Goal: Task Accomplishment & Management: Complete application form

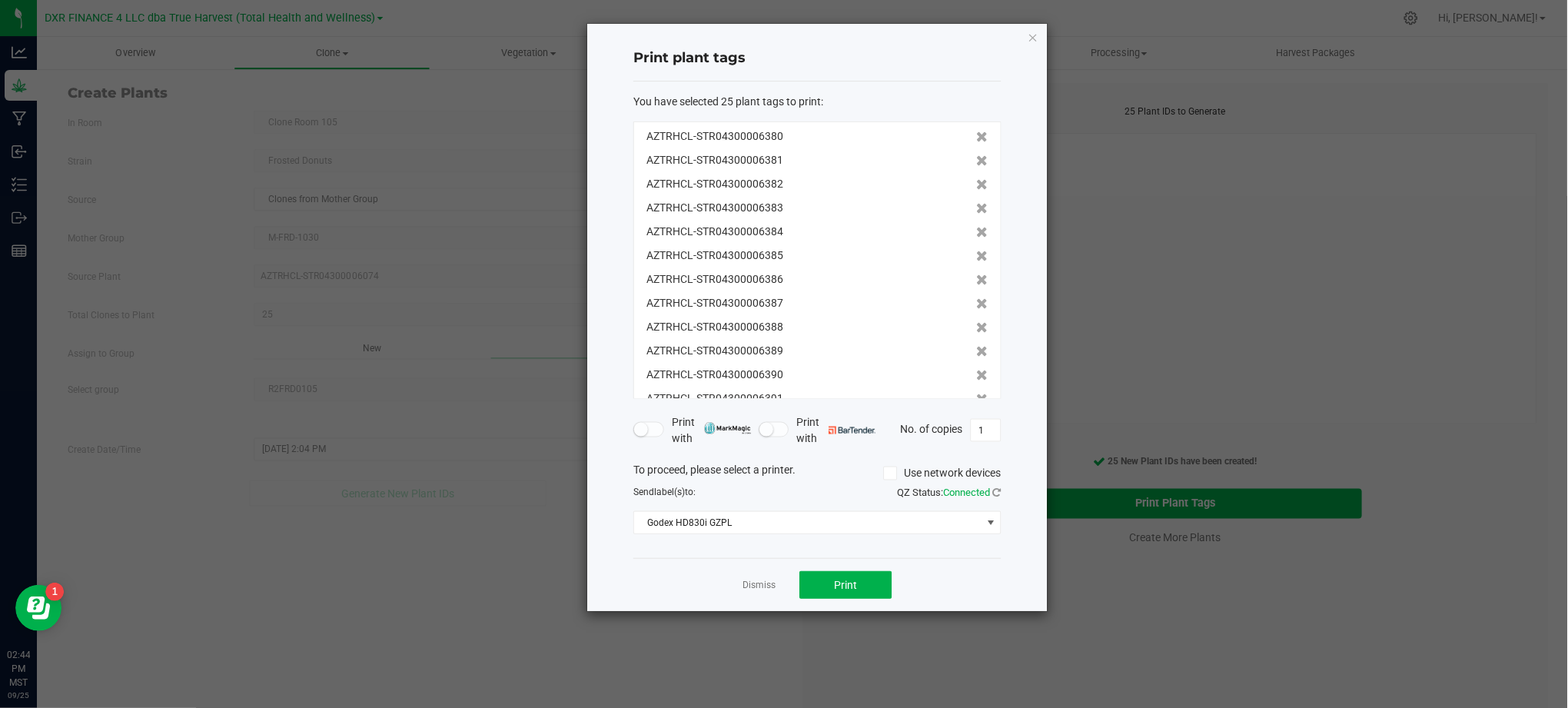
scroll to position [333, 0]
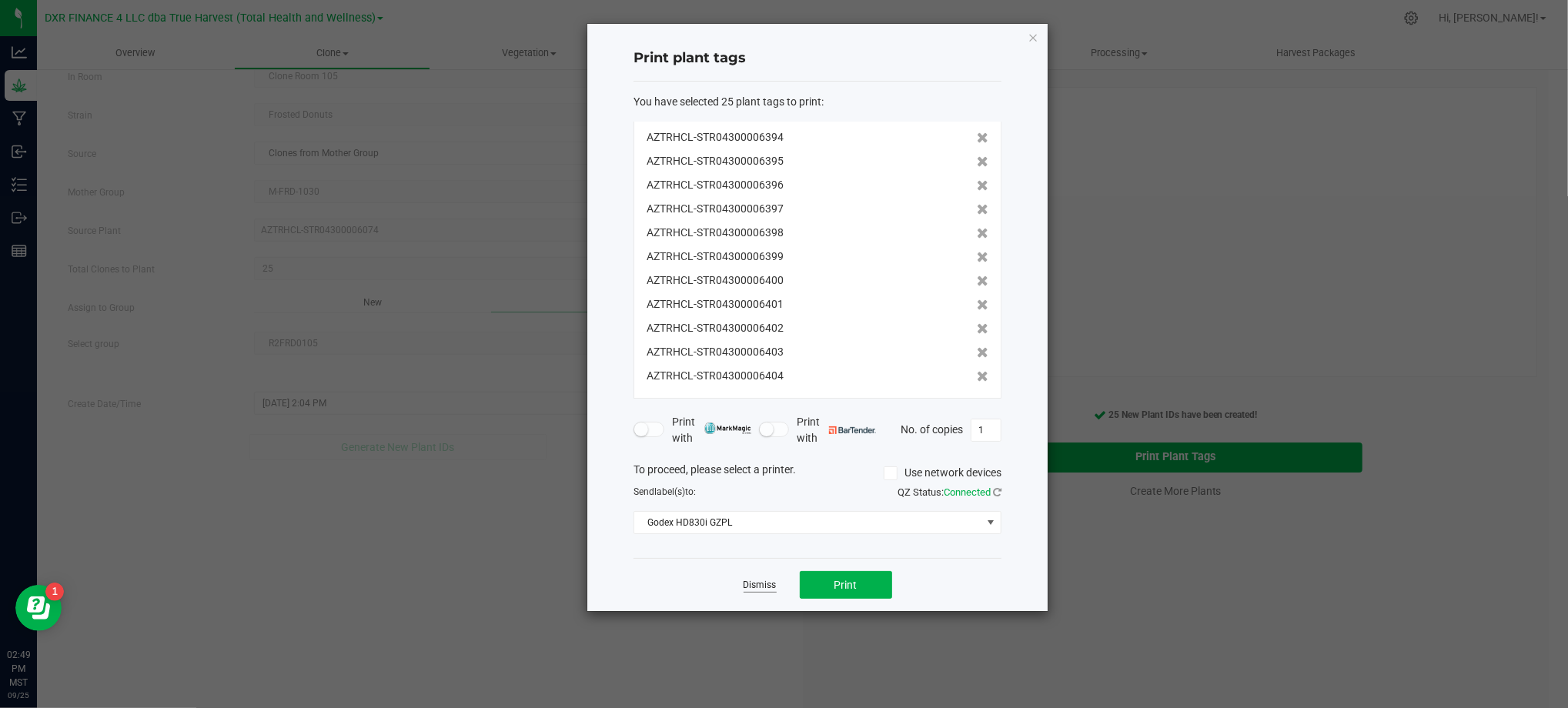
click at [753, 586] on link "Dismiss" at bounding box center [760, 584] width 33 height 13
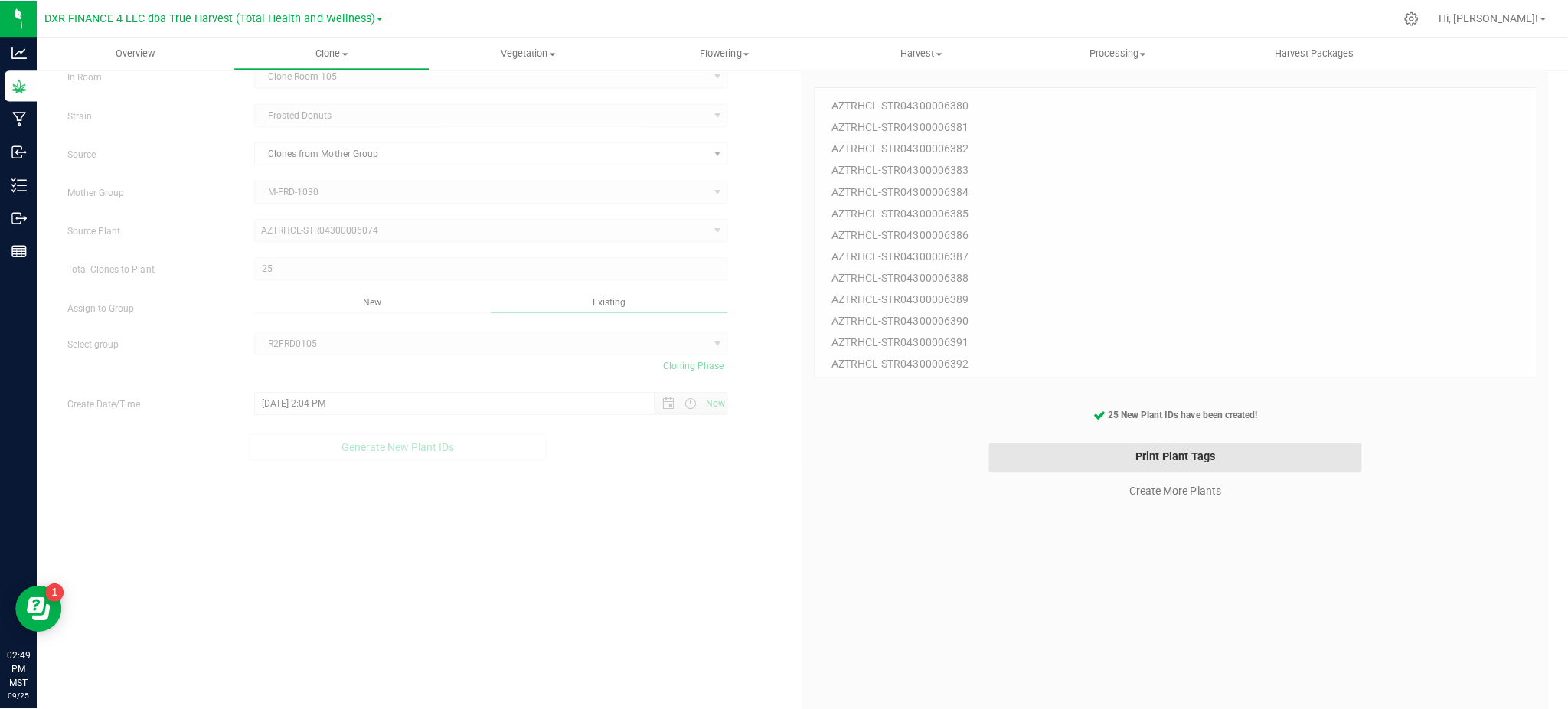
scroll to position [45, 0]
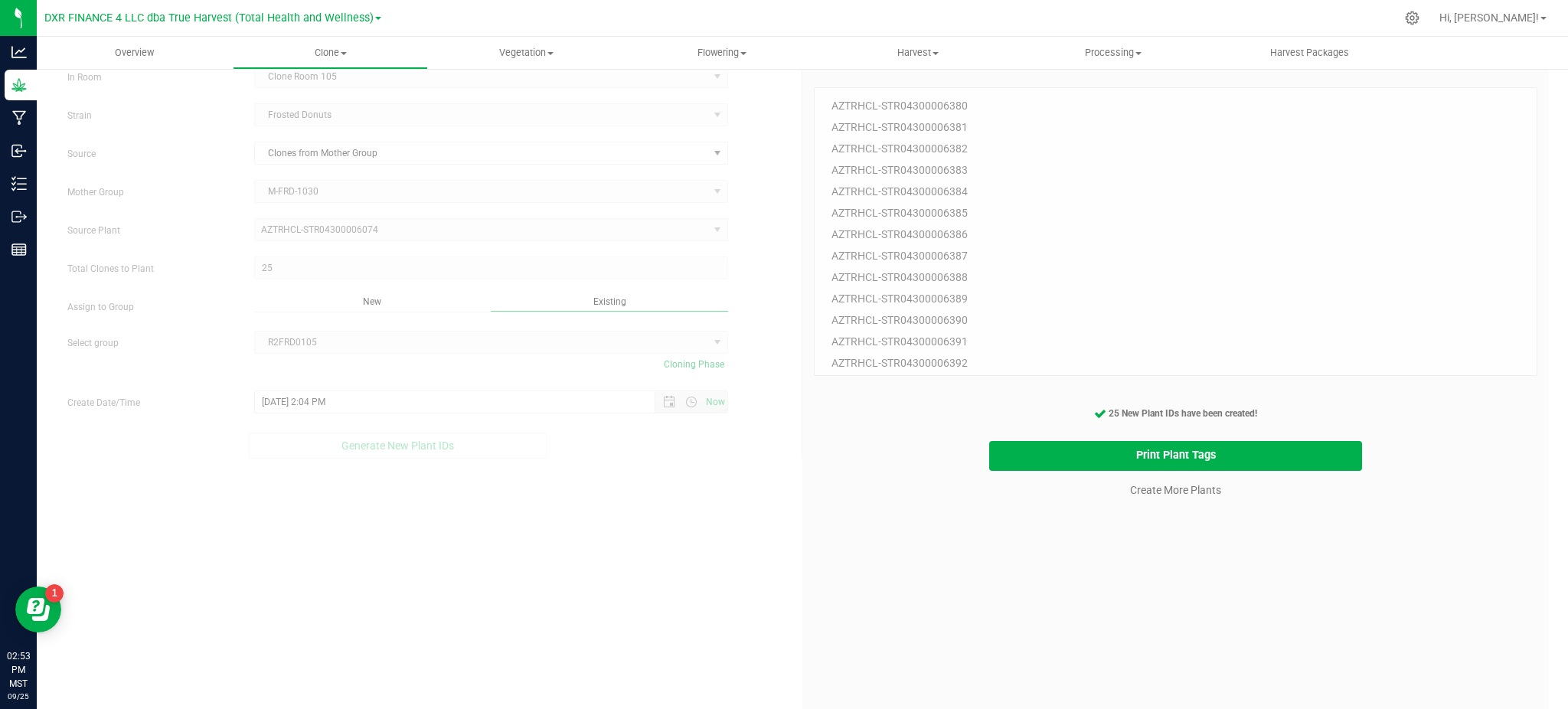
drag, startPoint x: 861, startPoint y: 533, endPoint x: 867, endPoint y: 524, distance: 10.8
click at [861, 532] on div "25 Plant IDs to Generate AZTRHCL-STR04300006380 AZTRHCL-STR04300006381 AZTRHCL-…" at bounding box center [1176, 413] width 723 height 709
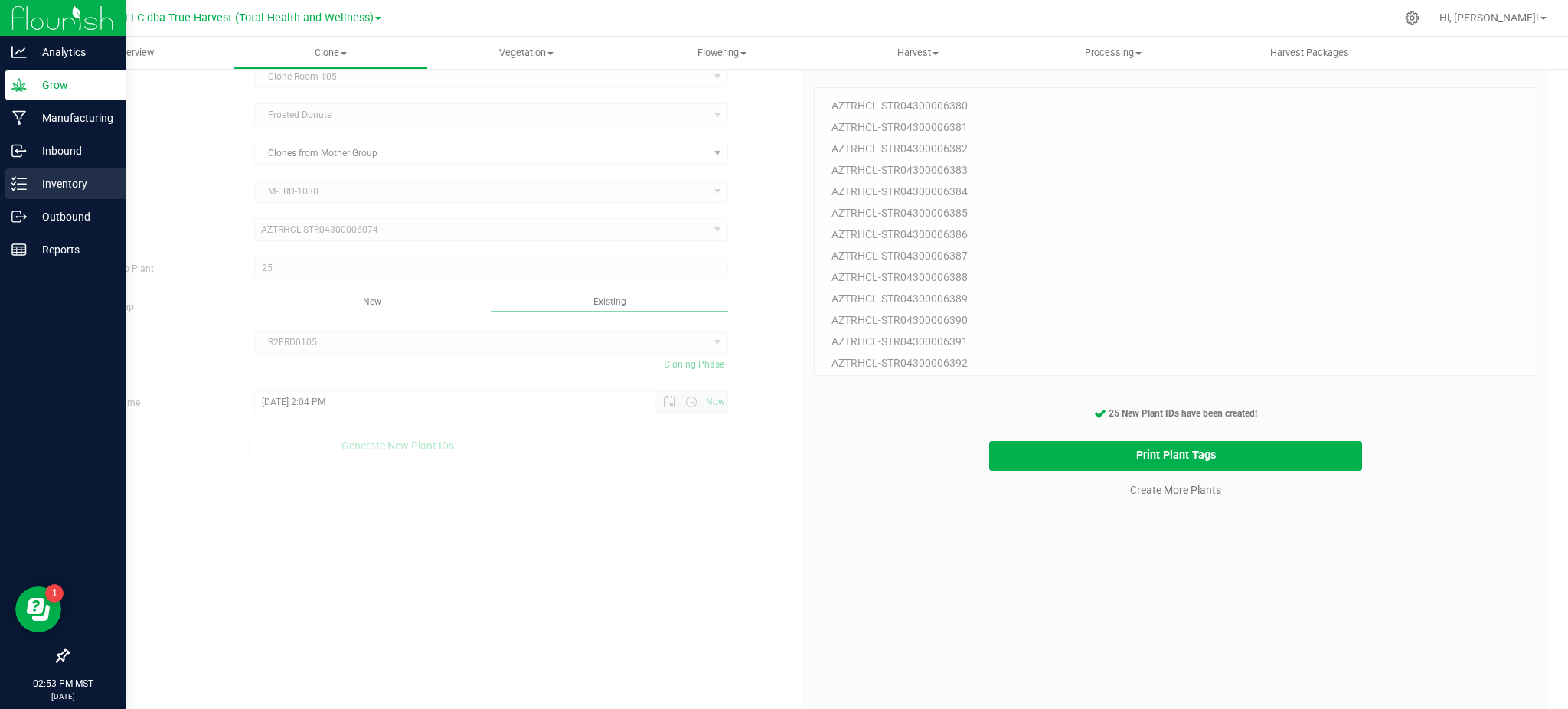
drag, startPoint x: 41, startPoint y: 177, endPoint x: 66, endPoint y: 177, distance: 25.0
click at [41, 177] on p "Inventory" at bounding box center [72, 183] width 92 height 18
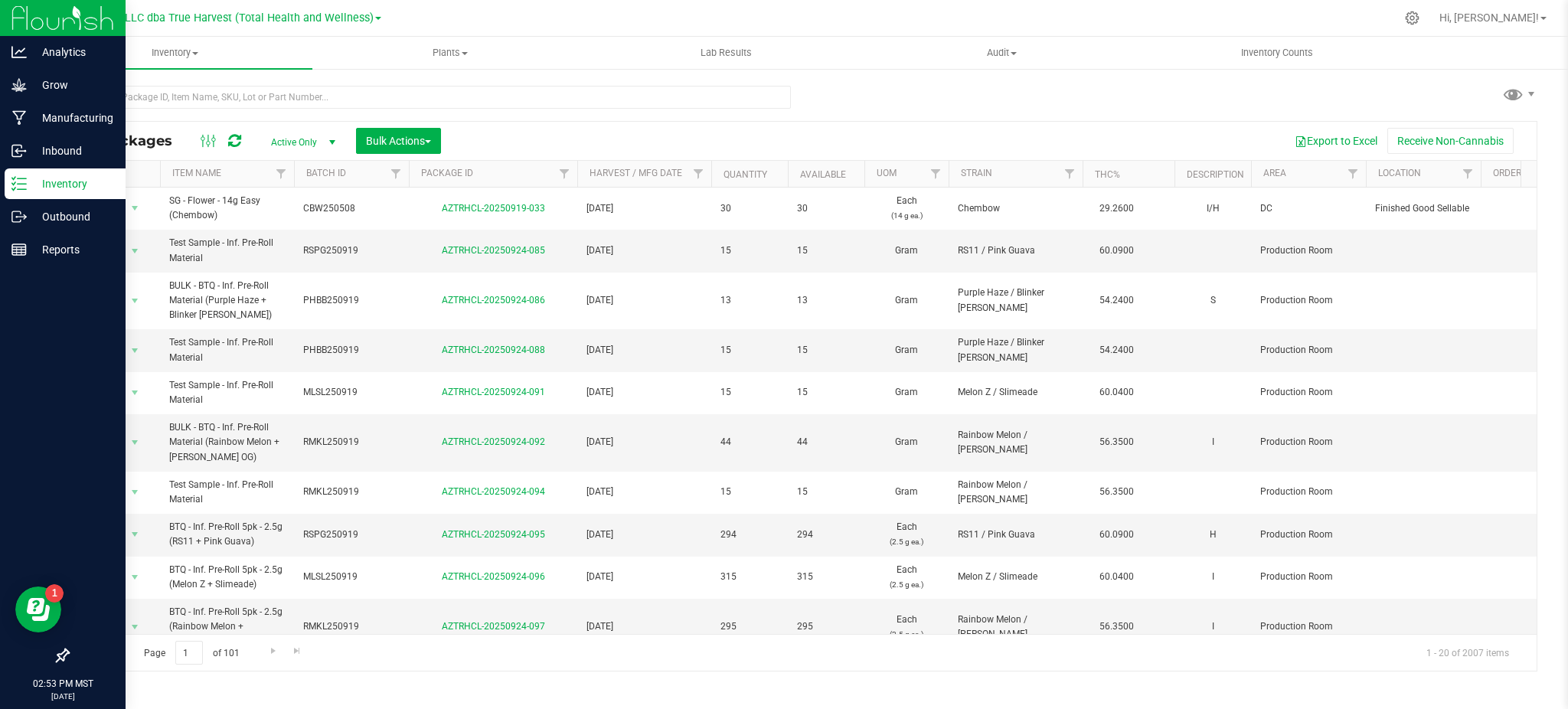
click at [541, 135] on div "Export to Excel Receive Non-Cannabis" at bounding box center [988, 141] width 1073 height 26
click at [29, 81] on p "Grow" at bounding box center [72, 85] width 92 height 18
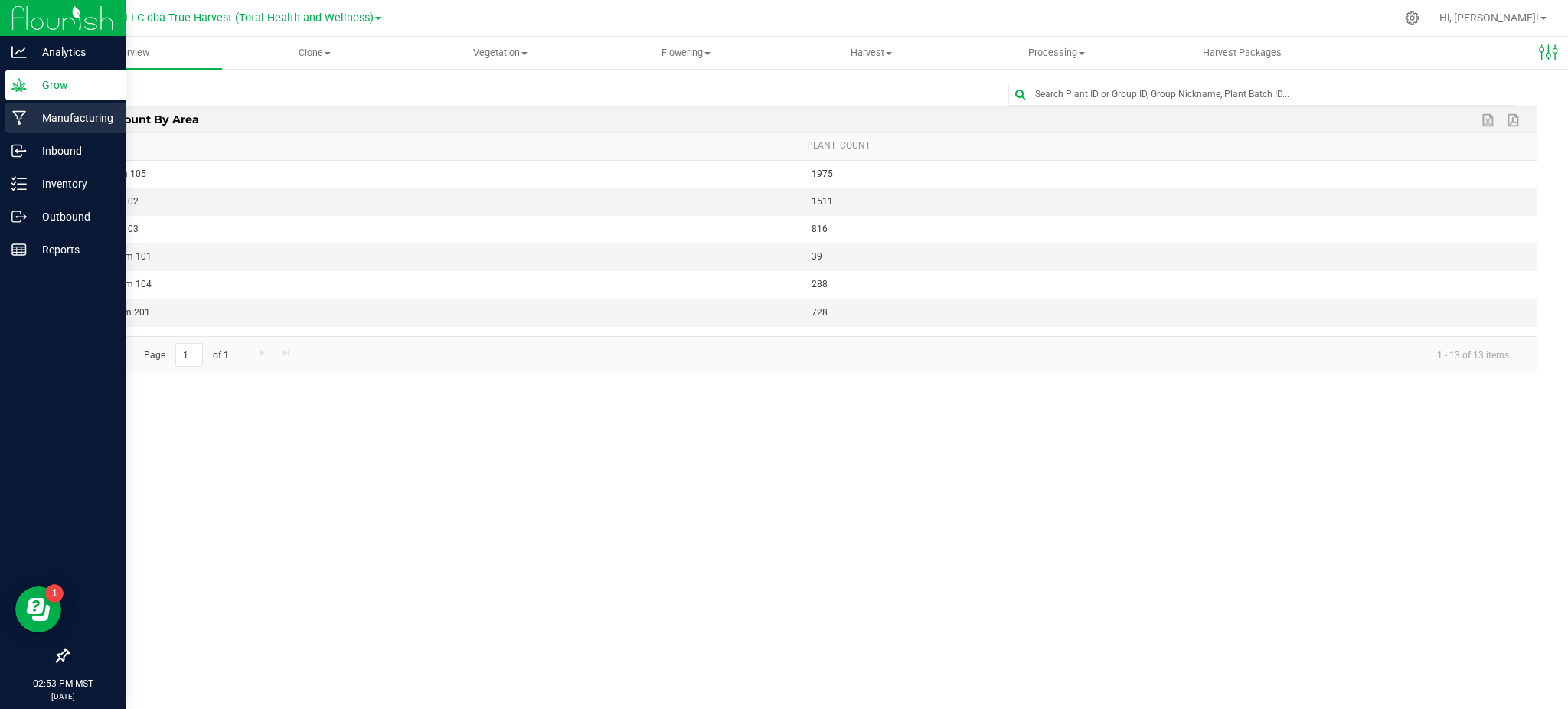
click at [40, 117] on p "Manufacturing" at bounding box center [72, 118] width 92 height 18
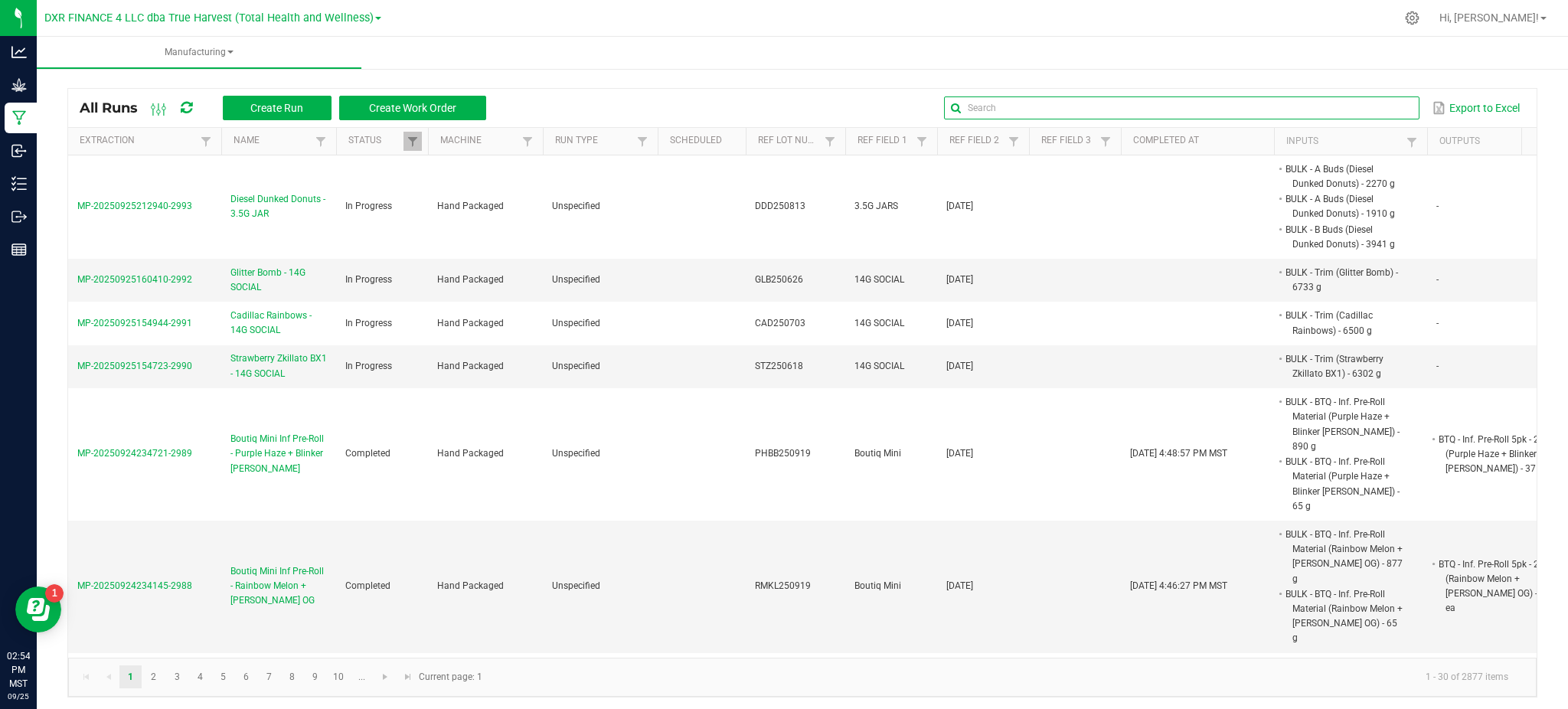
drag, startPoint x: 1379, startPoint y: 105, endPoint x: 1366, endPoint y: 107, distance: 13.2
click at [1379, 105] on input "text" at bounding box center [1181, 108] width 474 height 23
paste input "MOB250626"
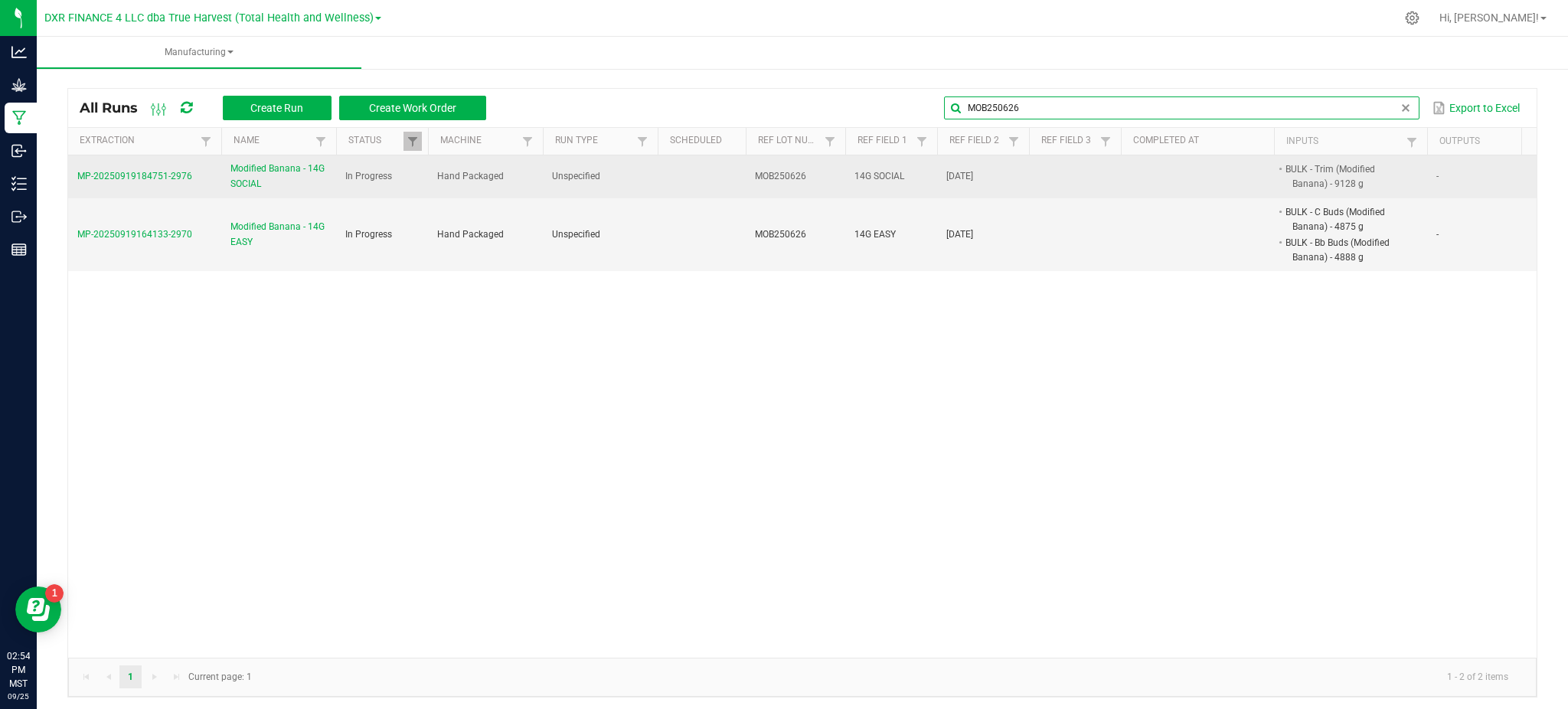
type input "MOB250626"
click at [251, 168] on span "Modified Banana - 14G SOCIAL" at bounding box center [279, 177] width 96 height 29
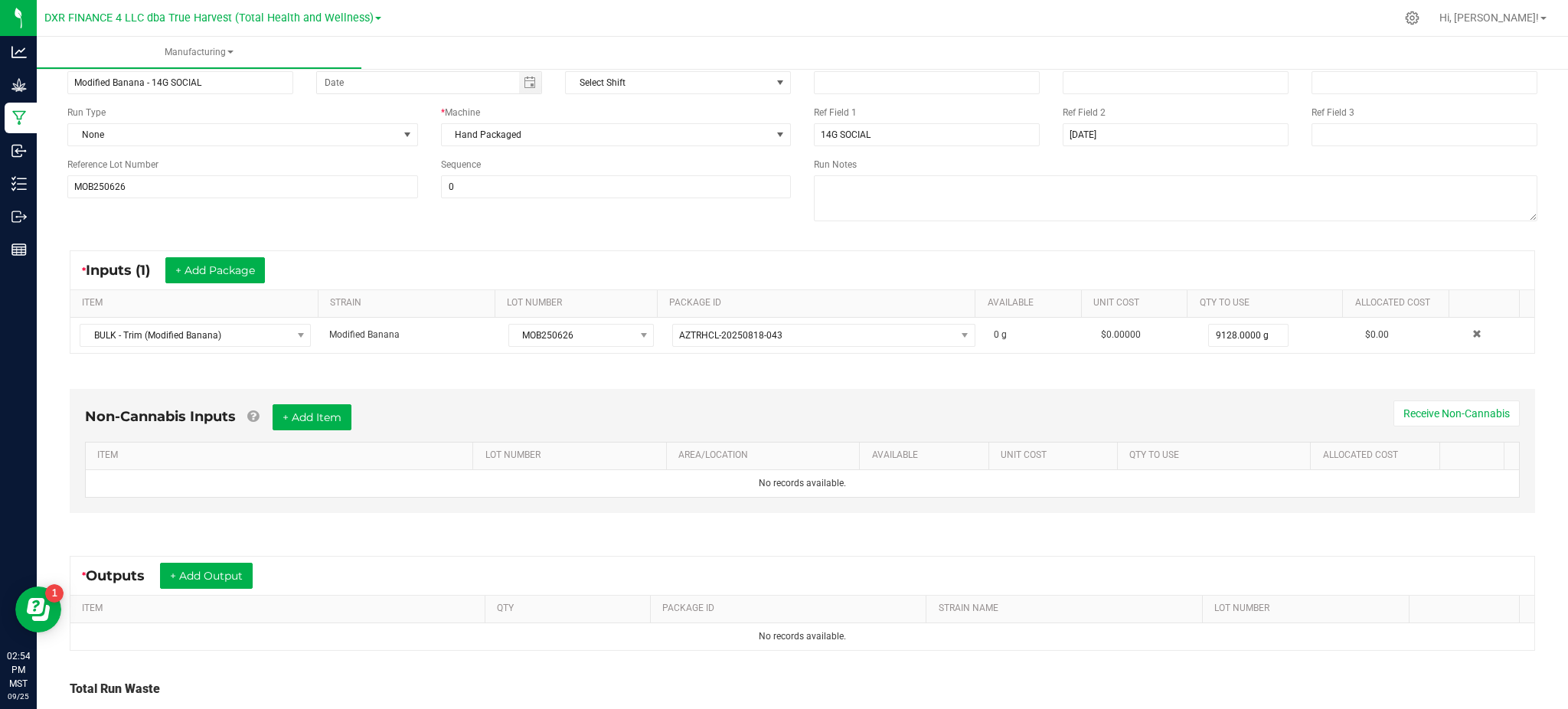
scroll to position [236, 0]
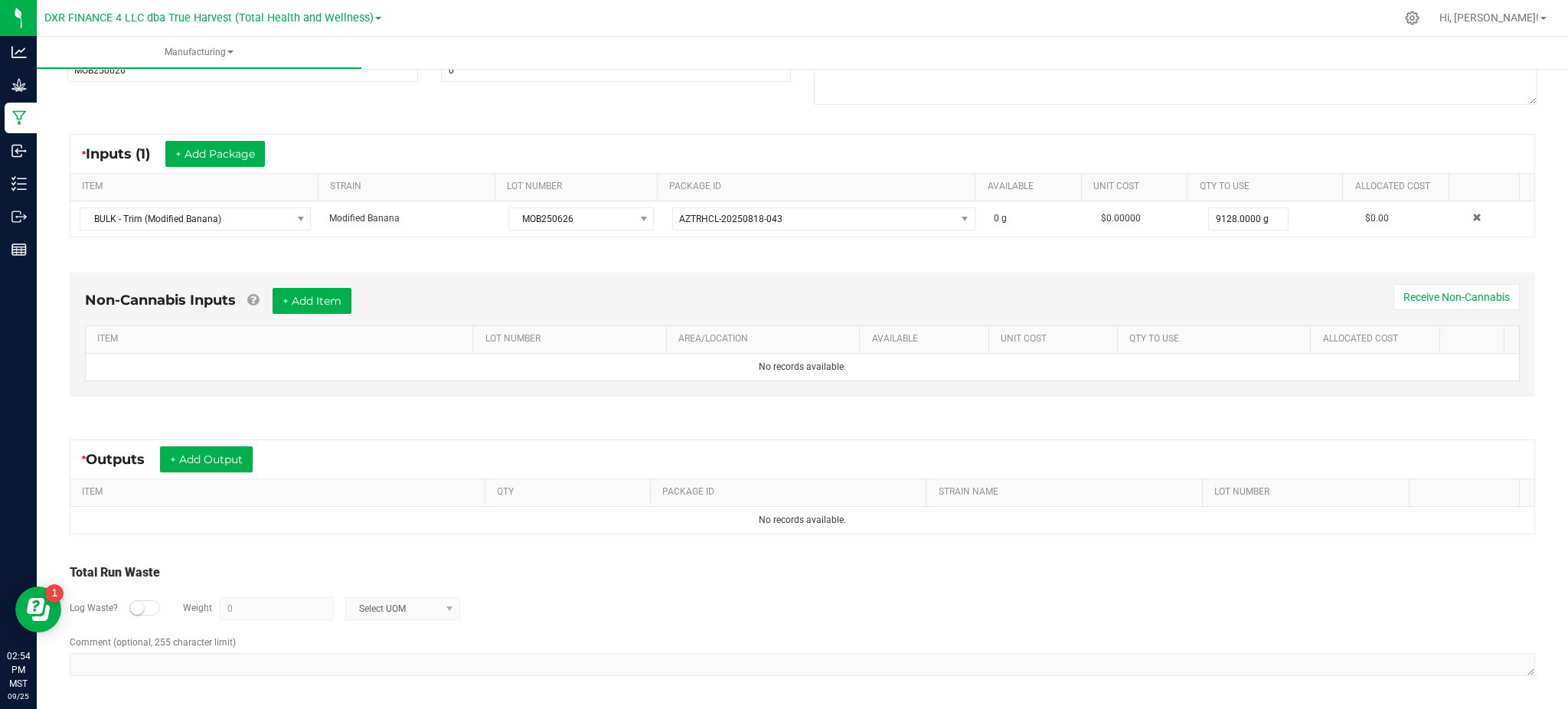
click at [712, 569] on div "Total Run Waste" at bounding box center [802, 572] width 1466 height 18
click at [197, 467] on button "+ Add Output" at bounding box center [206, 459] width 93 height 26
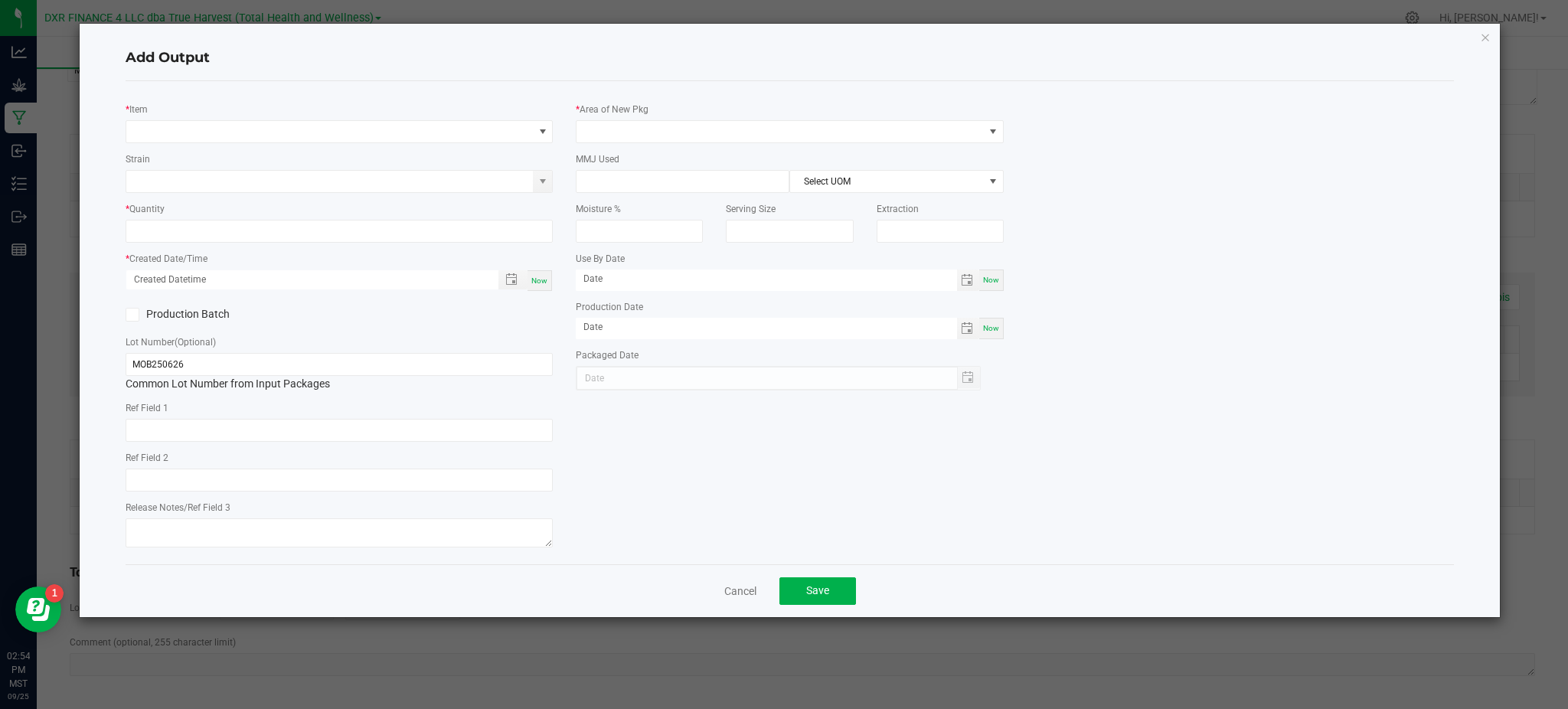
type input "[DATE]"
click at [199, 98] on div "* Item Strain * Quantity * Created Date/Time Now Production Batch Lot Number (O…" at bounding box center [338, 323] width 450 height 459
click at [208, 128] on span "NO DATA FOUND" at bounding box center [330, 131] width 407 height 21
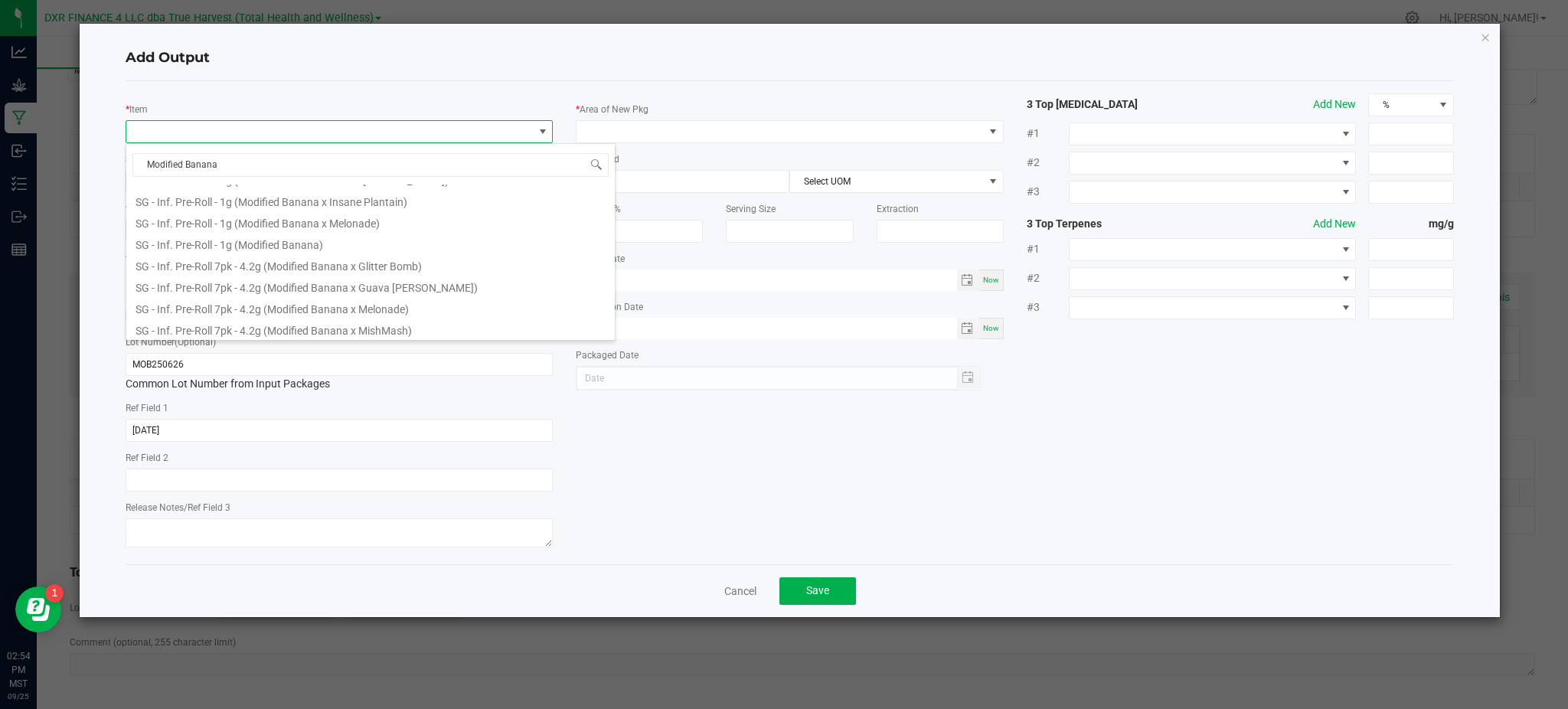
scroll to position [919, 0]
click at [147, 164] on input "Modified Banana" at bounding box center [370, 165] width 476 height 24
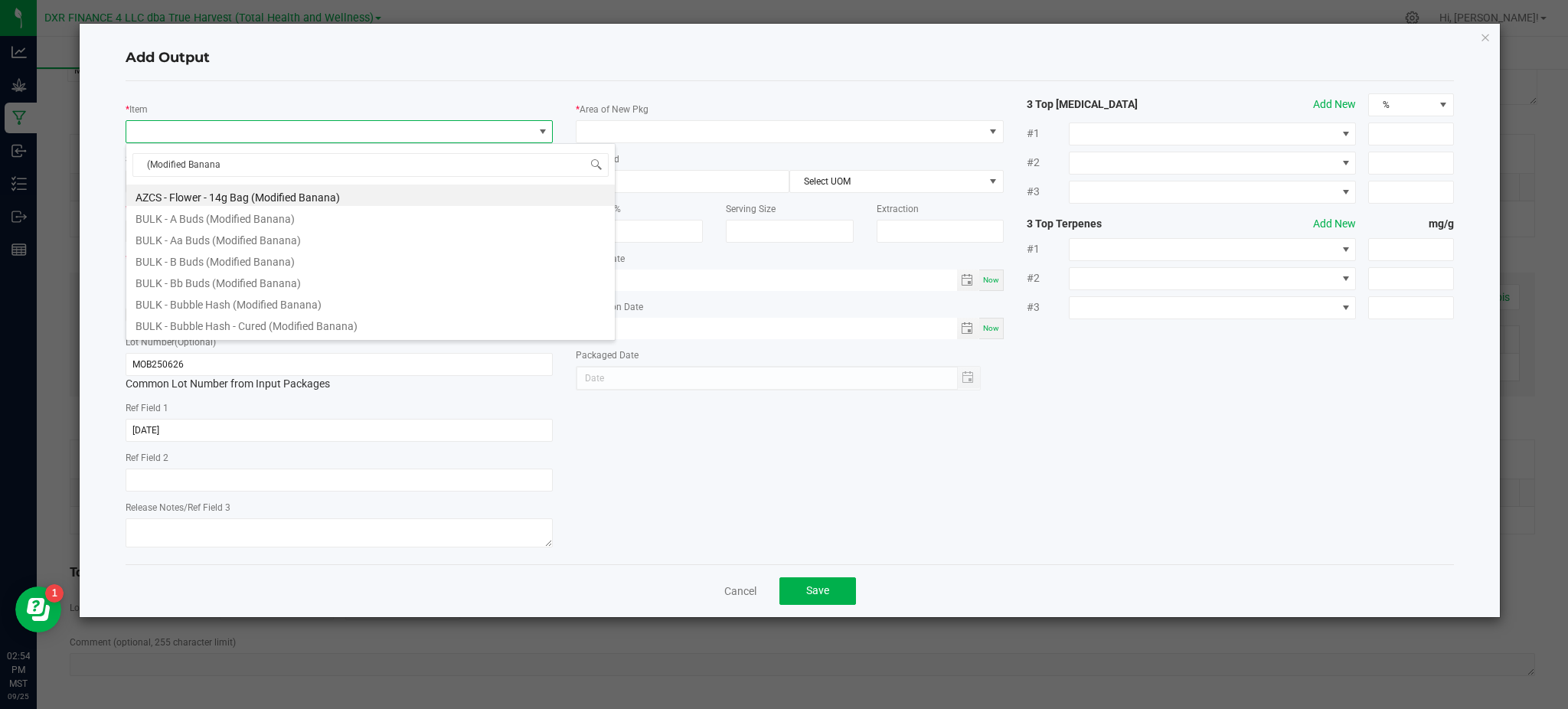
type input "(Modified Banana)"
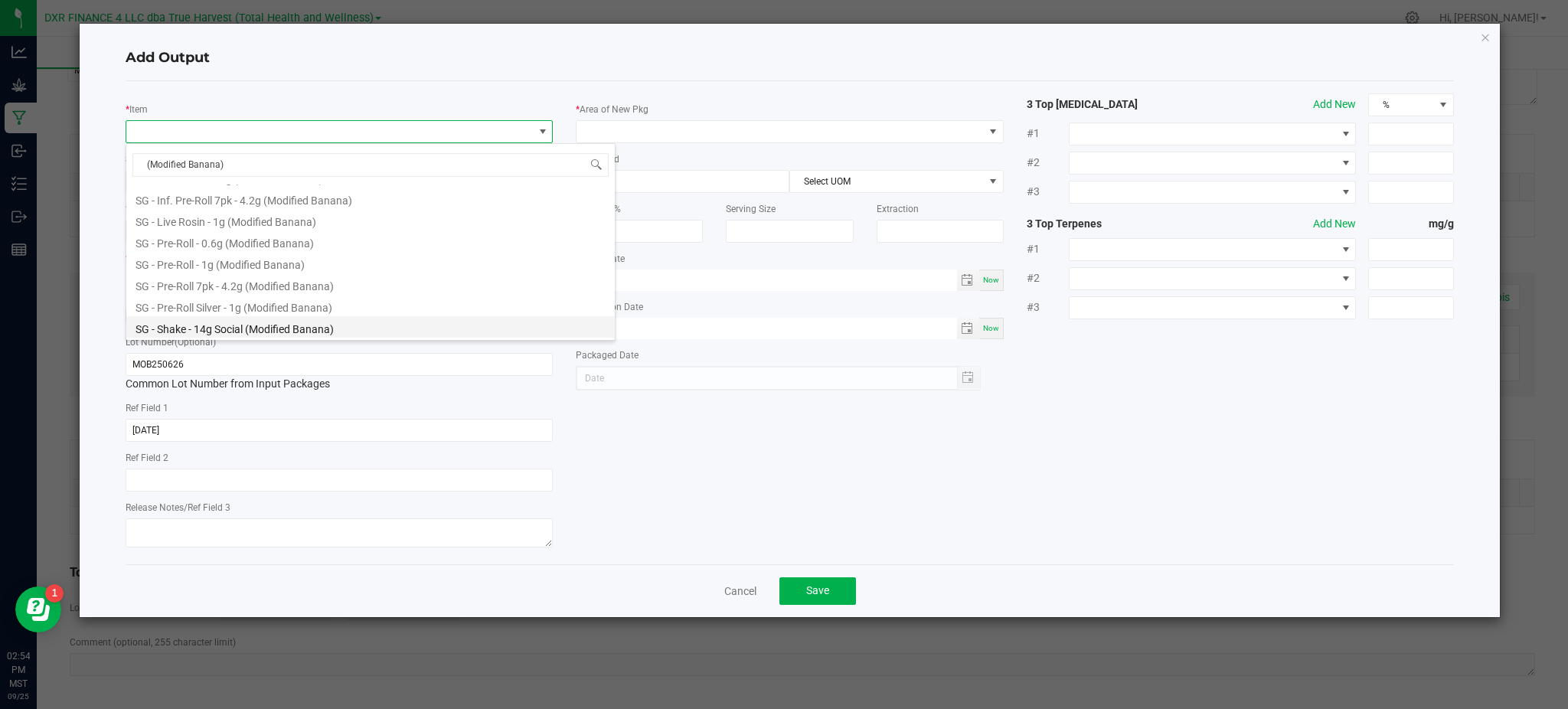
click at [231, 333] on li "SG - Shake - 14g Social (Modified Banana)" at bounding box center [370, 327] width 489 height 21
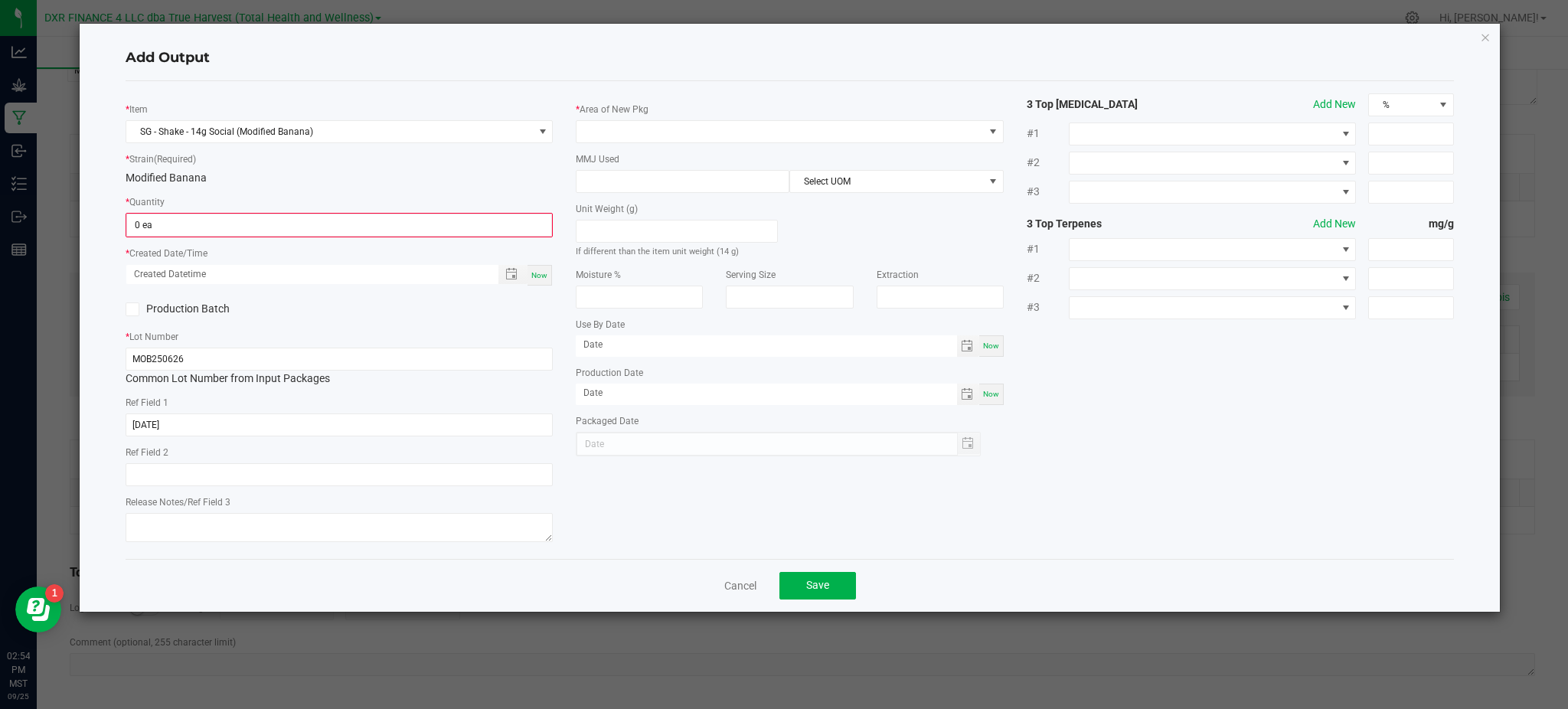
click at [448, 183] on div "Modified Banana" at bounding box center [338, 177] width 427 height 16
click at [389, 222] on input "0" at bounding box center [339, 225] width 424 height 21
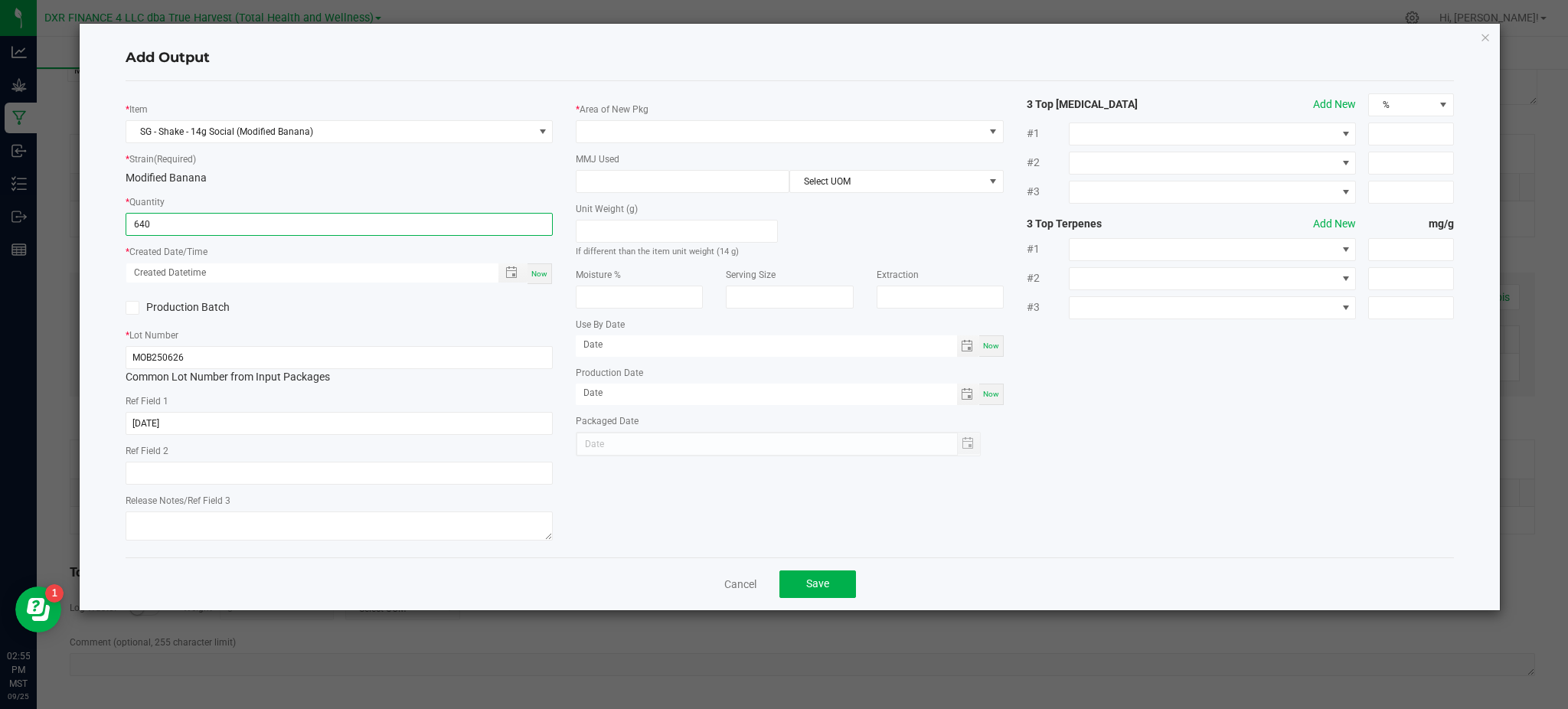
type input "640 ea"
click at [345, 307] on div "Production Batch" at bounding box center [338, 308] width 450 height 23
click at [512, 280] on span "Toggle popup" at bounding box center [513, 273] width 30 height 19
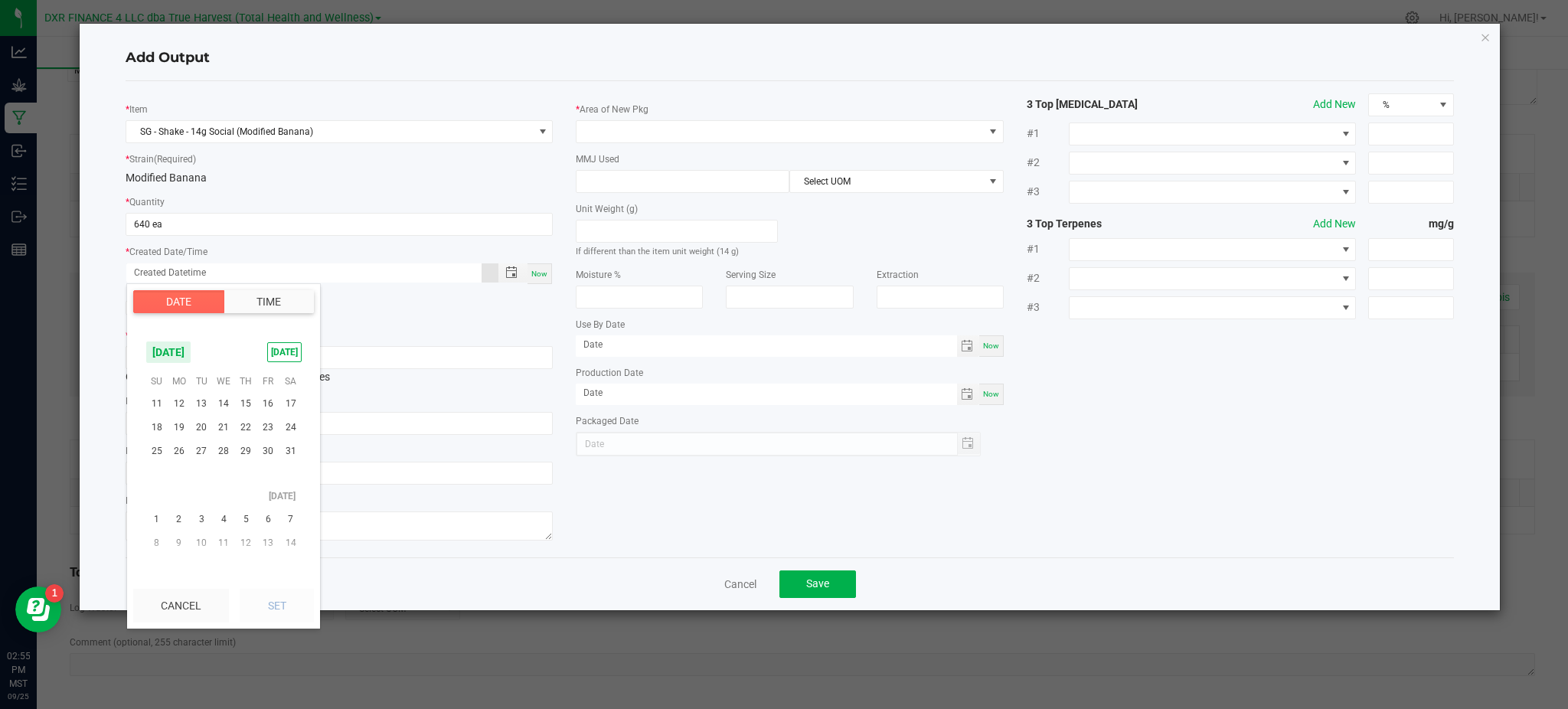
scroll to position [247957, 0]
click at [219, 463] on span "18" at bounding box center [224, 465] width 22 height 24
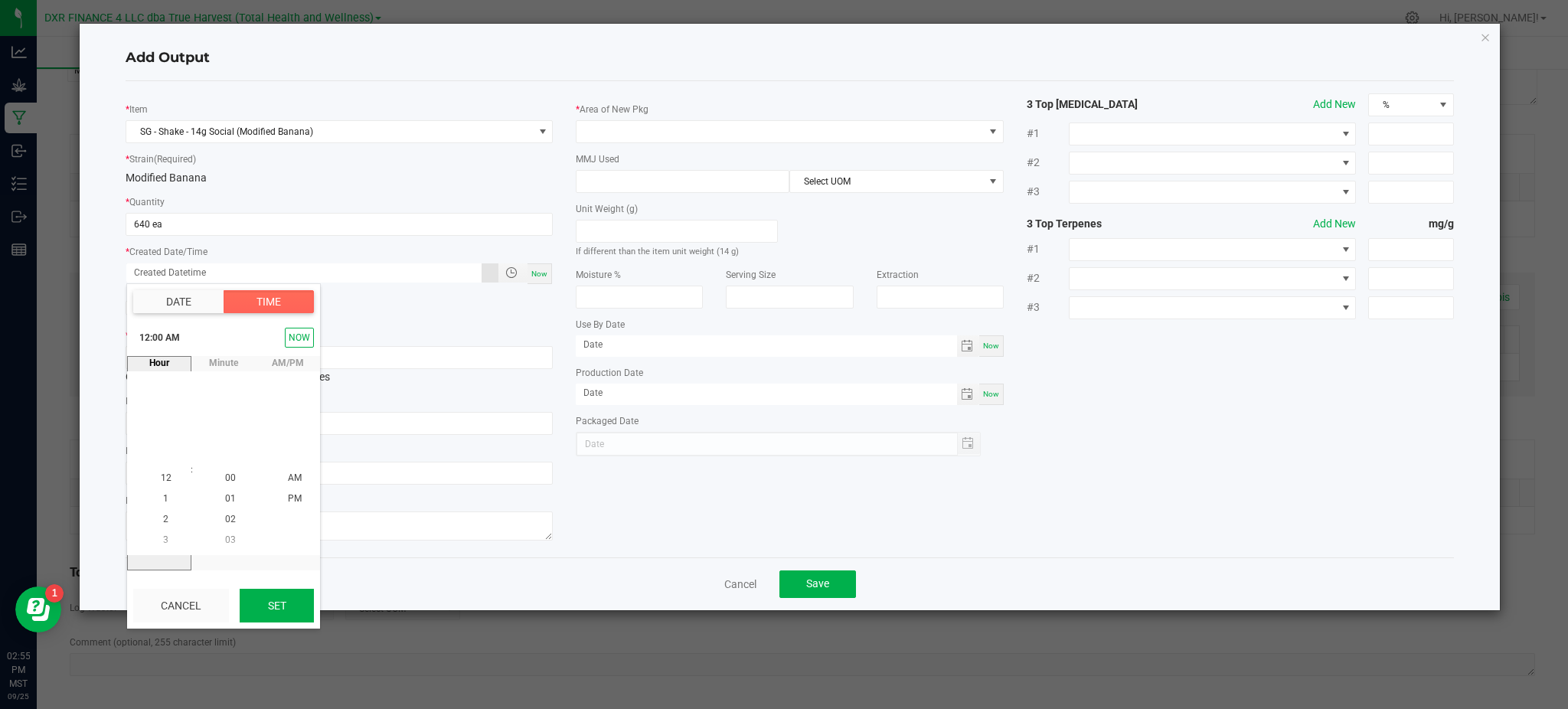
drag, startPoint x: 289, startPoint y: 605, endPoint x: 415, endPoint y: 560, distance: 133.8
click at [289, 604] on button "Set" at bounding box center [277, 606] width 74 height 34
type input "[DATE] 12:00 AM"
type input "[DATE]"
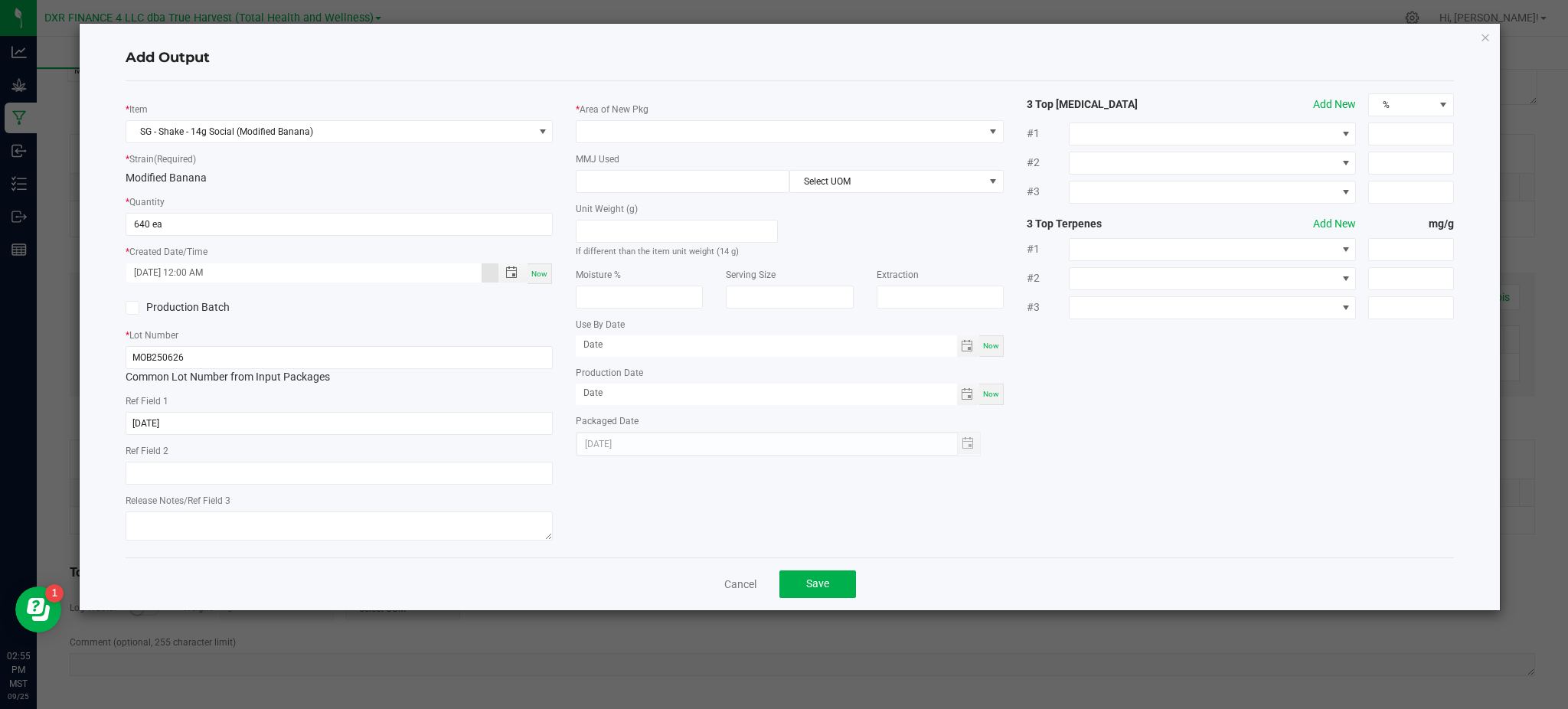
click at [1260, 469] on div "* Item SG - Shake - 14g Social (Modified Banana) * Strain (Required) Modified B…" at bounding box center [790, 319] width 1352 height 452
click at [594, 477] on div "* Item SG - Shake - 14g Social (Modified Banana) * Strain (Required) Modified B…" at bounding box center [790, 319] width 1352 height 452
drag, startPoint x: 619, startPoint y: 572, endPoint x: 640, endPoint y: 574, distance: 21.1
click at [632, 572] on div "Cancel Save" at bounding box center [790, 584] width 1329 height 53
click at [324, 307] on label "Production Batch" at bounding box center [227, 307] width 203 height 16
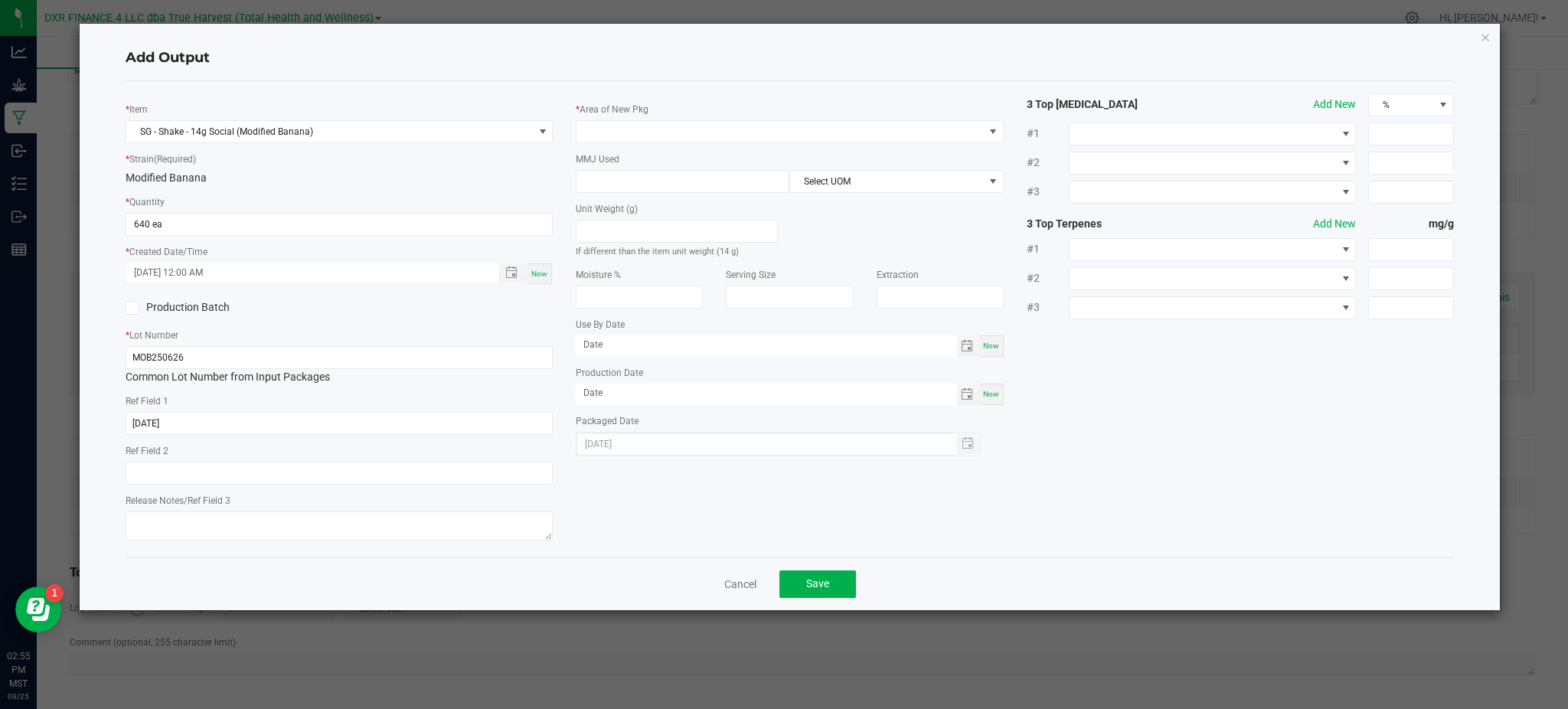
click at [0, 0] on input "Production Batch" at bounding box center [0, 0] width 0 height 0
drag, startPoint x: 135, startPoint y: 308, endPoint x: 343, endPoint y: 281, distance: 209.7
click at [136, 308] on icon at bounding box center [133, 308] width 10 height 0
click at [0, 0] on input "Production Batch" at bounding box center [0, 0] width 0 height 0
drag, startPoint x: 396, startPoint y: 298, endPoint x: 484, endPoint y: 278, distance: 90.2
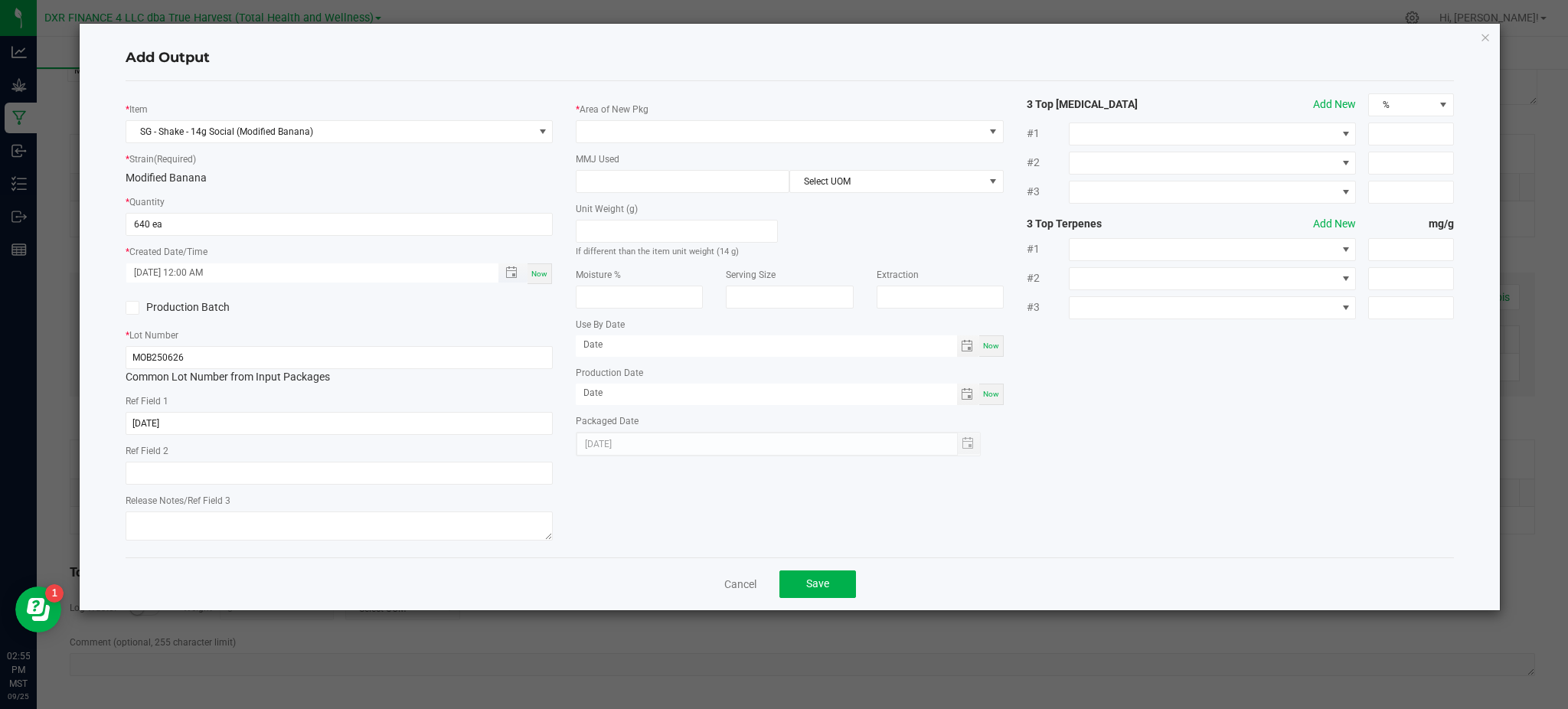
click at [417, 294] on div "* Item SG - Shake - 14g Social (Modified Banana) * Strain (Required) Modified B…" at bounding box center [338, 319] width 450 height 452
click at [510, 271] on span "Toggle popup" at bounding box center [511, 272] width 13 height 13
drag, startPoint x: 776, startPoint y: 533, endPoint x: 752, endPoint y: 588, distance: 60.0
click at [776, 534] on div "* Item SG - Shake - 14g Social (Modified Banana) * Strain (Required) Modified B…" at bounding box center [790, 319] width 1352 height 452
click at [740, 589] on link "Cancel" at bounding box center [740, 585] width 32 height 15
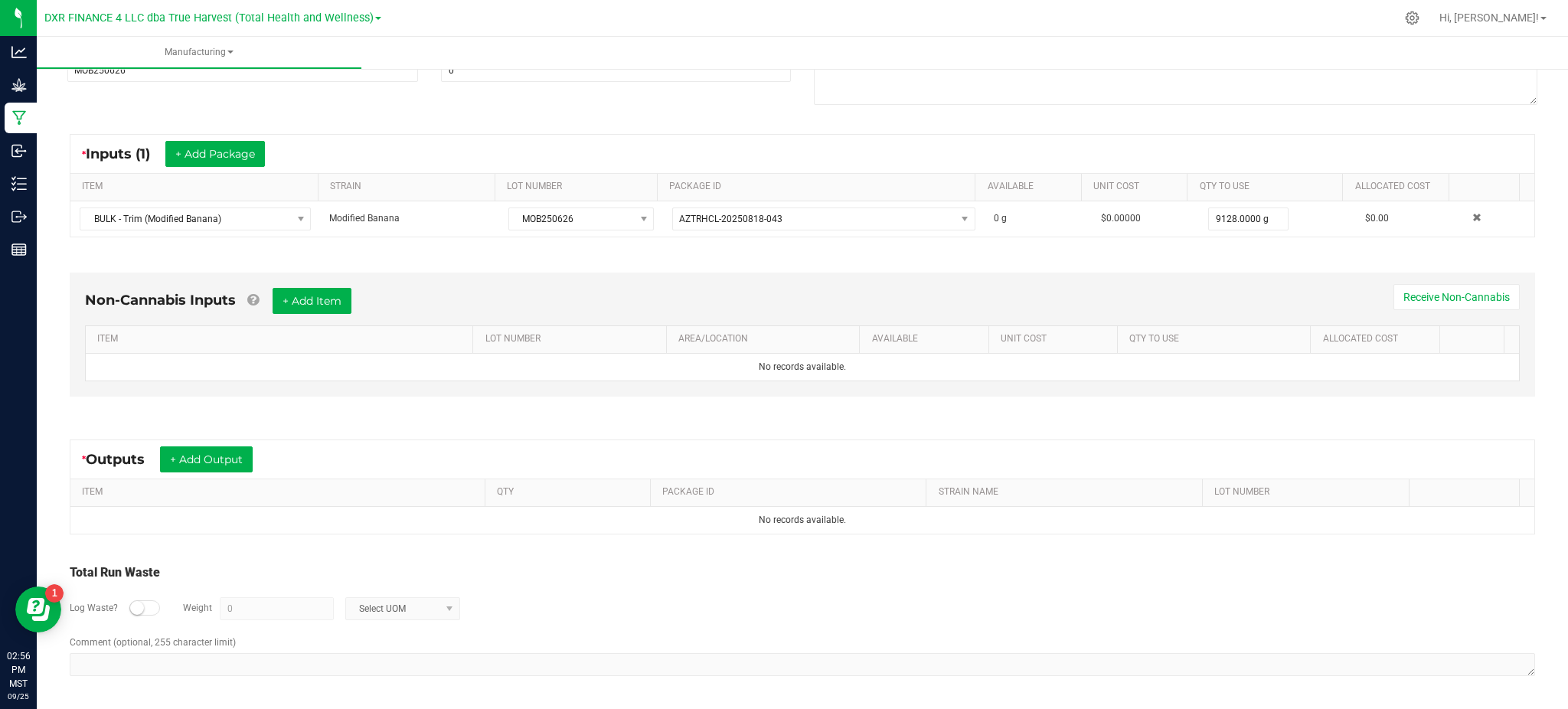
click at [755, 589] on div "Log Waste? Weight 0 Select UOM" at bounding box center [802, 610] width 1466 height 54
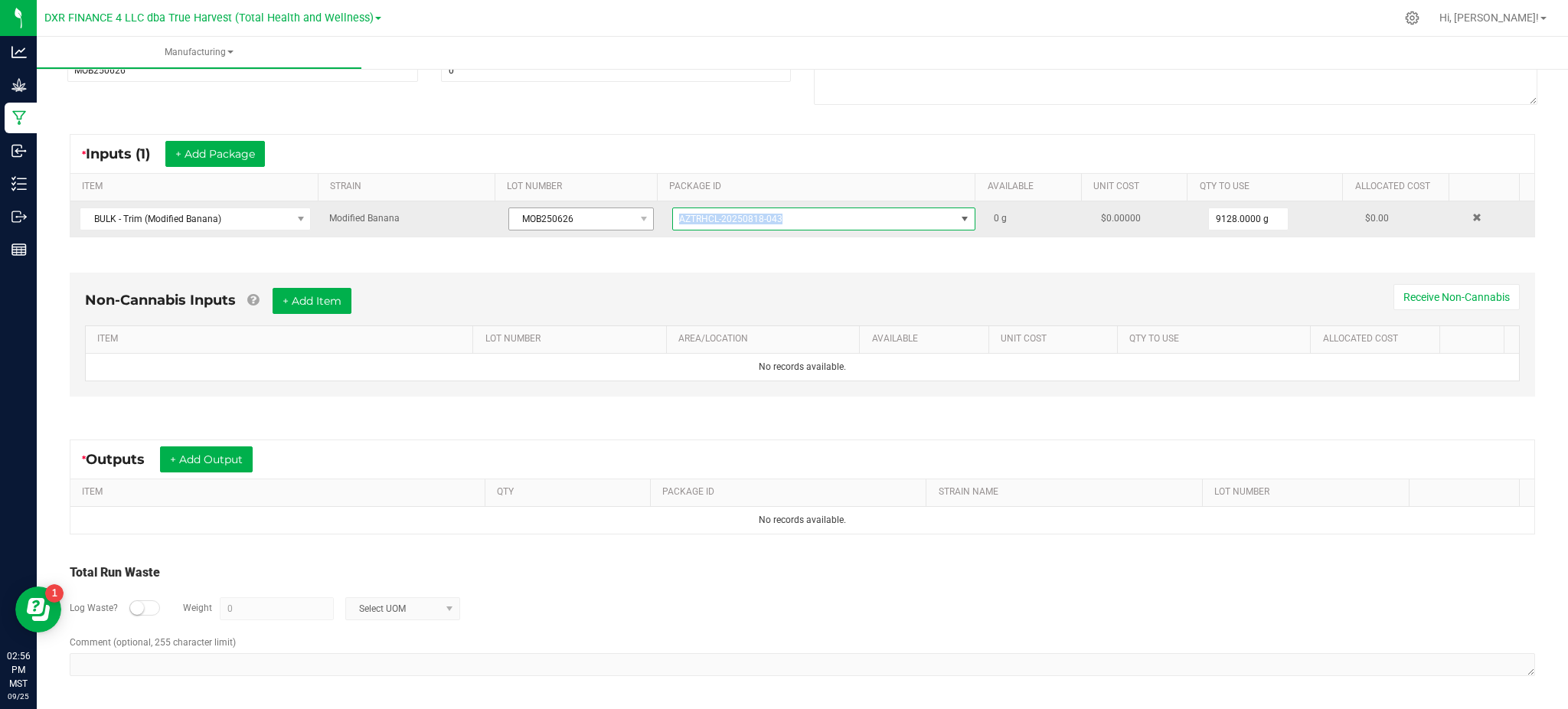
drag, startPoint x: 744, startPoint y: 214, endPoint x: 593, endPoint y: 220, distance: 151.1
click at [598, 220] on tr "BULK - Trim (Modified Banana) Modified Banana MOB250626 AZTRHCL-20250818-043 0 …" at bounding box center [802, 219] width 1464 height 36
copy tr "AZTRHCL-20250818-043"
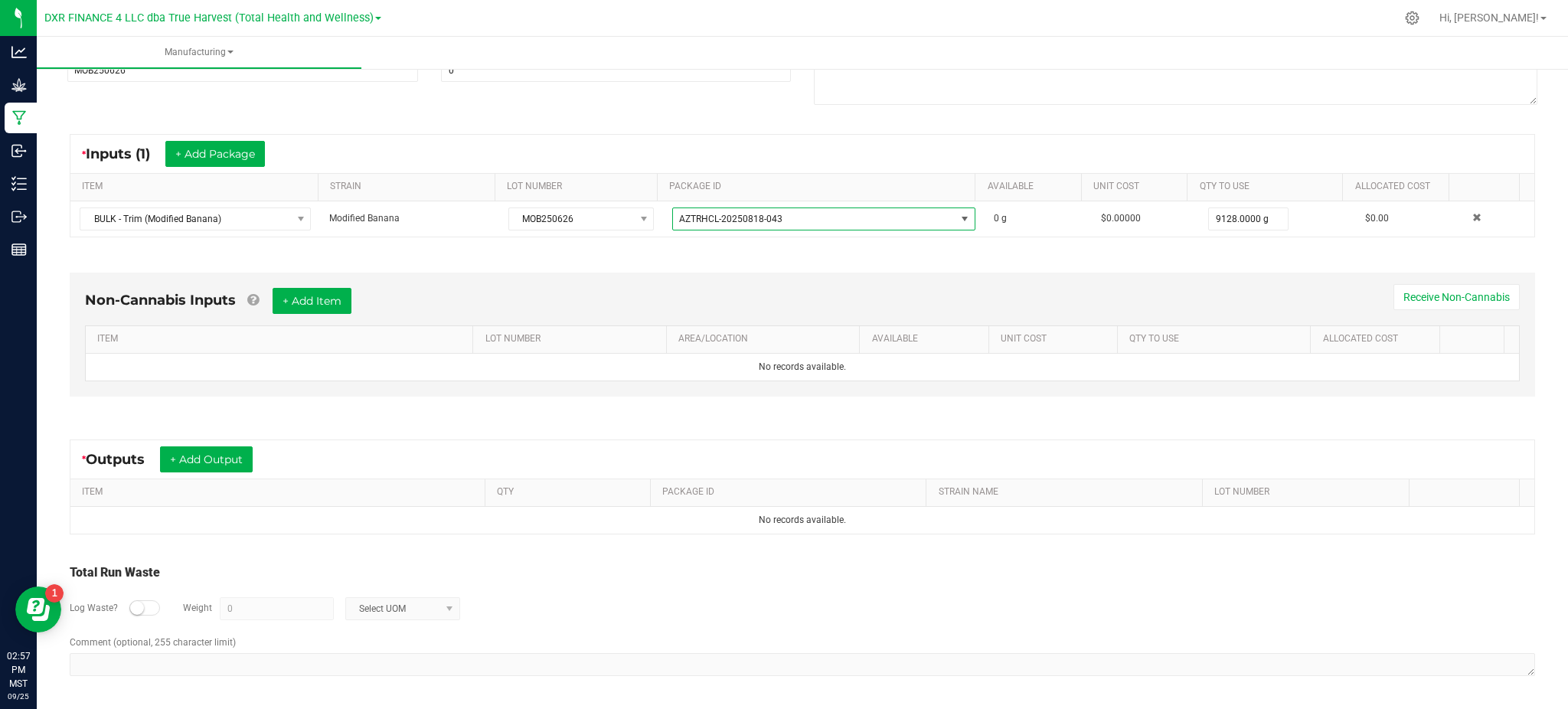
click at [764, 589] on div "Log Waste? Weight 0 Select UOM" at bounding box center [802, 610] width 1466 height 54
drag, startPoint x: 608, startPoint y: 561, endPoint x: 277, endPoint y: 450, distance: 349.1
click at [608, 560] on div "Total Run Waste Log Waste? Weight 0 Select UOM Comment (optional, 255 character…" at bounding box center [802, 621] width 1493 height 146
click at [219, 413] on div "Non-Cannabis Inputs + Add Item Receive Non-Cannabis ITEM LOT NUMBER AREA/LOCATI…" at bounding box center [802, 338] width 1493 height 175
click at [203, 460] on button "+ Add Output" at bounding box center [206, 459] width 93 height 26
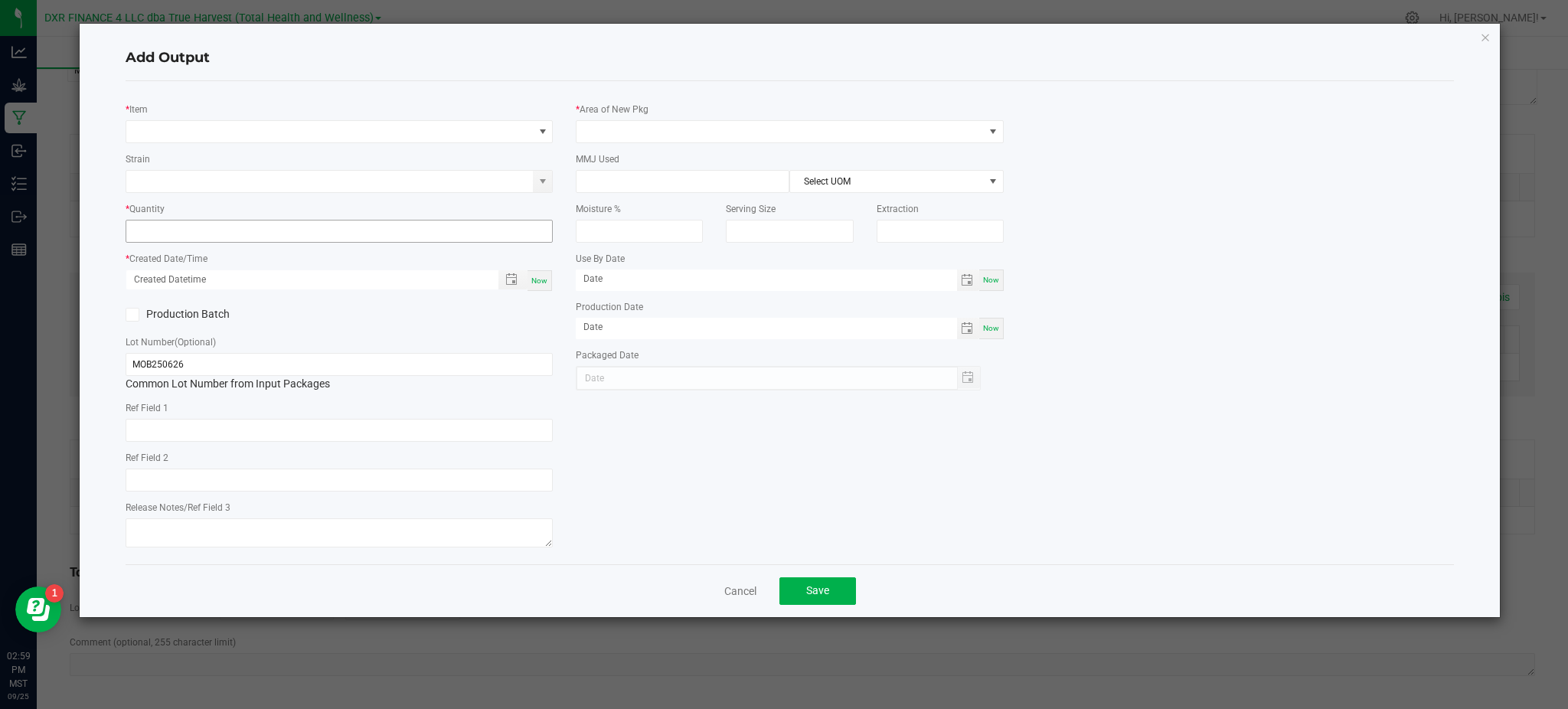
type input "[DATE]"
click at [296, 126] on span "NO DATA FOUND" at bounding box center [330, 131] width 407 height 21
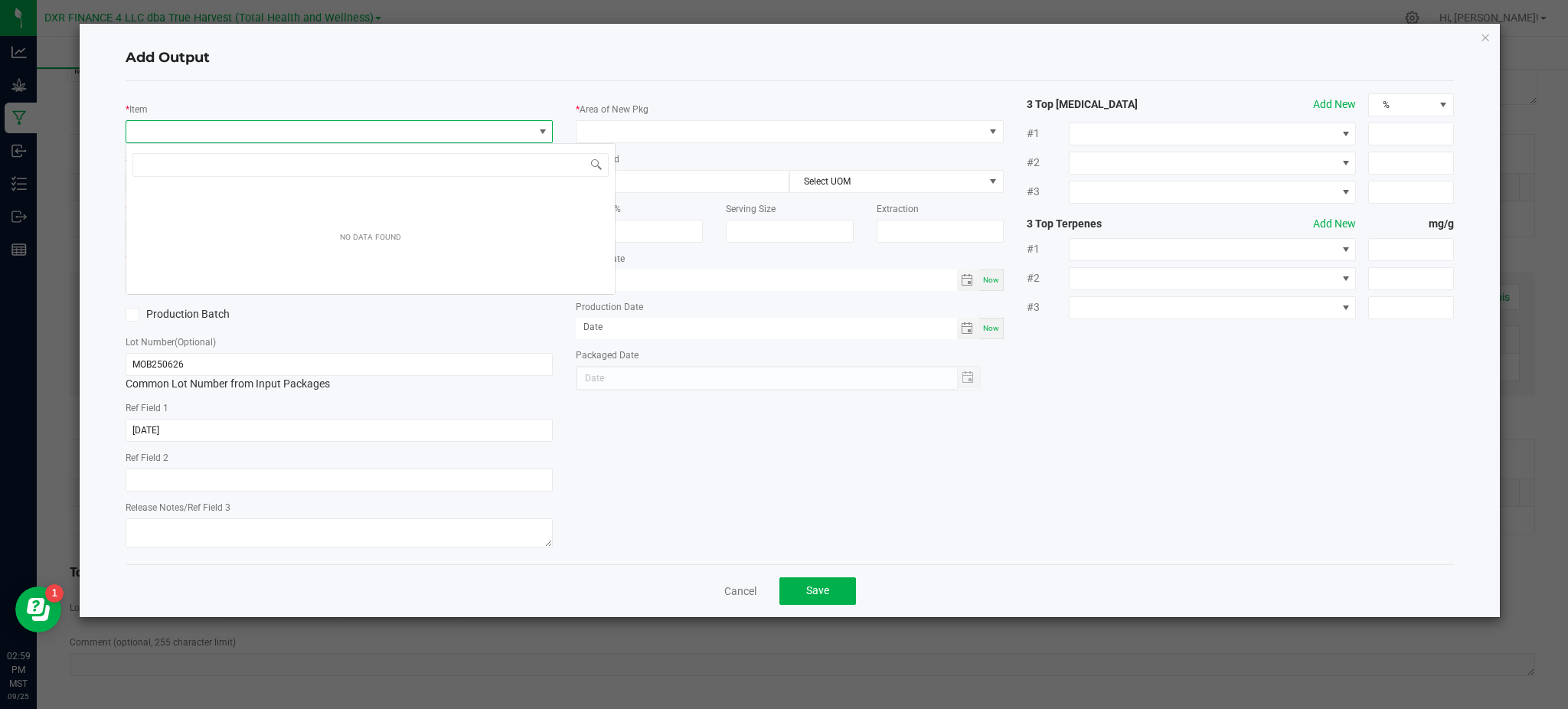
scroll to position [23, 427]
drag, startPoint x: 249, startPoint y: 159, endPoint x: 9, endPoint y: 138, distance: 240.9
click at [2, 179] on body "Analytics Grow Manufacturing Inbound Inventory Outbound Reports 02:59 PM MST [D…" at bounding box center [784, 354] width 1568 height 709
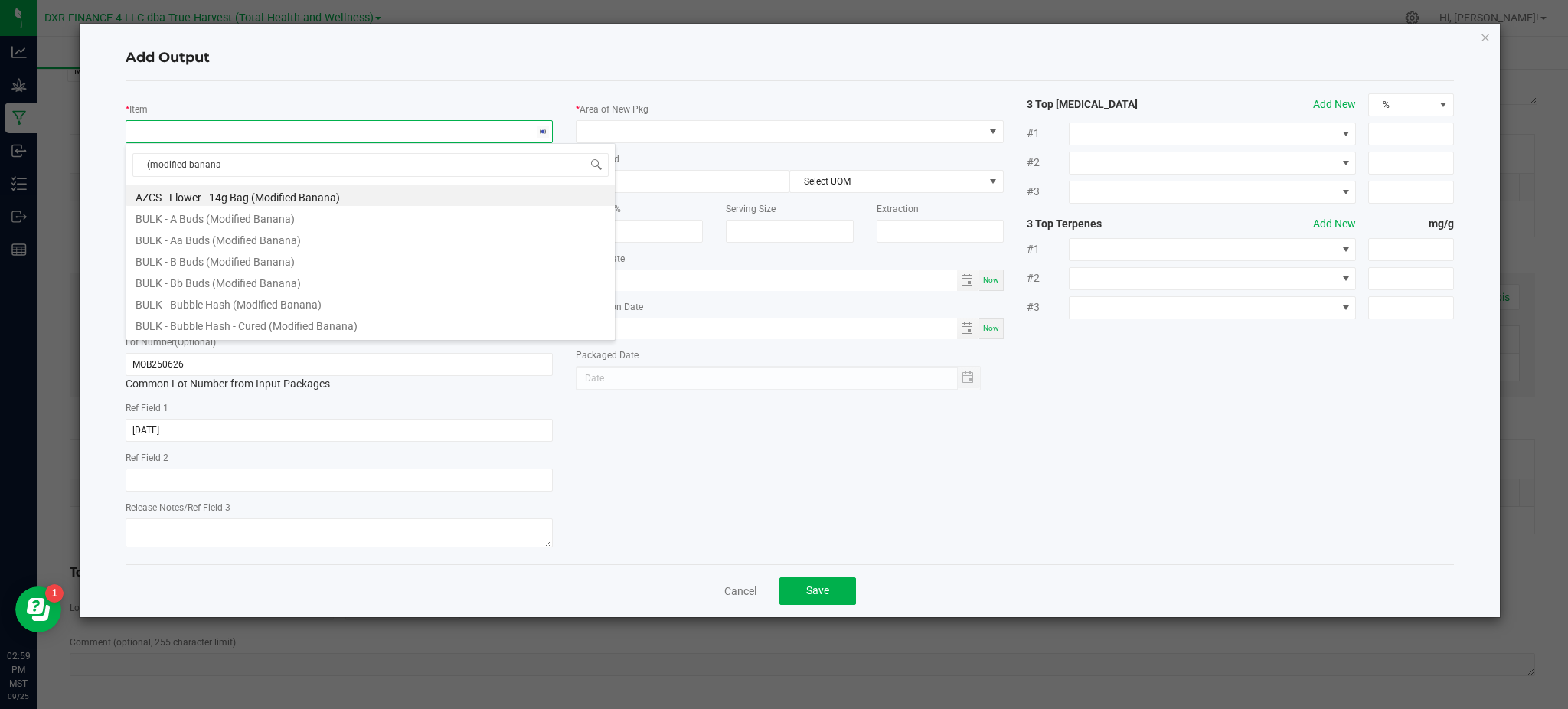
type input "(modified banana)"
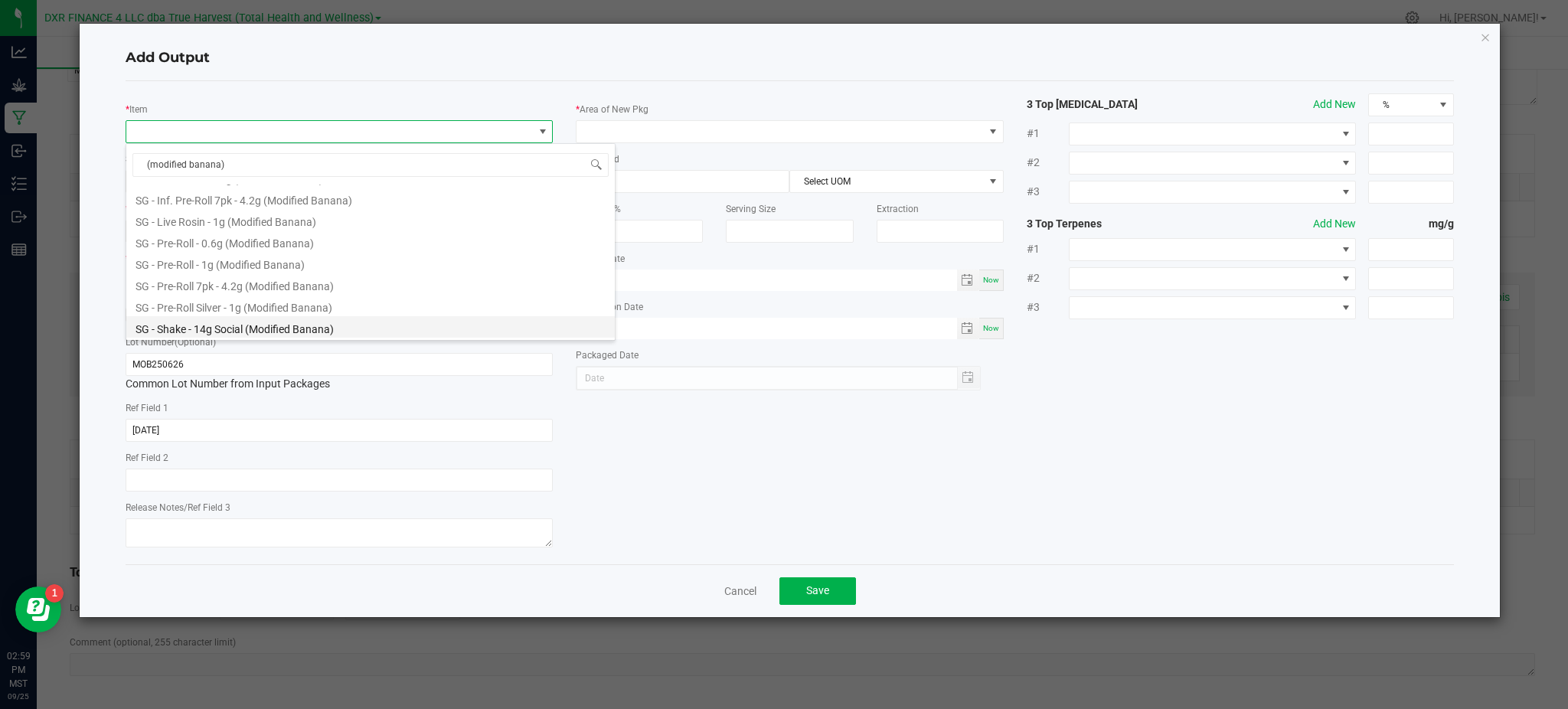
click at [270, 318] on li "SG - Shake - 14g Social (Modified Banana)" at bounding box center [370, 327] width 489 height 21
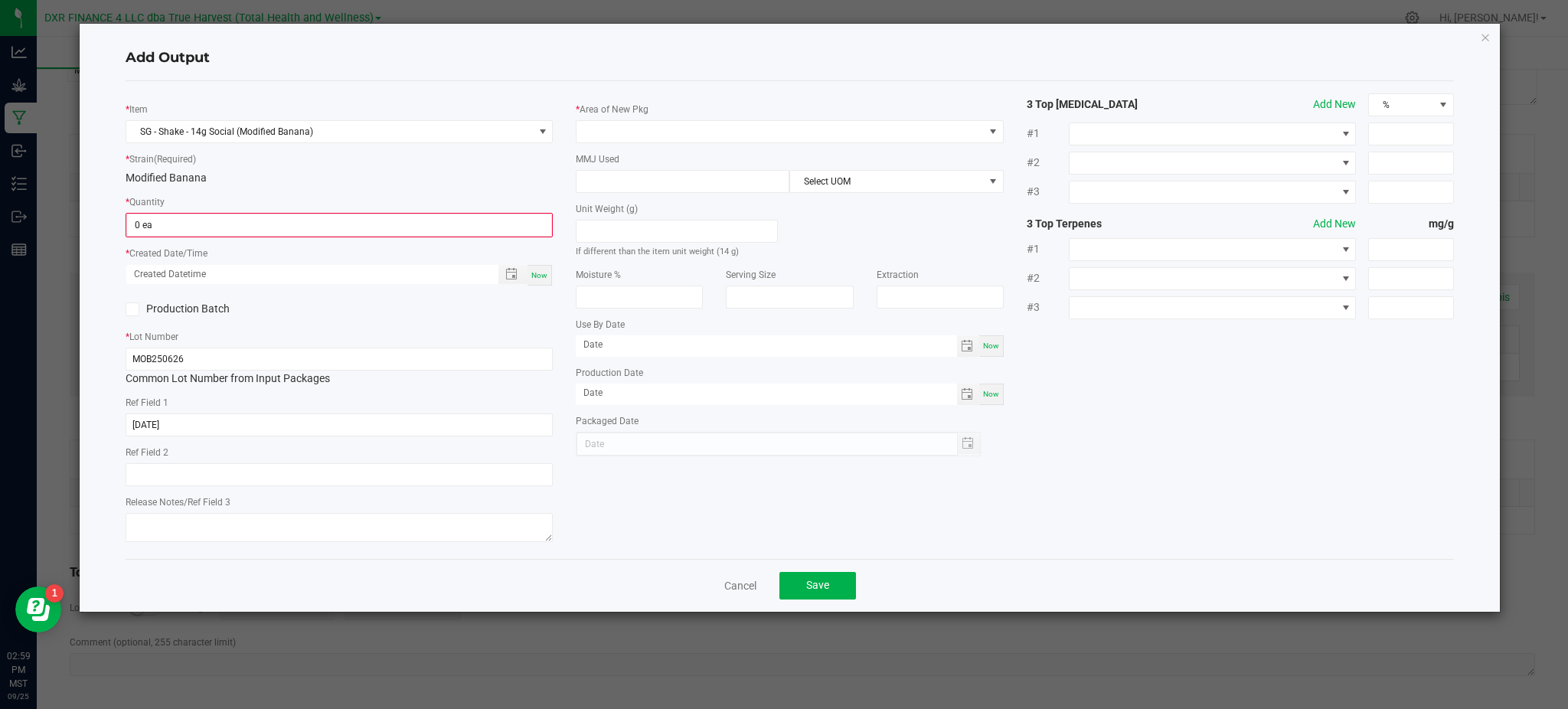
click at [392, 173] on div "Modified Banana" at bounding box center [338, 177] width 427 height 16
click at [198, 234] on input "0" at bounding box center [339, 225] width 424 height 21
drag, startPoint x: 1266, startPoint y: 425, endPoint x: 1244, endPoint y: 425, distance: 22.0
click at [1262, 426] on div "* Item SG - Shake - 14g Social (Modified Banana) * Strain (Required) Modified B…" at bounding box center [790, 320] width 1352 height 453
click at [349, 168] on div "* Strain (Required) Modified Banana" at bounding box center [338, 168] width 427 height 36
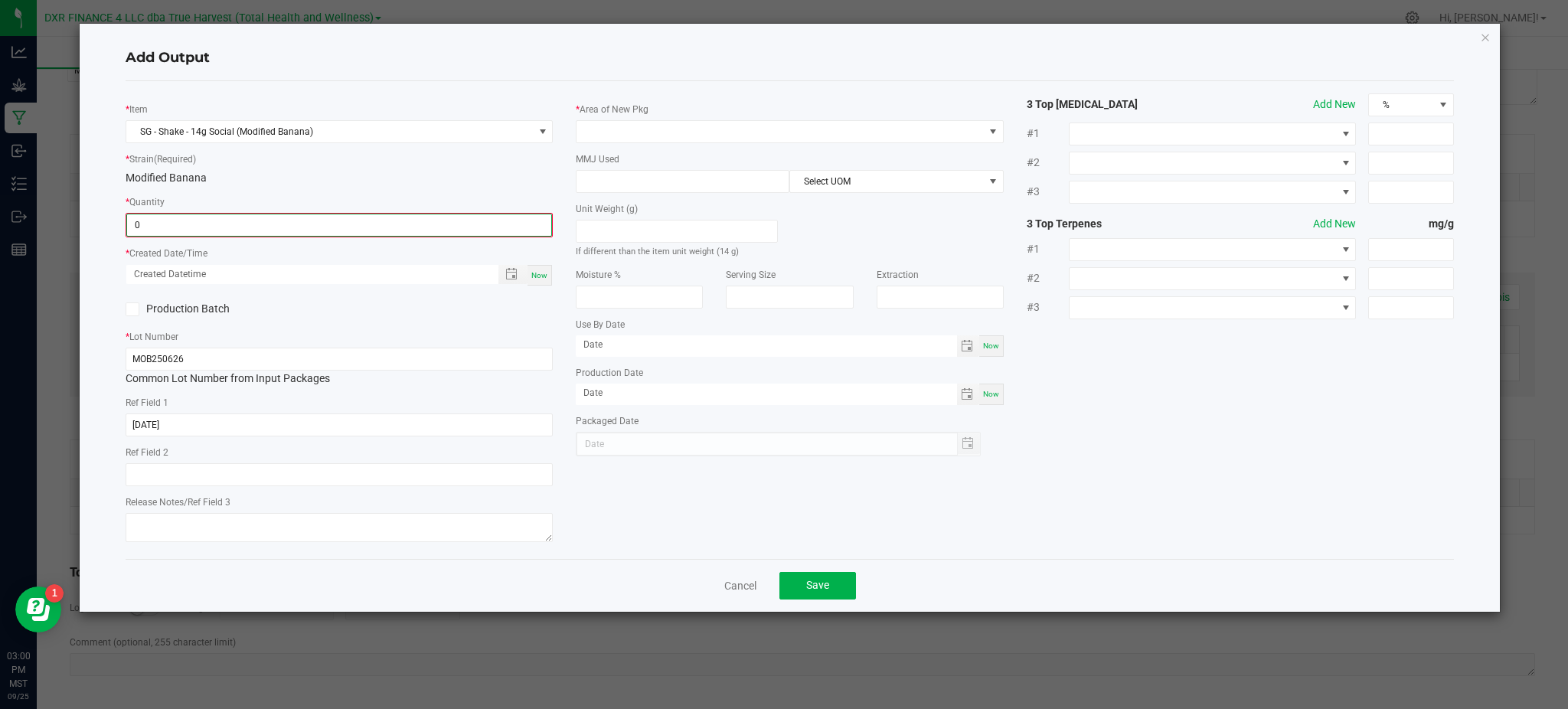
click at [184, 231] on input "0" at bounding box center [339, 225] width 424 height 21
click at [244, 221] on input "0" at bounding box center [339, 225] width 424 height 21
drag, startPoint x: 218, startPoint y: 232, endPoint x: 91, endPoint y: 214, distance: 128.3
click at [93, 217] on div "Add Output * Item SG - Shake - 14g Social (Modified Banana) * Strain (Required)…" at bounding box center [790, 318] width 1420 height 588
click at [270, 199] on div "* Quantity 0 ea" at bounding box center [338, 215] width 427 height 43
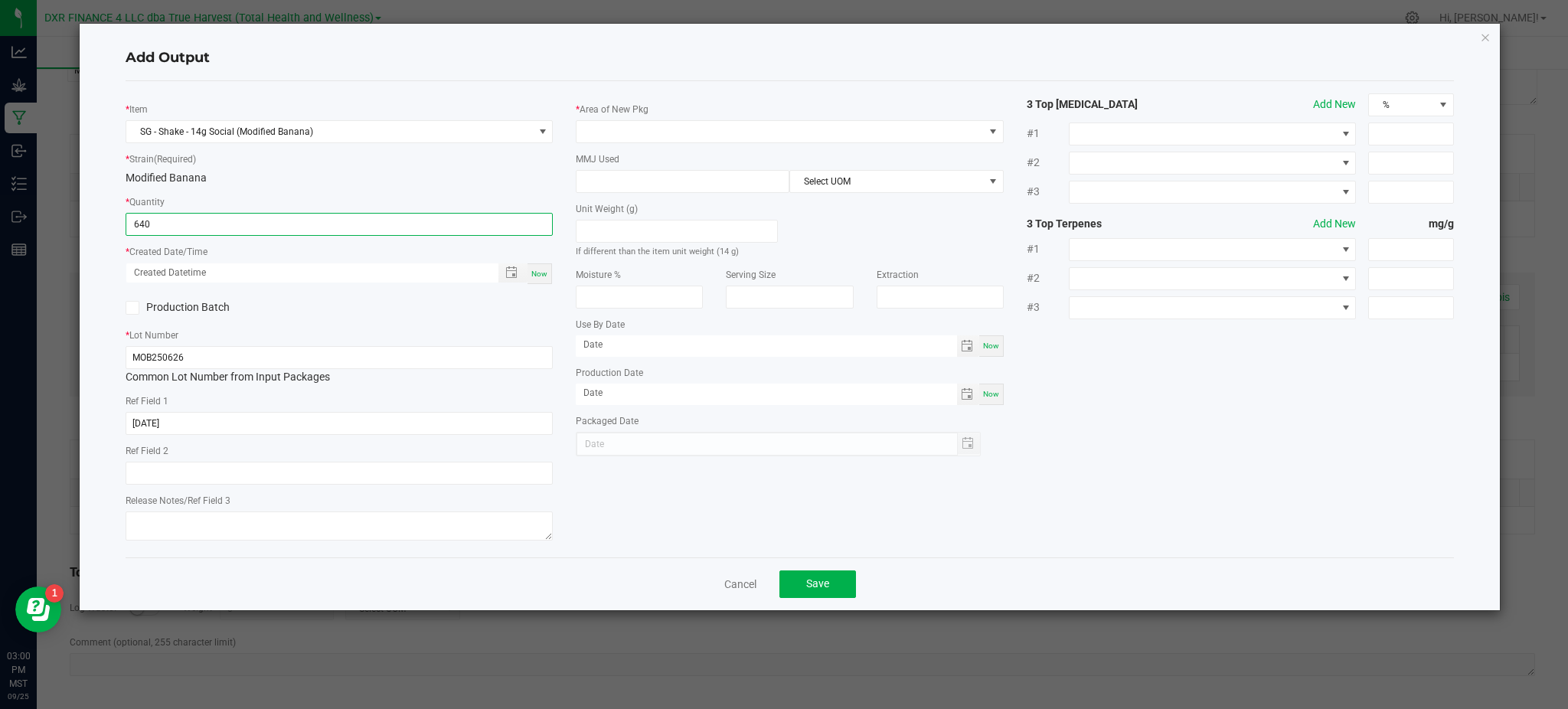
type input "640 ea"
click at [371, 337] on div "* Lot Number MOB250626 Common Lot Number from Input Packages" at bounding box center [338, 356] width 427 height 58
click at [509, 275] on span "Toggle popup" at bounding box center [511, 272] width 13 height 13
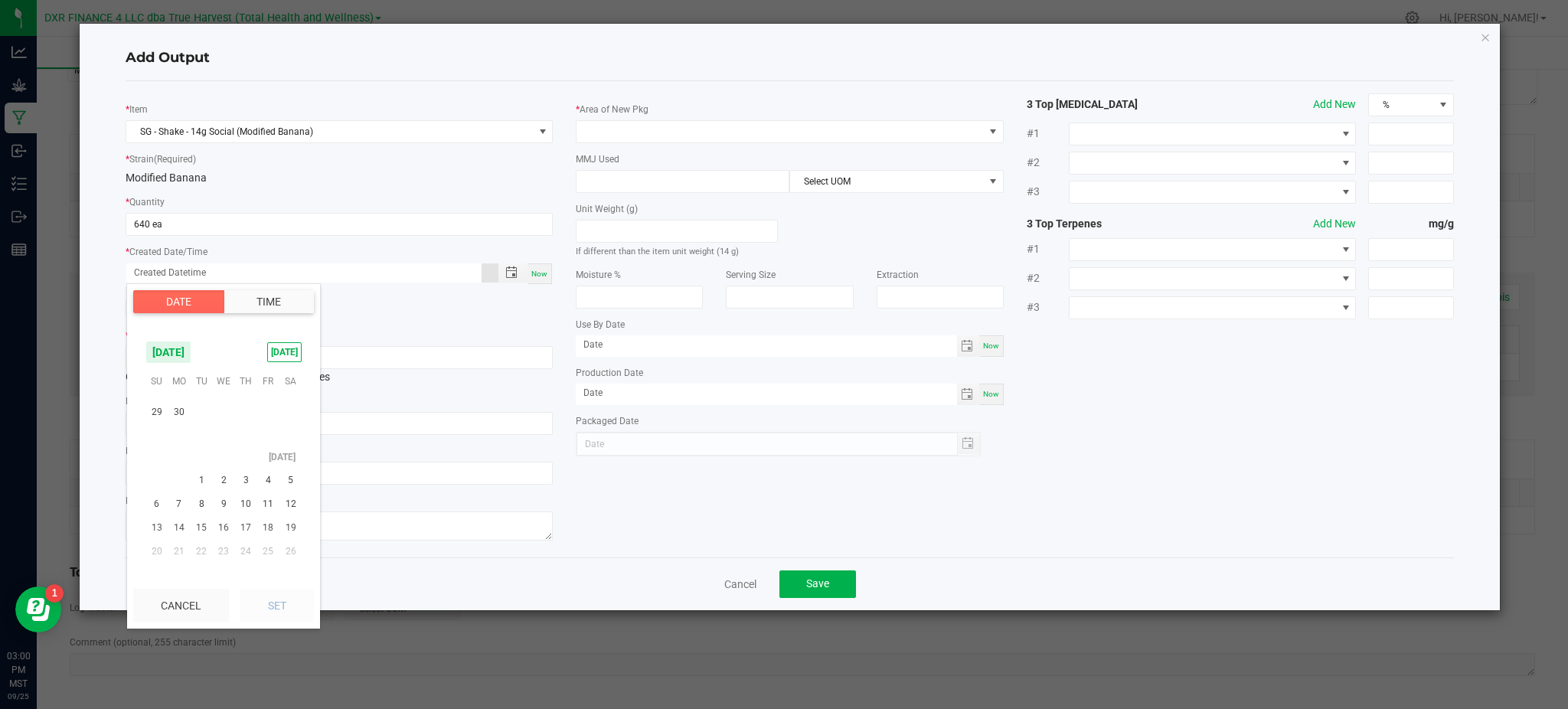
scroll to position [247957, 0]
click at [251, 489] on span "26" at bounding box center [246, 490] width 22 height 24
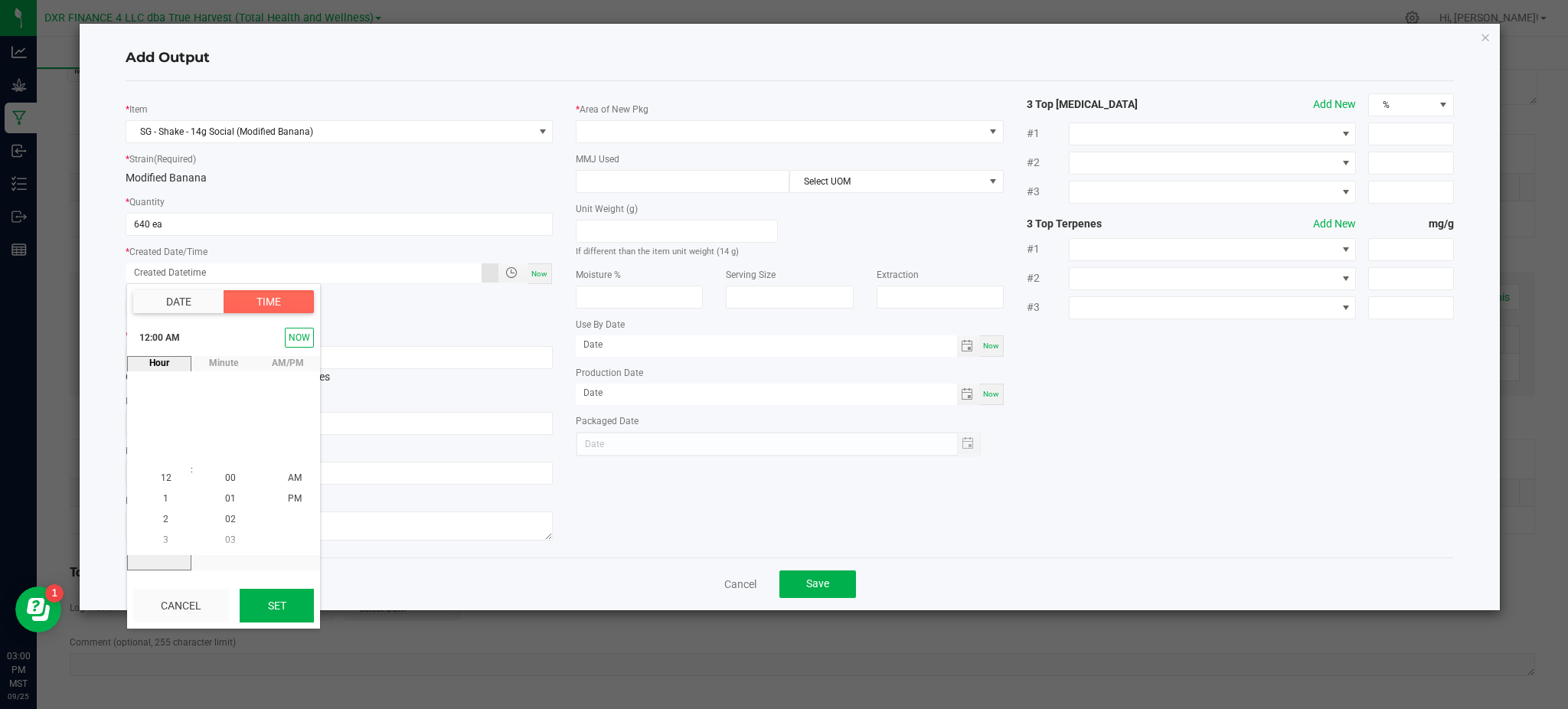
click at [277, 599] on button "Set" at bounding box center [277, 606] width 74 height 34
type input "[DATE] 12:00 AM"
type input "[DATE]"
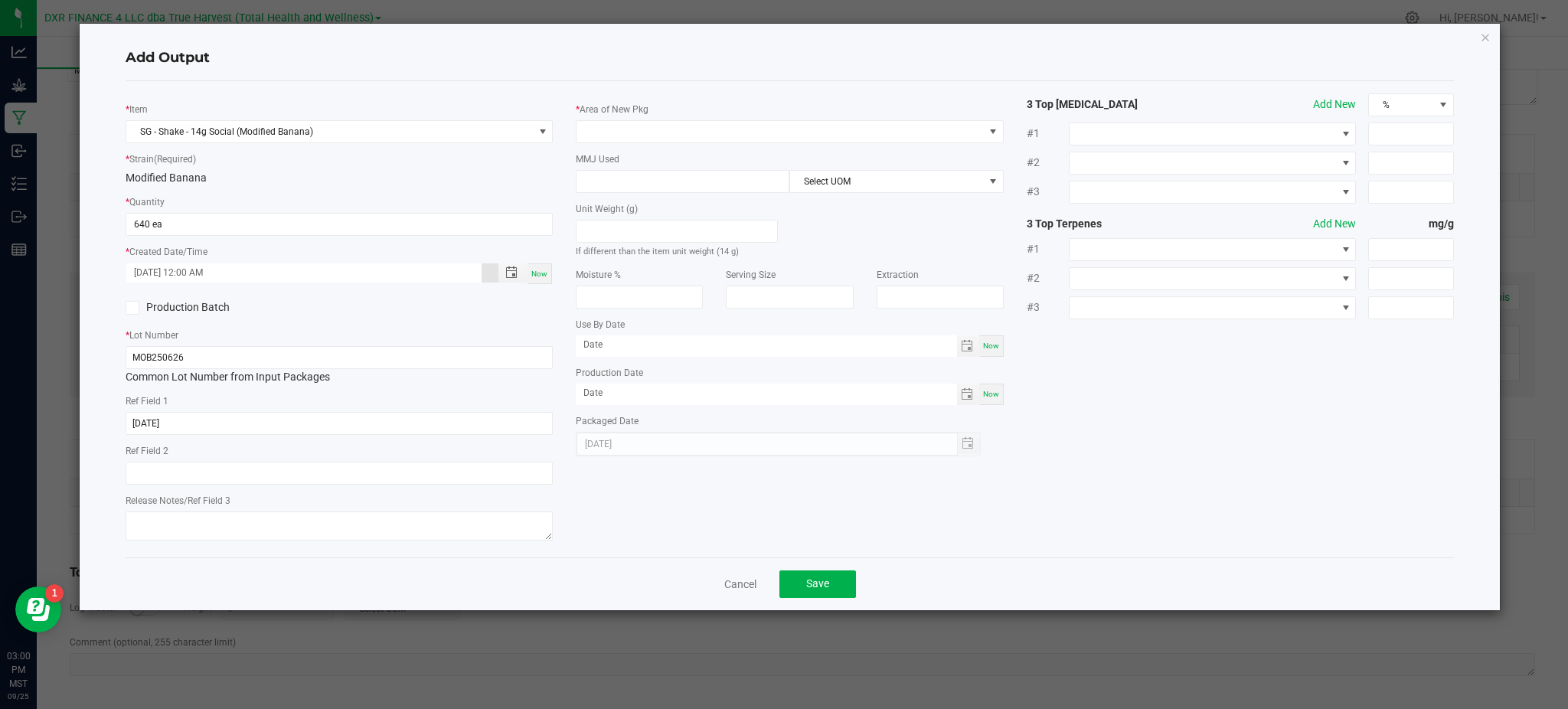
click at [1071, 477] on div "* Item SG - Shake - 14g Social (Modified Banana) * Strain (Required) Modified B…" at bounding box center [790, 319] width 1352 height 452
click at [652, 126] on span at bounding box center [780, 131] width 407 height 21
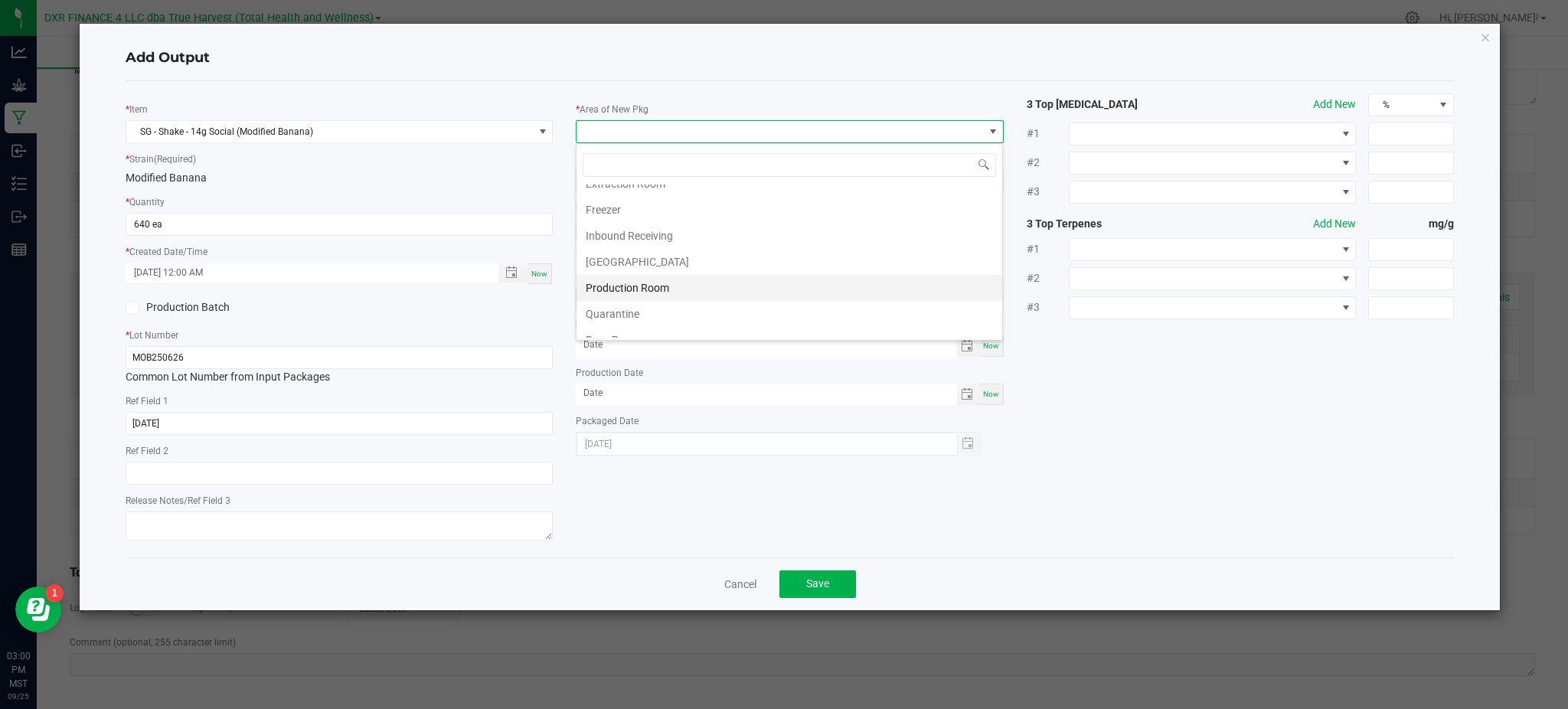
scroll to position [102, 0]
click at [649, 251] on li "Production Room" at bounding box center [790, 252] width 426 height 26
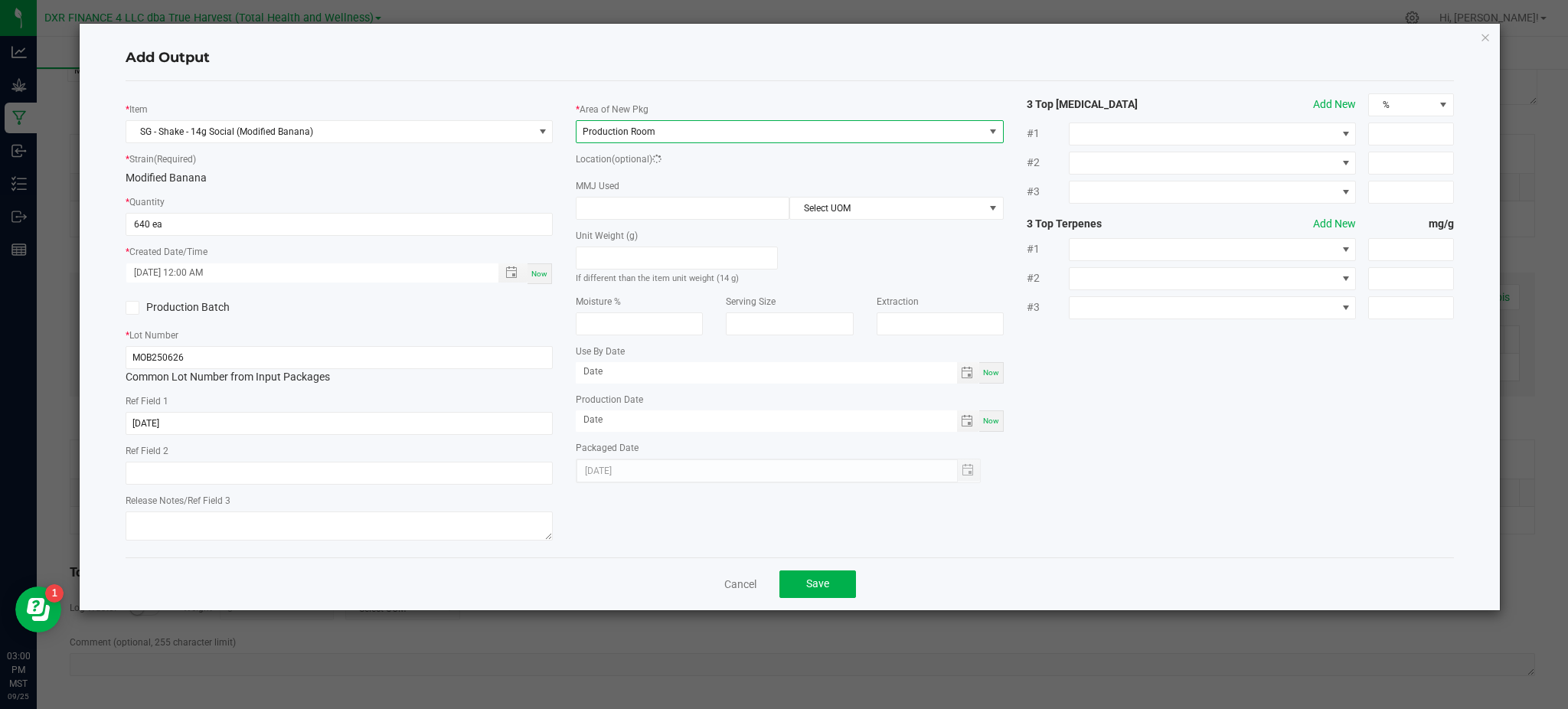
drag, startPoint x: 1284, startPoint y: 455, endPoint x: 1244, endPoint y: 430, distance: 47.2
click at [1278, 452] on div "* Item SG - Shake - 14g Social (Modified Banana) * Strain (Required) Modified B…" at bounding box center [790, 319] width 1352 height 452
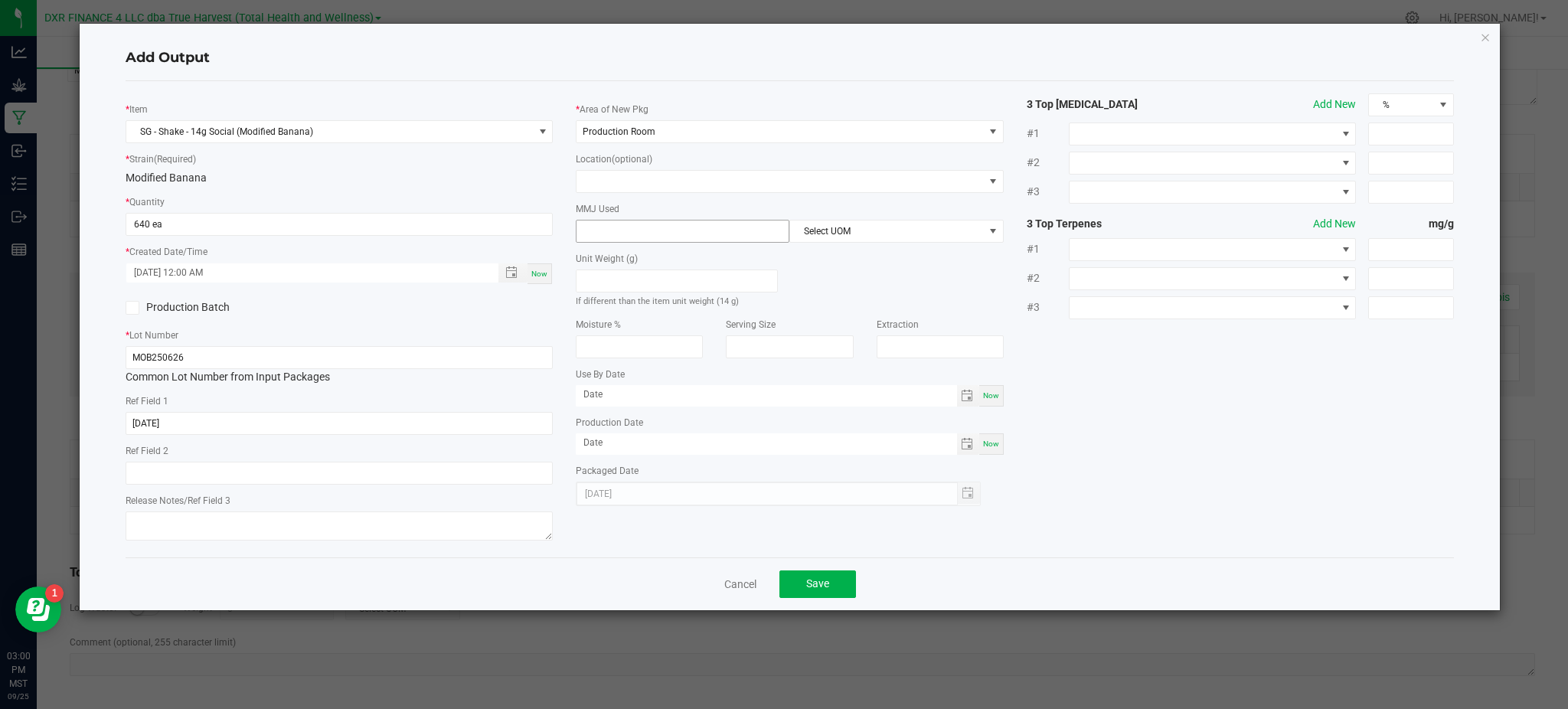
click at [608, 241] on input at bounding box center [683, 232] width 212 height 21
type input "14"
click at [913, 236] on span "Select UOM" at bounding box center [887, 232] width 193 height 21
click at [879, 325] on li "Gram" at bounding box center [897, 323] width 212 height 26
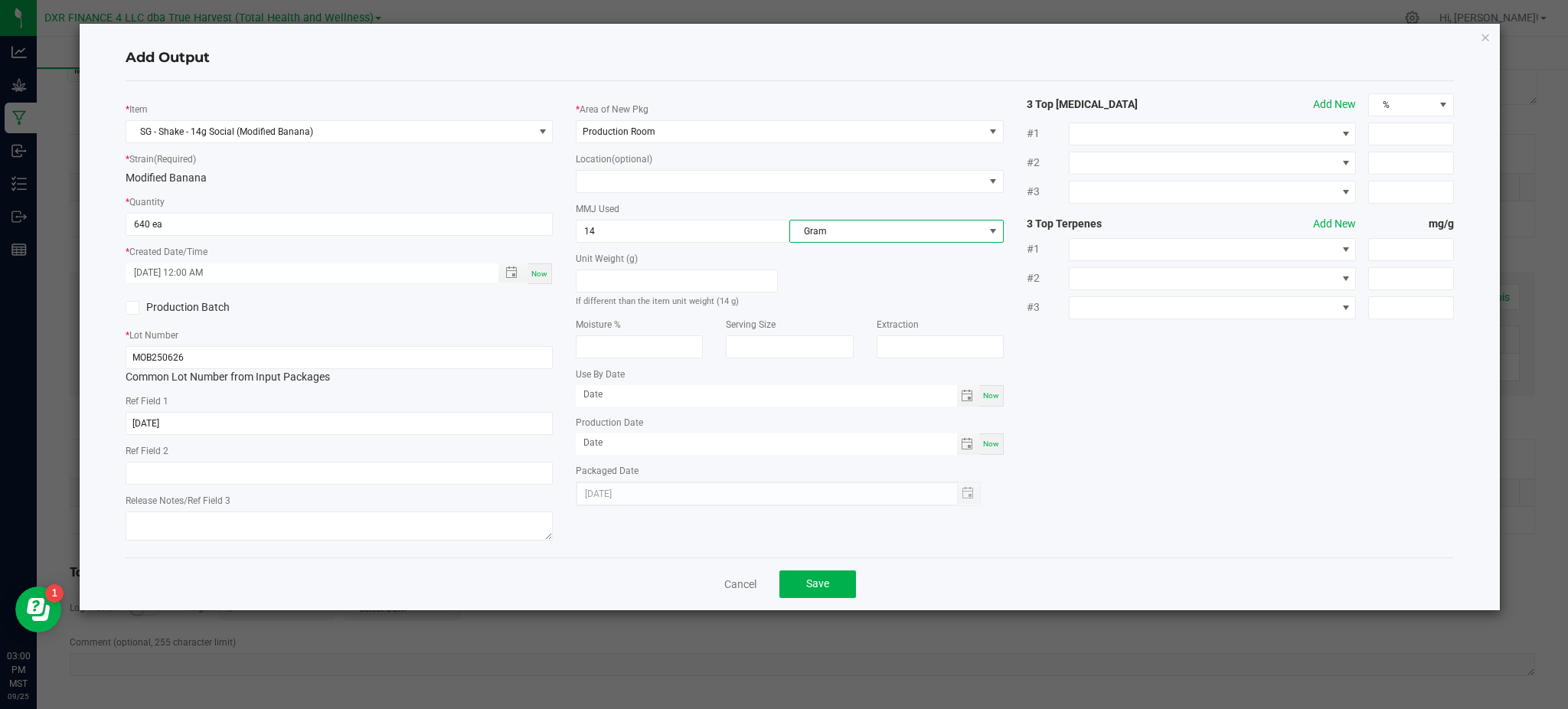
drag, startPoint x: 1076, startPoint y: 373, endPoint x: 839, endPoint y: 359, distance: 237.4
click at [1074, 373] on div "* Item SG - Shake - 14g Social (Modified Banana) * Strain (Required) Modified B…" at bounding box center [790, 319] width 1352 height 452
click at [822, 586] on span "Save" at bounding box center [818, 584] width 23 height 13
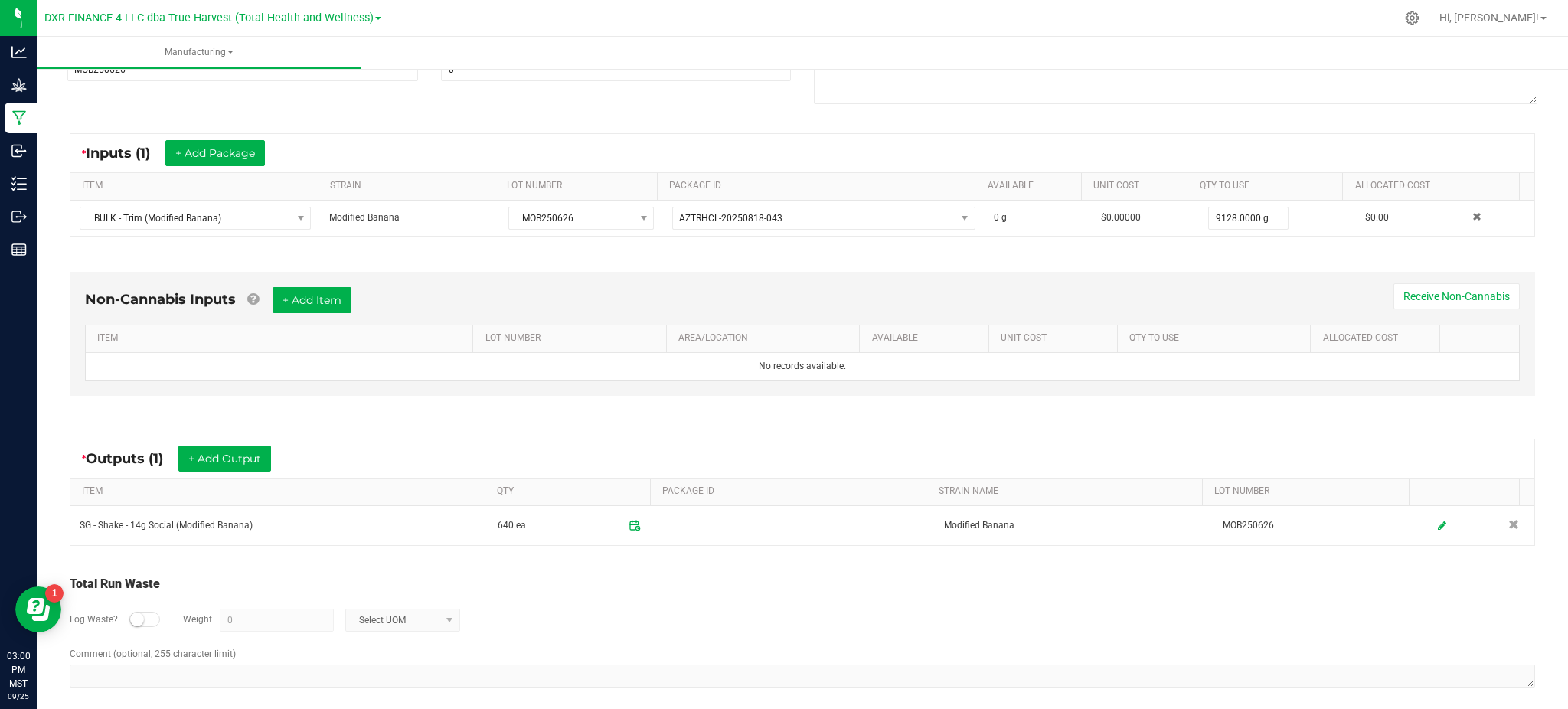
drag, startPoint x: 762, startPoint y: 600, endPoint x: 741, endPoint y: 598, distance: 21.1
click at [749, 599] on div "Log Waste? Weight 0 Select UOM" at bounding box center [802, 620] width 1466 height 54
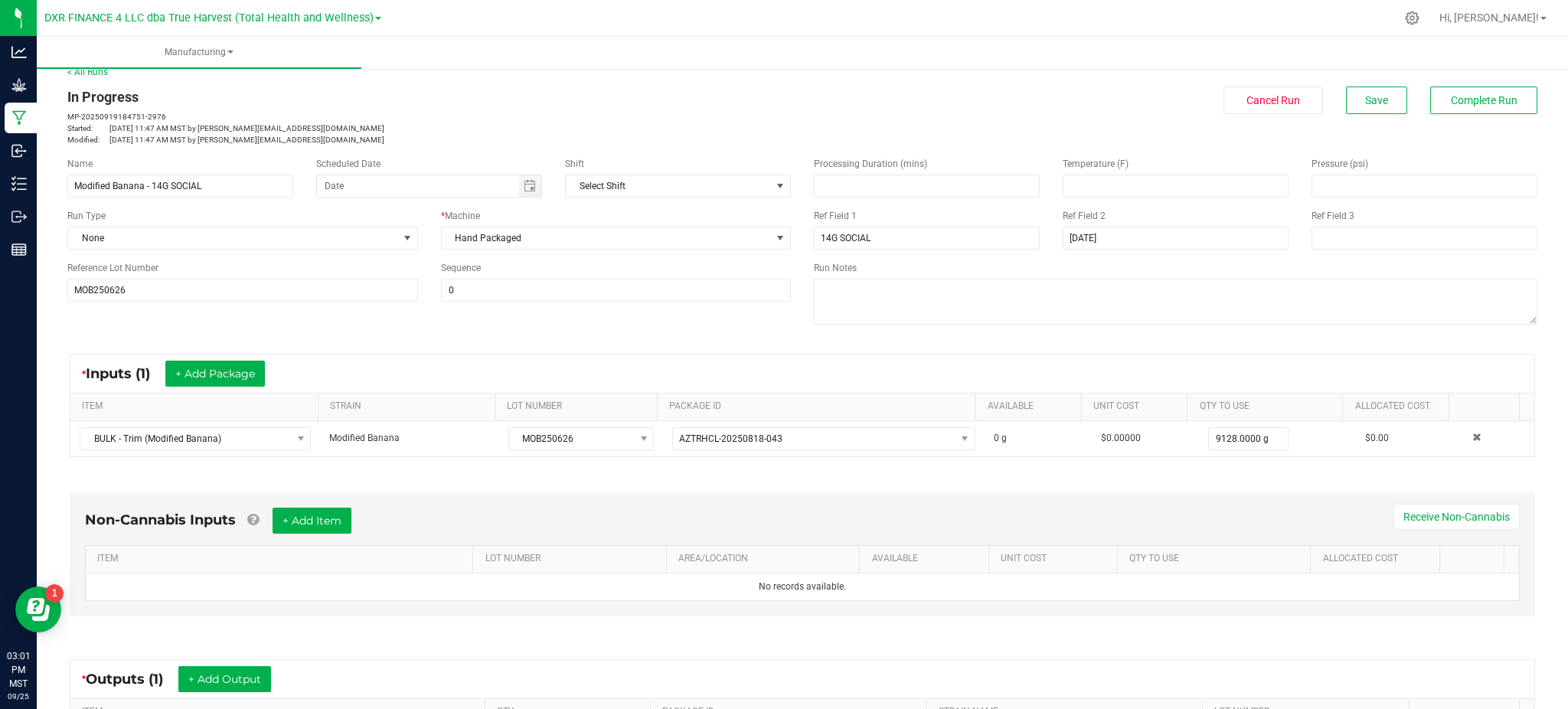
scroll to position [0, 0]
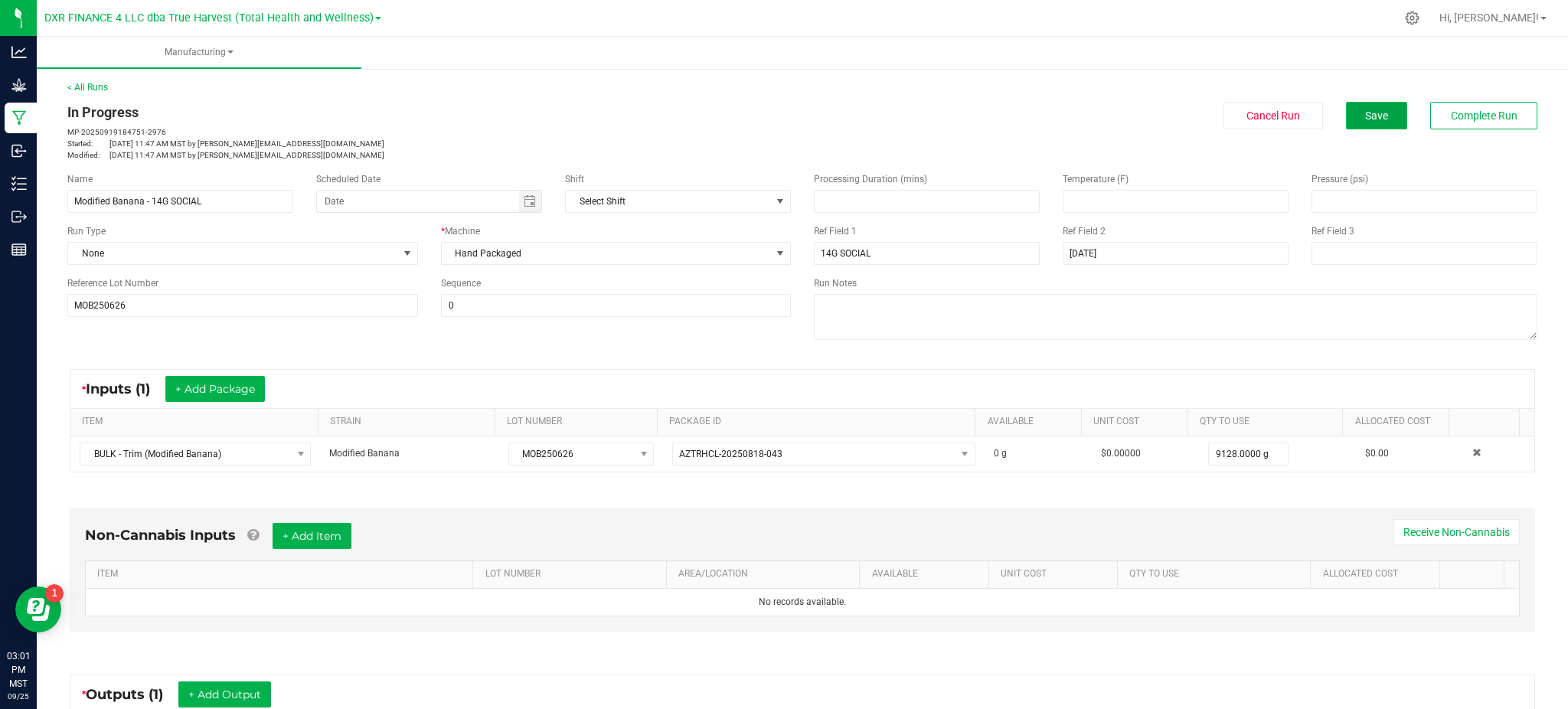
click at [1365, 118] on span "Save" at bounding box center [1377, 116] width 23 height 13
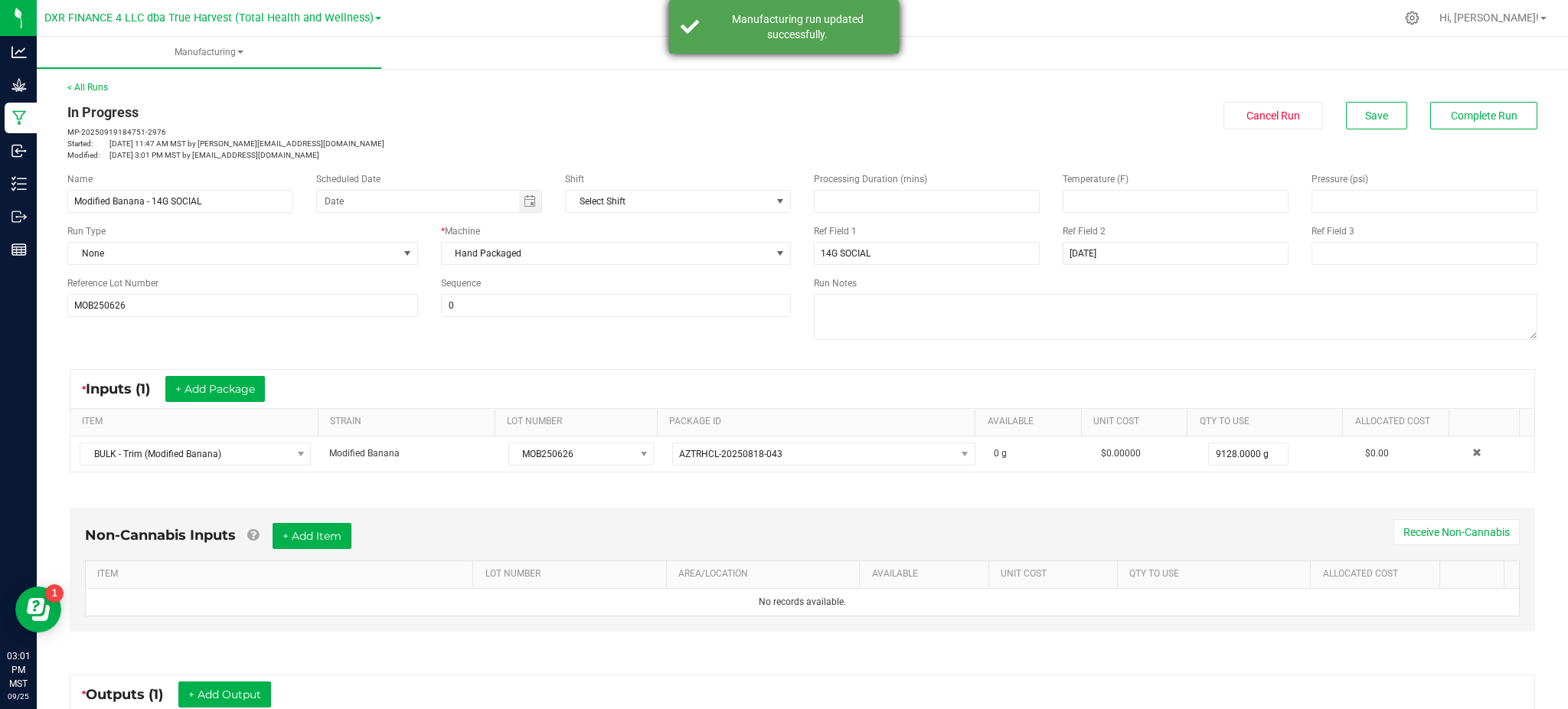
click at [814, 9] on div "Manufacturing run updated successfully." at bounding box center [784, 27] width 230 height 54
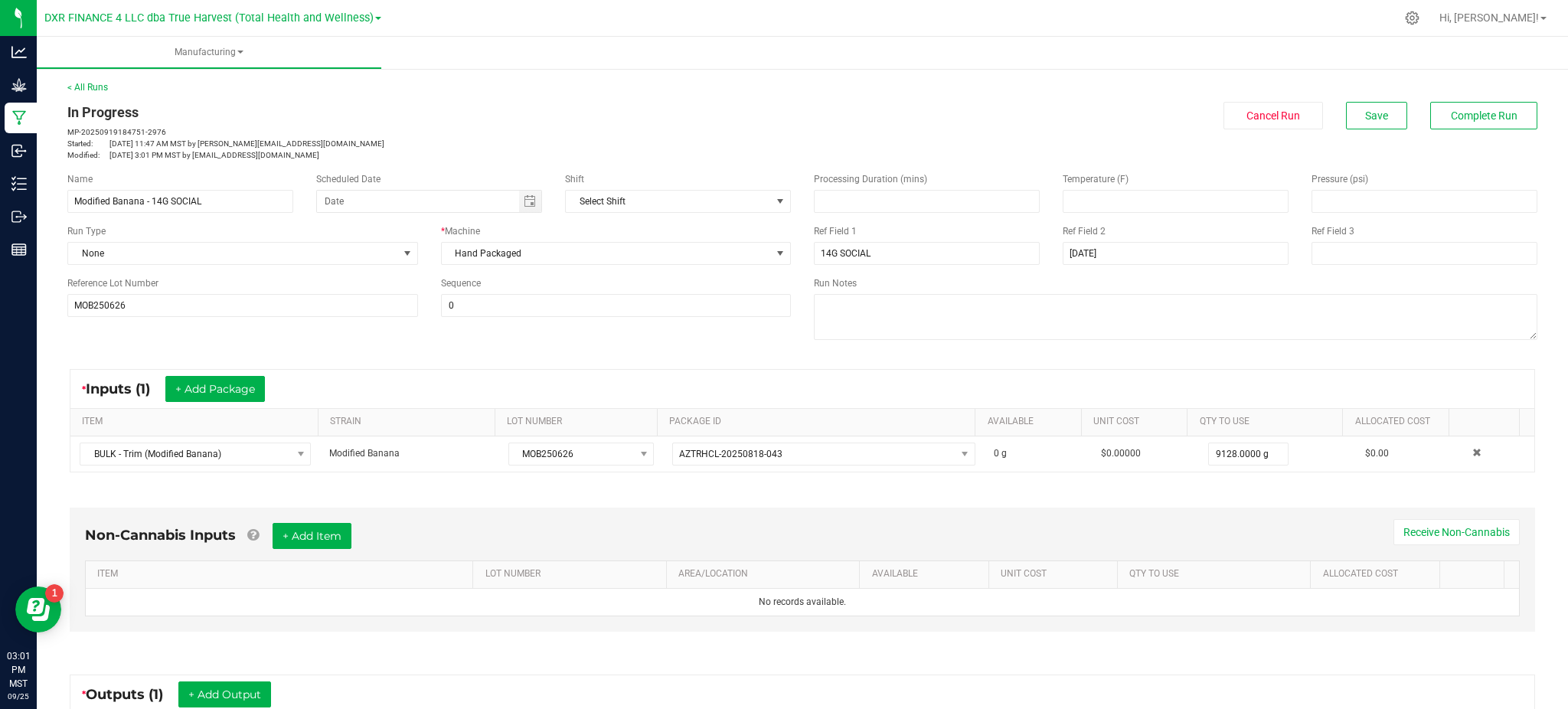
click at [653, 130] on p "MP-20250919184751-2976" at bounding box center [429, 132] width 723 height 12
click at [825, 507] on div "Non-Cannabis Inputs + Add Item Receive Non-Cannabis ITEM LOT NUMBER AREA/LOCATI…" at bounding box center [802, 573] width 1493 height 175
click at [601, 628] on div "Non-Cannabis Inputs + Add Item Receive Non-Cannabis ITEM LOT NUMBER AREA/LOCATI…" at bounding box center [802, 569] width 1466 height 124
click at [421, 354] on div "Name Modified Banana - 14G SOCIAL Scheduled Date Shift Select Shift Run Type No…" at bounding box center [802, 259] width 1493 height 195
click at [1366, 119] on span "Save" at bounding box center [1377, 116] width 23 height 13
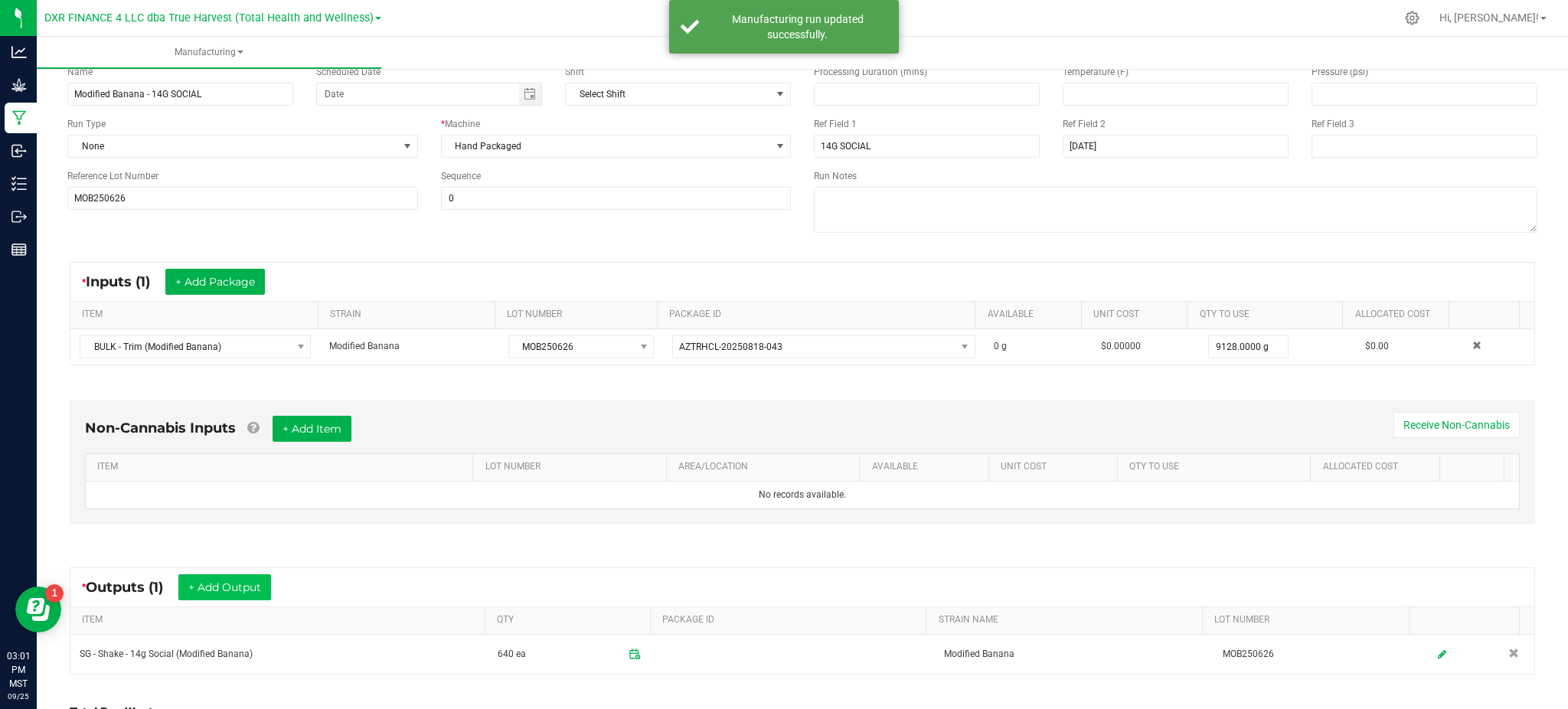
scroll to position [204, 0]
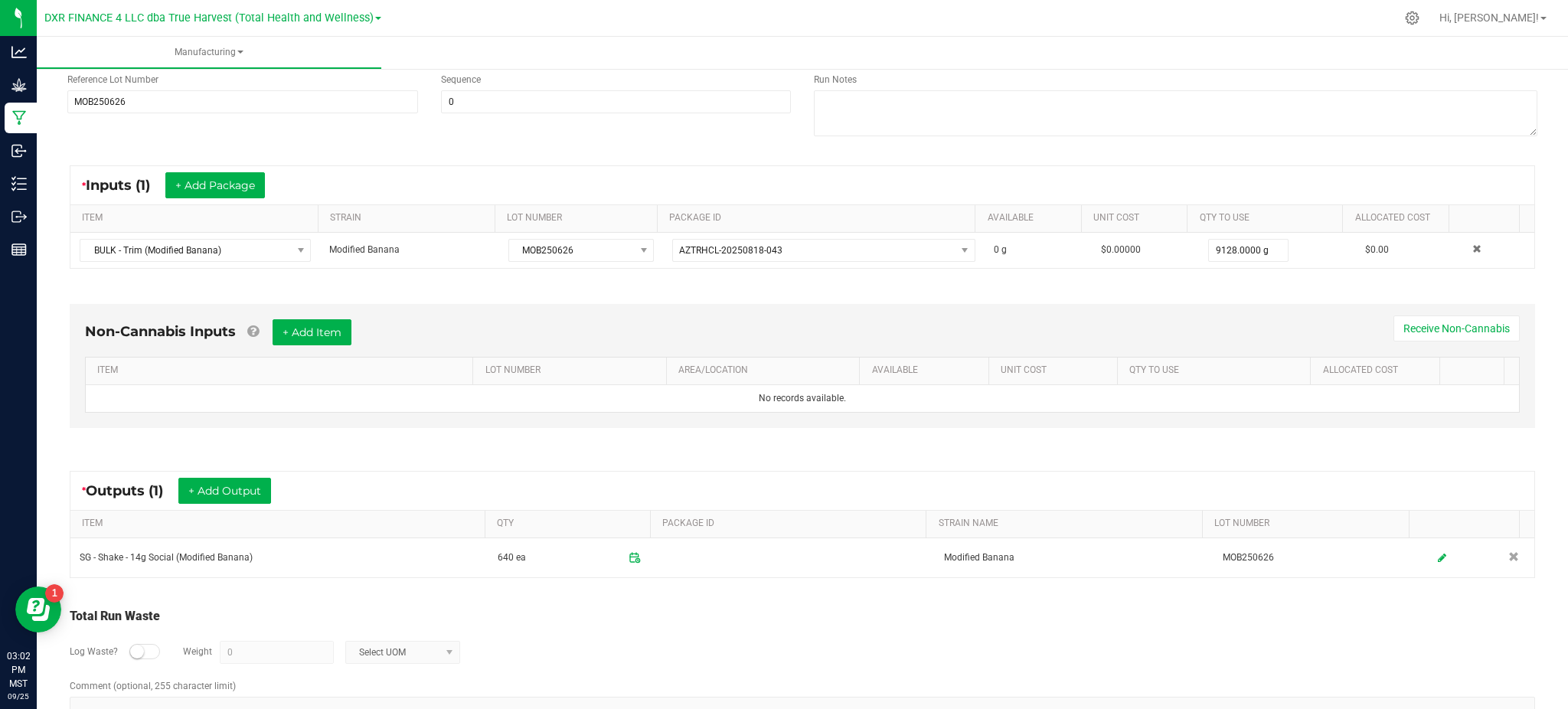
click at [736, 622] on div "Total Run Waste" at bounding box center [802, 616] width 1466 height 18
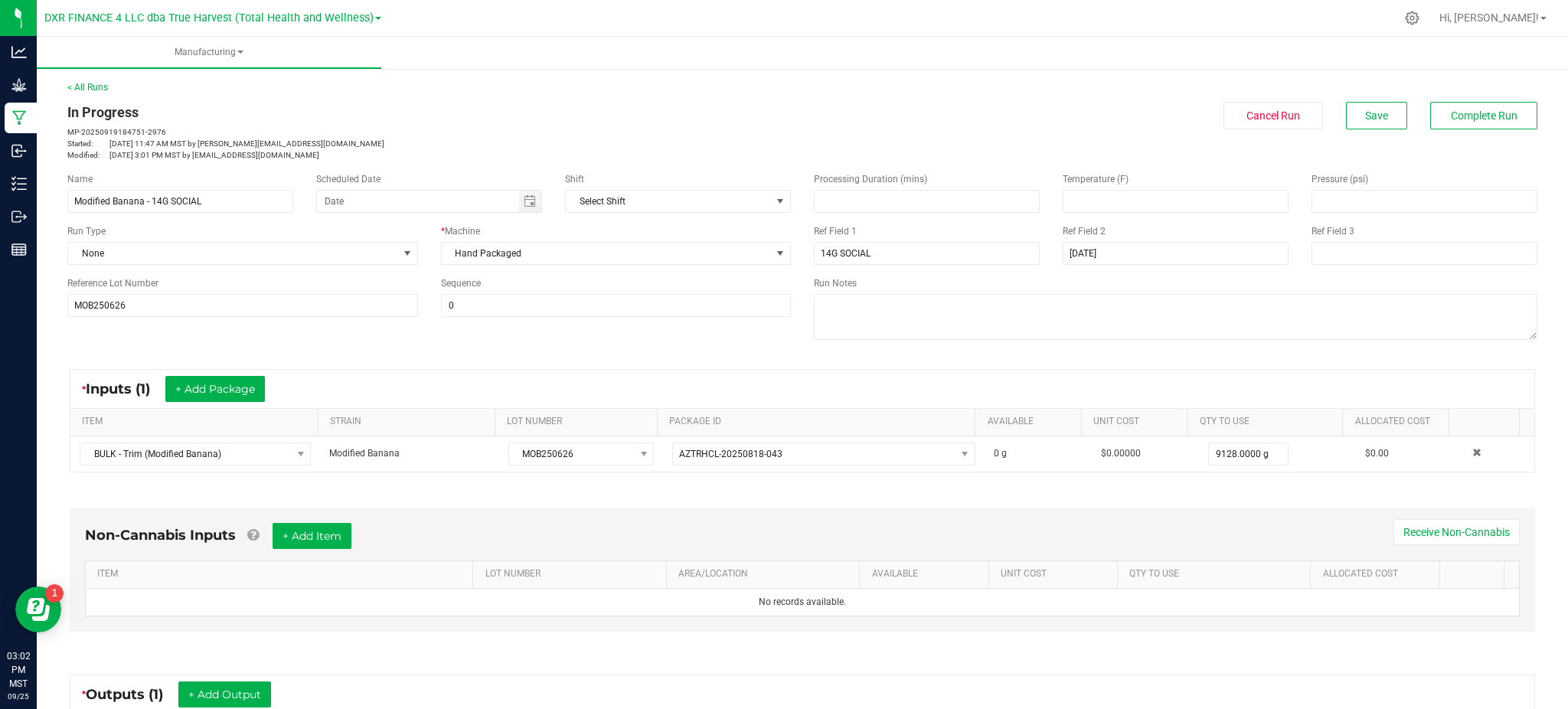
drag, startPoint x: 1088, startPoint y: 125, endPoint x: 1329, endPoint y: 91, distance: 243.4
click at [1106, 121] on div "Cancel Run Save Complete Run" at bounding box center [1176, 116] width 723 height 28
click at [1385, 119] on button "Save" at bounding box center [1377, 116] width 62 height 28
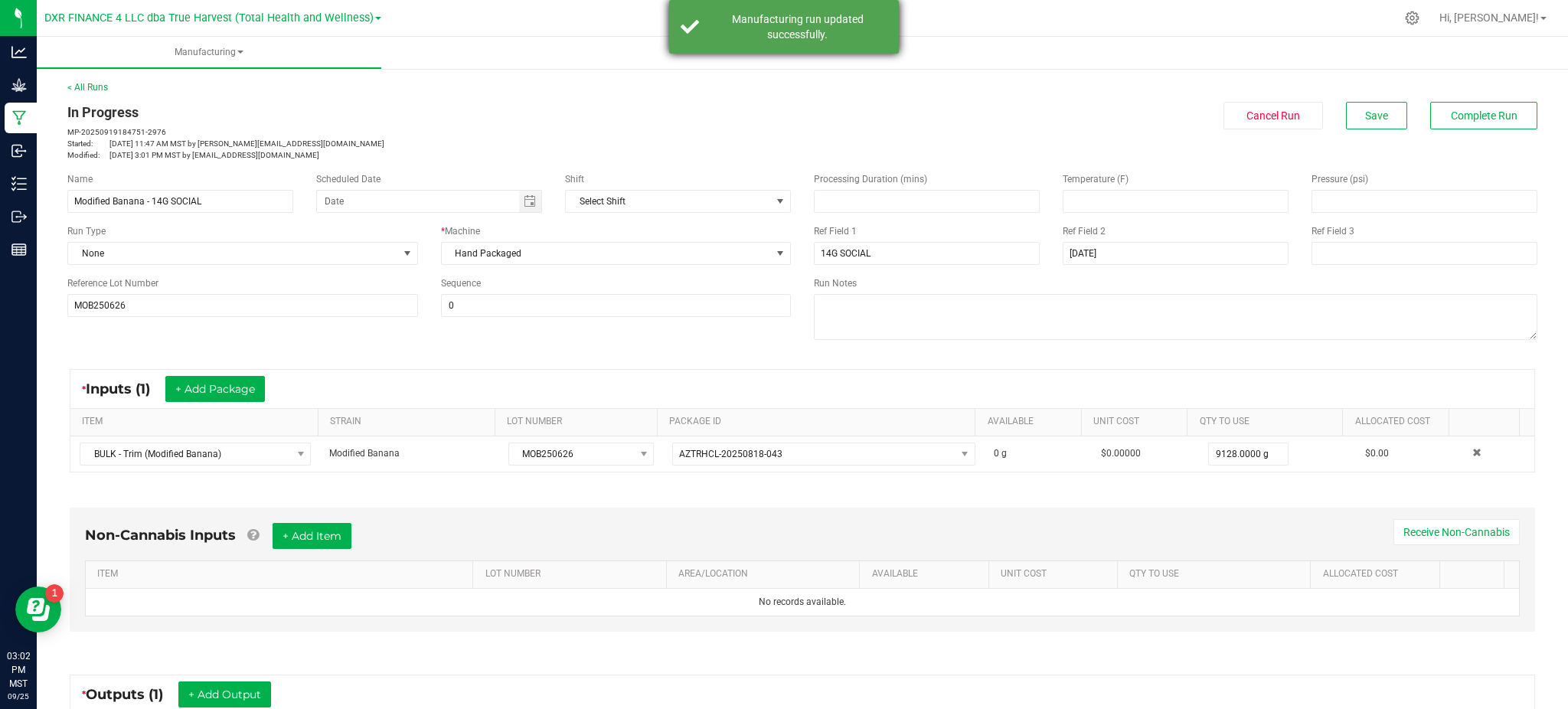
click at [801, 20] on div "Manufacturing run updated successfully." at bounding box center [798, 27] width 180 height 31
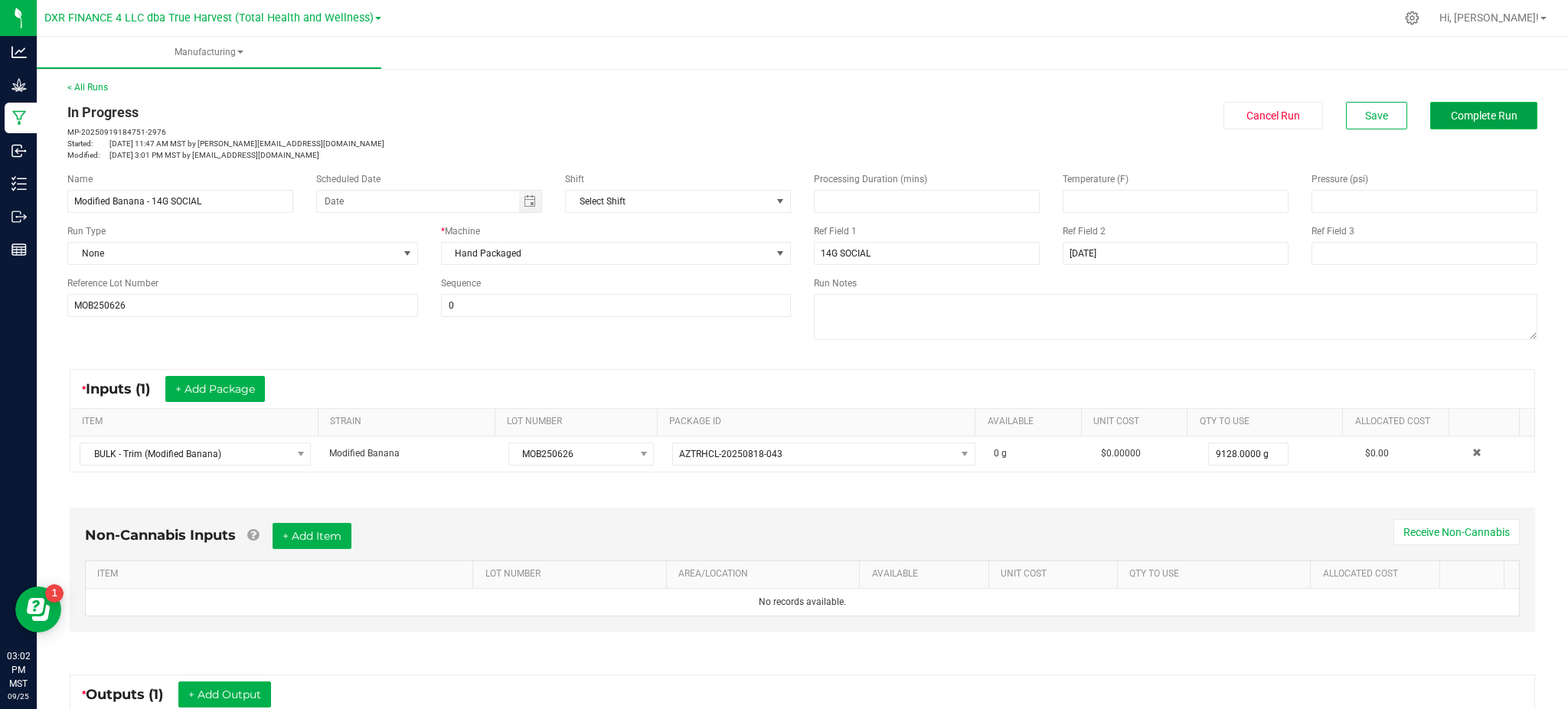
click at [1489, 106] on button "Complete Run" at bounding box center [1483, 116] width 107 height 28
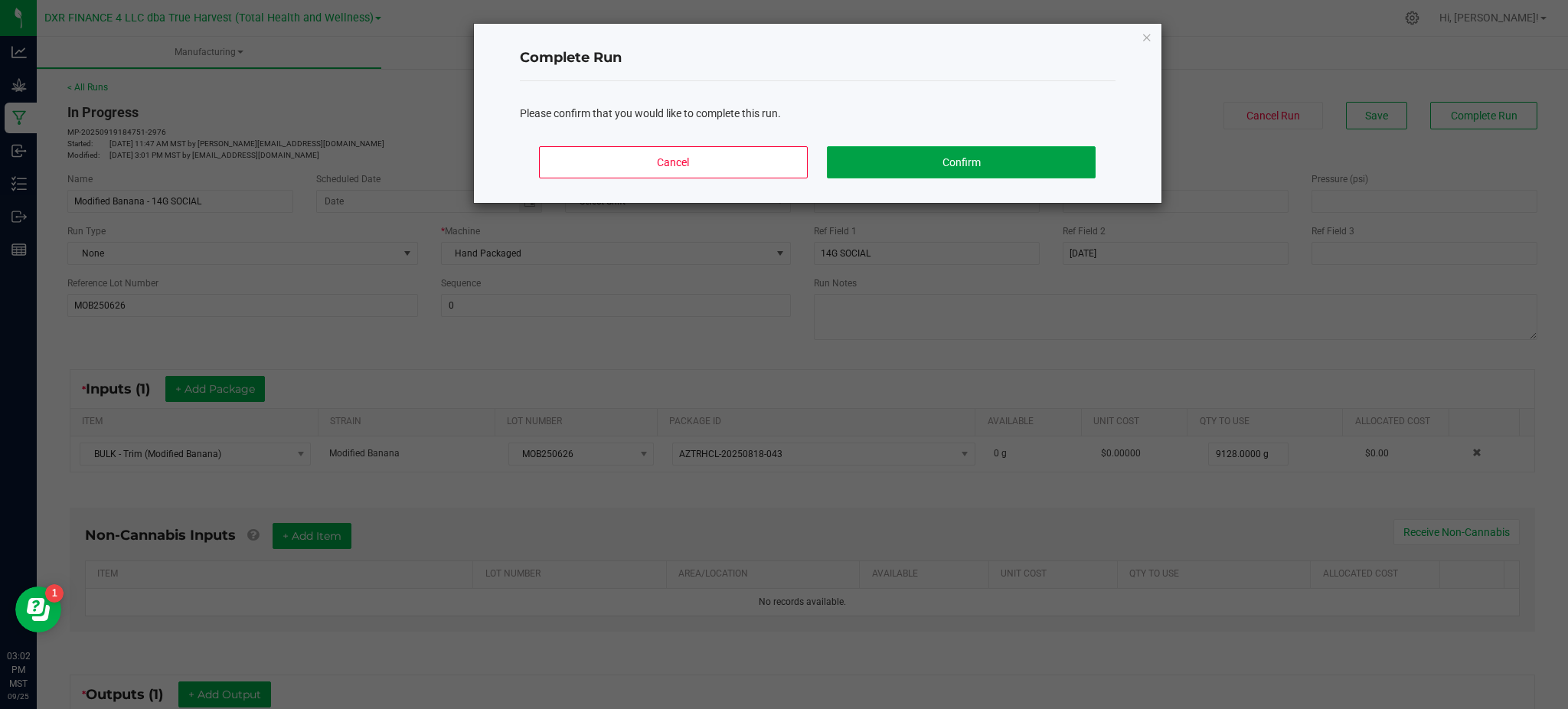
drag, startPoint x: 1092, startPoint y: 150, endPoint x: 1080, endPoint y: 157, distance: 13.9
click at [1092, 150] on button "Confirm" at bounding box center [961, 162] width 268 height 32
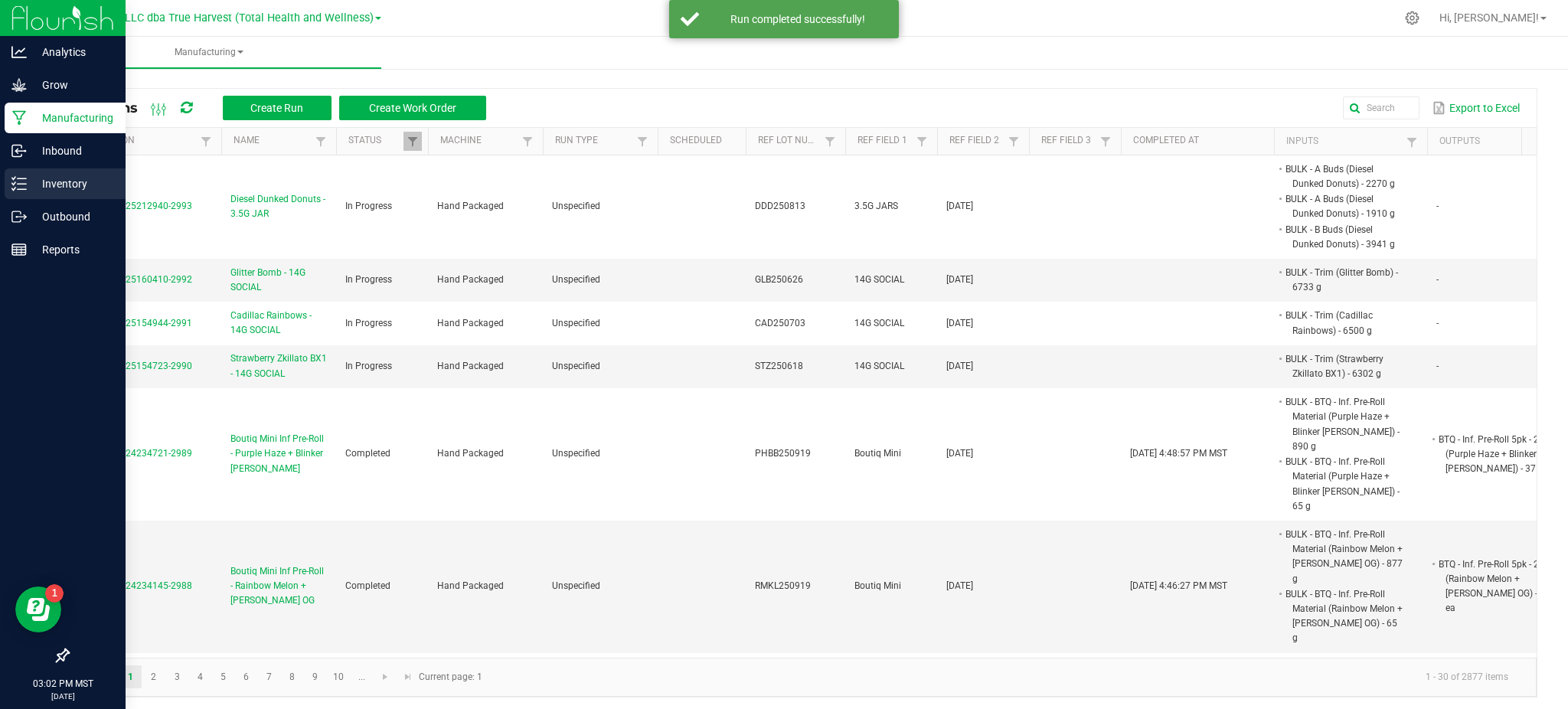
drag, startPoint x: 46, startPoint y: 180, endPoint x: 56, endPoint y: 179, distance: 10.0
click at [46, 180] on p "Inventory" at bounding box center [72, 183] width 92 height 18
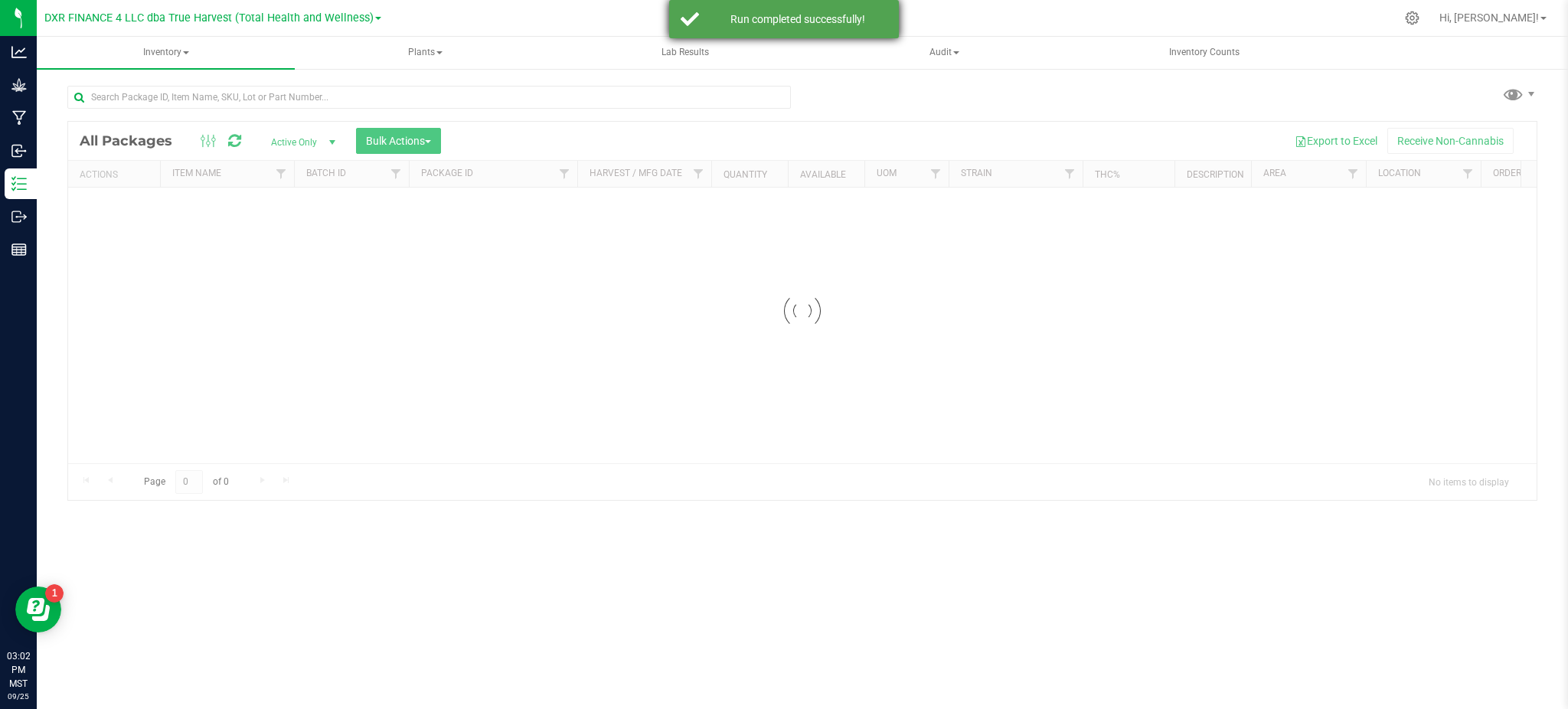
click at [792, 29] on div "Run completed successfully!" at bounding box center [784, 19] width 230 height 39
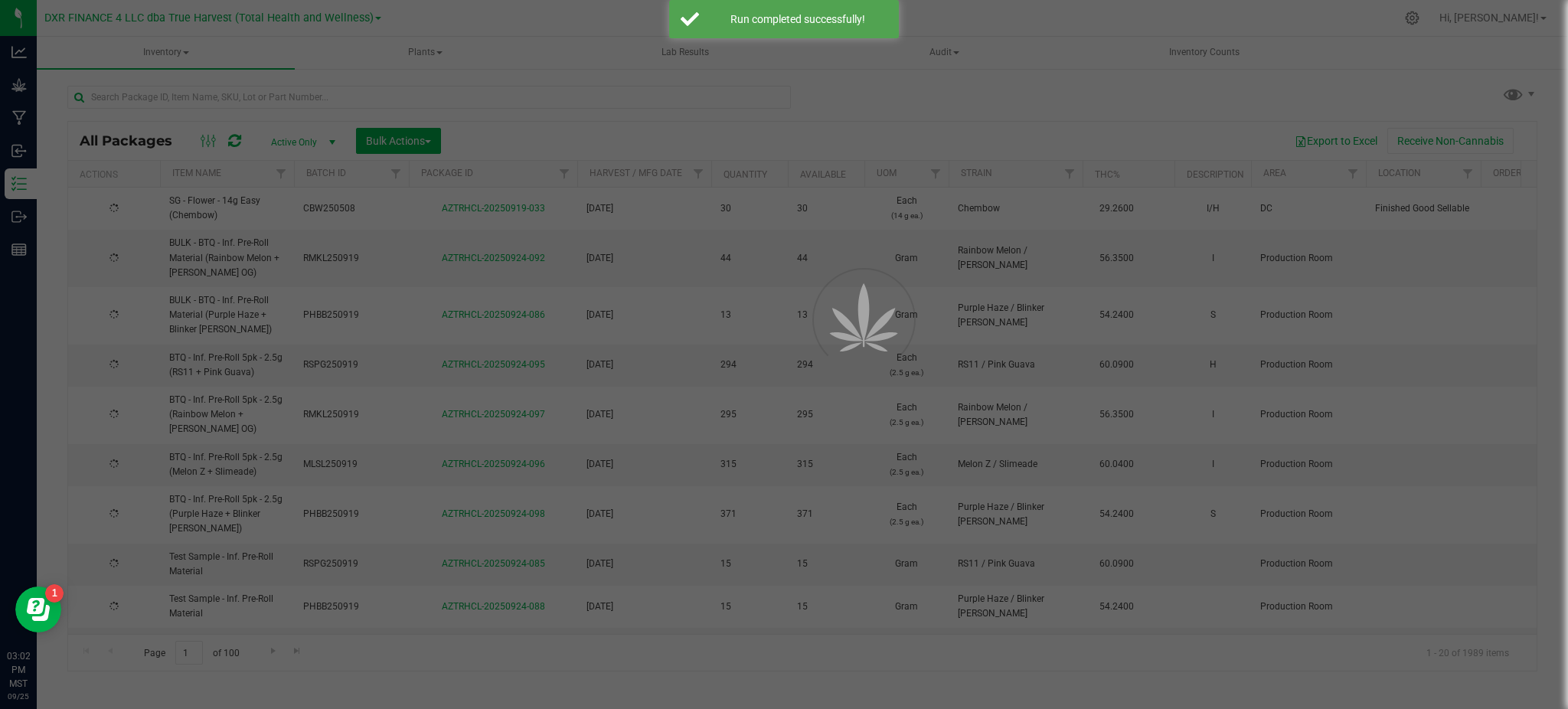
click at [915, 99] on div at bounding box center [784, 354] width 1568 height 709
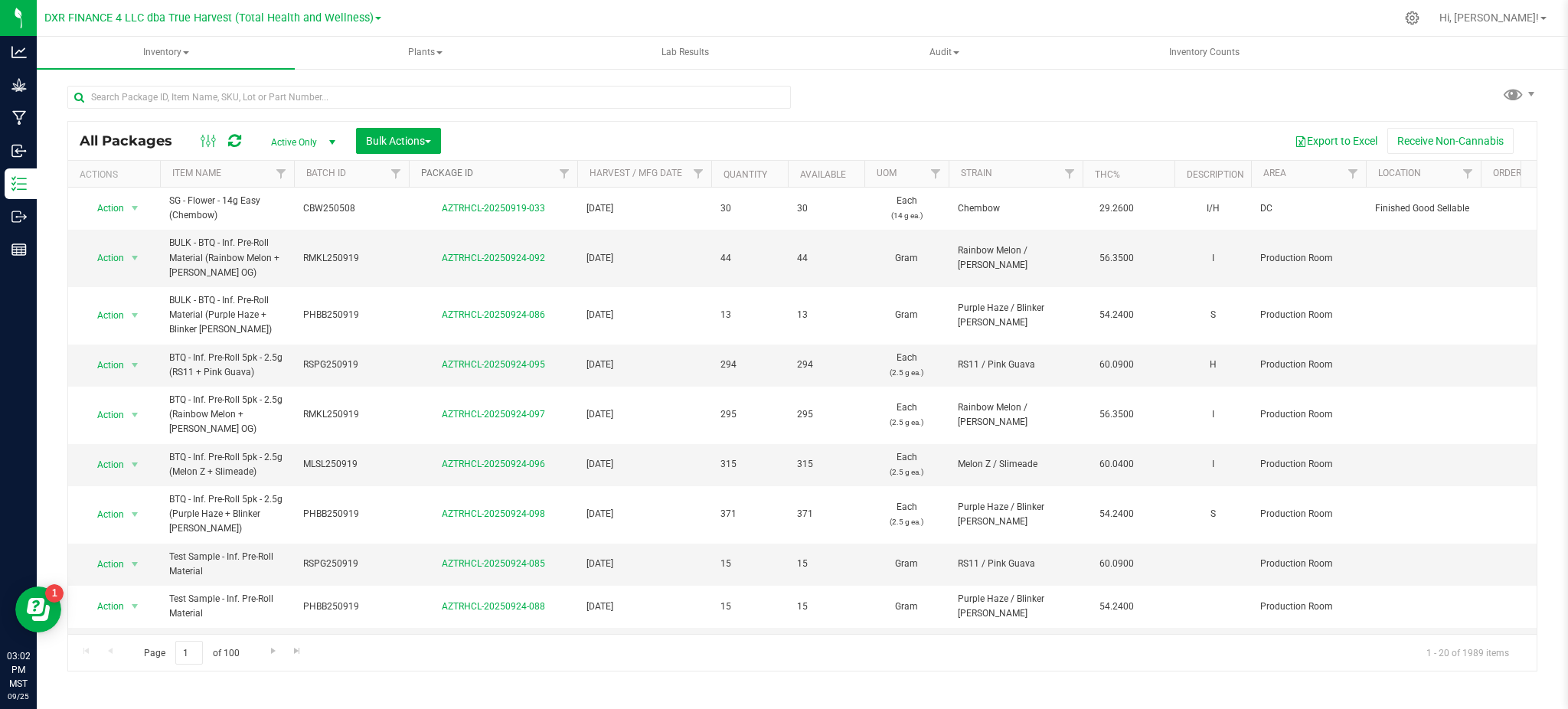
click at [456, 171] on link "Package ID" at bounding box center [447, 173] width 52 height 11
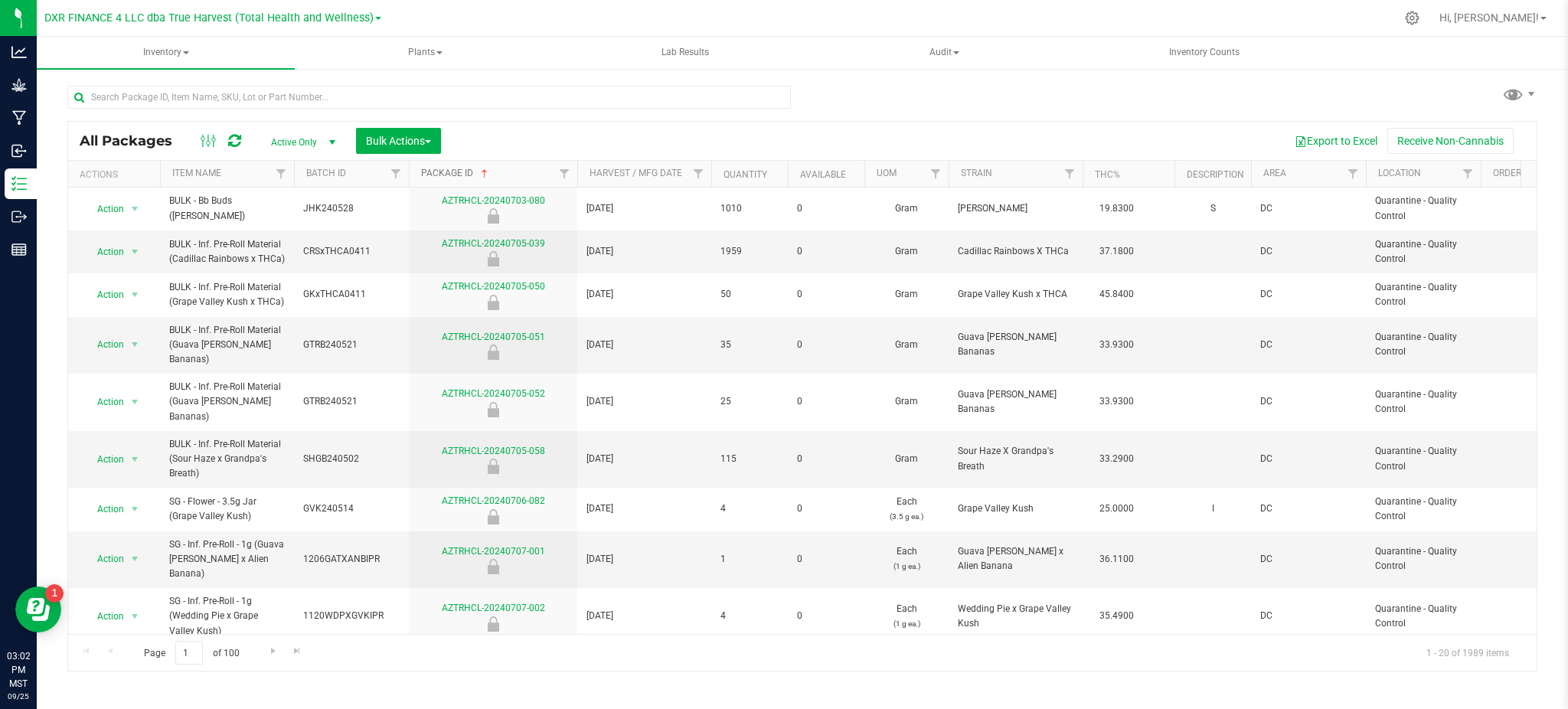
click at [445, 176] on link "Package ID" at bounding box center [456, 173] width 69 height 11
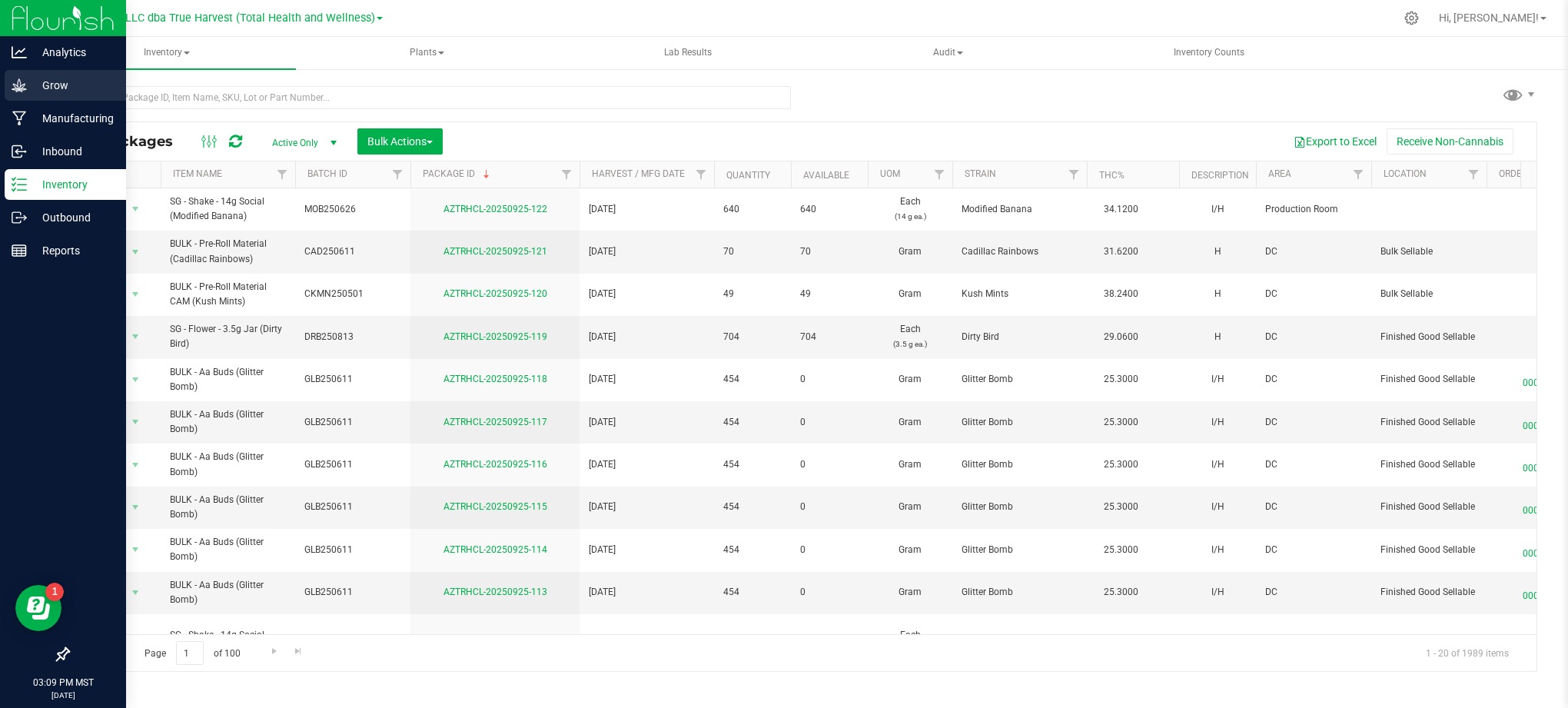
click at [18, 89] on icon at bounding box center [18, 84] width 15 height 13
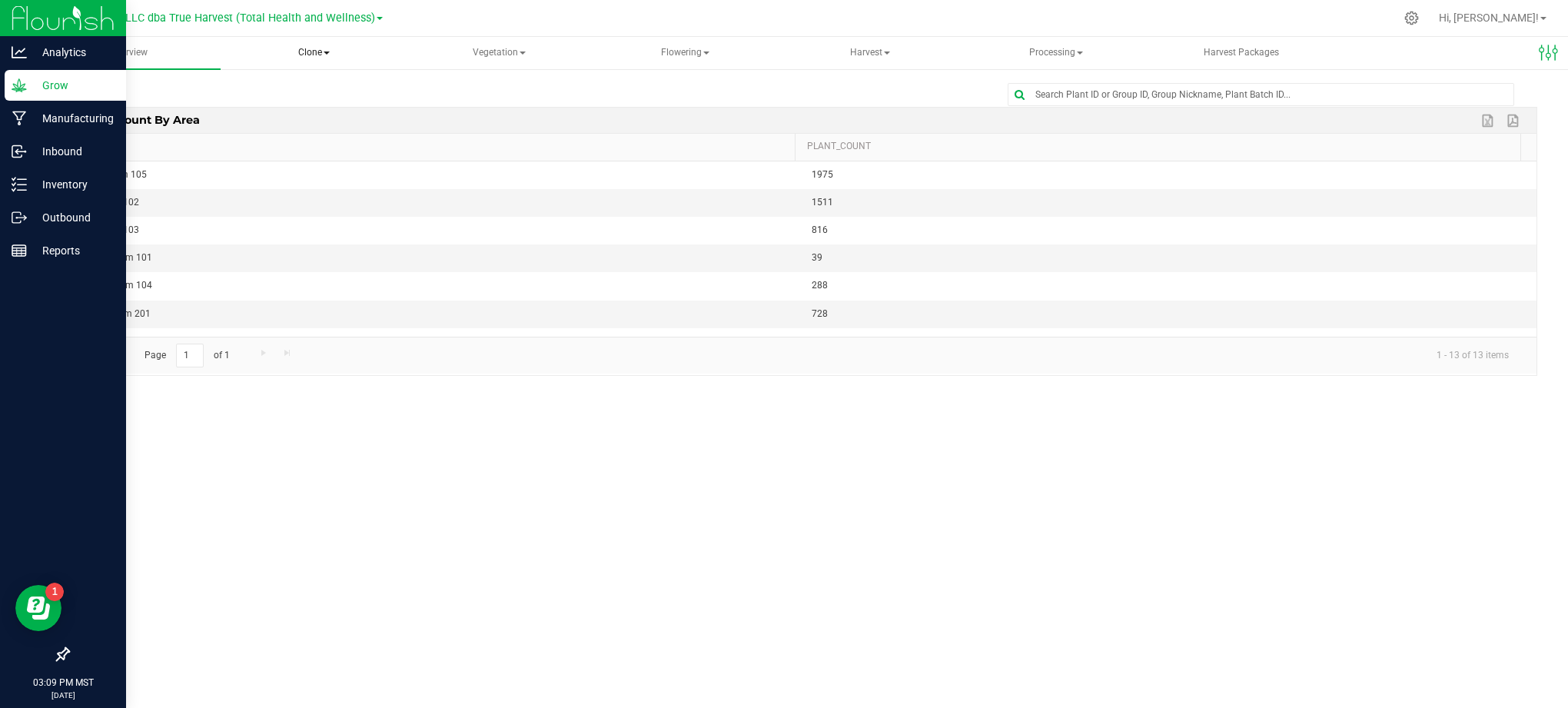
click at [316, 55] on span "Clone" at bounding box center [314, 53] width 182 height 31
click at [289, 77] on ul "Create plants Cloning groups Cloning plants Apply to plants" at bounding box center [314, 119] width 184 height 102
click at [347, 32] on nav "DXR FINANCE 4 LLC dba True Harvest (Total Health and Wellness) Hi, [PERSON_NAME…" at bounding box center [802, 18] width 1531 height 37
click at [327, 54] on span at bounding box center [326, 52] width 6 height 3
click at [330, 86] on span "Create plants" at bounding box center [297, 91] width 108 height 13
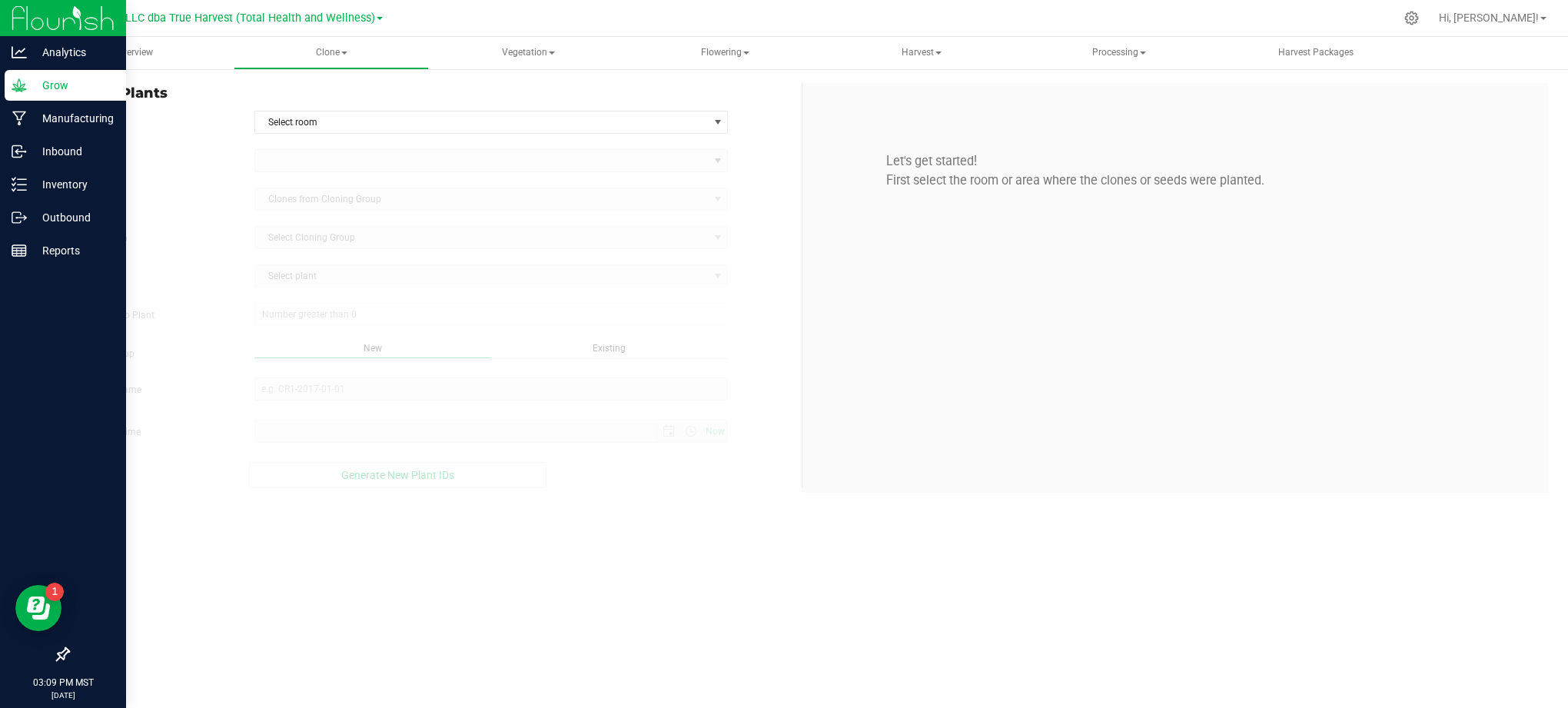
type input "[DATE] 3:09 PM"
click at [346, 128] on span "Select room" at bounding box center [482, 122] width 454 height 21
click at [360, 161] on li "Clone Room 105" at bounding box center [491, 172] width 472 height 23
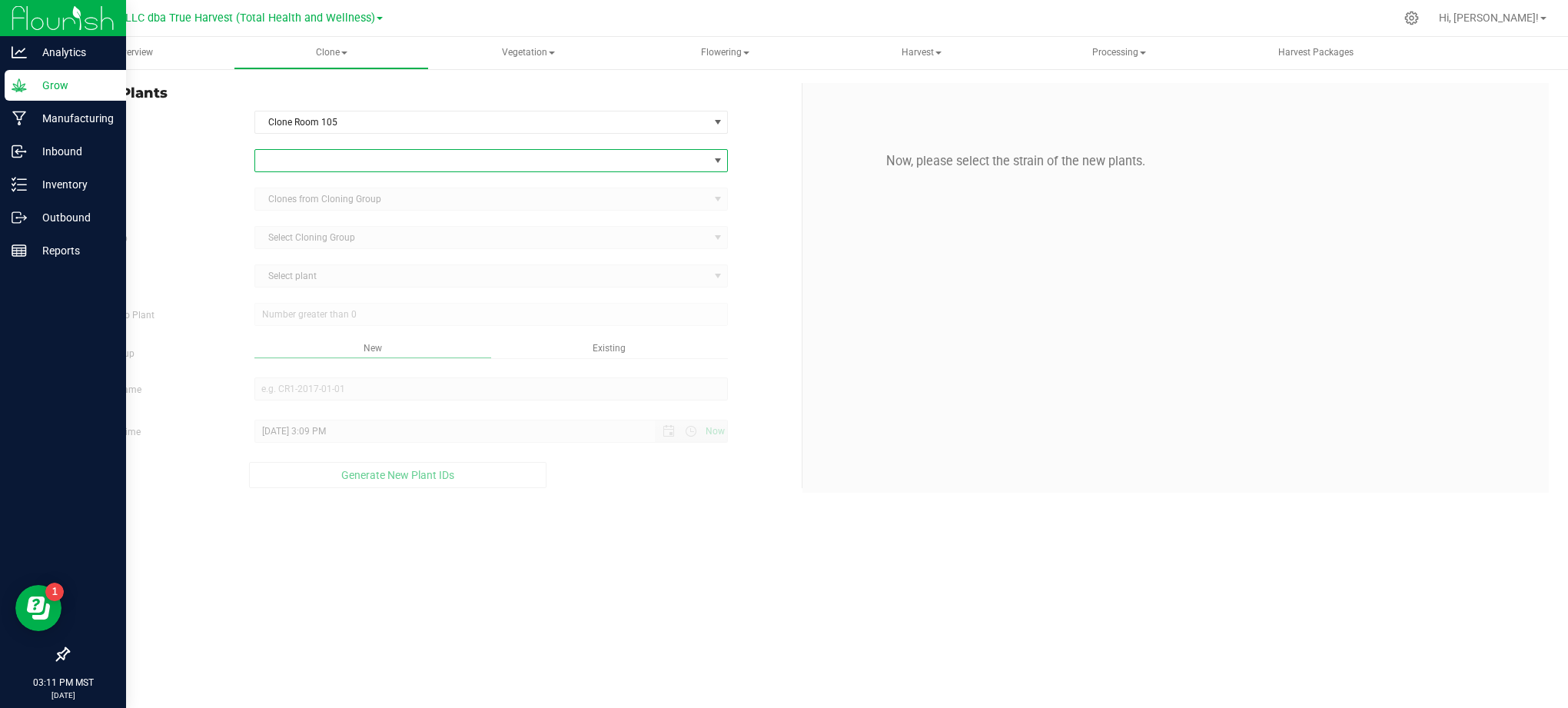
click at [343, 155] on span at bounding box center [482, 161] width 454 height 21
type input "valley og"
click at [340, 231] on li "Valley OG Kush" at bounding box center [491, 226] width 472 height 21
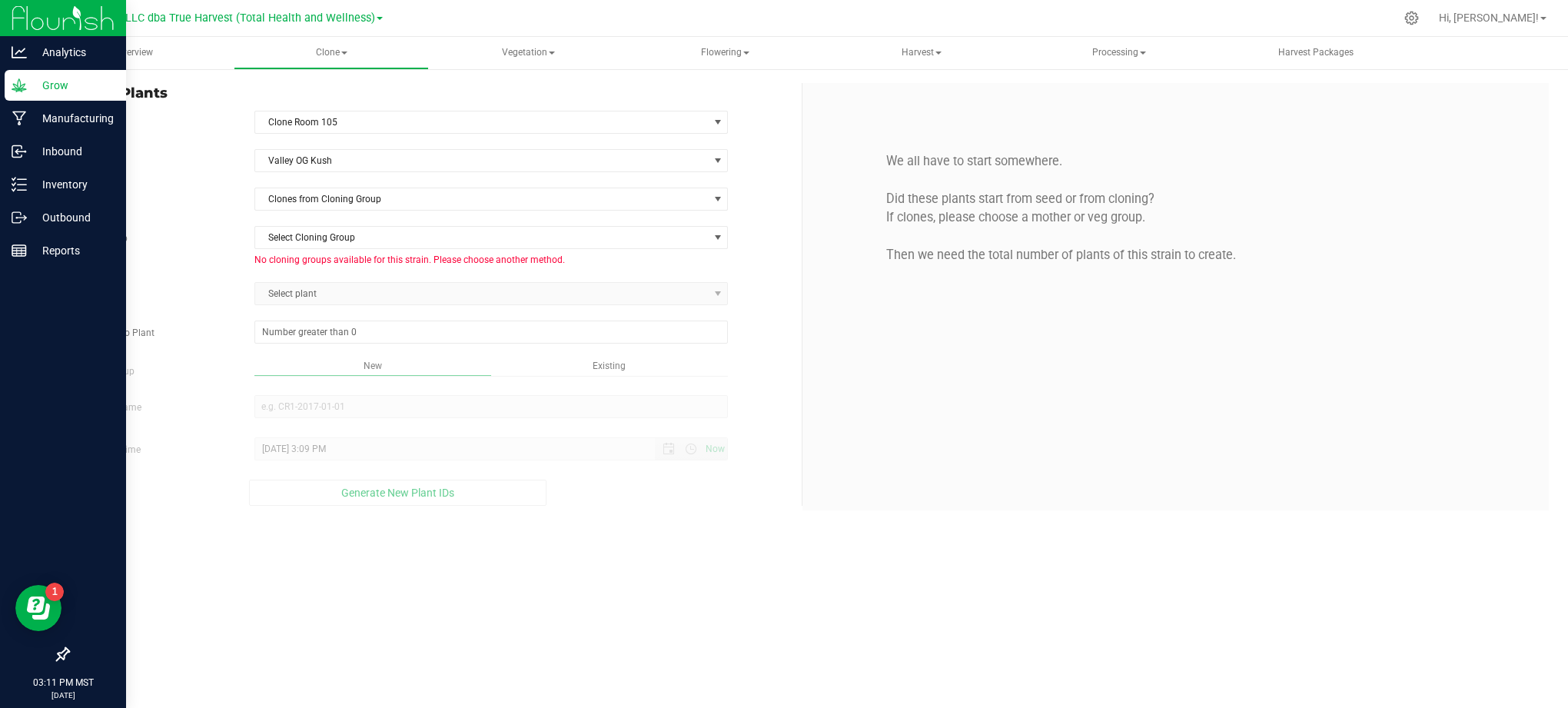
drag, startPoint x: 243, startPoint y: 219, endPoint x: 299, endPoint y: 194, distance: 61.3
click at [241, 219] on div "Strain Valley OG [GEOGRAPHIC_DATA] Source Clones from Cloning Group Cloning Gro…" at bounding box center [429, 327] width 722 height 356
drag, startPoint x: 309, startPoint y: 189, endPoint x: 336, endPoint y: 200, distance: 29.2
click at [311, 189] on span "Clones from Cloning Group" at bounding box center [482, 200] width 454 height 21
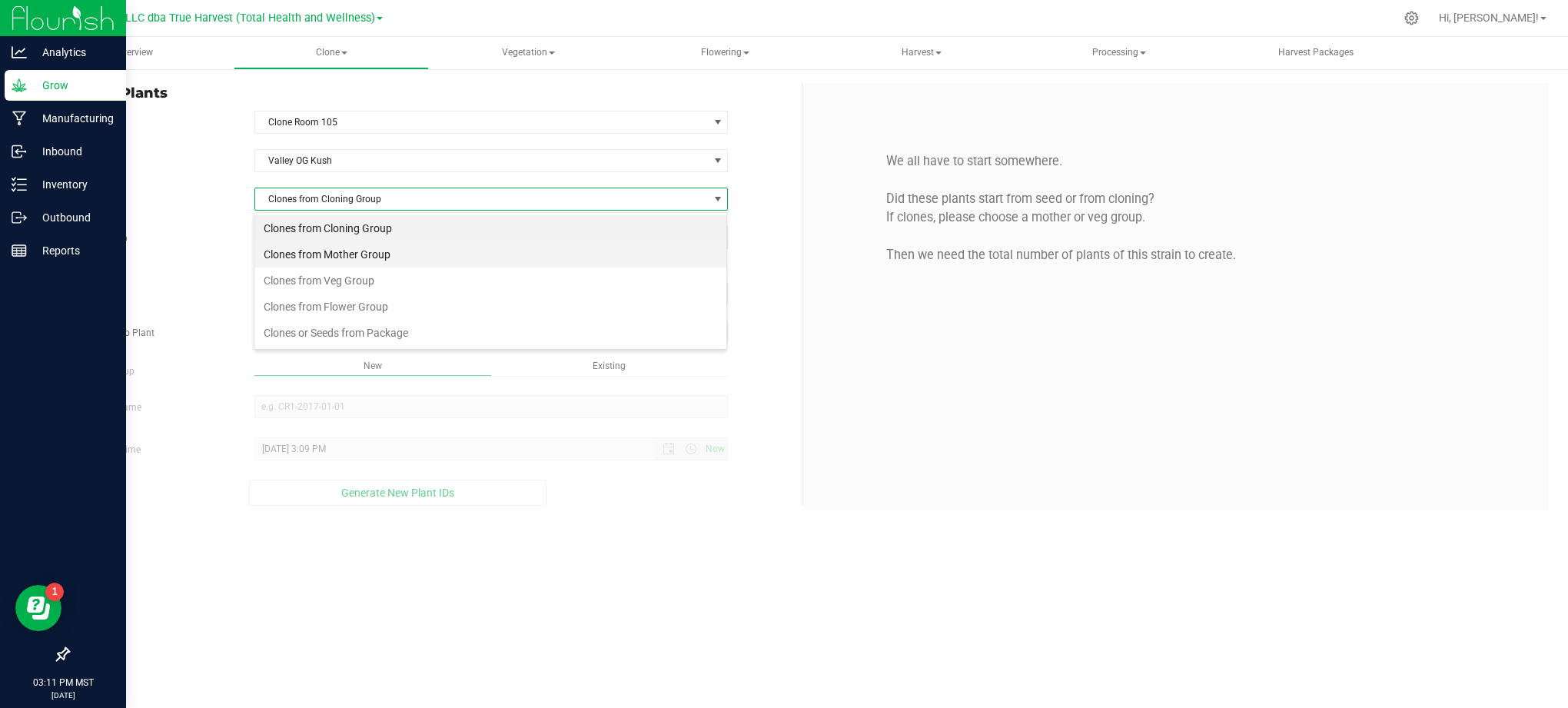
scroll to position [23, 474]
click at [336, 249] on li "Clones from Mother Group" at bounding box center [491, 254] width 472 height 26
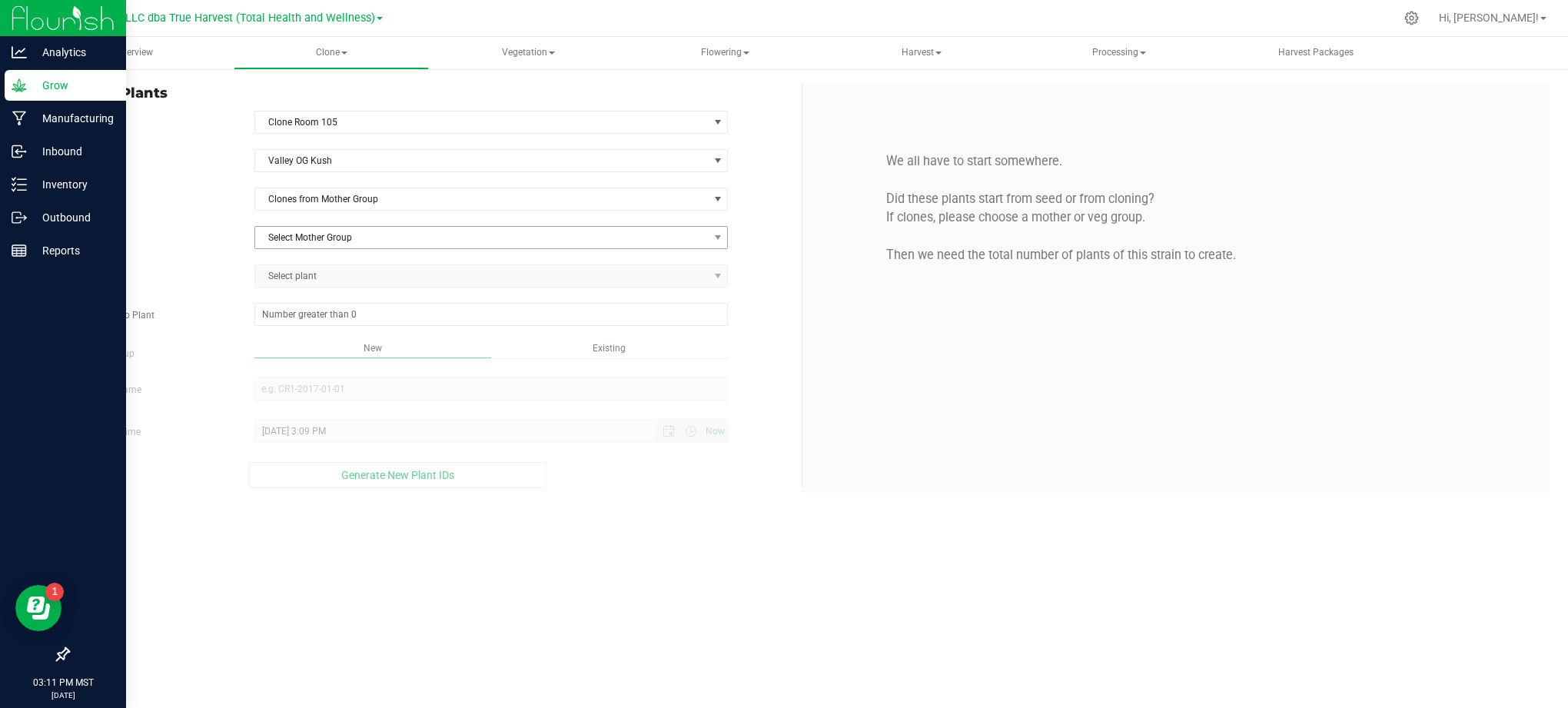
drag, startPoint x: 226, startPoint y: 217, endPoint x: 317, endPoint y: 241, distance: 94.1
click at [253, 222] on div "Strain Valley OG [GEOGRAPHIC_DATA] Source Clones from Mother Group Mother Group…" at bounding box center [429, 319] width 722 height 339
drag, startPoint x: 317, startPoint y: 241, endPoint x: 332, endPoint y: 237, distance: 15.5
click at [319, 241] on span "Select Mother Group" at bounding box center [482, 237] width 454 height 21
drag, startPoint x: 324, startPoint y: 268, endPoint x: 267, endPoint y: 272, distance: 57.1
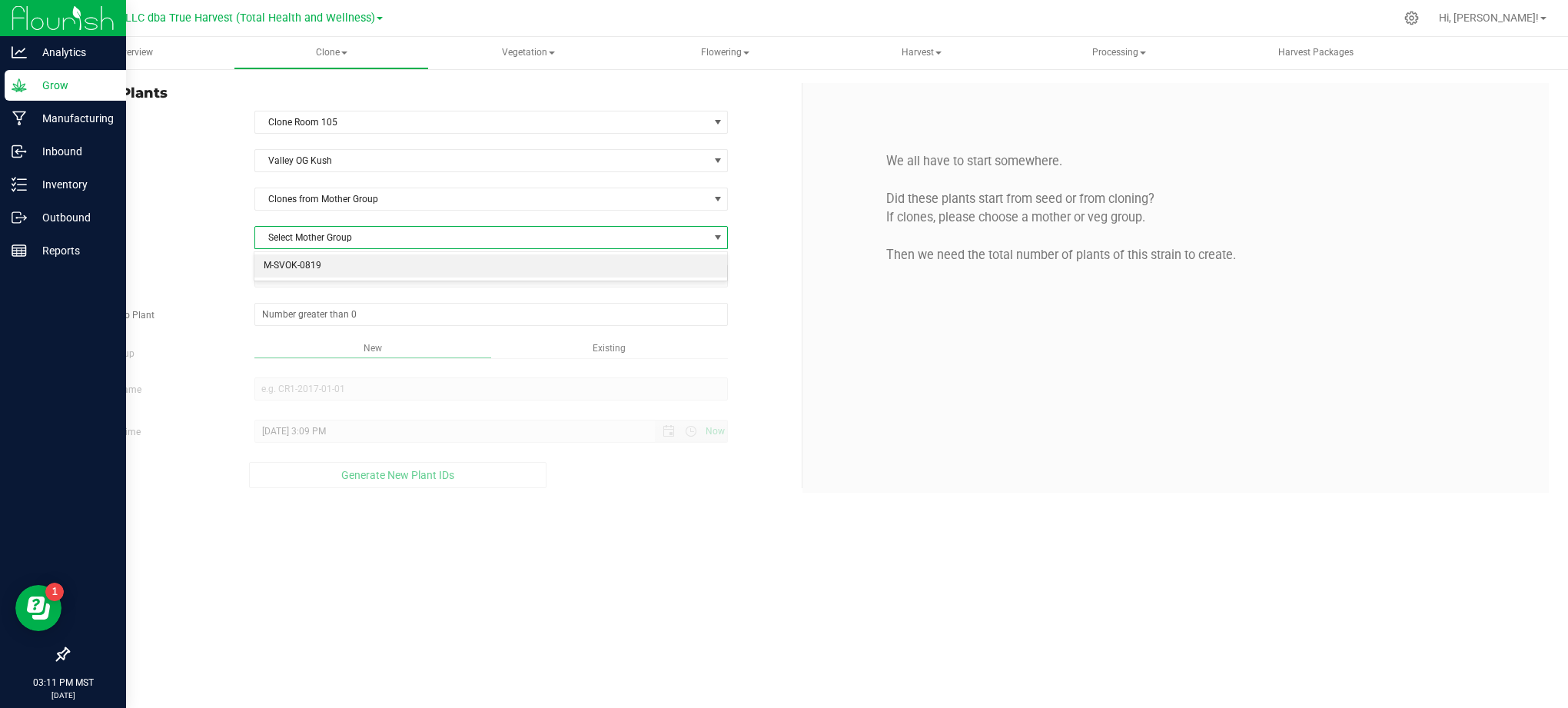
click at [317, 271] on li "M-SVOK-0819" at bounding box center [491, 266] width 472 height 23
drag, startPoint x: 267, startPoint y: 272, endPoint x: 309, endPoint y: 280, distance: 42.8
click at [216, 271] on div "Source Plant Select plant AZTRHCL-STR38300001484 AZTRHCL-STR38300001485 AZTRHCL…" at bounding box center [429, 276] width 745 height 23
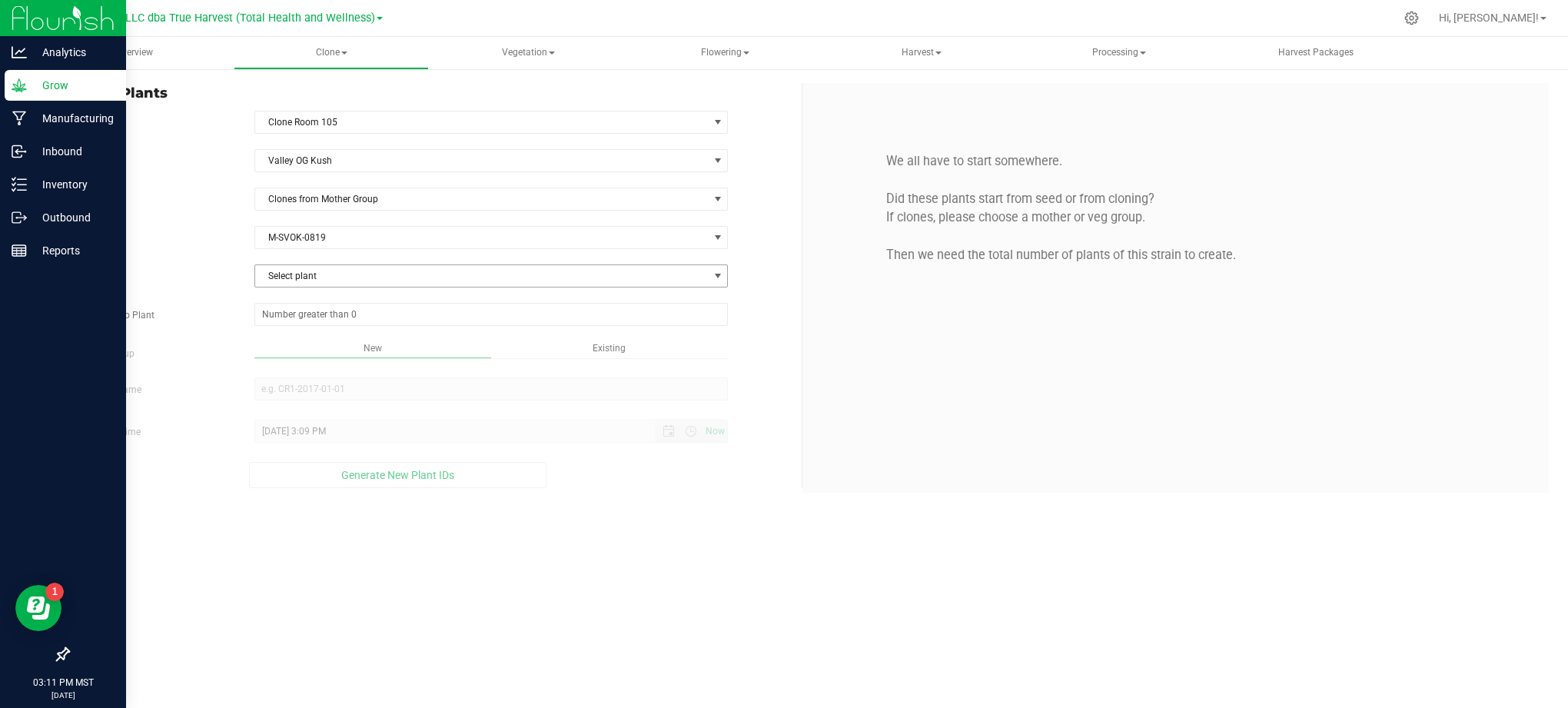
click at [309, 280] on span "Select plant" at bounding box center [482, 276] width 454 height 21
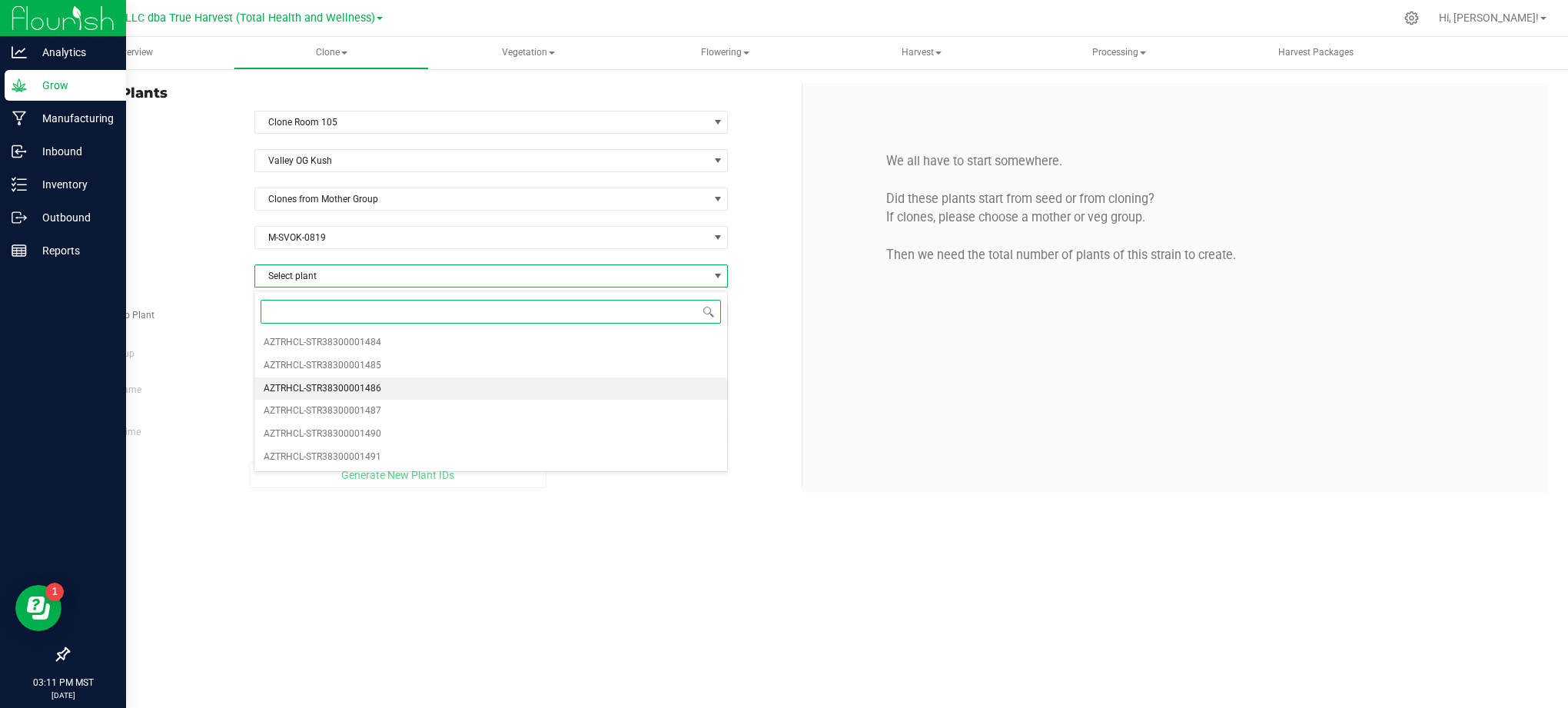
click at [360, 390] on span "AZTRHCL-STR38300001486" at bounding box center [321, 388] width 117 height 20
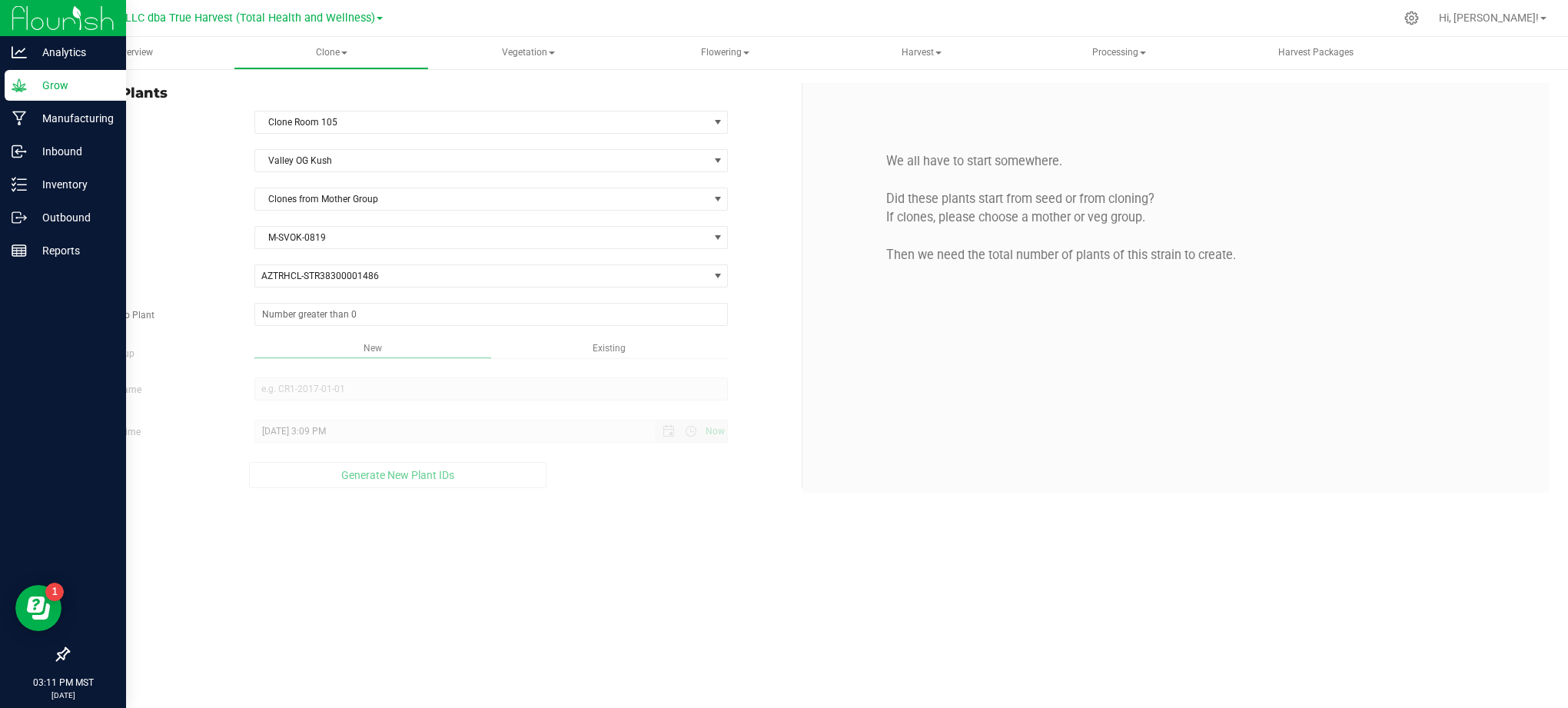
click at [203, 293] on div "Strain Valley OG [GEOGRAPHIC_DATA] Source Clones from Mother Group Mother Group…" at bounding box center [429, 319] width 722 height 339
click at [413, 318] on span at bounding box center [492, 315] width 474 height 23
type input "25"
click at [684, 599] on div "Overview Clone Create plants Cloning groups Cloning plants Apply to plants Vege…" at bounding box center [802, 372] width 1531 height 671
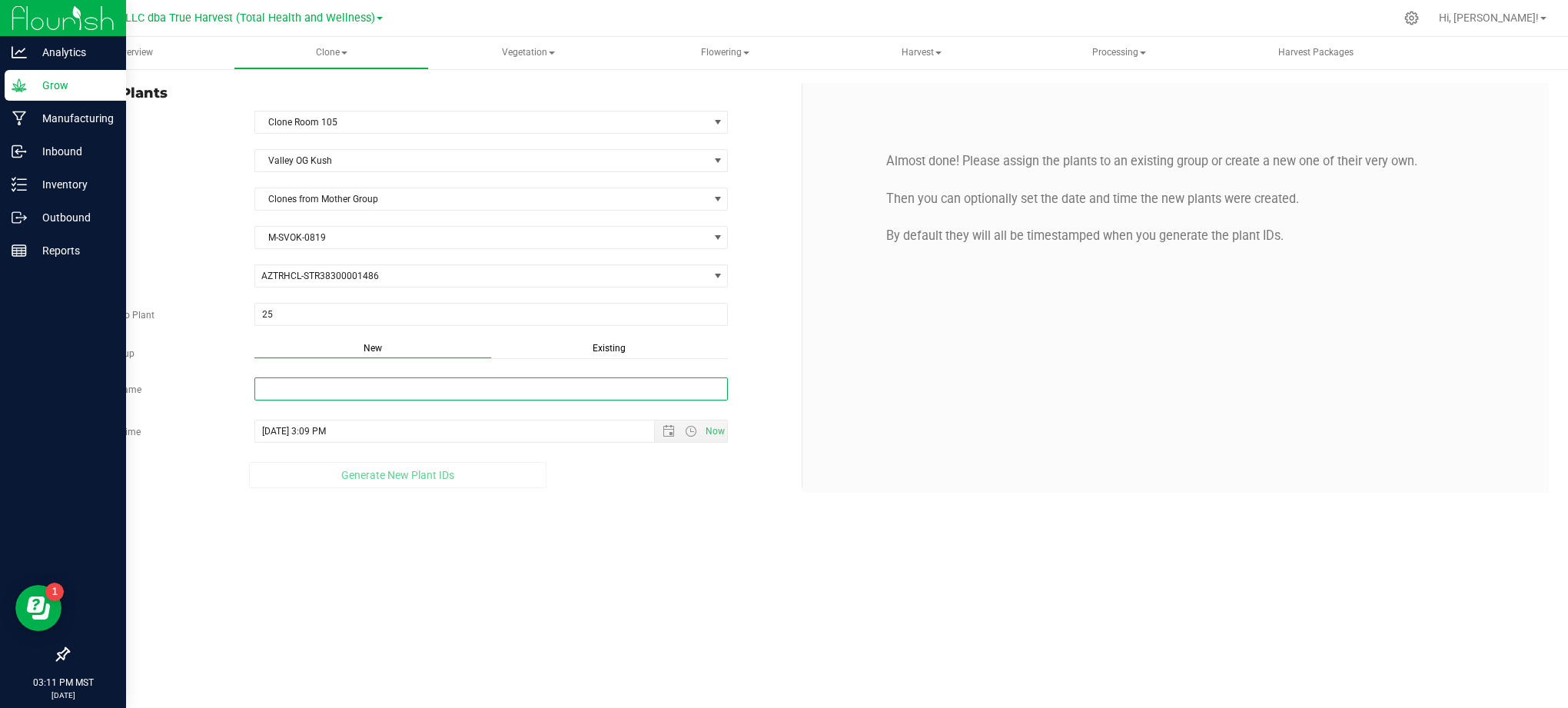
click at [530, 387] on input "New Group Name" at bounding box center [492, 389] width 474 height 23
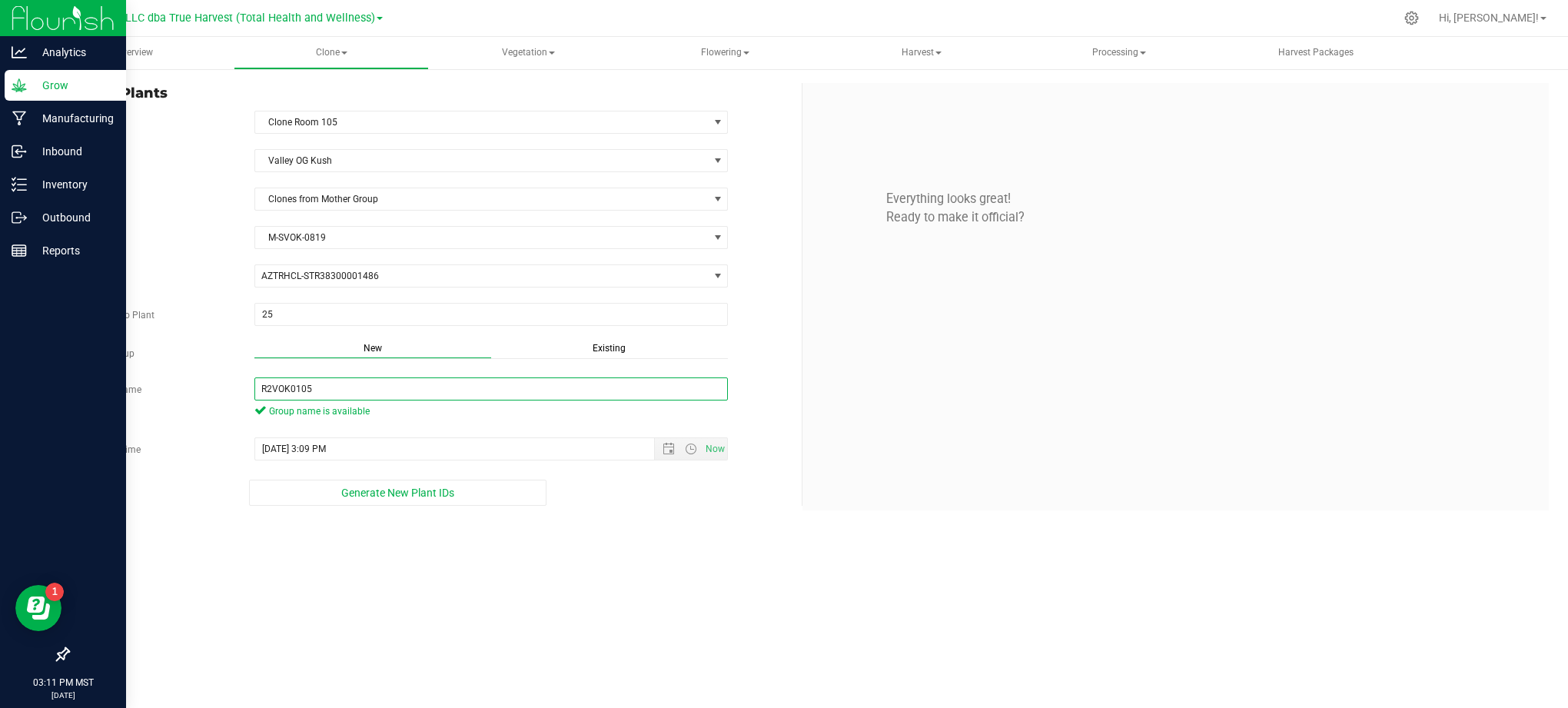
type input "R2VOK0105"
drag, startPoint x: 612, startPoint y: 505, endPoint x: 391, endPoint y: 444, distance: 229.3
click at [613, 505] on div "Generate New Plant IDs" at bounding box center [398, 493] width 660 height 26
drag, startPoint x: 271, startPoint y: 397, endPoint x: 289, endPoint y: 395, distance: 18.1
click at [289, 395] on input "R2VOK0105" at bounding box center [492, 389] width 474 height 23
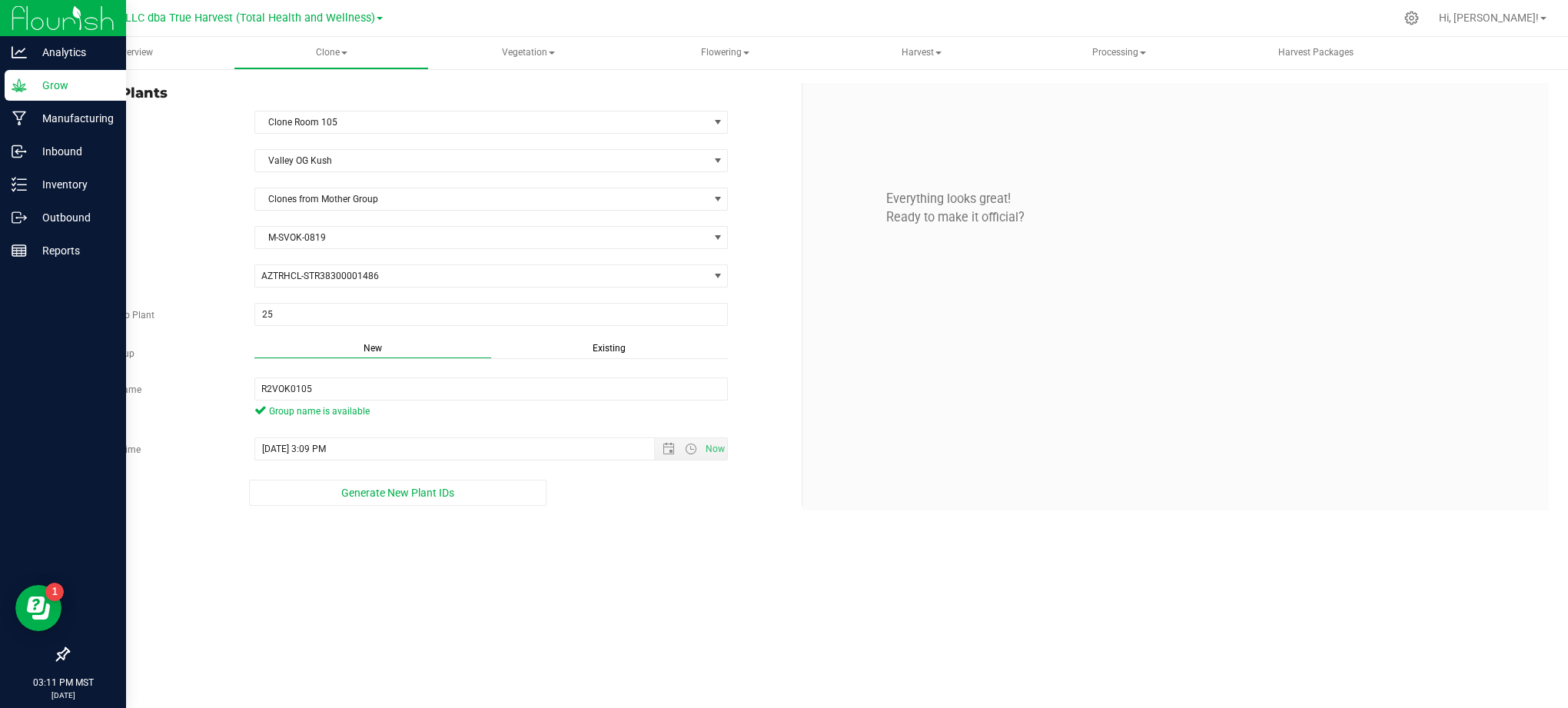
drag, startPoint x: 648, startPoint y: 545, endPoint x: 649, endPoint y: 525, distance: 20.0
click at [649, 536] on div "Overview Clone Create plants Cloning groups Cloning plants Apply to plants Vege…" at bounding box center [802, 372] width 1531 height 671
click at [663, 455] on span "Open the date view" at bounding box center [669, 448] width 13 height 13
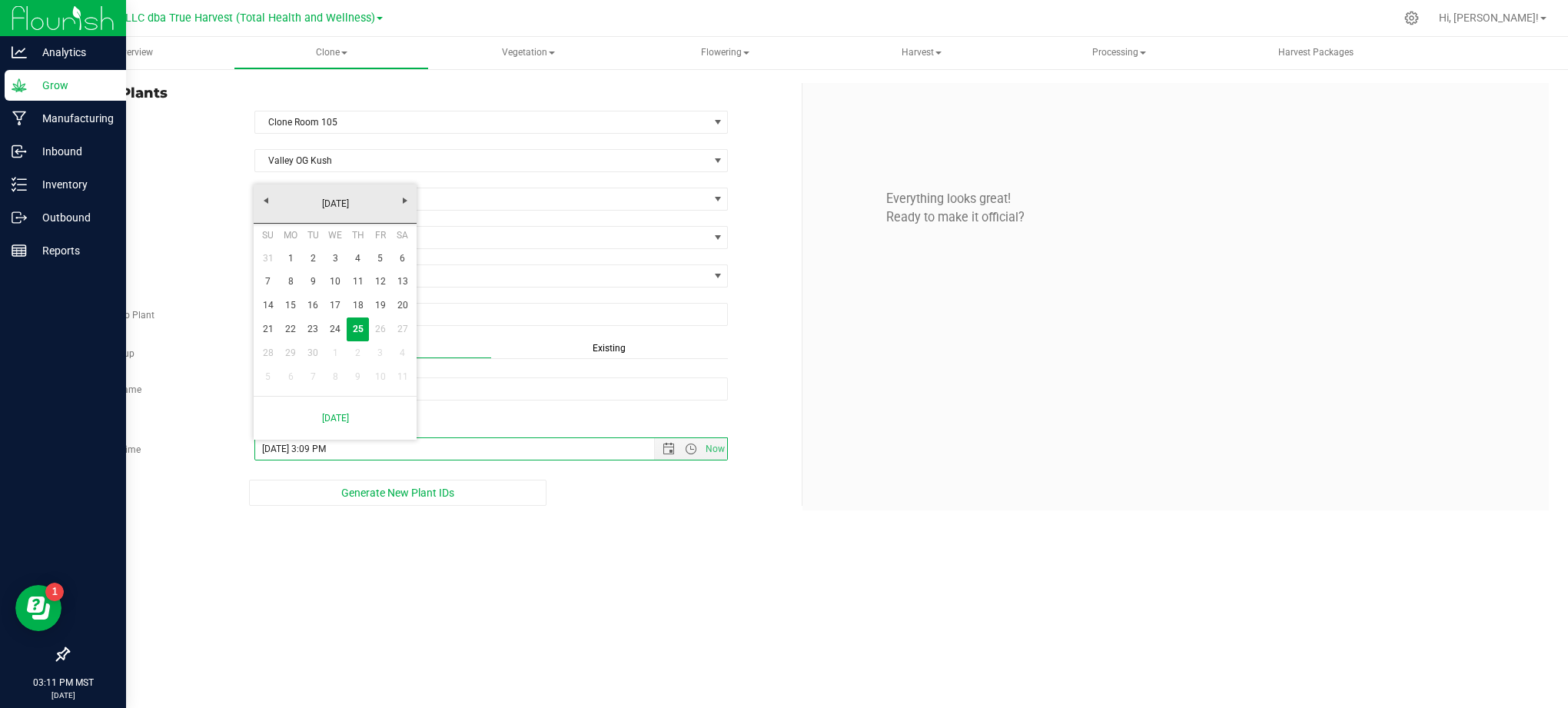
drag, startPoint x: 711, startPoint y: 592, endPoint x: 701, endPoint y: 598, distance: 11.7
click at [706, 596] on div "Overview Clone Create plants Cloning groups Cloning plants Apply to plants Vege…" at bounding box center [802, 372] width 1531 height 671
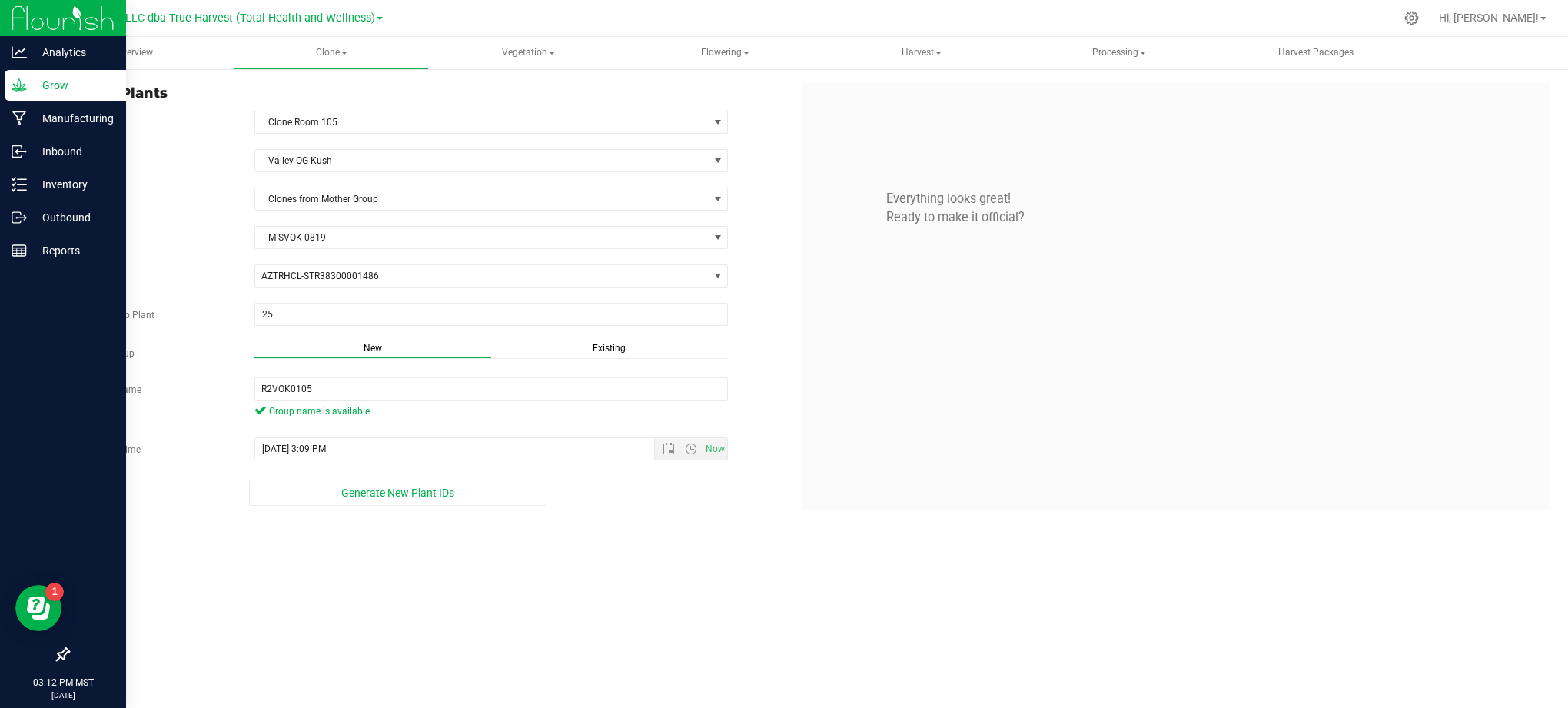
click at [666, 569] on div "Overview Clone Create plants Cloning groups Cloning plants Apply to plants Vege…" at bounding box center [802, 372] width 1531 height 671
click at [347, 492] on span "Generate New Plant IDs" at bounding box center [398, 493] width 113 height 13
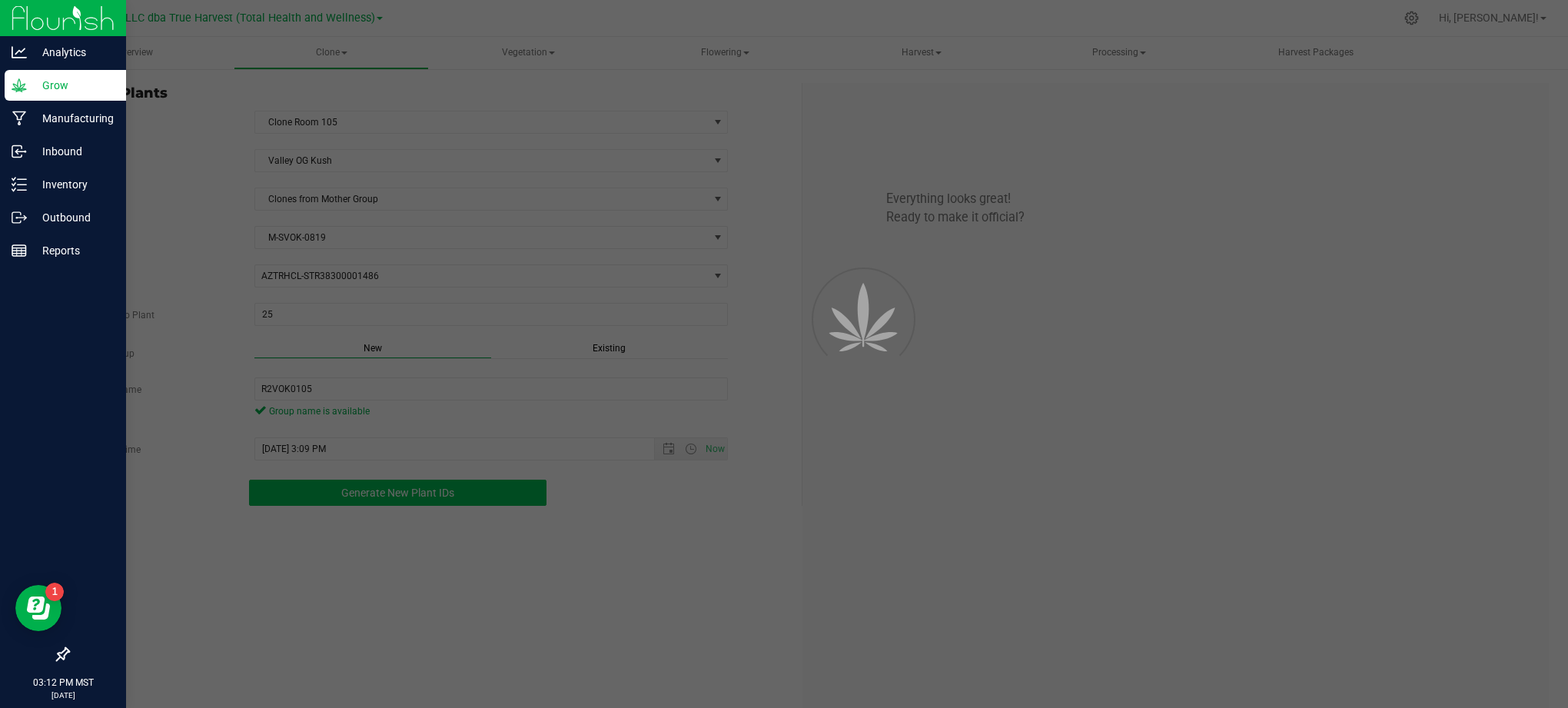
scroll to position [46, 0]
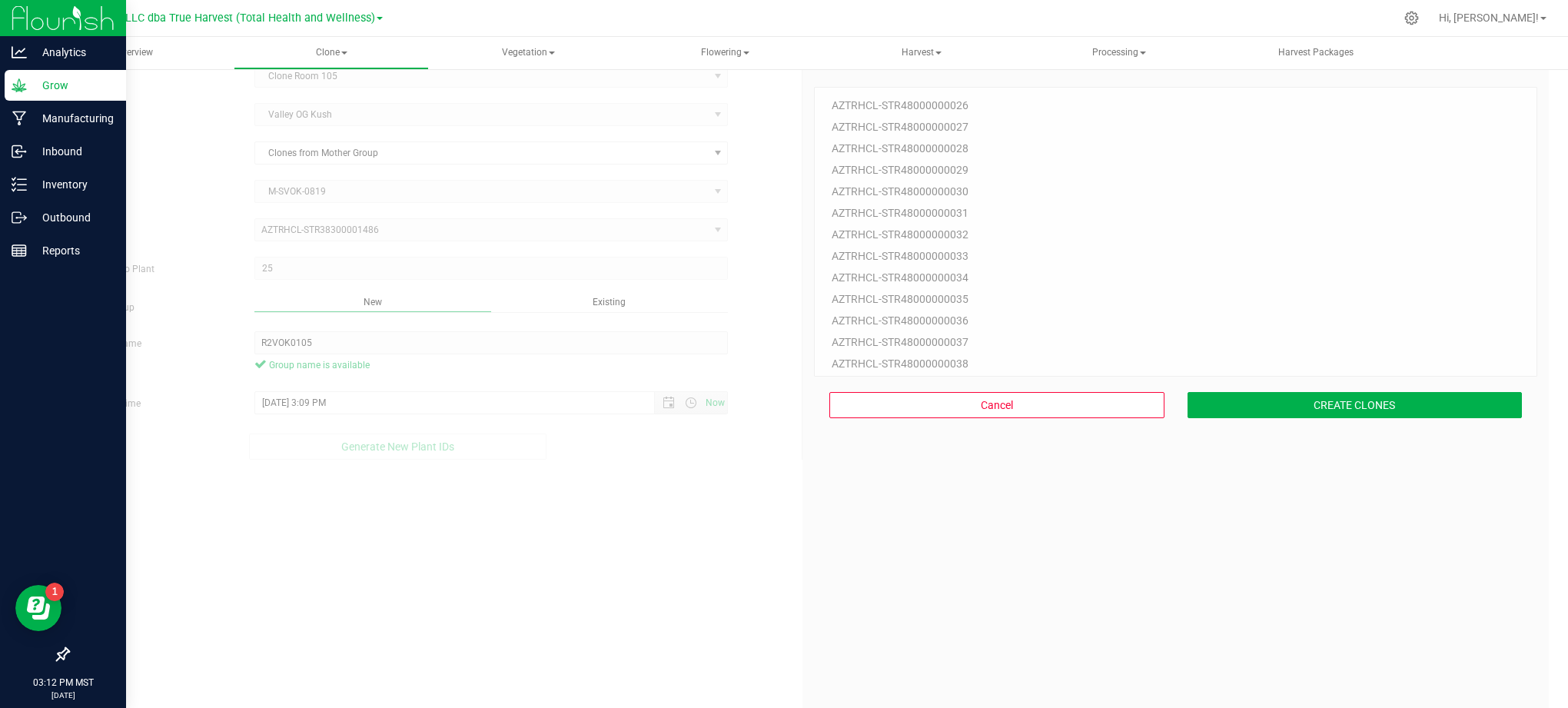
click at [1013, 569] on div "25 Plant IDs to Generate AZTRHCL-STR48000000026 AZTRHCL-STR48000000027 AZTRHCL-…" at bounding box center [1175, 412] width 723 height 708
click at [1247, 411] on button "CREATE CLONES" at bounding box center [1355, 405] width 335 height 26
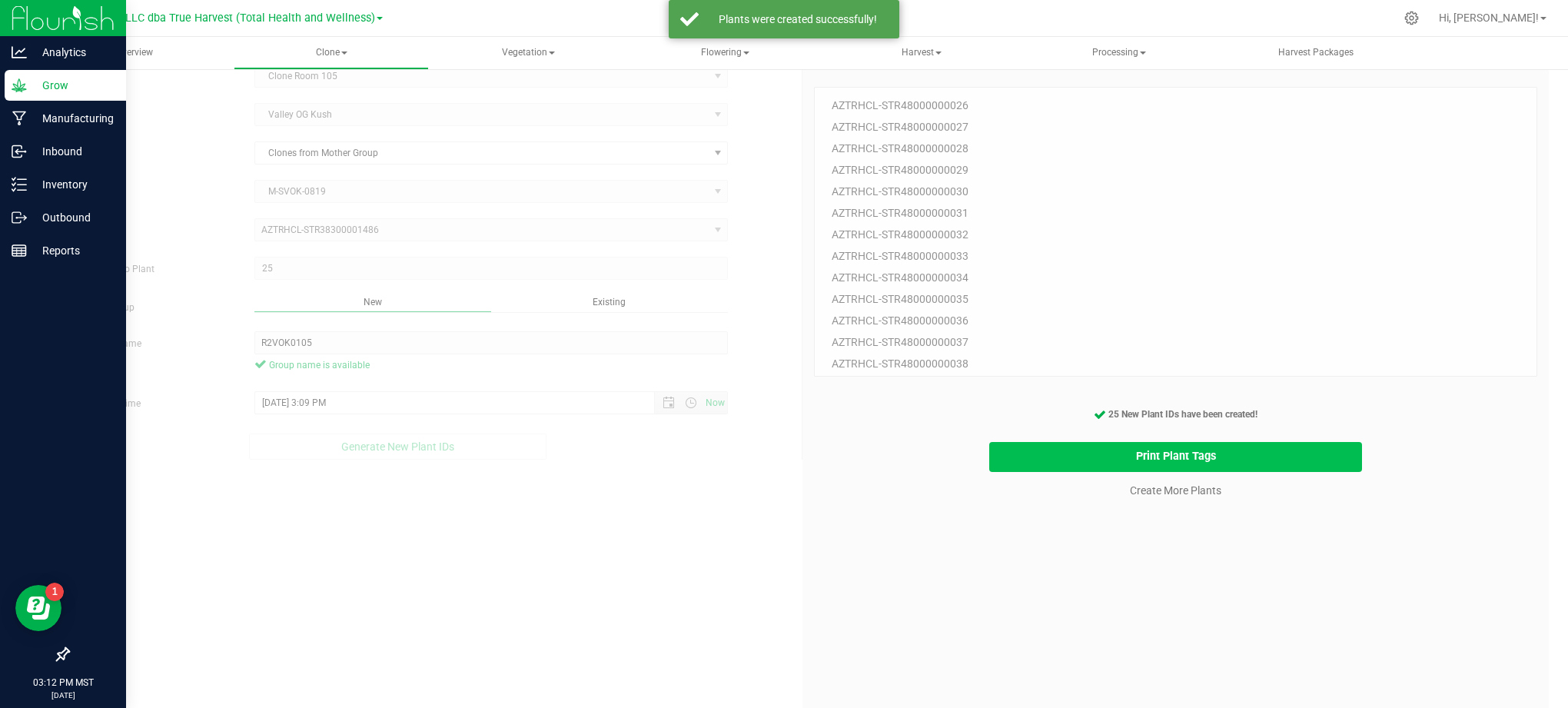
click at [1067, 468] on button "Print Plant Tags" at bounding box center [1176, 457] width 374 height 30
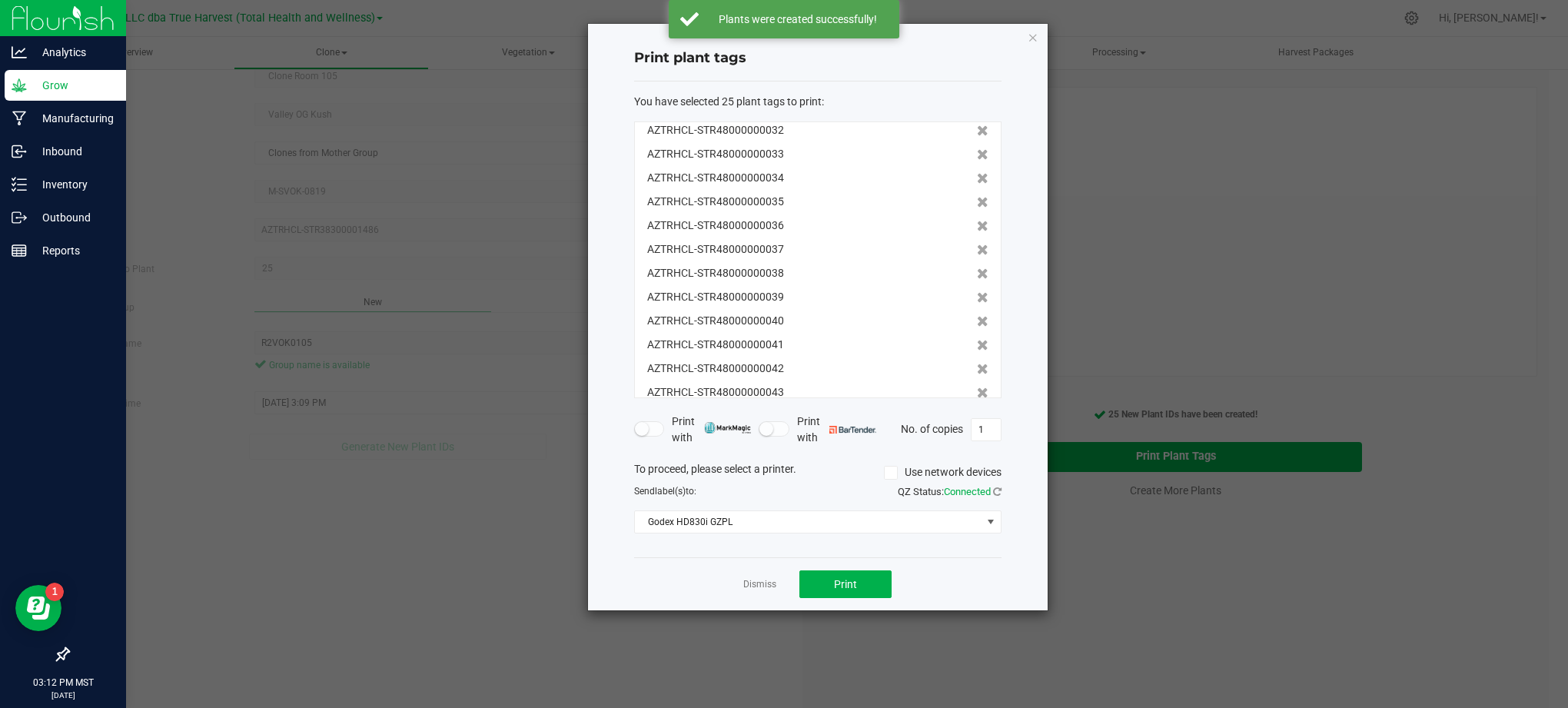
scroll to position [333, 0]
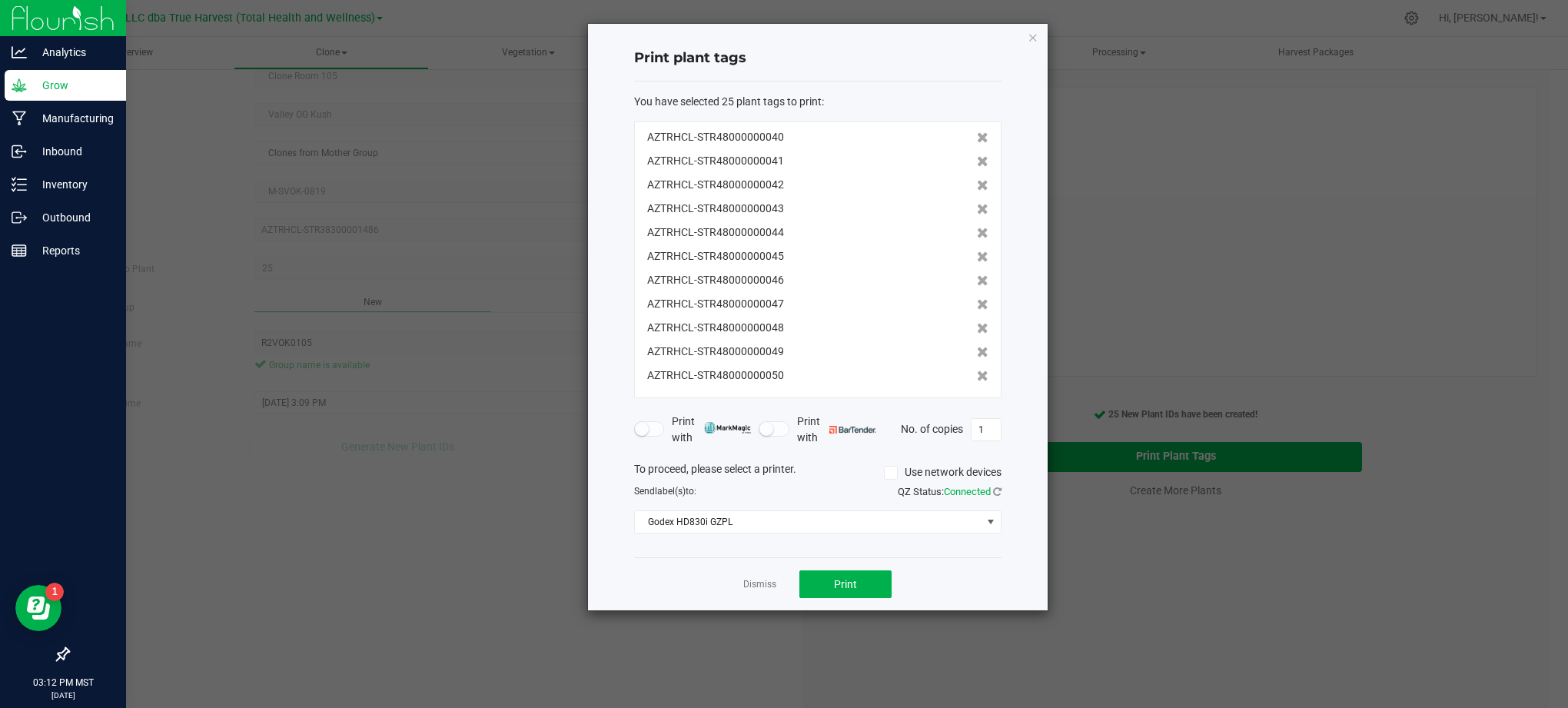
click at [970, 555] on div "You have selected 25 plant tags to print : AZTRHCL-STR48000000026 AZTRHCL-STR48…" at bounding box center [818, 320] width 368 height 477
click at [957, 569] on div "Dismiss Print" at bounding box center [818, 584] width 368 height 53
click at [865, 576] on button "Print" at bounding box center [845, 584] width 92 height 28
drag, startPoint x: 622, startPoint y: 560, endPoint x: 724, endPoint y: 601, distance: 109.9
click at [625, 563] on div "Print plant tags You have selected 25 plant tags to print : AZTRHCL-STR48000000…" at bounding box center [817, 318] width 460 height 587
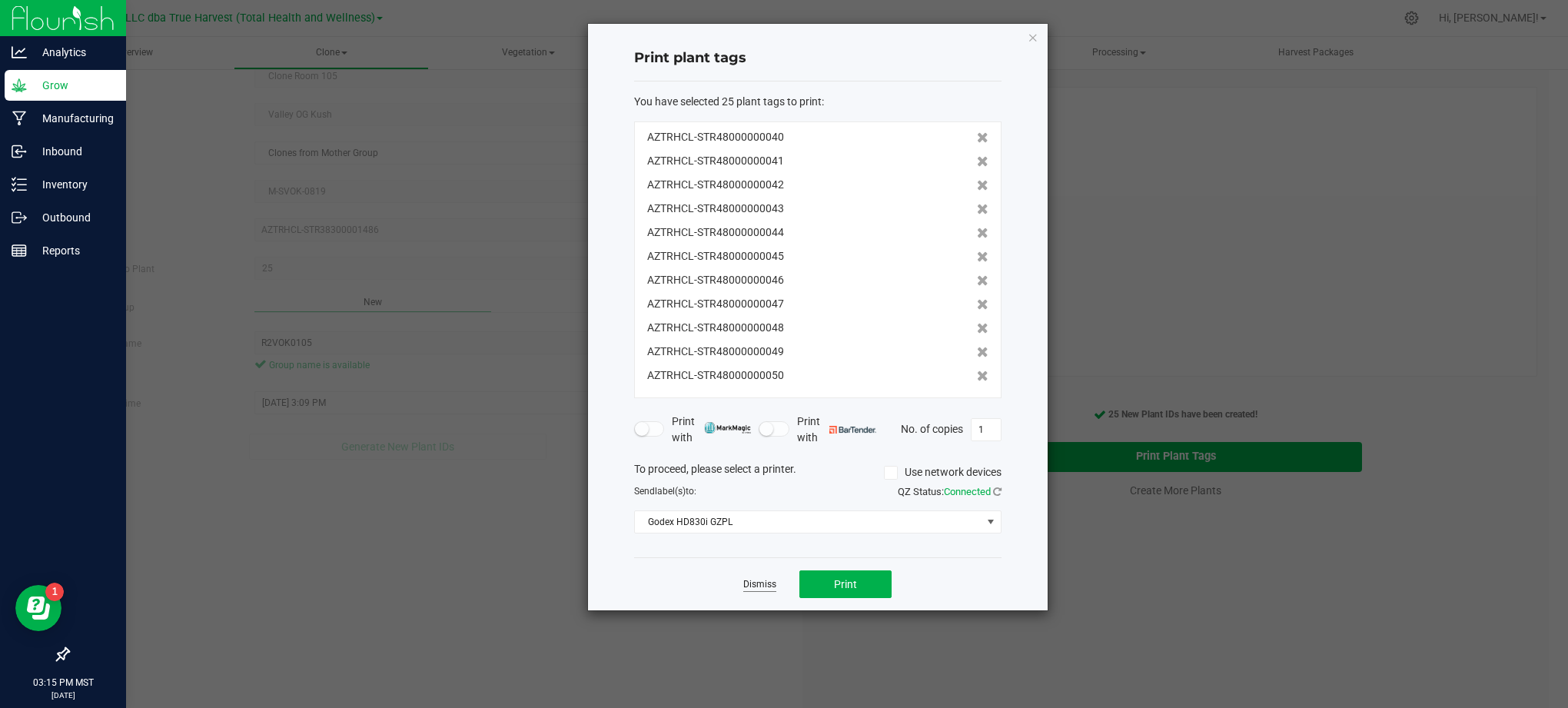
click at [758, 583] on link "Dismiss" at bounding box center [760, 584] width 33 height 13
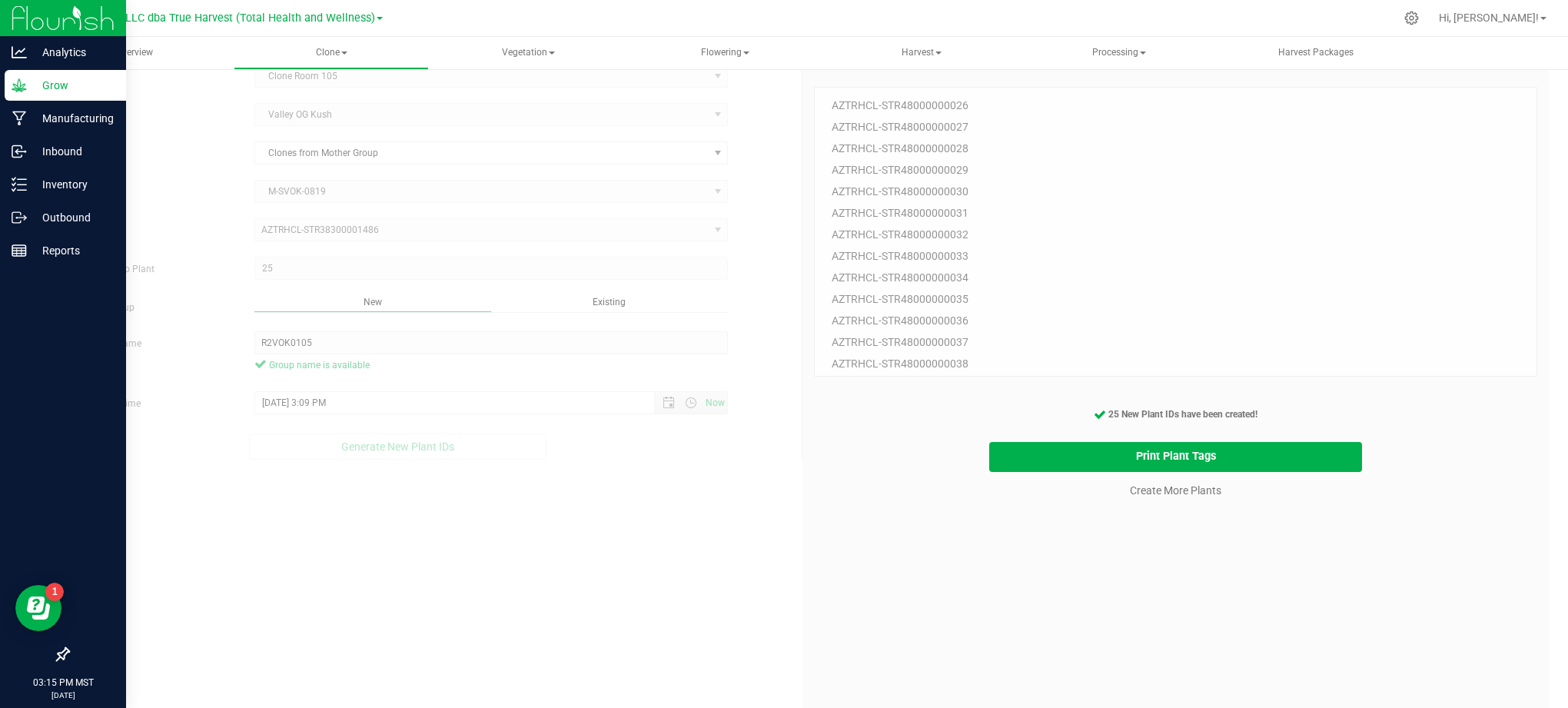
click at [1006, 620] on div "25 Plant IDs to Generate AZTRHCL-STR48000000026 AZTRHCL-STR48000000027 AZTRHCL-…" at bounding box center [1175, 412] width 723 height 708
click at [1196, 554] on div "25 Plant IDs to Generate AZTRHCL-STR48000000026 AZTRHCL-STR48000000027 AZTRHCL-…" at bounding box center [1175, 412] width 723 height 708
click at [1190, 493] on link "Create More Plants" at bounding box center [1175, 491] width 91 height 15
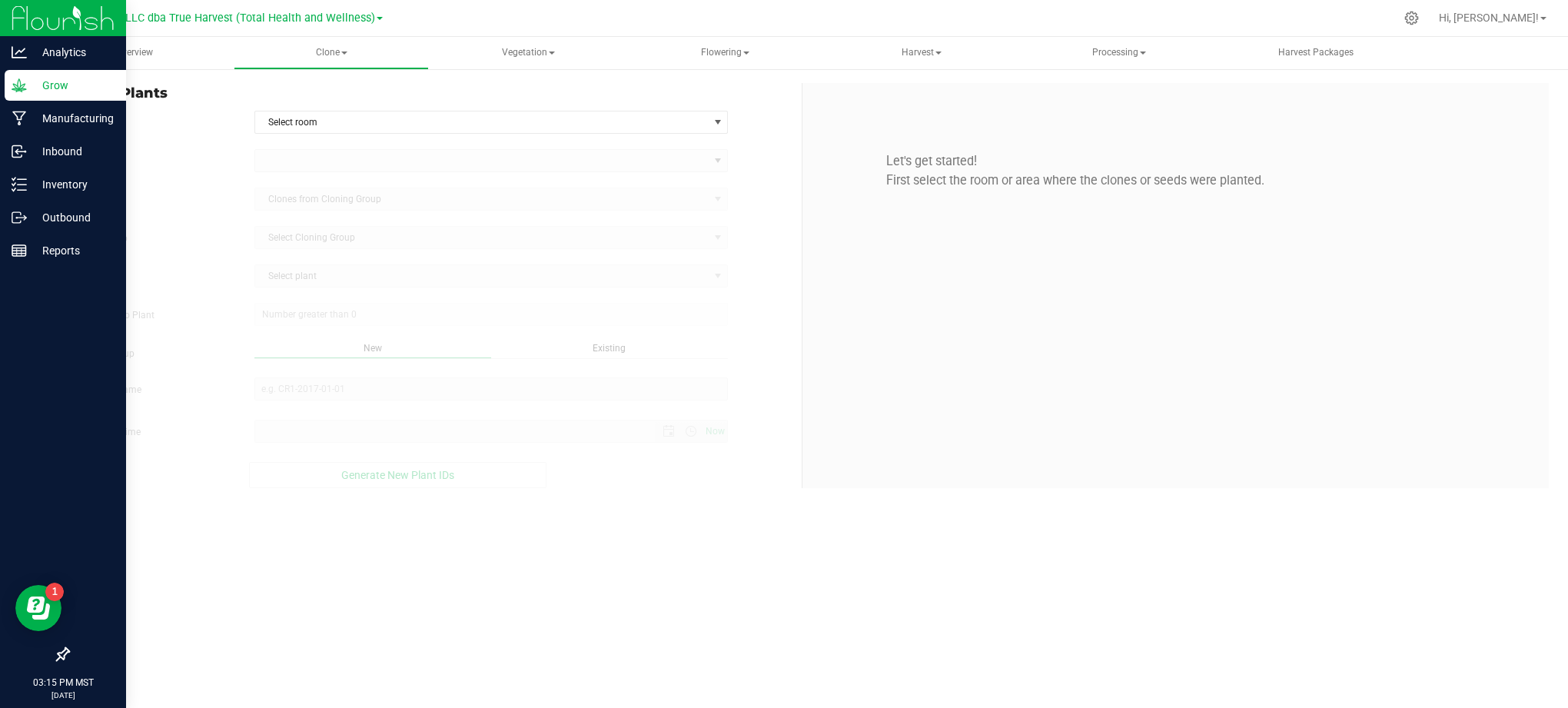
type input "[DATE] 3:15 PM"
drag, startPoint x: 681, startPoint y: 569, endPoint x: 771, endPoint y: 356, distance: 231.2
click at [687, 566] on div "Overview Clone Create plants Cloning groups Cloning plants Apply to plants Vege…" at bounding box center [802, 372] width 1531 height 671
click at [708, 102] on span "Create Plants" at bounding box center [429, 93] width 722 height 20
click at [696, 108] on div "Create Plants In Room Select room Select room Clone Room 104 Clone Room 105 Clo…" at bounding box center [429, 286] width 746 height 405
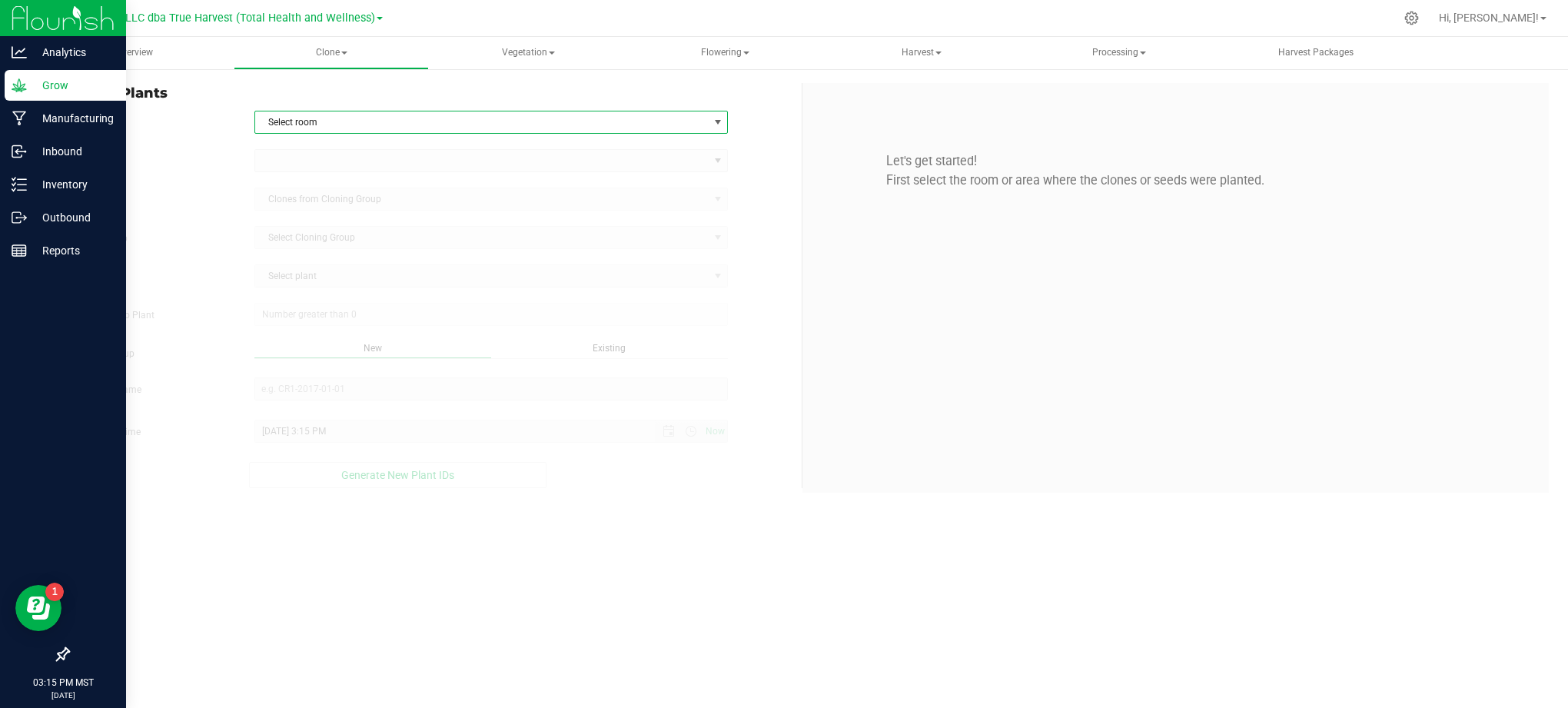
click at [687, 117] on span "Select room" at bounding box center [482, 122] width 454 height 21
click at [458, 173] on li "Clone Room 105" at bounding box center [491, 172] width 472 height 23
click at [201, 145] on form "In Room Clone Room 105 Select room Clone Room 104 Clone Room 105 Clone Tent 101…" at bounding box center [429, 299] width 722 height 378
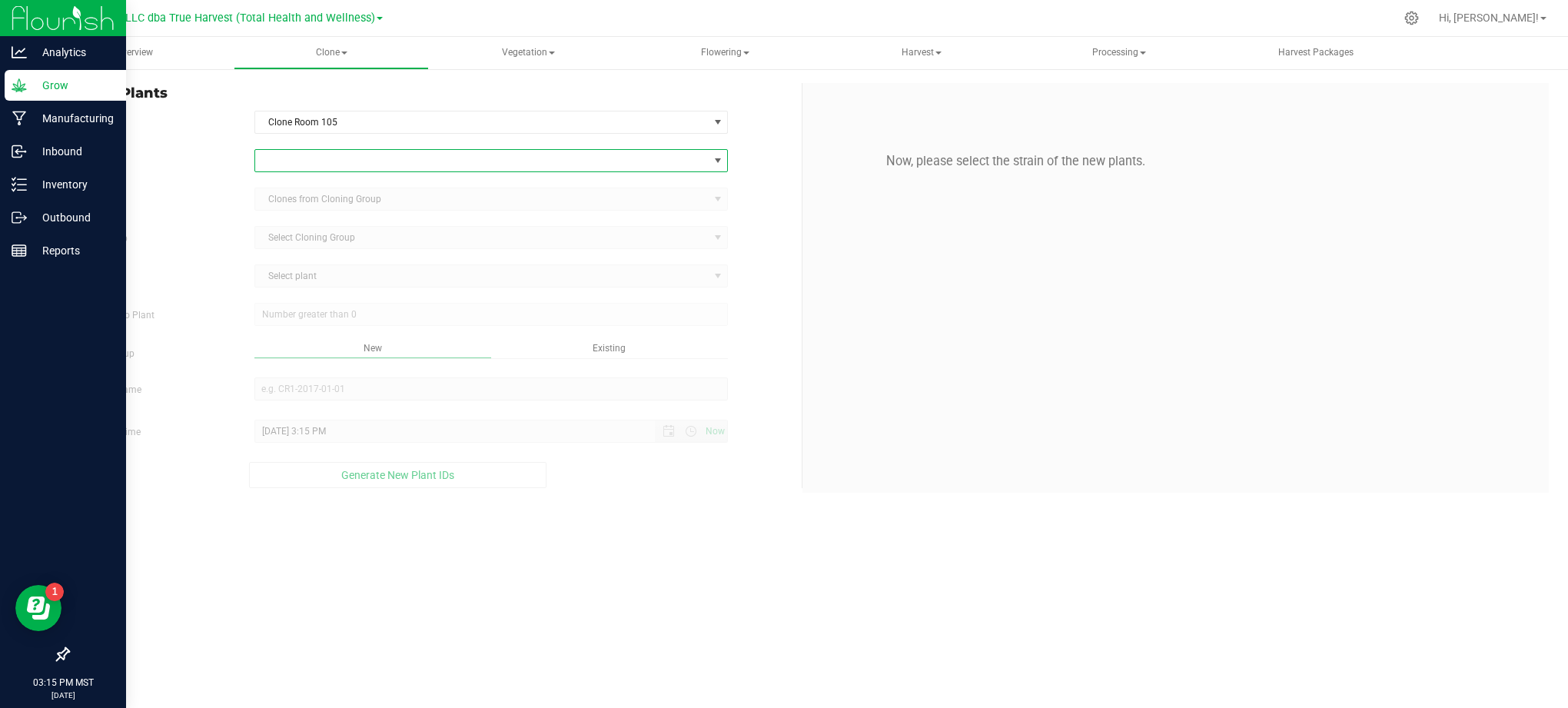
click at [692, 168] on span at bounding box center [482, 161] width 454 height 21
type input "valley og"
click at [323, 229] on li "Valley OG Kush" at bounding box center [491, 226] width 472 height 21
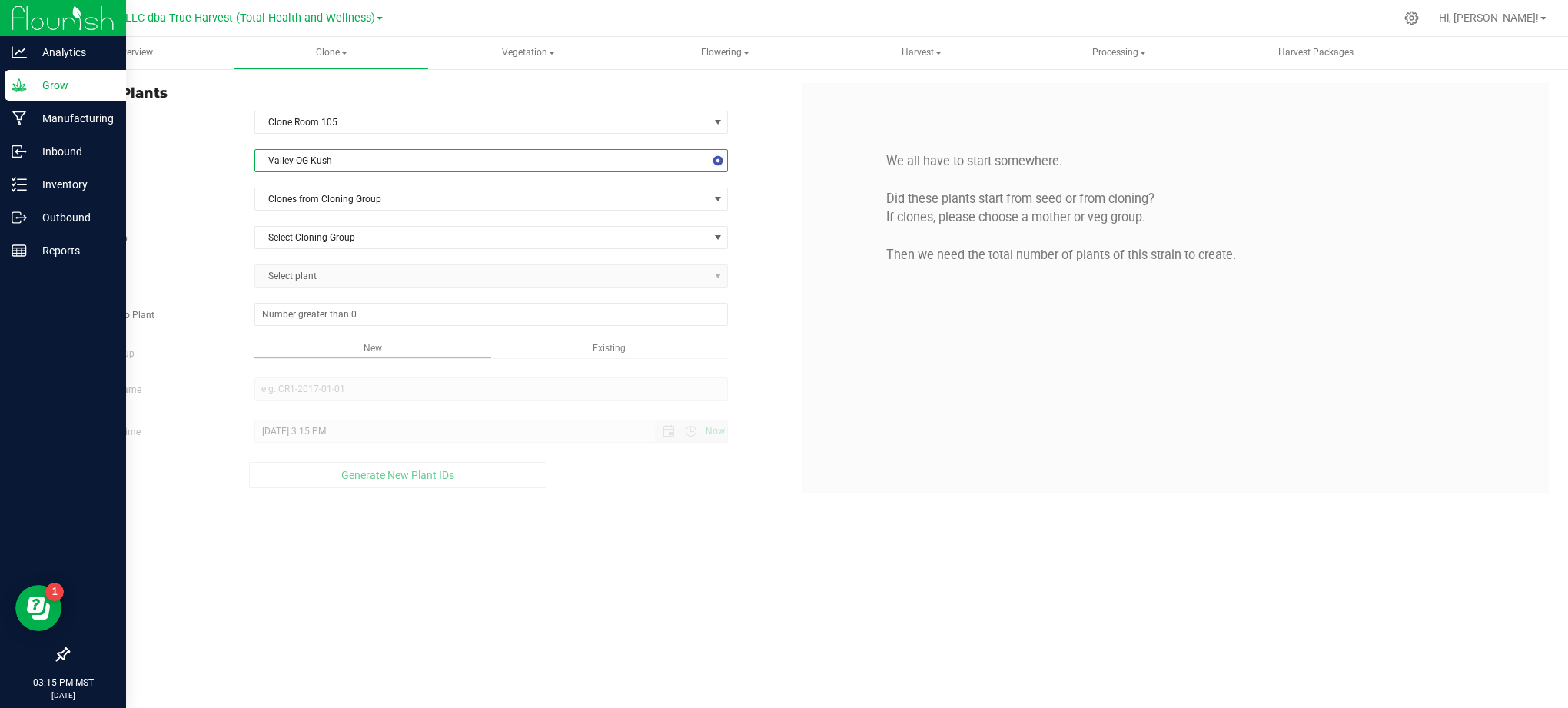
drag, startPoint x: 199, startPoint y: 212, endPoint x: 219, endPoint y: 210, distance: 20.1
click at [203, 211] on div "Strain Valley OG [GEOGRAPHIC_DATA] Source Clones from Cloning Group Cloning Gro…" at bounding box center [429, 319] width 722 height 339
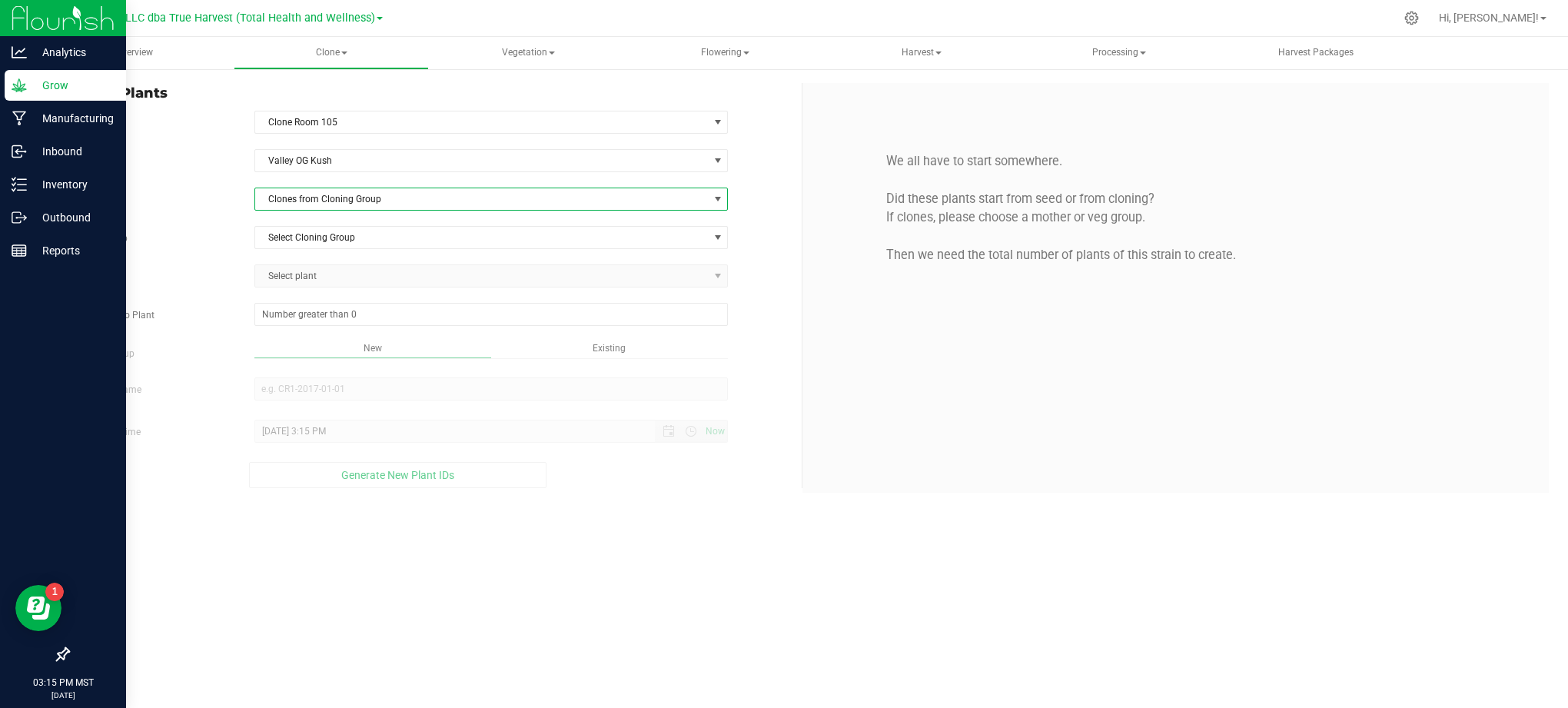
click at [289, 203] on span "Clones from Cloning Group" at bounding box center [482, 200] width 454 height 21
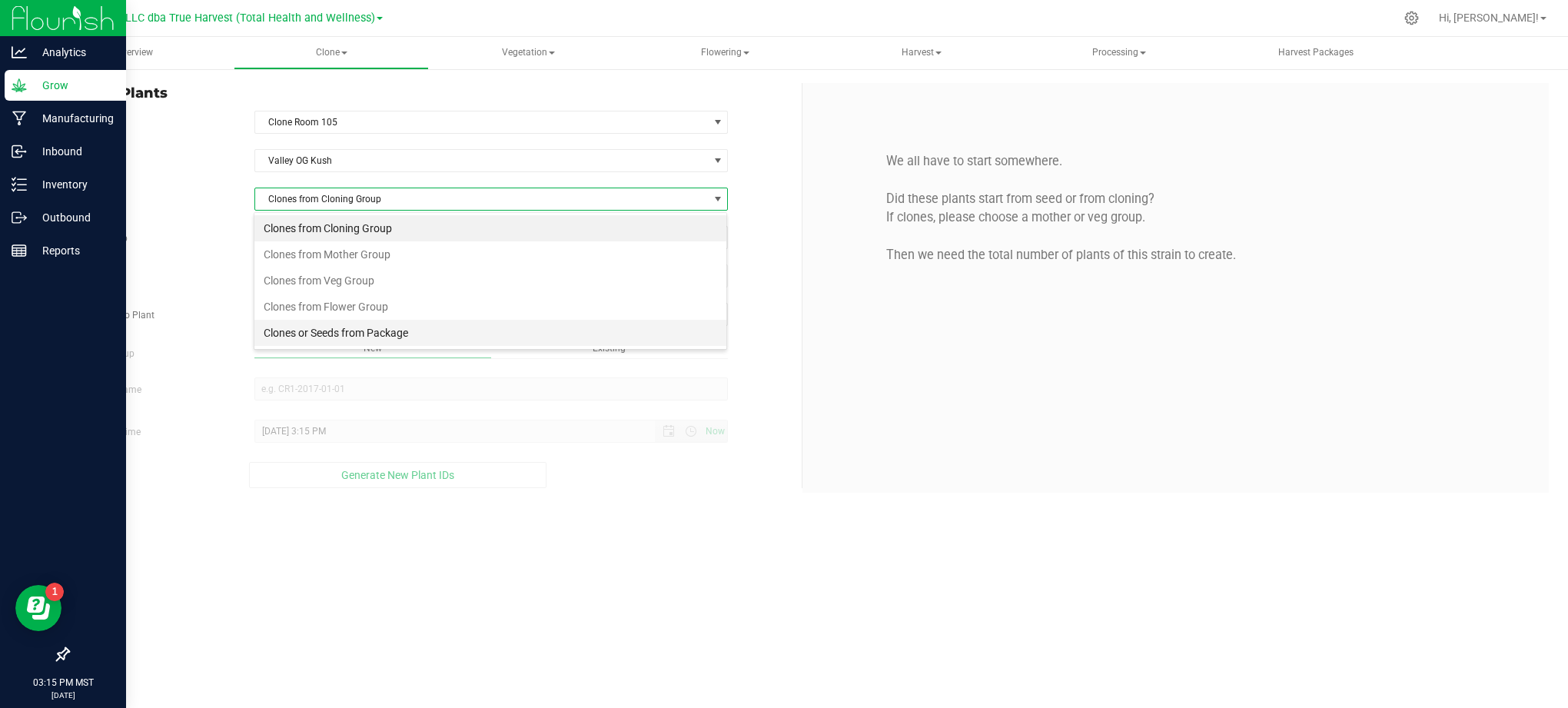
scroll to position [23, 474]
click at [376, 256] on li "Clones from Mother Group" at bounding box center [491, 254] width 472 height 26
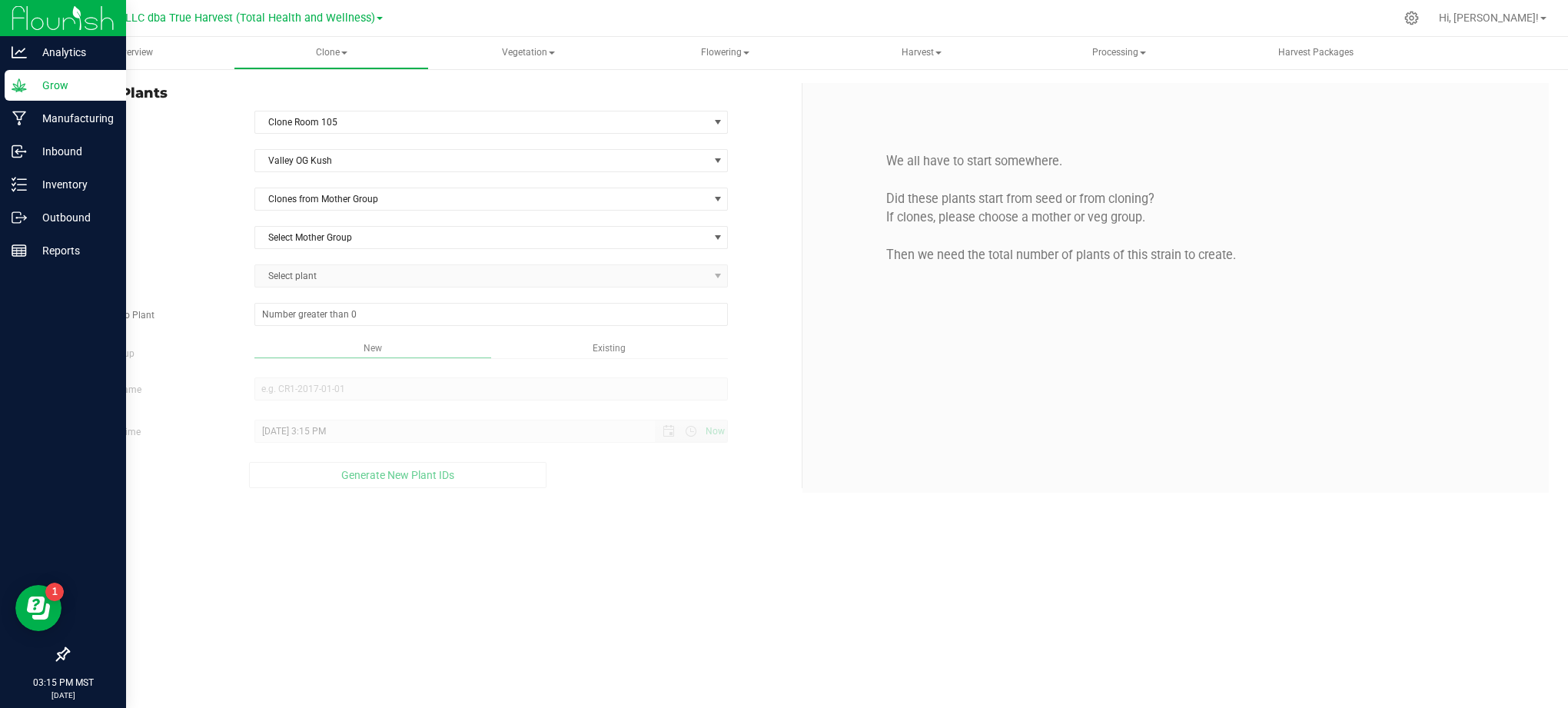
click at [237, 240] on label "Mother Group" at bounding box center [149, 238] width 187 height 14
click at [317, 240] on span "Select Mother Group" at bounding box center [482, 237] width 454 height 21
click at [321, 263] on li "M-SVOK-0819" at bounding box center [491, 266] width 472 height 23
drag, startPoint x: 197, startPoint y: 232, endPoint x: 311, endPoint y: 271, distance: 120.5
click at [201, 233] on label "Mother Group" at bounding box center [149, 238] width 187 height 14
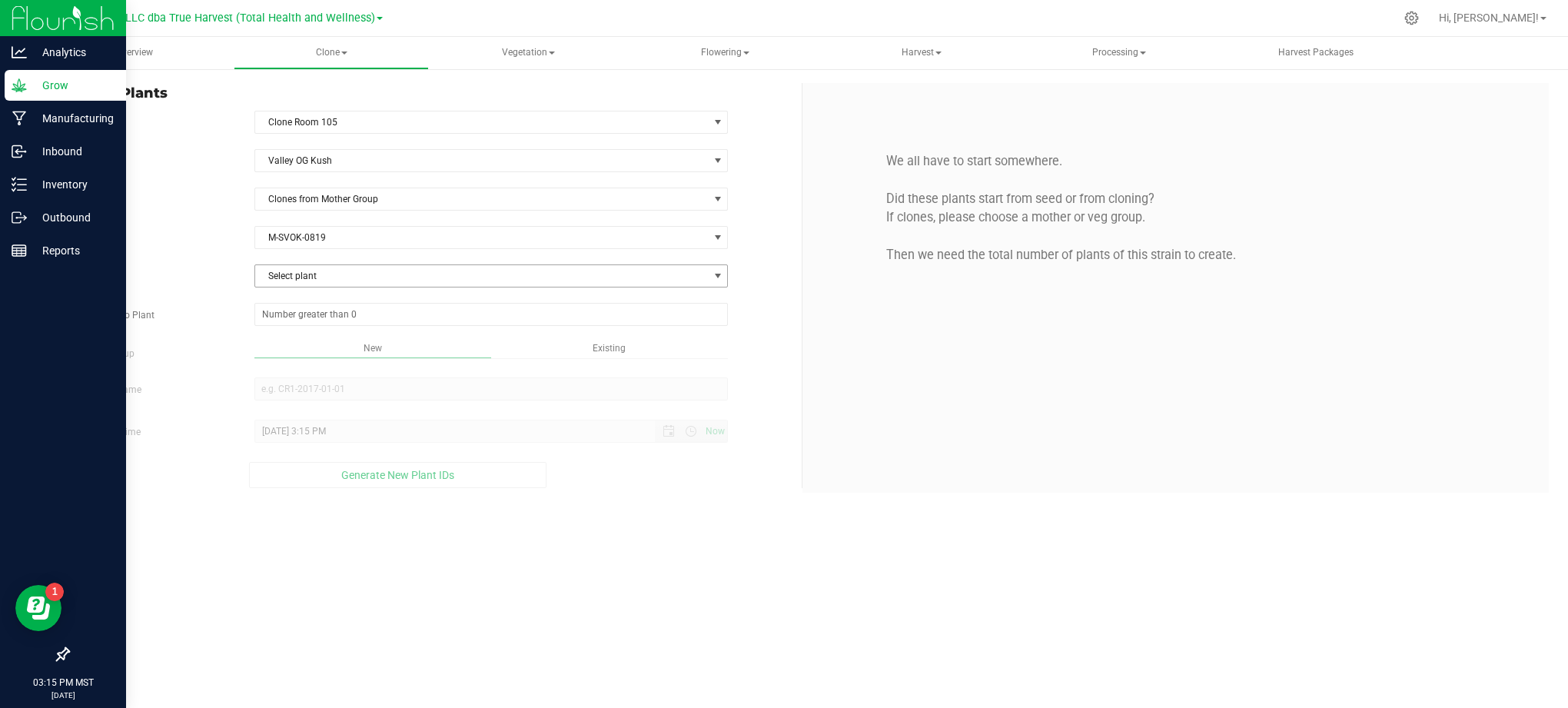
click at [311, 271] on span "Select plant" at bounding box center [482, 276] width 454 height 21
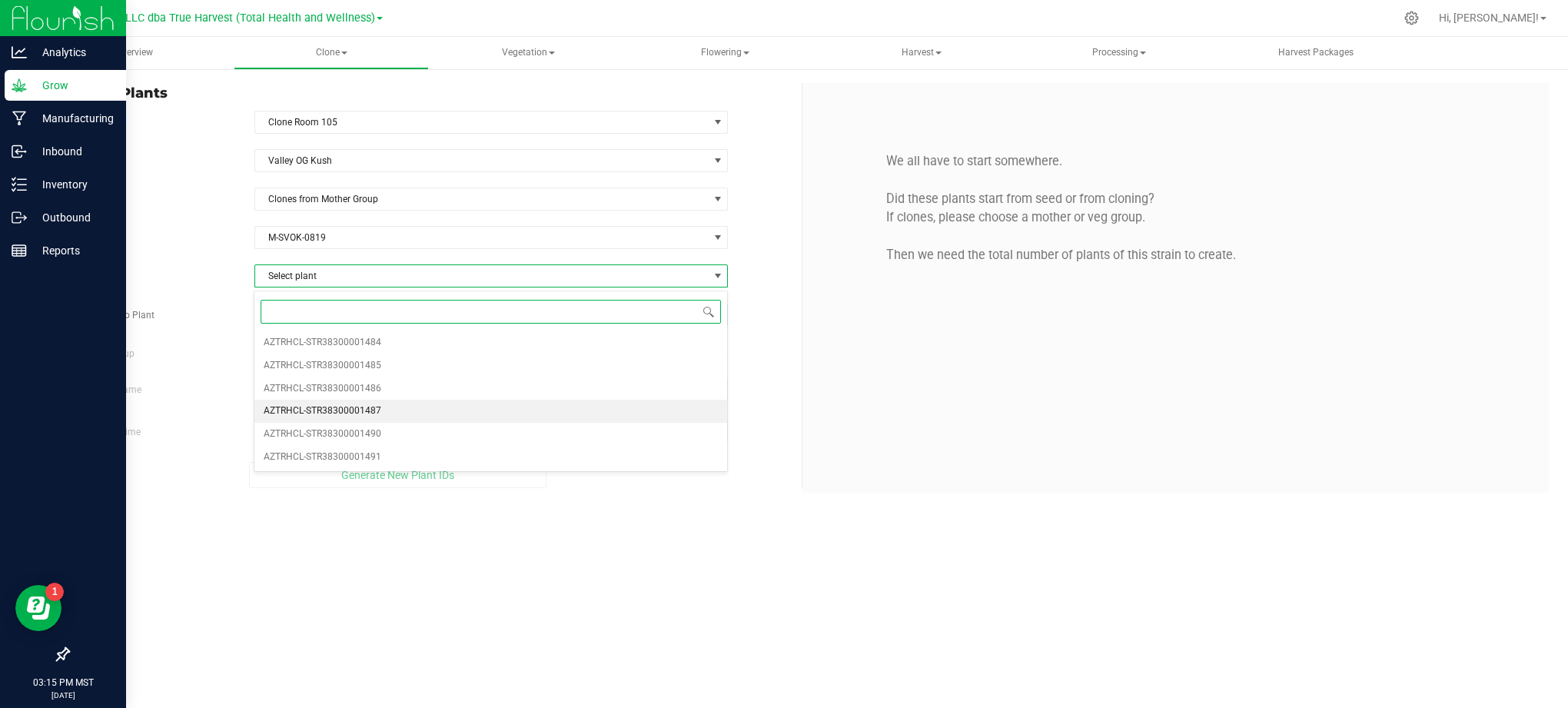
click at [351, 416] on span "AZTRHCL-STR38300001487" at bounding box center [321, 412] width 117 height 20
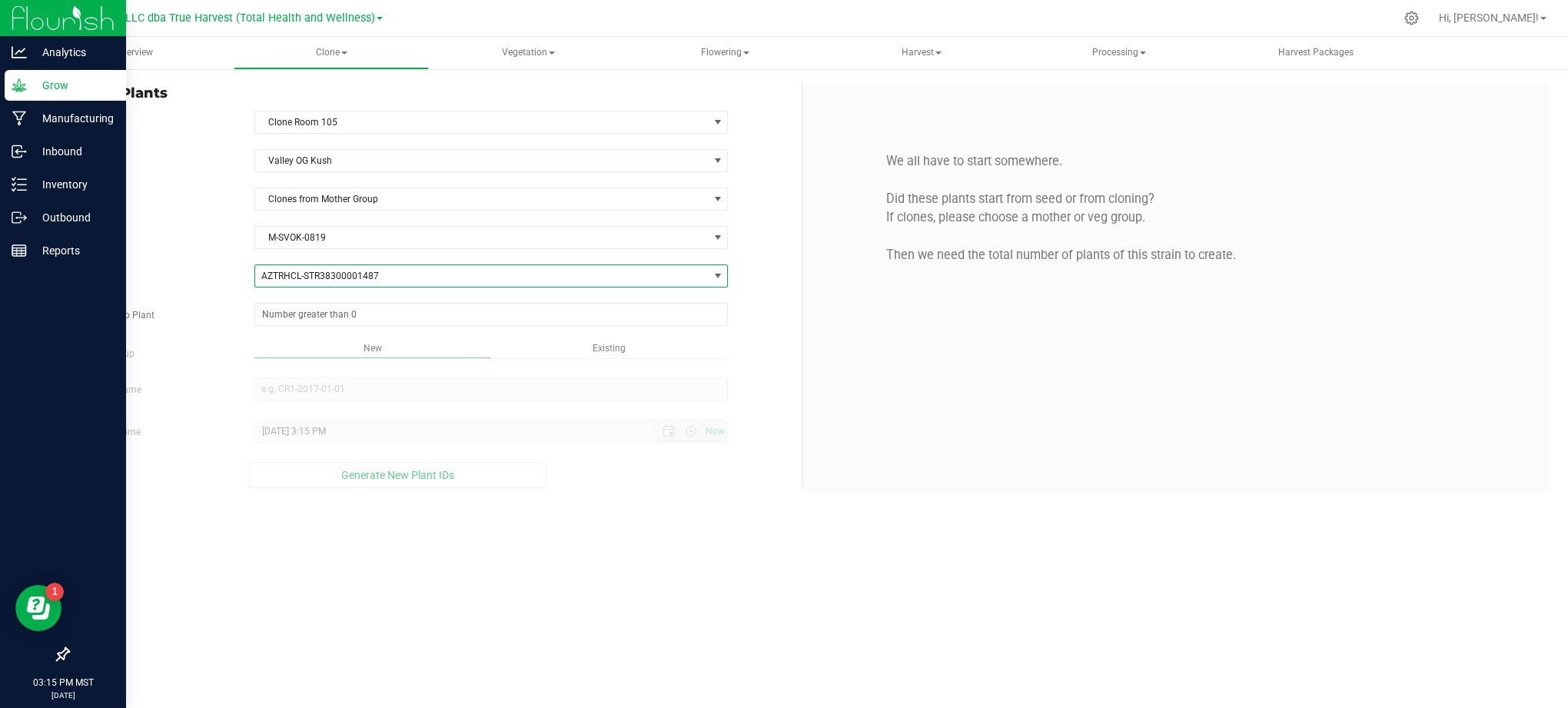
click at [149, 288] on div "Source Plant AZTRHCL-STR38300001487 AZTRHCL-STR38300001484 AZTRHCL-STR383000014…" at bounding box center [429, 276] width 745 height 23
click at [296, 318] on span at bounding box center [492, 315] width 474 height 23
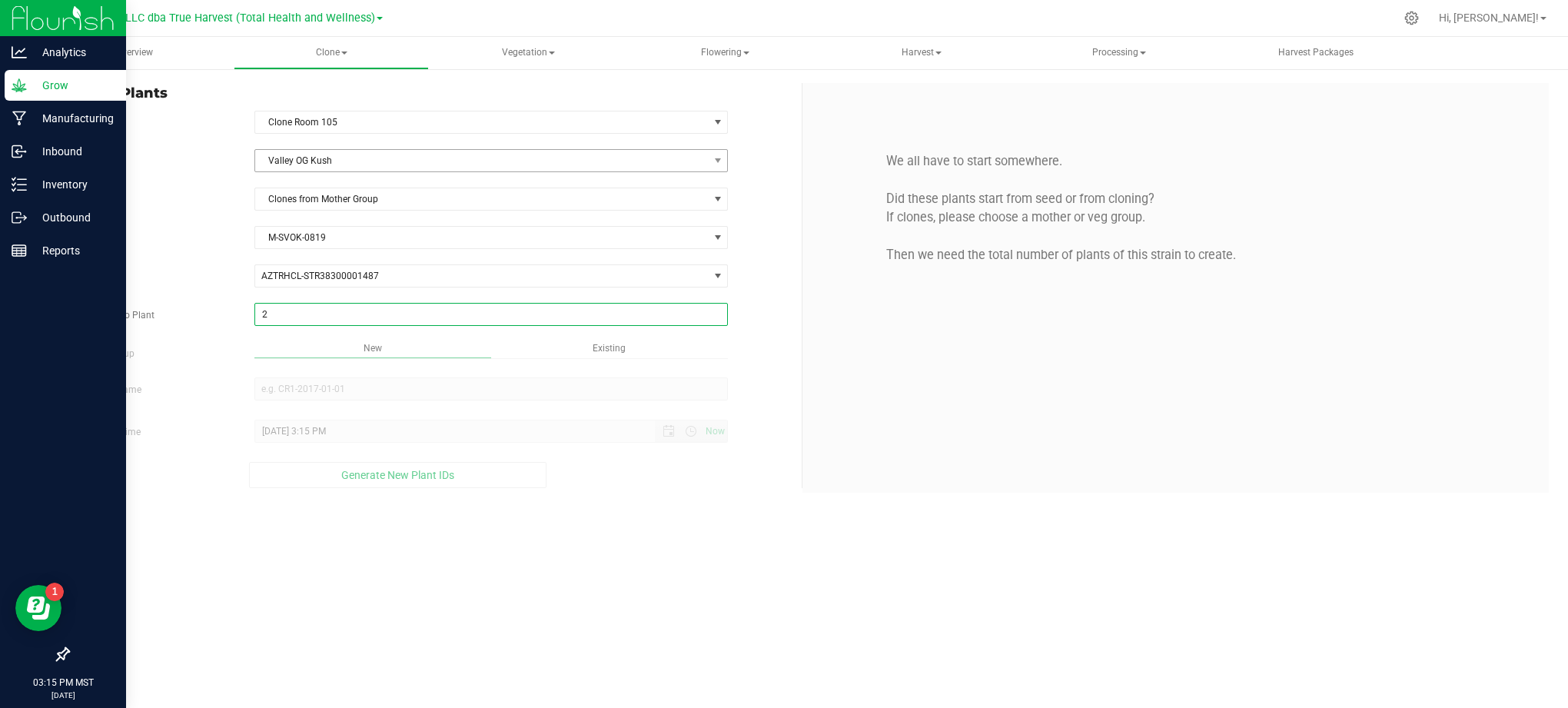
type input "25"
click at [678, 514] on div "Overview Clone Create plants Cloning groups Cloning plants Apply to plants Vege…" at bounding box center [802, 372] width 1531 height 671
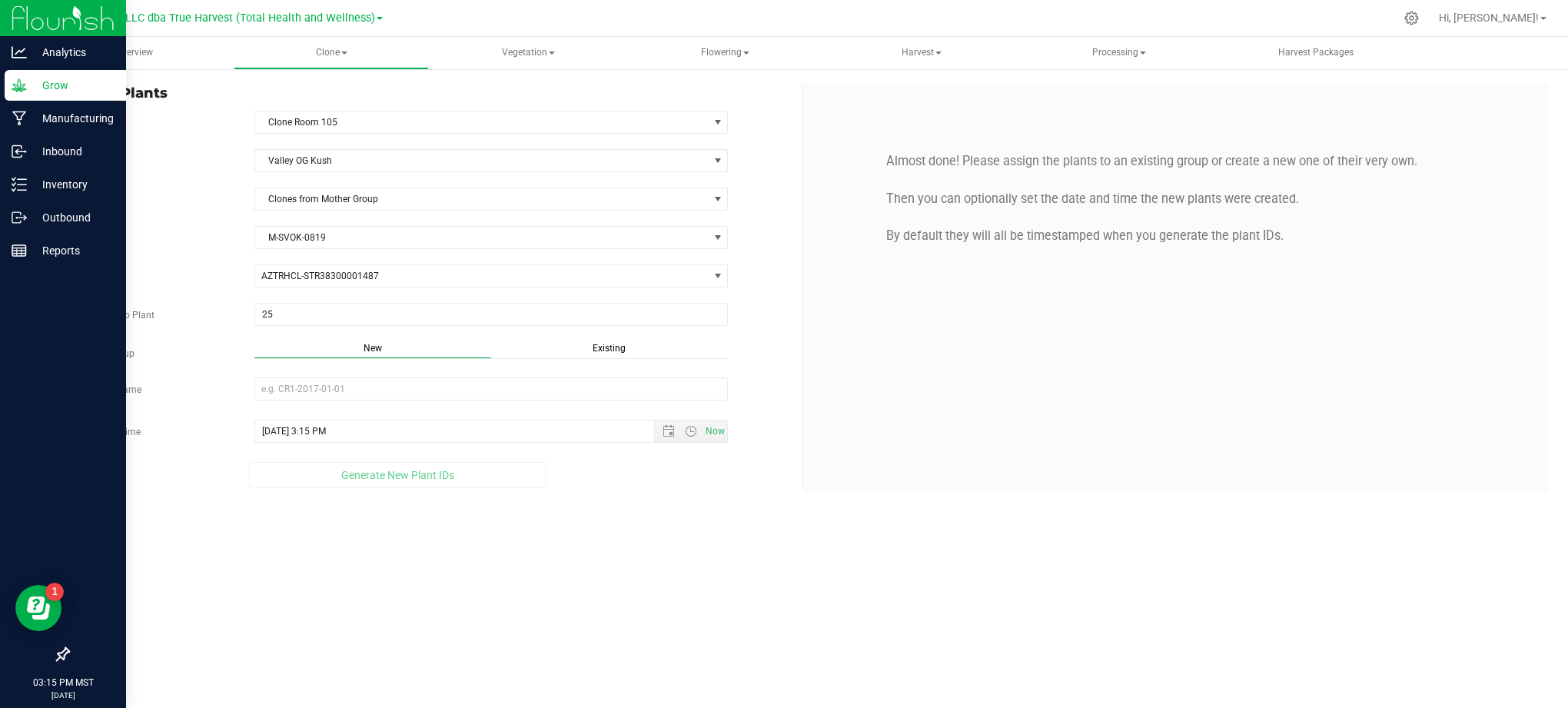
click at [768, 342] on div "Strain Valley OG [GEOGRAPHIC_DATA] Source Clones from Mother Group Mother Group…" at bounding box center [429, 319] width 722 height 339
drag, startPoint x: 659, startPoint y: 530, endPoint x: 643, endPoint y: 529, distance: 16.0
click at [658, 530] on div "Overview Clone Create plants Cloning groups Cloning plants Apply to plants Vege…" at bounding box center [802, 372] width 1531 height 671
click at [185, 281] on label "Source Plant" at bounding box center [149, 277] width 187 height 14
click at [768, 376] on div "Strain Valley OG [GEOGRAPHIC_DATA] Source Clones from Mother Group Mother Group…" at bounding box center [429, 319] width 722 height 339
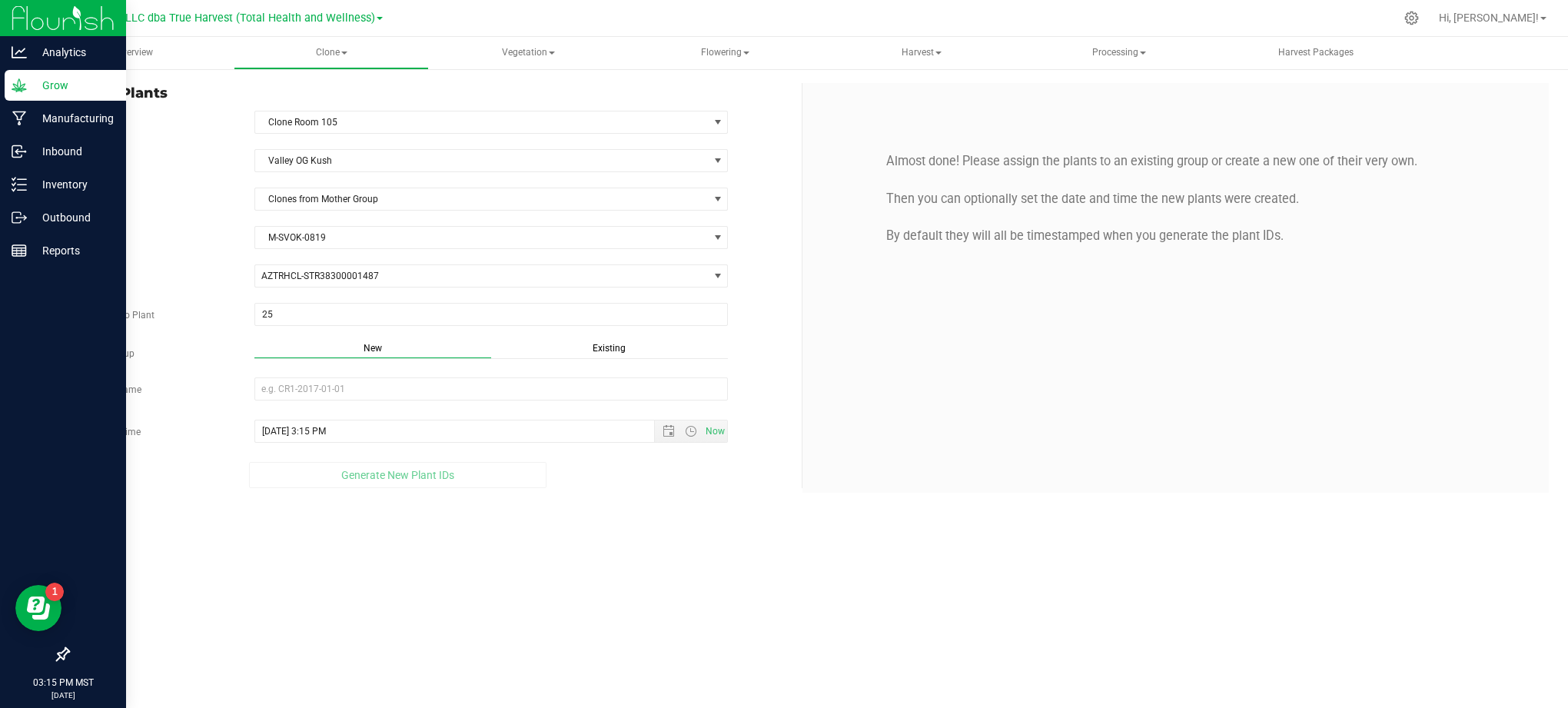
click at [607, 352] on span "Existing" at bounding box center [609, 348] width 33 height 11
click at [360, 400] on span "Select Plant Group" at bounding box center [482, 389] width 454 height 21
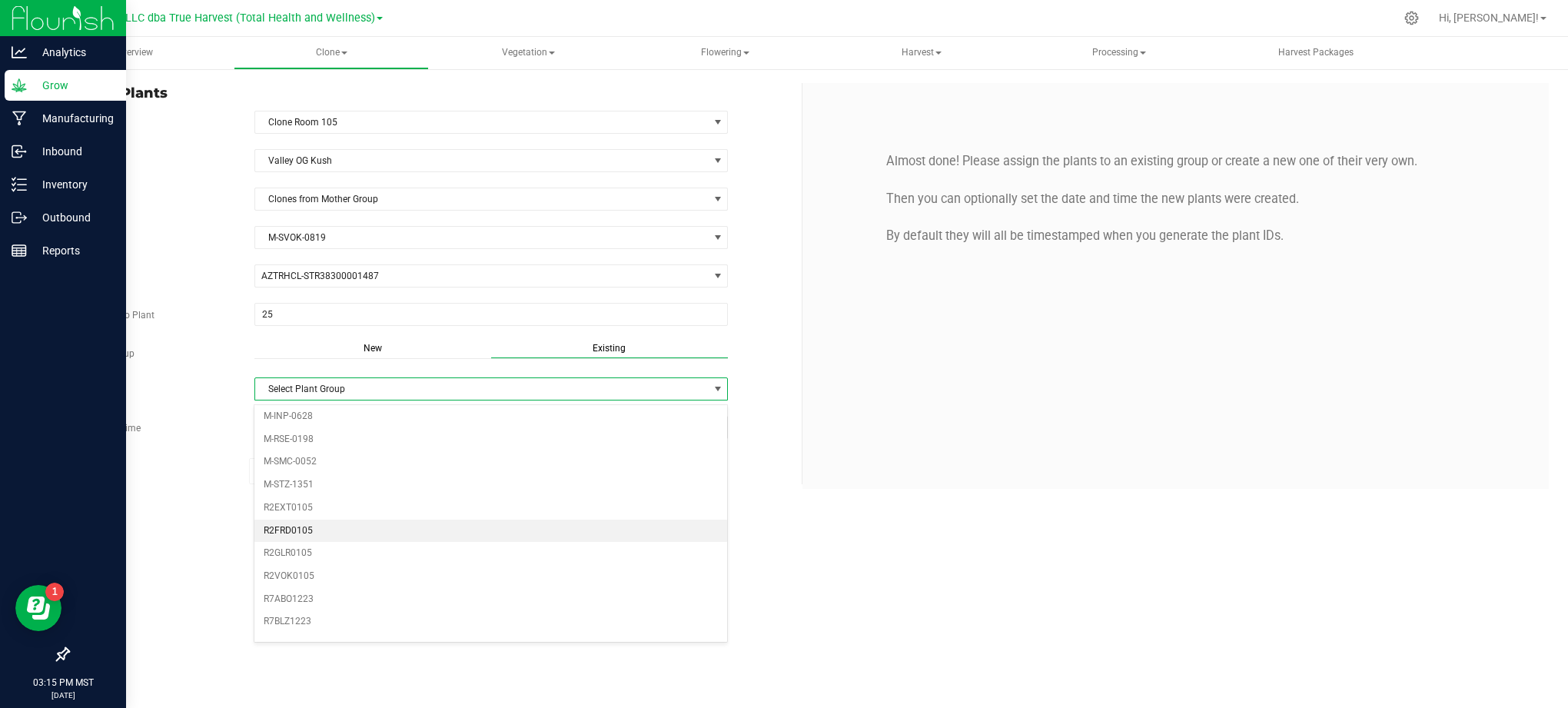
scroll to position [103, 0]
drag, startPoint x: 308, startPoint y: 551, endPoint x: 317, endPoint y: 551, distance: 9.0
click at [308, 551] on li "R2VOK0105" at bounding box center [491, 546] width 472 height 23
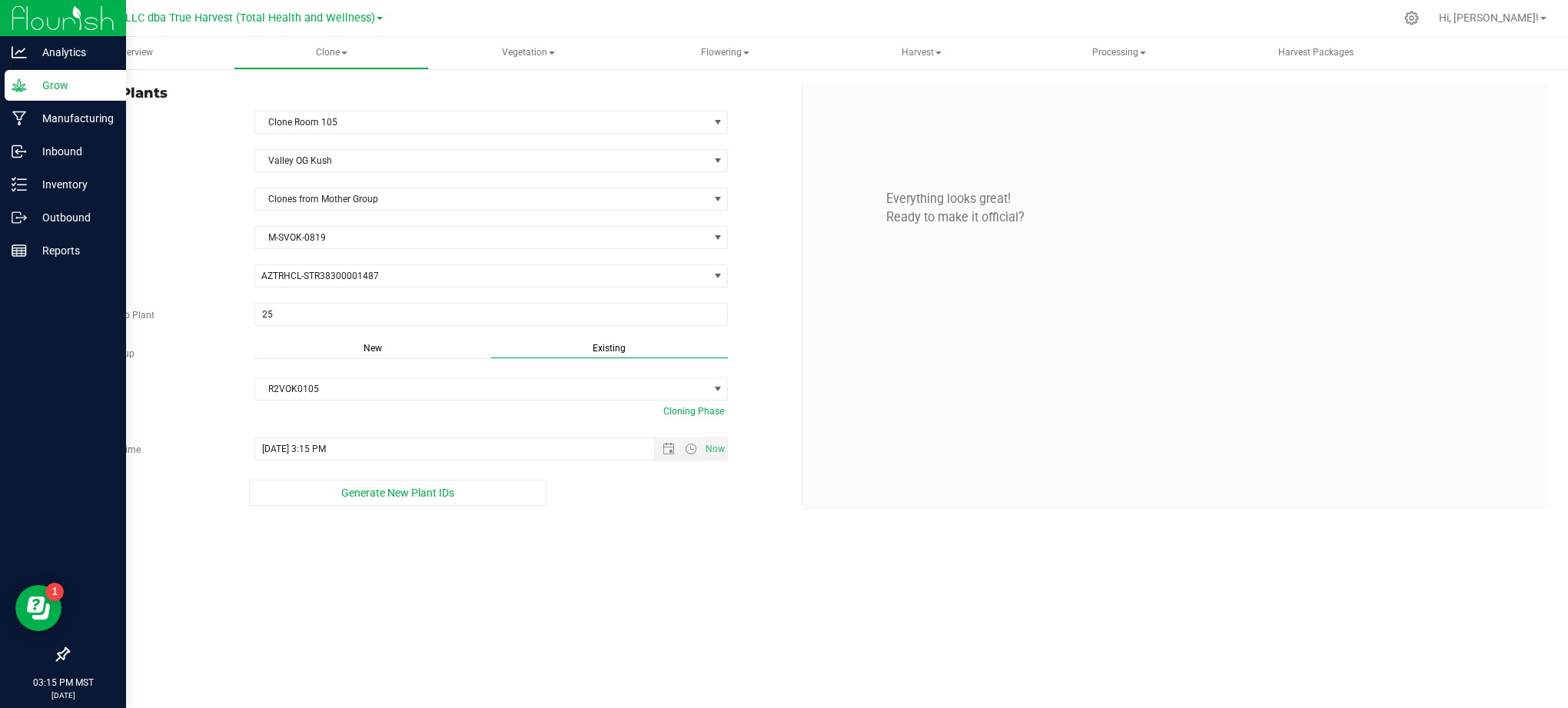
drag, startPoint x: 704, startPoint y: 635, endPoint x: 700, endPoint y: 577, distance: 58.1
click at [704, 632] on div "Overview Clone Create plants Cloning groups Cloning plants Apply to plants Vege…" at bounding box center [802, 372] width 1531 height 671
click at [664, 455] on span "Open the date view" at bounding box center [669, 448] width 13 height 13
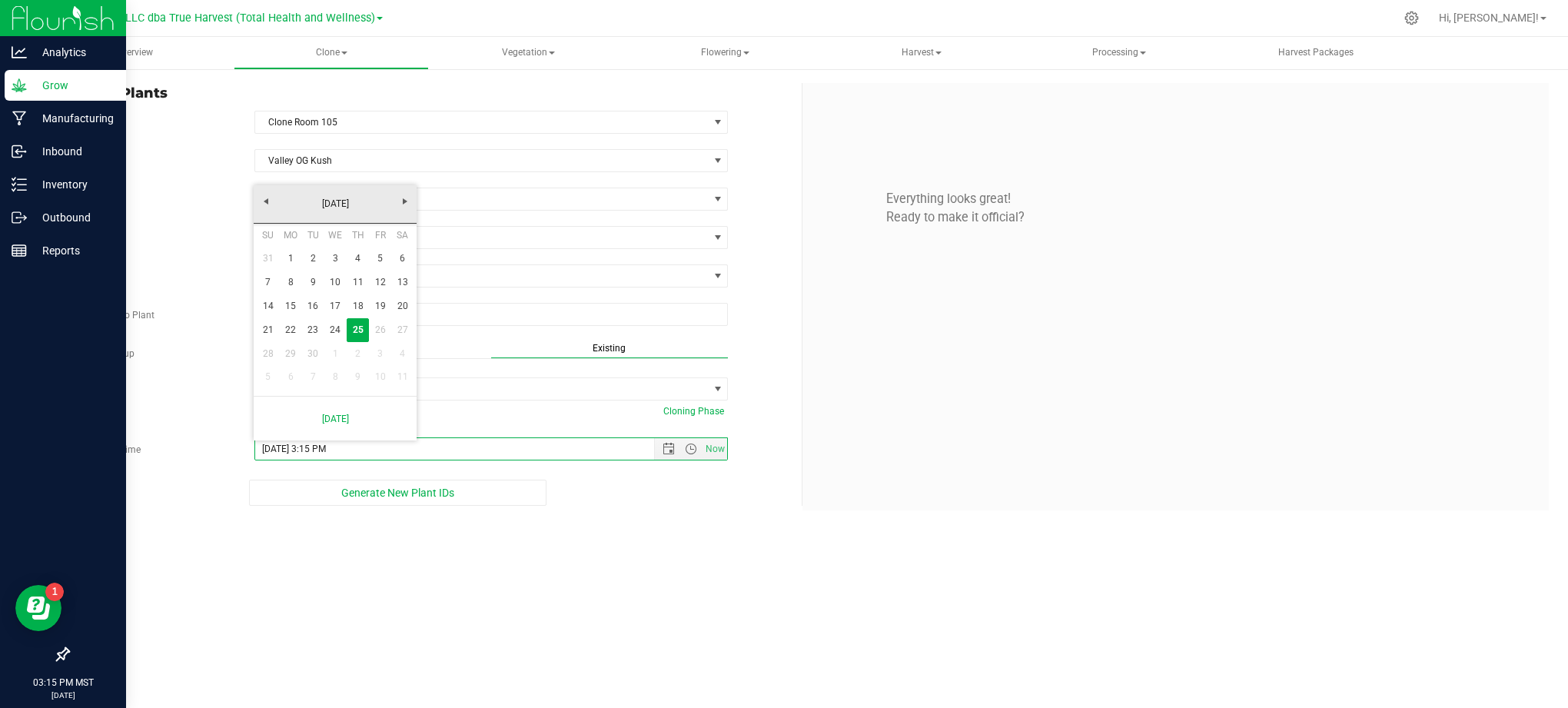
click at [611, 528] on div "Overview Clone Create plants Cloning groups Cloning plants Apply to plants Vege…" at bounding box center [802, 372] width 1531 height 671
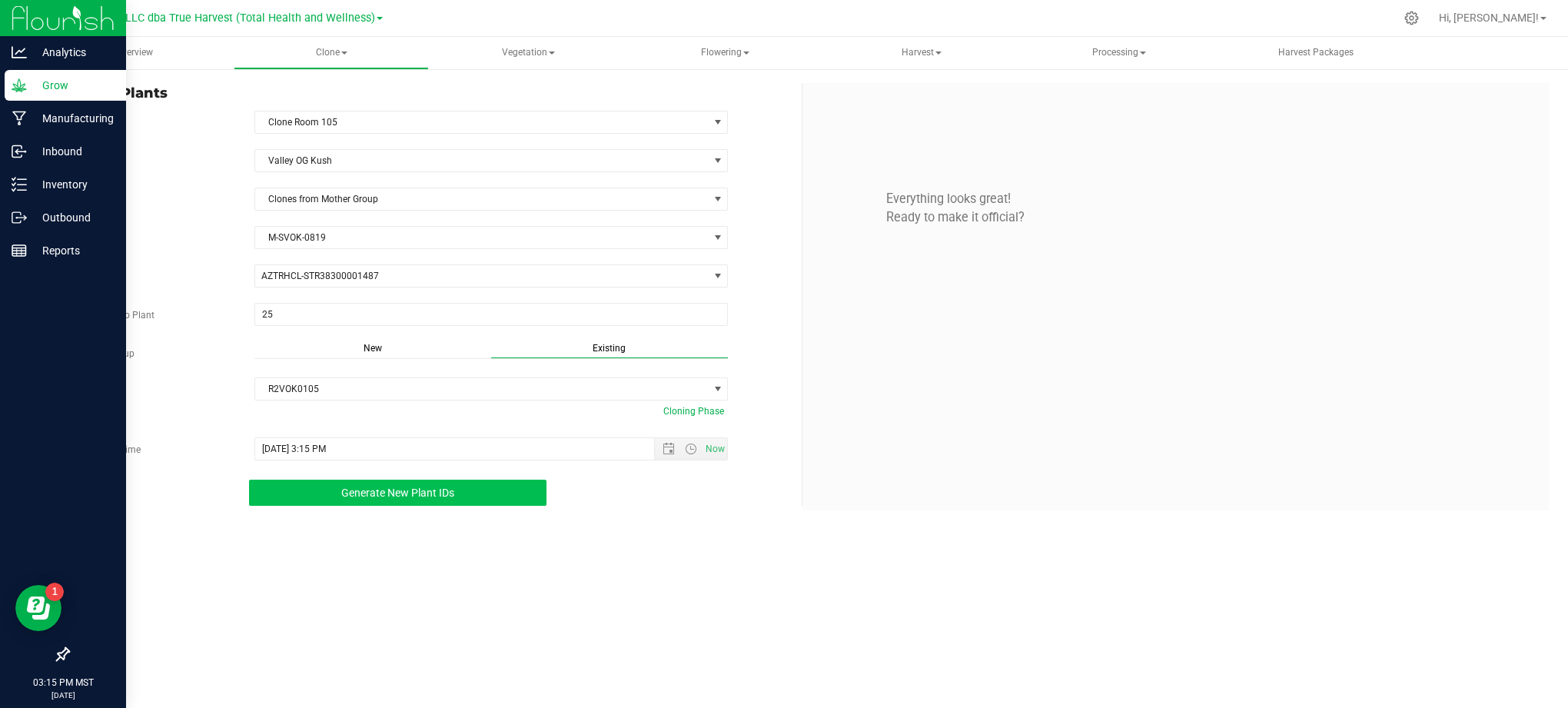
click at [390, 495] on span "Generate New Plant IDs" at bounding box center [398, 493] width 113 height 13
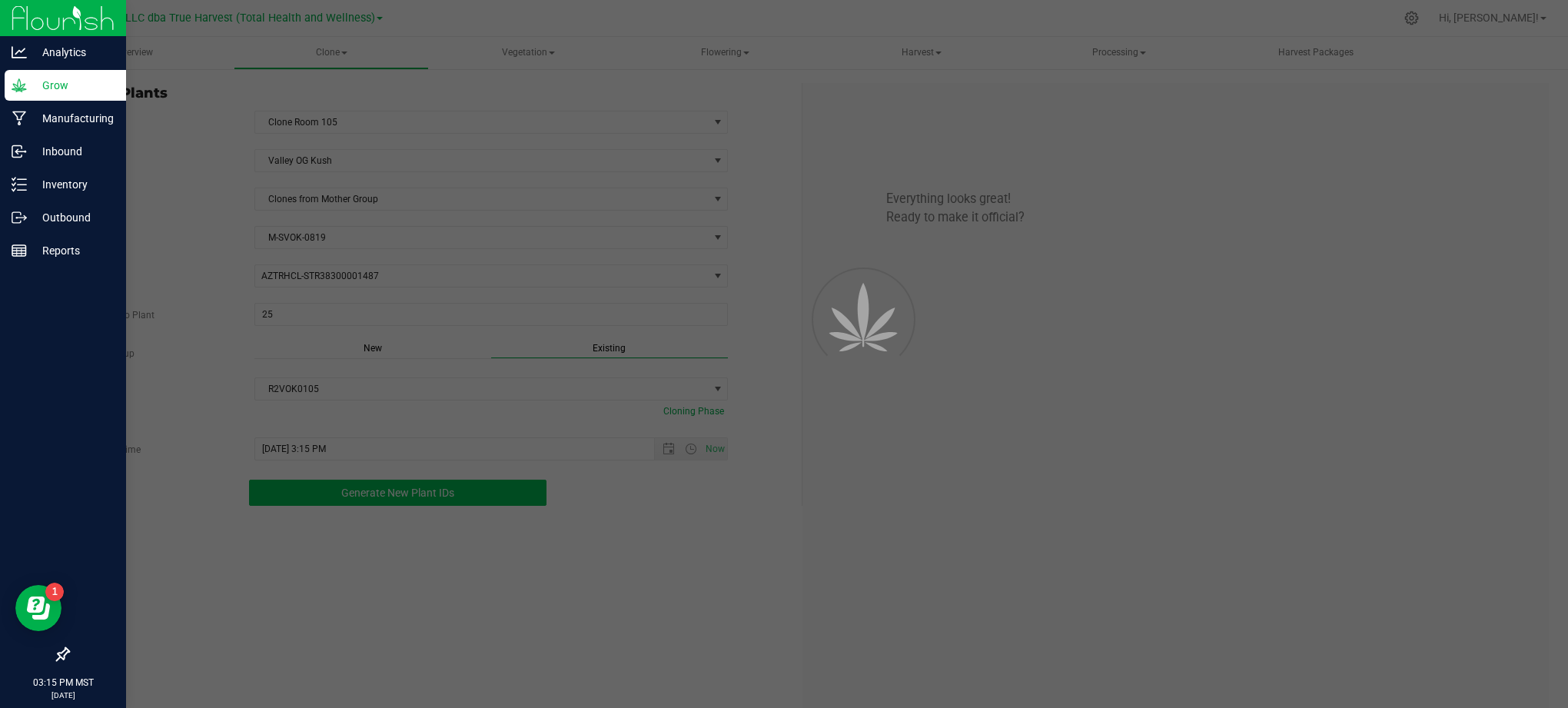
scroll to position [46, 0]
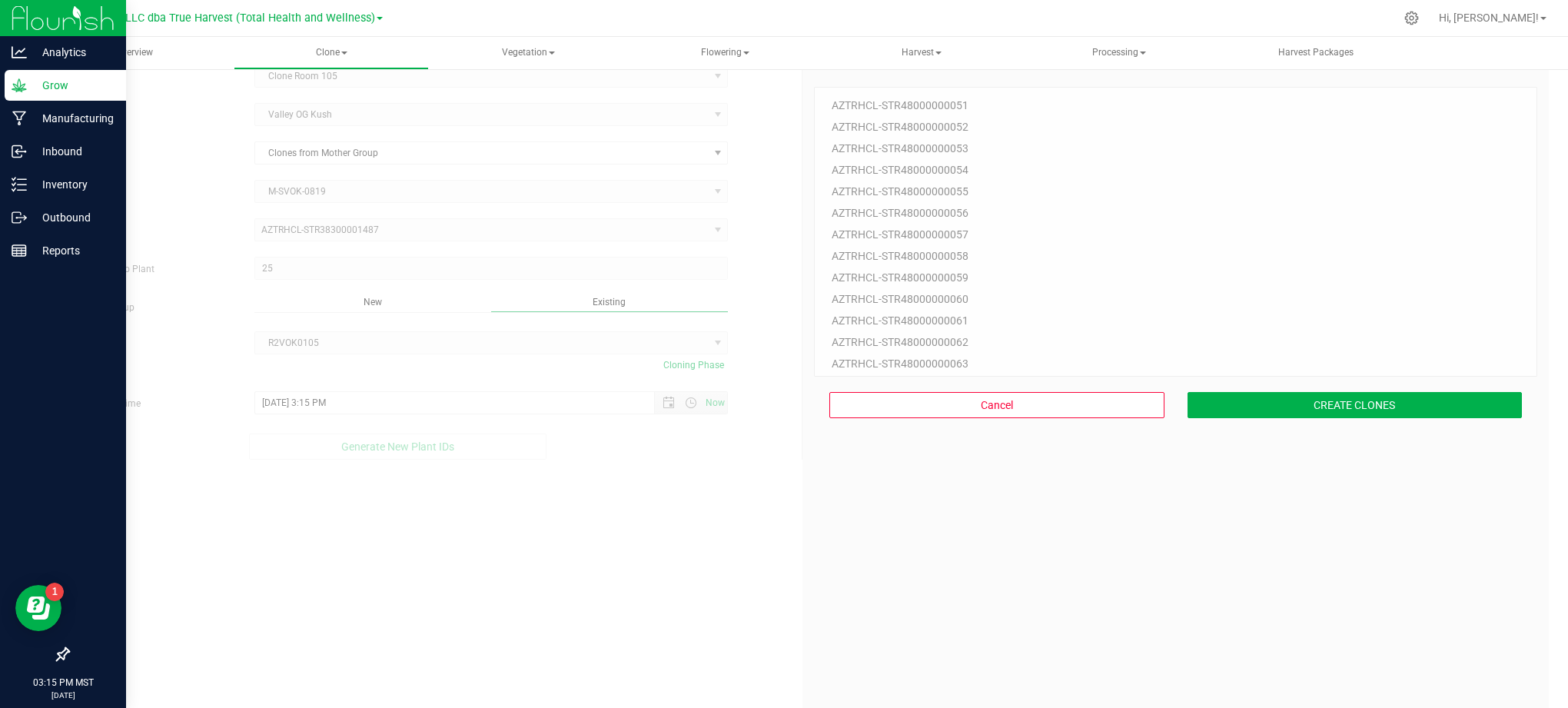
drag, startPoint x: 976, startPoint y: 555, endPoint x: 1009, endPoint y: 541, distance: 35.8
click at [981, 554] on div "25 Plant IDs to Generate AZTRHCL-STR48000000051 AZTRHCL-STR48000000052 AZTRHCL-…" at bounding box center [1175, 412] width 723 height 708
drag, startPoint x: 1050, startPoint y: 524, endPoint x: 1070, endPoint y: 514, distance: 22.4
click at [1062, 518] on div "25 Plant IDs to Generate AZTRHCL-STR48000000051 AZTRHCL-STR48000000052 AZTRHCL-…" at bounding box center [1175, 412] width 723 height 708
click at [1239, 395] on button "CREATE CLONES" at bounding box center [1355, 405] width 335 height 26
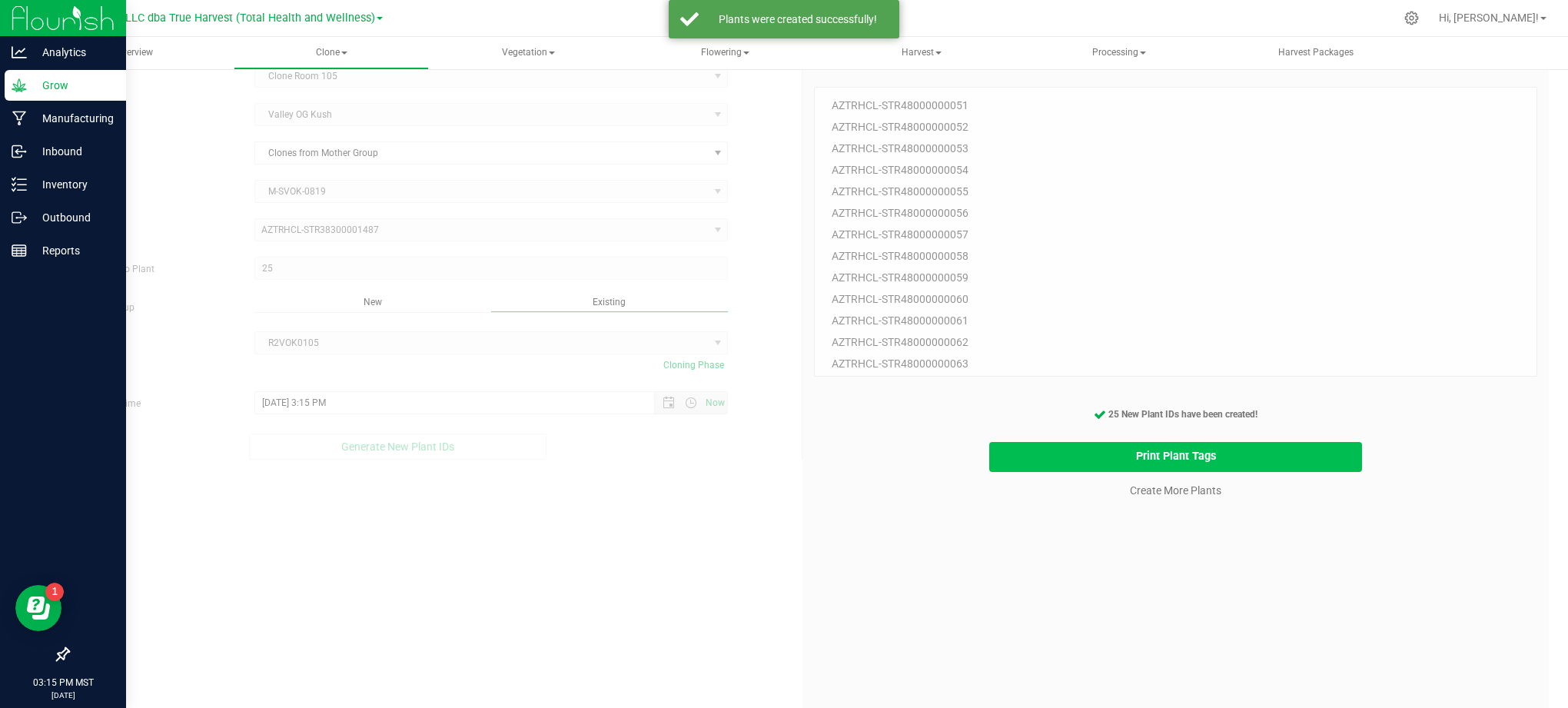
click at [1110, 443] on button "Print Plant Tags" at bounding box center [1176, 457] width 374 height 30
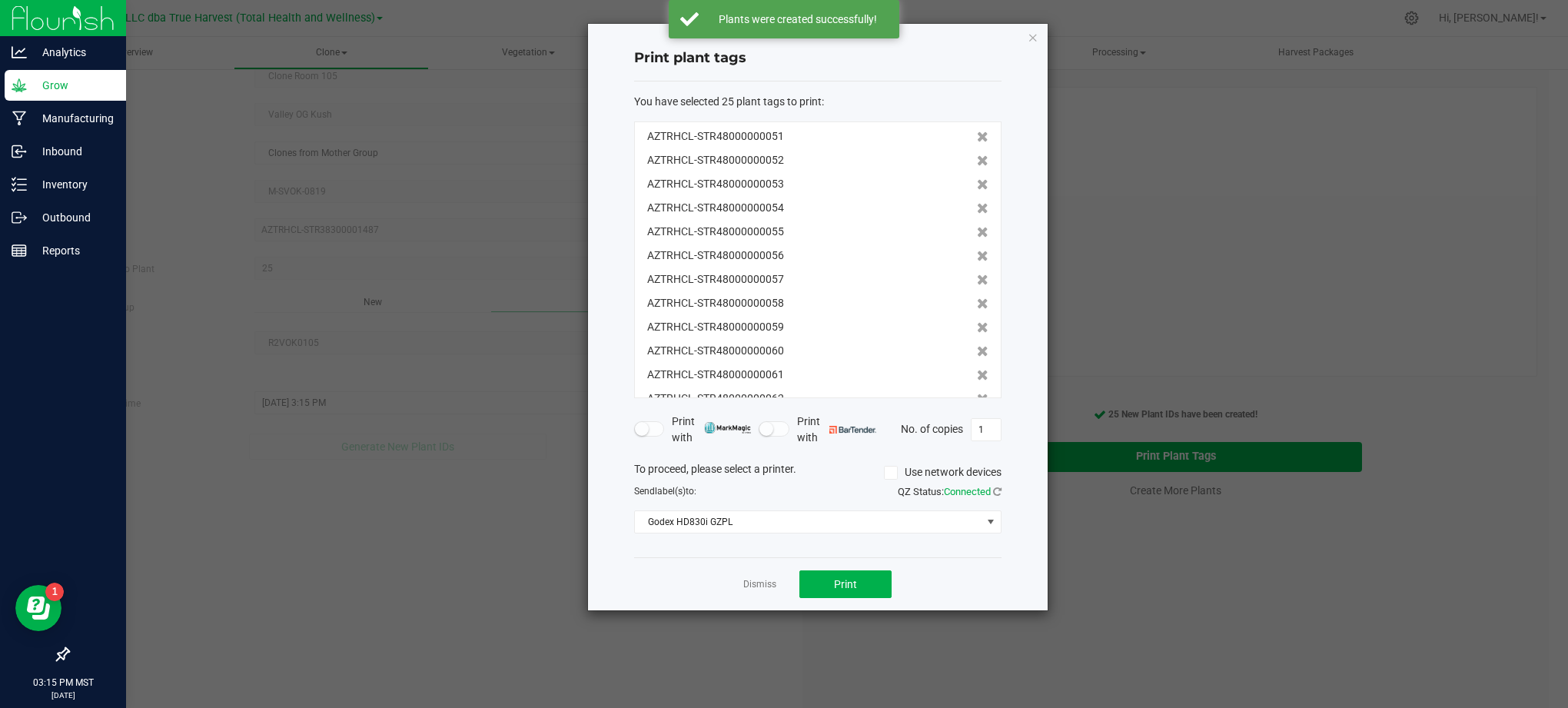
scroll to position [333, 0]
drag, startPoint x: 946, startPoint y: 575, endPoint x: 890, endPoint y: 572, distance: 56.1
click at [930, 575] on div "Dismiss Print" at bounding box center [818, 584] width 368 height 53
click at [864, 573] on button "Print" at bounding box center [845, 584] width 92 height 28
click at [979, 595] on div "Dismiss Print" at bounding box center [818, 584] width 368 height 53
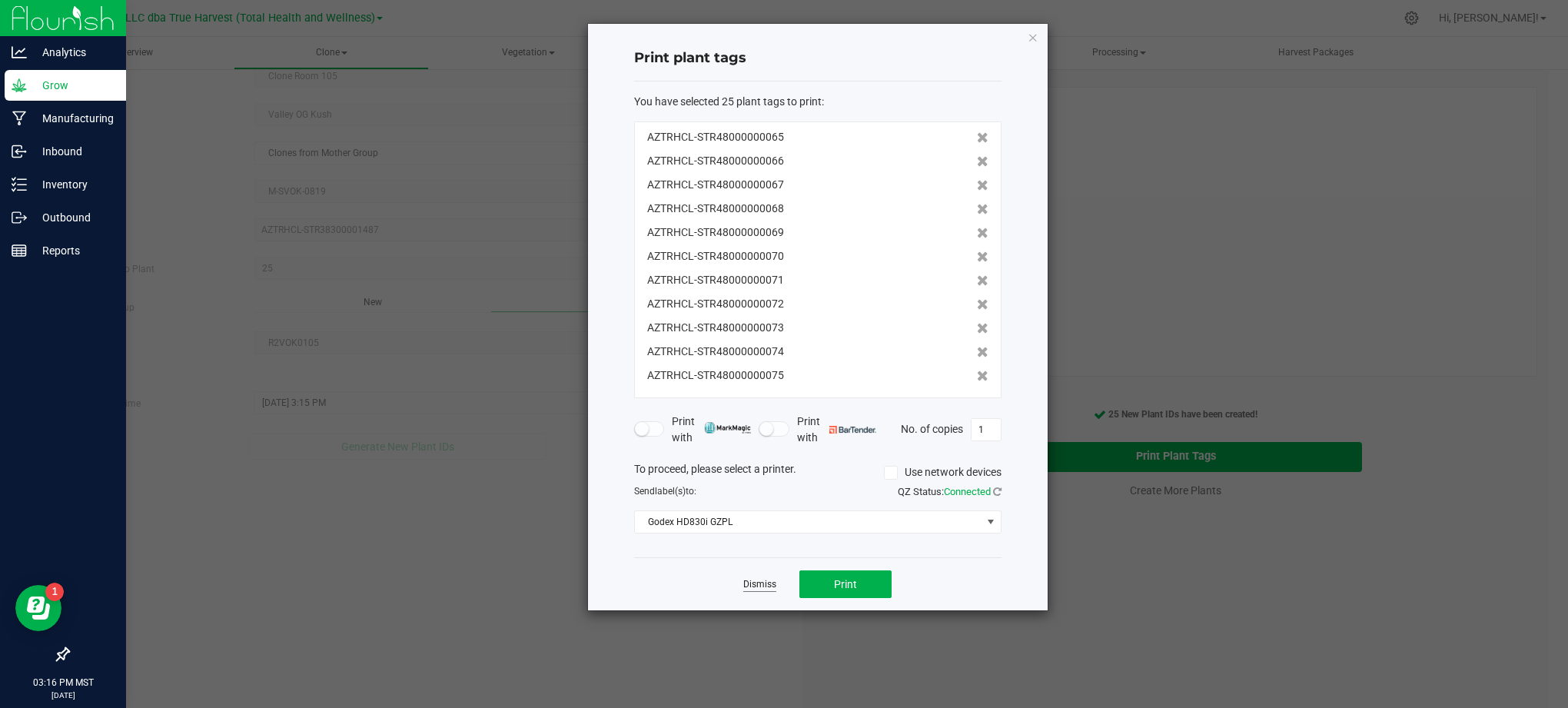
click at [755, 585] on link "Dismiss" at bounding box center [760, 584] width 33 height 13
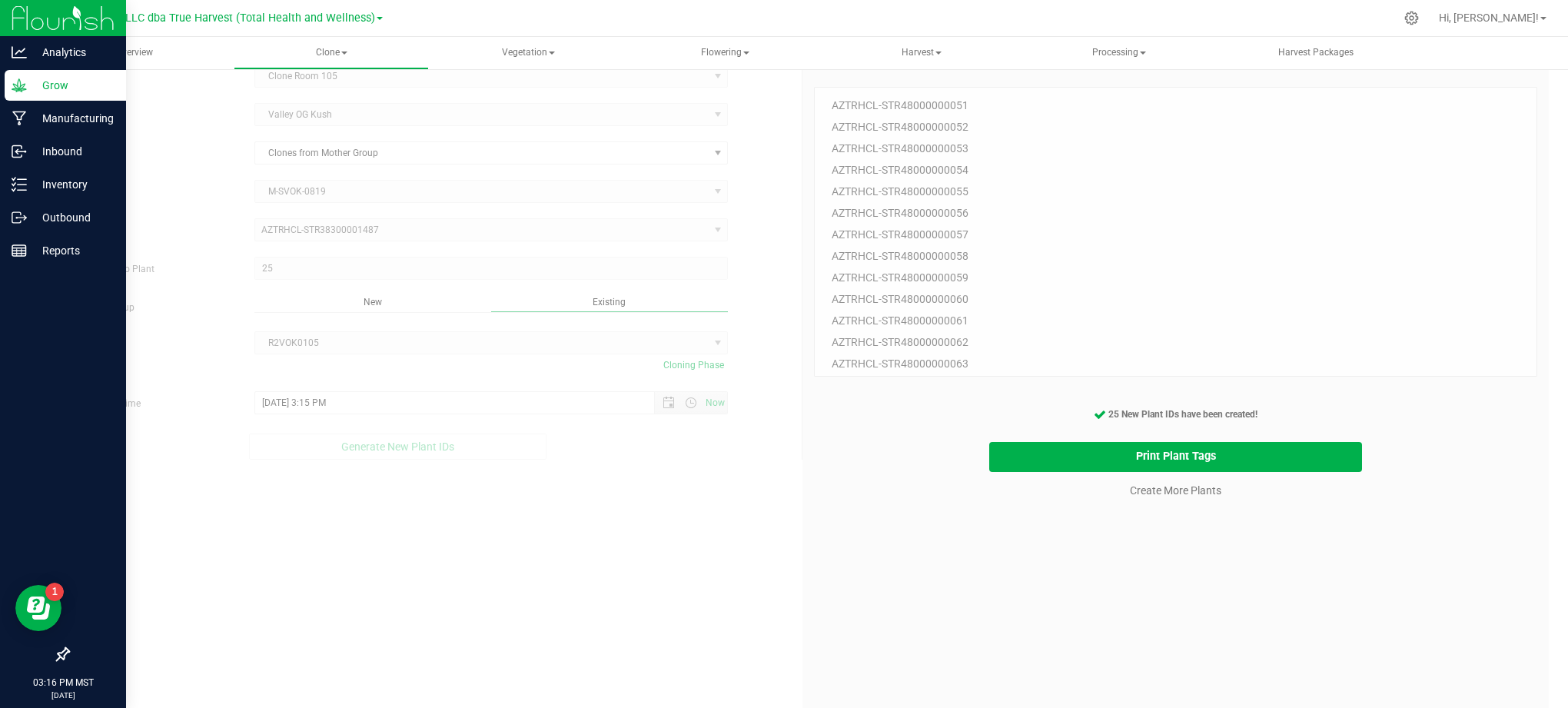
click at [1089, 585] on div "25 Plant IDs to Generate AZTRHCL-STR48000000051 AZTRHCL-STR48000000052 AZTRHCL-…" at bounding box center [1175, 412] width 723 height 708
drag, startPoint x: 1199, startPoint y: 568, endPoint x: 1166, endPoint y: 505, distance: 71.1
click at [1196, 558] on div "25 Plant IDs to Generate AZTRHCL-STR48000000051 AZTRHCL-STR48000000052 AZTRHCL-…" at bounding box center [1175, 412] width 723 height 708
click at [1162, 487] on link "Create More Plants" at bounding box center [1175, 491] width 91 height 15
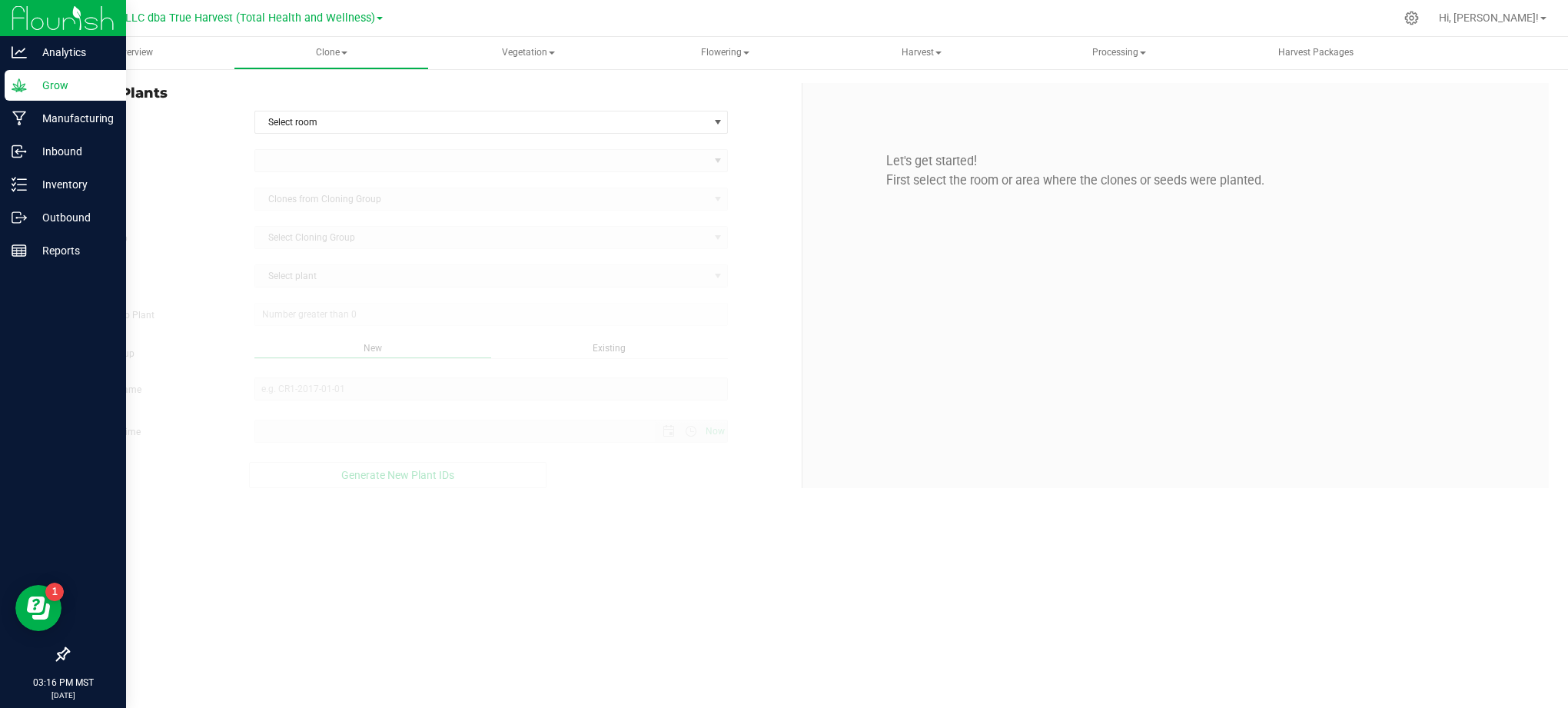
type input "[DATE] 3:16 PM"
click at [790, 566] on div "Overview Clone Create plants Cloning groups Cloning plants Apply to plants Vege…" at bounding box center [802, 372] width 1531 height 671
click at [763, 146] on form "In Room Select room Select room Clone Room 104 Clone Room 105 Clone Tent 101 Cl…" at bounding box center [429, 299] width 722 height 378
click at [711, 127] on span "select" at bounding box center [717, 122] width 13 height 13
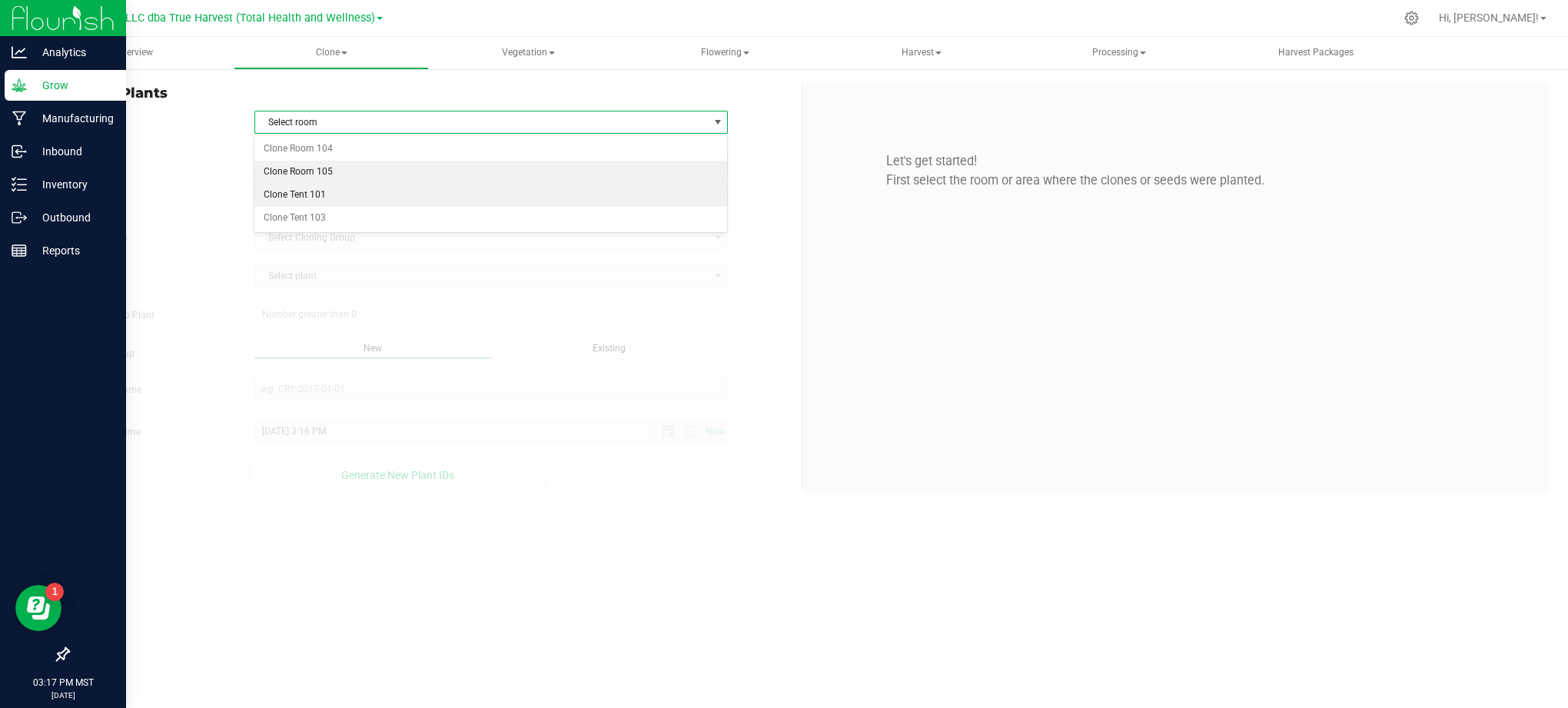
drag, startPoint x: 335, startPoint y: 167, endPoint x: 296, endPoint y: 167, distance: 39.0
click at [333, 167] on li "Clone Room 105" at bounding box center [491, 172] width 472 height 23
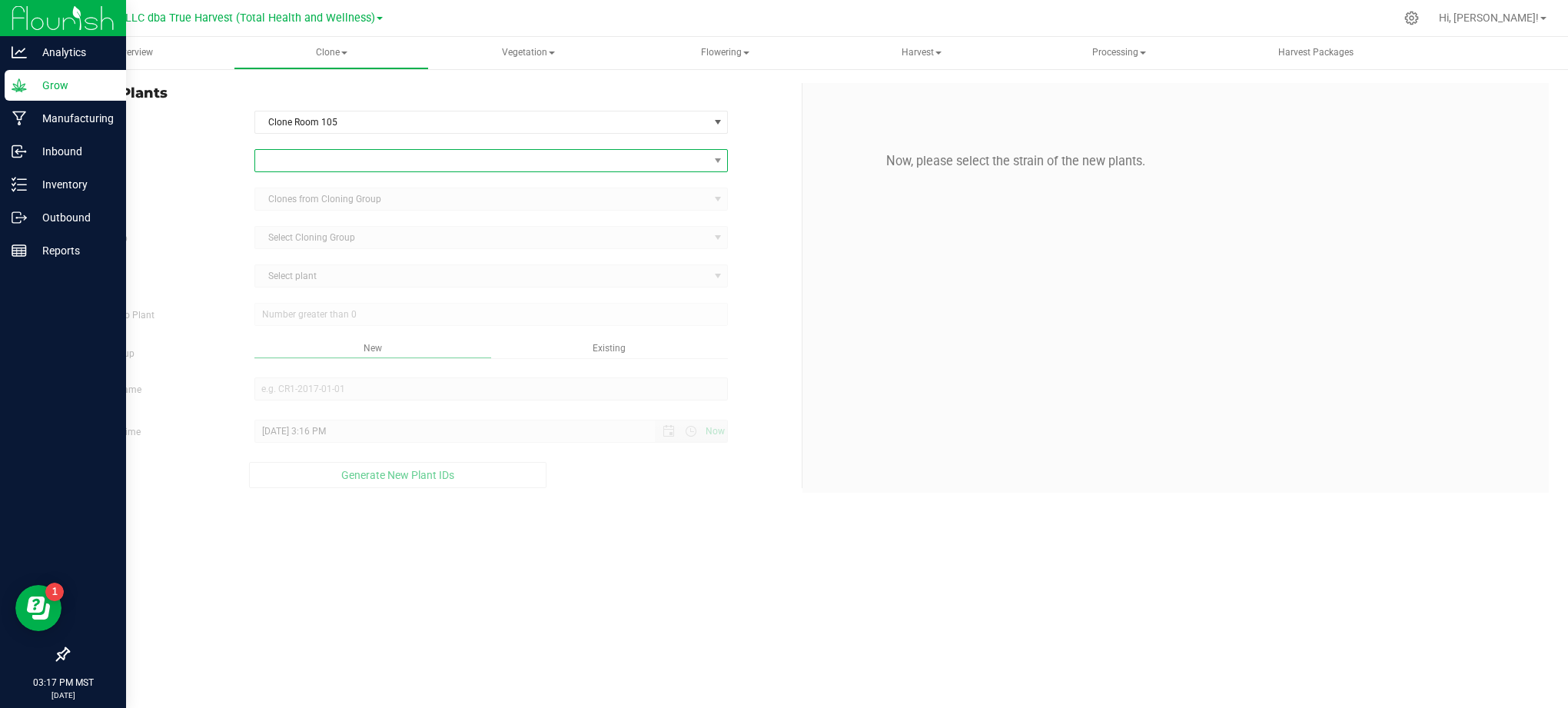
click at [292, 167] on span at bounding box center [482, 161] width 454 height 21
type input "valley o"
click at [296, 232] on li "Valley OG Kush" at bounding box center [491, 226] width 472 height 21
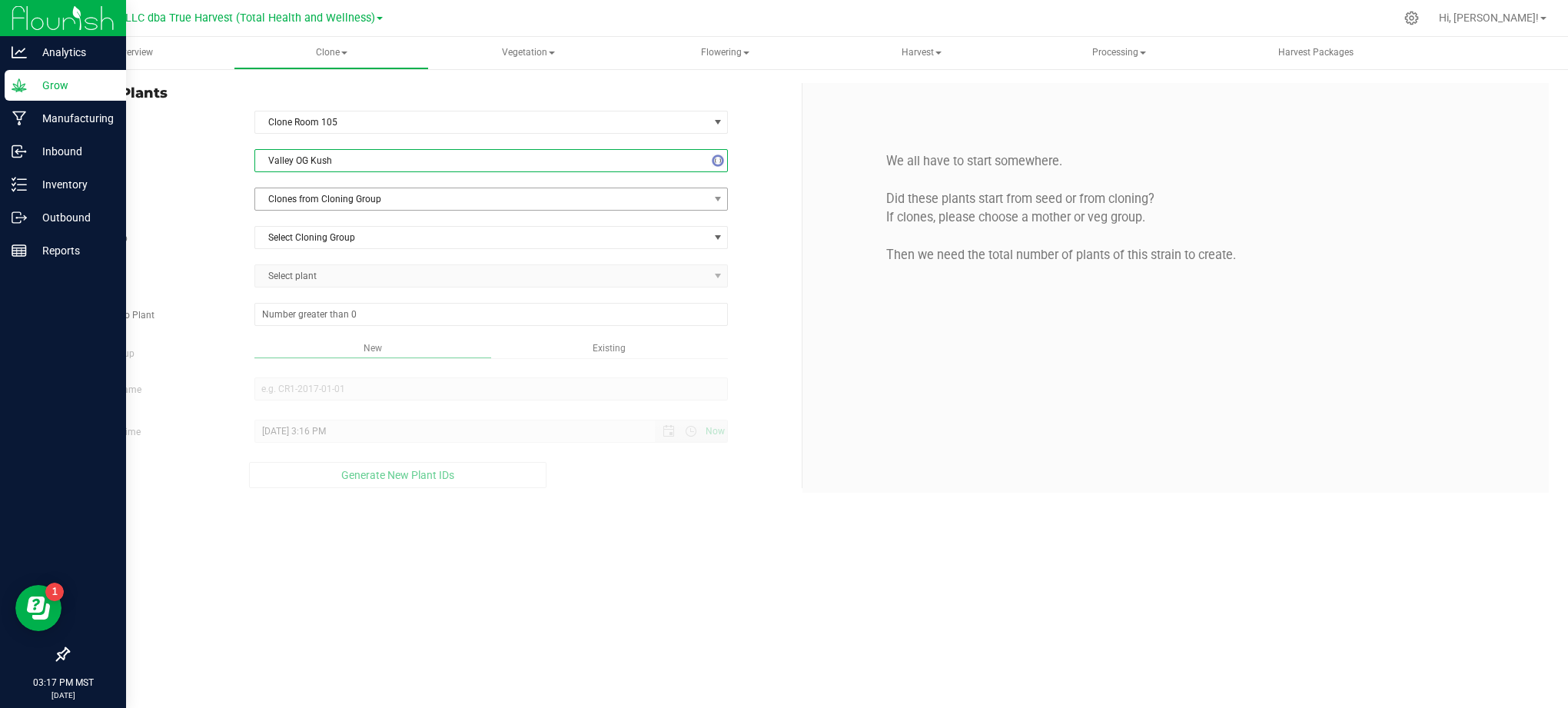
drag, startPoint x: 219, startPoint y: 215, endPoint x: 269, endPoint y: 203, distance: 51.4
click at [220, 215] on div "Strain Valley OG [GEOGRAPHIC_DATA] Source Clones from Cloning Group Cloning Gro…" at bounding box center [429, 319] width 722 height 339
click at [311, 199] on span "Clones from Cloning Group" at bounding box center [482, 200] width 454 height 21
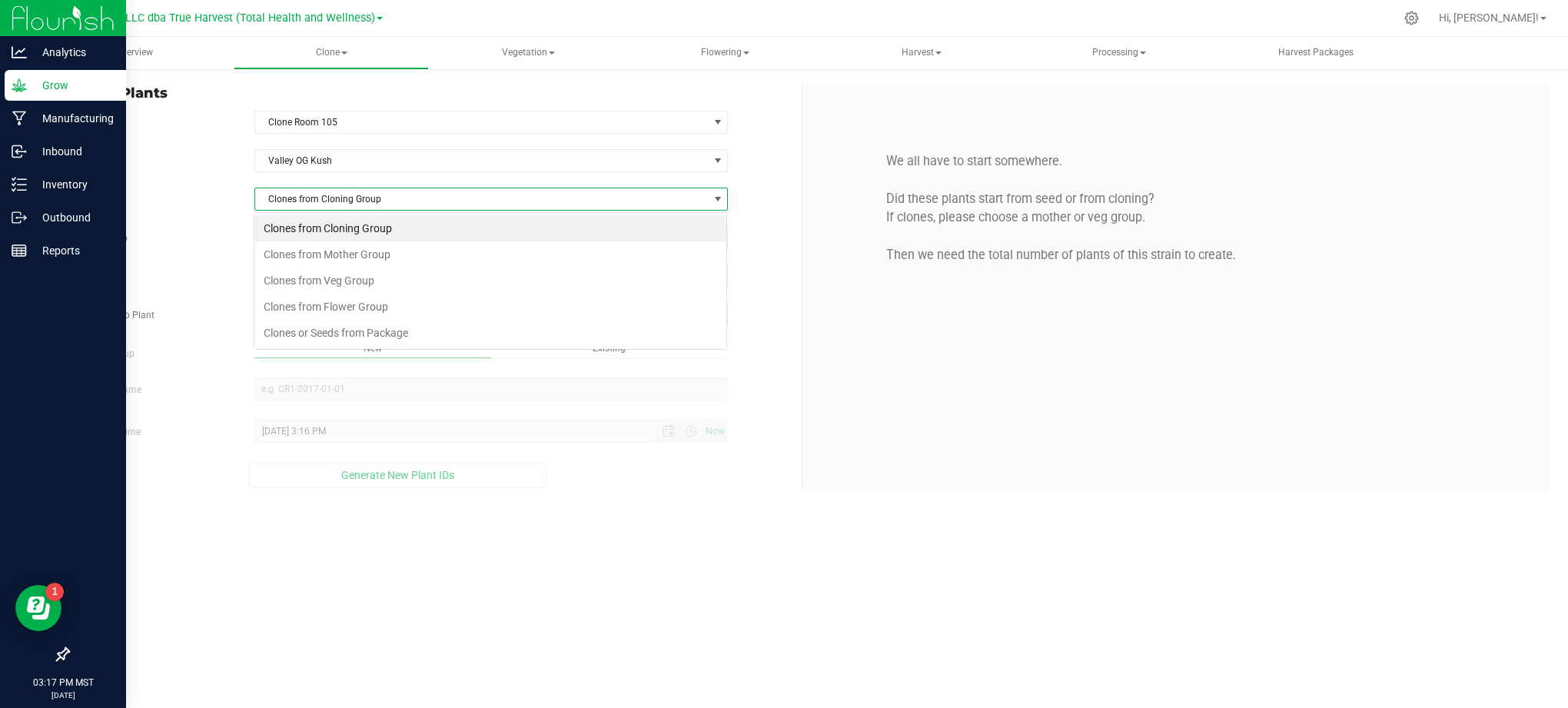
scroll to position [23, 474]
click at [366, 257] on li "Clones from Mother Group" at bounding box center [491, 254] width 472 height 26
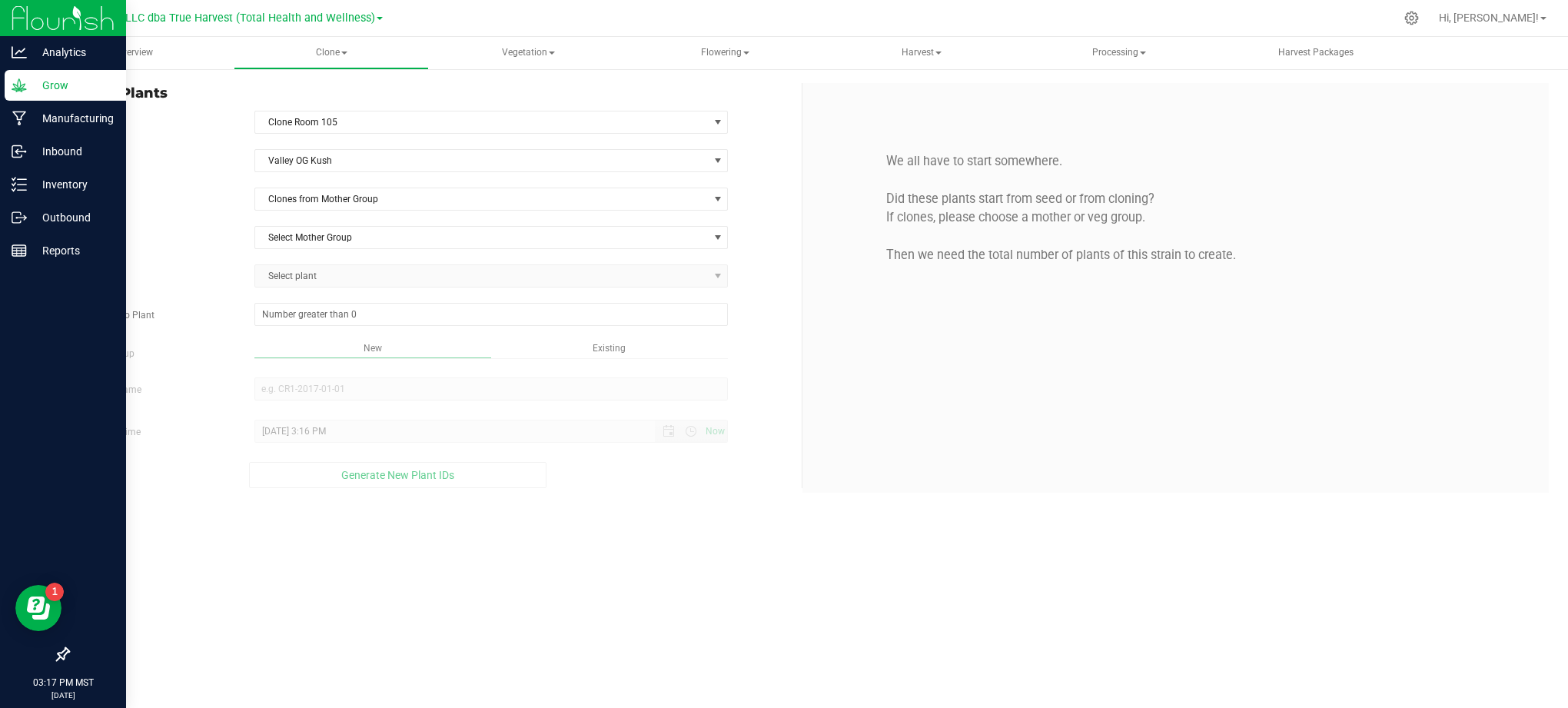
drag, startPoint x: 216, startPoint y: 207, endPoint x: 312, endPoint y: 222, distance: 97.2
click at [217, 207] on div "Source Clones from Mother Group" at bounding box center [429, 200] width 745 height 23
click at [316, 223] on div "Strain Valley OG [GEOGRAPHIC_DATA] Source Clones from Mother Group Mother Group…" at bounding box center [429, 319] width 722 height 339
click at [323, 234] on span "Select Mother Group" at bounding box center [482, 237] width 454 height 21
click at [268, 267] on li "M-SVOK-0819" at bounding box center [491, 266] width 472 height 23
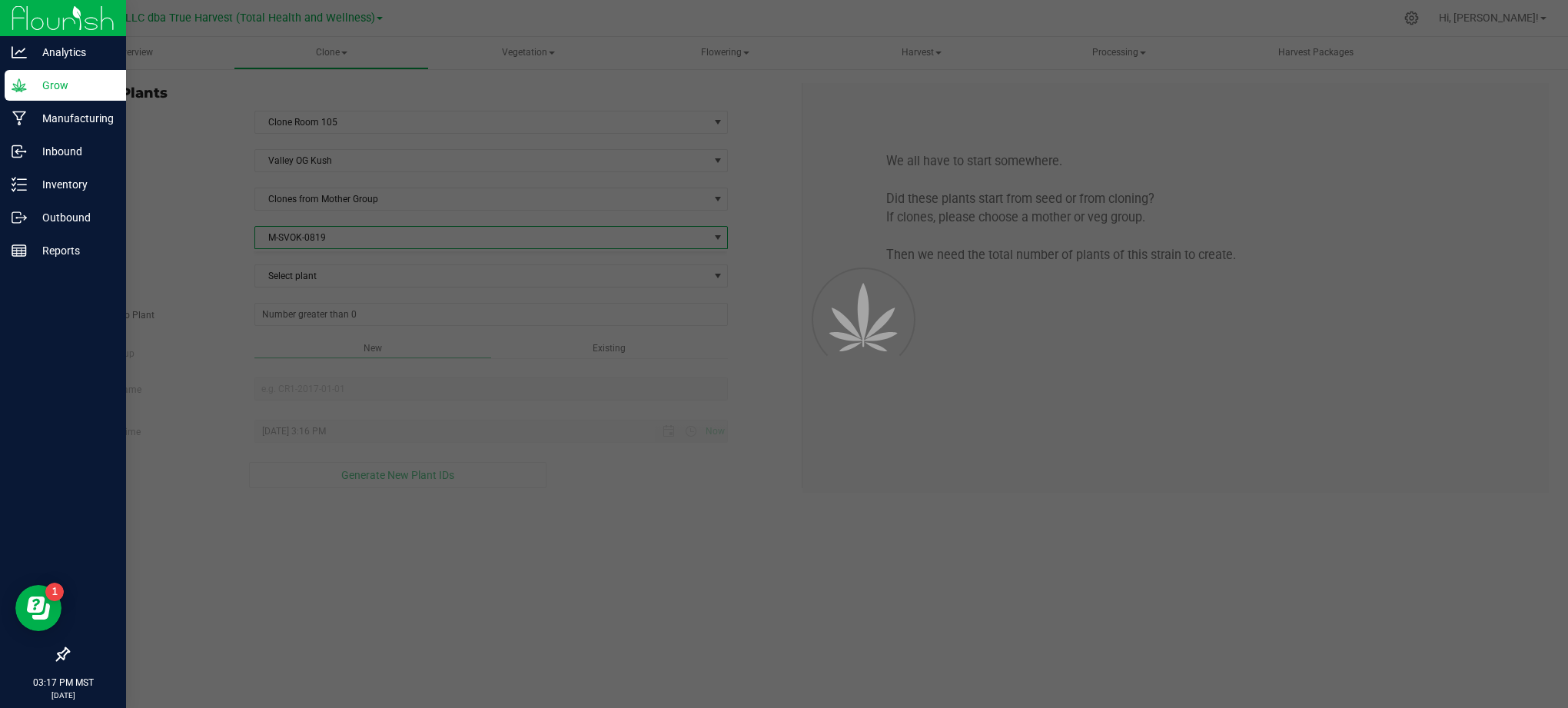
click at [207, 267] on div "Source Plant Select plant" at bounding box center [429, 276] width 745 height 23
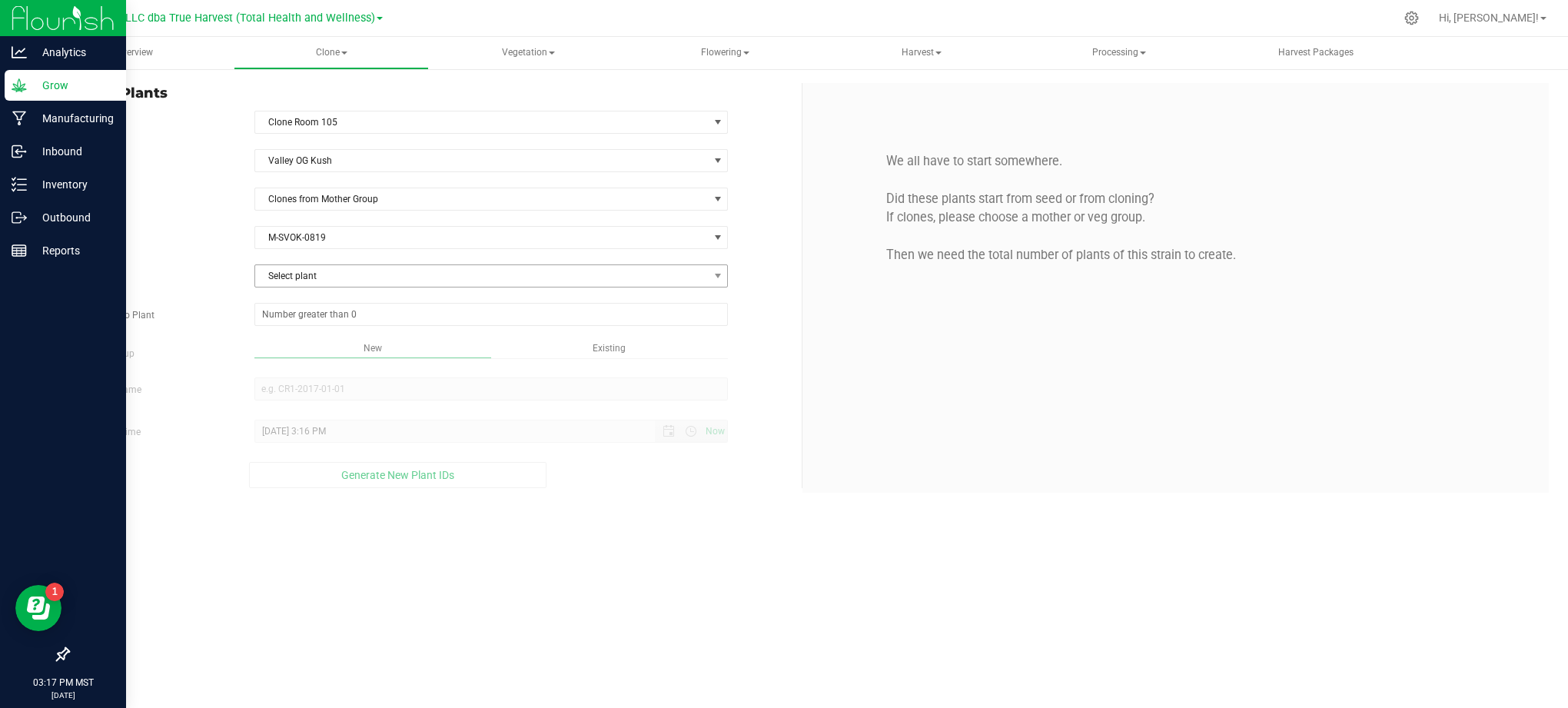
click at [284, 283] on span "Select plant" at bounding box center [482, 276] width 454 height 21
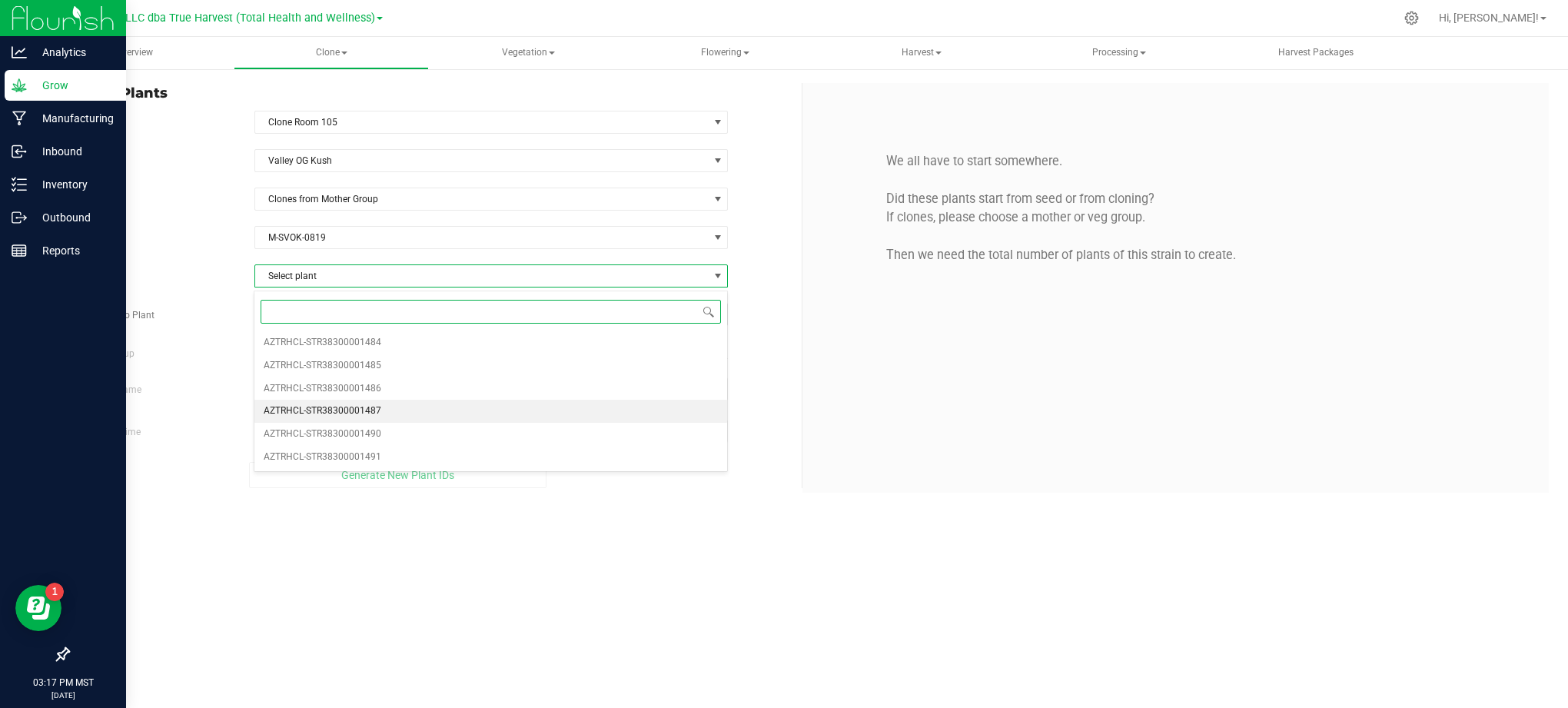
click at [363, 410] on span "AZTRHCL-STR38300001487" at bounding box center [321, 412] width 117 height 20
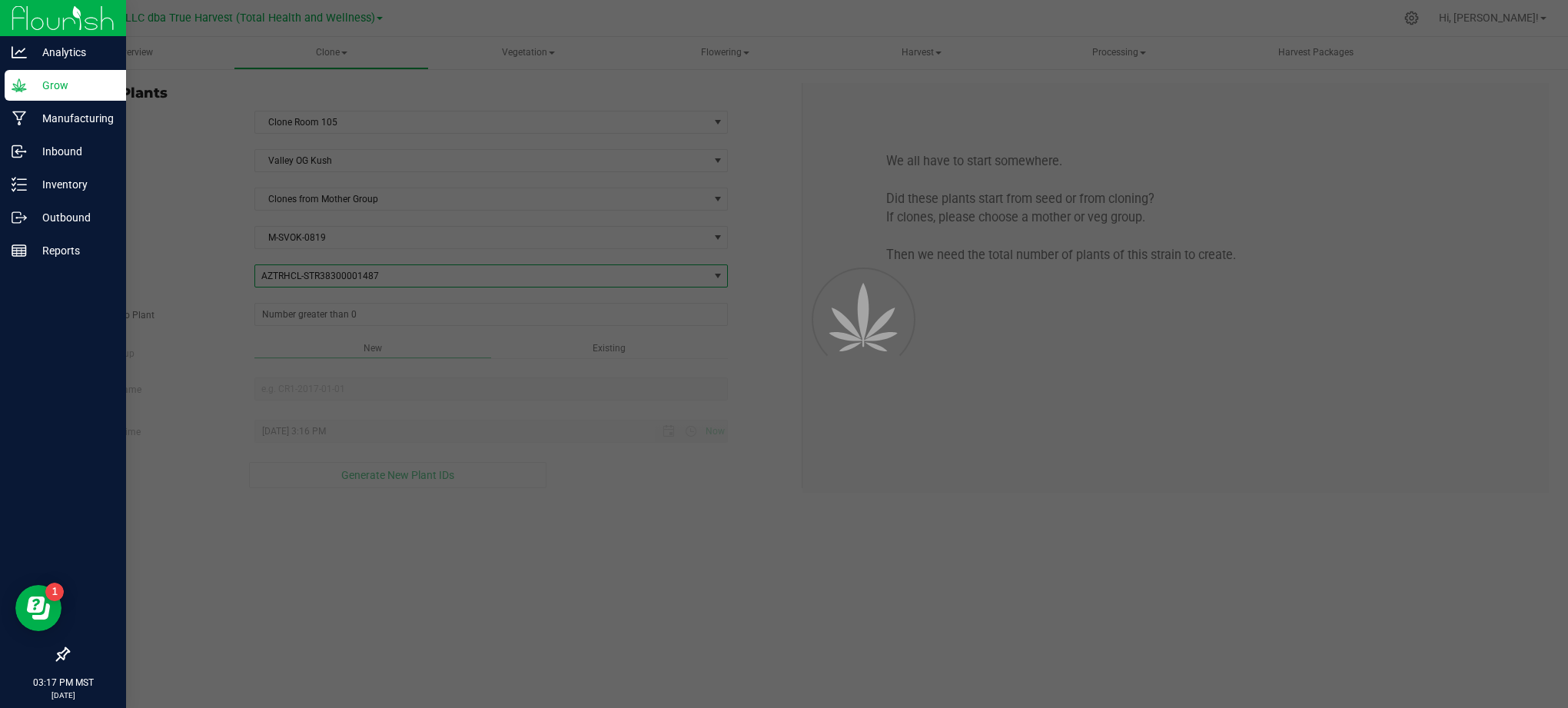
drag, startPoint x: 222, startPoint y: 342, endPoint x: 245, endPoint y: 326, distance: 28.0
click at [222, 342] on div "Strain Valley OG [GEOGRAPHIC_DATA] Source Clones from Mother Group Mother Group…" at bounding box center [429, 319] width 722 height 339
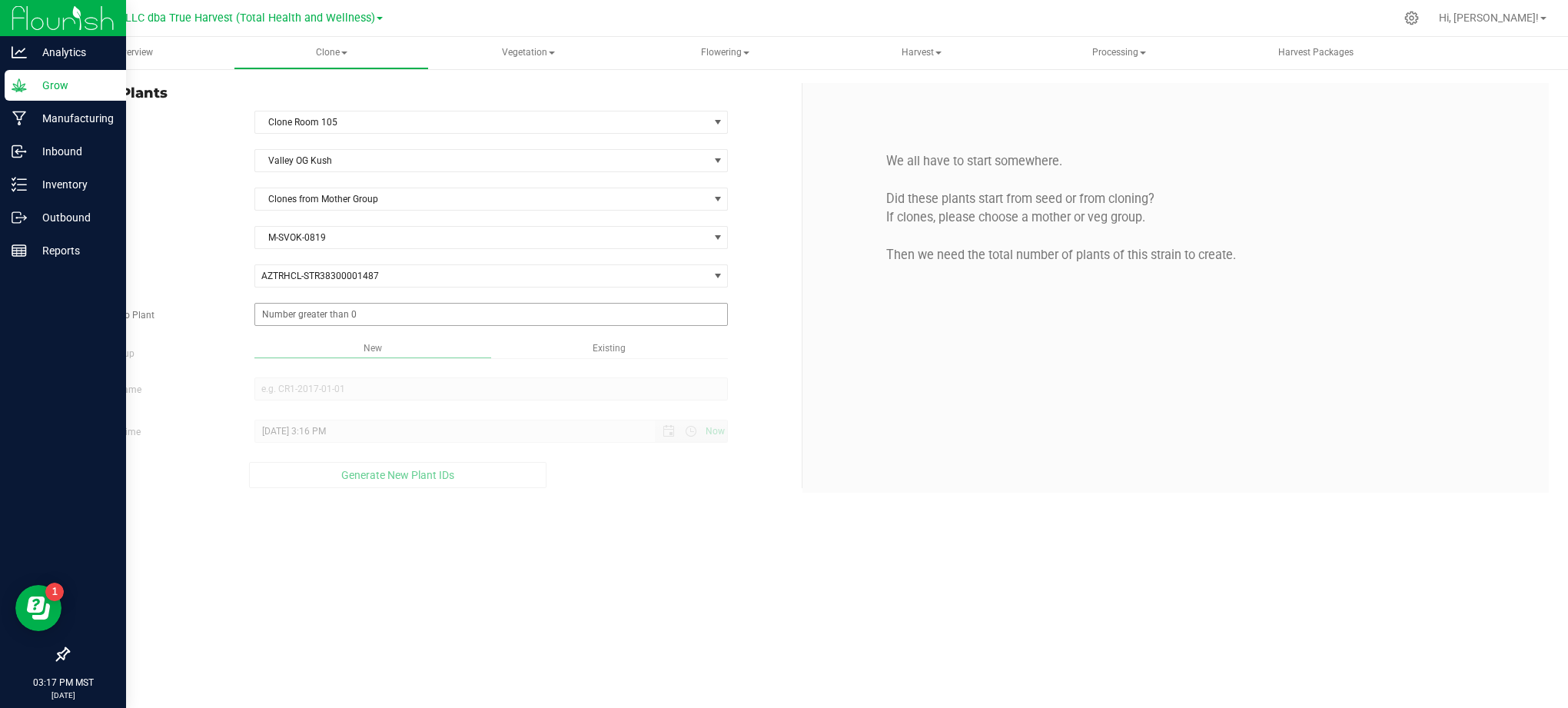
click at [275, 311] on span at bounding box center [492, 315] width 474 height 23
type input "25"
click at [661, 346] on div "Overview Clone Create plants Cloning groups Cloning plants Apply to plants Vege…" at bounding box center [802, 372] width 1531 height 671
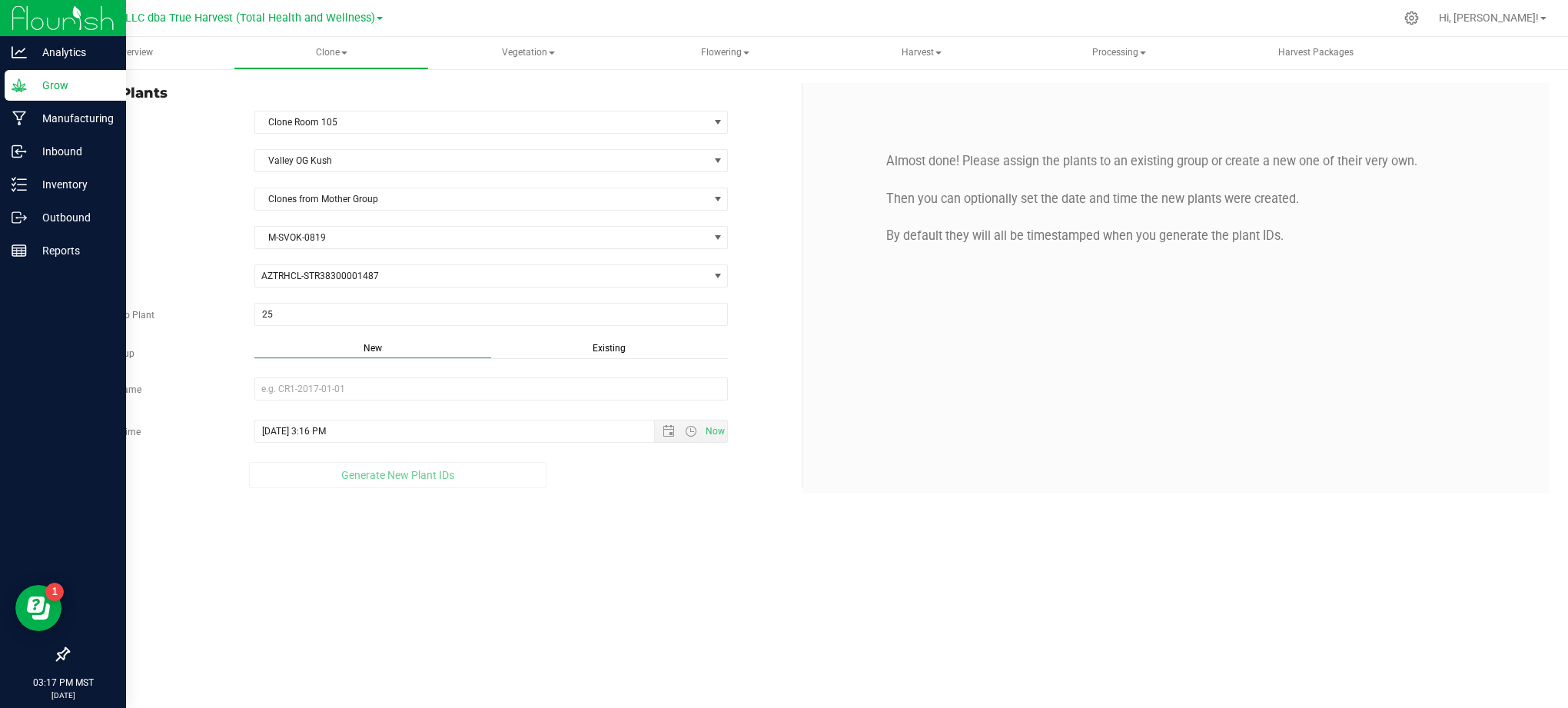
click at [612, 349] on span "Existing" at bounding box center [609, 348] width 33 height 11
click at [581, 389] on span "Select Plant Group" at bounding box center [482, 389] width 454 height 21
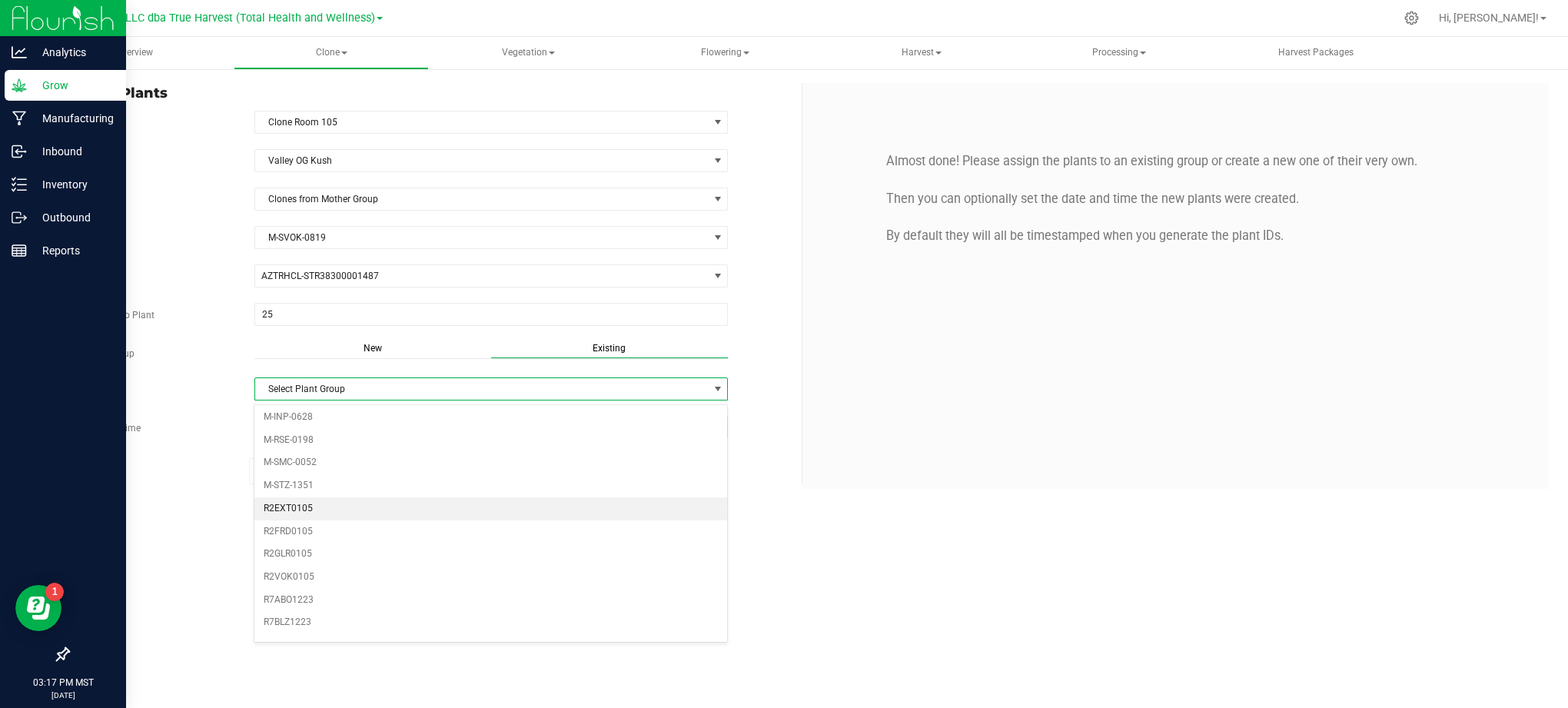
scroll to position [103, 0]
click at [180, 505] on div "Create Plants In Room Clone Room 105 Select room Clone Room 104 Clone Room 105 …" at bounding box center [802, 286] width 1531 height 437
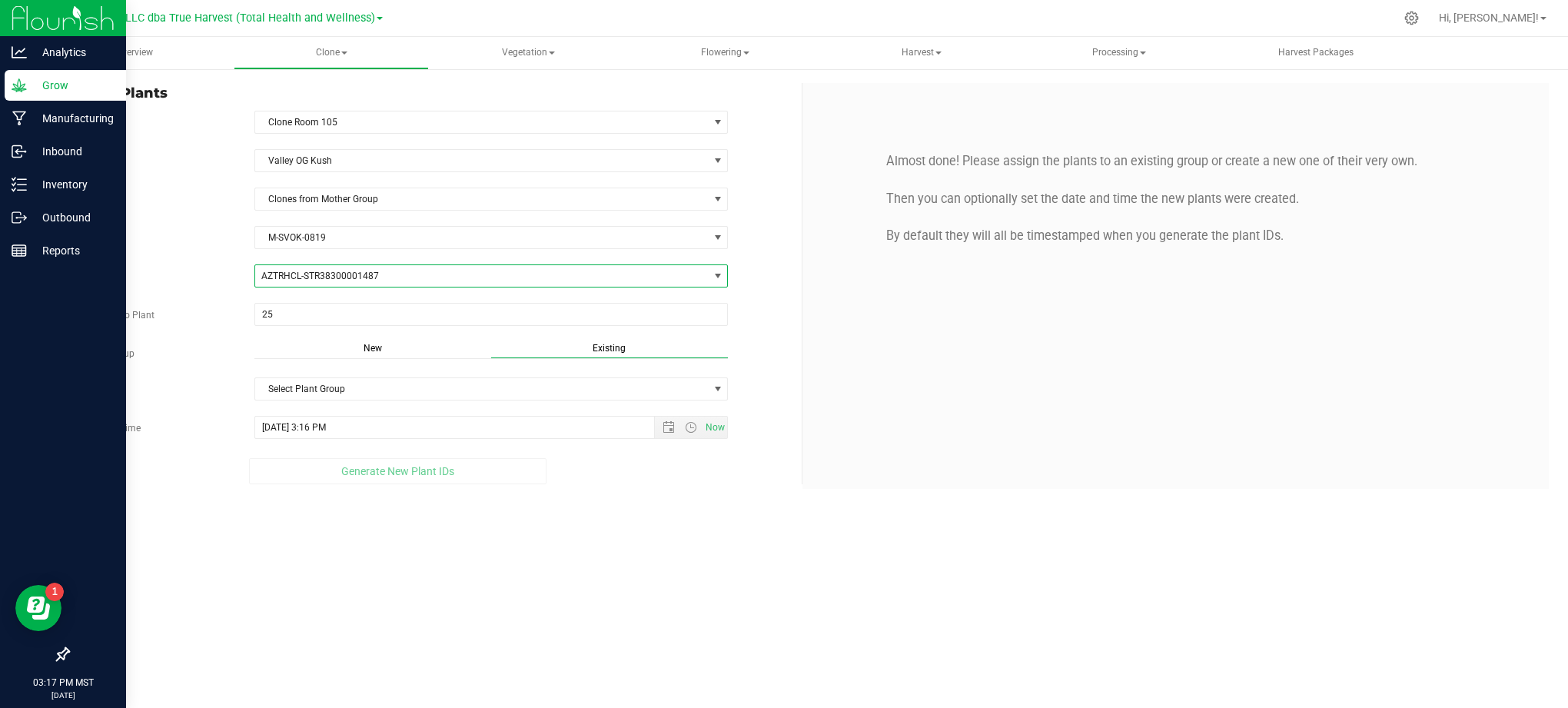
click at [498, 286] on span "AZTRHCL-STR38300001487" at bounding box center [482, 276] width 454 height 21
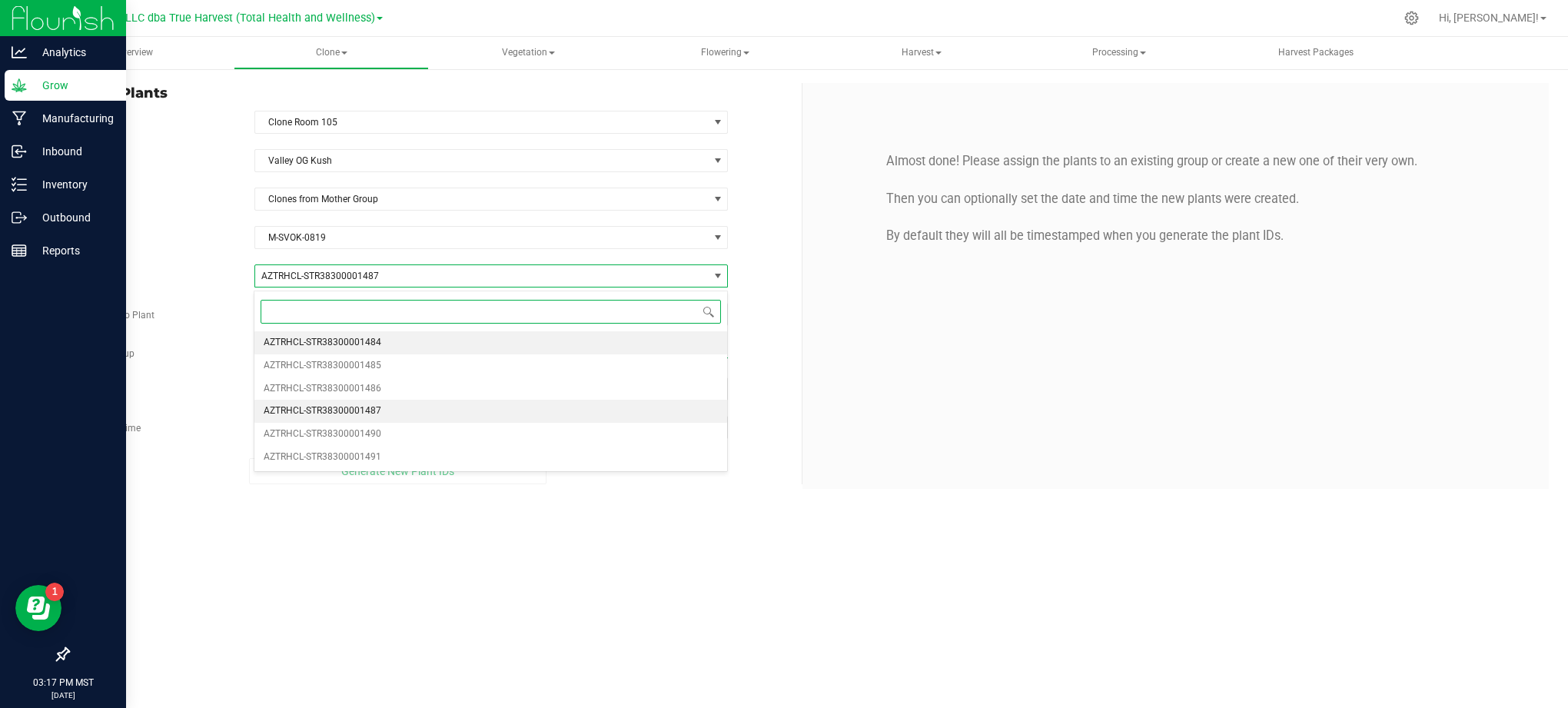
click at [465, 346] on li "AZTRHCL-STR38300001484" at bounding box center [491, 343] width 472 height 23
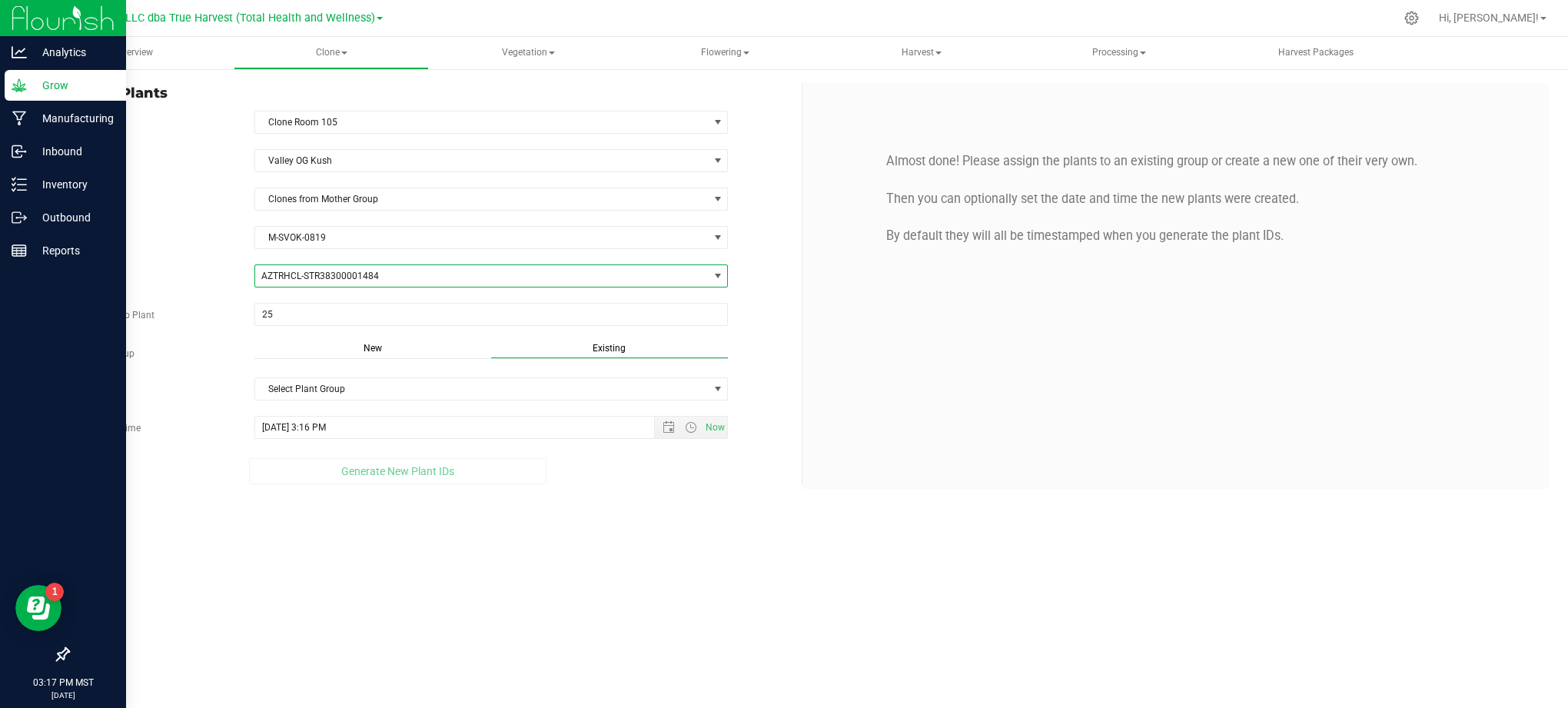
click at [226, 343] on div "Strain Valley OG [GEOGRAPHIC_DATA] Source Clones from Mother Group Mother Group…" at bounding box center [429, 317] width 722 height 335
click at [548, 539] on div "Overview Clone Create plants Cloning groups Cloning plants Apply to plants Vege…" at bounding box center [802, 372] width 1531 height 671
click at [658, 387] on span "Select Plant Group" at bounding box center [482, 389] width 454 height 21
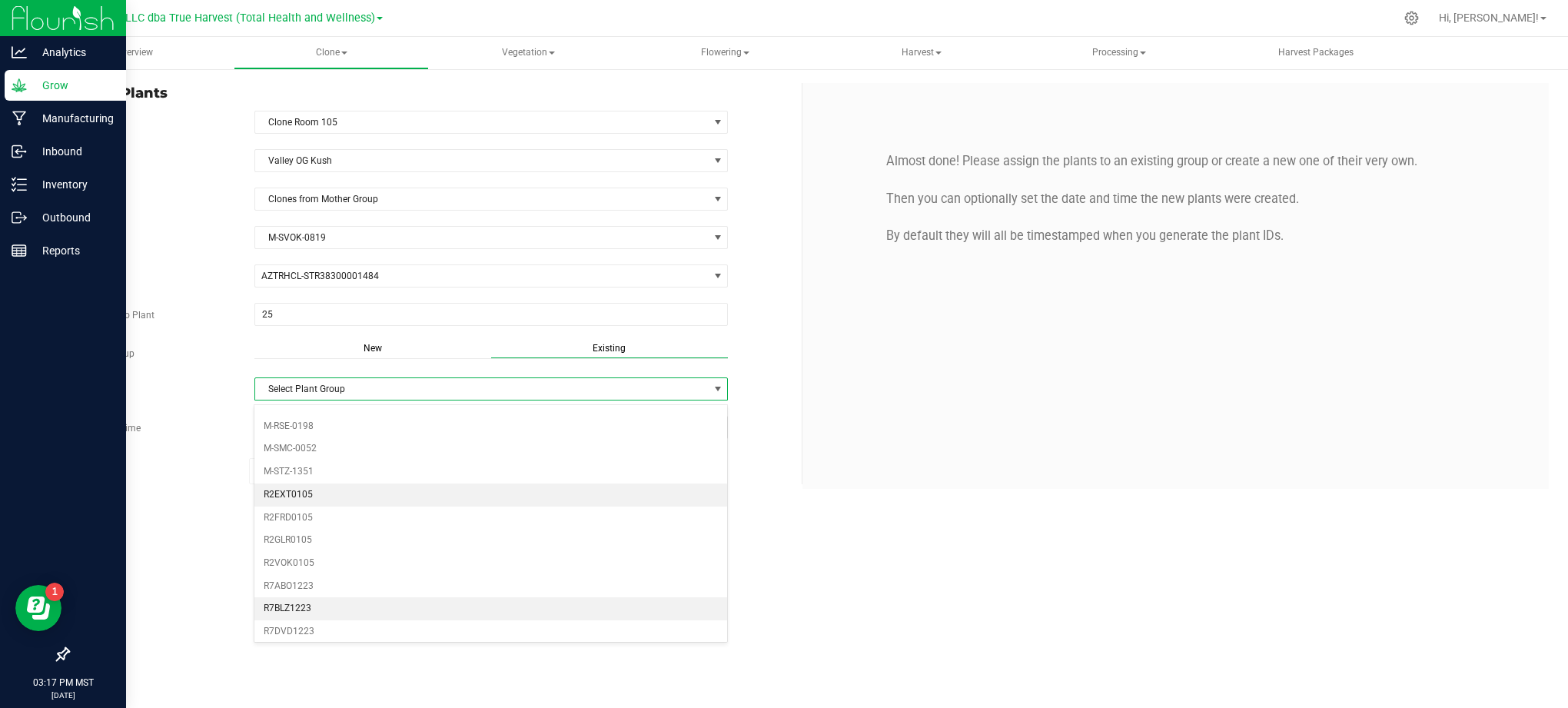
scroll to position [103, 0]
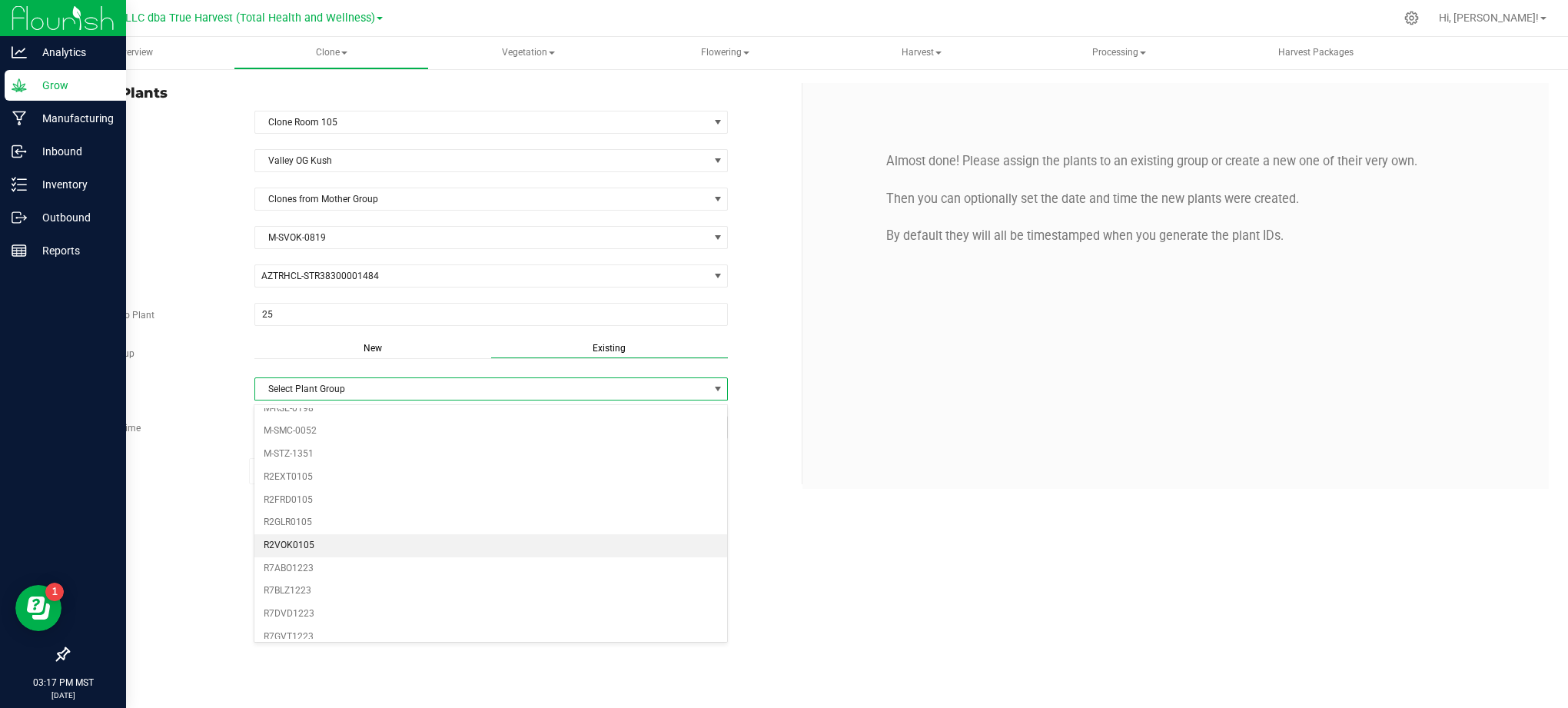
click at [317, 541] on li "R2VOK0105" at bounding box center [491, 546] width 472 height 23
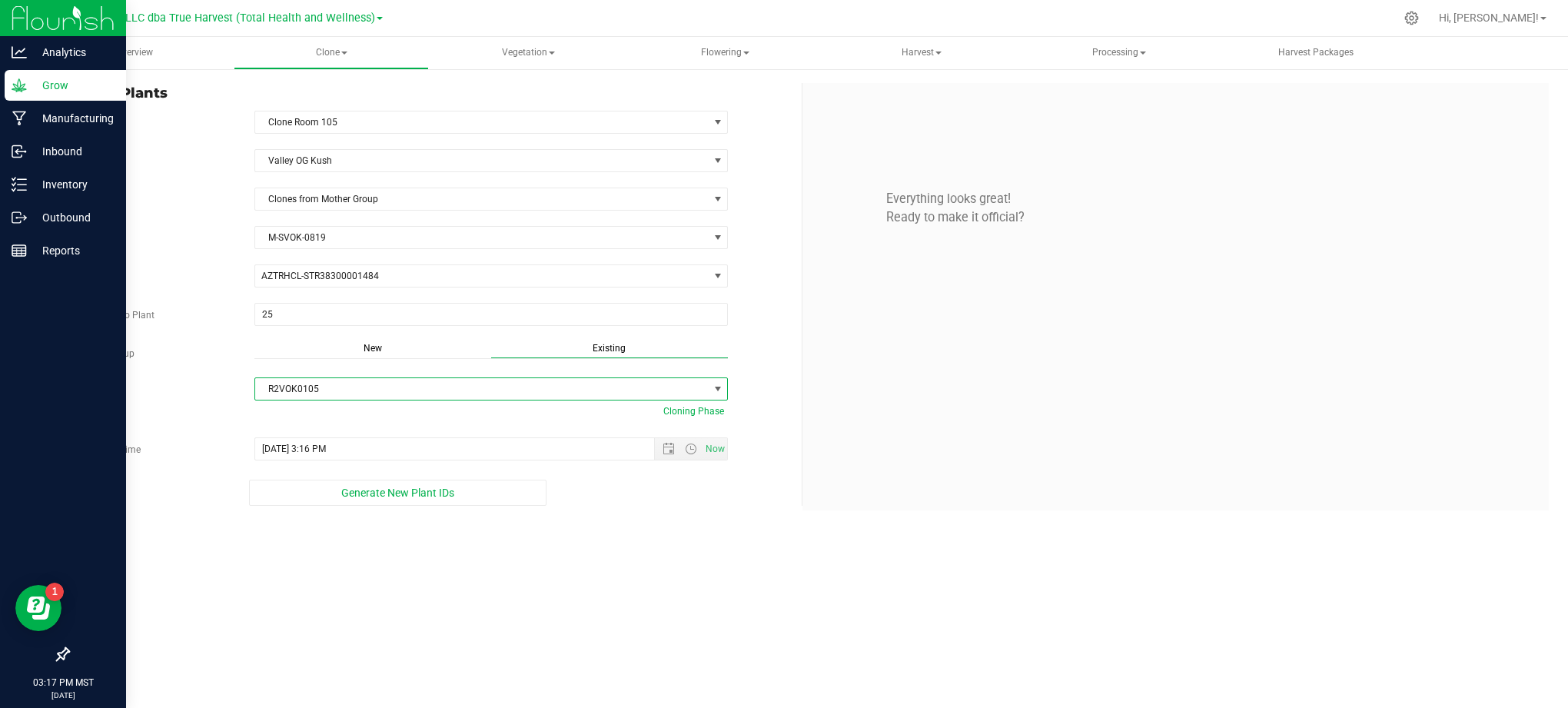
click at [674, 599] on div "Overview Clone Create plants Cloning groups Cloning plants Apply to plants Vege…" at bounding box center [802, 372] width 1531 height 671
click at [659, 578] on div "Overview Clone Create plants Cloning groups Cloning plants Apply to plants Vege…" at bounding box center [802, 372] width 1531 height 671
click at [674, 573] on div "Overview Clone Create plants Cloning groups Cloning plants Apply to plants Vege…" at bounding box center [802, 372] width 1531 height 671
click at [705, 539] on div "Overview Clone Create plants Cloning groups Cloning plants Apply to plants Vege…" at bounding box center [802, 372] width 1531 height 671
click at [624, 551] on div "Overview Clone Create plants Cloning groups Cloning plants Apply to plants Vege…" at bounding box center [802, 372] width 1531 height 671
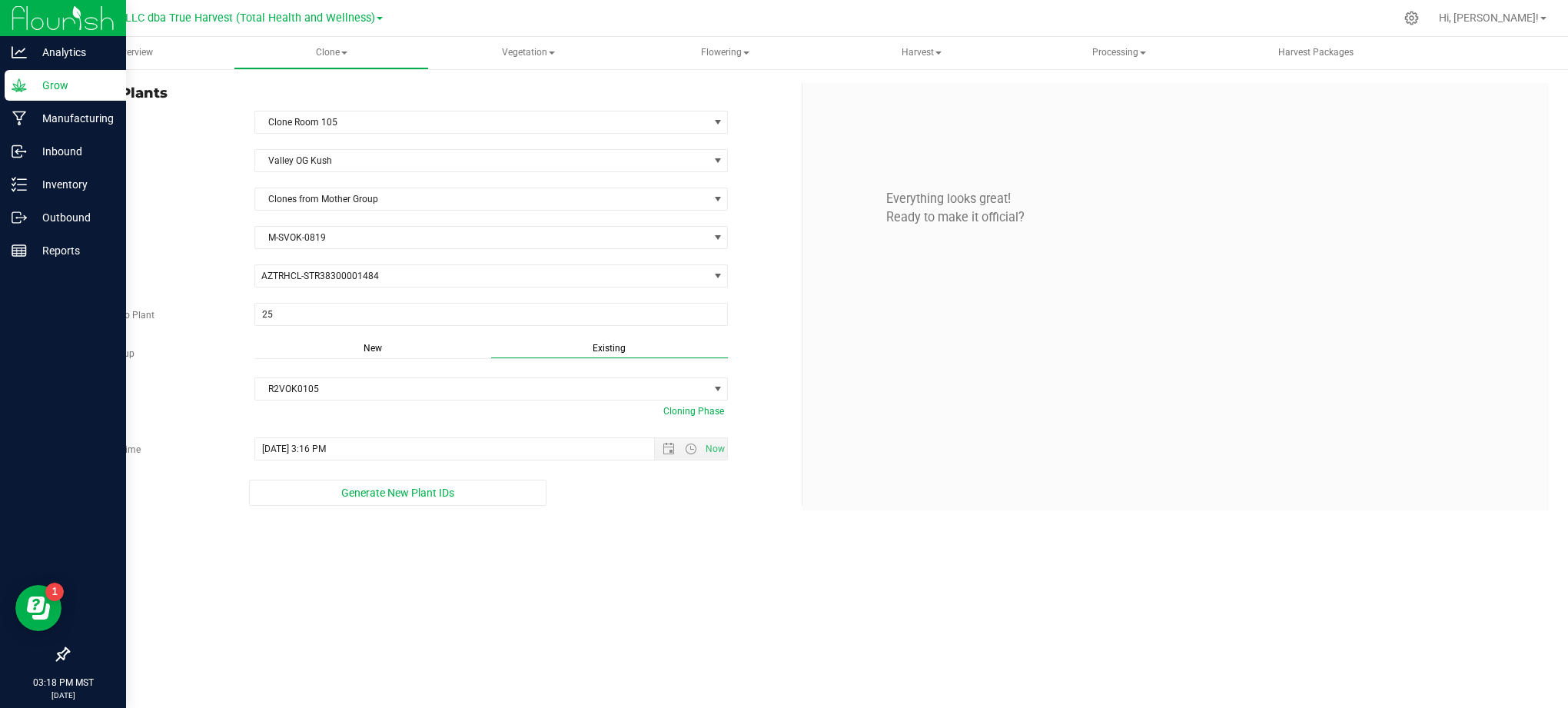
click at [672, 564] on div "Overview Clone Create plants Cloning groups Cloning plants Apply to plants Vege…" at bounding box center [802, 372] width 1531 height 671
click at [596, 548] on div "Overview Clone Create plants Cloning groups Cloning plants Apply to plants Vege…" at bounding box center [802, 372] width 1531 height 671
click at [339, 569] on div "Overview Clone Create plants Cloning groups Cloning plants Apply to plants Vege…" at bounding box center [802, 372] width 1531 height 671
drag, startPoint x: 367, startPoint y: 506, endPoint x: 378, endPoint y: 471, distance: 36.7
click at [377, 474] on div "Strain Valley OG [GEOGRAPHIC_DATA] Source Clones from Mother Group Mother Group…" at bounding box center [429, 327] width 722 height 356
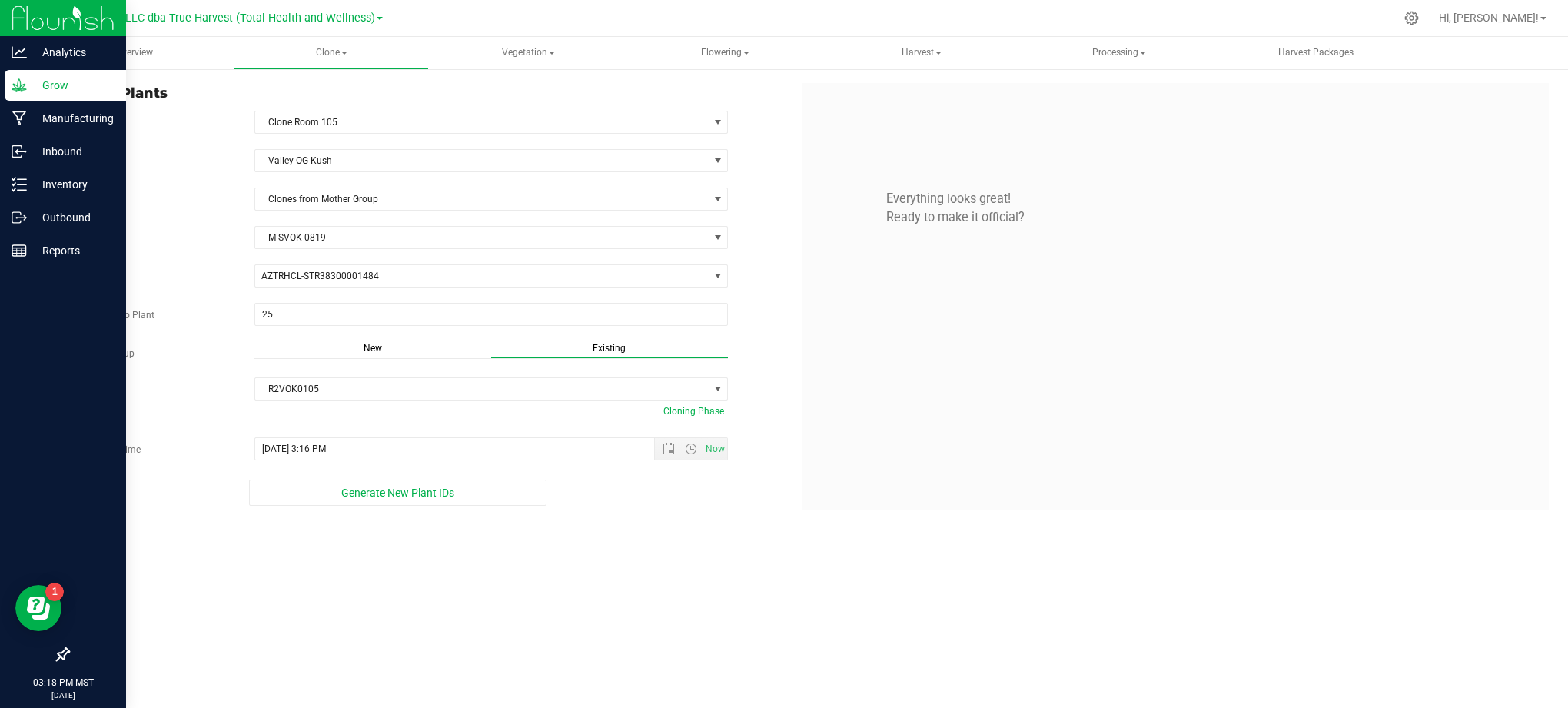
click at [618, 582] on div "Overview Clone Create plants Cloning groups Cloning plants Apply to plants Vege…" at bounding box center [802, 372] width 1531 height 671
click at [337, 500] on button "Generate New Plant IDs" at bounding box center [397, 493] width 297 height 26
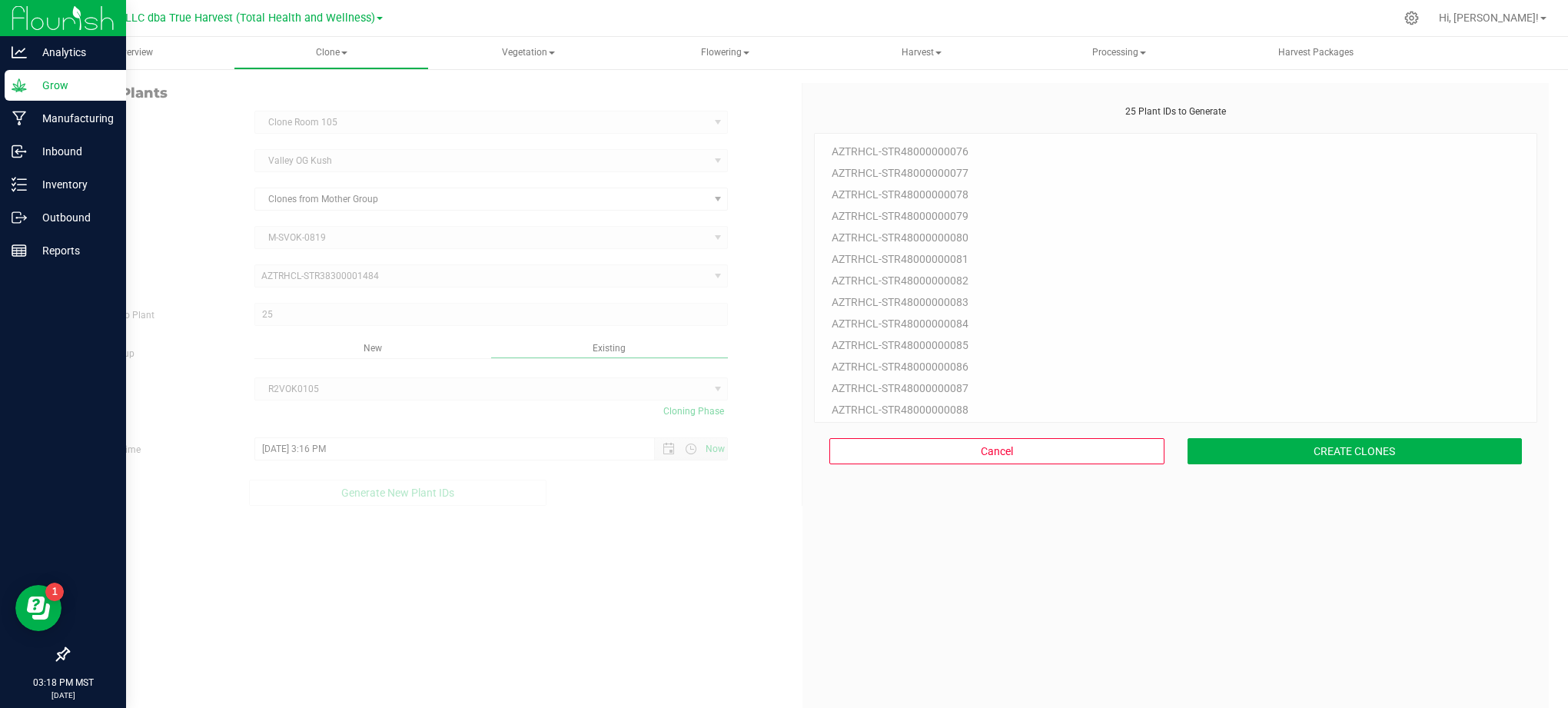
scroll to position [46, 0]
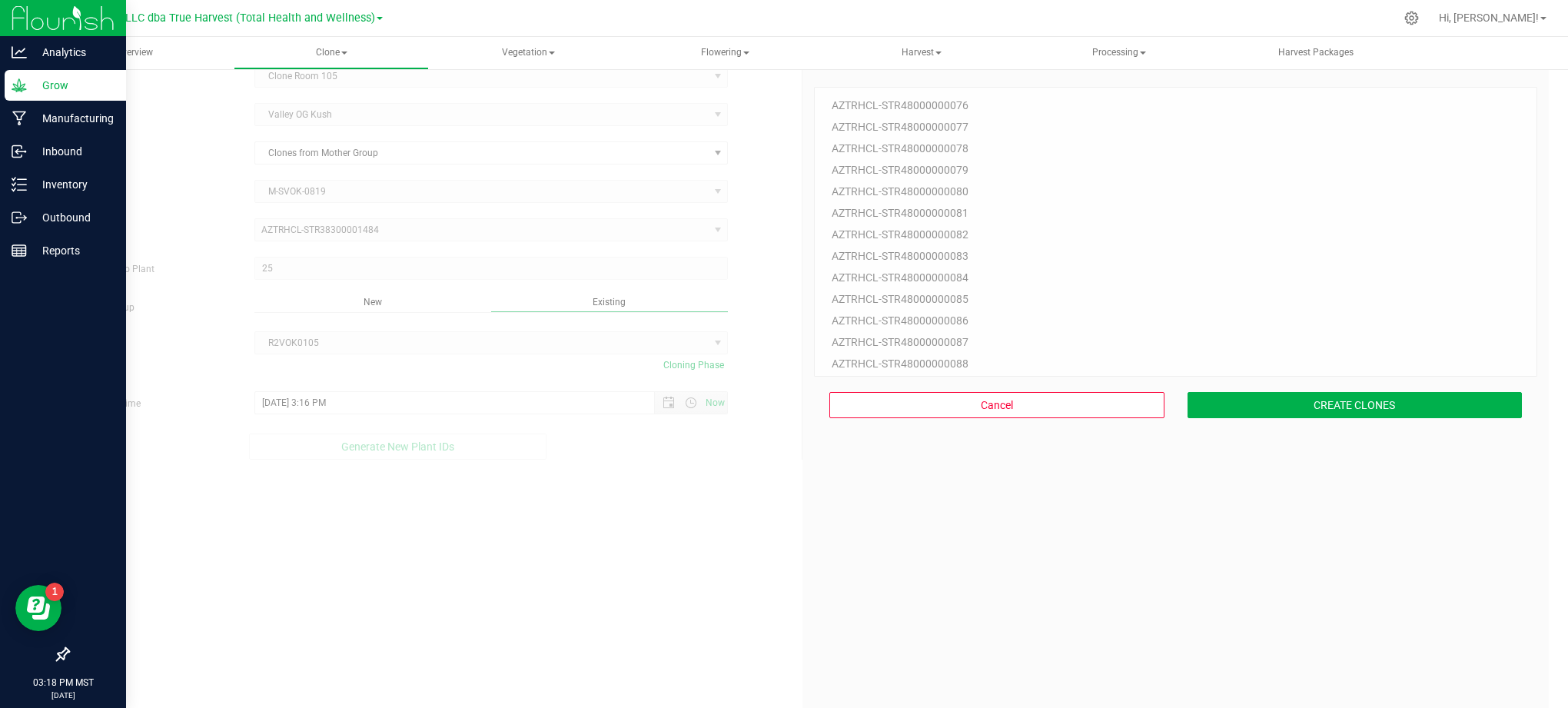
click at [993, 617] on div "25 Plant IDs to Generate AZTRHCL-STR48000000076 AZTRHCL-STR48000000077 AZTRHCL-…" at bounding box center [1175, 412] width 723 height 708
click at [1366, 641] on div "25 Plant IDs to Generate AZTRHCL-STR48000000076 AZTRHCL-STR48000000077 AZTRHCL-…" at bounding box center [1175, 412] width 723 height 708
drag, startPoint x: 1363, startPoint y: 635, endPoint x: 1360, endPoint y: 625, distance: 10.4
click at [1362, 631] on div "25 Plant IDs to Generate AZTRHCL-STR48000000076 AZTRHCL-STR48000000077 AZTRHCL-…" at bounding box center [1175, 412] width 723 height 708
click at [1361, 420] on div "Cancel CREATE CLONES" at bounding box center [1175, 405] width 723 height 57
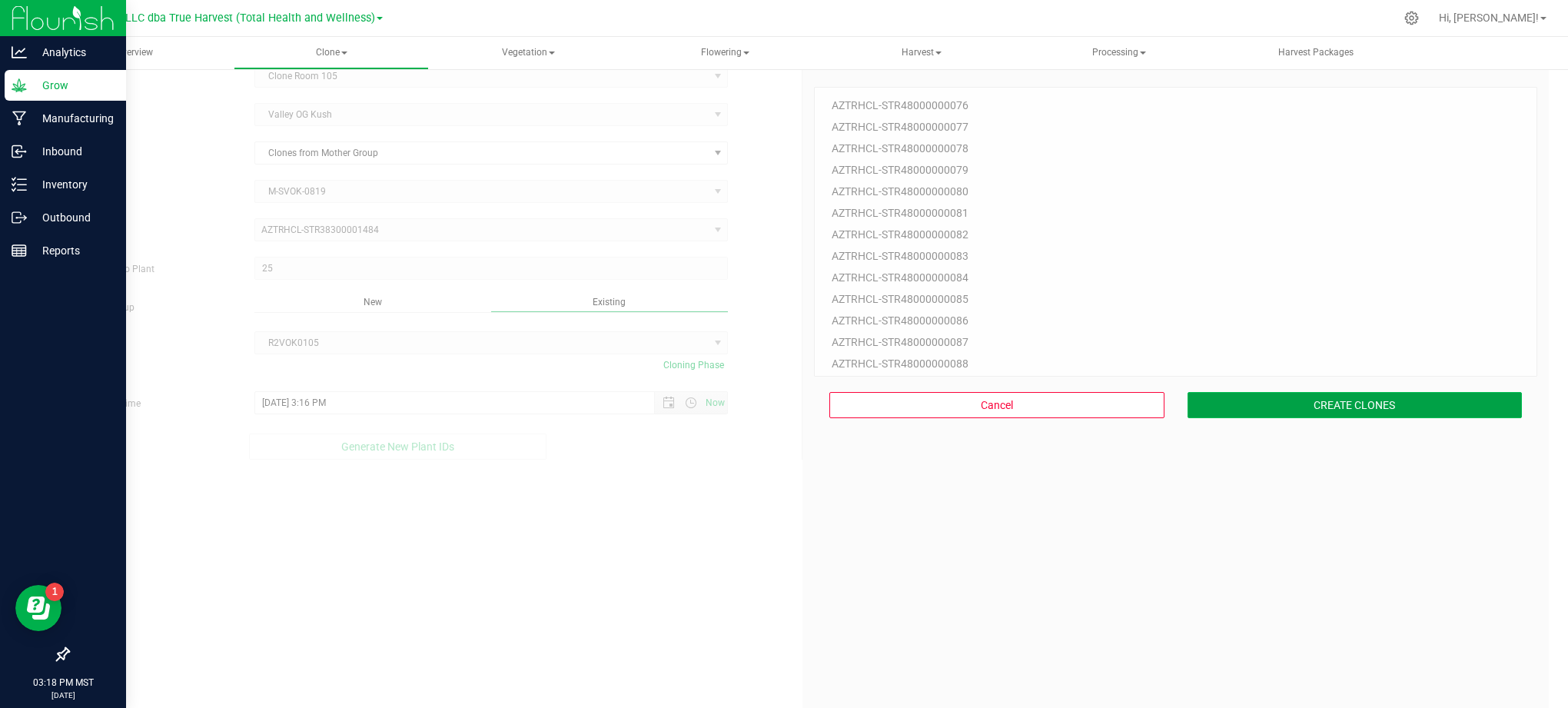
drag, startPoint x: 1379, startPoint y: 416, endPoint x: 1380, endPoint y: 402, distance: 14.0
click at [1379, 404] on button "CREATE CLONES" at bounding box center [1355, 405] width 335 height 26
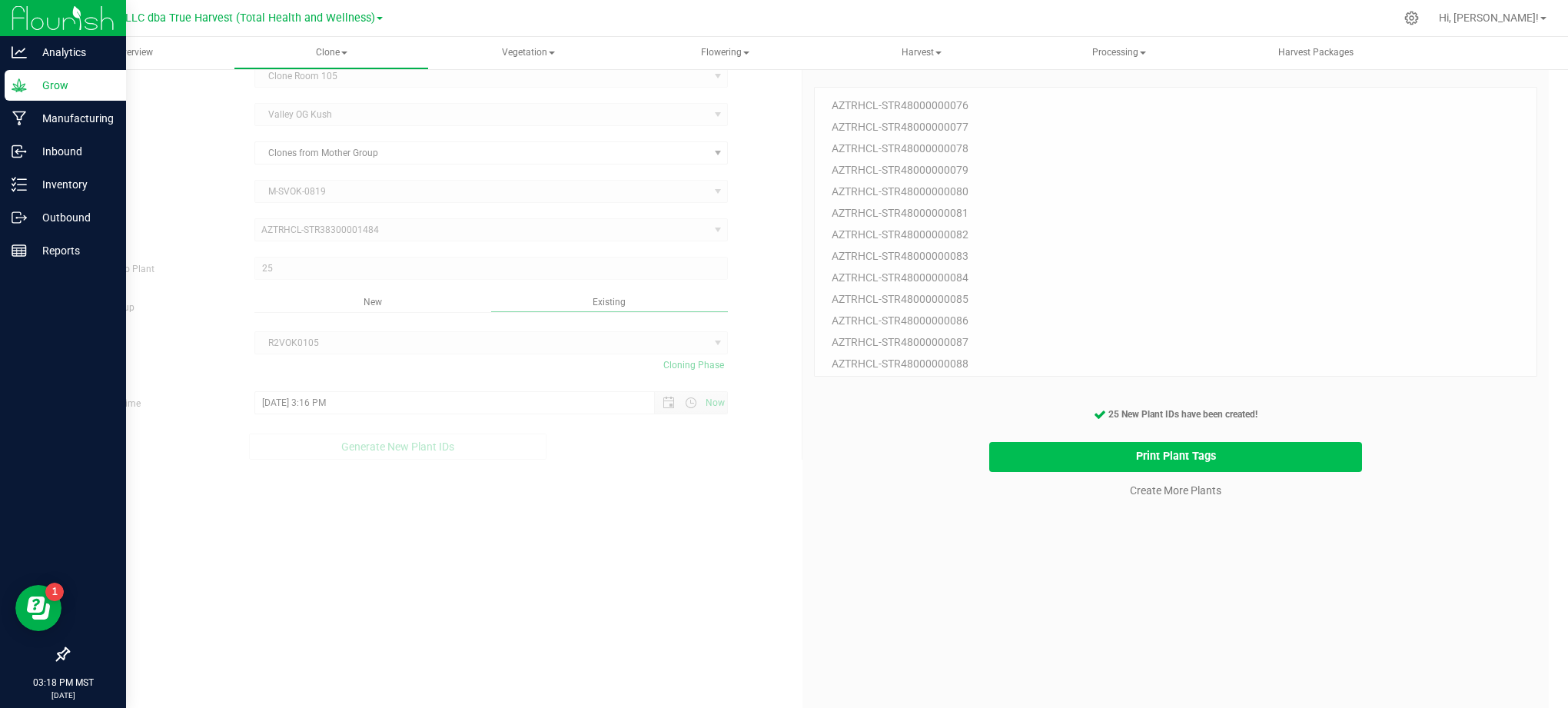
click at [1325, 446] on button "Print Plant Tags" at bounding box center [1176, 457] width 374 height 30
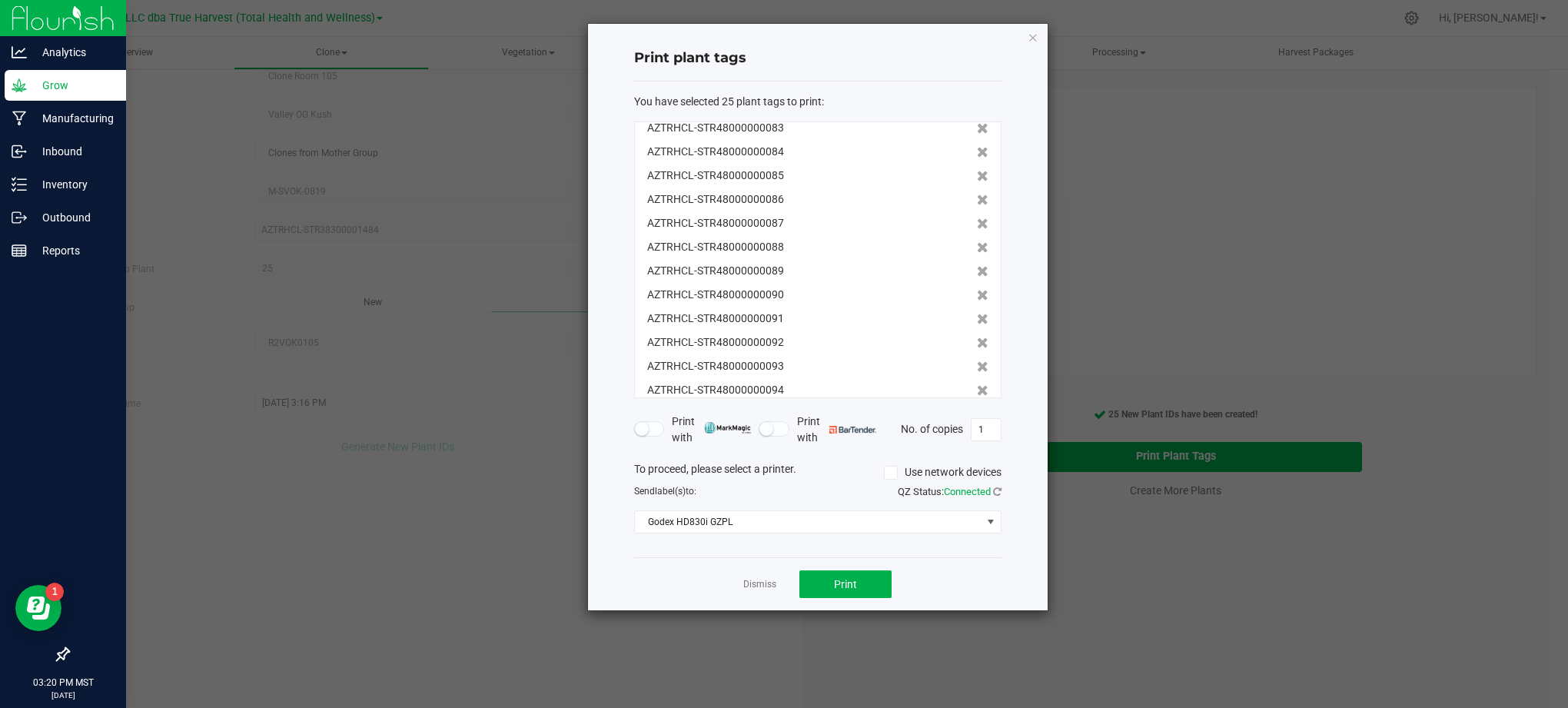
scroll to position [333, 0]
click at [847, 583] on span "Print" at bounding box center [846, 584] width 23 height 13
drag, startPoint x: 978, startPoint y: 568, endPoint x: 961, endPoint y: 568, distance: 17.0
click at [972, 568] on div "Dismiss Print" at bounding box center [818, 584] width 368 height 53
click at [766, 582] on link "Dismiss" at bounding box center [760, 584] width 33 height 13
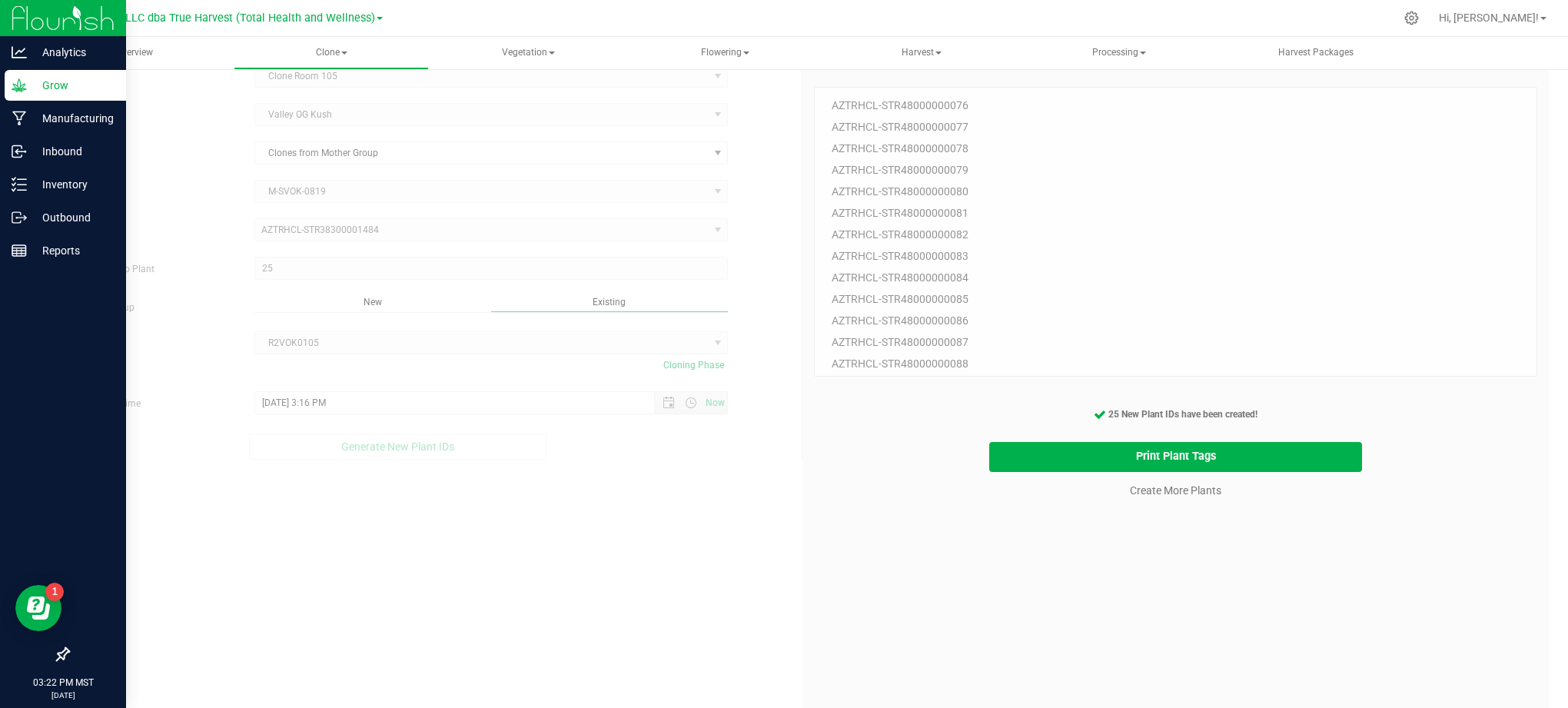
click at [976, 630] on div "25 Plant IDs to Generate AZTRHCL-STR48000000076 AZTRHCL-STR48000000077 AZTRHCL-…" at bounding box center [1175, 412] width 723 height 708
click at [1168, 490] on link "Create More Plants" at bounding box center [1175, 491] width 91 height 15
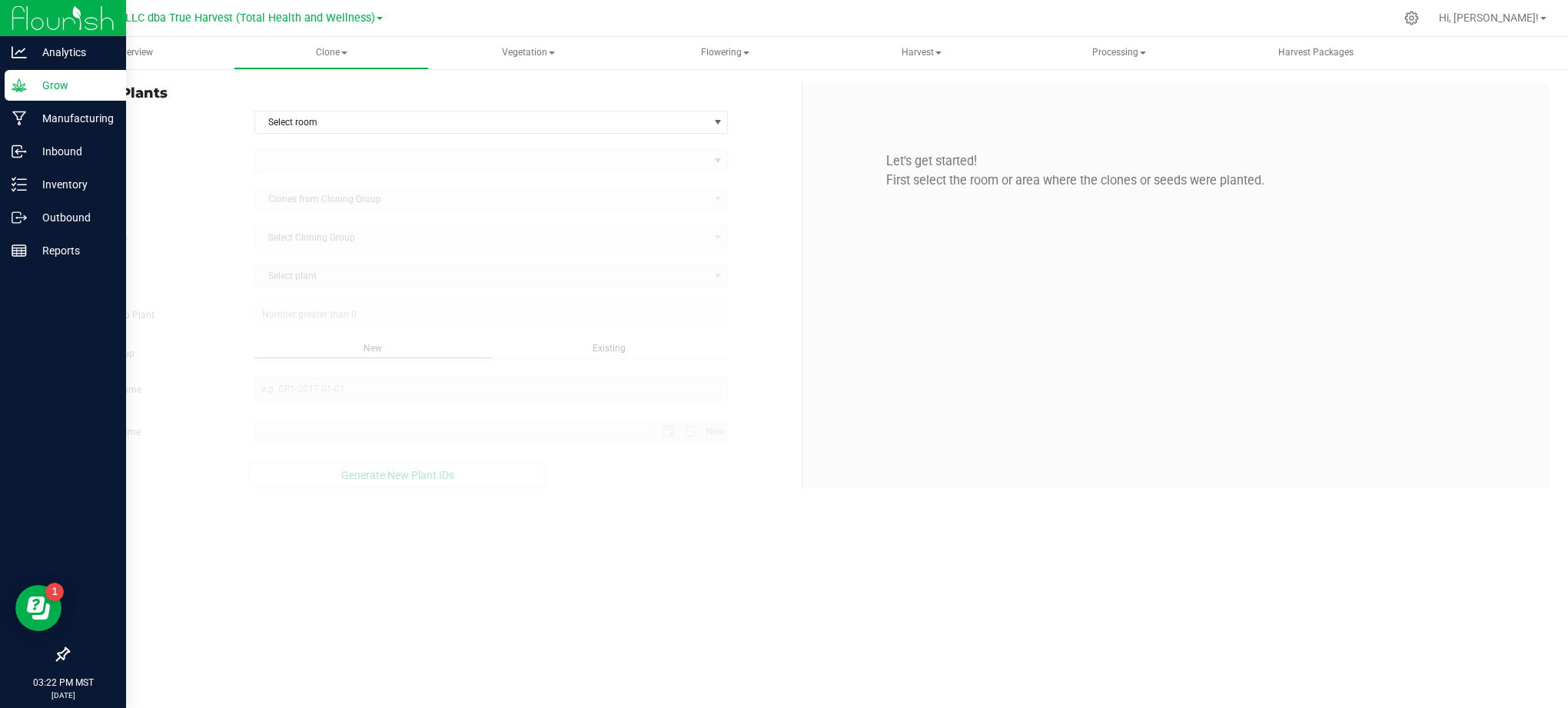
type input "[DATE] 3:22 PM"
click at [577, 134] on form "In Room Select room Select room Clone Room 104 Clone Room 105 Clone Tent 101 Cl…" at bounding box center [429, 299] width 722 height 378
click at [539, 121] on span "Select room" at bounding box center [482, 122] width 454 height 21
click at [353, 176] on li "Clone Room 105" at bounding box center [491, 172] width 472 height 23
click at [241, 158] on div "Strain" at bounding box center [429, 161] width 745 height 23
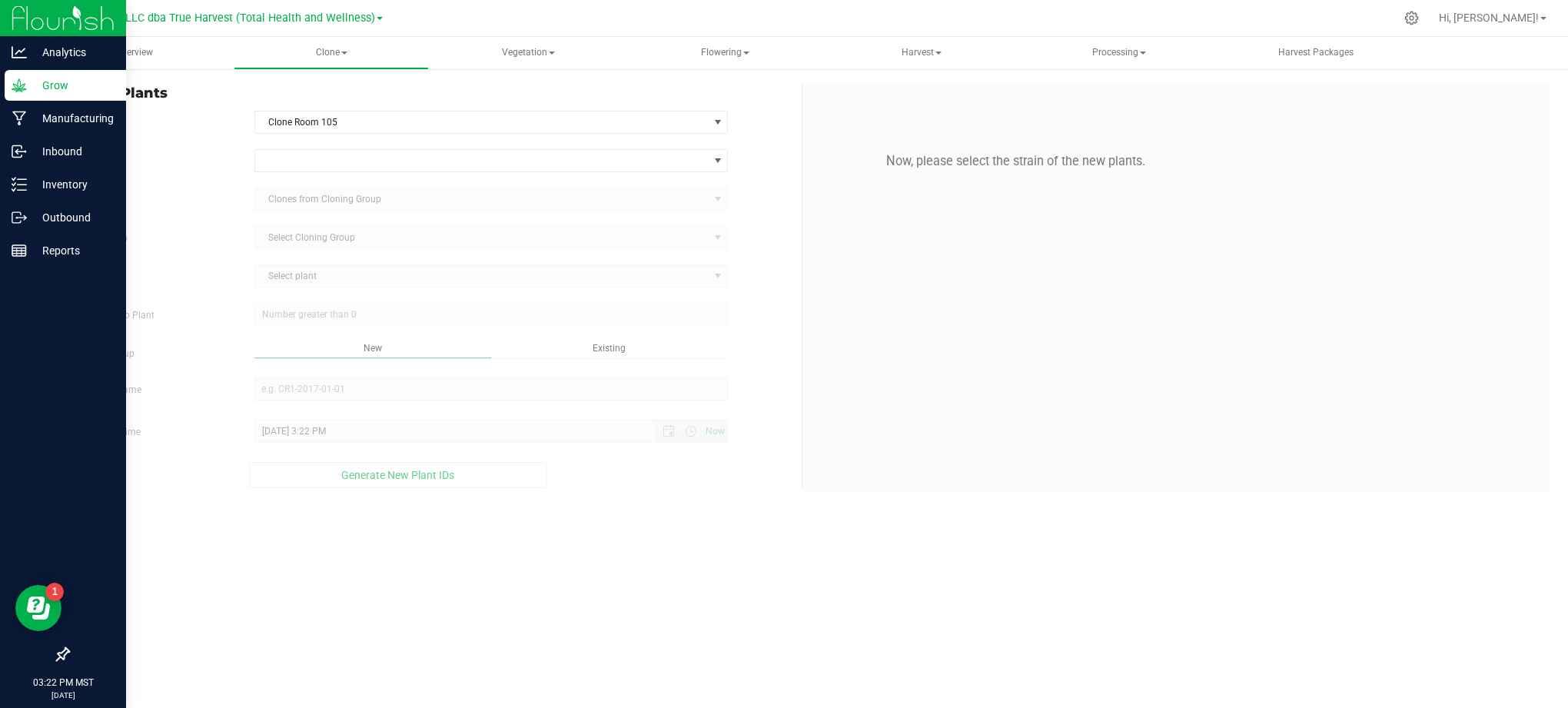
click at [343, 178] on div "Strain Source Clones from Cloning Group Cloning Group Select Cloning Group Sele…" at bounding box center [429, 319] width 722 height 339
drag, startPoint x: 342, startPoint y: 167, endPoint x: 356, endPoint y: 160, distance: 15.7
click at [343, 167] on span at bounding box center [482, 161] width 454 height 21
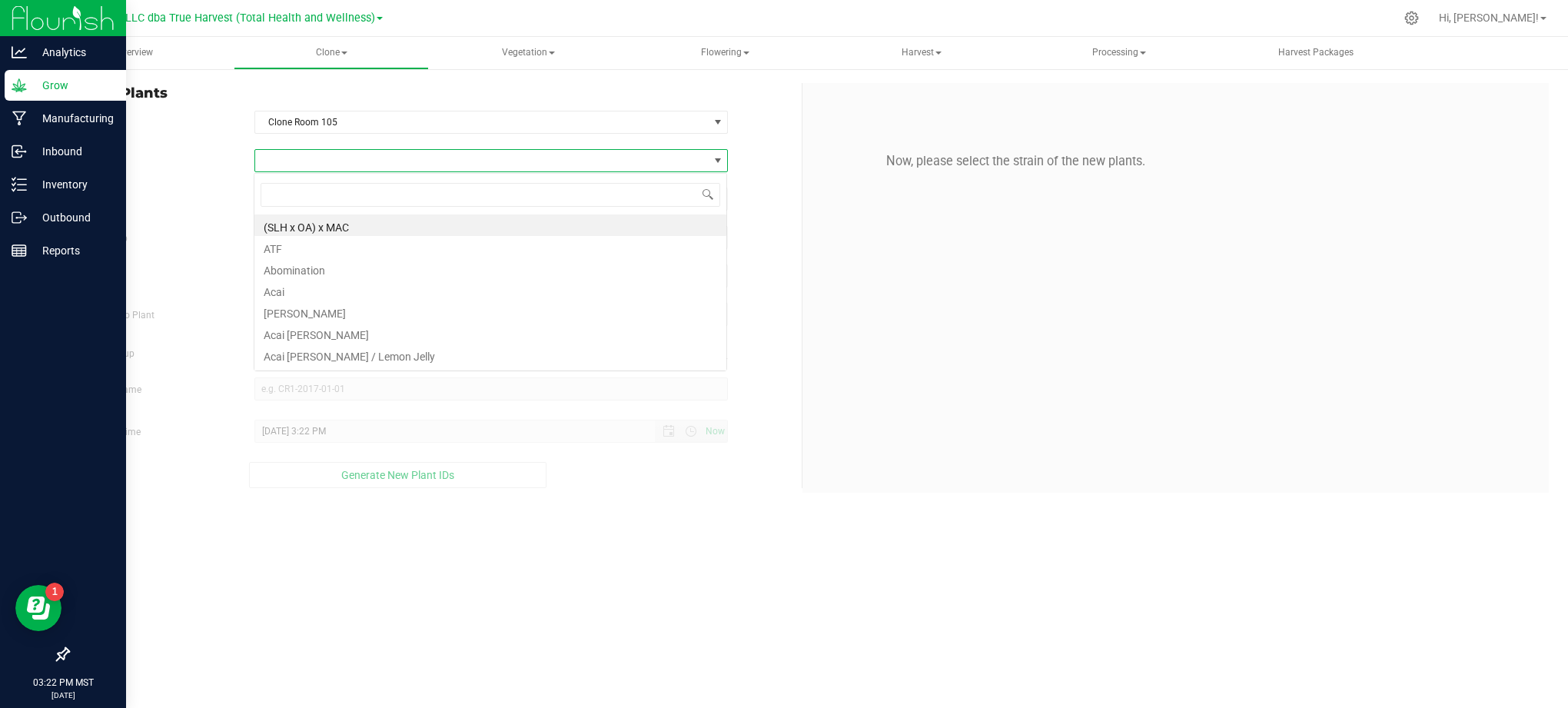
scroll to position [23, 474]
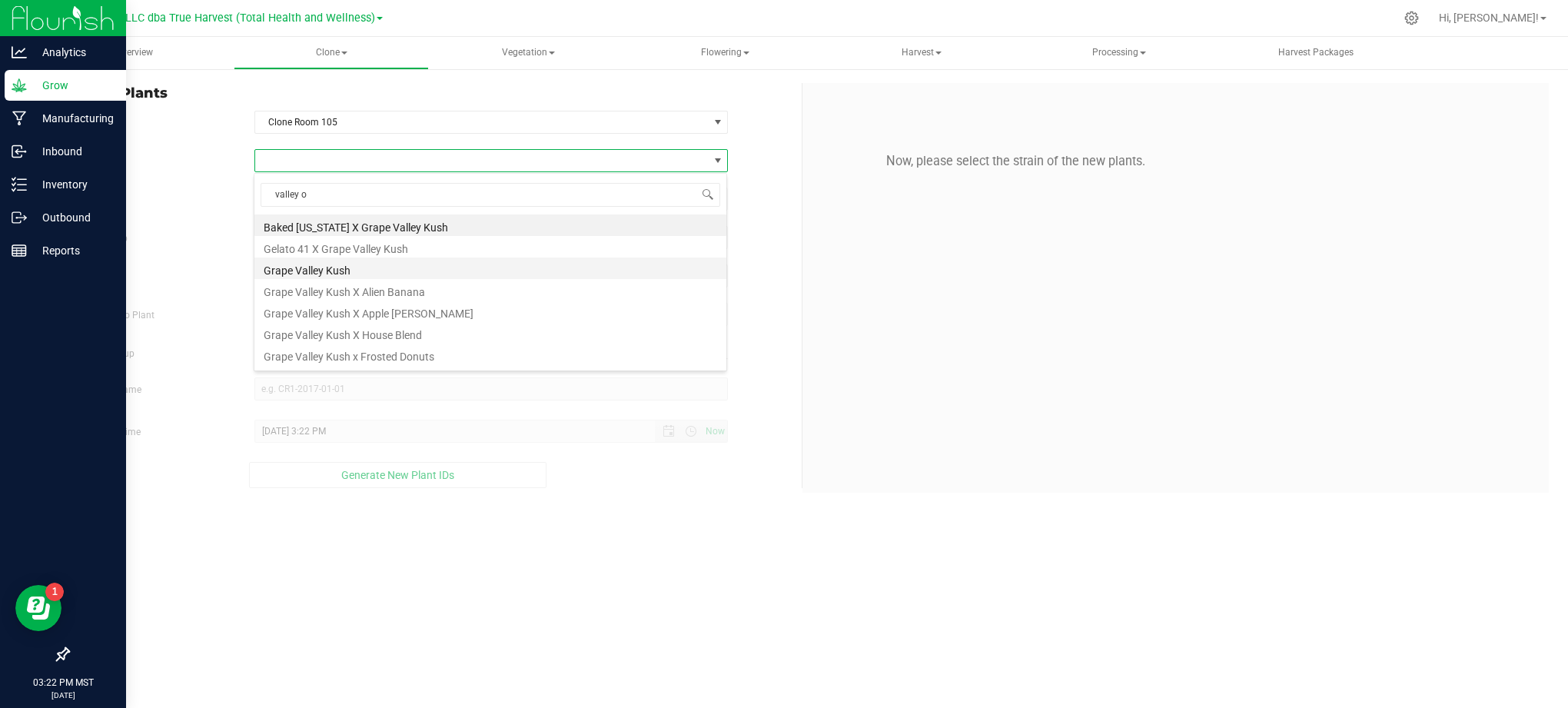
type input "valley og"
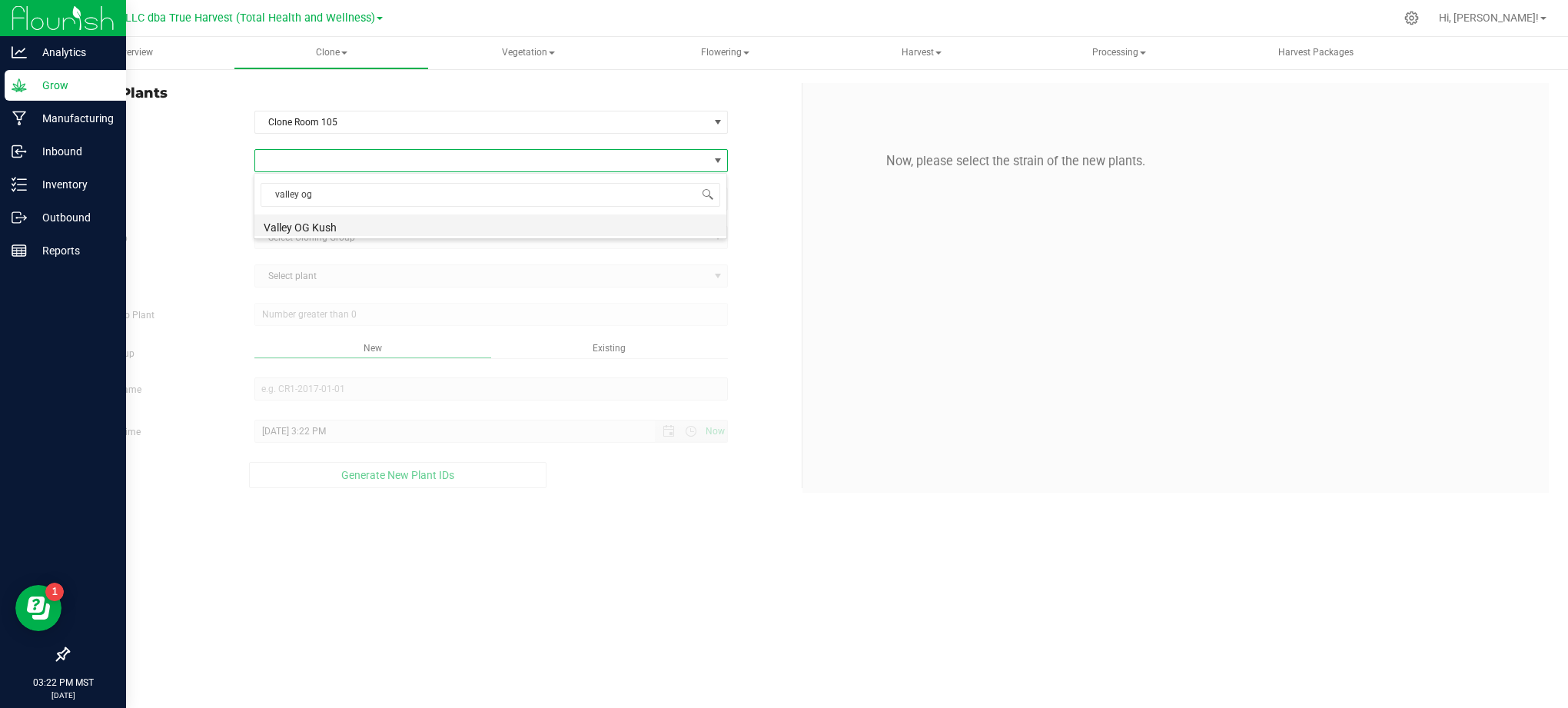
click at [335, 229] on li "Valley OG Kush" at bounding box center [491, 226] width 472 height 21
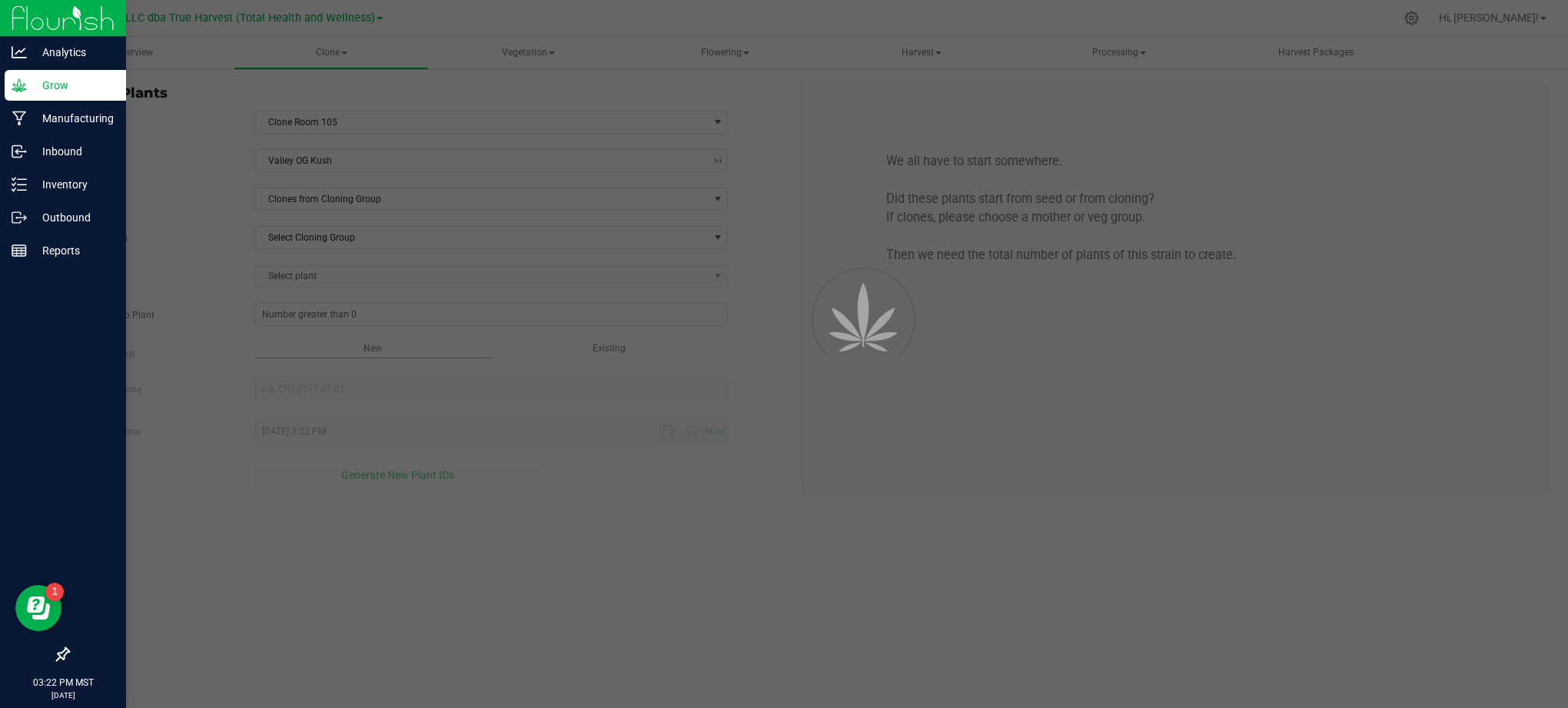
click at [235, 200] on div at bounding box center [784, 354] width 1568 height 708
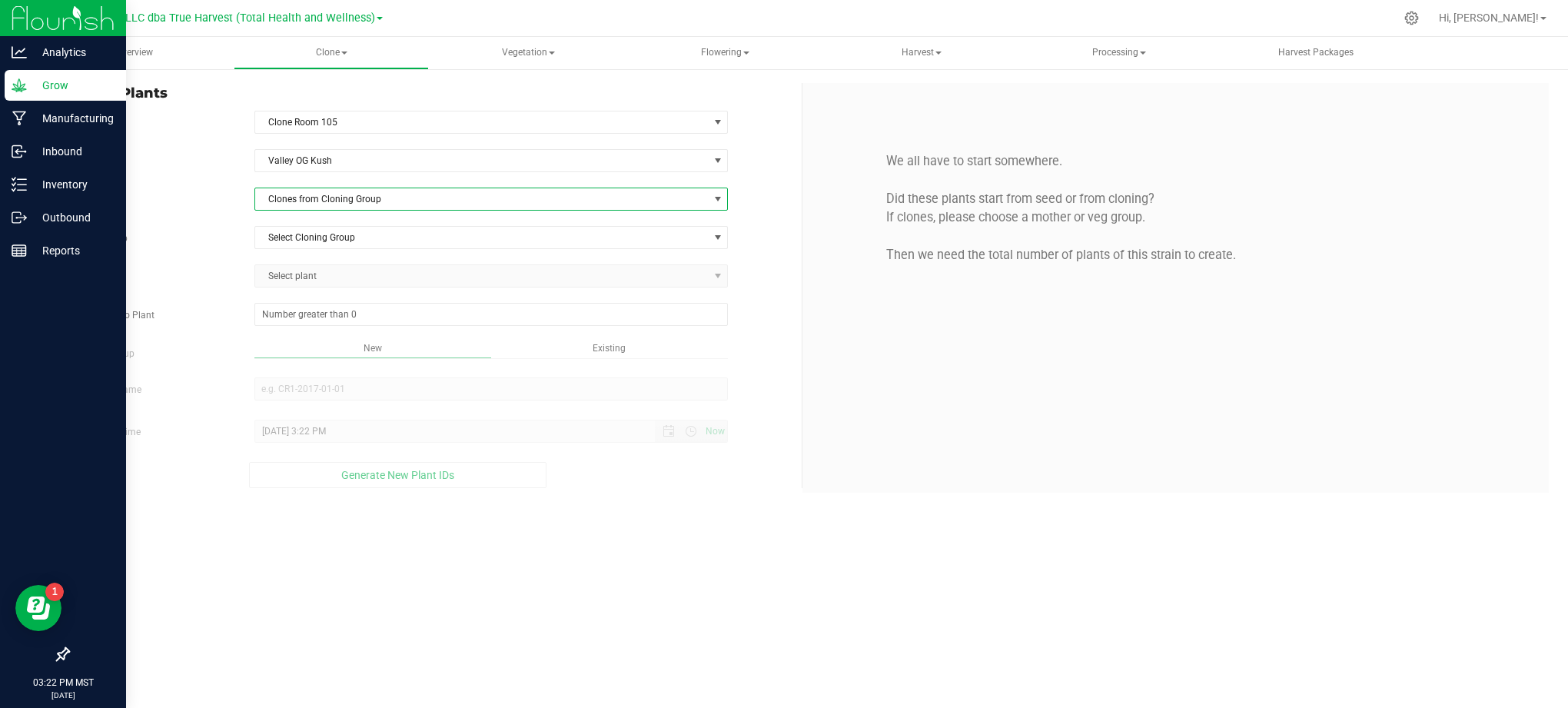
click at [338, 198] on span "Clones from Cloning Group" at bounding box center [482, 200] width 454 height 21
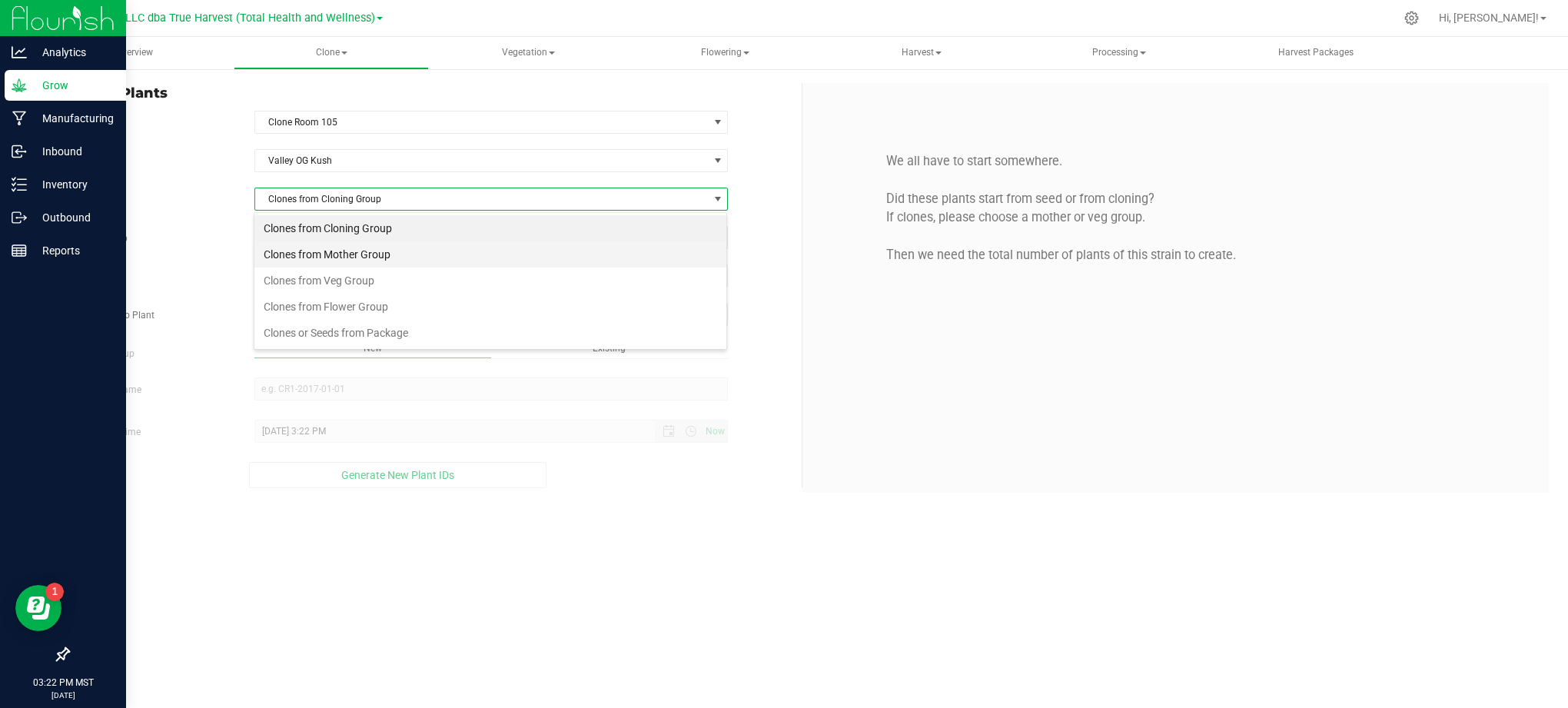
scroll to position [23, 474]
drag, startPoint x: 358, startPoint y: 246, endPoint x: 212, endPoint y: 188, distance: 157.1
click at [355, 246] on li "Clones from Mother Group" at bounding box center [491, 254] width 472 height 26
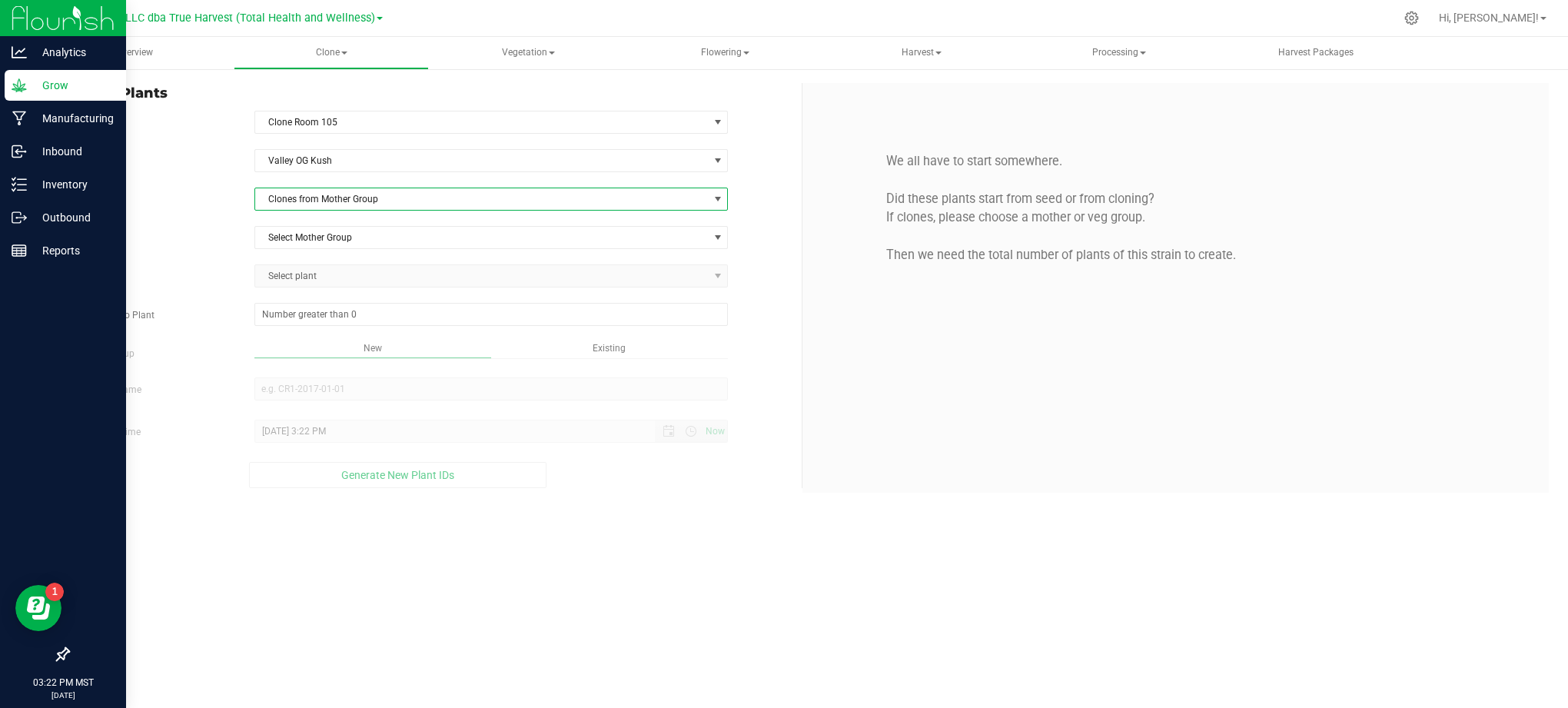
drag, startPoint x: 212, startPoint y: 188, endPoint x: 335, endPoint y: 217, distance: 126.4
click at [215, 189] on div "Strain Valley OG [GEOGRAPHIC_DATA] Source Clones from Mother Group Mother Group…" at bounding box center [429, 319] width 722 height 339
click at [340, 223] on div "Strain Valley OG [GEOGRAPHIC_DATA] Source Clones from Mother Group Mother Group…" at bounding box center [429, 319] width 722 height 339
drag, startPoint x: 343, startPoint y: 237, endPoint x: 363, endPoint y: 232, distance: 20.6
click at [345, 237] on span "Select Mother Group" at bounding box center [482, 237] width 454 height 21
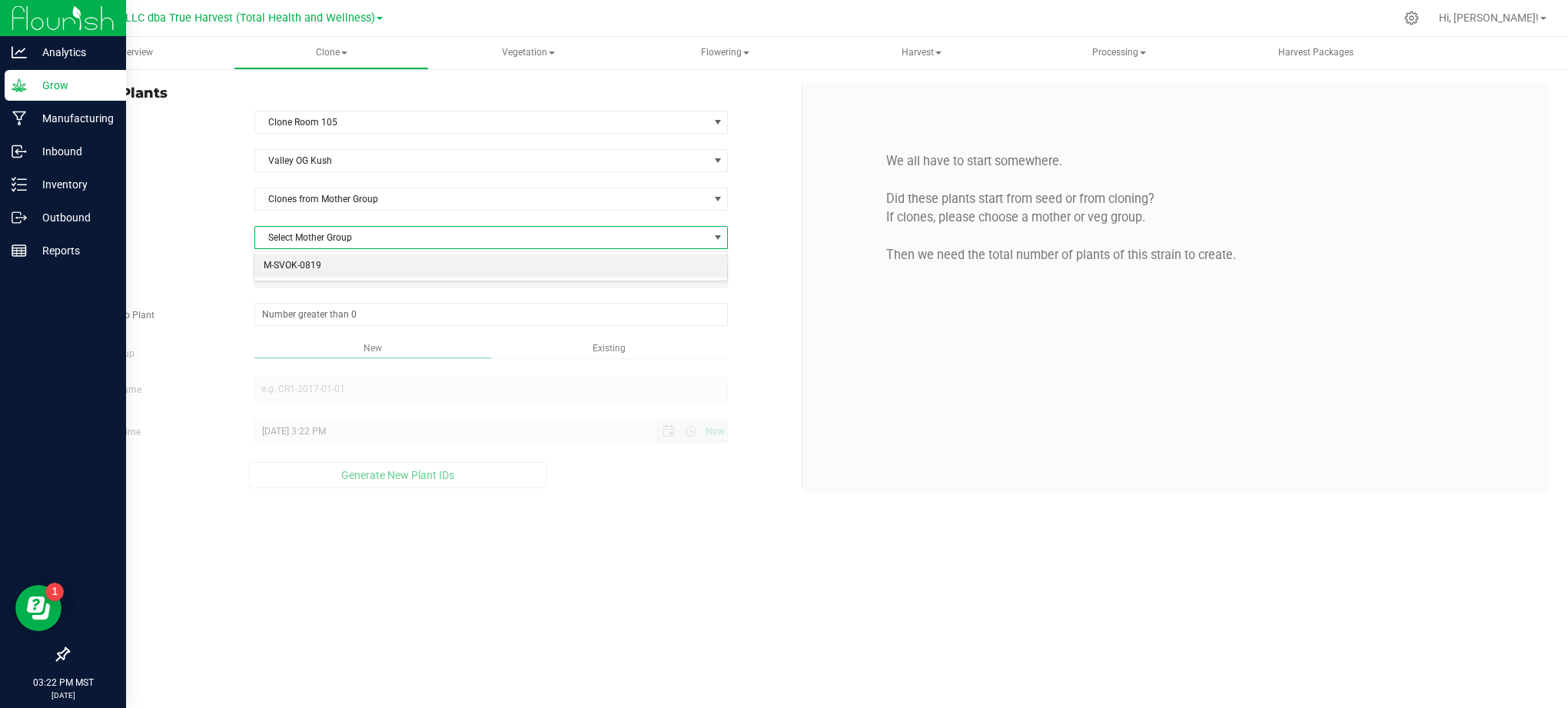
click at [366, 262] on li "M-SVOK-0819" at bounding box center [491, 266] width 472 height 23
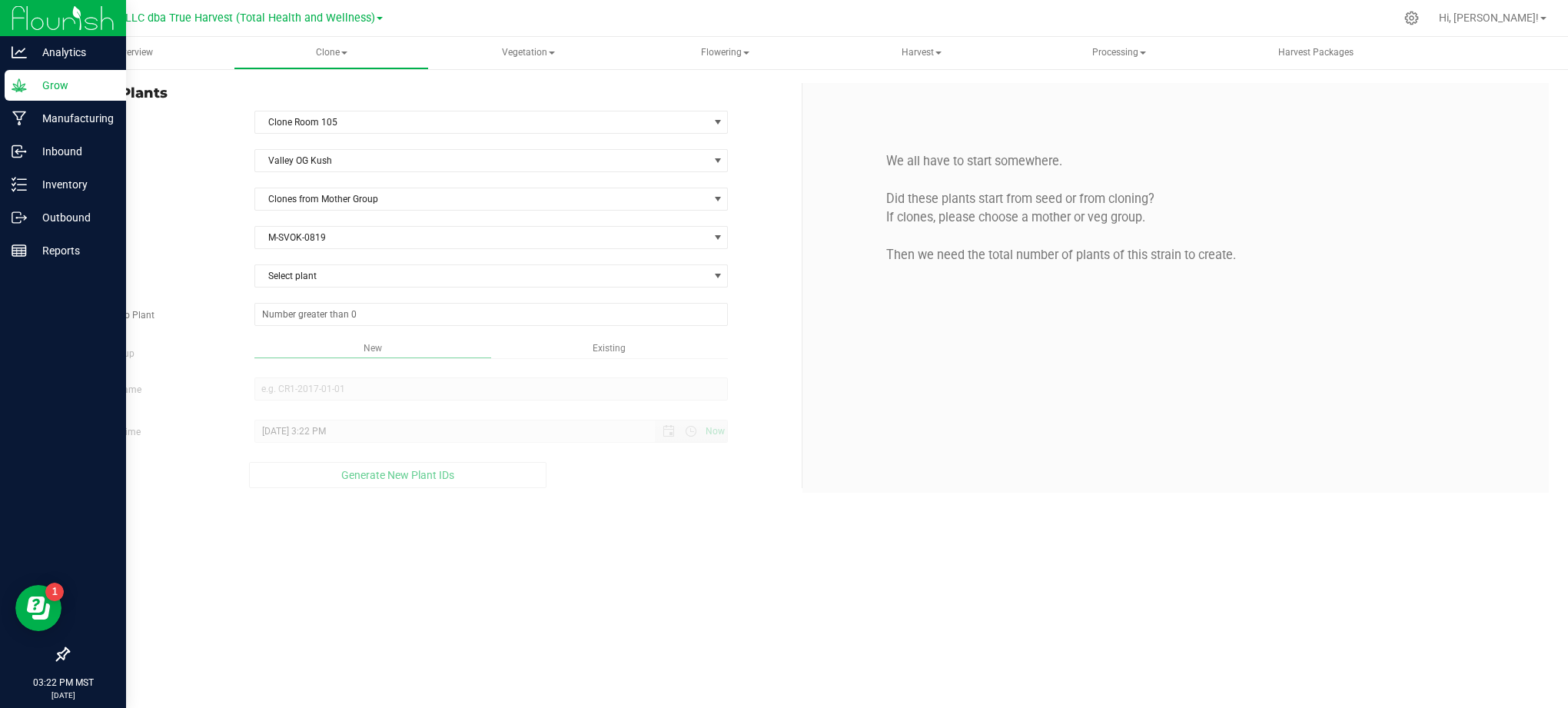
drag, startPoint x: 197, startPoint y: 256, endPoint x: 317, endPoint y: 293, distance: 125.6
click at [210, 260] on div "Strain Valley OG [GEOGRAPHIC_DATA] Source Clones from Mother Group Mother Group…" at bounding box center [429, 319] width 722 height 339
click at [321, 299] on div "Strain Valley OG [GEOGRAPHIC_DATA] Source Clones from Mother Group Mother Group…" at bounding box center [429, 319] width 722 height 339
click at [323, 286] on span "Select plant" at bounding box center [482, 276] width 454 height 21
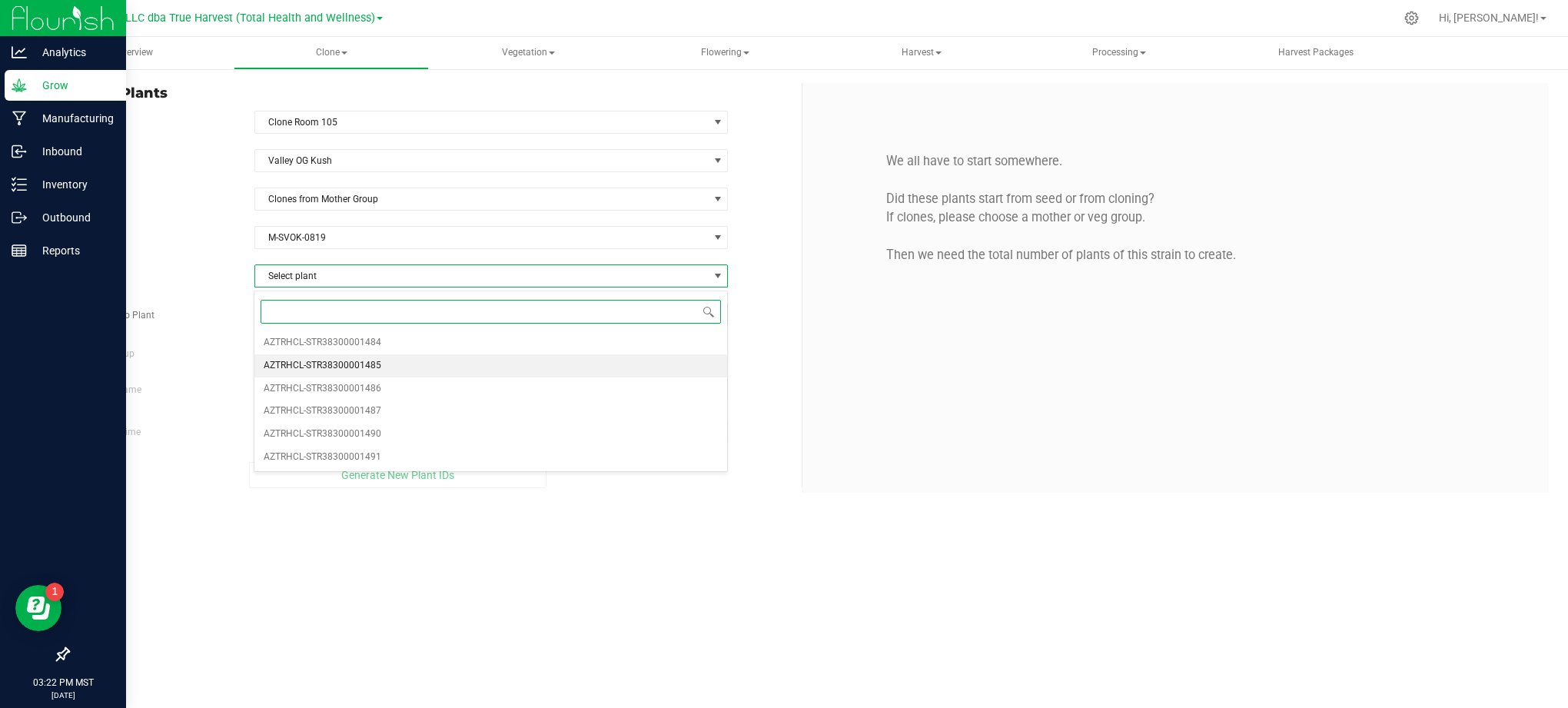
click at [394, 360] on li "AZTRHCL-STR38300001485" at bounding box center [491, 366] width 472 height 23
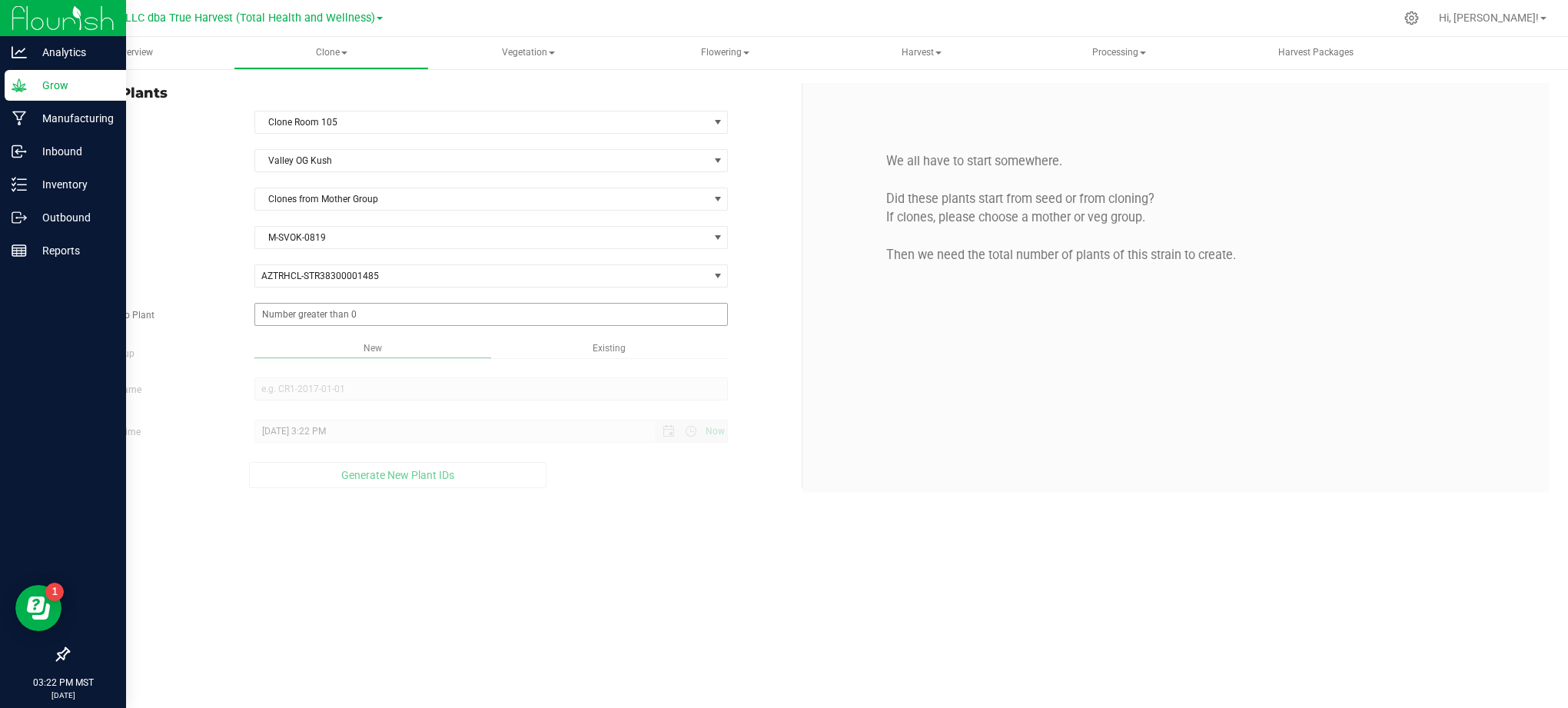
drag, startPoint x: 207, startPoint y: 308, endPoint x: 303, endPoint y: 312, distance: 96.1
click at [210, 308] on div "Total Clones to Plant" at bounding box center [429, 315] width 745 height 23
click at [303, 312] on span at bounding box center [492, 315] width 474 height 23
type input "25"
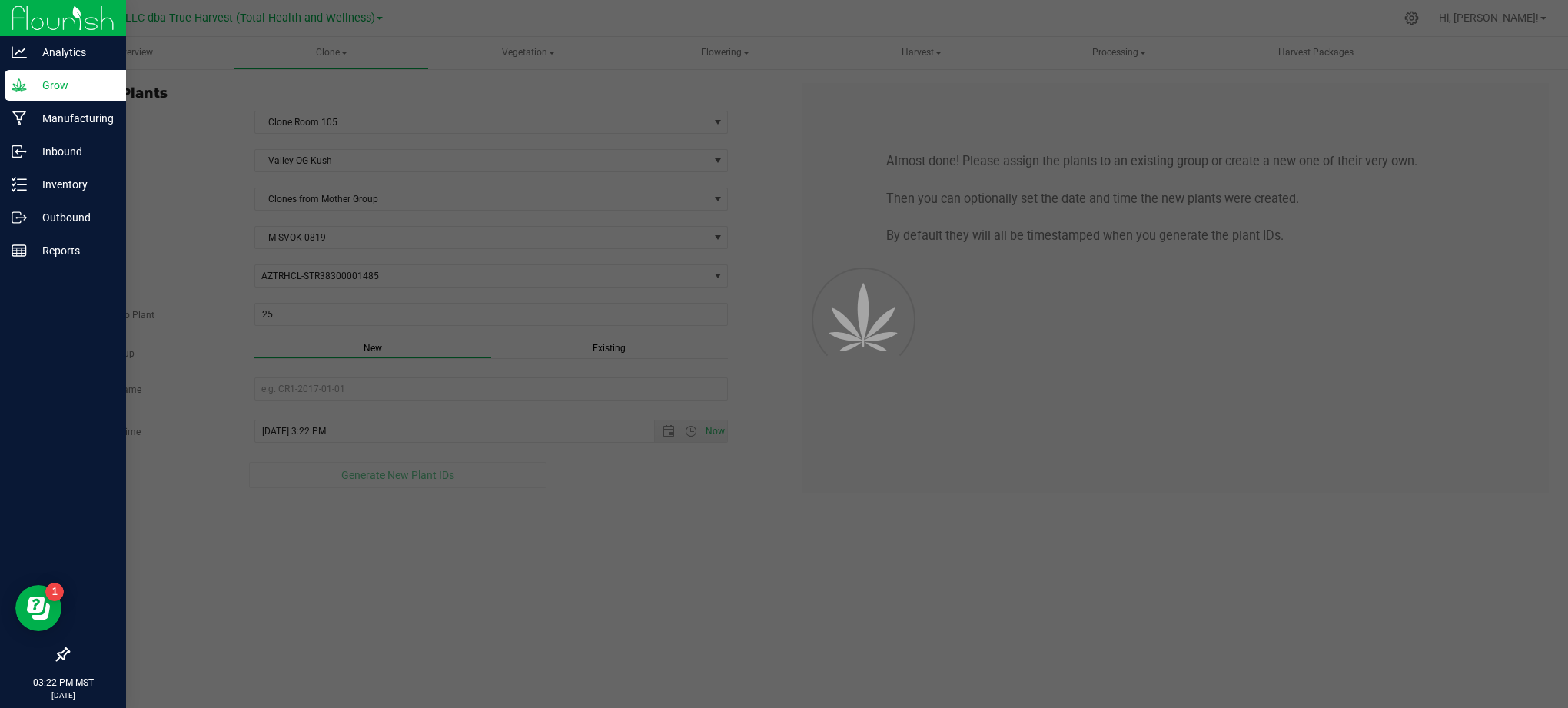
click at [615, 548] on div "Overview Clone Create plants Cloning groups Cloning plants Apply to plants Vege…" at bounding box center [802, 372] width 1531 height 671
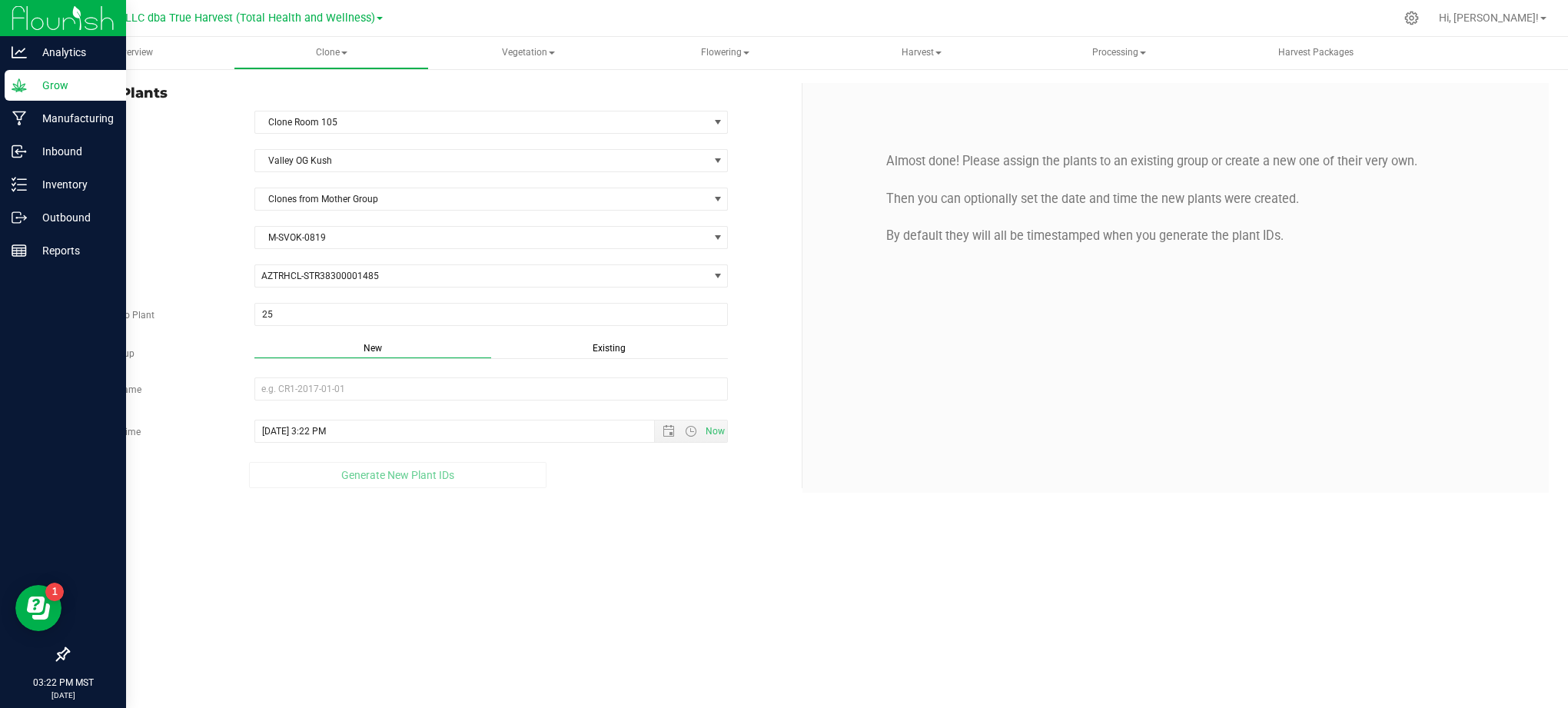
drag, startPoint x: 758, startPoint y: 343, endPoint x: 670, endPoint y: 349, distance: 88.2
click at [755, 345] on div "Strain Valley OG [GEOGRAPHIC_DATA] Source Clones from Mother Group Mother Group…" at bounding box center [429, 319] width 722 height 339
click at [585, 352] on div "Existing" at bounding box center [609, 351] width 237 height 17
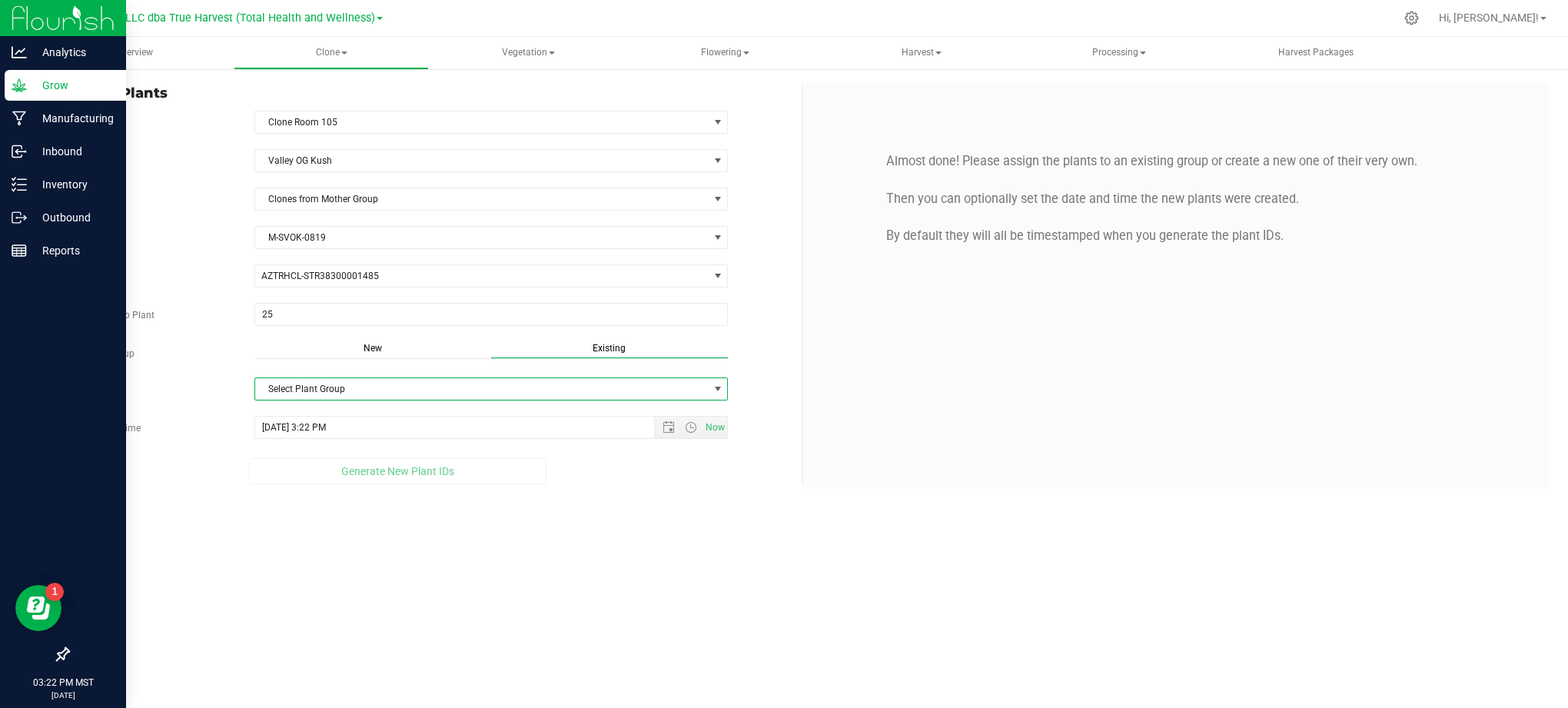
click at [591, 389] on span "Select Plant Group" at bounding box center [482, 389] width 454 height 21
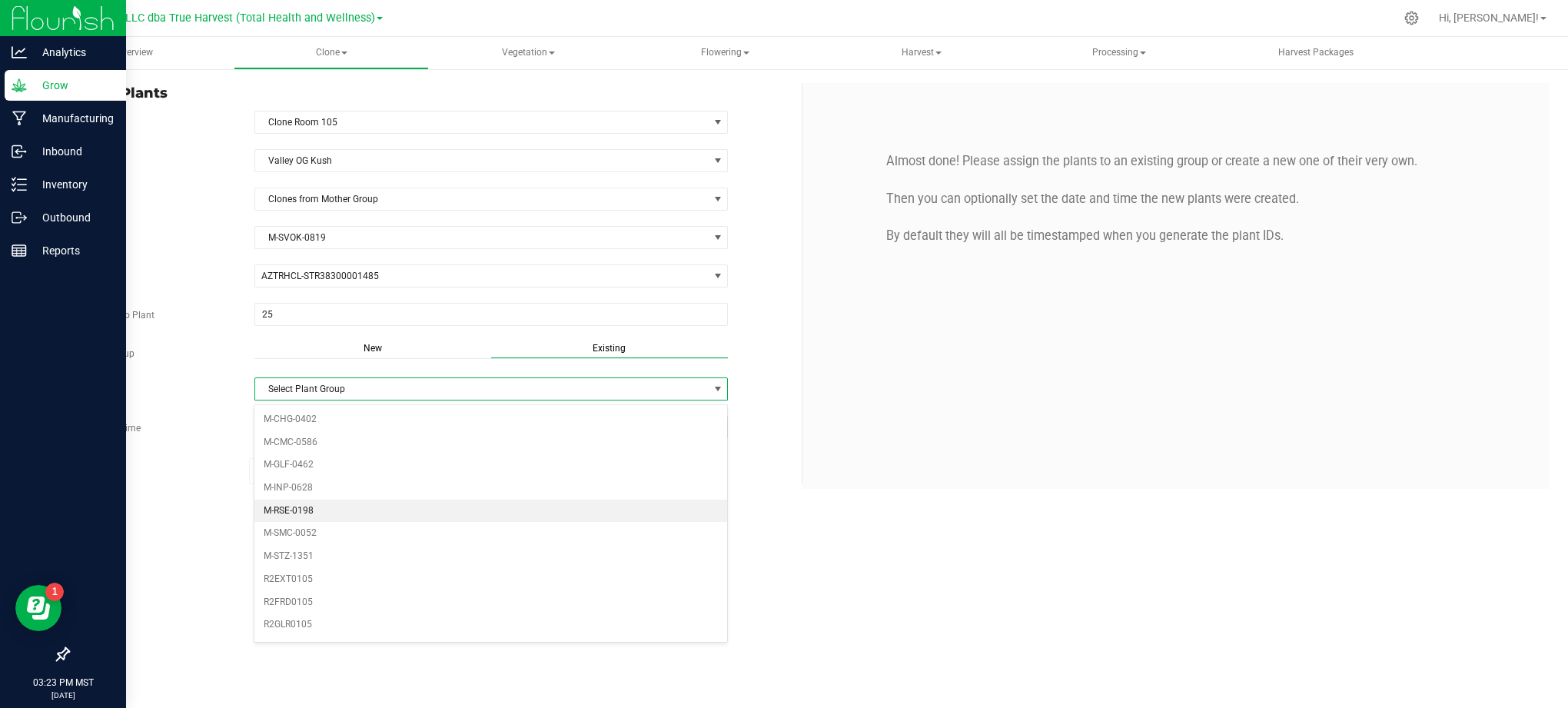
scroll to position [103, 0]
click at [346, 555] on li "R2VOK0105" at bounding box center [491, 546] width 472 height 23
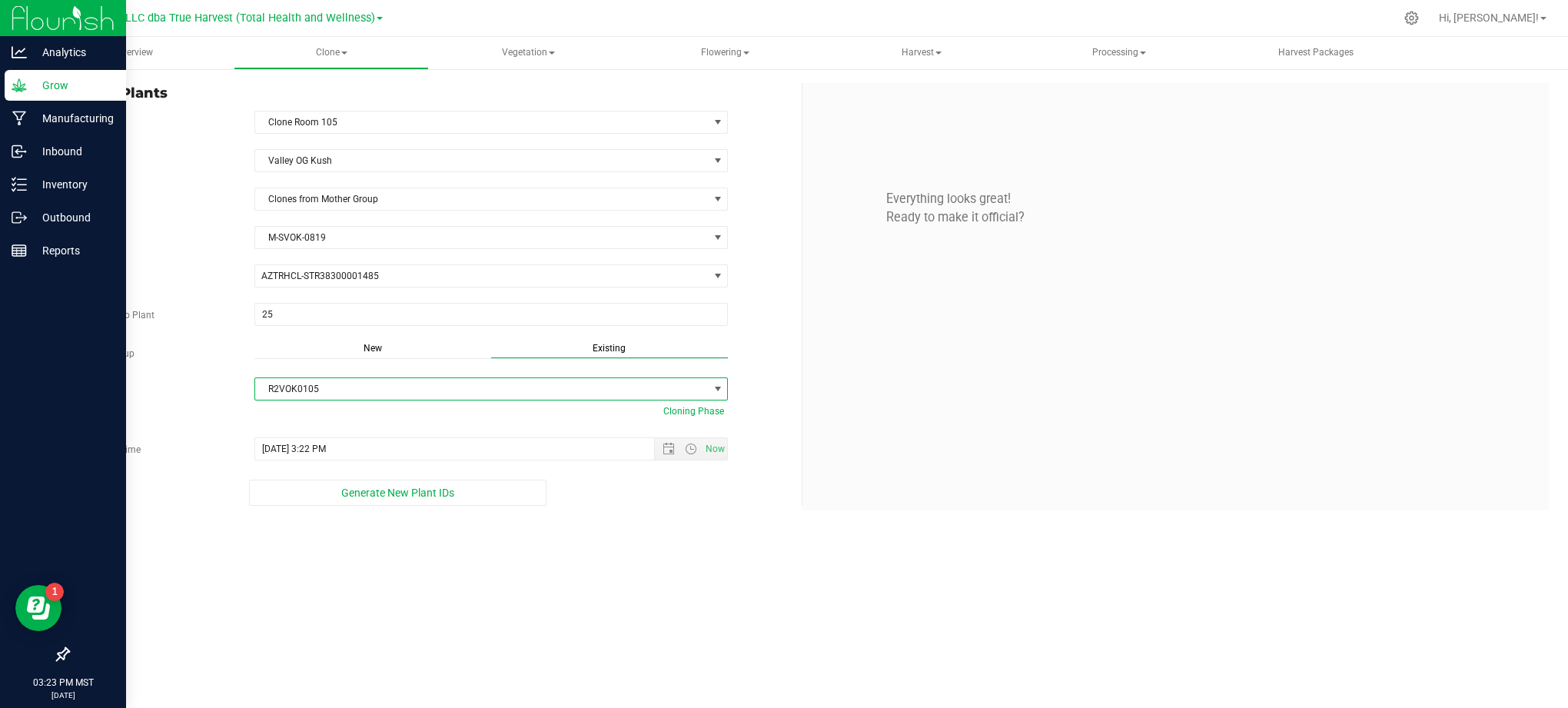
click at [721, 607] on div "Overview Clone Create plants Cloning groups Cloning plants Apply to plants Vege…" at bounding box center [802, 372] width 1531 height 671
click at [658, 447] on span "Open the date view" at bounding box center [668, 448] width 26 height 13
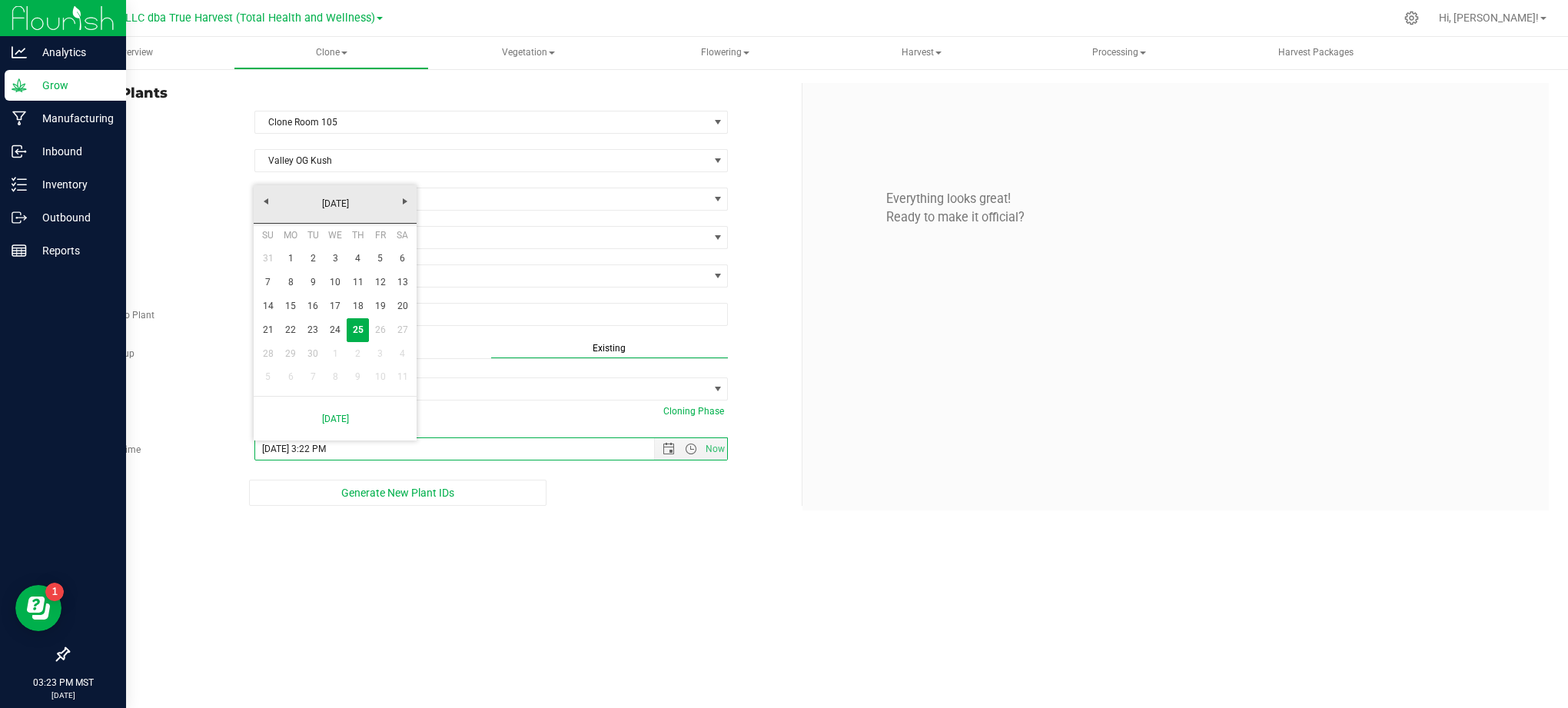
click at [606, 523] on div "Create Plants In Room Clone Room 105 Select room Clone Room 104 Clone Room 105 …" at bounding box center [802, 296] width 1531 height 458
click at [663, 455] on span "Open the date view" at bounding box center [669, 448] width 13 height 13
drag, startPoint x: 360, startPoint y: 329, endPoint x: 421, endPoint y: 380, distance: 79.5
click at [360, 329] on link "25" at bounding box center [357, 330] width 22 height 24
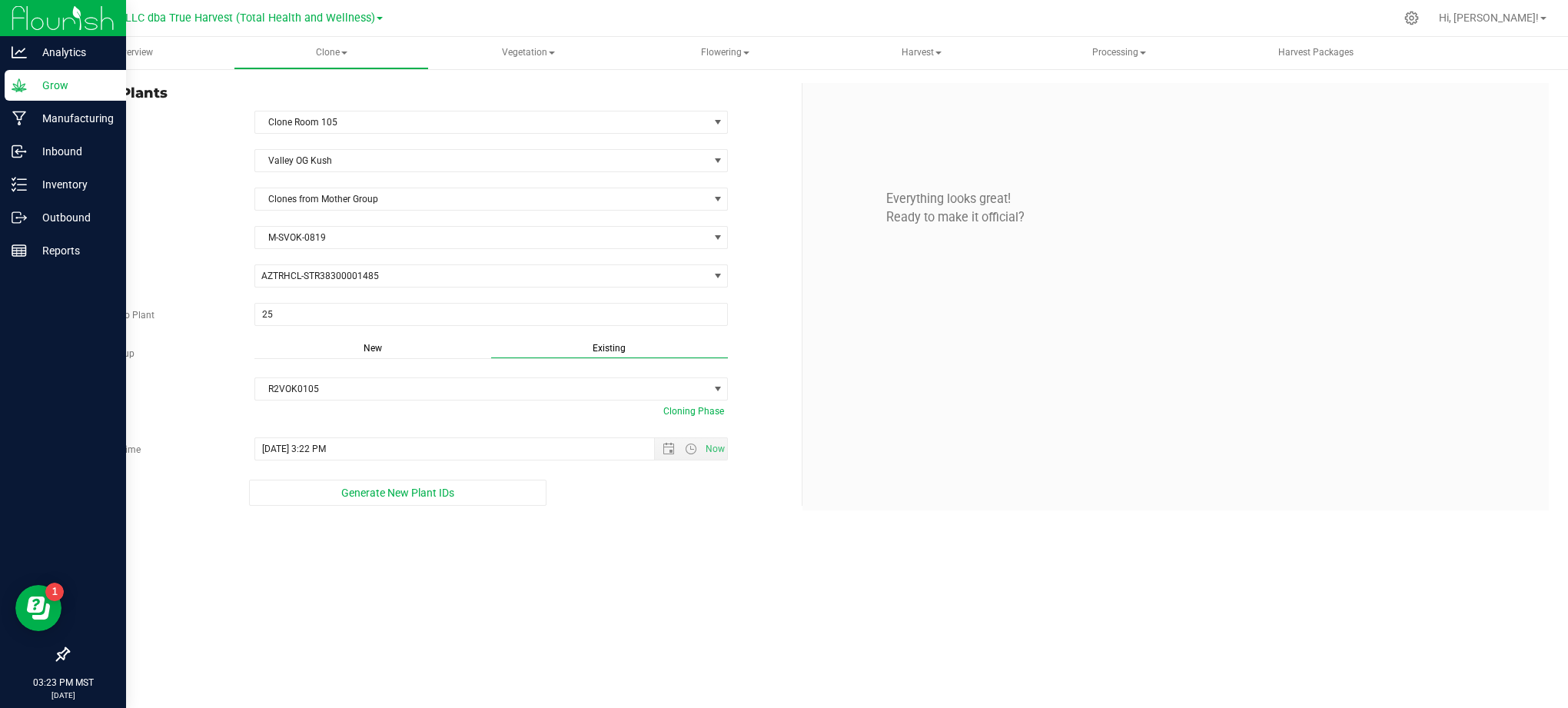
click at [648, 583] on div "Overview Clone Create plants Cloning groups Cloning plants Apply to plants Vege…" at bounding box center [802, 372] width 1531 height 671
click at [633, 578] on div "Overview Clone Create plants Cloning groups Cloning plants Apply to plants Vege…" at bounding box center [802, 372] width 1531 height 671
click at [423, 589] on div "Overview Clone Create plants Cloning groups Cloning plants Apply to plants Vege…" at bounding box center [802, 372] width 1531 height 671
click at [370, 495] on span "Generate New Plant IDs" at bounding box center [398, 493] width 113 height 13
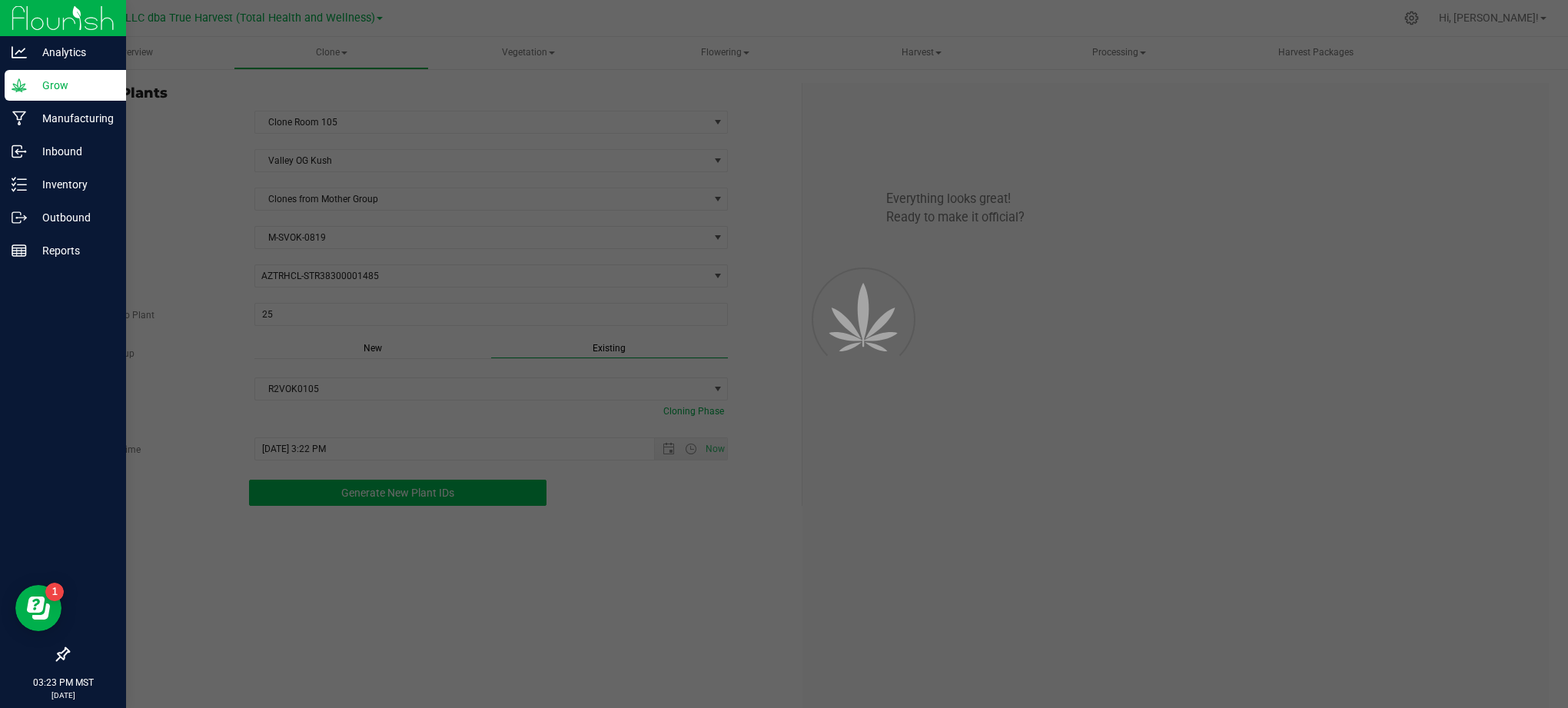
scroll to position [46, 0]
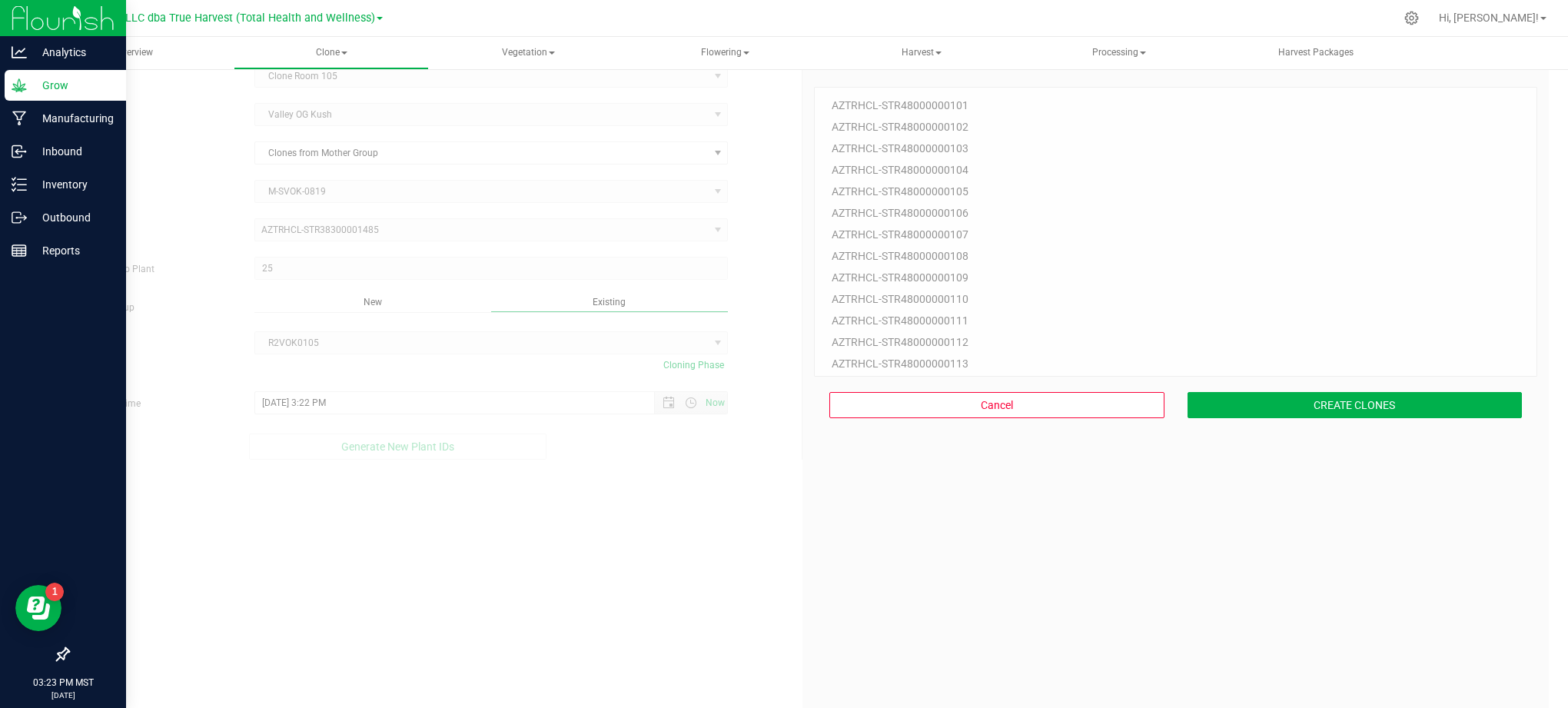
drag, startPoint x: 981, startPoint y: 585, endPoint x: 994, endPoint y: 570, distance: 19.8
click at [984, 594] on div "25 Plant IDs to Generate AZTRHCL-STR48000000101 AZTRHCL-STR48000000102 AZTRHCL-…" at bounding box center [1175, 412] width 723 height 708
click at [1221, 400] on button "CREATE CLONES" at bounding box center [1355, 405] width 335 height 26
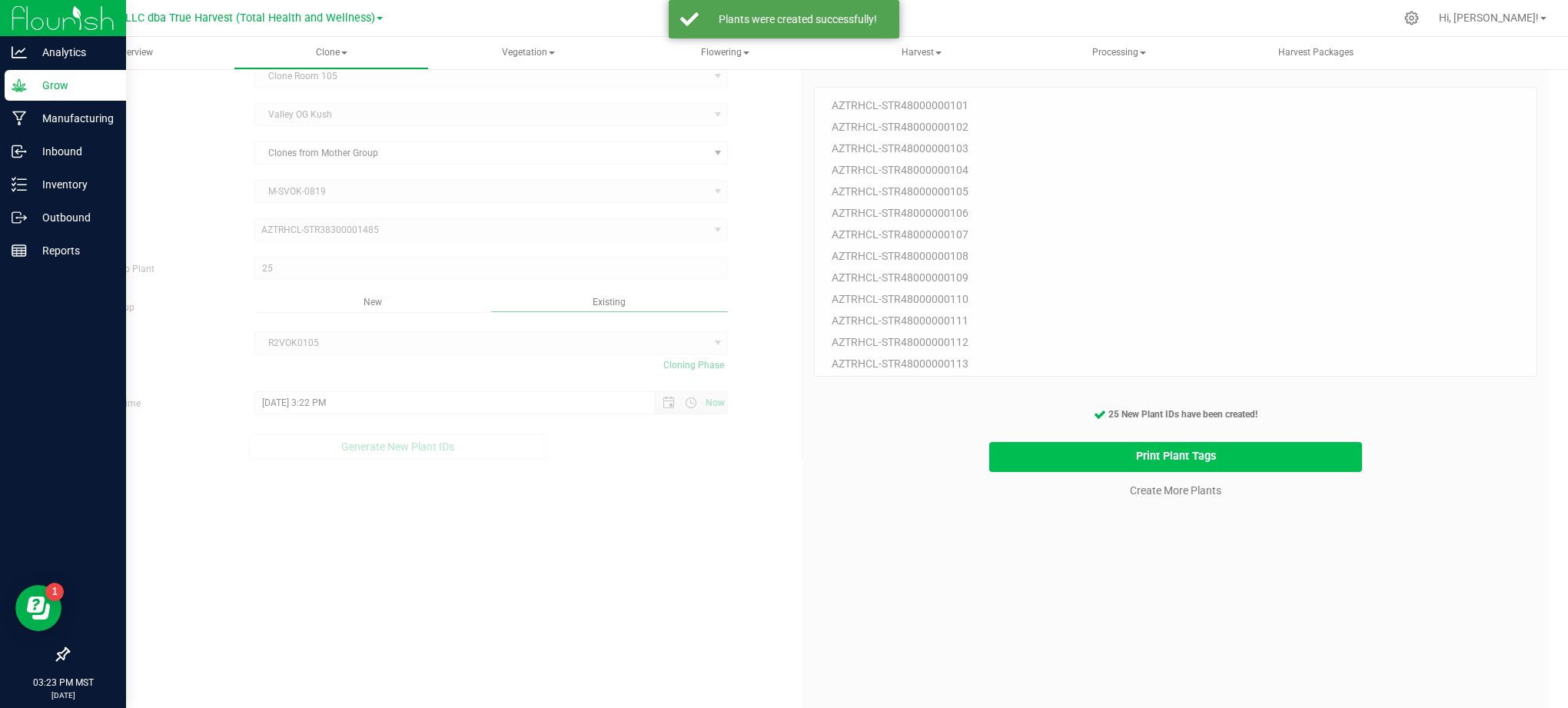
click at [1004, 466] on button "Print Plant Tags" at bounding box center [1176, 457] width 374 height 30
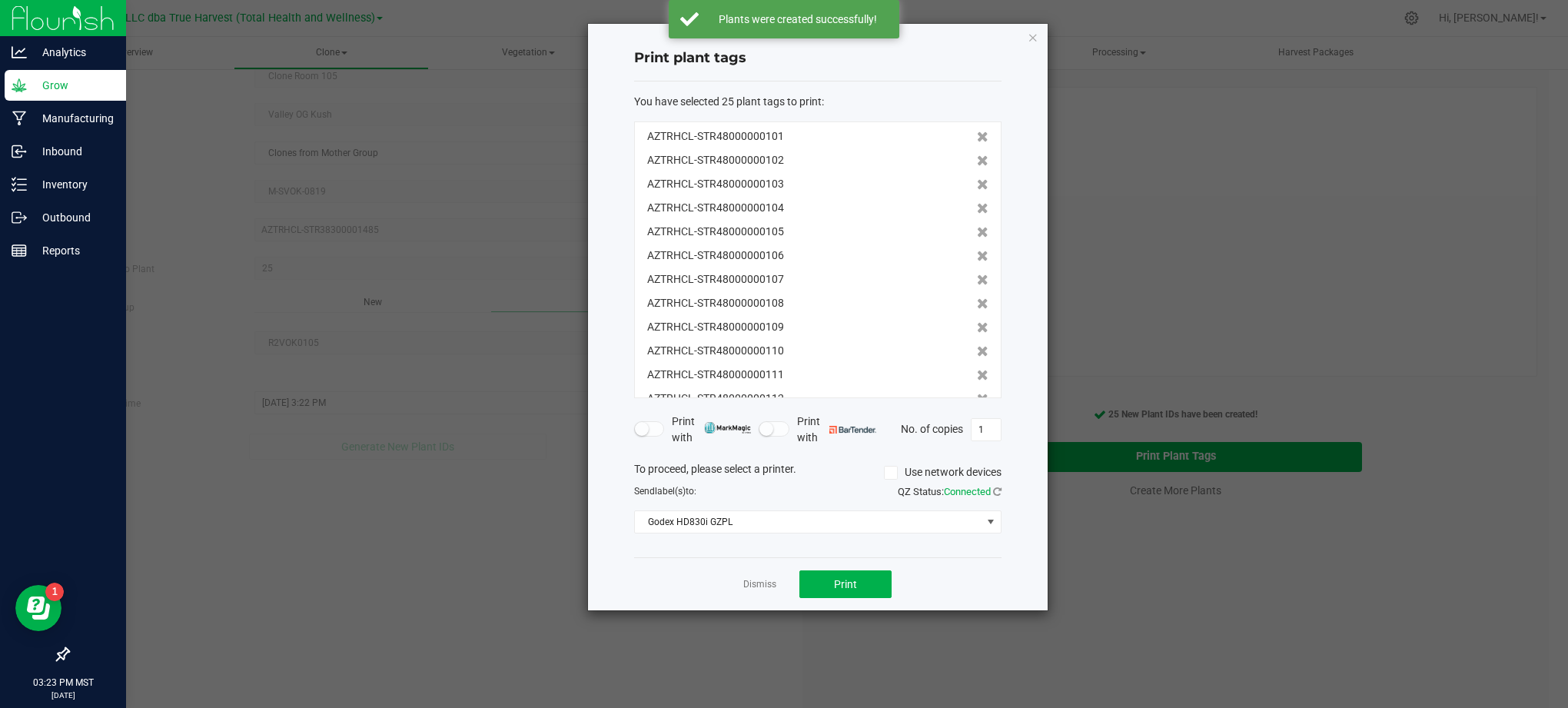
scroll to position [333, 0]
click at [960, 585] on div "Dismiss Print" at bounding box center [818, 584] width 368 height 53
click at [890, 565] on div "Dismiss Print" at bounding box center [818, 584] width 368 height 53
click at [821, 591] on button "Print" at bounding box center [845, 584] width 92 height 28
drag, startPoint x: 689, startPoint y: 592, endPoint x: 703, endPoint y: 588, distance: 14.6
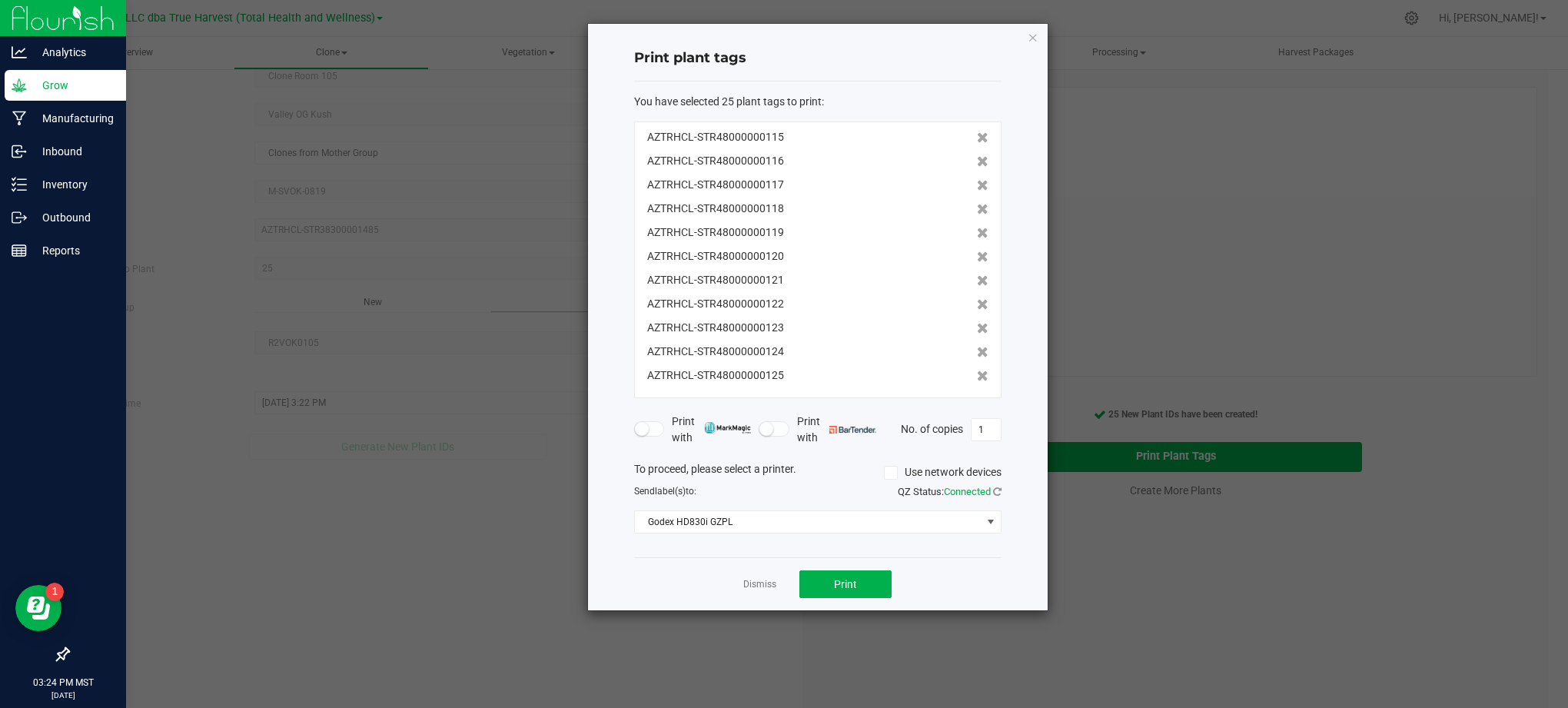
click at [698, 588] on div "Dismiss Print" at bounding box center [818, 584] width 368 height 53
click at [745, 578] on app-cancel-button "Dismiss" at bounding box center [760, 585] width 33 height 16
click at [756, 586] on link "Dismiss" at bounding box center [760, 584] width 33 height 13
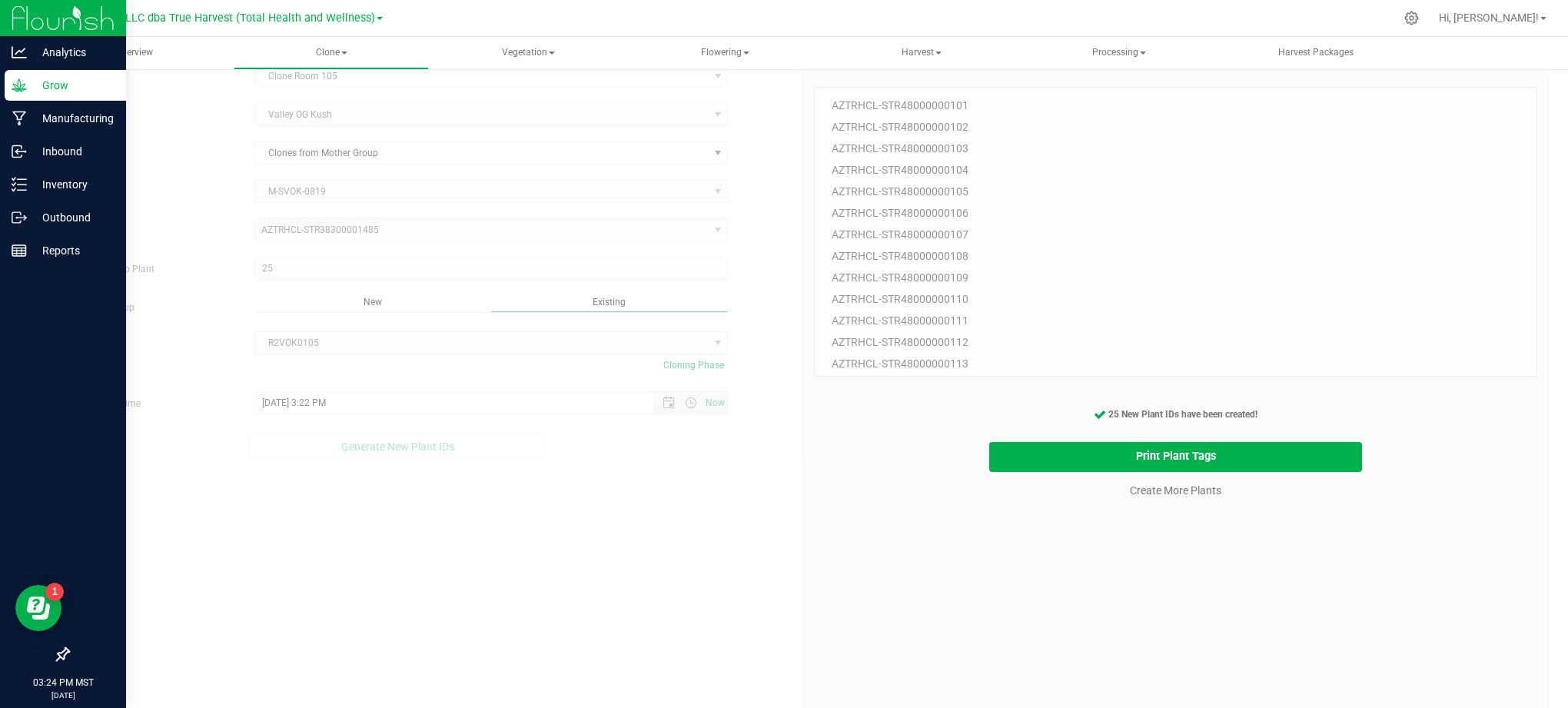
click at [1037, 611] on div "25 Plant IDs to Generate AZTRHCL-STR48000000101 AZTRHCL-STR48000000102 AZTRHCL-…" at bounding box center [1175, 412] width 723 height 708
click at [1159, 518] on div "25 Plant IDs to Generate AZTRHCL-STR48000000101 AZTRHCL-STR48000000102 AZTRHCL-…" at bounding box center [1175, 412] width 723 height 708
click at [1173, 490] on link "Create More Plants" at bounding box center [1175, 491] width 91 height 15
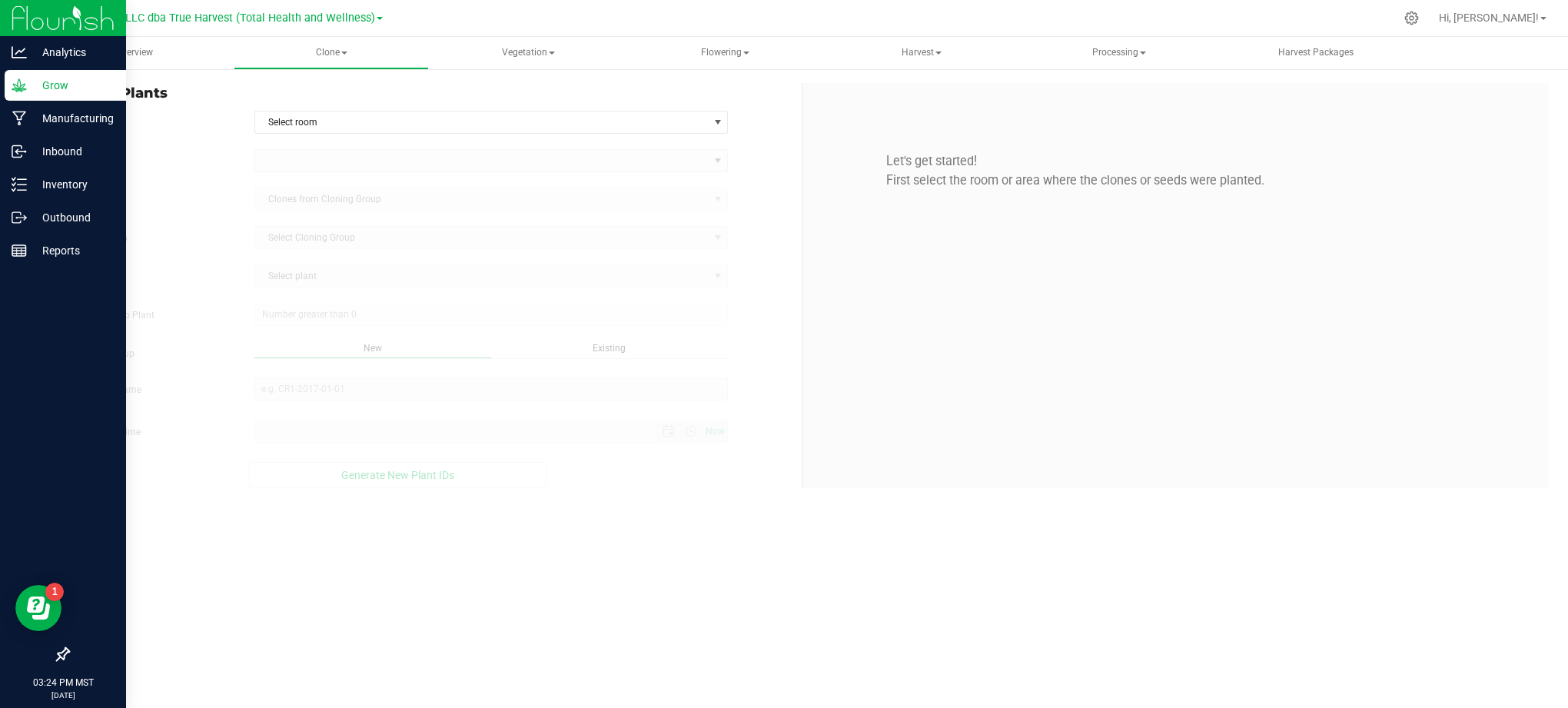
type input "[DATE] 3:24 PM"
click at [778, 136] on form "In Room Select room Select room Clone Room 104 Clone Room 105 Clone Tent 101 Cl…" at bounding box center [429, 299] width 722 height 378
click at [711, 123] on span "select" at bounding box center [717, 122] width 13 height 13
click at [418, 164] on li "Clone Room 105" at bounding box center [491, 172] width 472 height 23
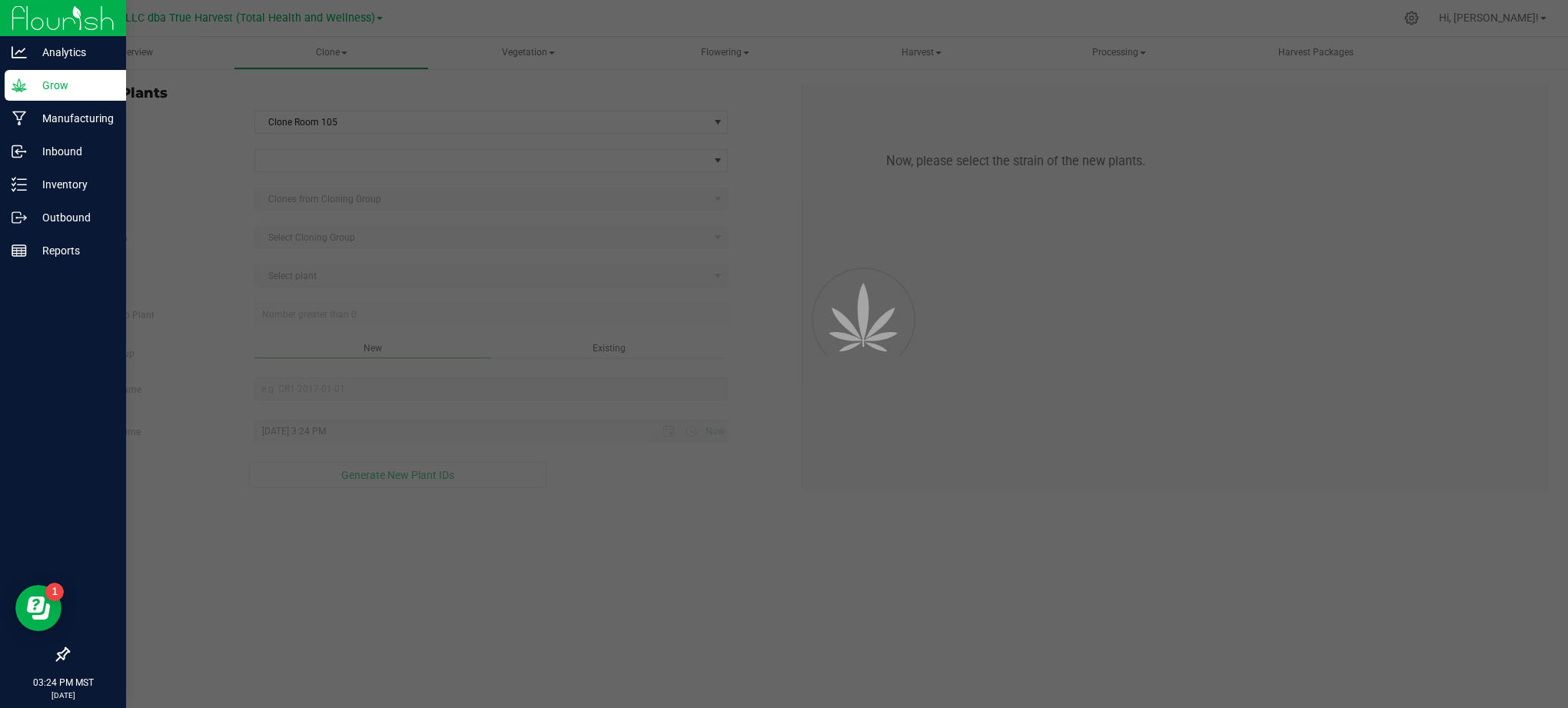
click at [162, 130] on div at bounding box center [784, 354] width 1568 height 708
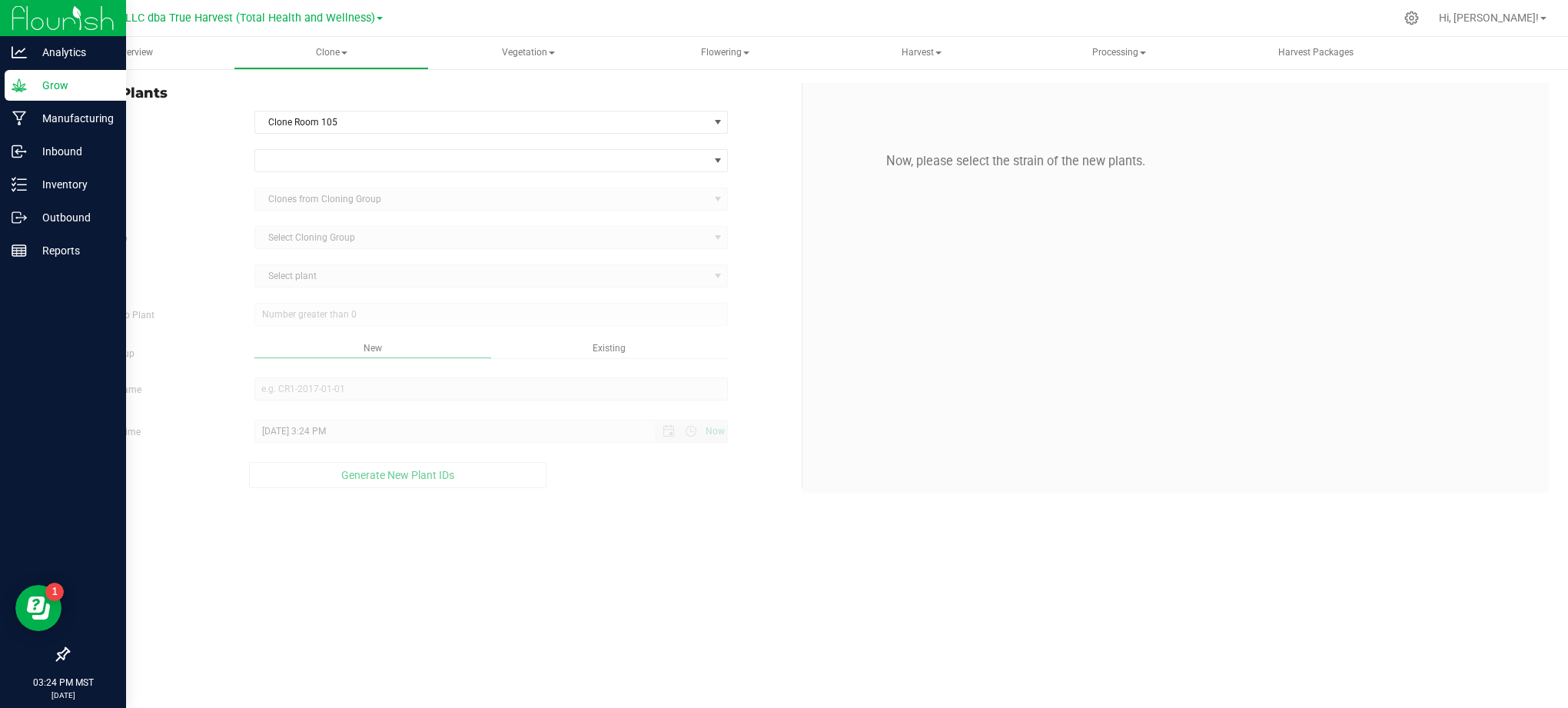
click at [295, 148] on form "In Room Clone Room 105 Select room Clone Room 104 Clone Room 105 Clone Tent 101…" at bounding box center [429, 299] width 722 height 378
click at [314, 179] on div "Strain Source Clones from Cloning Group Cloning Group Select Cloning Group Sele…" at bounding box center [429, 319] width 722 height 339
click at [321, 161] on span at bounding box center [482, 161] width 454 height 21
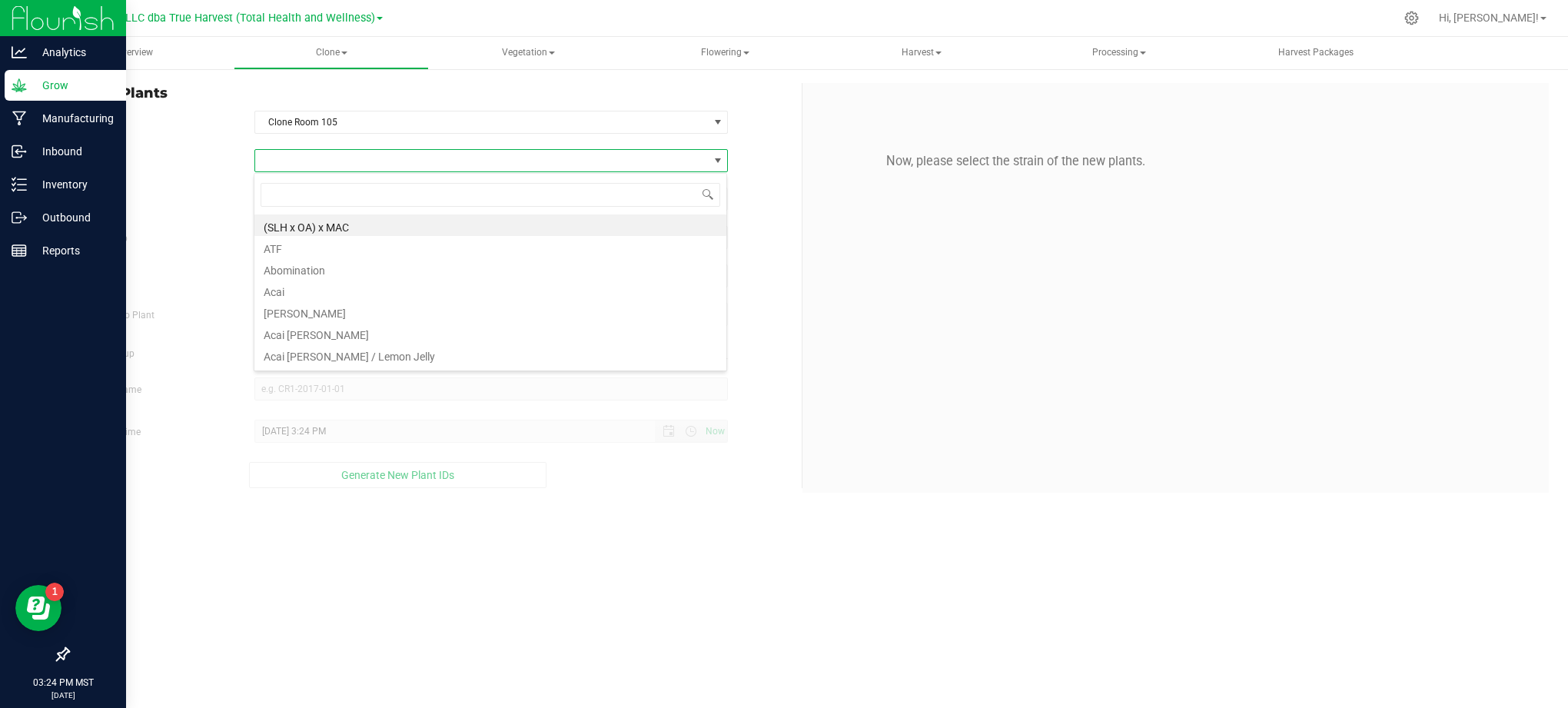
scroll to position [23, 474]
type input "valley o"
click at [371, 219] on li "Valley OG Kush" at bounding box center [491, 226] width 472 height 21
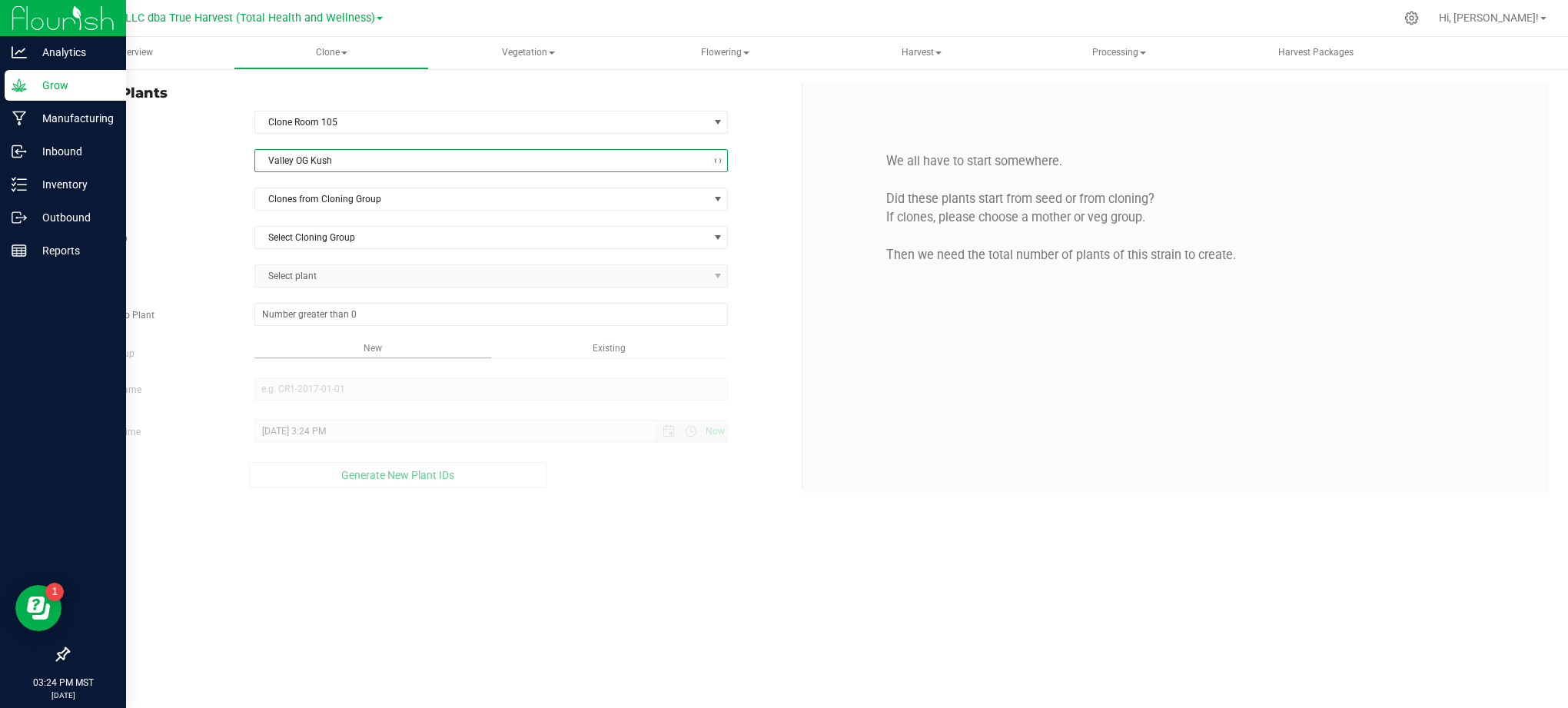
click at [203, 204] on label "Source" at bounding box center [149, 200] width 187 height 14
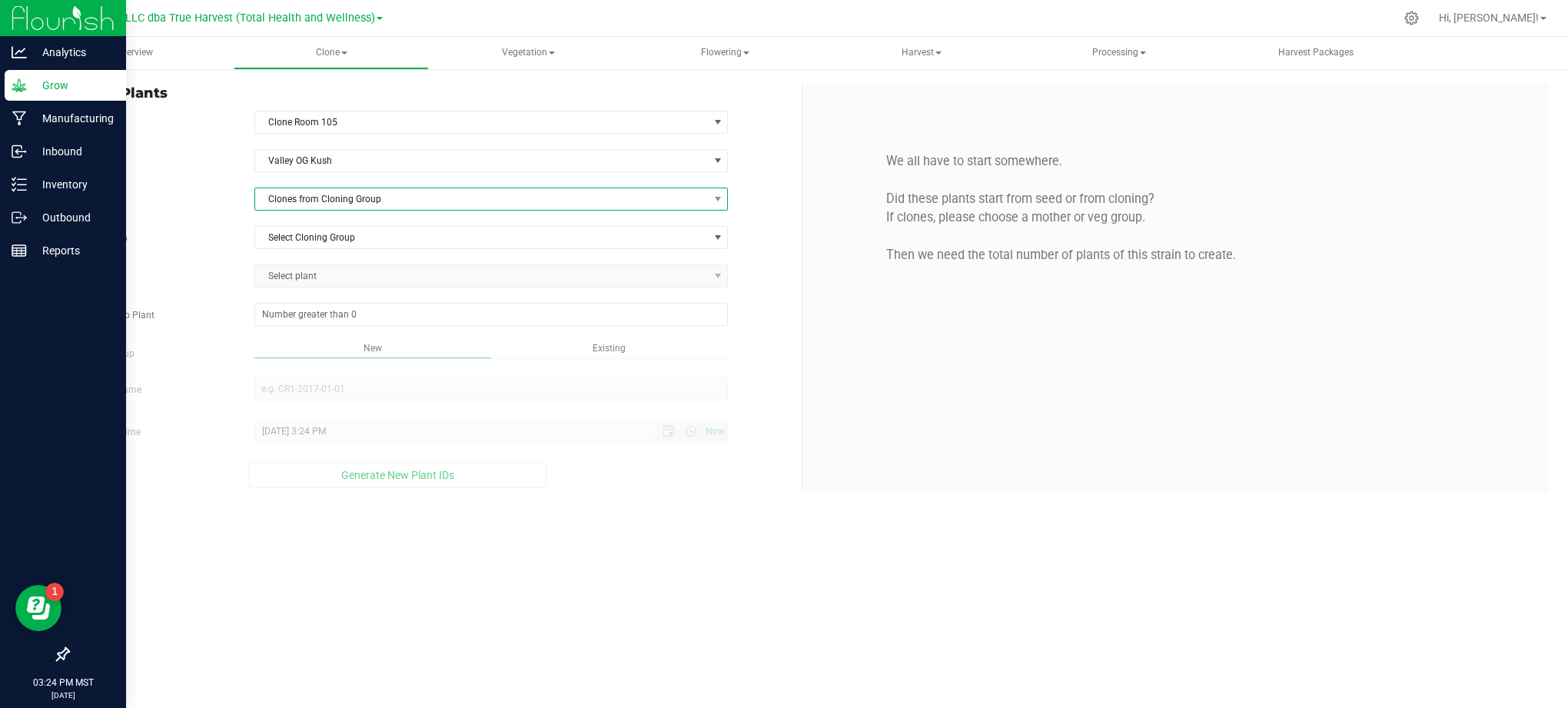
click at [320, 203] on span "Clones from Cloning Group" at bounding box center [482, 200] width 454 height 21
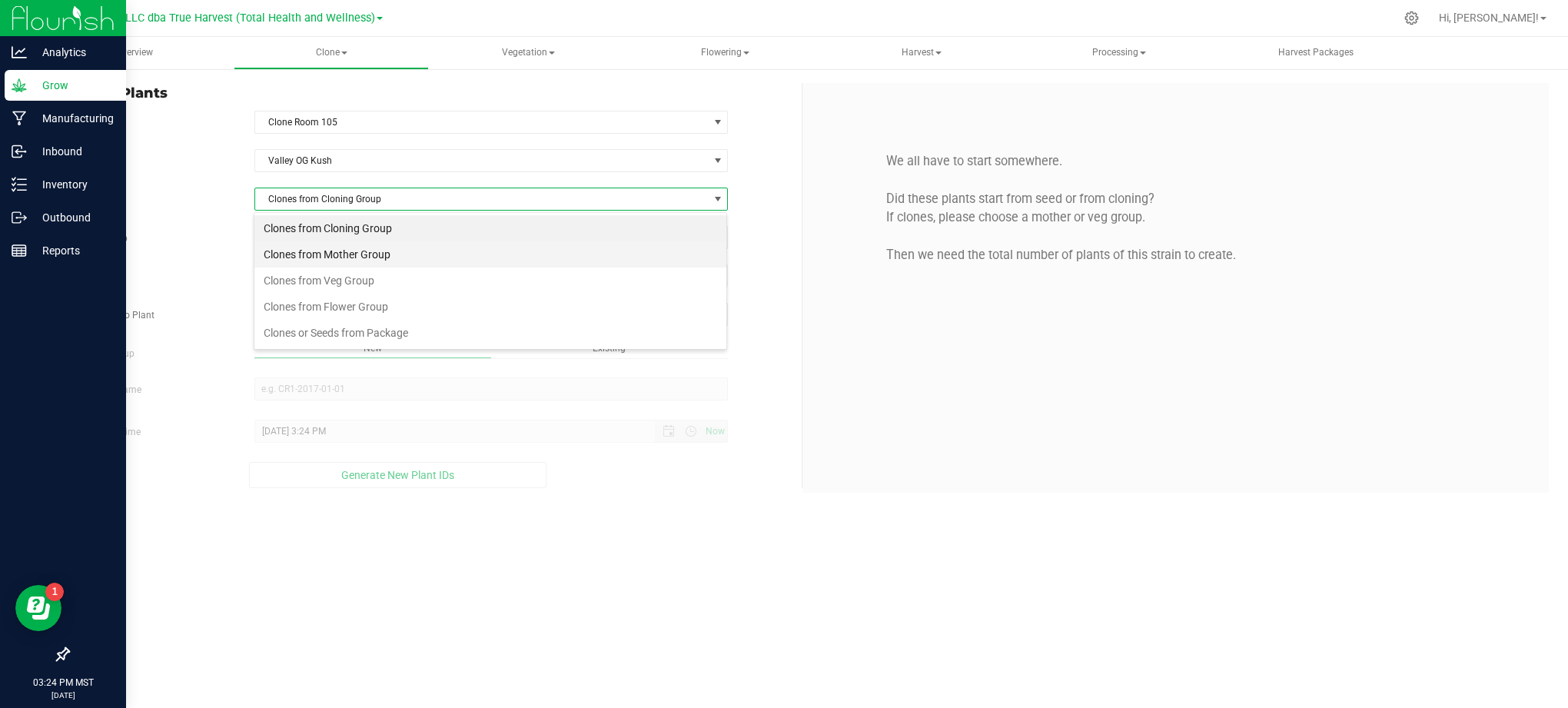
click at [345, 247] on li "Clones from Mother Group" at bounding box center [491, 254] width 472 height 26
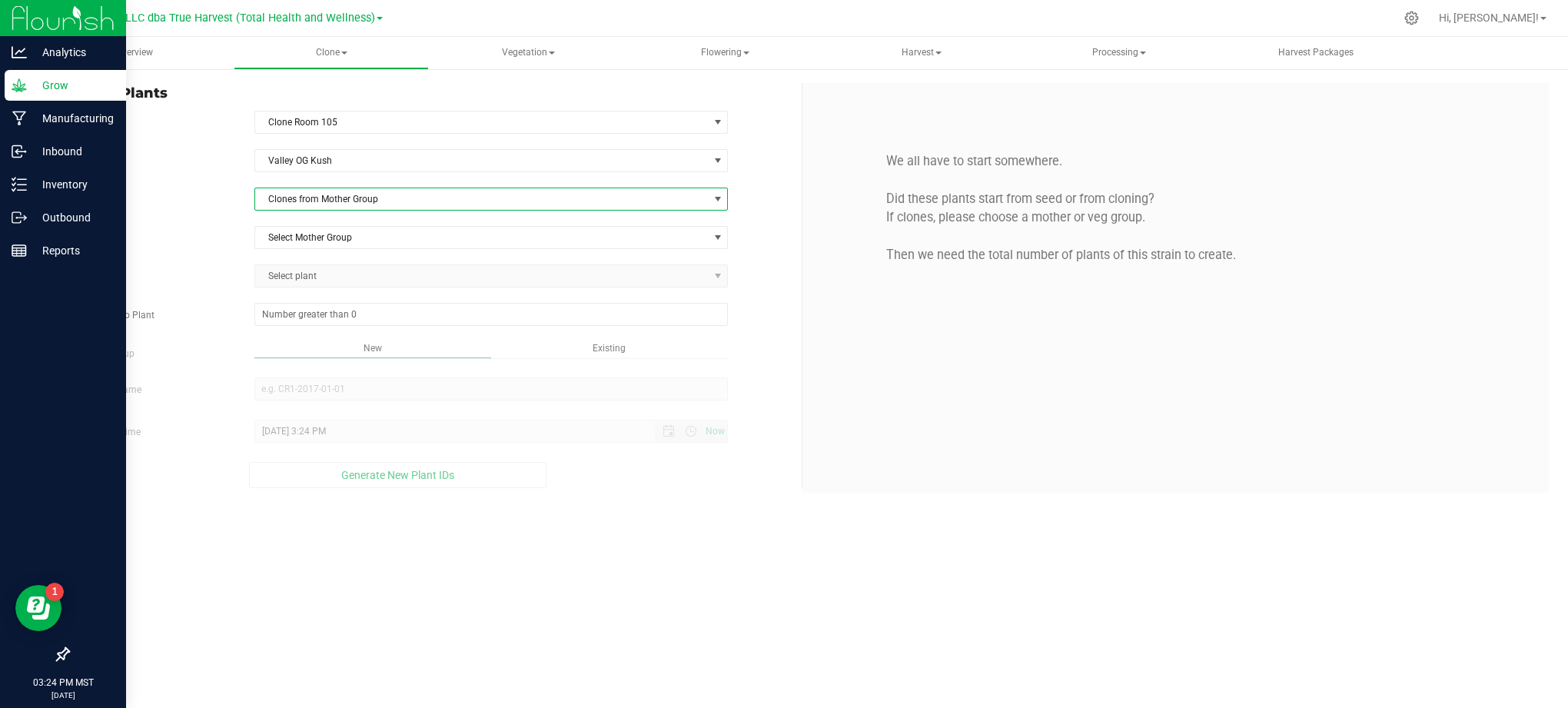
drag, startPoint x: 345, startPoint y: 247, endPoint x: 326, endPoint y: 257, distance: 21.5
click at [237, 217] on div "Strain Valley OG [GEOGRAPHIC_DATA] Source Clones from Mother Group Mother Group…" at bounding box center [429, 319] width 722 height 339
drag, startPoint x: 326, startPoint y: 257, endPoint x: 318, endPoint y: 245, distance: 14.4
click at [326, 256] on div "Strain Valley OG [GEOGRAPHIC_DATA] Source Clones from Mother Group Mother Group…" at bounding box center [429, 319] width 722 height 339
click at [318, 245] on span "Select Mother Group" at bounding box center [482, 237] width 454 height 21
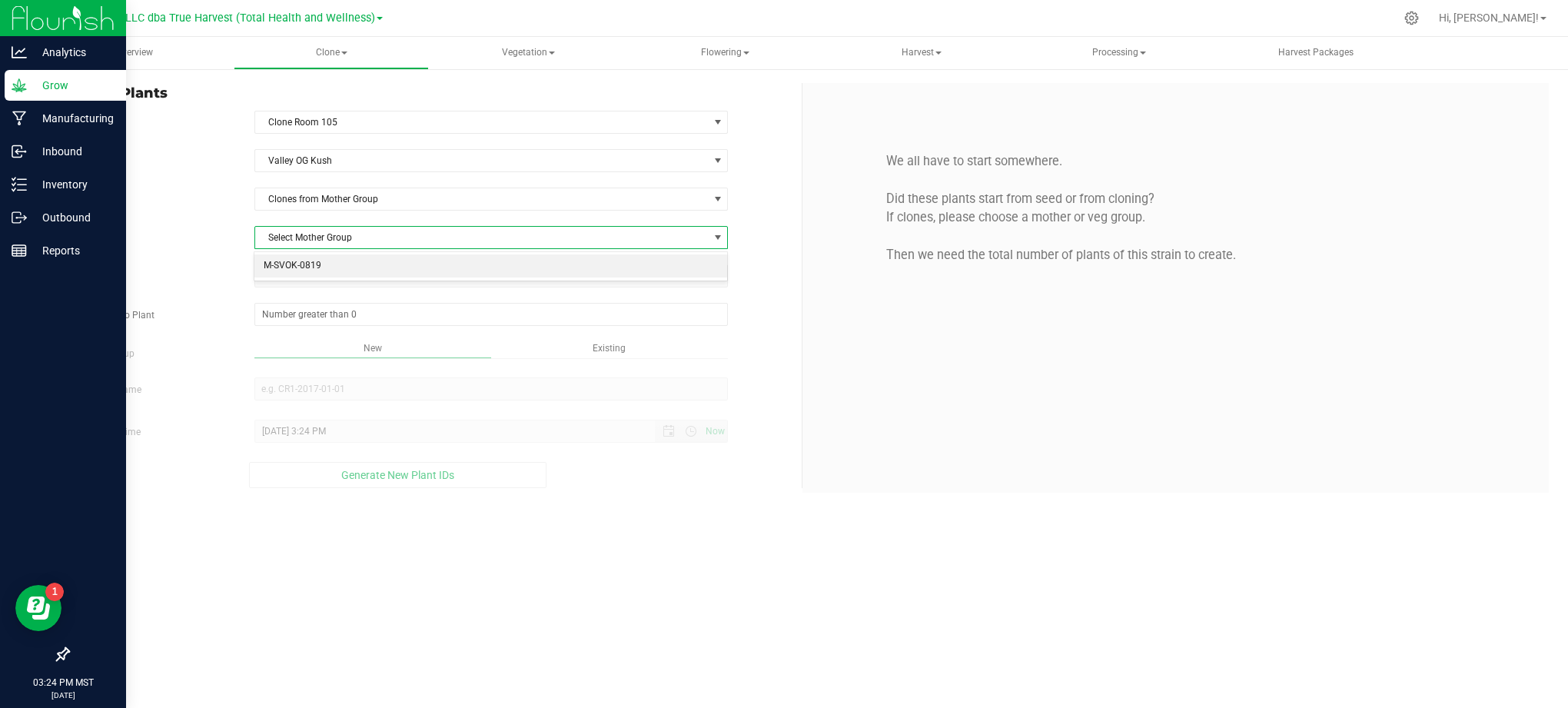
click at [323, 267] on li "M-SVOK-0819" at bounding box center [491, 266] width 472 height 23
drag, startPoint x: 244, startPoint y: 266, endPoint x: 314, endPoint y: 282, distance: 71.8
click at [258, 275] on div "Select plant AZTRHCL-STR38300001484 AZTRHCL-STR38300001485 AZTRHCL-STR383000014…" at bounding box center [492, 276] width 498 height 23
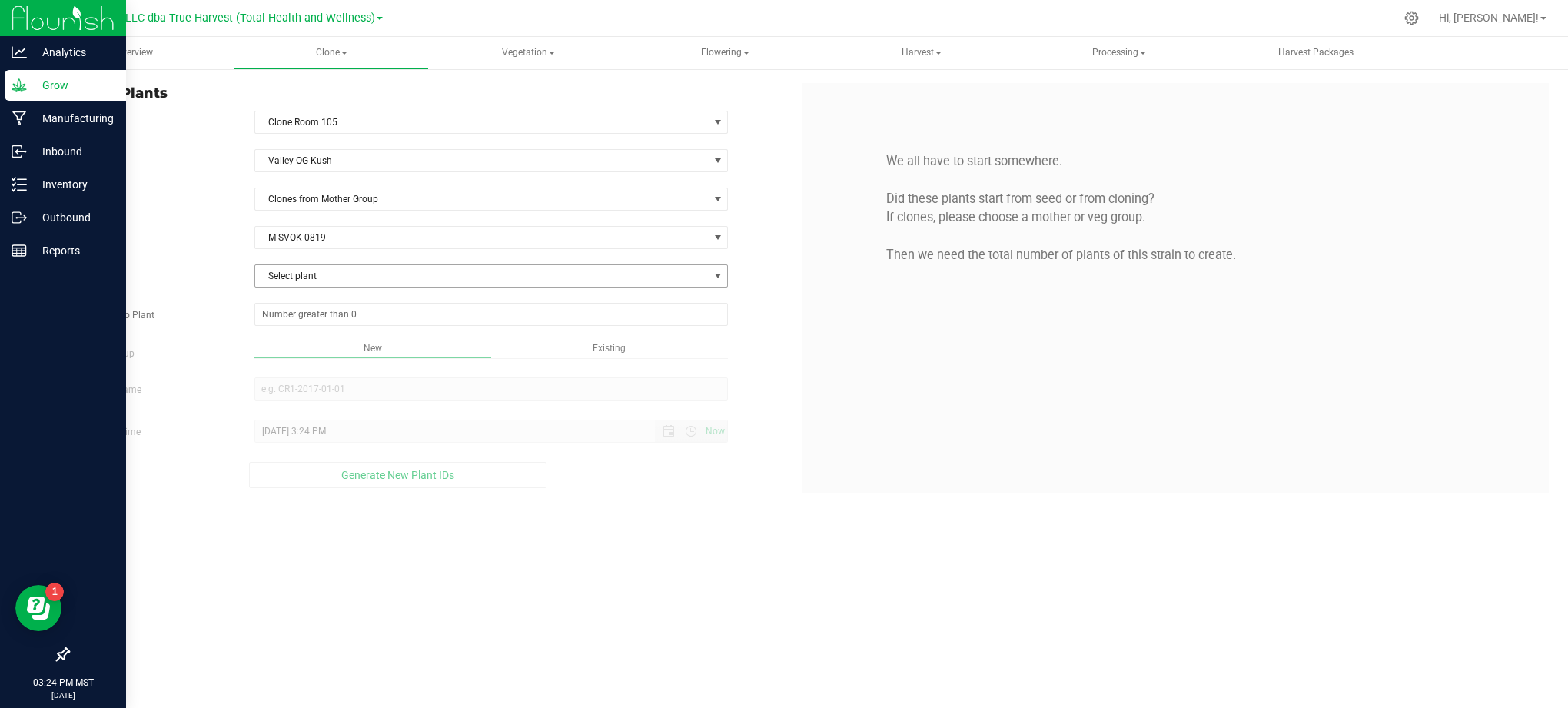
click at [314, 282] on span "Select plant" at bounding box center [482, 276] width 454 height 21
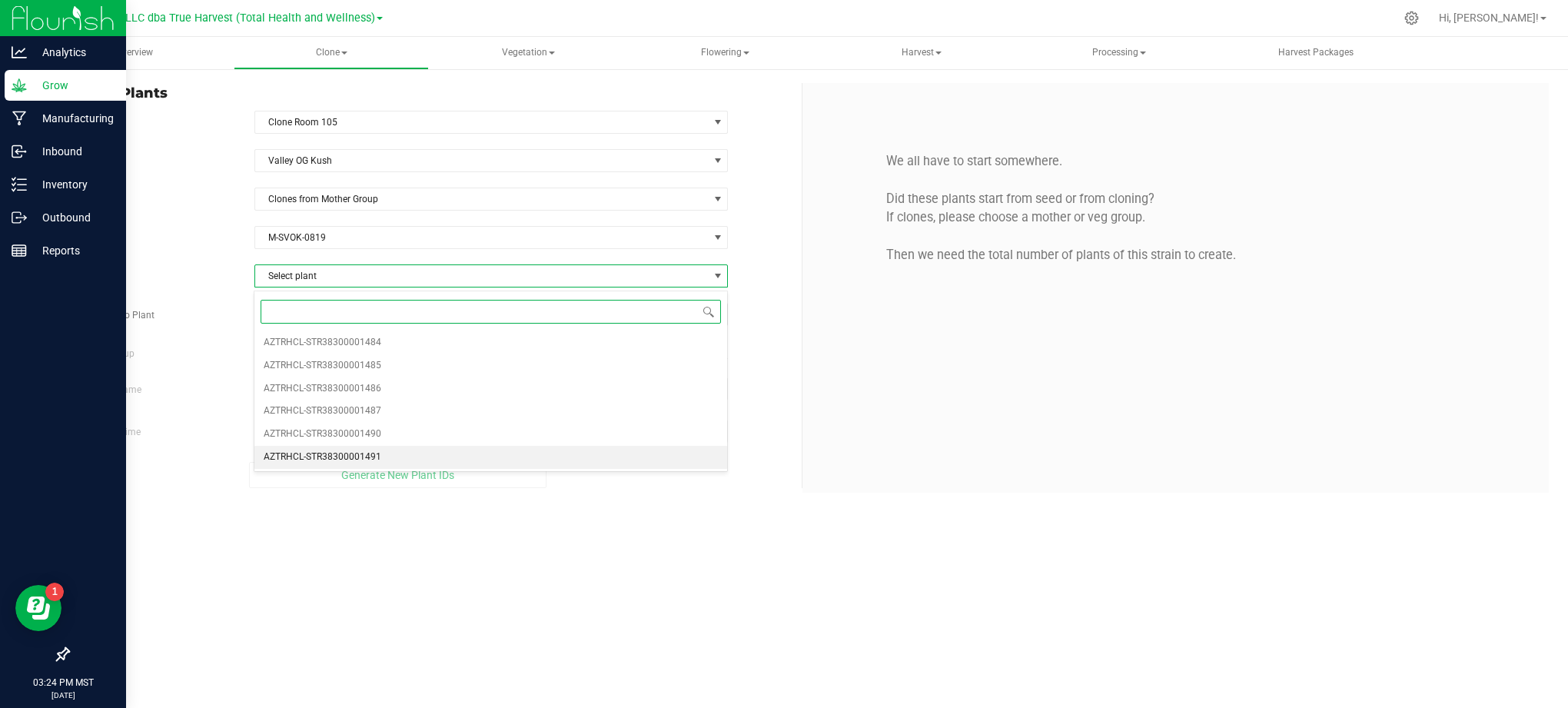
drag, startPoint x: 372, startPoint y: 461, endPoint x: 354, endPoint y: 446, distance: 23.4
click at [371, 461] on span "AZTRHCL-STR38300001491" at bounding box center [321, 457] width 117 height 20
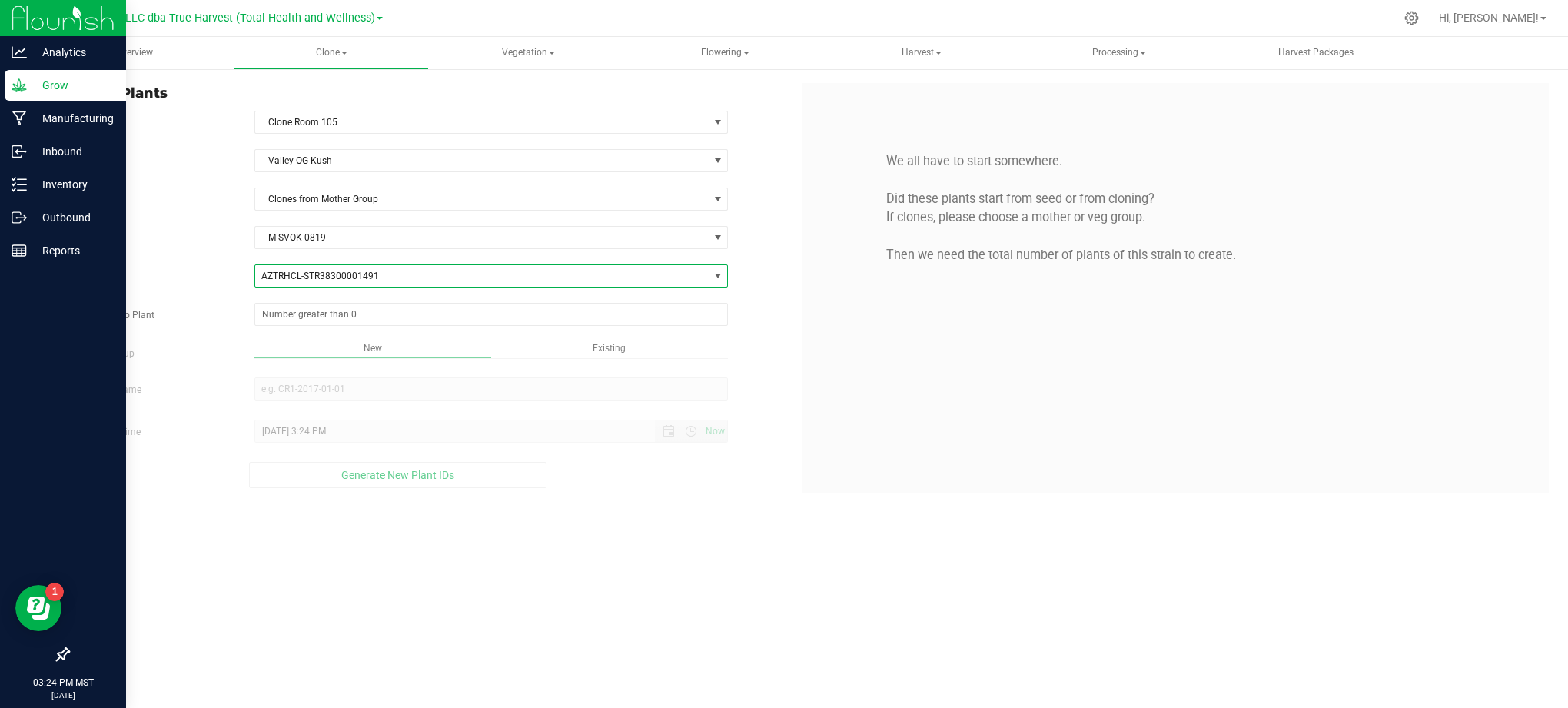
click at [234, 272] on label "Source Plant" at bounding box center [149, 277] width 187 height 14
drag, startPoint x: 264, startPoint y: 304, endPoint x: 277, endPoint y: 317, distance: 18.4
click at [266, 308] on div "Strain Valley OG [GEOGRAPHIC_DATA] Source Clones from Mother Group Mother Group…" at bounding box center [429, 319] width 722 height 339
click at [282, 323] on span at bounding box center [492, 315] width 474 height 23
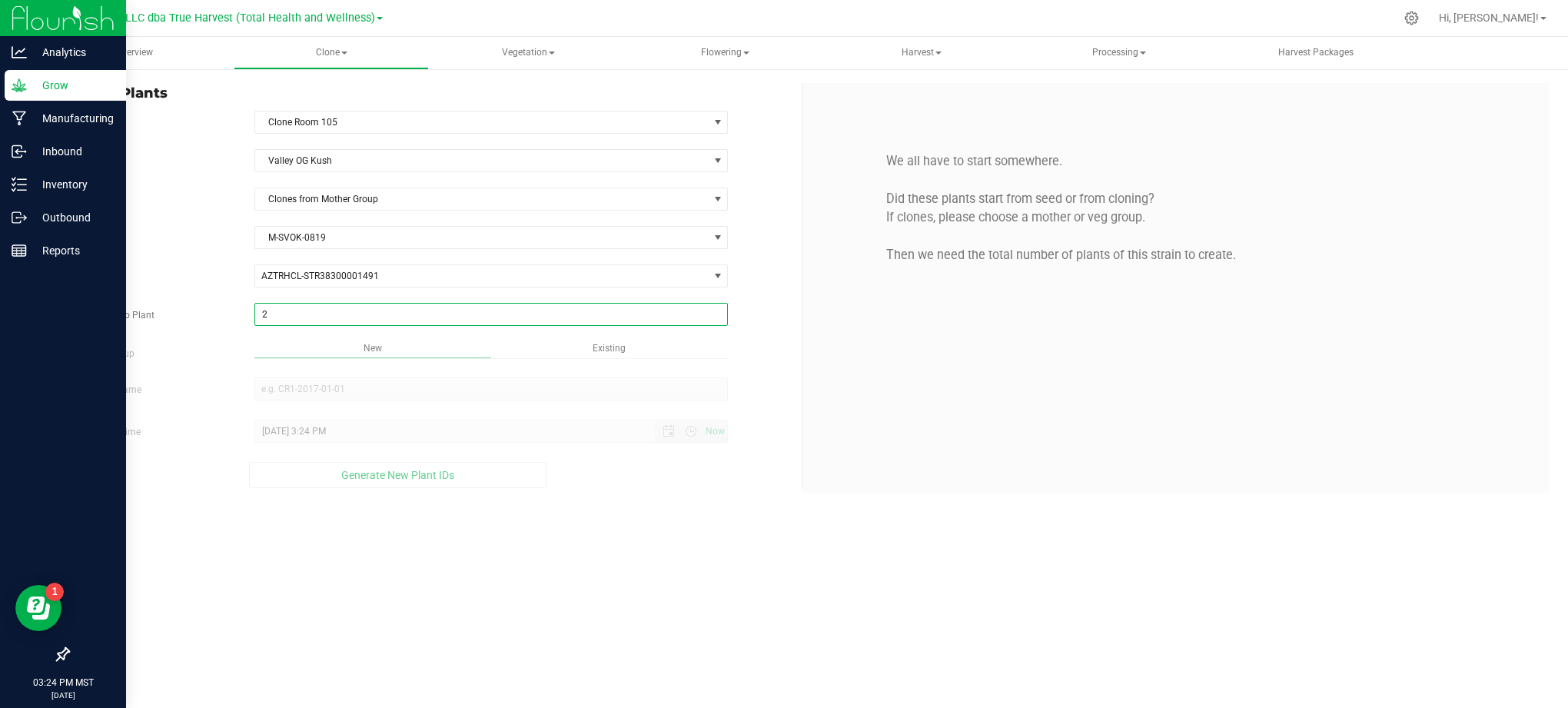
type input "25"
click at [616, 539] on div "Overview Clone Create plants Cloning groups Cloning plants Apply to plants Vege…" at bounding box center [802, 372] width 1531 height 671
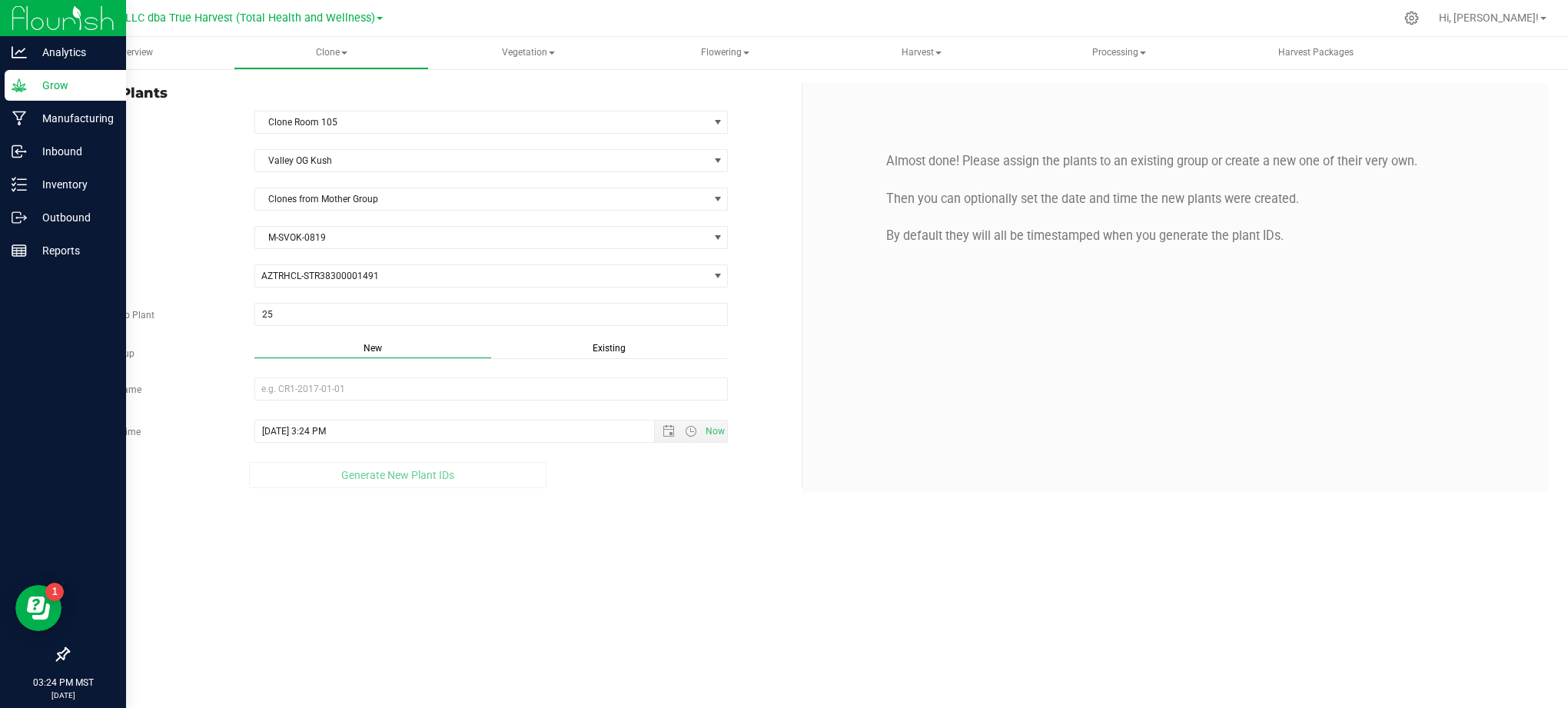
click at [614, 346] on span "Existing" at bounding box center [609, 348] width 33 height 11
click at [560, 394] on span "Select Plant Group" at bounding box center [482, 389] width 454 height 21
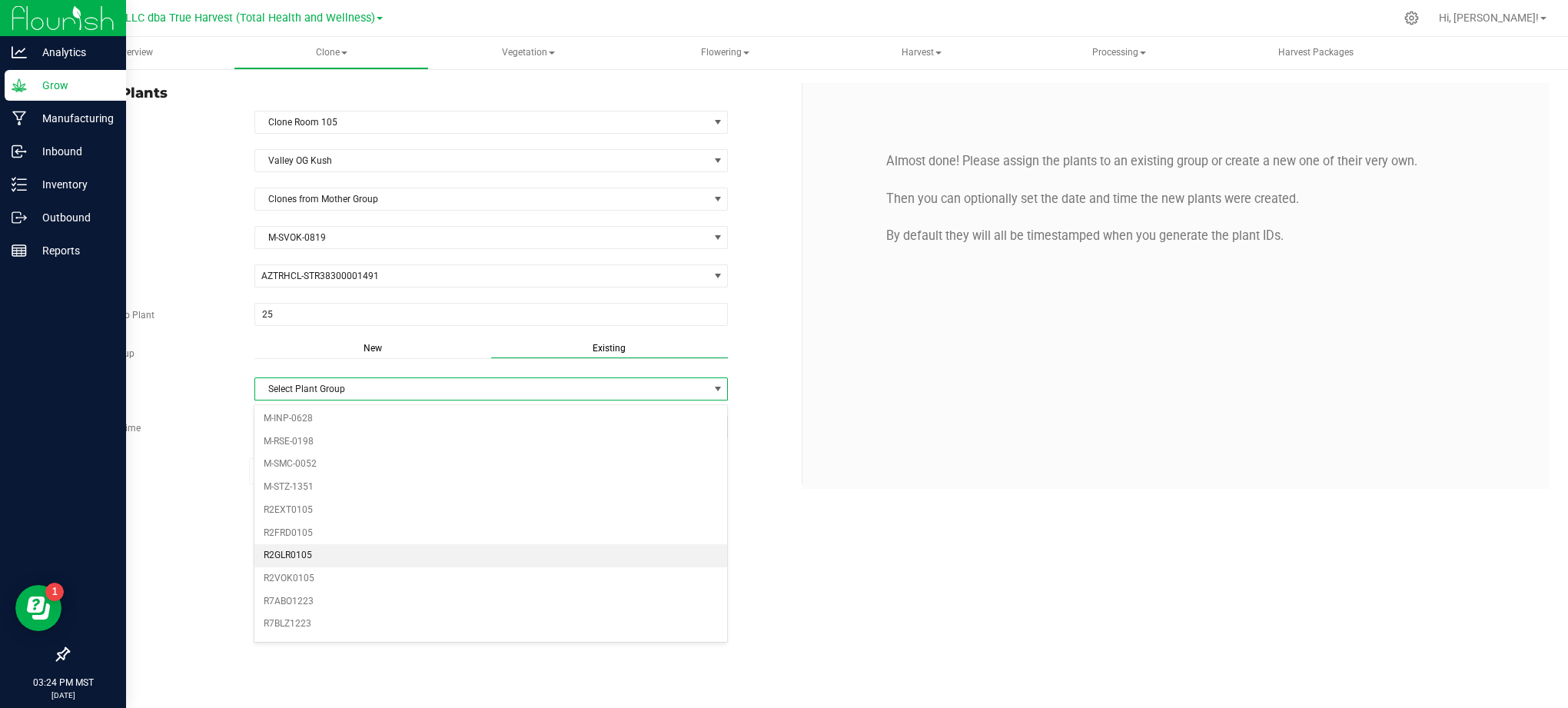
scroll to position [103, 0]
click at [311, 551] on li "R2VOK0105" at bounding box center [491, 546] width 472 height 23
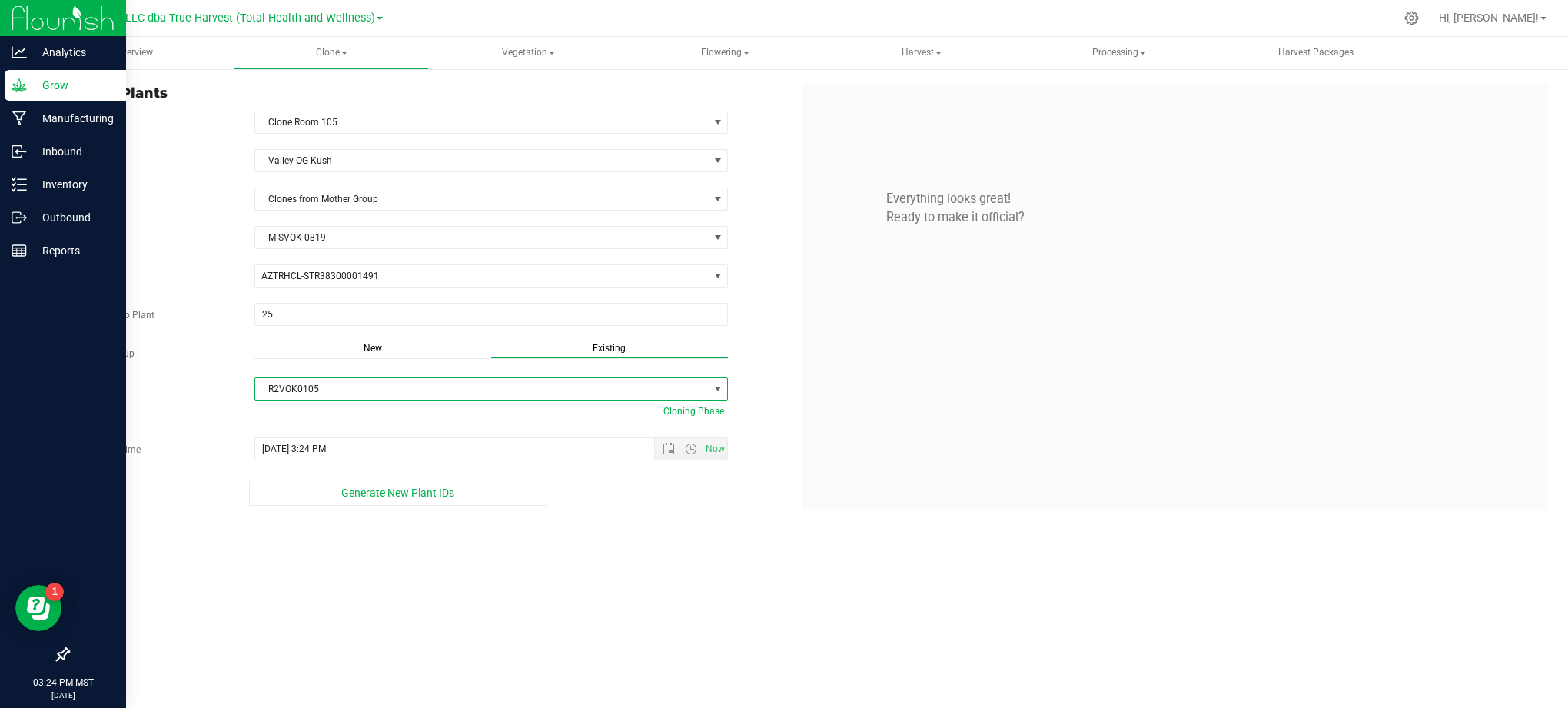
click at [173, 521] on div "Create Plants In Room Clone Room 105 Select room Clone Room 104 Clone Room 105 …" at bounding box center [802, 296] width 1531 height 458
drag, startPoint x: 586, startPoint y: 536, endPoint x: 606, endPoint y: 521, distance: 25.0
click at [588, 533] on div "Overview Clone Create plants Cloning groups Cloning plants Apply to plants Vege…" at bounding box center [802, 372] width 1531 height 671
click at [659, 447] on span "Open the date view" at bounding box center [668, 448] width 26 height 13
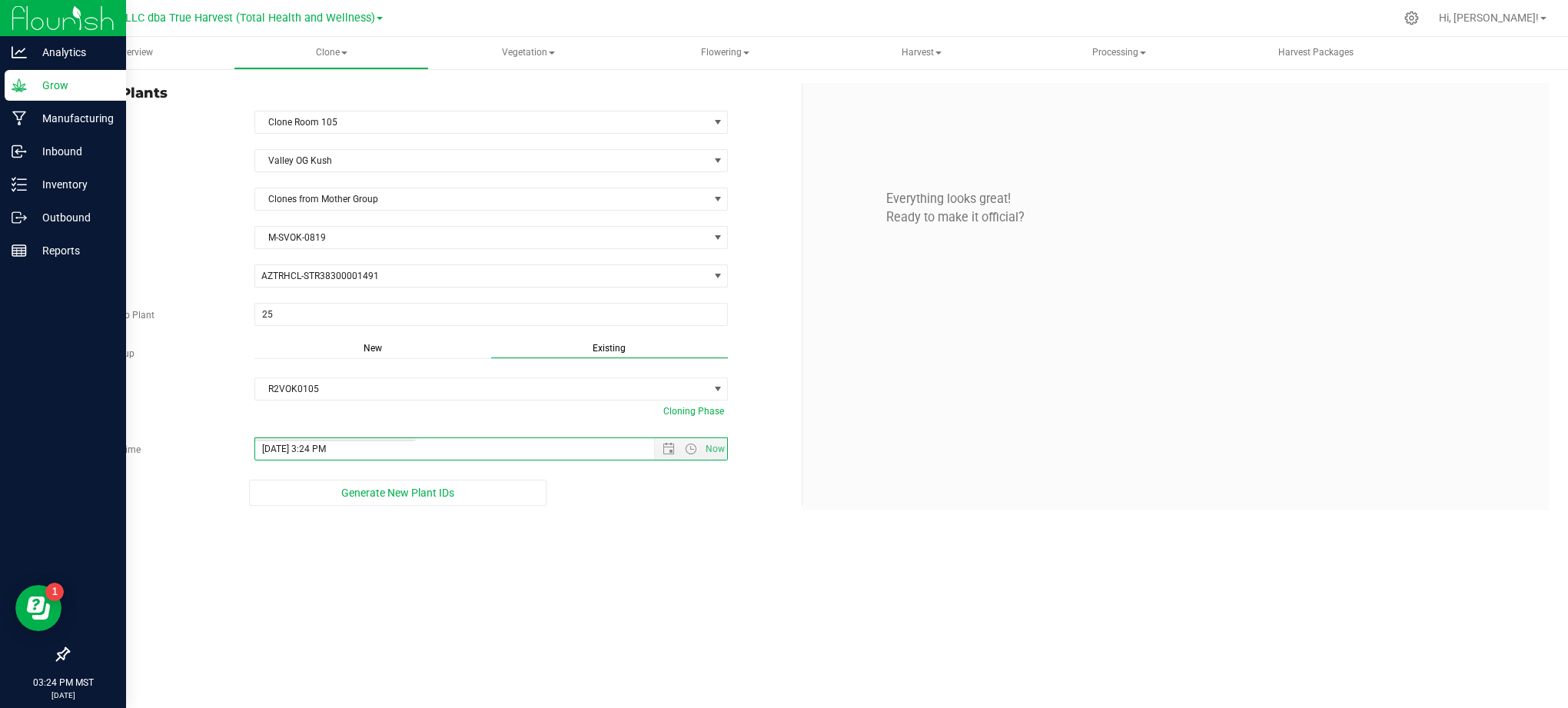
click at [590, 588] on div "Overview Clone Create plants Cloning groups Cloning plants Apply to plants Vege…" at bounding box center [802, 372] width 1531 height 671
click at [349, 589] on div "Overview Clone Create plants Cloning groups Cloning plants Apply to plants Vege…" at bounding box center [802, 372] width 1531 height 671
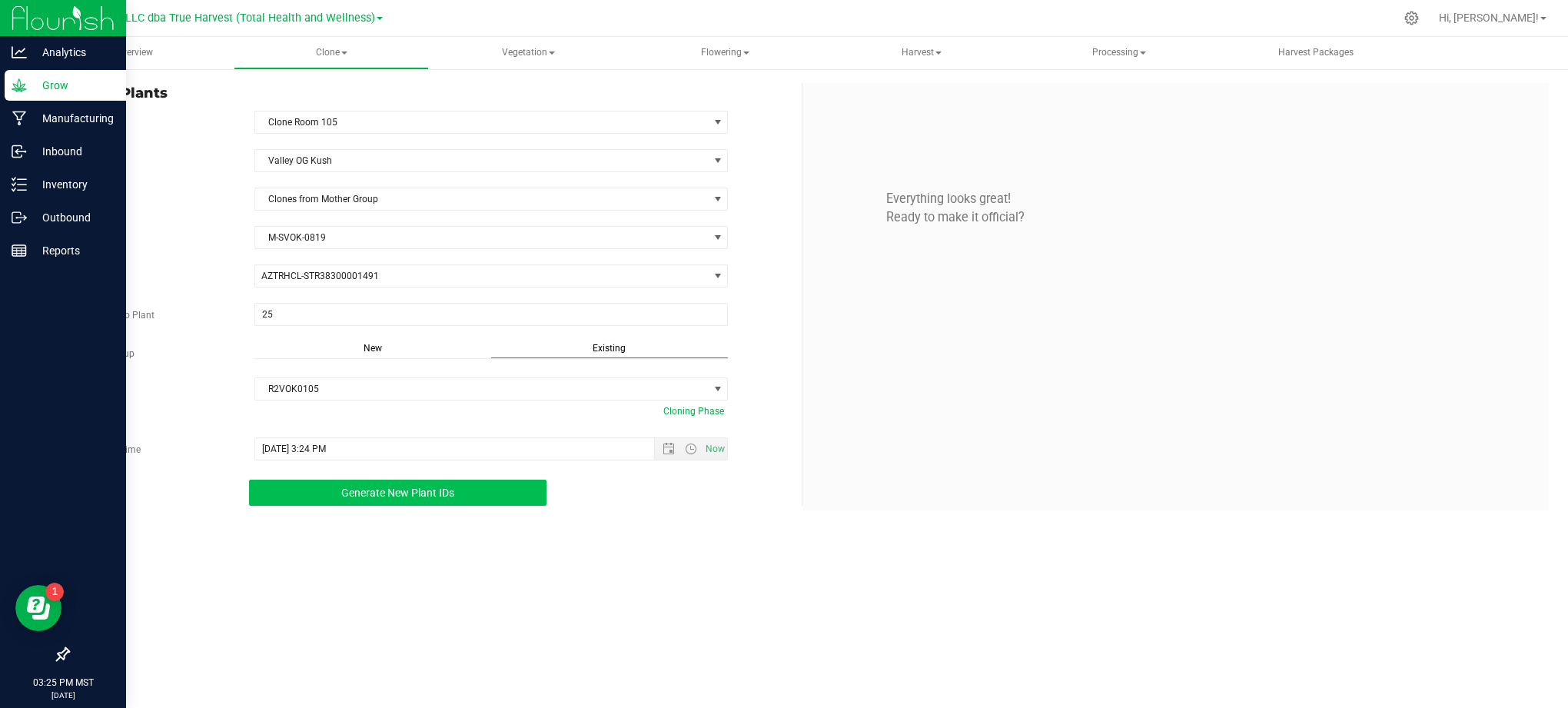
click at [337, 503] on button "Generate New Plant IDs" at bounding box center [397, 493] width 297 height 26
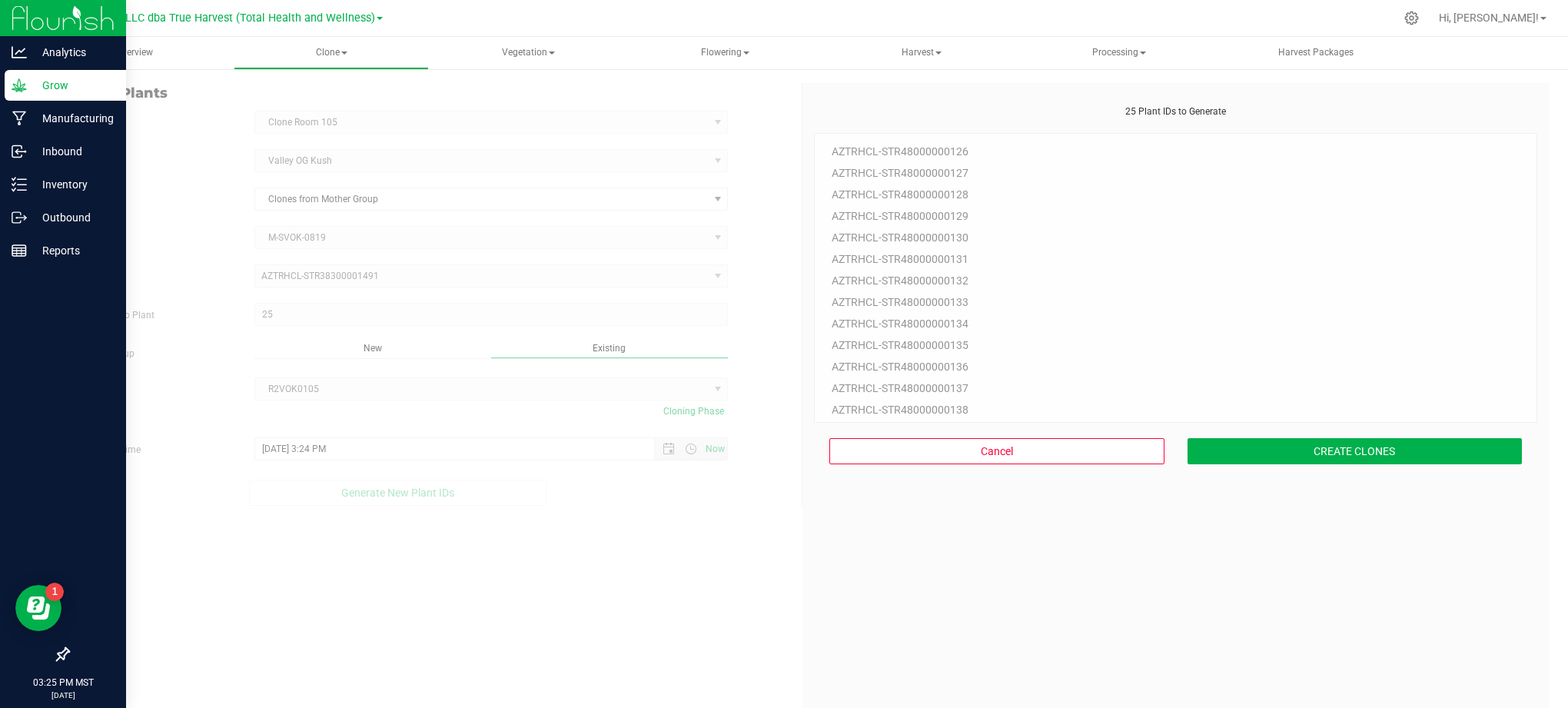
scroll to position [46, 0]
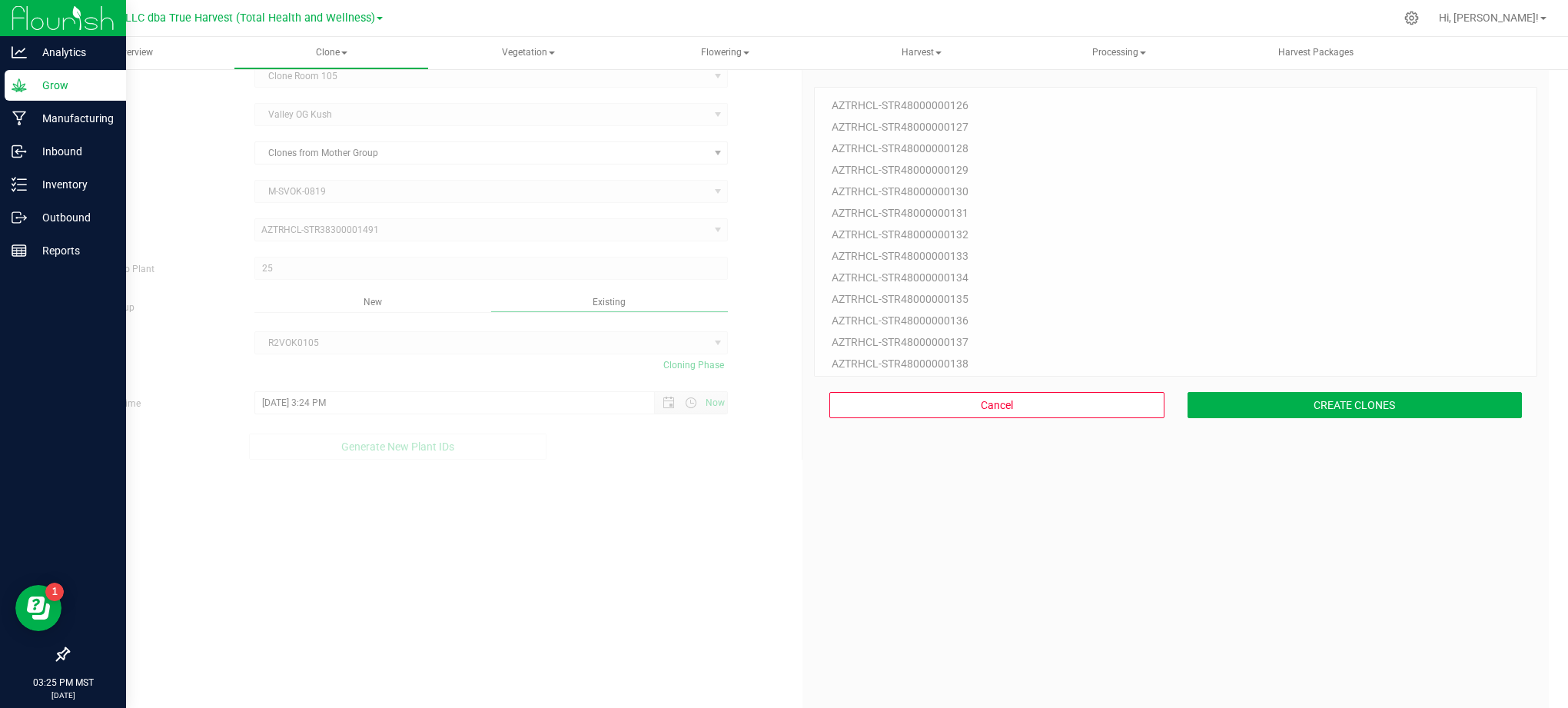
drag, startPoint x: 979, startPoint y: 568, endPoint x: 1049, endPoint y: 564, distance: 70.1
click at [1004, 575] on div "25 Plant IDs to Generate AZTRHCL-STR48000000126 AZTRHCL-STR48000000127 AZTRHCL-…" at bounding box center [1175, 412] width 723 height 708
click at [1251, 408] on button "CREATE CLONES" at bounding box center [1355, 405] width 335 height 26
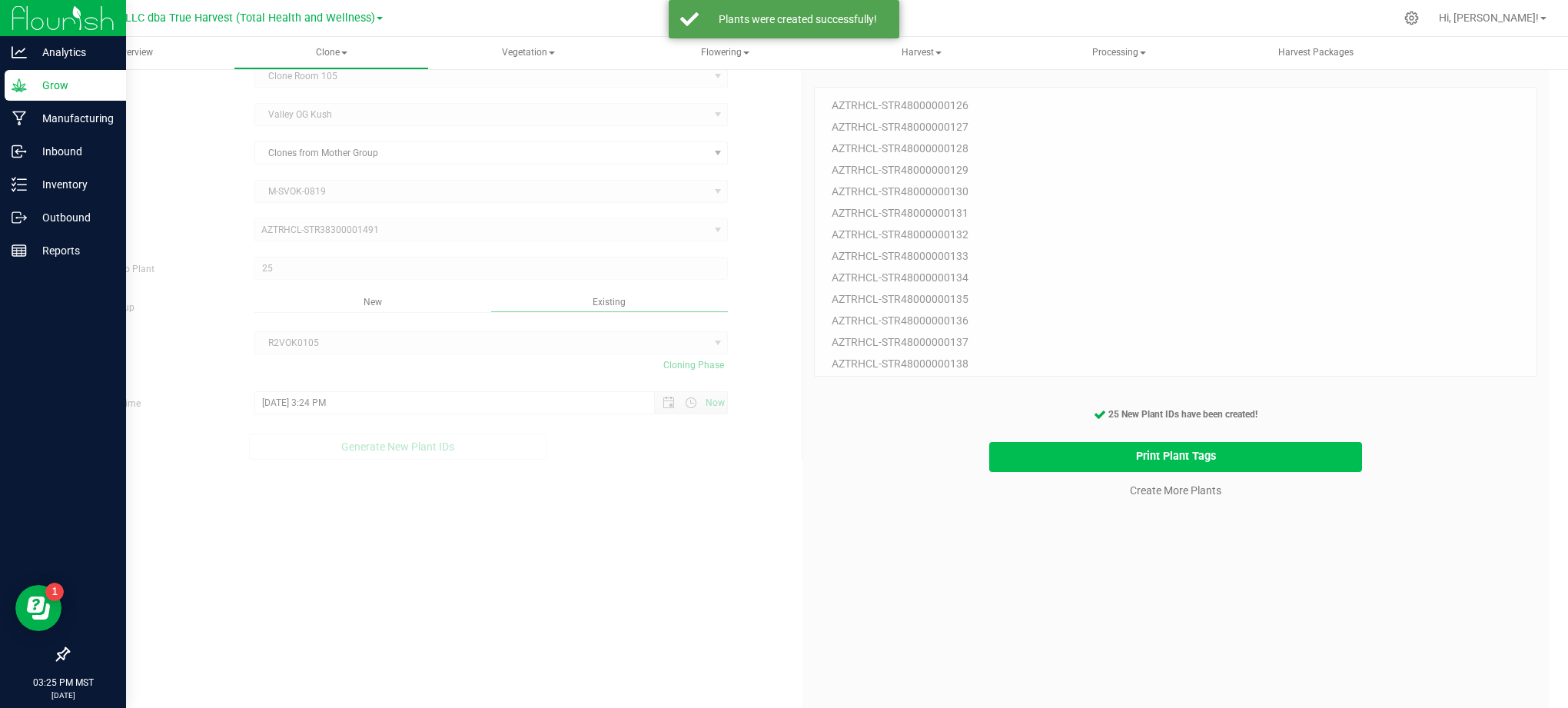
click at [1068, 465] on button "Print Plant Tags" at bounding box center [1176, 457] width 374 height 30
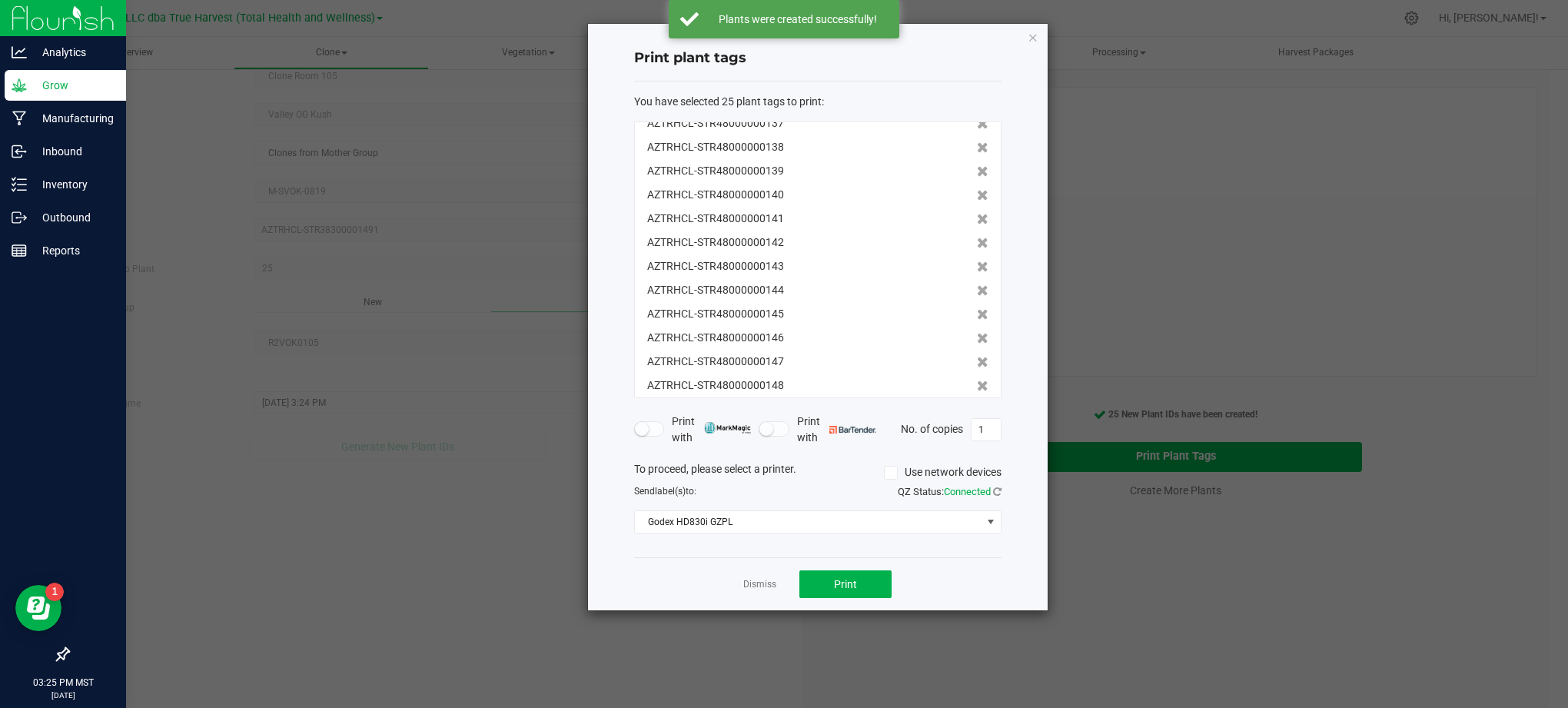
scroll to position [333, 0]
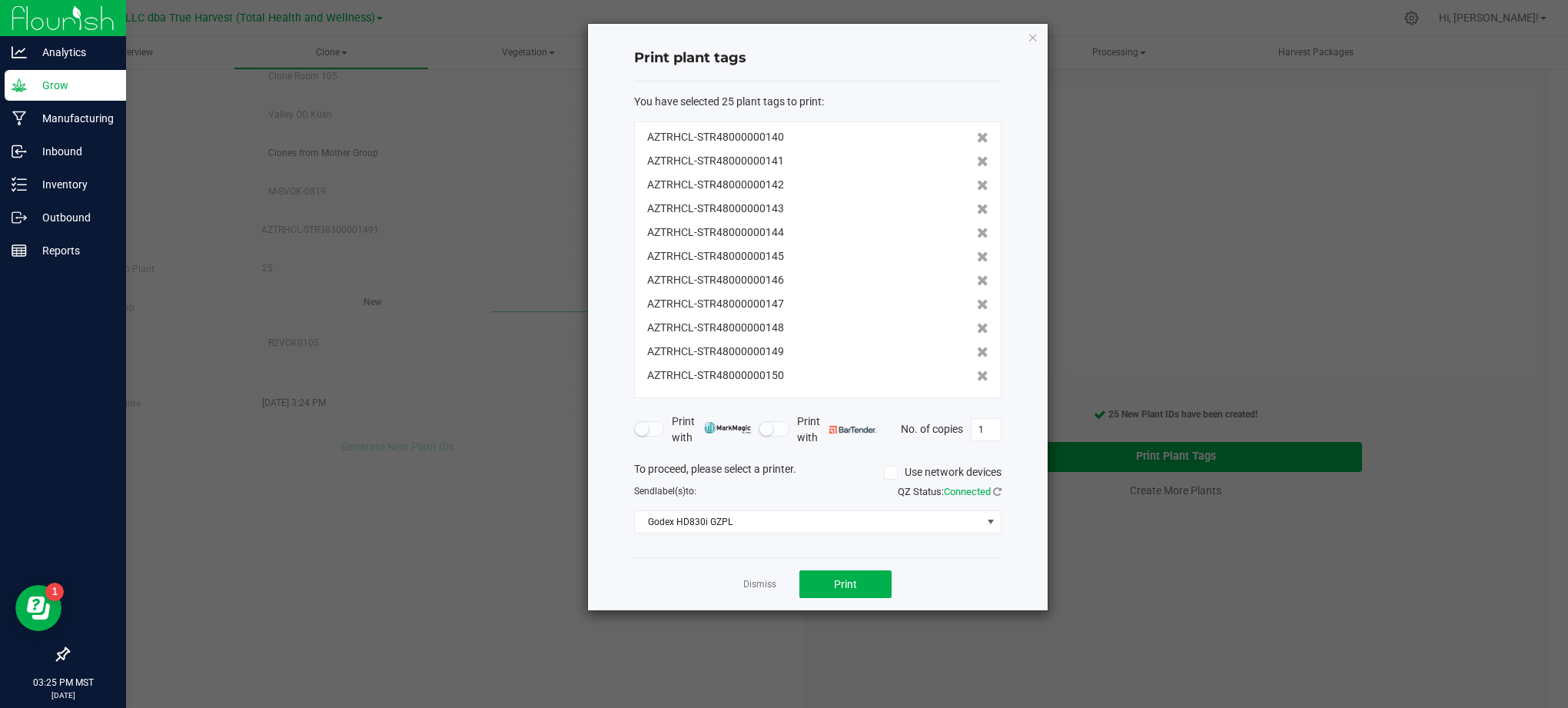
click at [917, 582] on div "Dismiss Print" at bounding box center [818, 584] width 368 height 53
click at [797, 585] on div "Dismiss Print" at bounding box center [818, 584] width 368 height 53
click at [819, 586] on button "Print" at bounding box center [845, 584] width 92 height 28
click at [1031, 411] on div "Print plant tags You have selected 25 plant tags to print : AZTRHCL-STR48000000…" at bounding box center [817, 318] width 460 height 587
click at [736, 580] on div "Dismiss Print" at bounding box center [818, 584] width 368 height 53
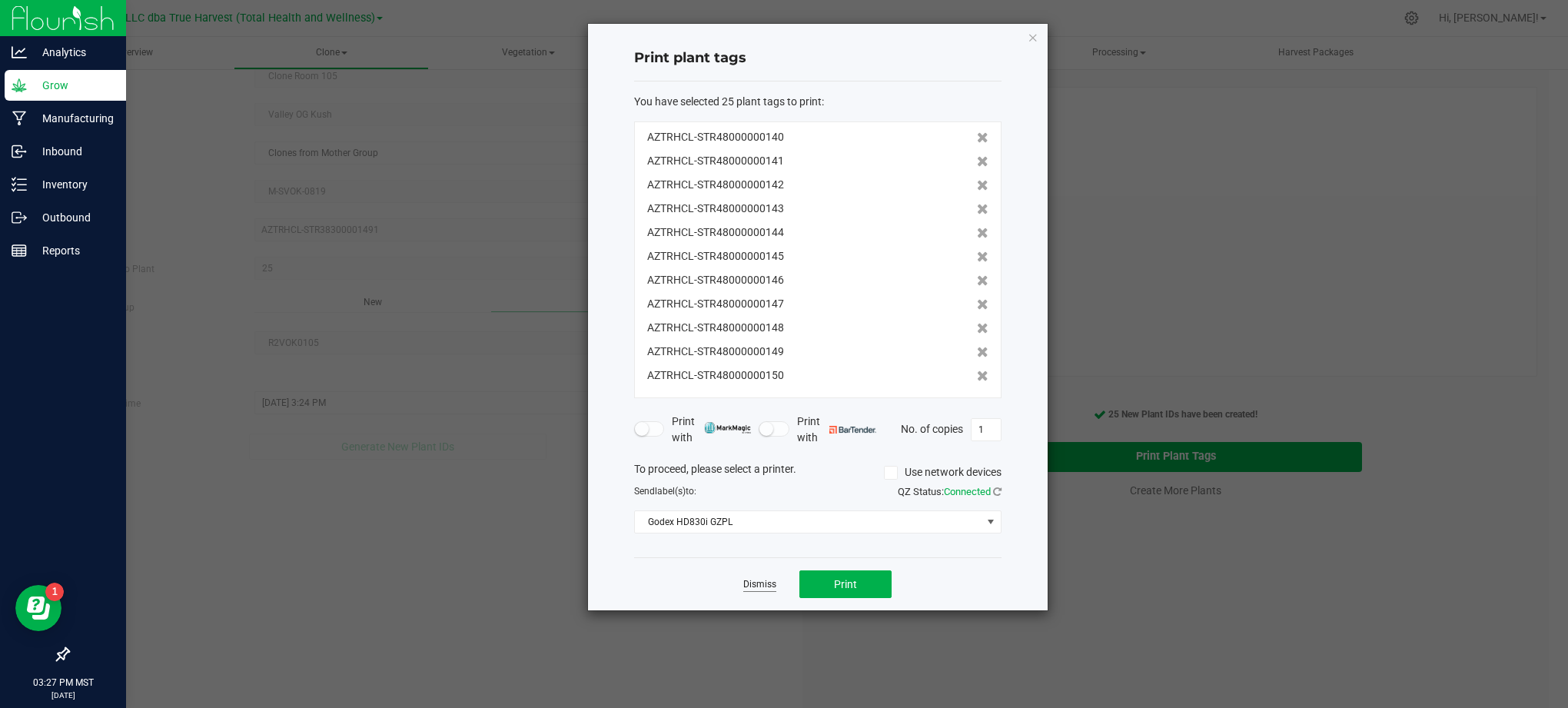
click at [756, 586] on link "Dismiss" at bounding box center [760, 584] width 33 height 13
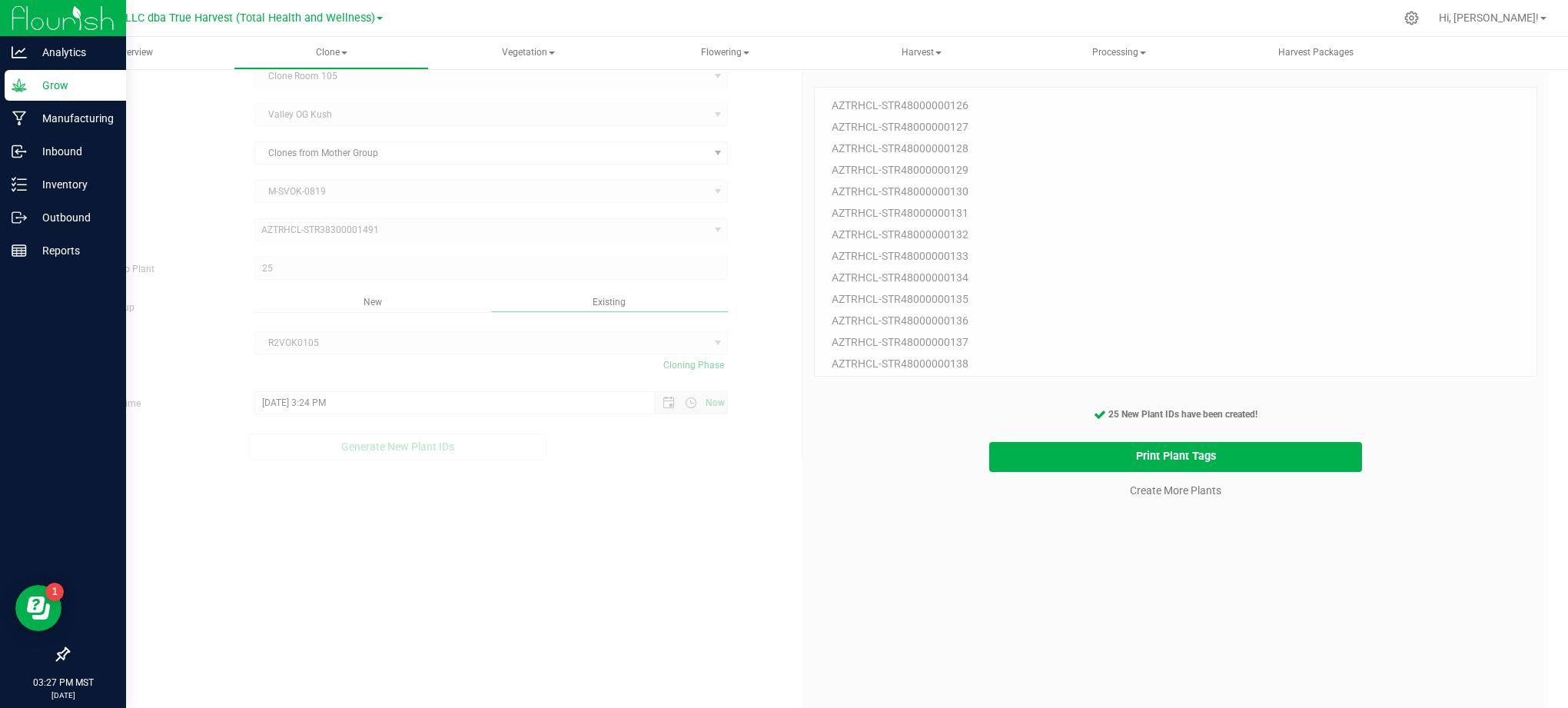
click at [1172, 613] on div "25 Plant IDs to Generate AZTRHCL-STR48000000126 AZTRHCL-STR48000000127 AZTRHCL-…" at bounding box center [1175, 412] width 723 height 708
click at [1156, 496] on link "Create More Plants" at bounding box center [1175, 491] width 91 height 15
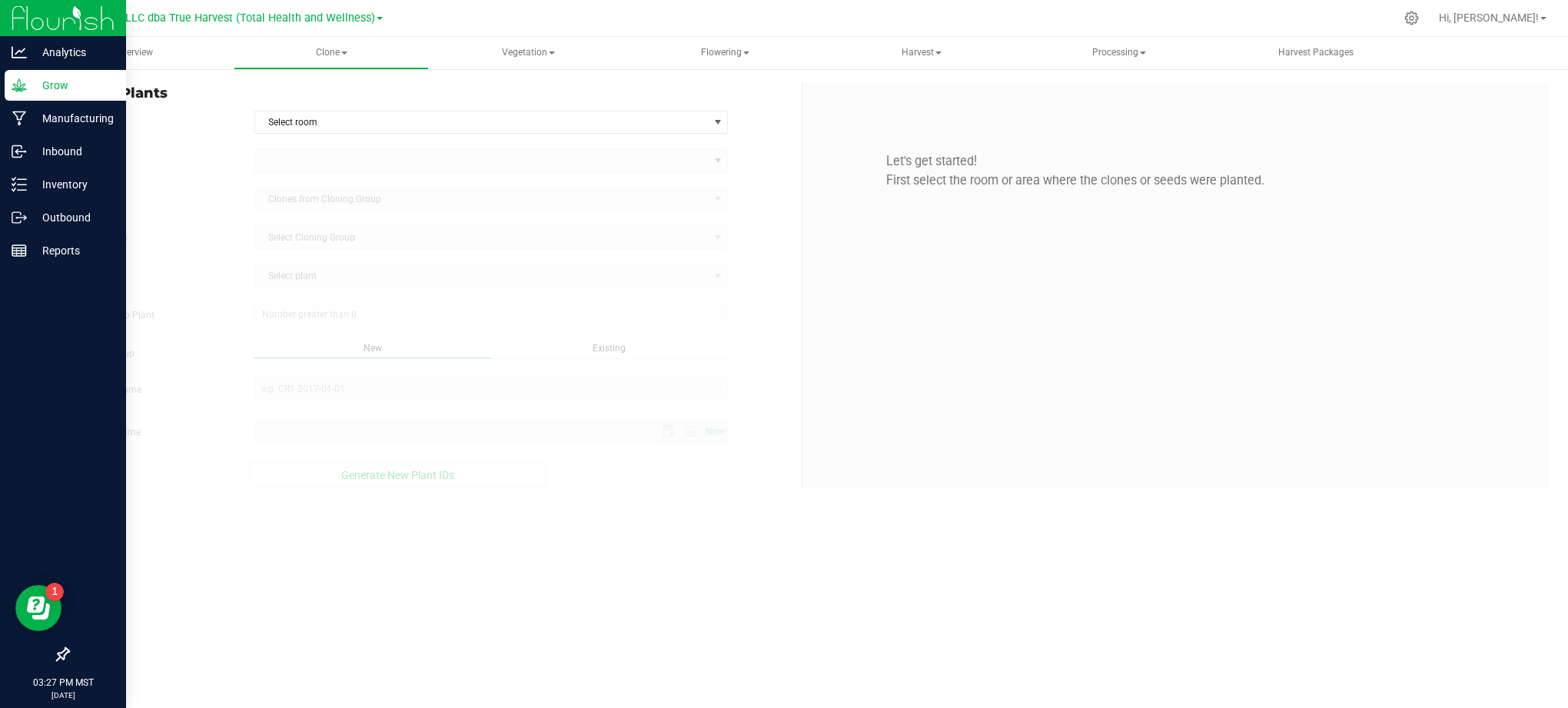
type input "[DATE] 3:27 PM"
drag, startPoint x: 734, startPoint y: 606, endPoint x: 803, endPoint y: 600, distance: 69.3
click at [735, 606] on div "Overview Clone Create plants Cloning groups Cloning plants Apply to plants Vege…" at bounding box center [802, 372] width 1531 height 671
click at [726, 121] on span "select" at bounding box center [717, 122] width 19 height 21
click at [303, 164] on li "Clone Room 105" at bounding box center [491, 172] width 472 height 23
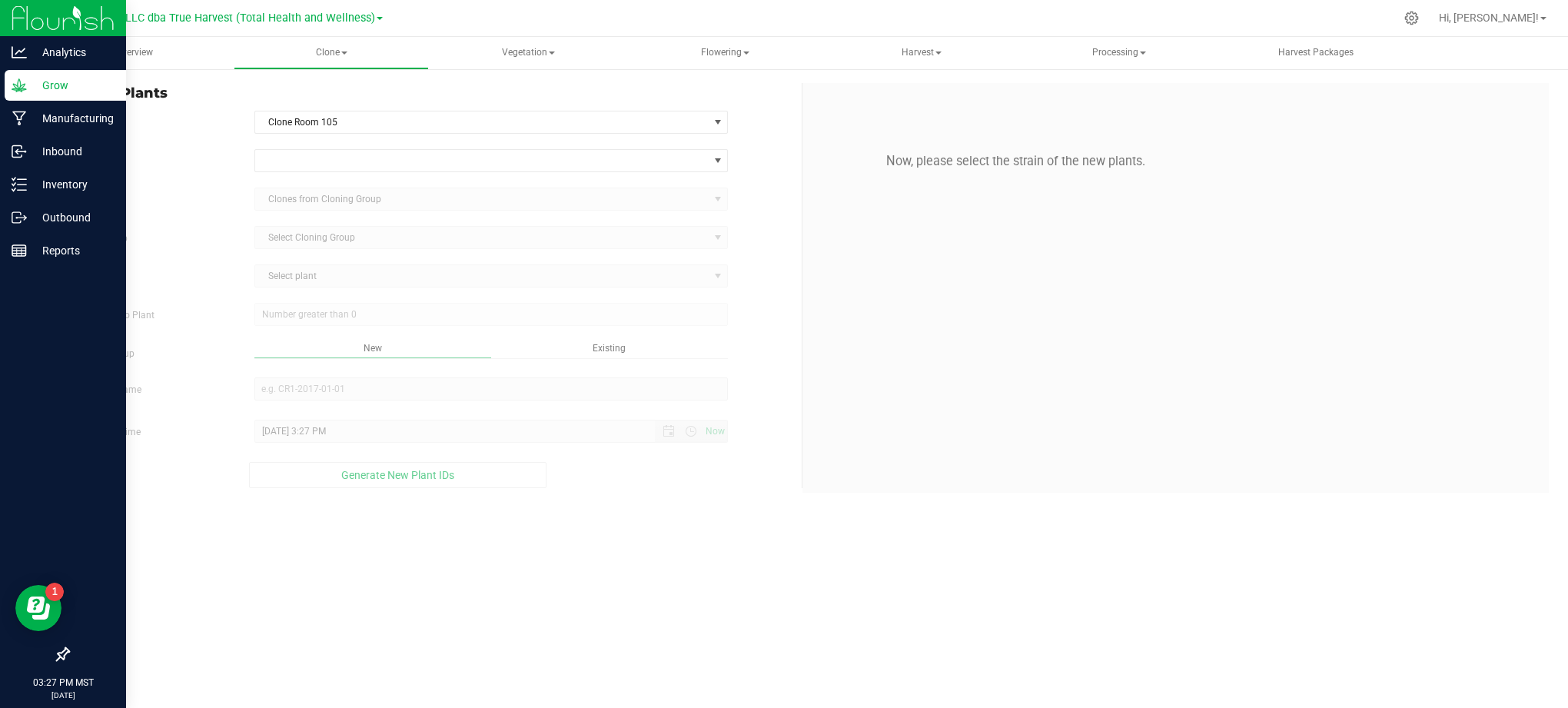
click at [207, 170] on div "Strain" at bounding box center [429, 161] width 745 height 23
click at [352, 162] on span at bounding box center [482, 161] width 454 height 21
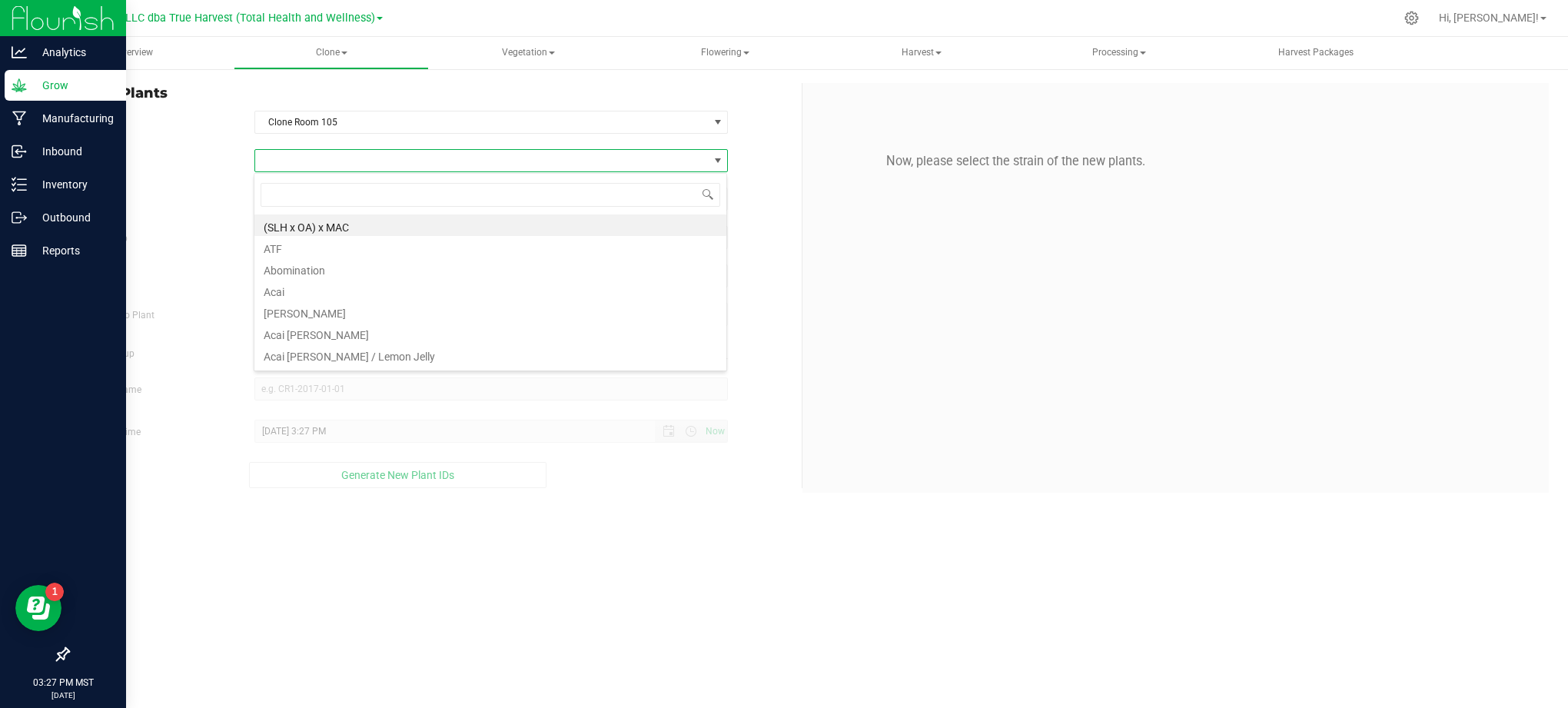
scroll to position [23, 474]
type input "Valley og"
click at [293, 233] on li "Valley OG Kush" at bounding box center [491, 226] width 472 height 21
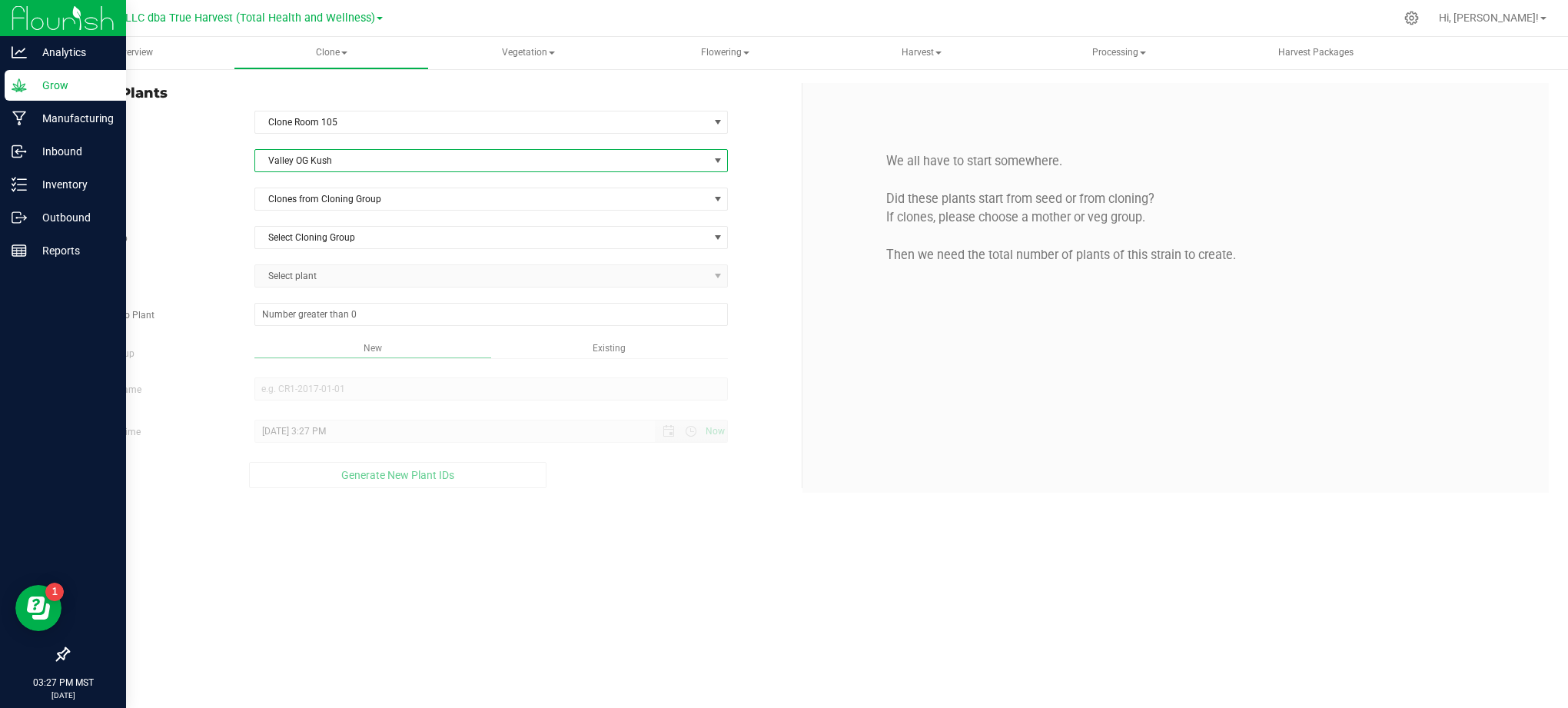
click at [227, 233] on label "Cloning Group" at bounding box center [149, 238] width 187 height 14
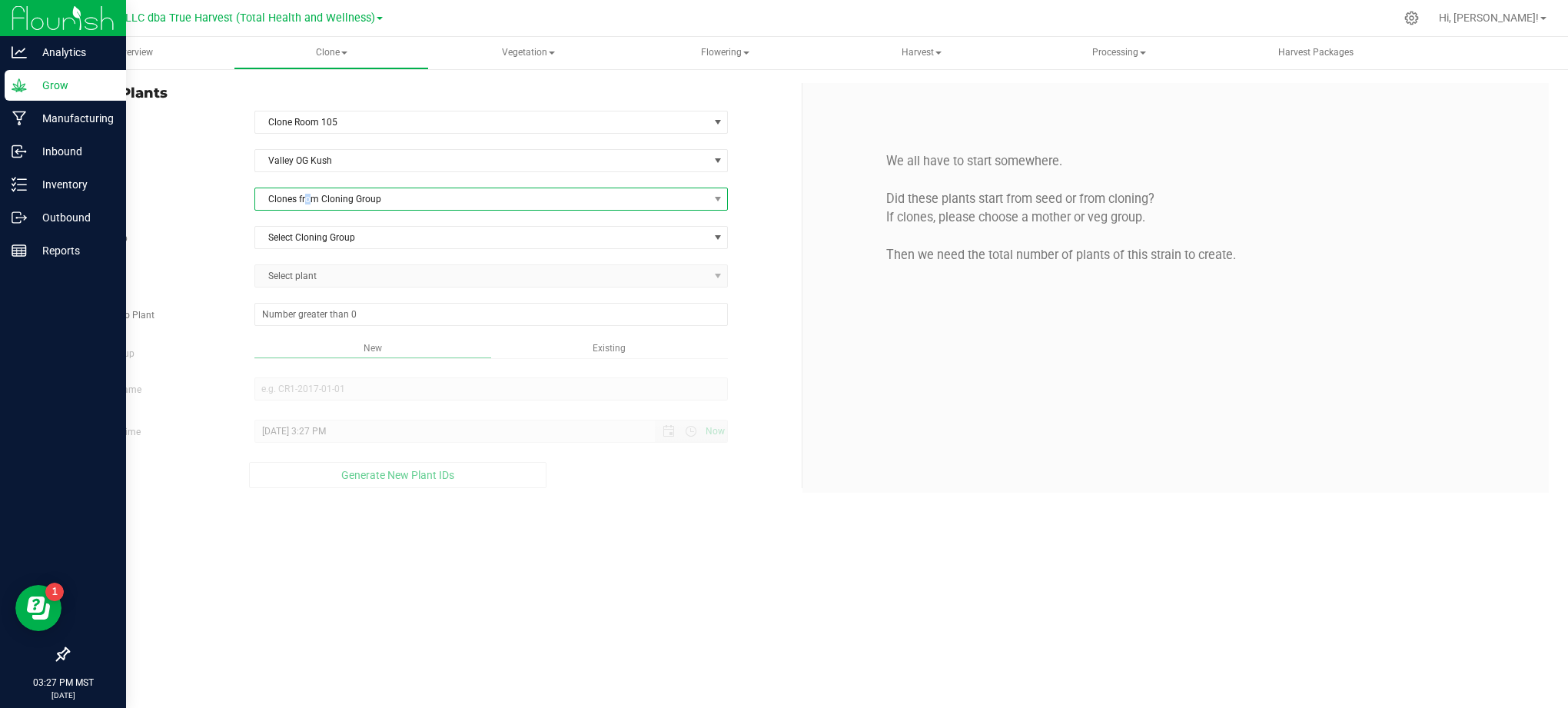
click at [308, 193] on span "Clones from Cloning Group" at bounding box center [482, 200] width 454 height 21
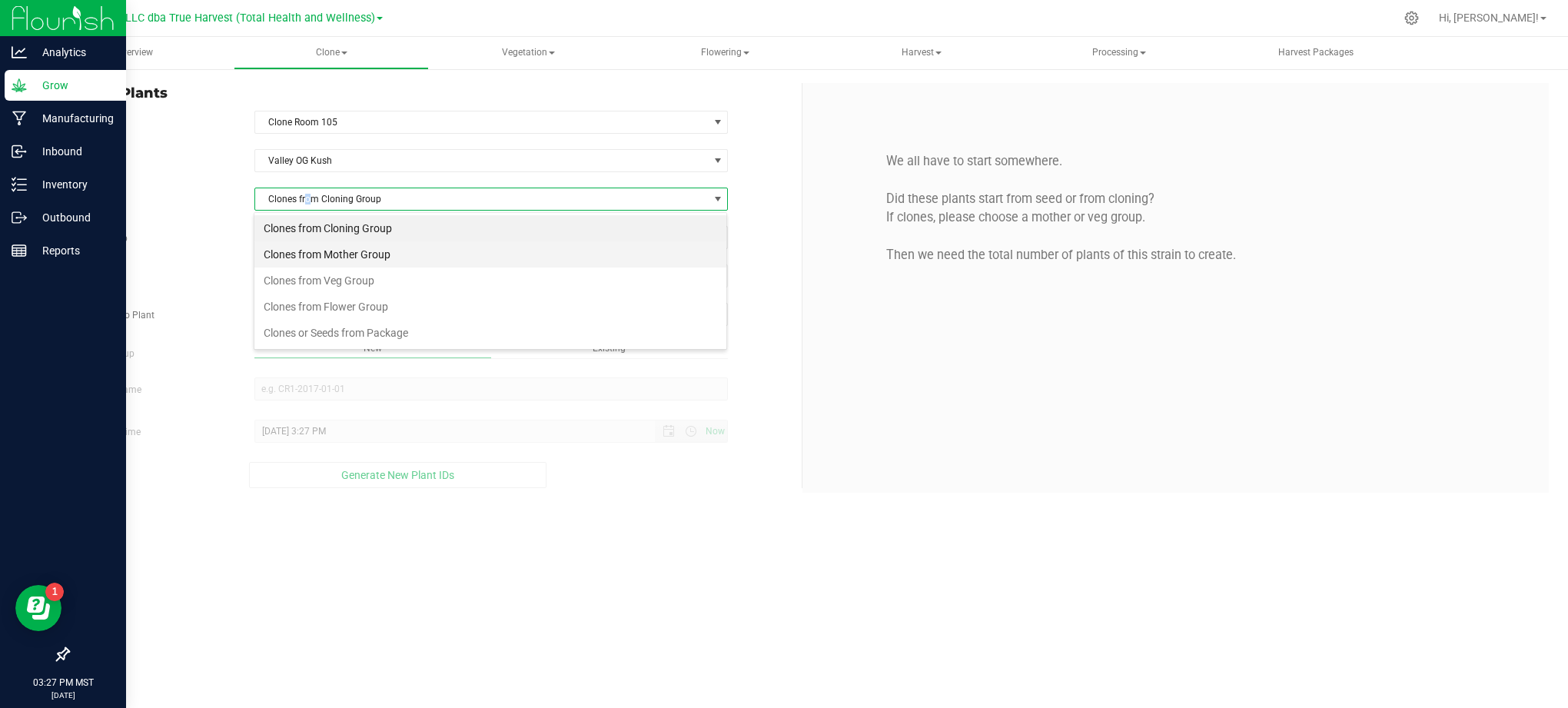
click at [326, 245] on li "Clones from Mother Group" at bounding box center [491, 254] width 472 height 26
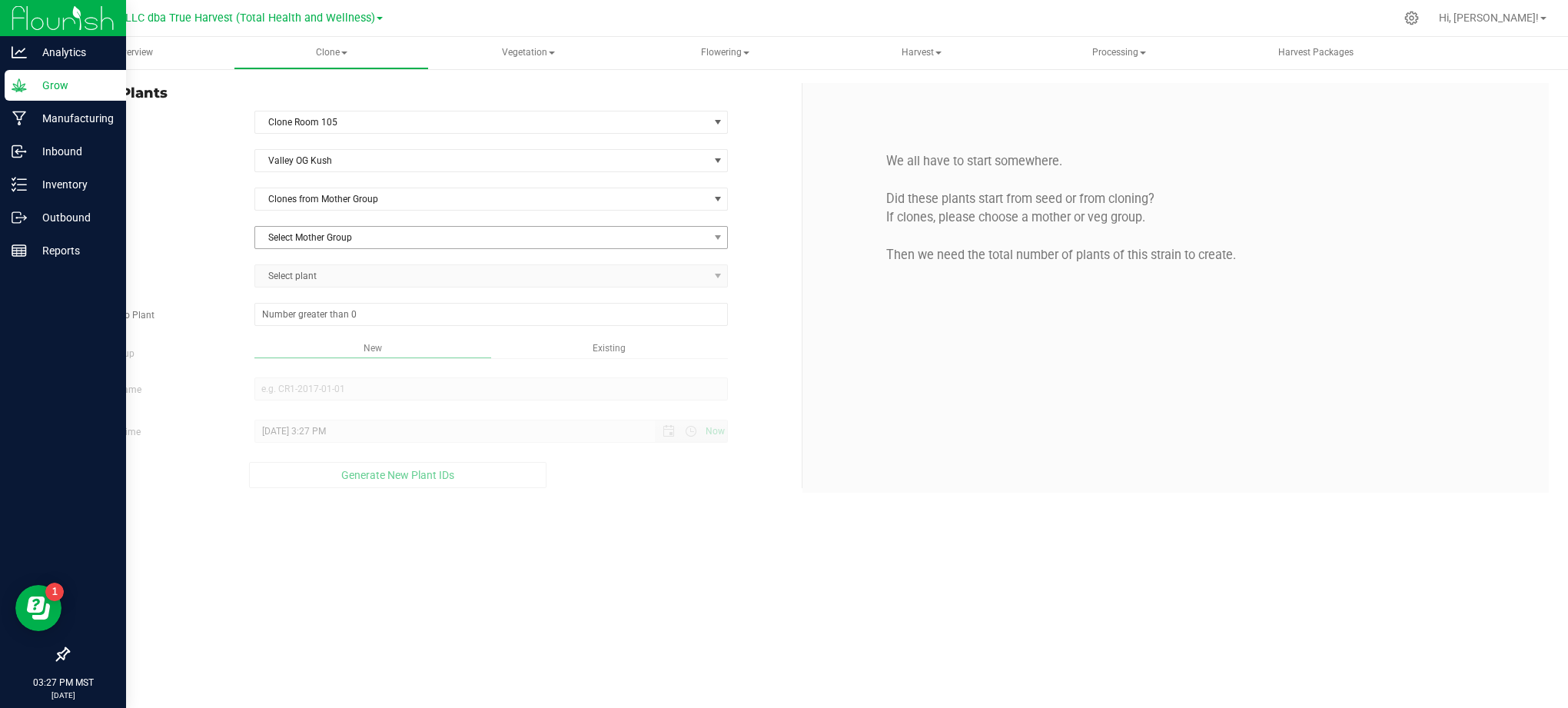
drag, startPoint x: 193, startPoint y: 215, endPoint x: 330, endPoint y: 231, distance: 137.9
click at [223, 222] on div "Strain Valley OG [GEOGRAPHIC_DATA] Source Clones from Mother Group Mother Group…" at bounding box center [429, 319] width 722 height 339
drag, startPoint x: 330, startPoint y: 231, endPoint x: 389, endPoint y: 234, distance: 59.1
click at [332, 231] on span "Select Mother Group" at bounding box center [482, 237] width 454 height 21
click at [370, 259] on li "M-SVOK-0819" at bounding box center [491, 266] width 472 height 23
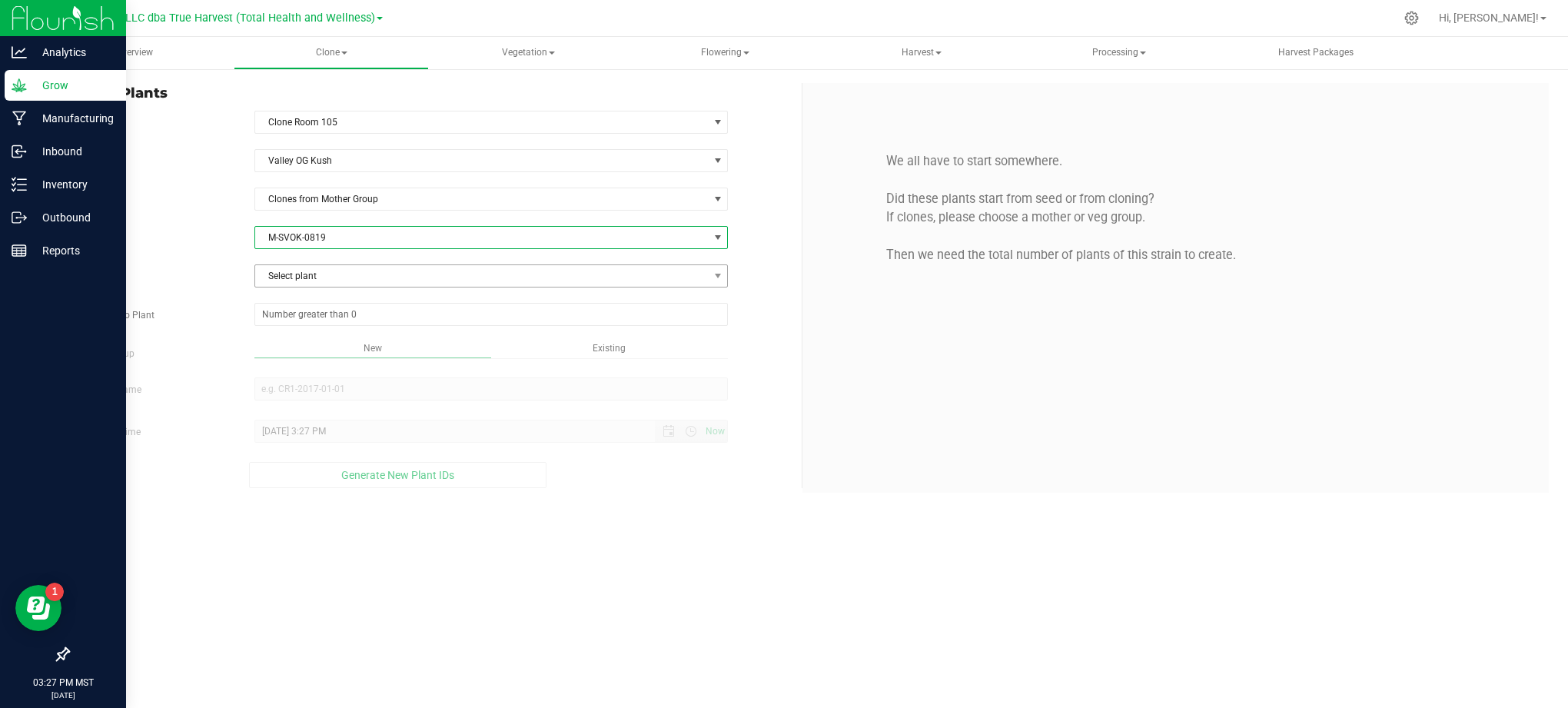
click at [312, 269] on span "Select plant" at bounding box center [482, 276] width 454 height 21
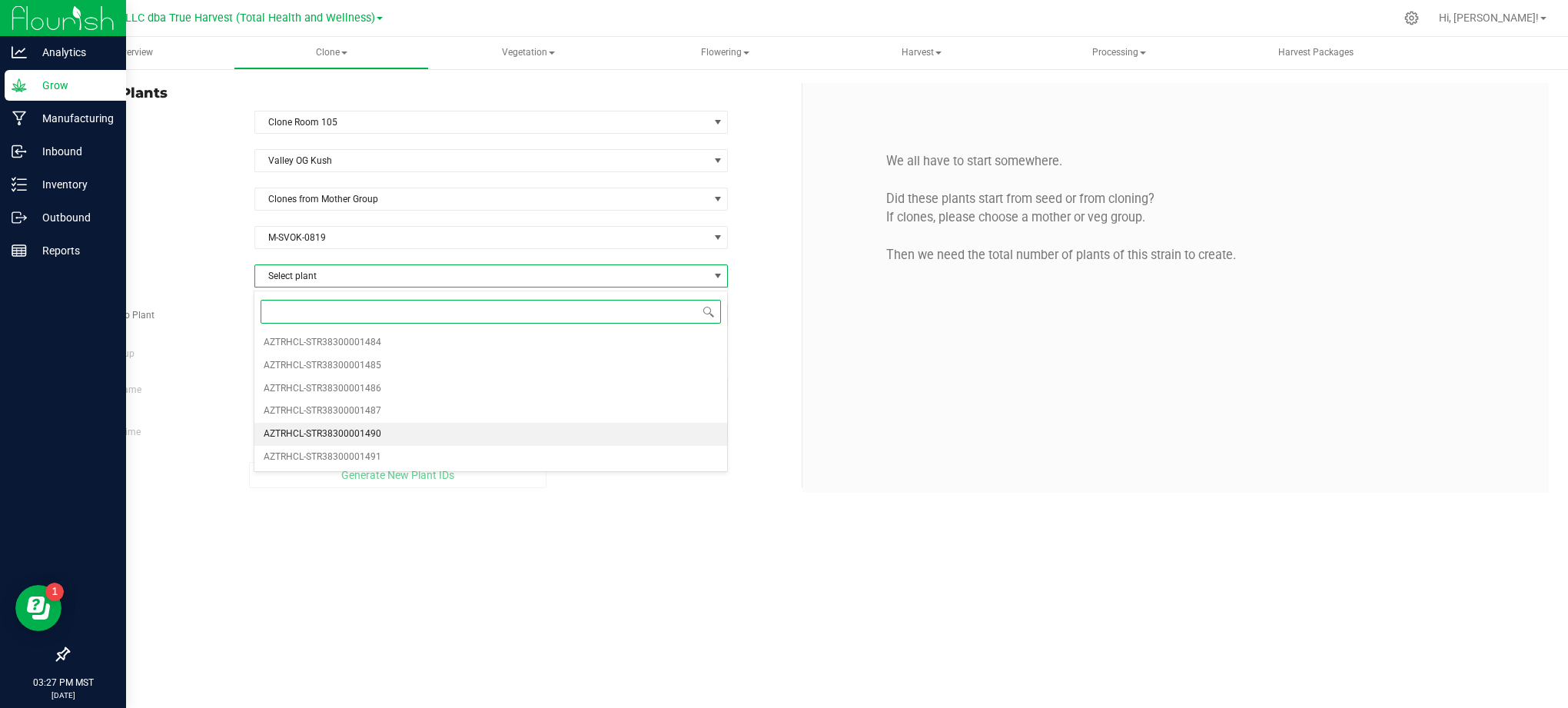
click at [431, 429] on li "AZTRHCL-STR38300001490" at bounding box center [491, 435] width 472 height 23
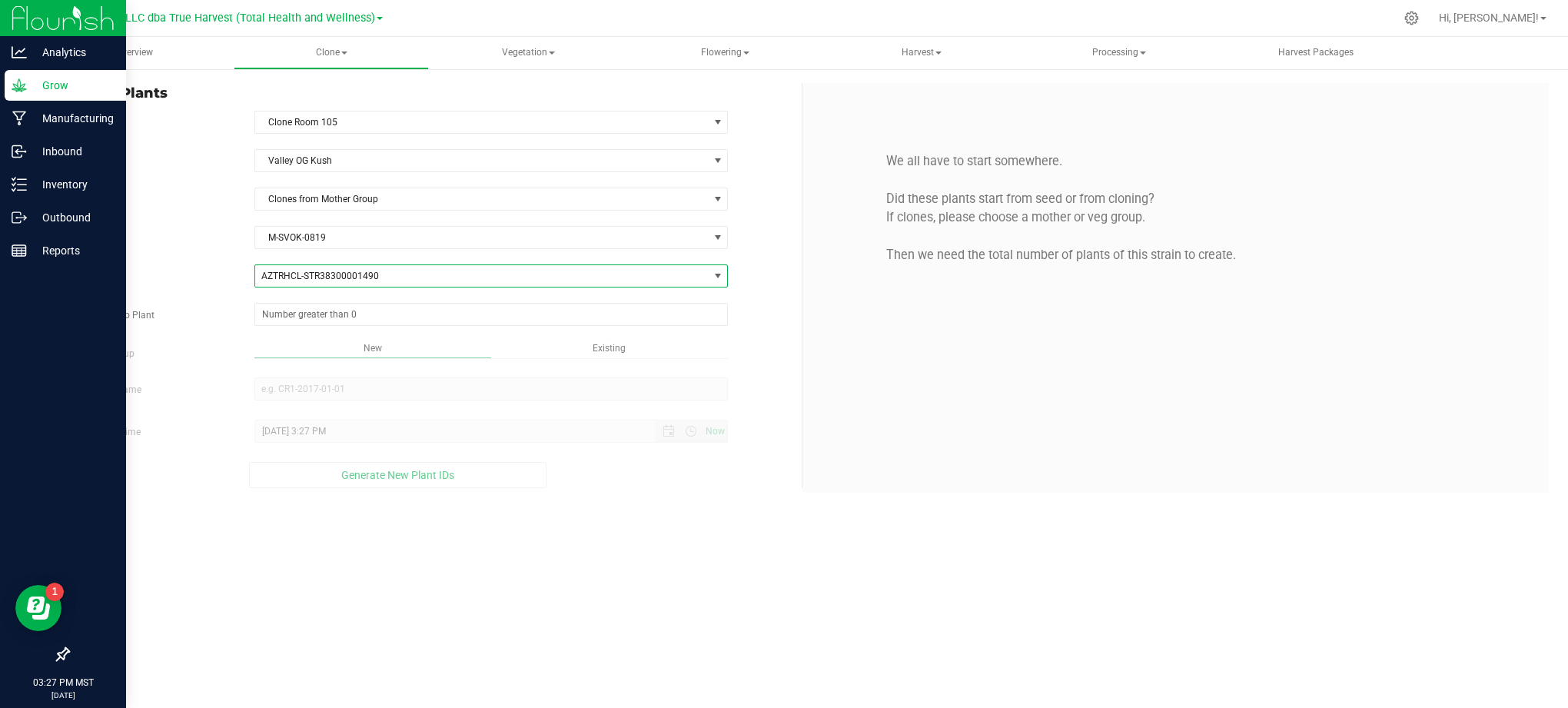
click at [196, 283] on label "Source Plant" at bounding box center [149, 277] width 187 height 14
click at [285, 323] on span at bounding box center [492, 315] width 474 height 23
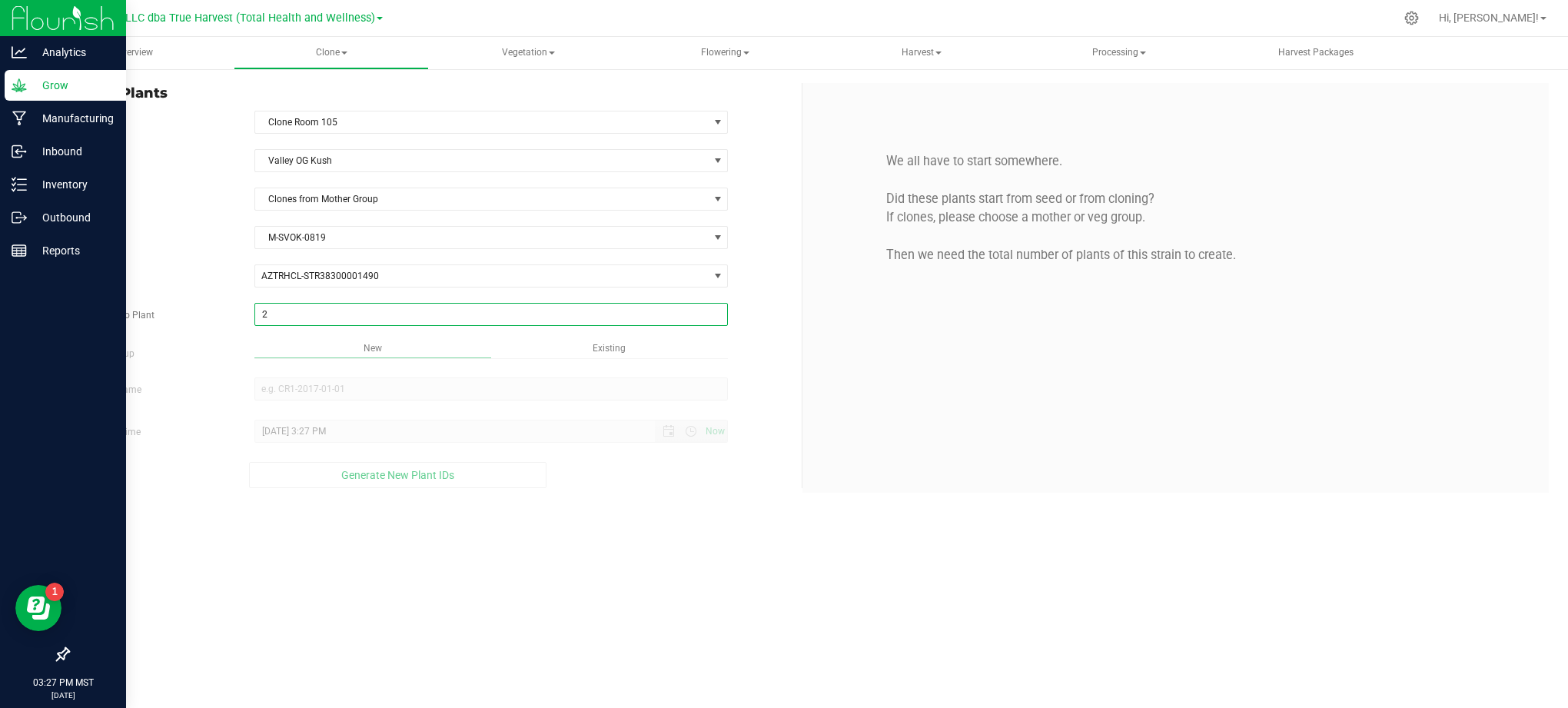
type input "25"
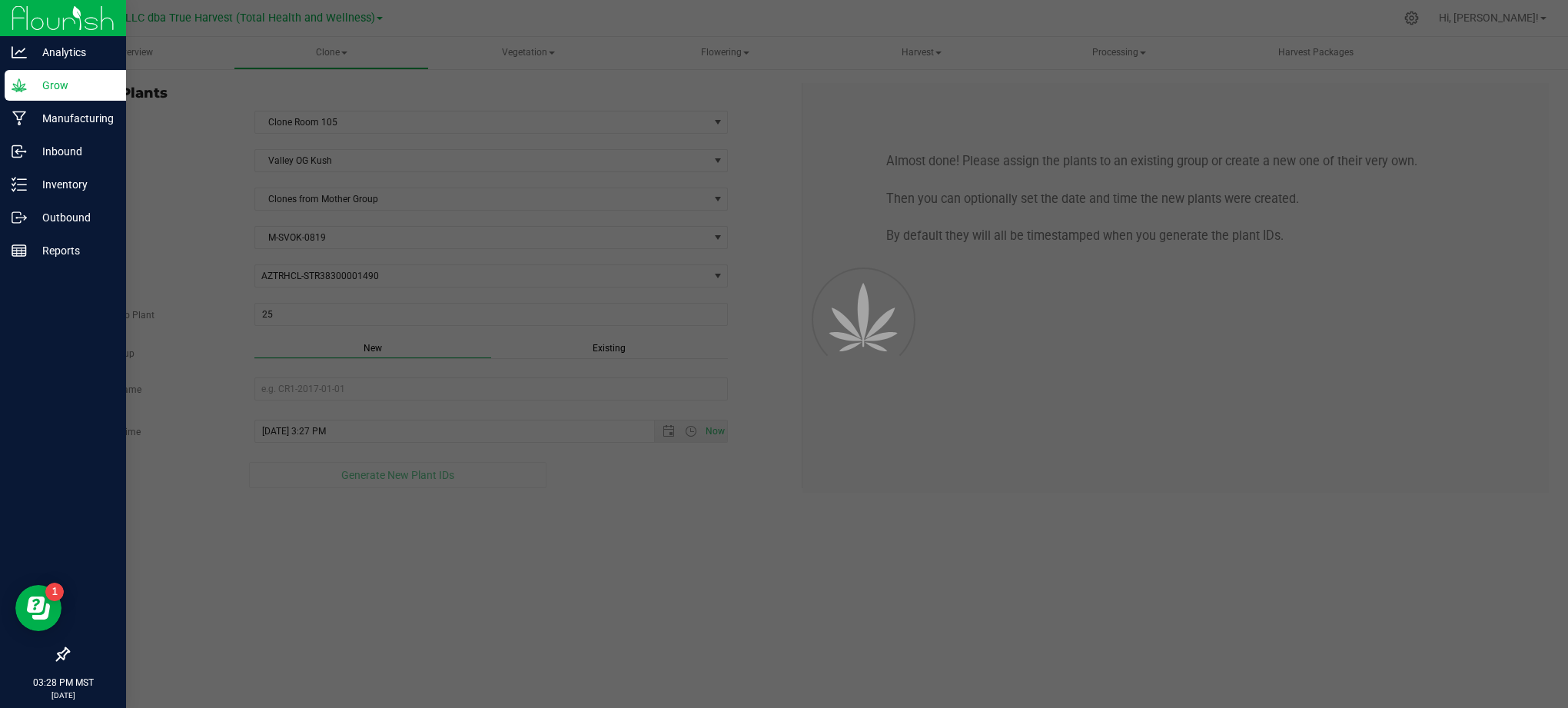
click at [613, 592] on div "Overview Clone Create plants Cloning groups Cloning plants Apply to plants Vege…" at bounding box center [802, 372] width 1531 height 671
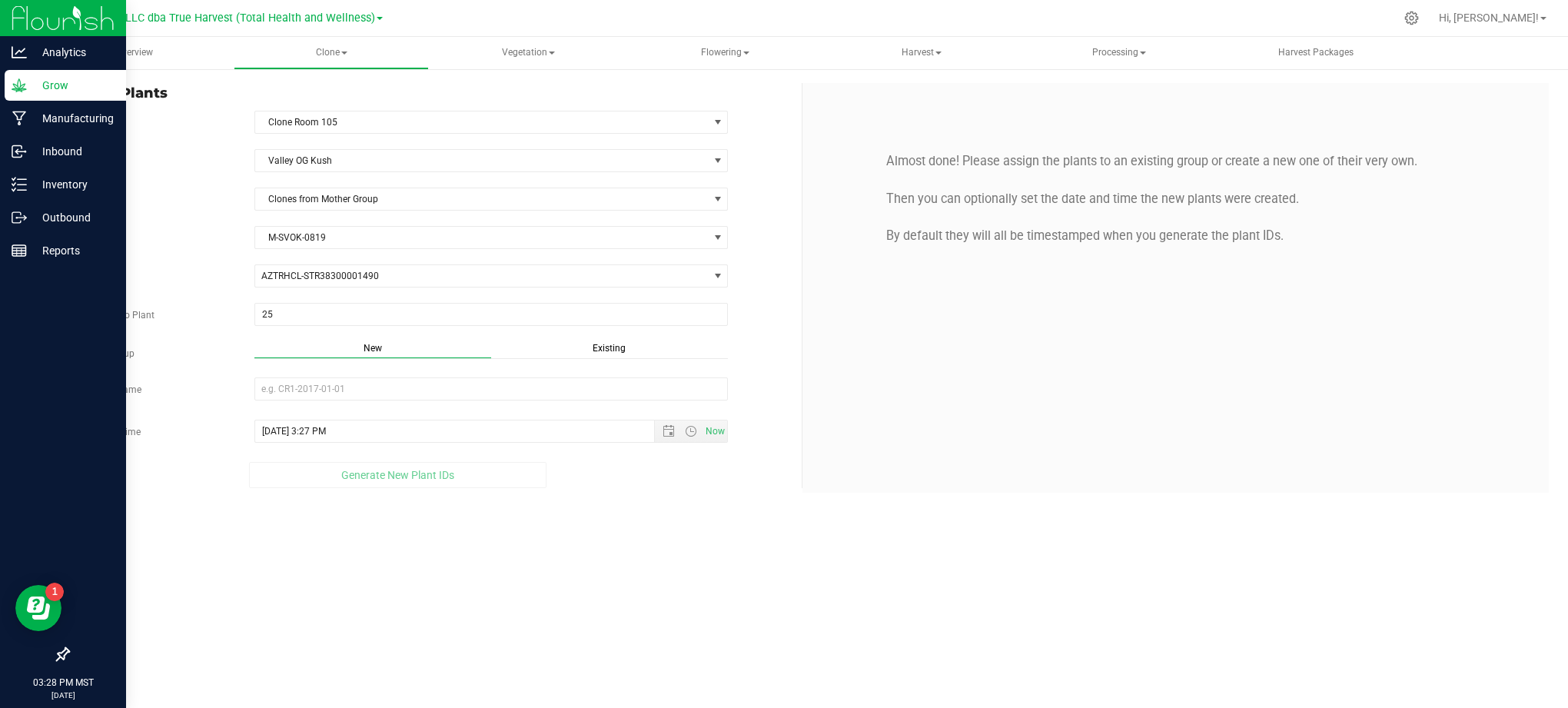
click at [610, 340] on div "Strain Valley OG [GEOGRAPHIC_DATA] Source Clones from Mother Group Mother Group…" at bounding box center [429, 319] width 722 height 339
click at [607, 348] on span "Existing" at bounding box center [609, 348] width 33 height 11
click at [559, 398] on span "Select Plant Group" at bounding box center [482, 389] width 454 height 21
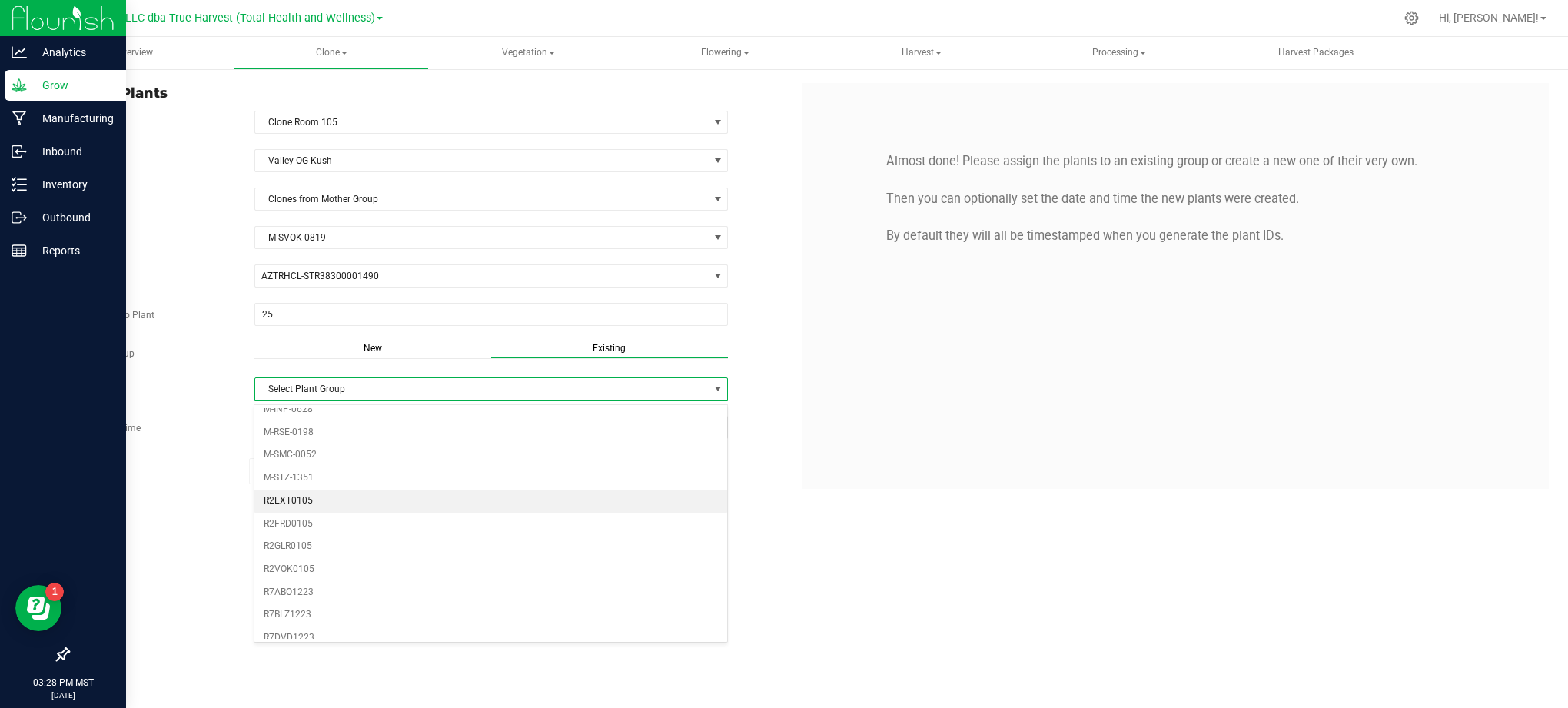
scroll to position [189, 0]
click at [298, 468] on li "R2VOK0105" at bounding box center [491, 468] width 472 height 23
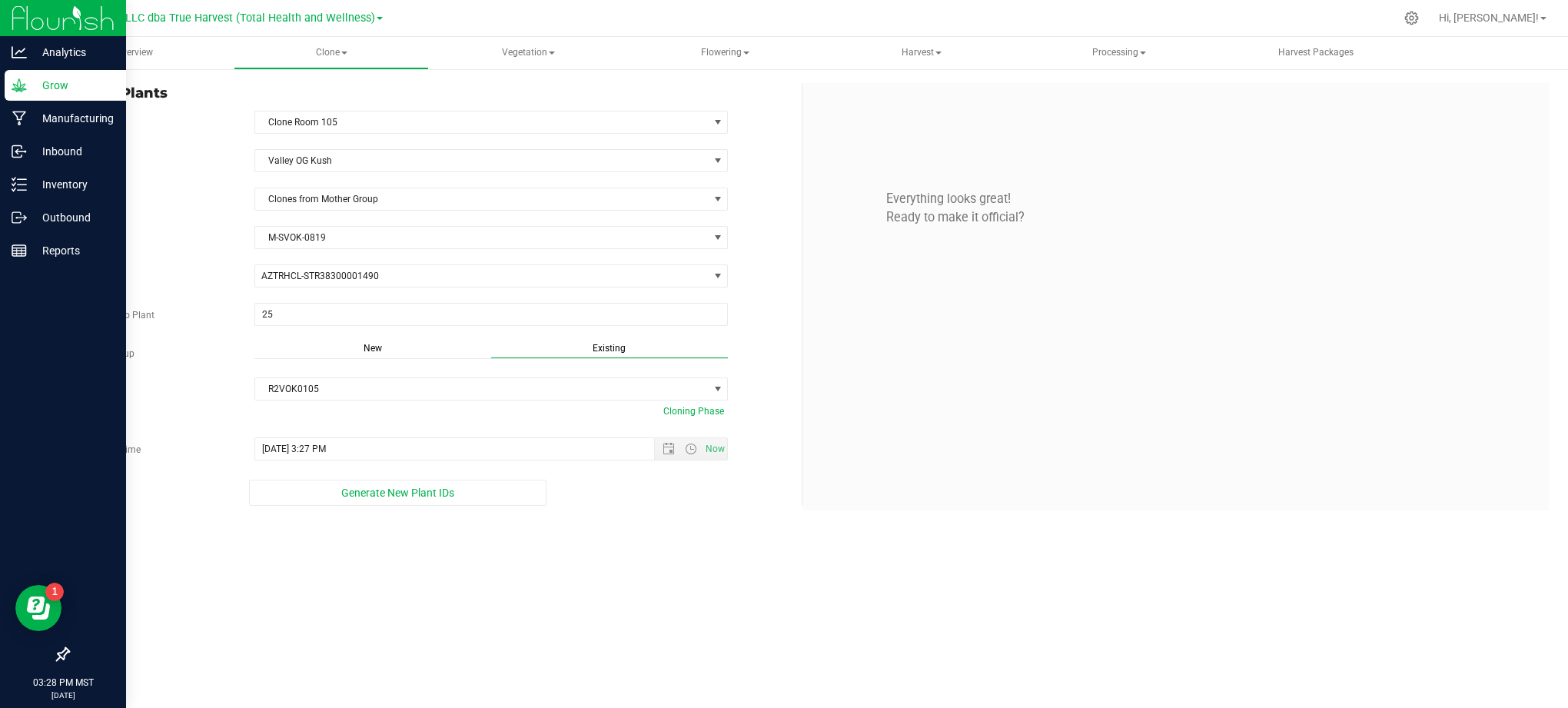
click at [588, 536] on div "Overview Clone Create plants Cloning groups Cloning plants Apply to plants Vege…" at bounding box center [802, 372] width 1531 height 671
click at [669, 455] on span "Open the date view" at bounding box center [669, 448] width 13 height 13
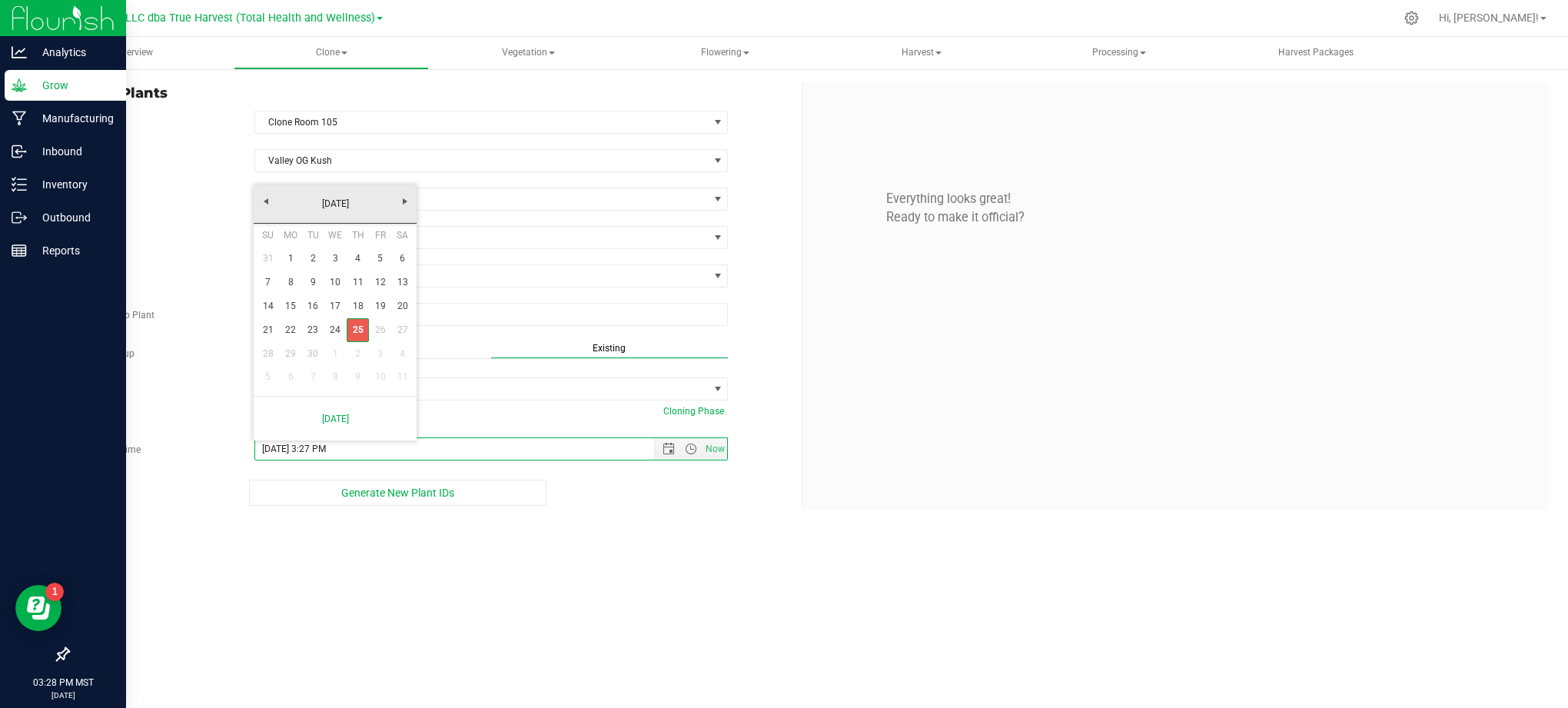
drag, startPoint x: 350, startPoint y: 332, endPoint x: 395, endPoint y: 358, distance: 52.0
click at [350, 332] on link "25" at bounding box center [357, 330] width 22 height 24
click at [696, 566] on div "Overview Clone Create plants Cloning groups Cloning plants Apply to plants Vege…" at bounding box center [802, 372] width 1531 height 671
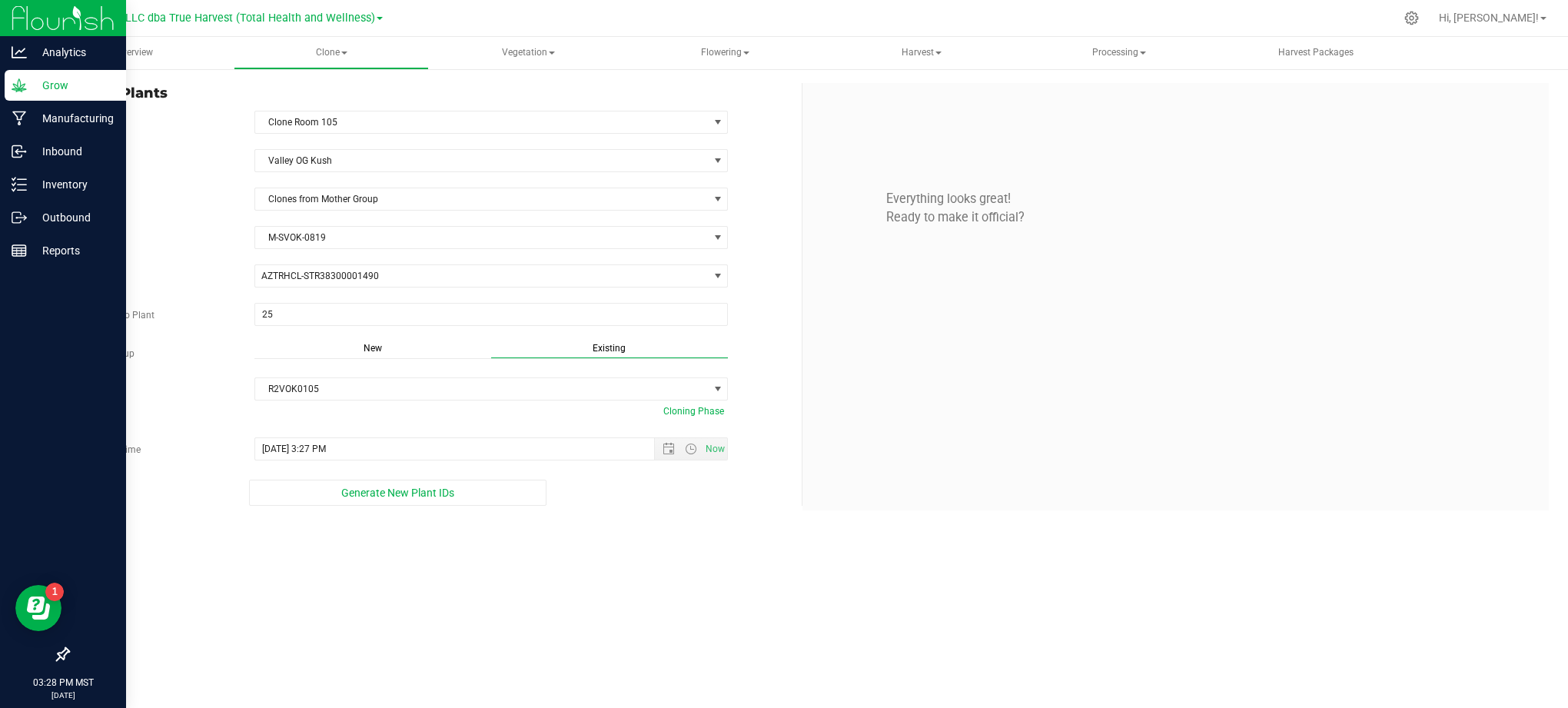
click at [570, 564] on div "Overview Clone Create plants Cloning groups Cloning plants Apply to plants Vege…" at bounding box center [802, 372] width 1531 height 671
click at [421, 492] on span "Generate New Plant IDs" at bounding box center [398, 493] width 113 height 13
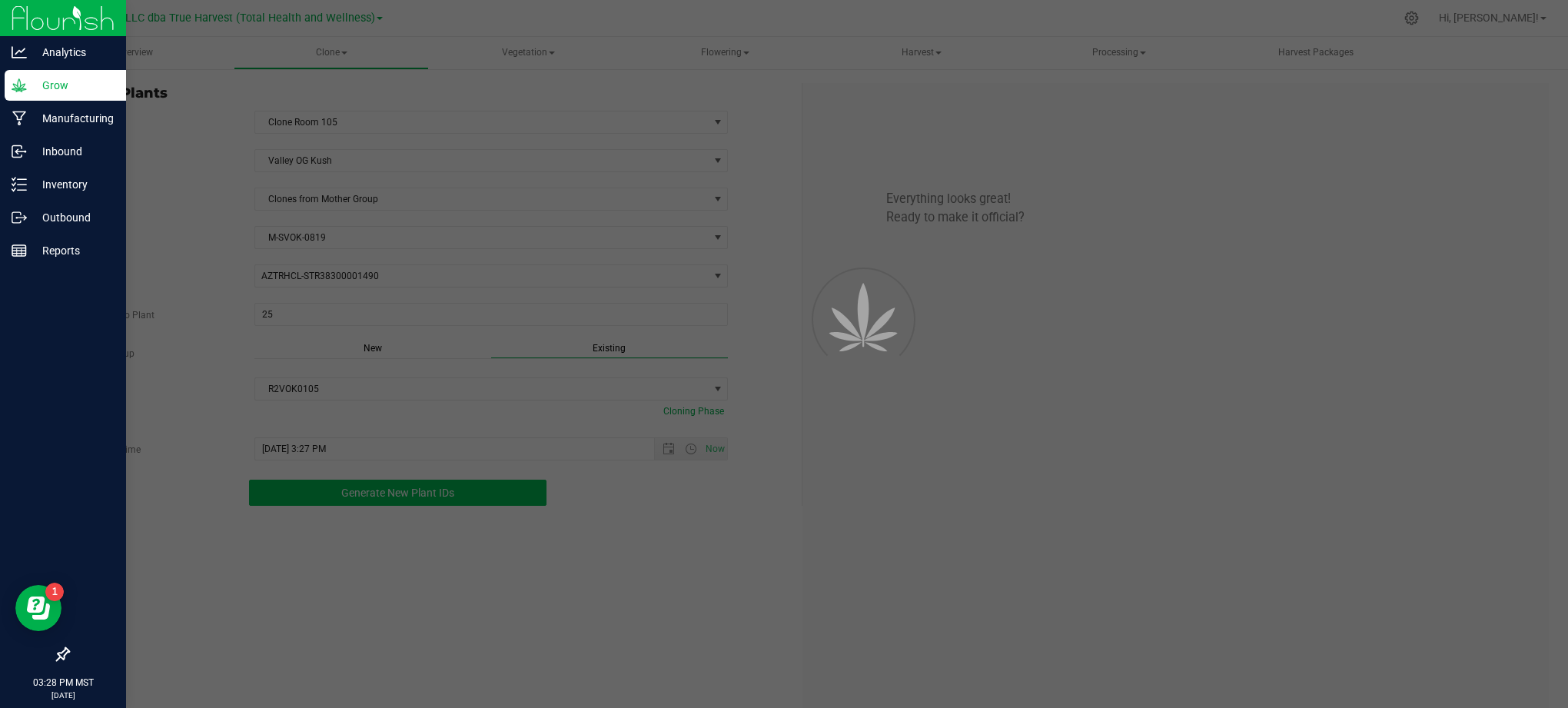
scroll to position [46, 0]
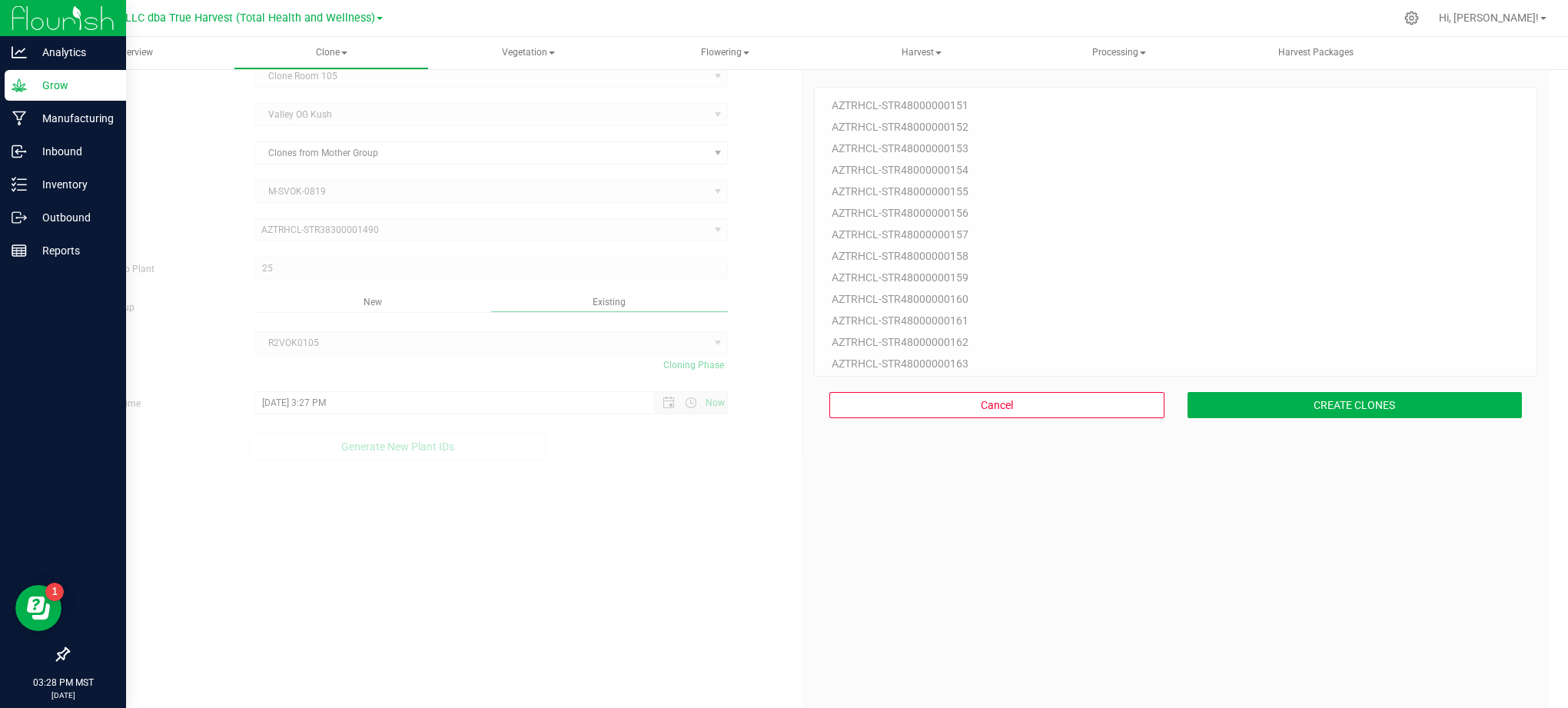
click at [905, 527] on div "25 Plant IDs to Generate AZTRHCL-STR48000000151 AZTRHCL-STR48000000152 AZTRHCL-…" at bounding box center [1175, 412] width 723 height 708
click at [1329, 405] on button "CREATE CLONES" at bounding box center [1355, 405] width 335 height 26
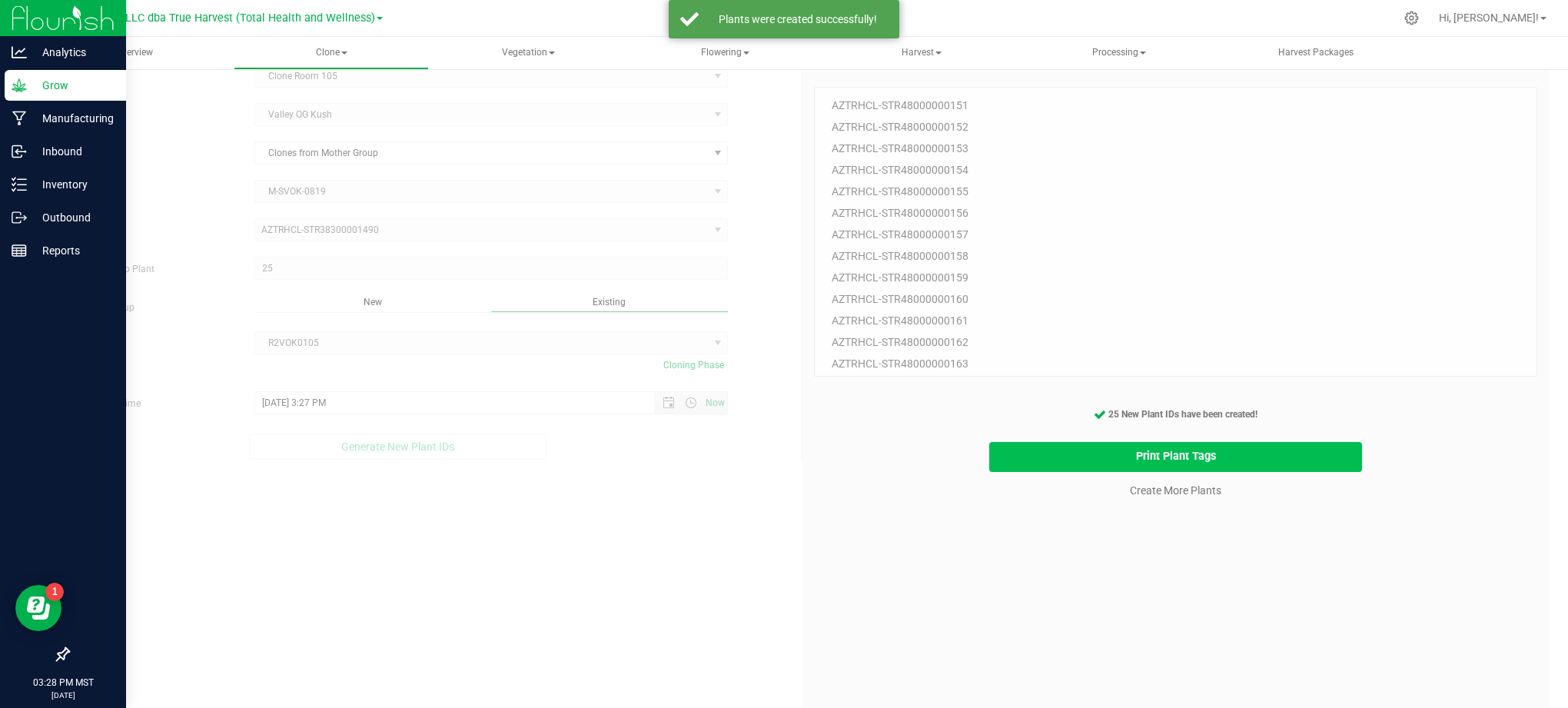
drag, startPoint x: 1162, startPoint y: 450, endPoint x: 1161, endPoint y: 443, distance: 7.1
click at [1161, 443] on button "Print Plant Tags" at bounding box center [1176, 457] width 374 height 30
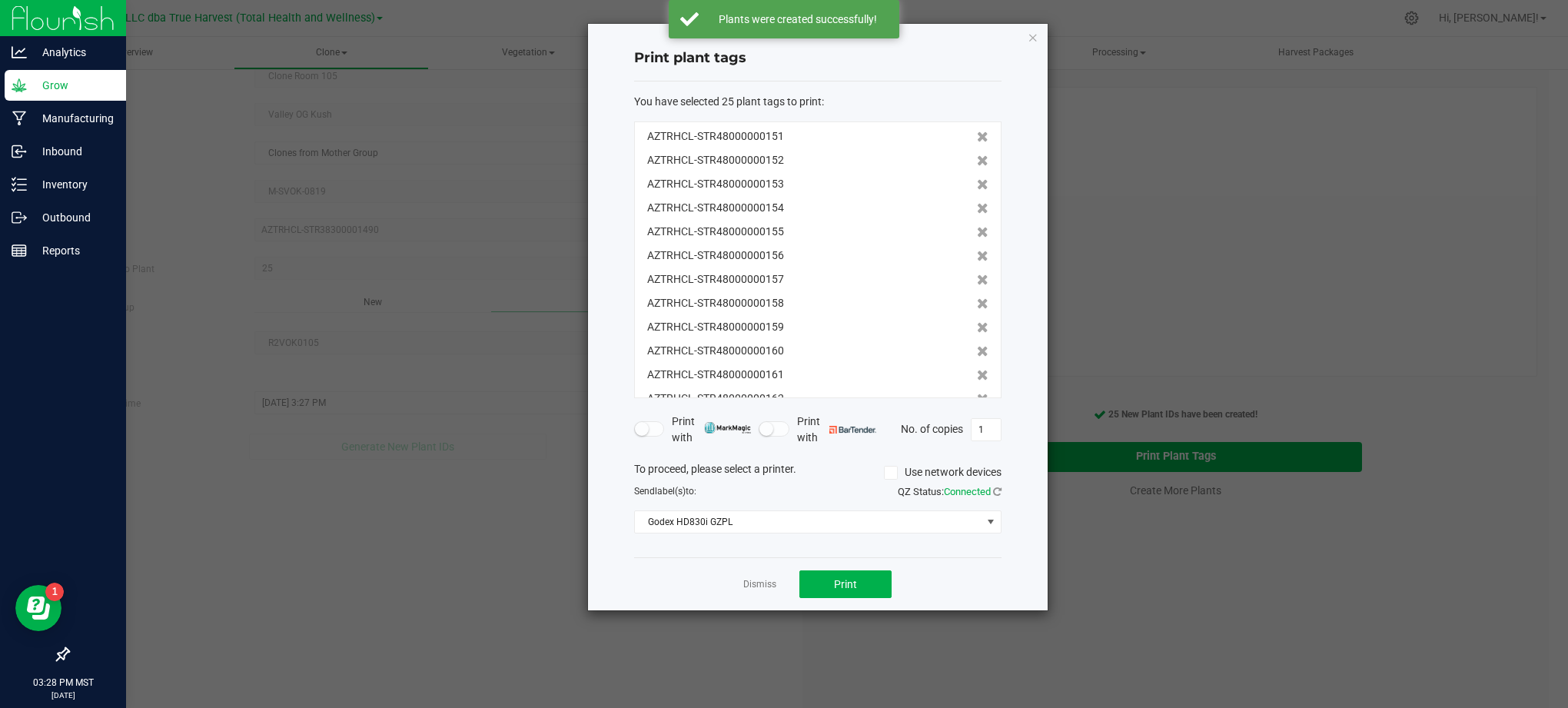
scroll to position [333, 0]
click at [947, 573] on div "Dismiss Print" at bounding box center [818, 584] width 368 height 53
click at [960, 581] on div "Dismiss Print" at bounding box center [818, 584] width 368 height 53
click at [870, 581] on button "Print" at bounding box center [845, 584] width 92 height 28
click at [634, 583] on div "Dismiss Print" at bounding box center [818, 584] width 368 height 53
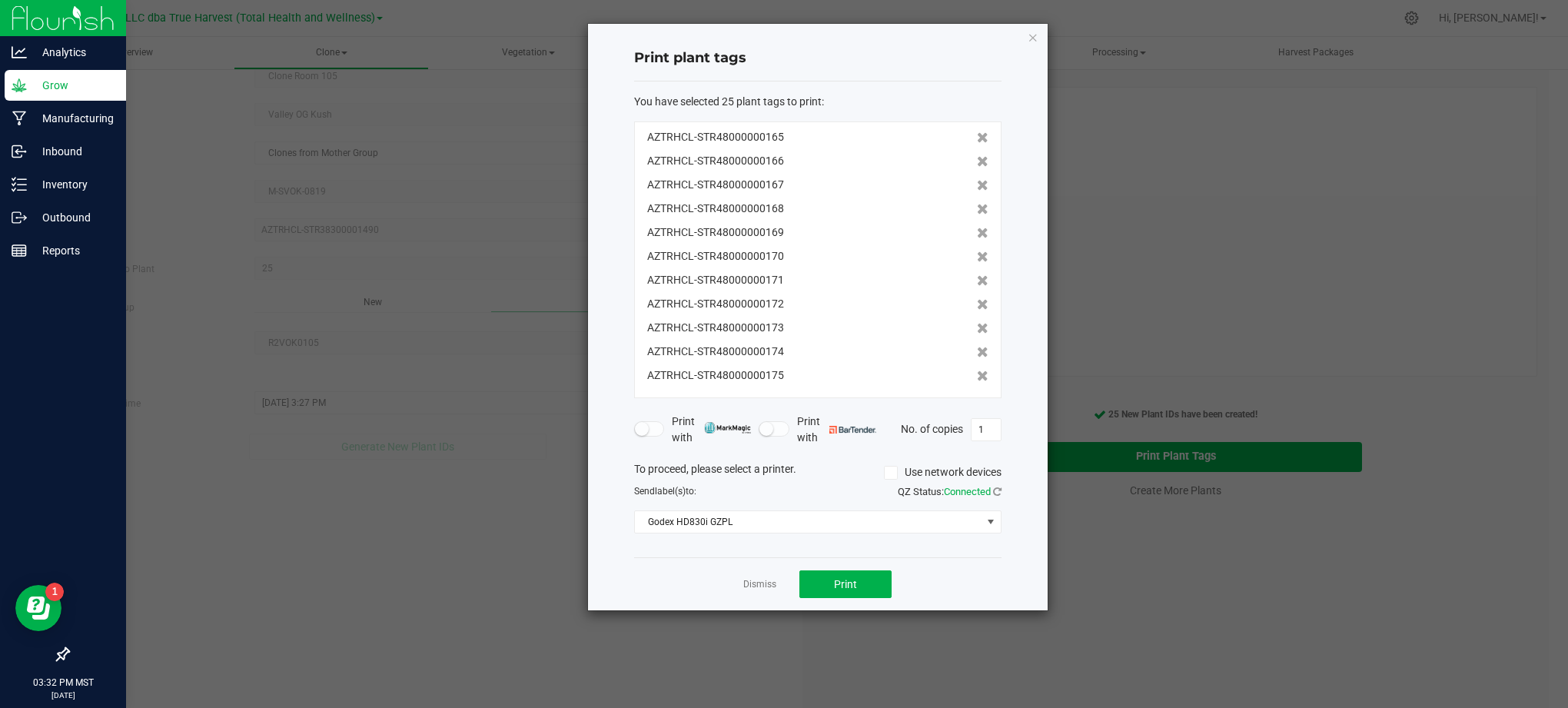
click at [674, 592] on div "Dismiss Print" at bounding box center [818, 584] width 368 height 53
click at [743, 577] on app-cancel-button "Dismiss" at bounding box center [760, 585] width 33 height 16
click at [748, 581] on link "Dismiss" at bounding box center [760, 584] width 33 height 13
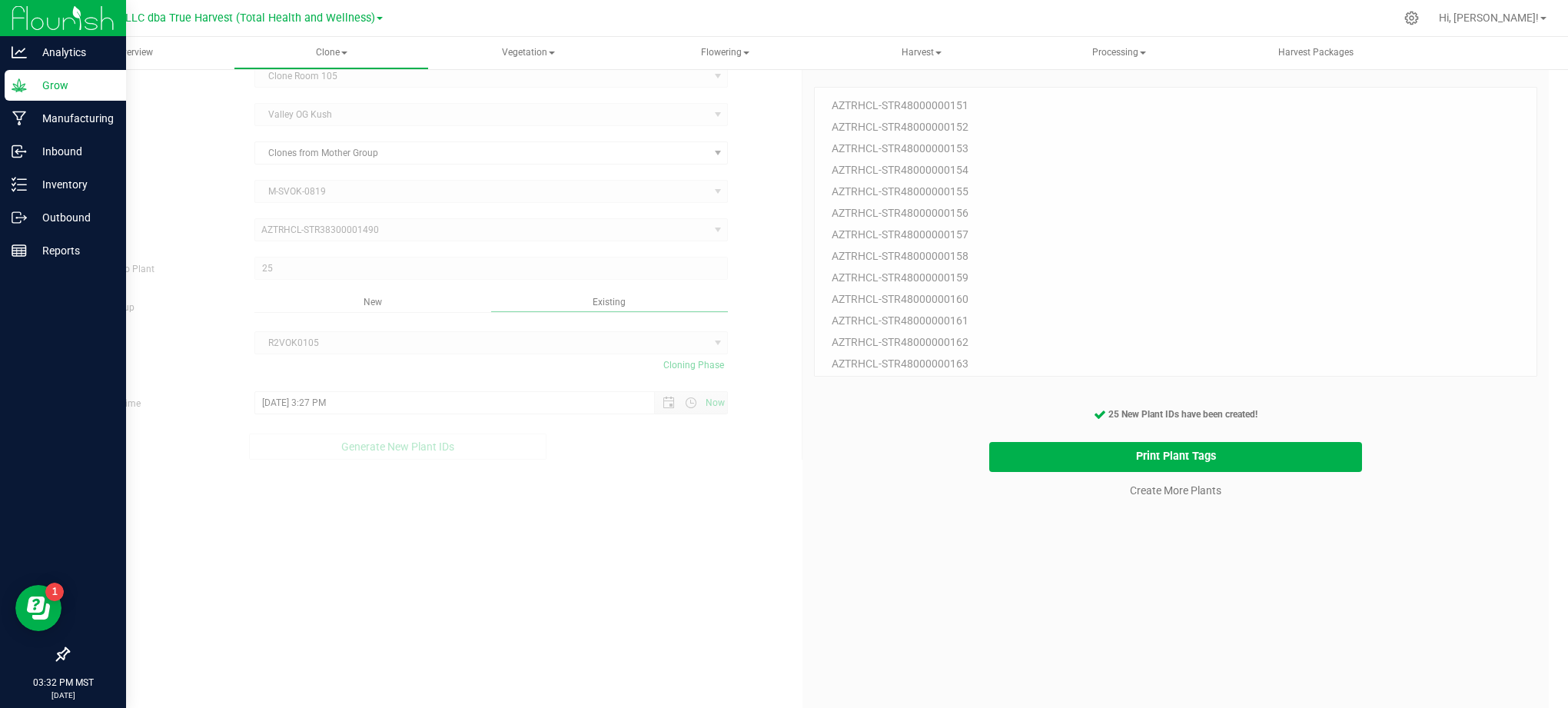
click at [1012, 576] on div "25 Plant IDs to Generate AZTRHCL-STR48000000151 AZTRHCL-STR48000000152 AZTRHCL-…" at bounding box center [1175, 412] width 723 height 708
click at [1148, 492] on link "Create More Plants" at bounding box center [1175, 491] width 91 height 15
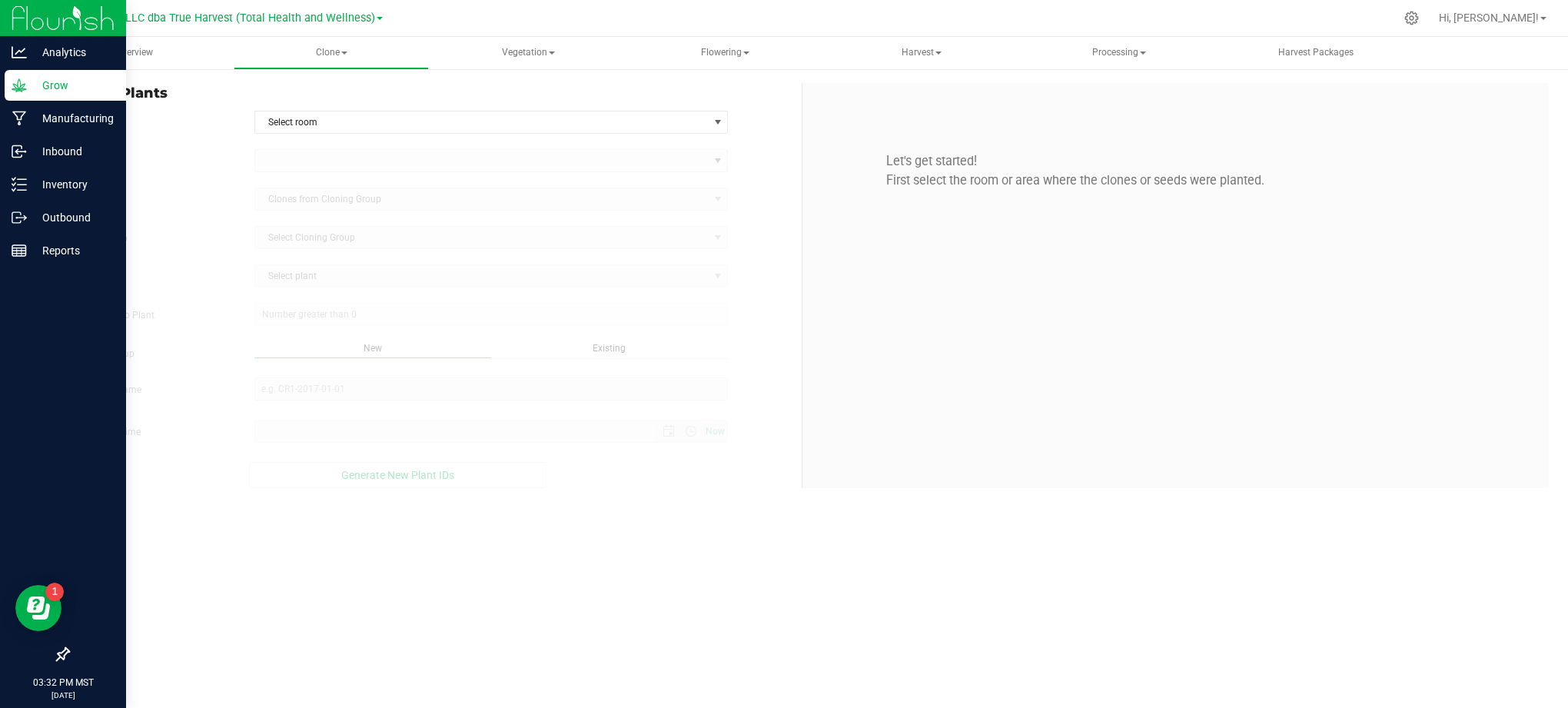
type input "[DATE] 3:32 PM"
click at [560, 133] on span "Select room" at bounding box center [492, 122] width 474 height 23
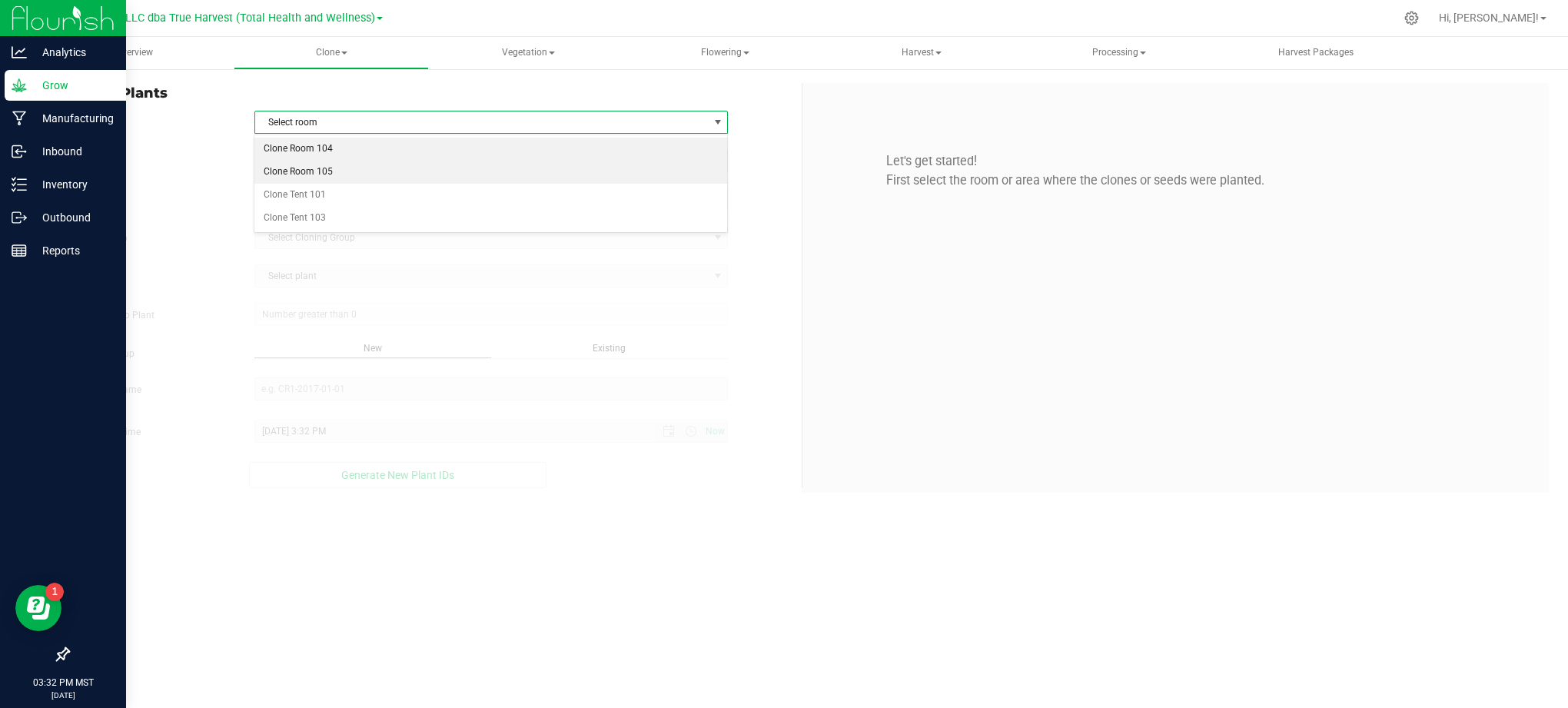
click at [428, 167] on li "Clone Room 105" at bounding box center [491, 172] width 472 height 23
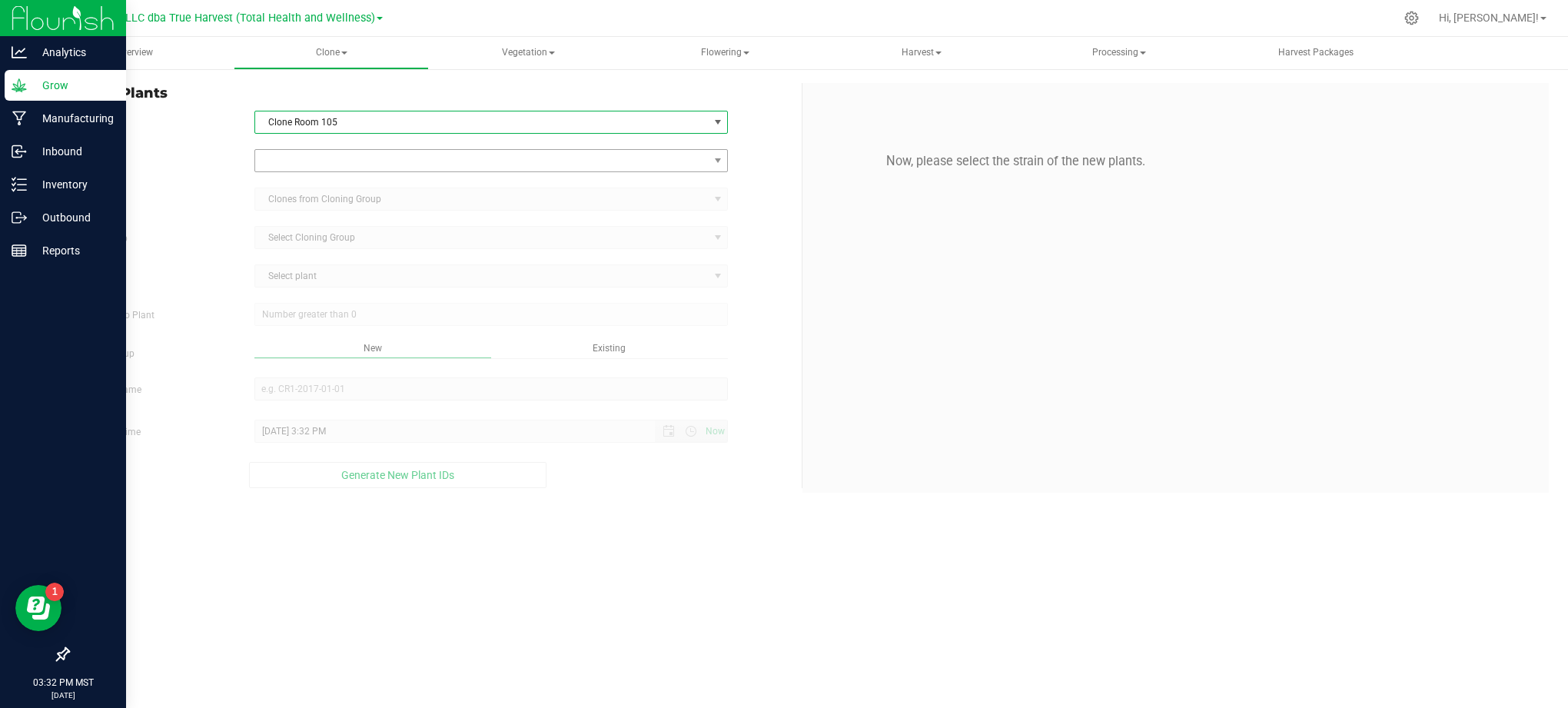
drag, startPoint x: 194, startPoint y: 149, endPoint x: 259, endPoint y: 154, distance: 65.2
click at [203, 149] on div "Strain" at bounding box center [429, 161] width 745 height 23
click at [259, 154] on span at bounding box center [482, 161] width 454 height 21
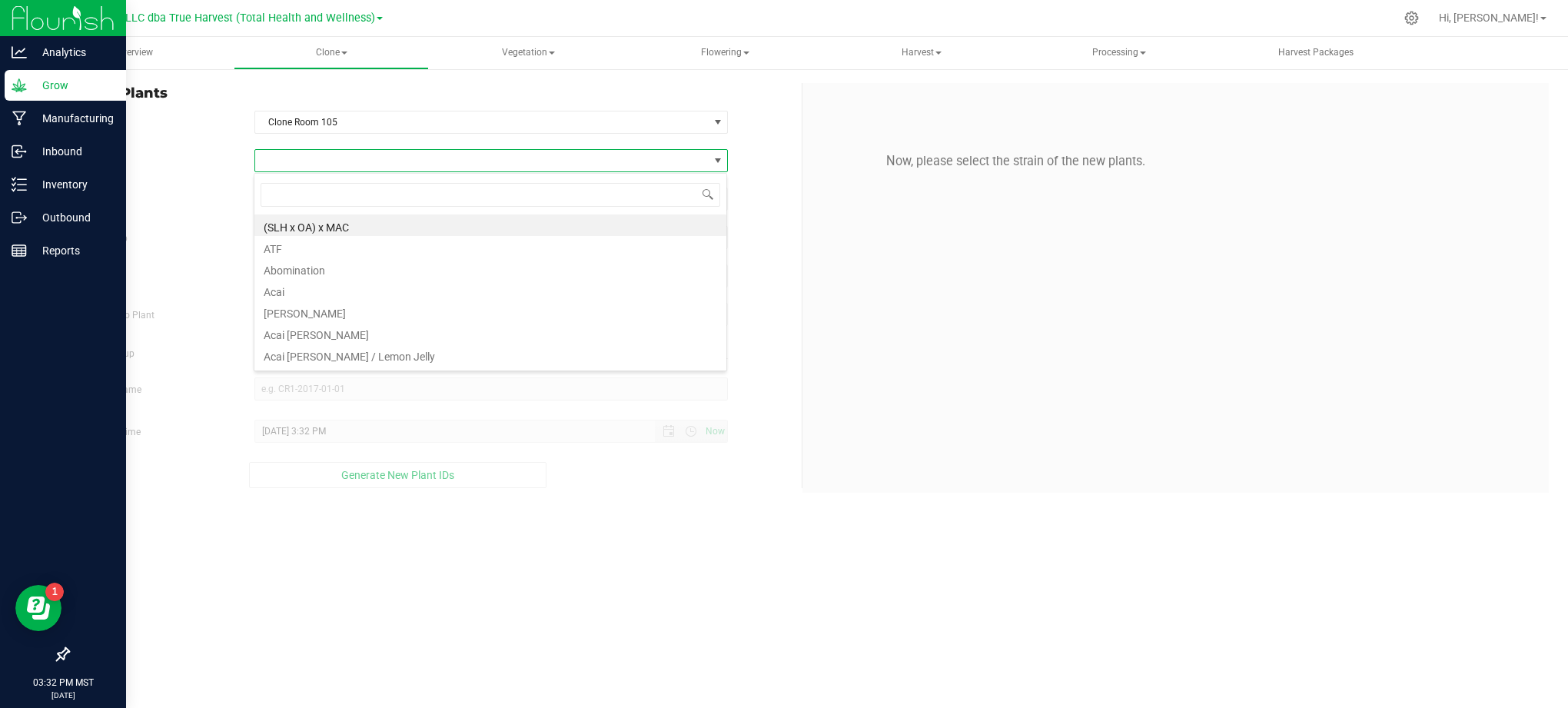
scroll to position [23, 474]
click at [274, 165] on span at bounding box center [482, 161] width 454 height 21
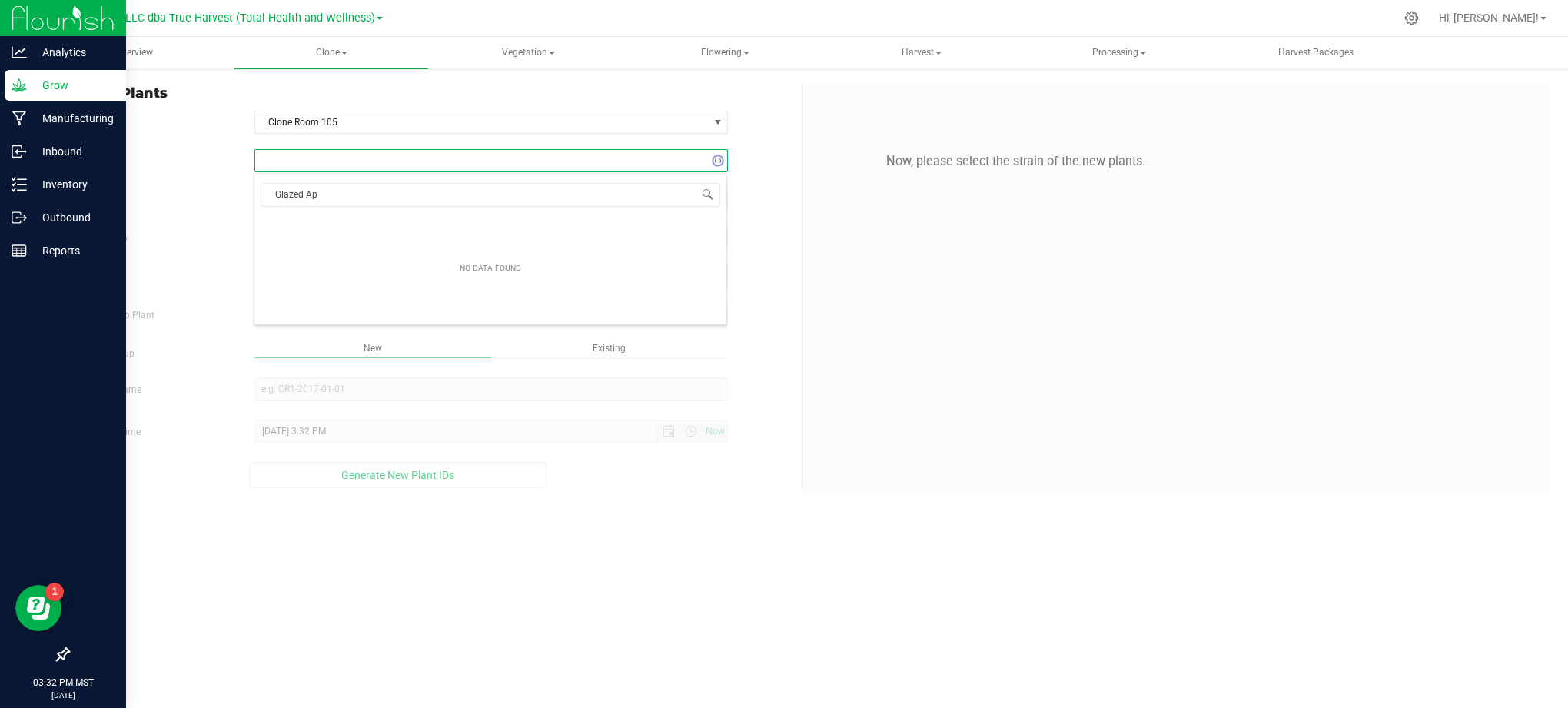
type input "Glazed Apr"
click at [339, 230] on li "Glazed Apricot Gelato" at bounding box center [491, 226] width 472 height 21
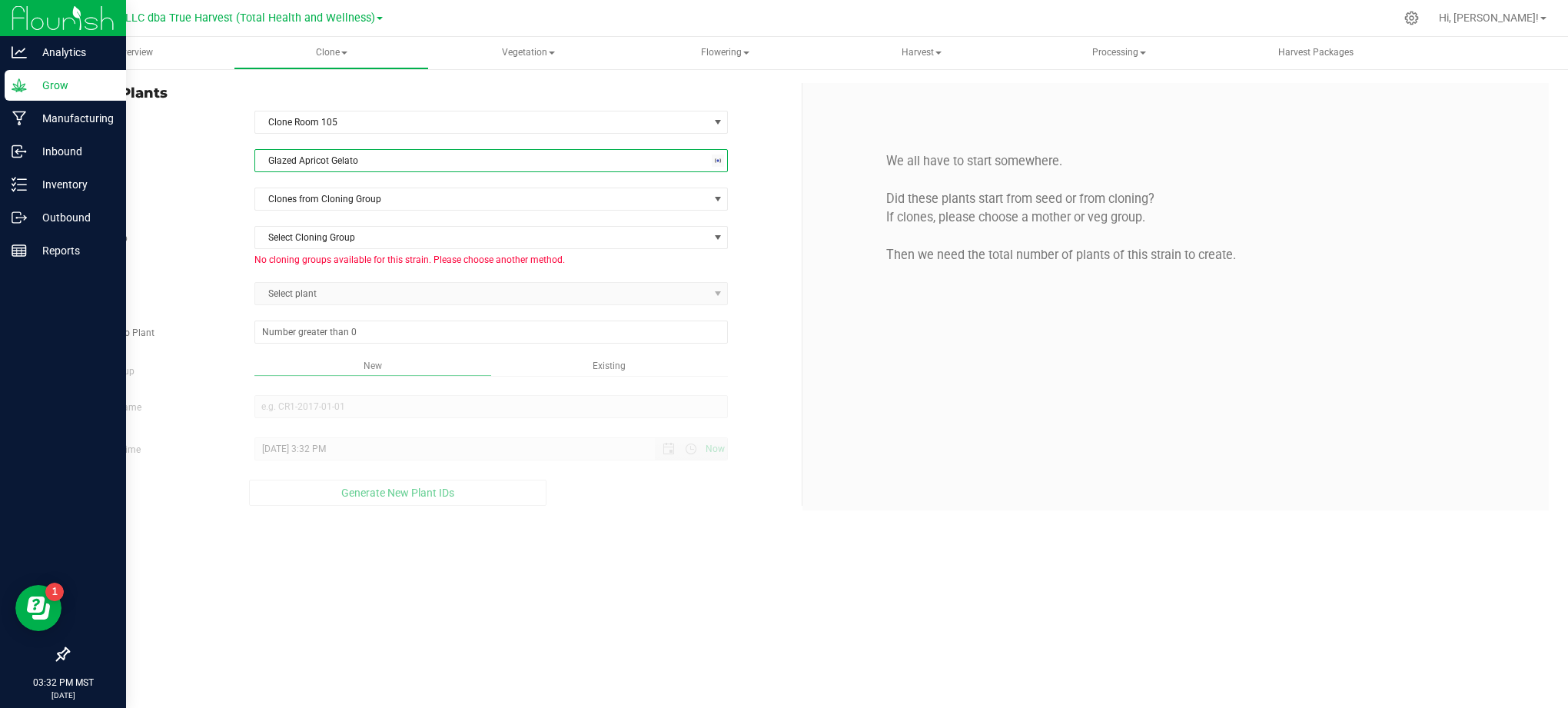
drag, startPoint x: 339, startPoint y: 230, endPoint x: 349, endPoint y: 214, distance: 18.9
click at [222, 177] on div "Strain Glazed Apricot Gelato Source Clones from Cloning Group Cloning Group Sel…" at bounding box center [429, 327] width 722 height 356
click at [350, 214] on div "Strain Glazed Apricot Gelato Source Clones from Cloning Group Cloning Group Sel…" at bounding box center [429, 327] width 722 height 356
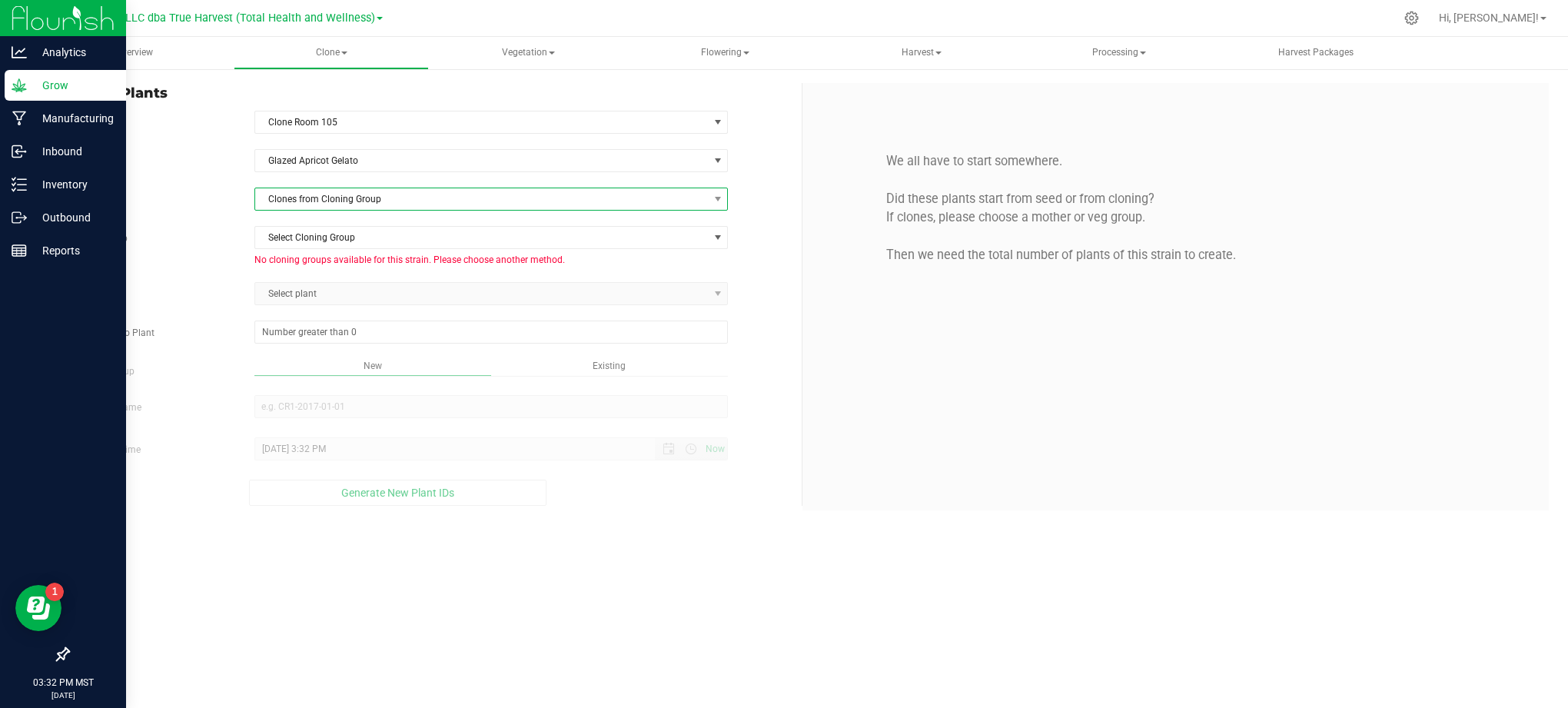
click at [356, 197] on span "Clones from Cloning Group" at bounding box center [482, 200] width 454 height 21
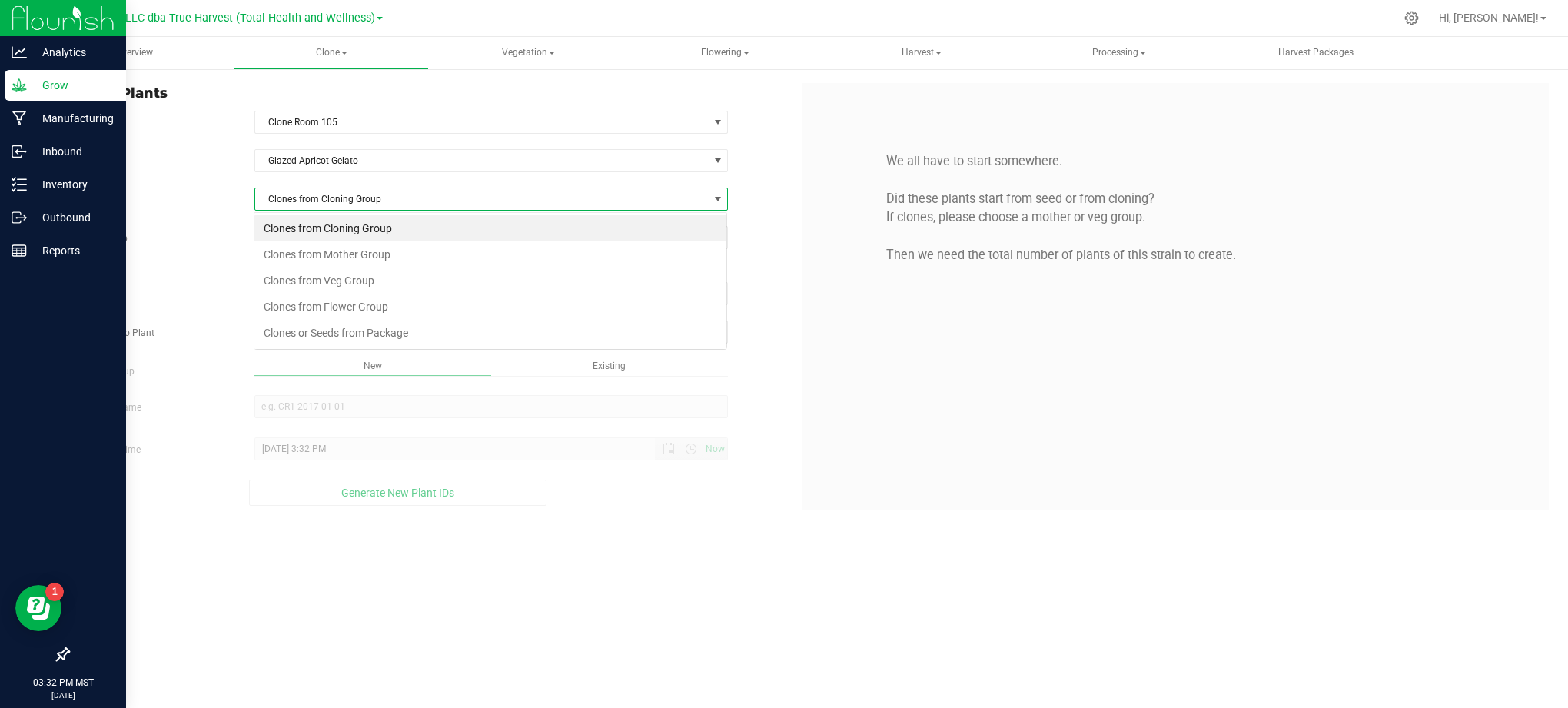
scroll to position [23, 474]
click at [374, 256] on li "Clones from Mother Group" at bounding box center [491, 254] width 472 height 26
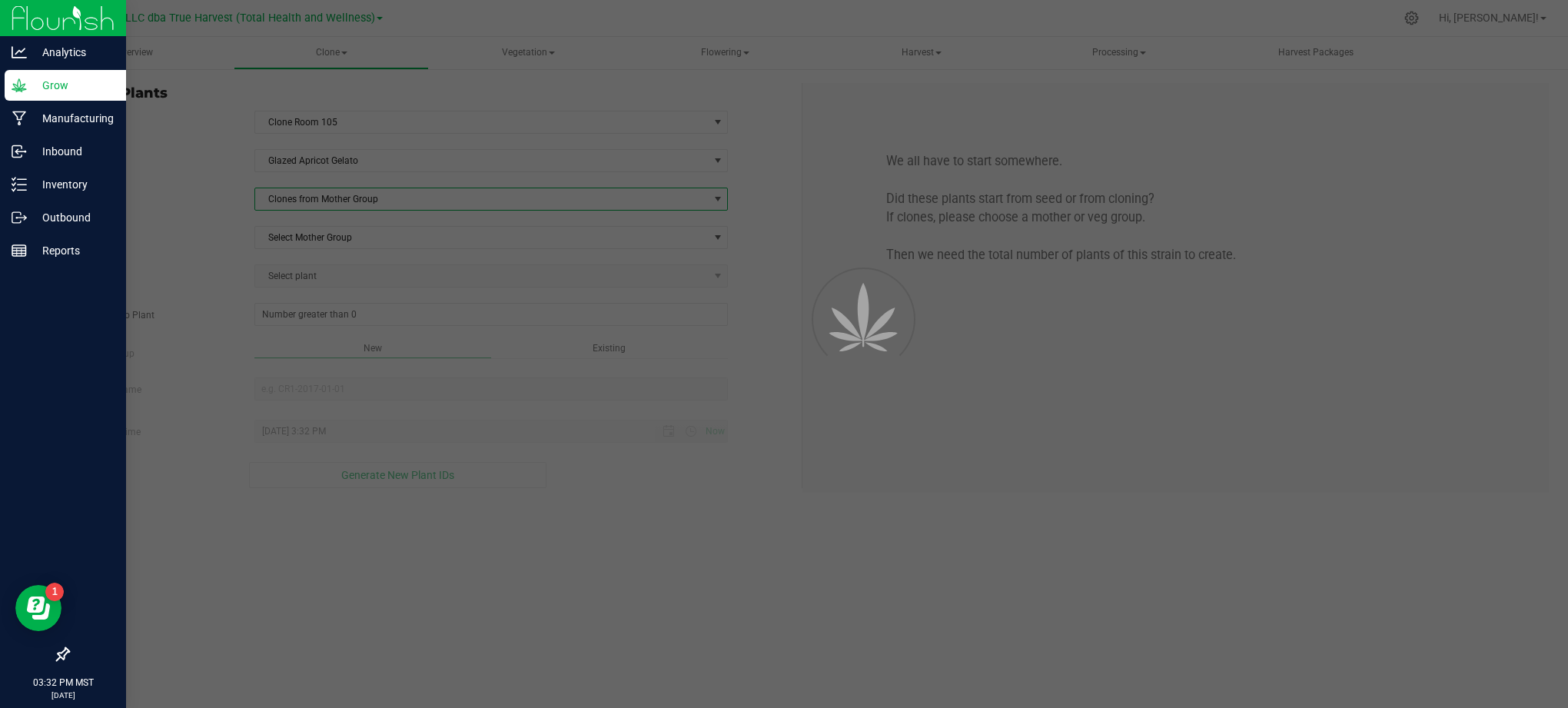
drag, startPoint x: 130, startPoint y: 179, endPoint x: 178, endPoint y: 188, distance: 48.8
click at [131, 179] on div "Strain Glazed Apricot Gelato Source Clones from Mother Group Mother Group Selec…" at bounding box center [429, 319] width 722 height 339
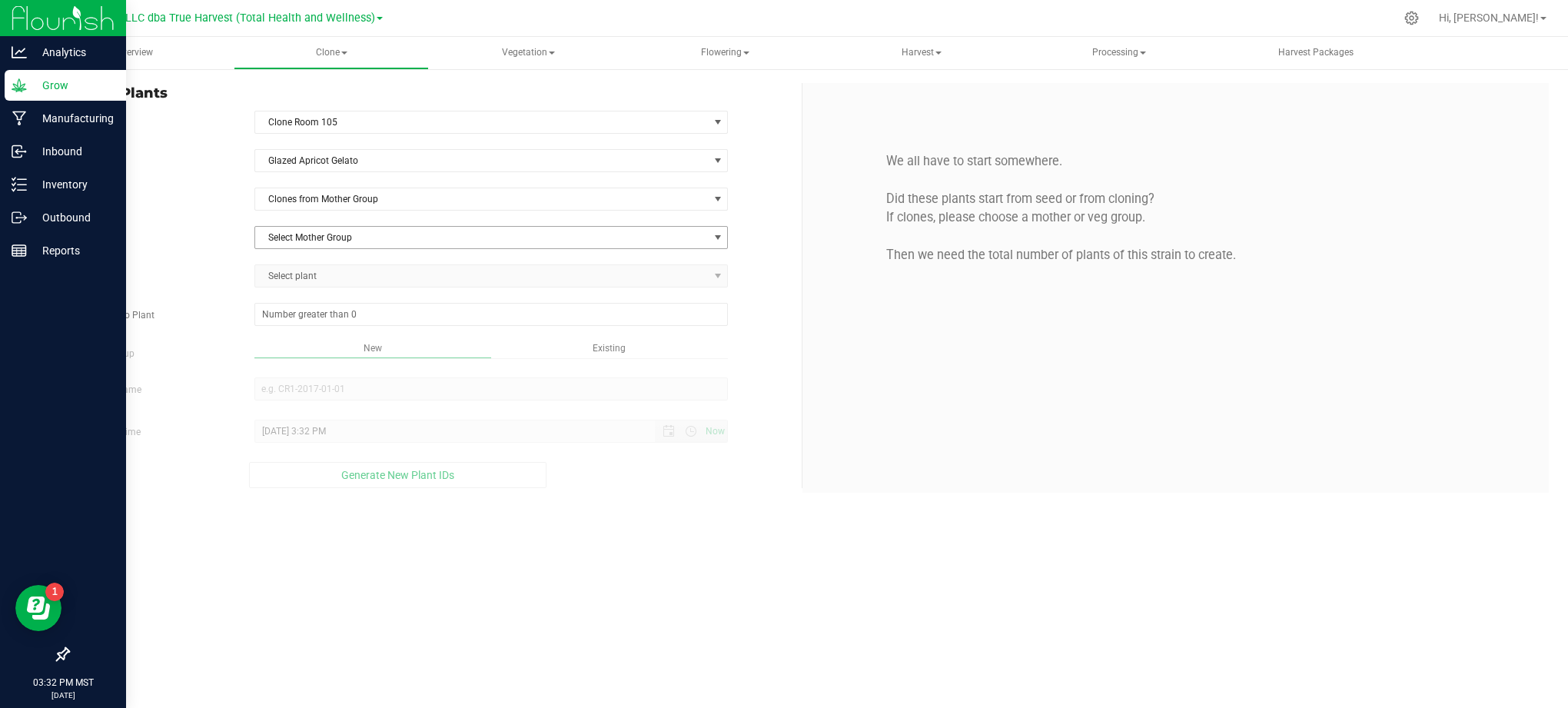
click at [317, 237] on span "Select Mother Group" at bounding box center [482, 237] width 454 height 21
click at [323, 257] on li "M-GAG-1009" at bounding box center [491, 266] width 472 height 23
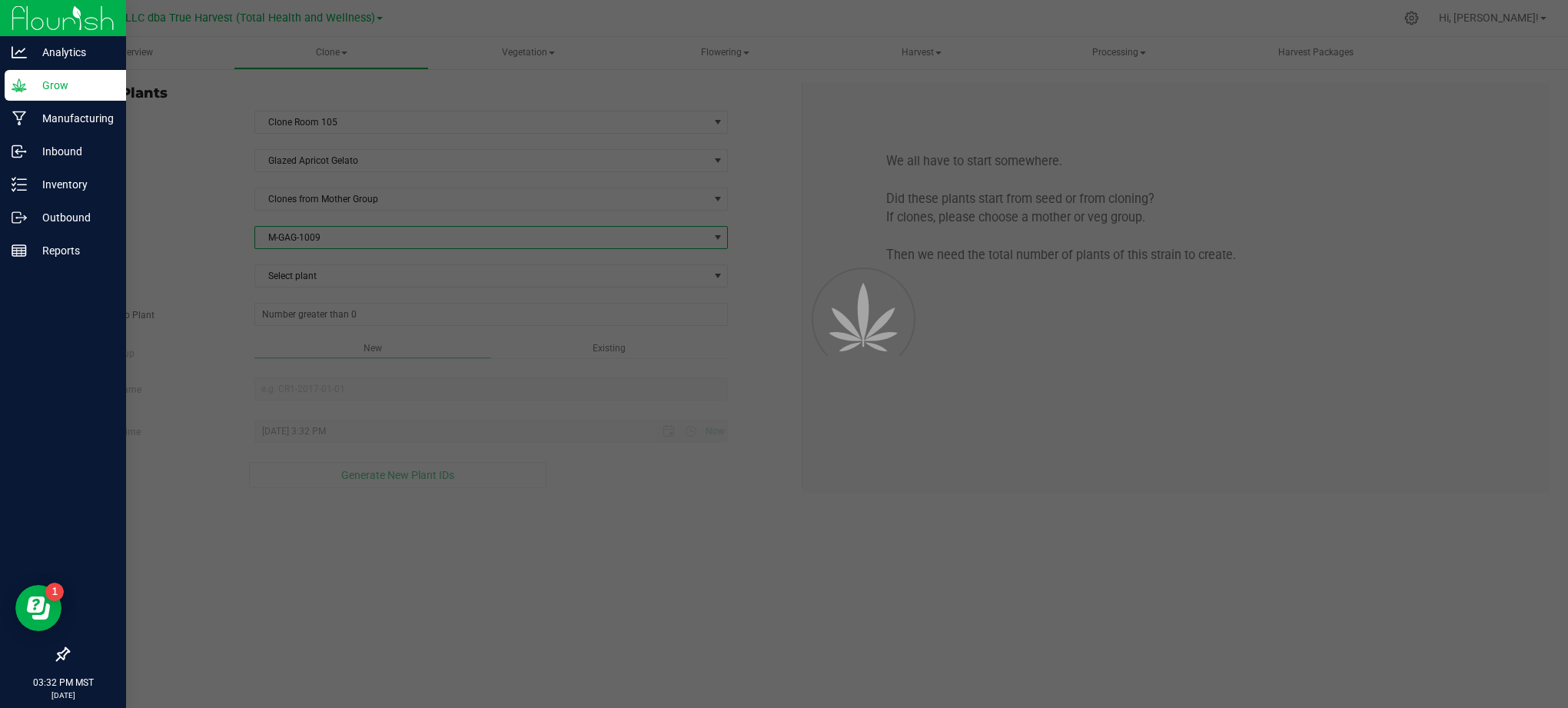
drag, startPoint x: 246, startPoint y: 249, endPoint x: 271, endPoint y: 262, distance: 28.2
click at [247, 249] on div "M-GAG-1009 Select Mother Group M-GAG-1009" at bounding box center [492, 237] width 498 height 23
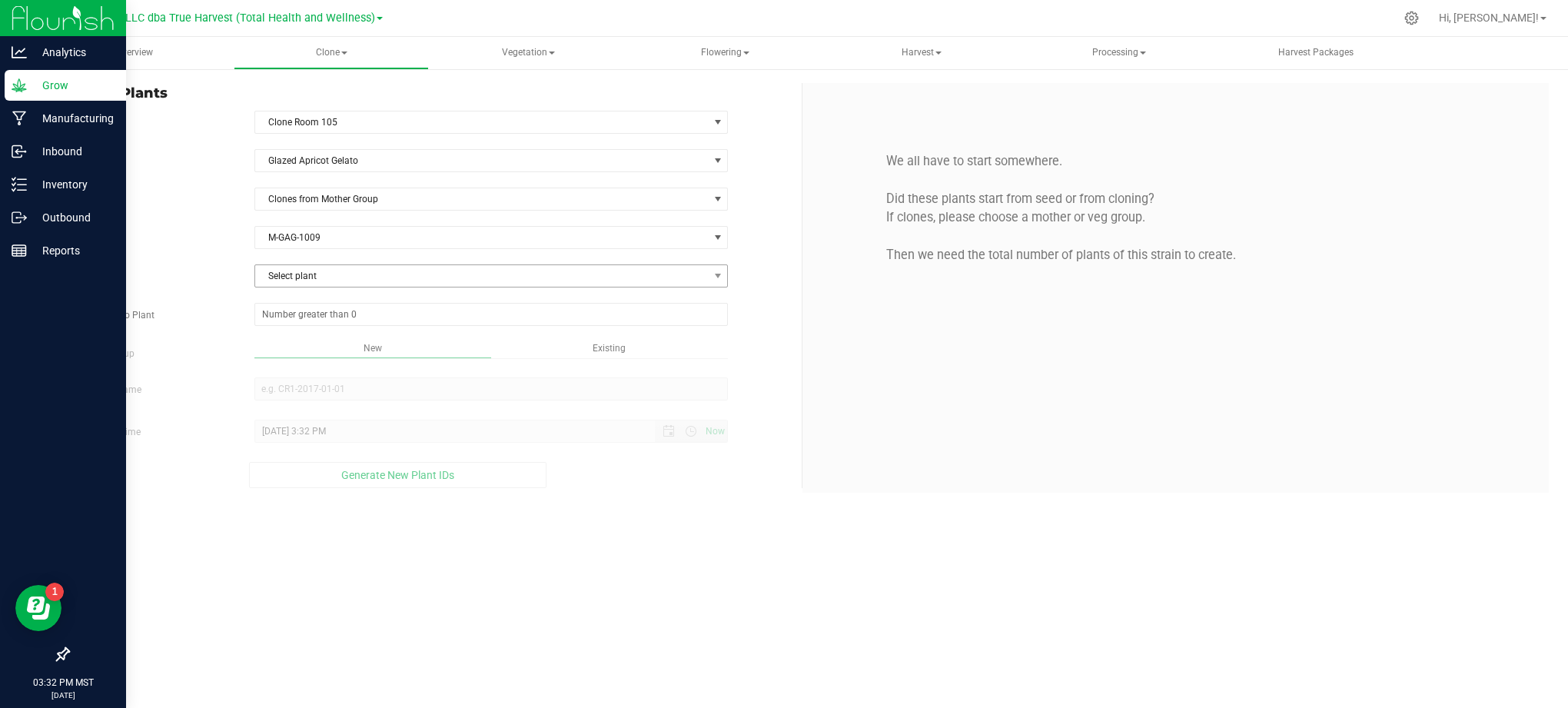
click at [284, 271] on span "Select plant" at bounding box center [482, 276] width 454 height 21
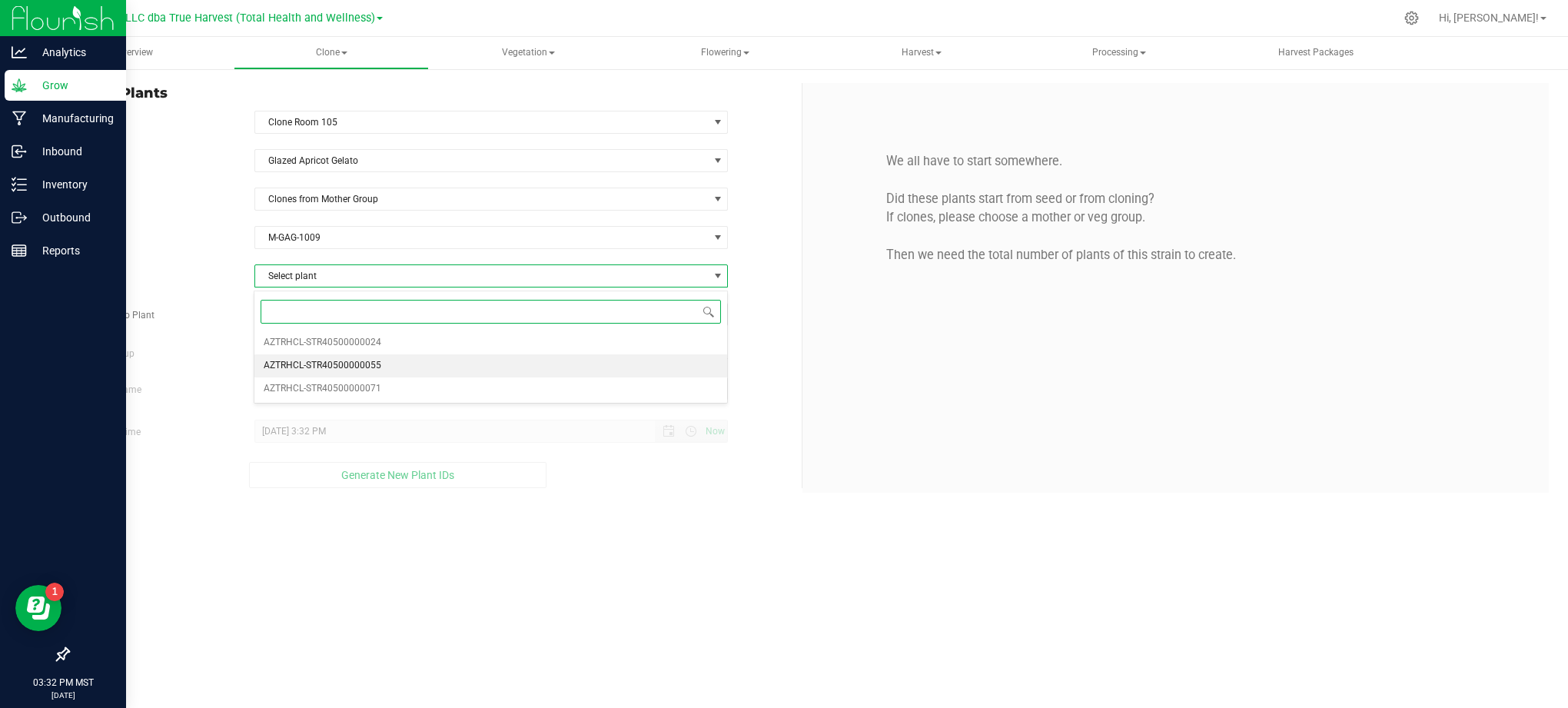
click at [323, 371] on span "AZTRHCL-STR40500000055" at bounding box center [321, 366] width 117 height 20
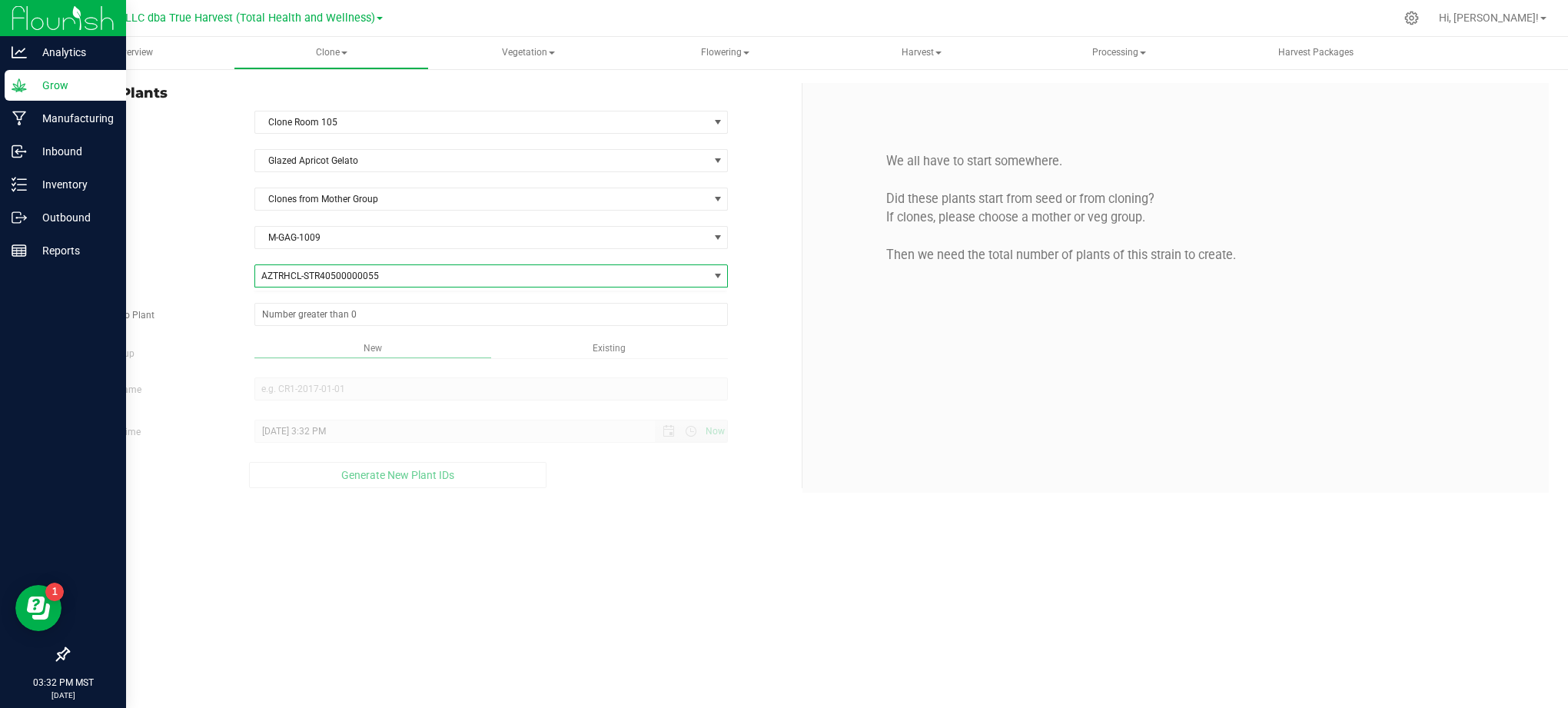
click at [204, 321] on label "Total Clones to Plant" at bounding box center [149, 315] width 187 height 14
click at [0, 0] on input "Total Clones to Plant" at bounding box center [0, 0] width 0 height 0
click at [271, 320] on span at bounding box center [492, 315] width 474 height 23
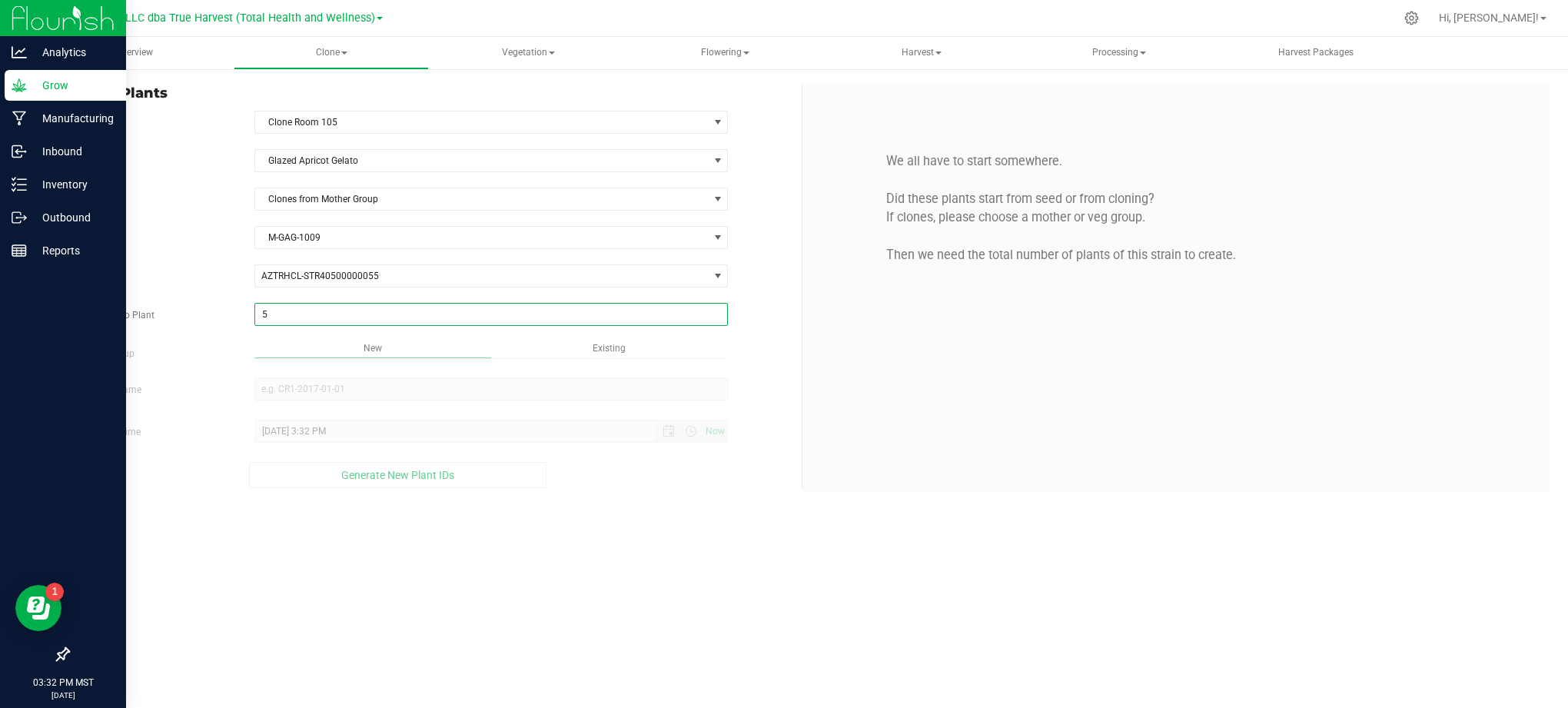
type input "50"
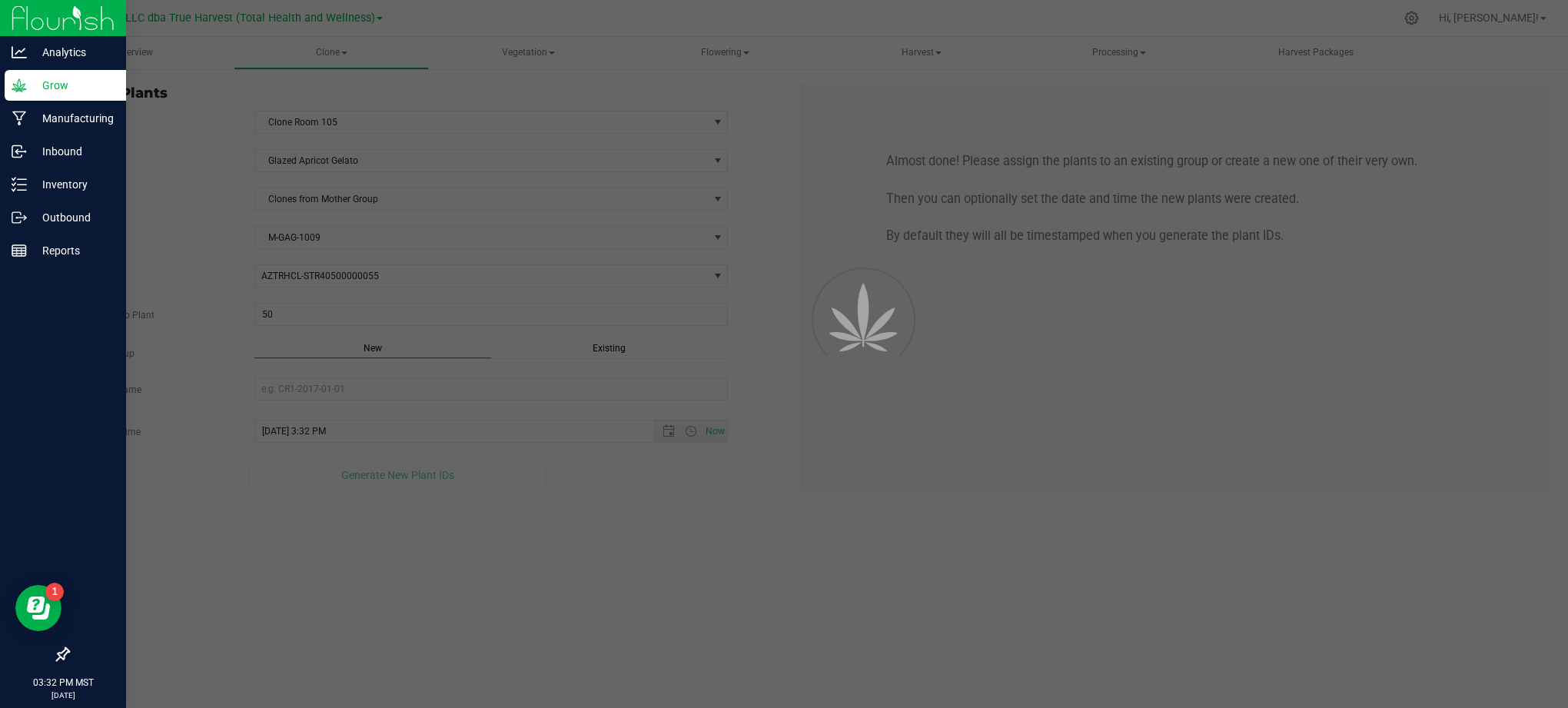
drag, startPoint x: 679, startPoint y: 622, endPoint x: 696, endPoint y: 612, distance: 19.7
click at [689, 622] on div "Overview Clone Create plants Cloning groups Cloning plants Apply to plants Vege…" at bounding box center [802, 372] width 1531 height 671
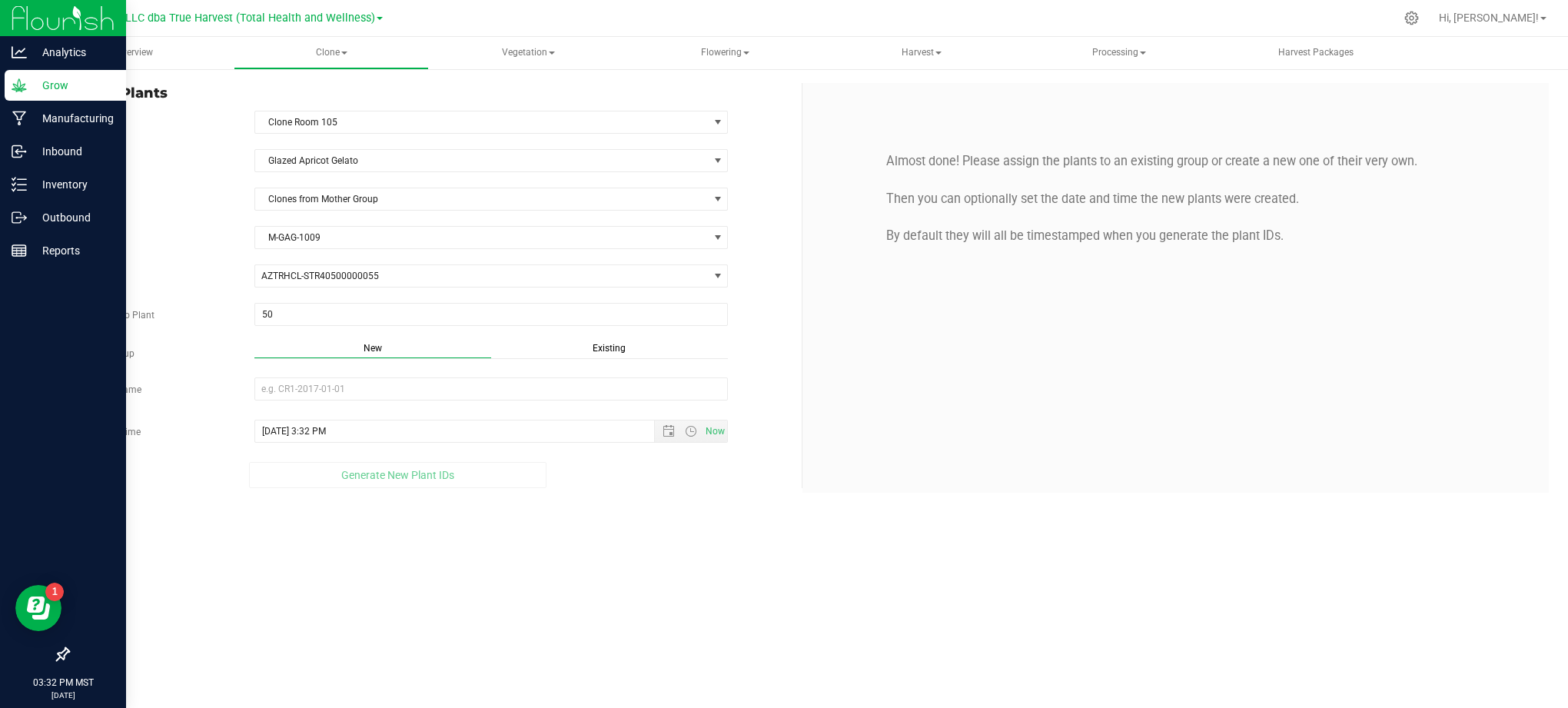
click at [692, 588] on div "Overview Clone Create plants Cloning groups Cloning plants Apply to plants Vege…" at bounding box center [802, 372] width 1531 height 671
click at [397, 395] on input "New Group Name" at bounding box center [492, 389] width 474 height 23
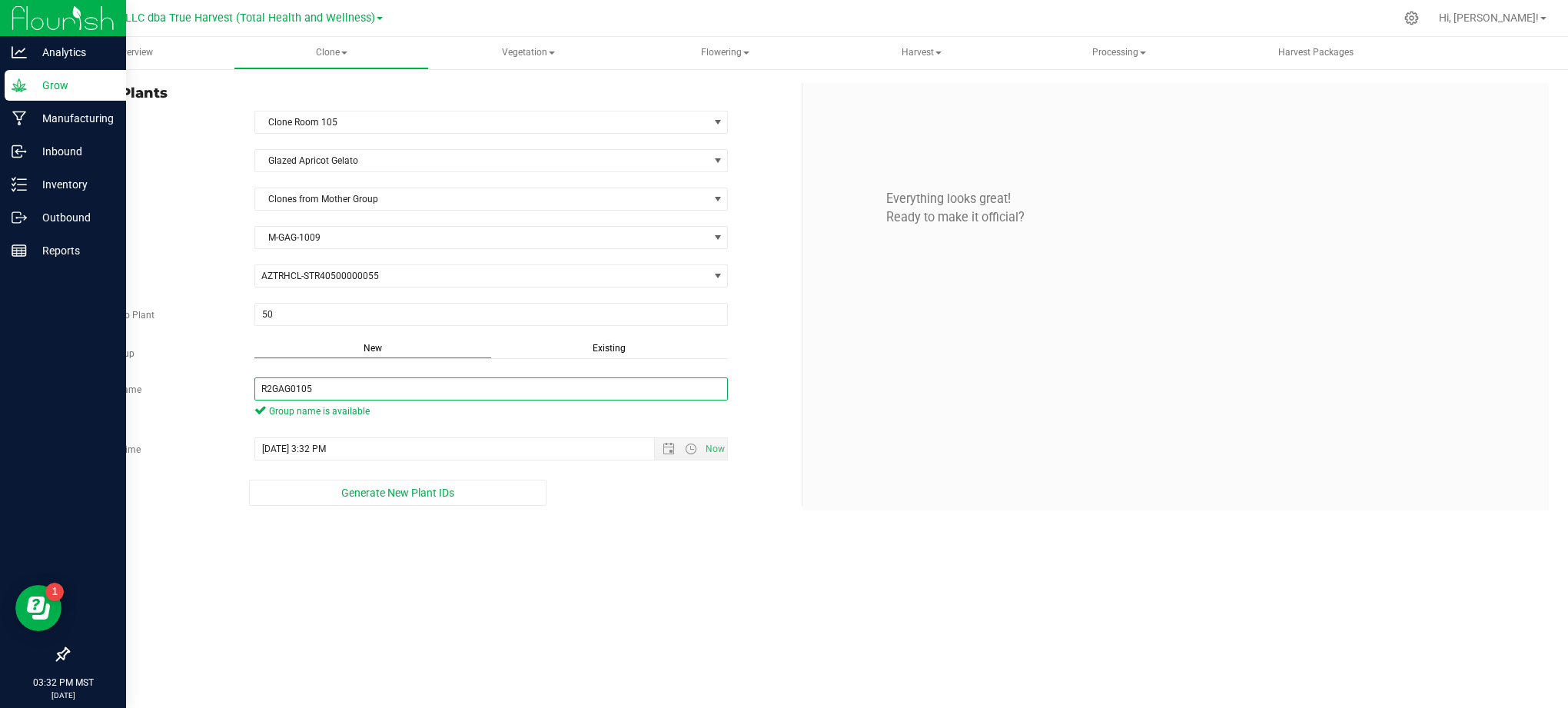
type input "R2GAG0105"
click at [625, 539] on div "Overview Clone Create plants Cloning groups Cloning plants Apply to plants Vege…" at bounding box center [802, 372] width 1531 height 671
drag, startPoint x: 650, startPoint y: 551, endPoint x: 653, endPoint y: 539, distance: 12.4
click at [653, 543] on div "Overview Clone Create plants Cloning groups Cloning plants Apply to plants Vege…" at bounding box center [802, 372] width 1531 height 671
click at [386, 585] on div "Overview Clone Create plants Cloning groups Cloning plants Apply to plants Vege…" at bounding box center [802, 372] width 1531 height 671
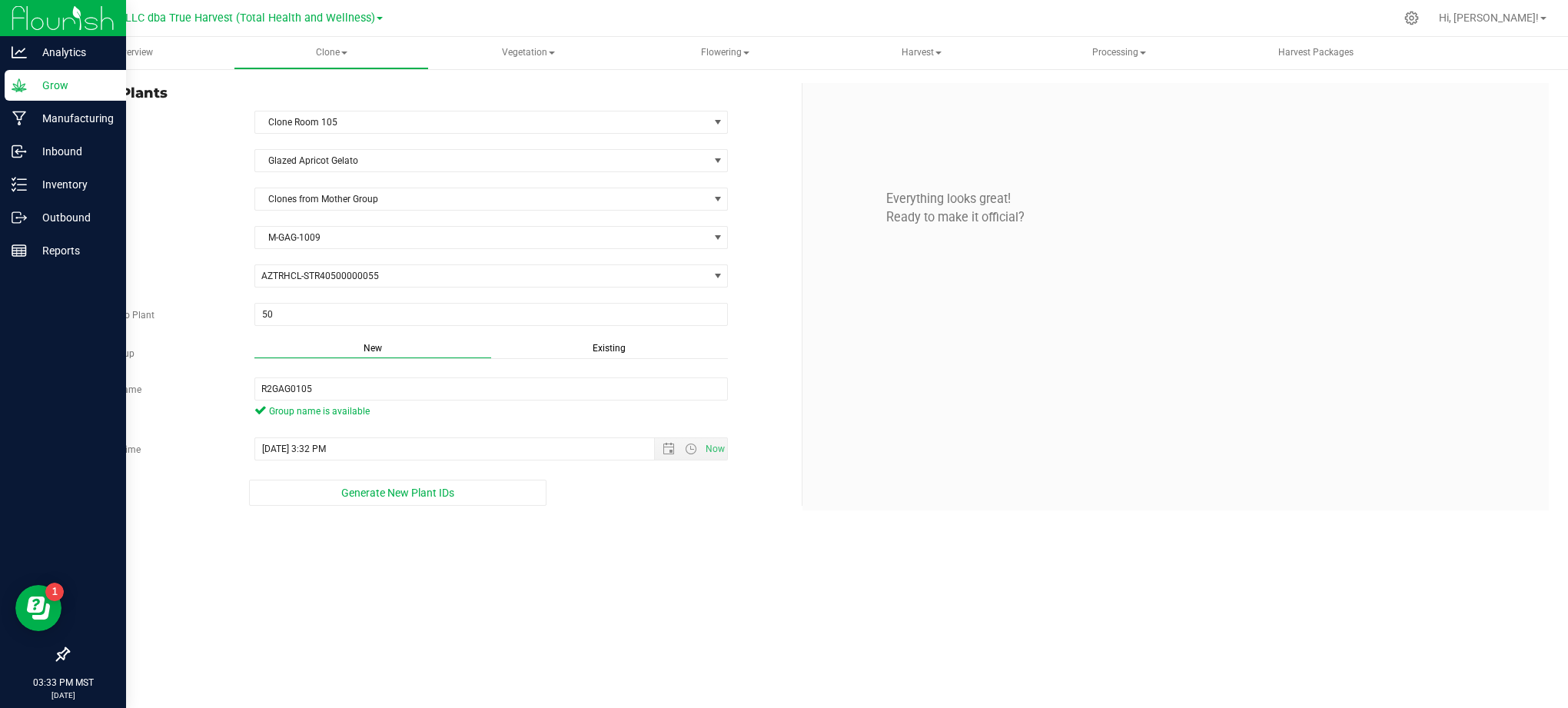
drag, startPoint x: 374, startPoint y: 581, endPoint x: 366, endPoint y: 509, distance: 72.4
click at [374, 576] on div "Overview Clone Create plants Cloning groups Cloning plants Apply to plants Vege…" at bounding box center [802, 372] width 1531 height 671
click at [361, 489] on button "Generate New Plant IDs" at bounding box center [397, 493] width 297 height 26
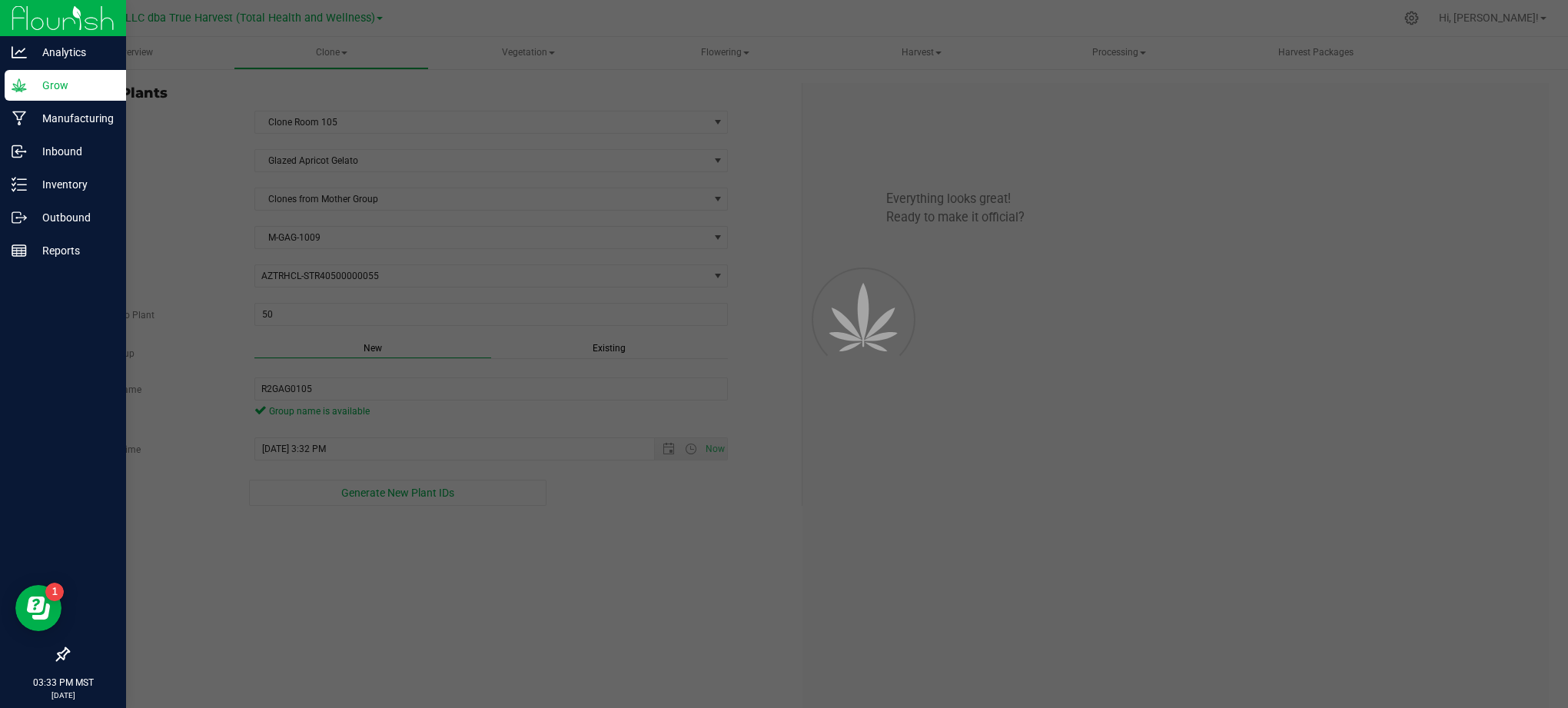
scroll to position [46, 0]
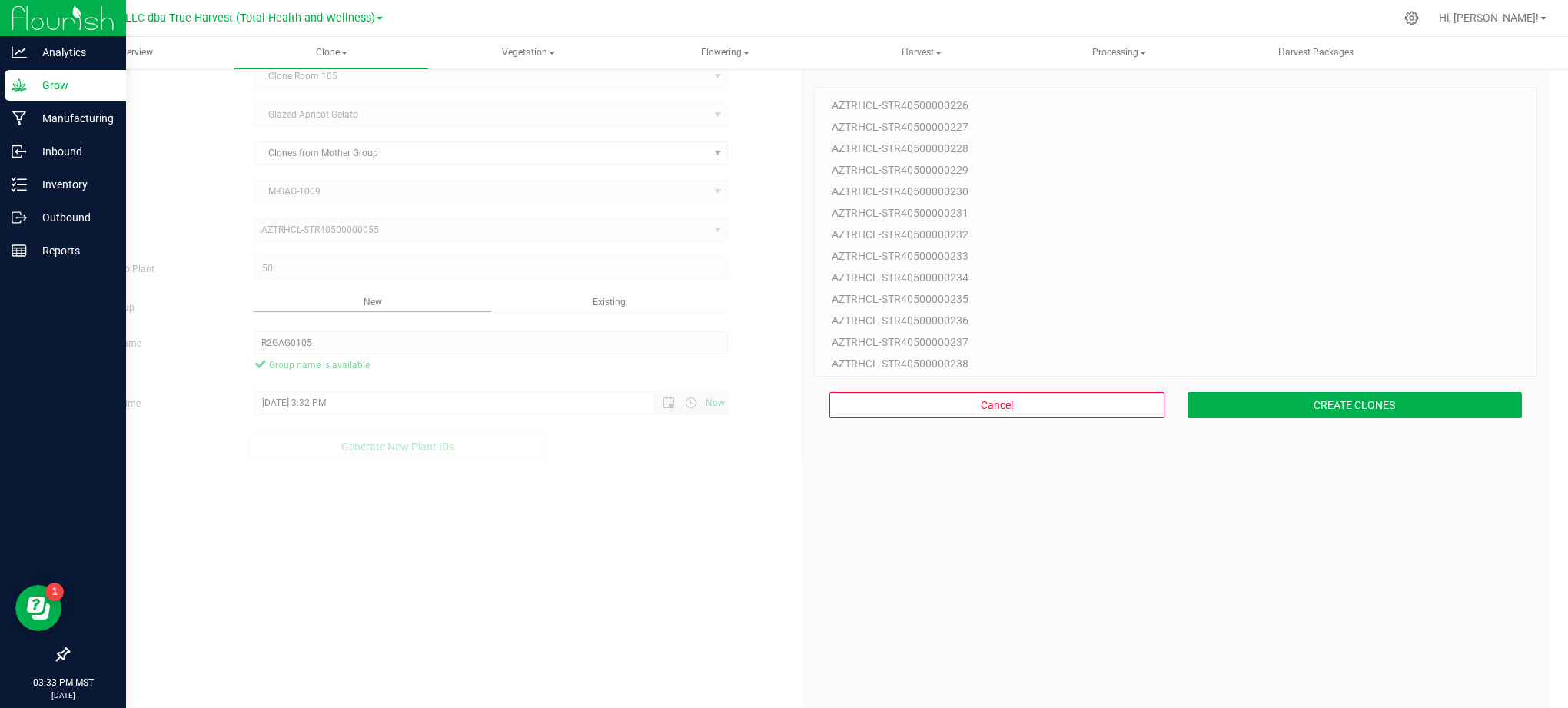
click at [979, 510] on div "50 Plant IDs to Generate AZTRHCL-STR40500000226 AZTRHCL-STR40500000227 AZTRHCL-…" at bounding box center [1175, 412] width 723 height 708
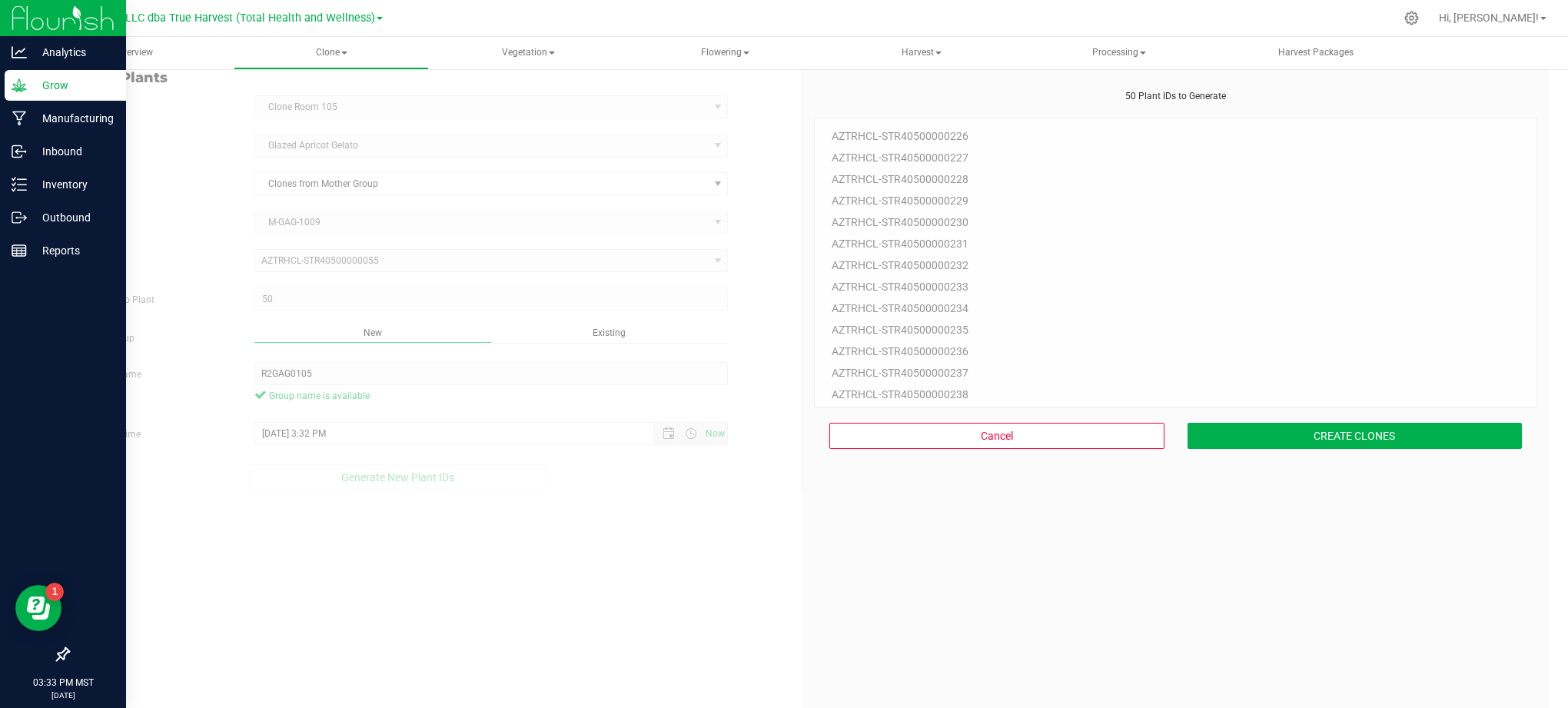
scroll to position [0, 0]
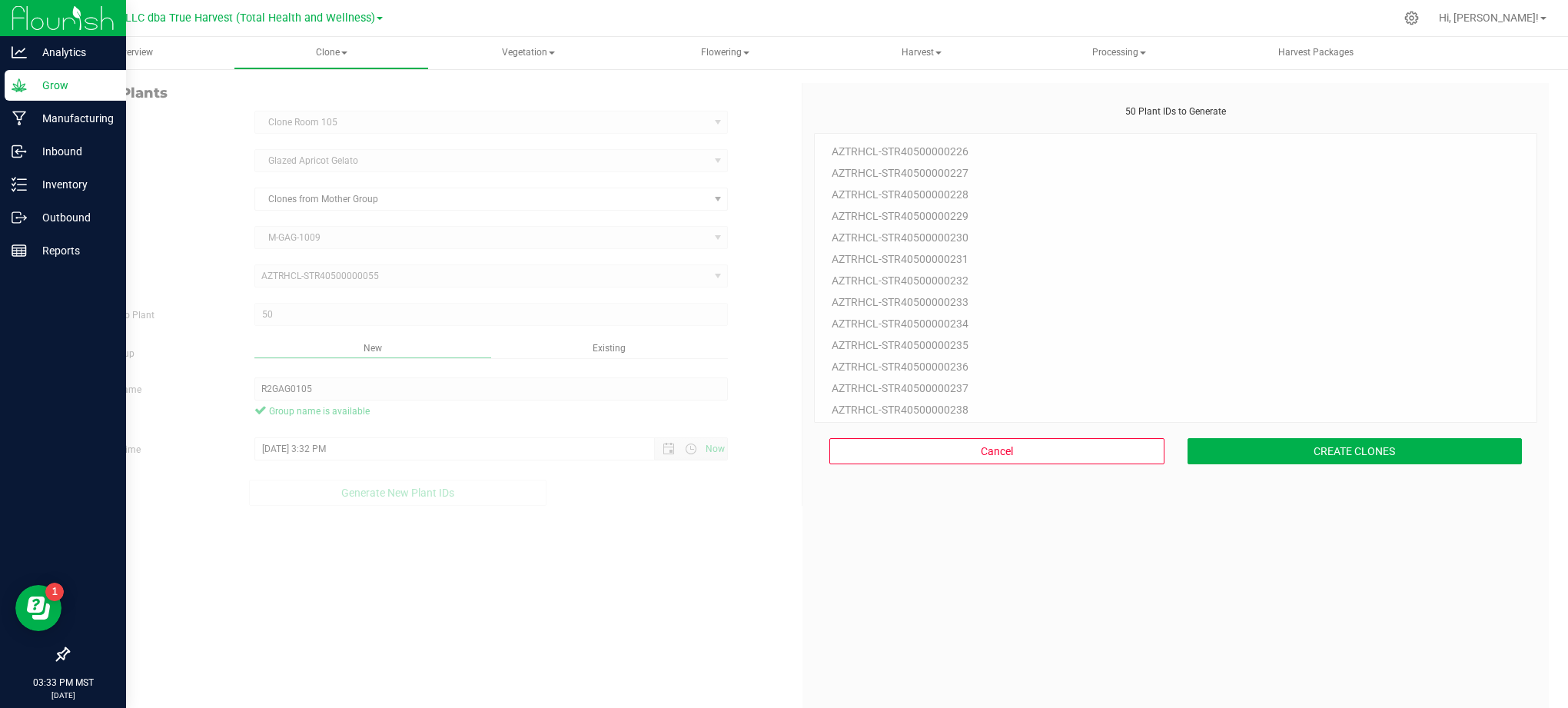
click at [1126, 517] on div "50 Plant IDs to Generate AZTRHCL-STR40500000226 AZTRHCL-STR40500000227 AZTRHCL-…" at bounding box center [1175, 458] width 723 height 708
click at [1297, 442] on button "CREATE CLONES" at bounding box center [1355, 451] width 335 height 26
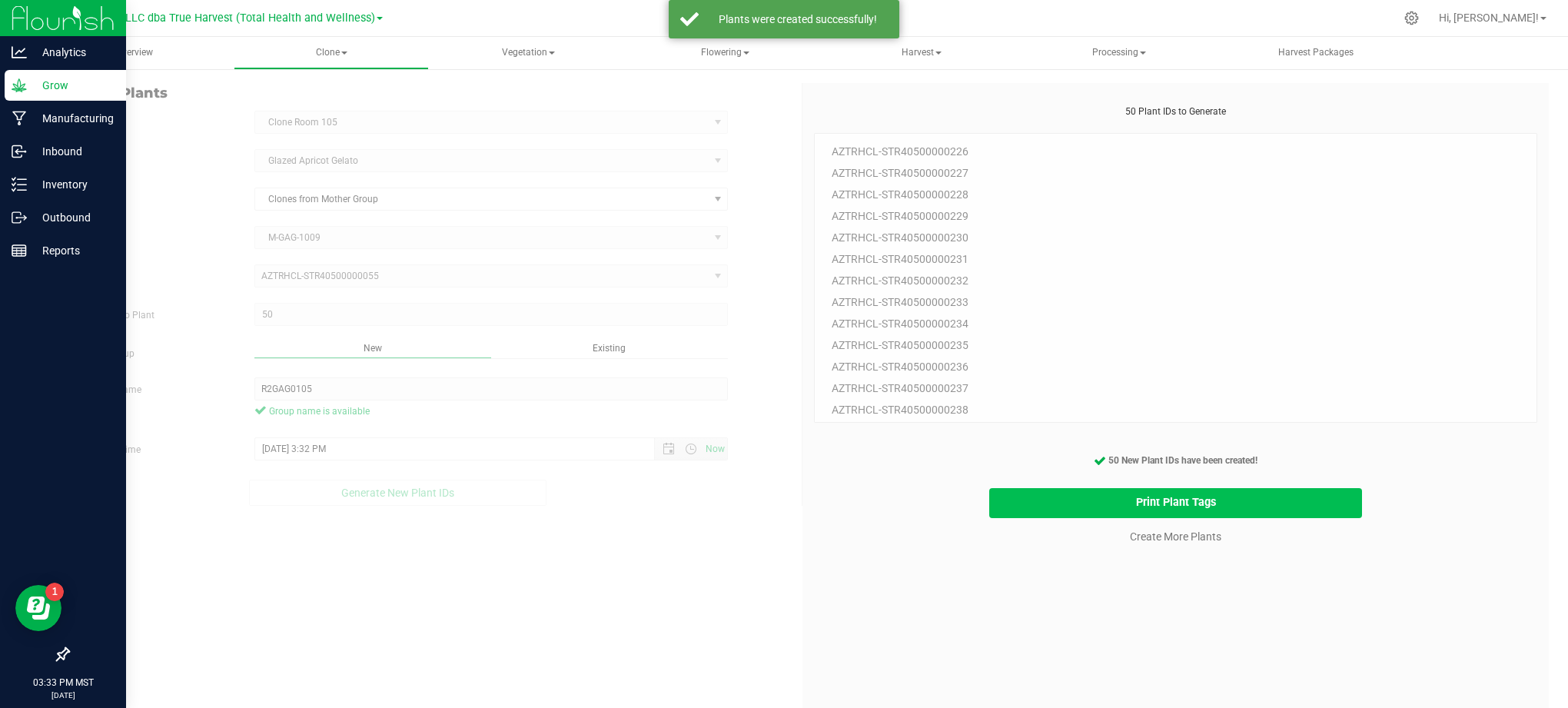
click at [1077, 507] on button "Print Plant Tags" at bounding box center [1176, 503] width 374 height 30
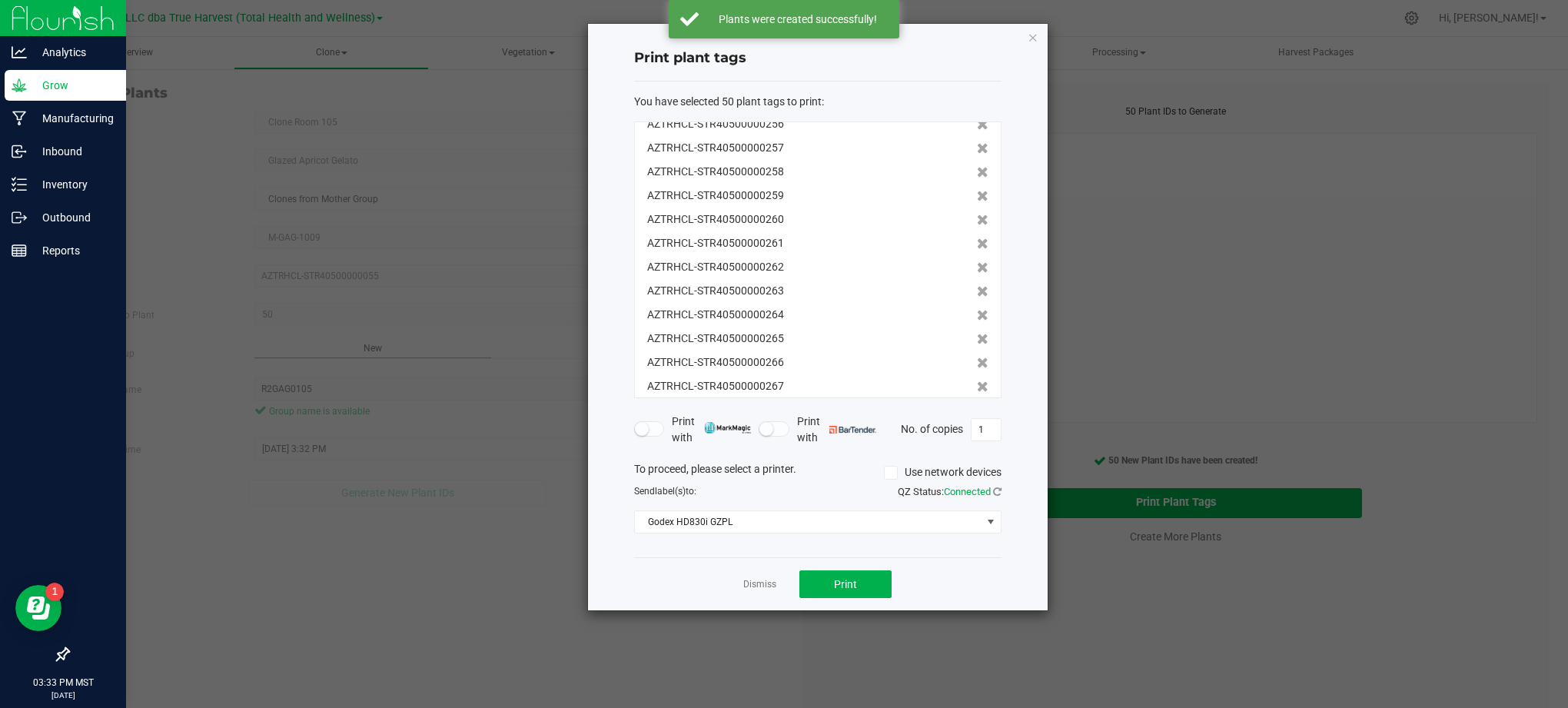
scroll to position [929, 0]
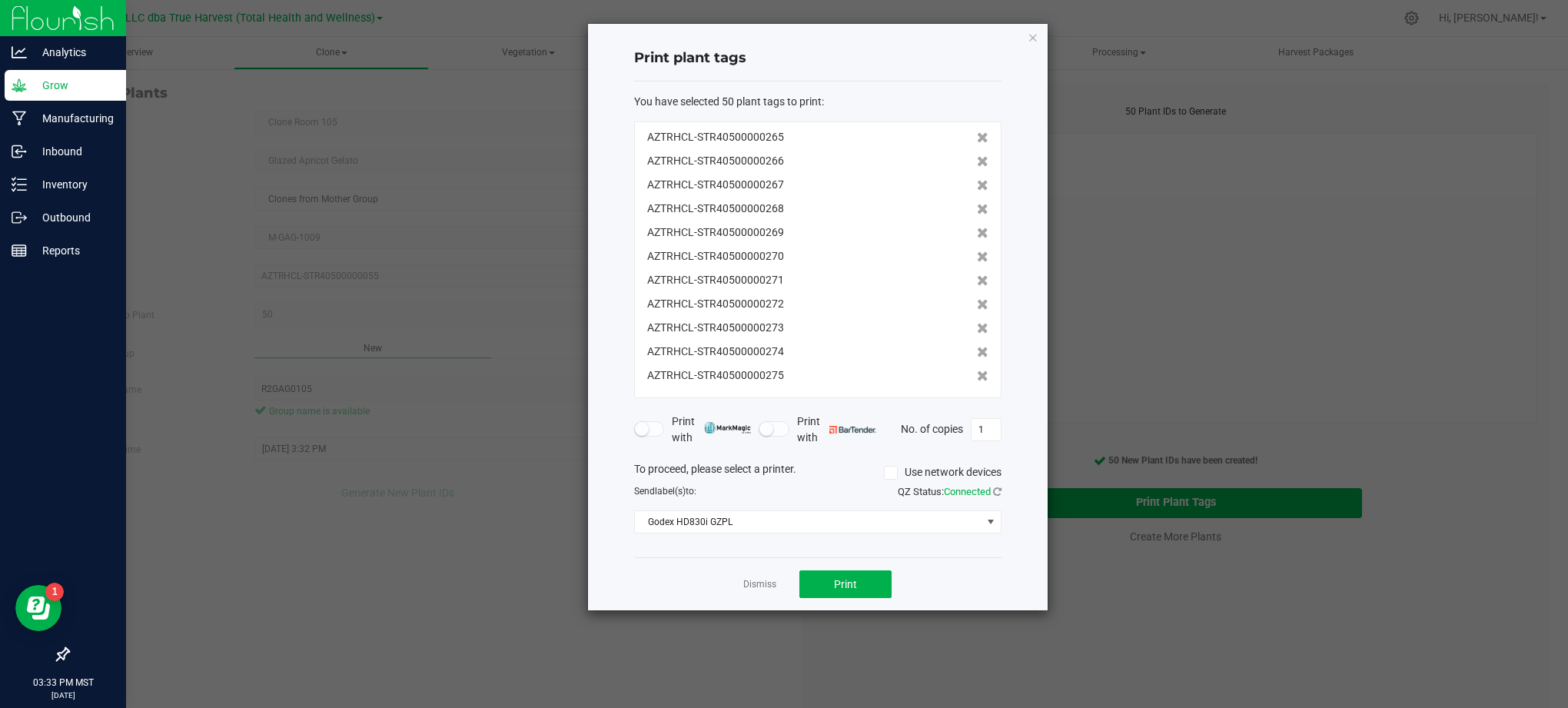
click at [1018, 547] on div "Print plant tags You have selected 50 plant tags to print : AZTRHCL-STR40500000…" at bounding box center [817, 318] width 460 height 587
click at [1021, 383] on div "Print plant tags You have selected 50 plant tags to print : AZTRHCL-STR40500000…" at bounding box center [817, 318] width 460 height 587
click at [999, 565] on div "Dismiss Print" at bounding box center [818, 584] width 368 height 53
click at [840, 588] on span "Print" at bounding box center [846, 584] width 23 height 13
click at [1021, 358] on div "Print plant tags You have selected 50 plant tags to print : AZTRHCL-STR40500000…" at bounding box center [817, 318] width 460 height 587
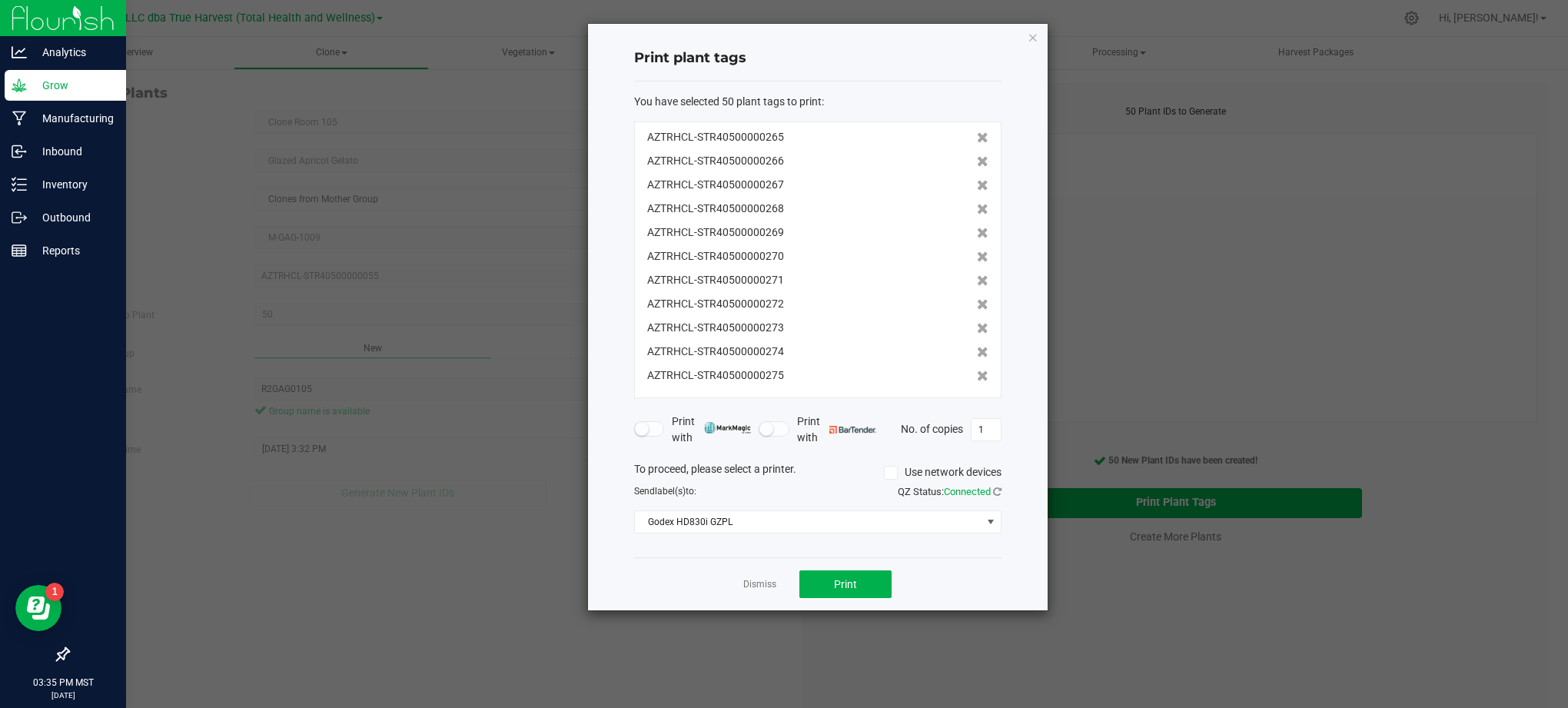
drag, startPoint x: 985, startPoint y: 581, endPoint x: 908, endPoint y: 582, distance: 77.0
click at [982, 581] on div "Dismiss Print" at bounding box center [818, 584] width 368 height 53
click at [756, 581] on link "Dismiss" at bounding box center [760, 584] width 33 height 13
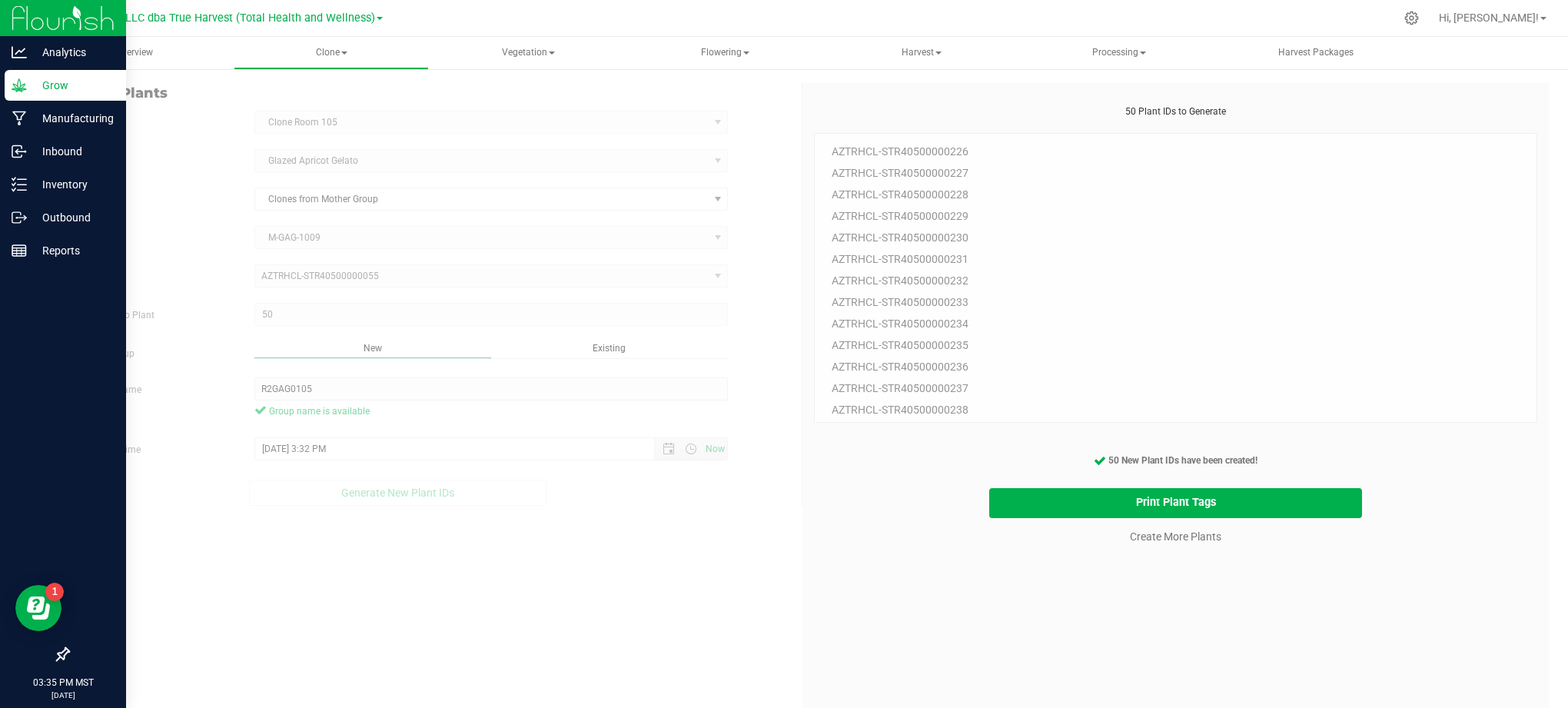
click at [1099, 632] on div "50 Plant IDs to Generate AZTRHCL-STR40500000226 AZTRHCL-STR40500000227 AZTRHCL-…" at bounding box center [1175, 458] width 723 height 708
click at [1150, 539] on link "Create More Plants" at bounding box center [1175, 537] width 91 height 15
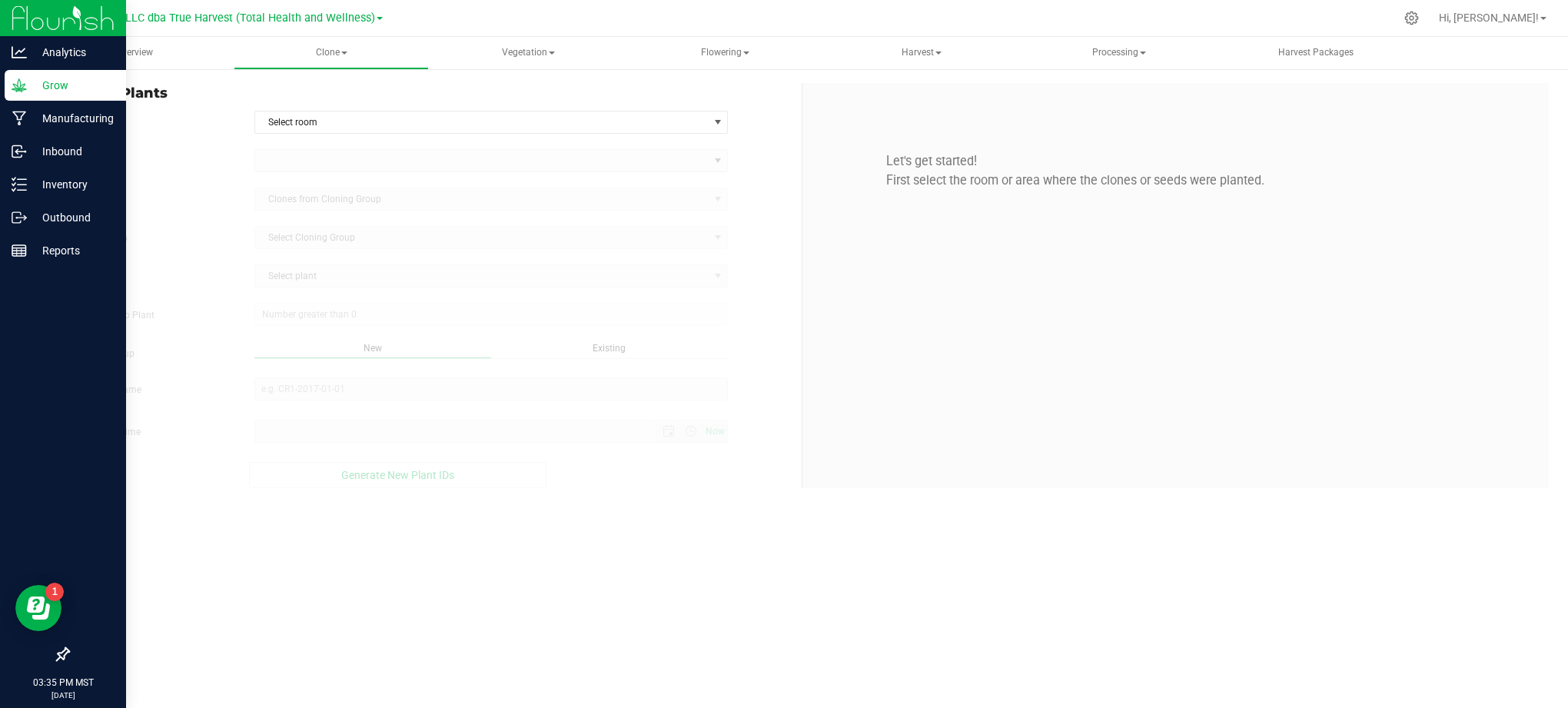
type input "[DATE] 3:35 PM"
click at [763, 601] on div "Overview Clone Create plants Cloning groups Cloning plants Apply to plants Vege…" at bounding box center [802, 372] width 1531 height 671
click at [460, 92] on span "Create Plants" at bounding box center [429, 93] width 722 height 20
drag, startPoint x: 406, startPoint y: 115, endPoint x: 404, endPoint y: 124, distance: 9.2
click at [406, 117] on span "Select room" at bounding box center [482, 122] width 454 height 21
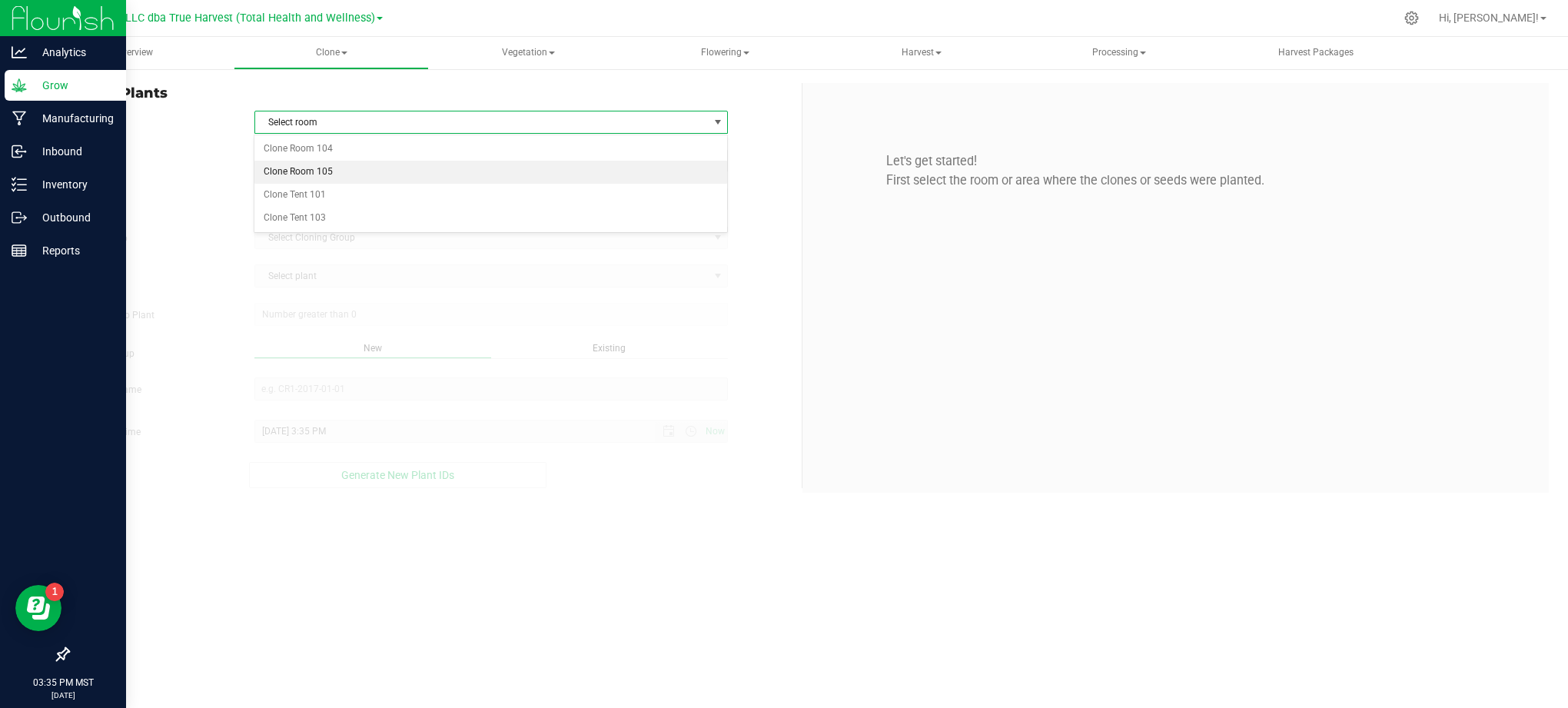
click at [286, 167] on li "Clone Room 105" at bounding box center [491, 172] width 472 height 23
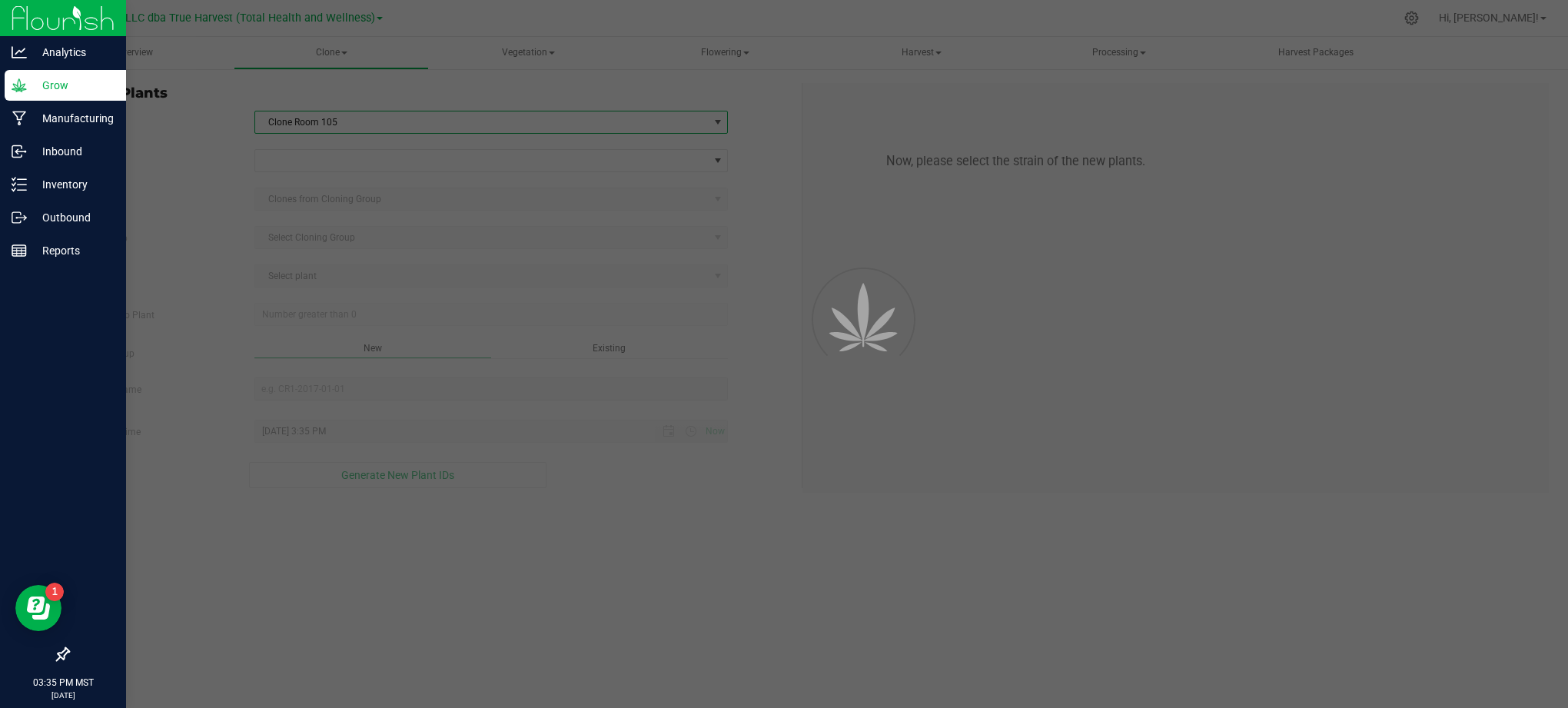
click at [201, 155] on label "Strain" at bounding box center [149, 162] width 187 height 14
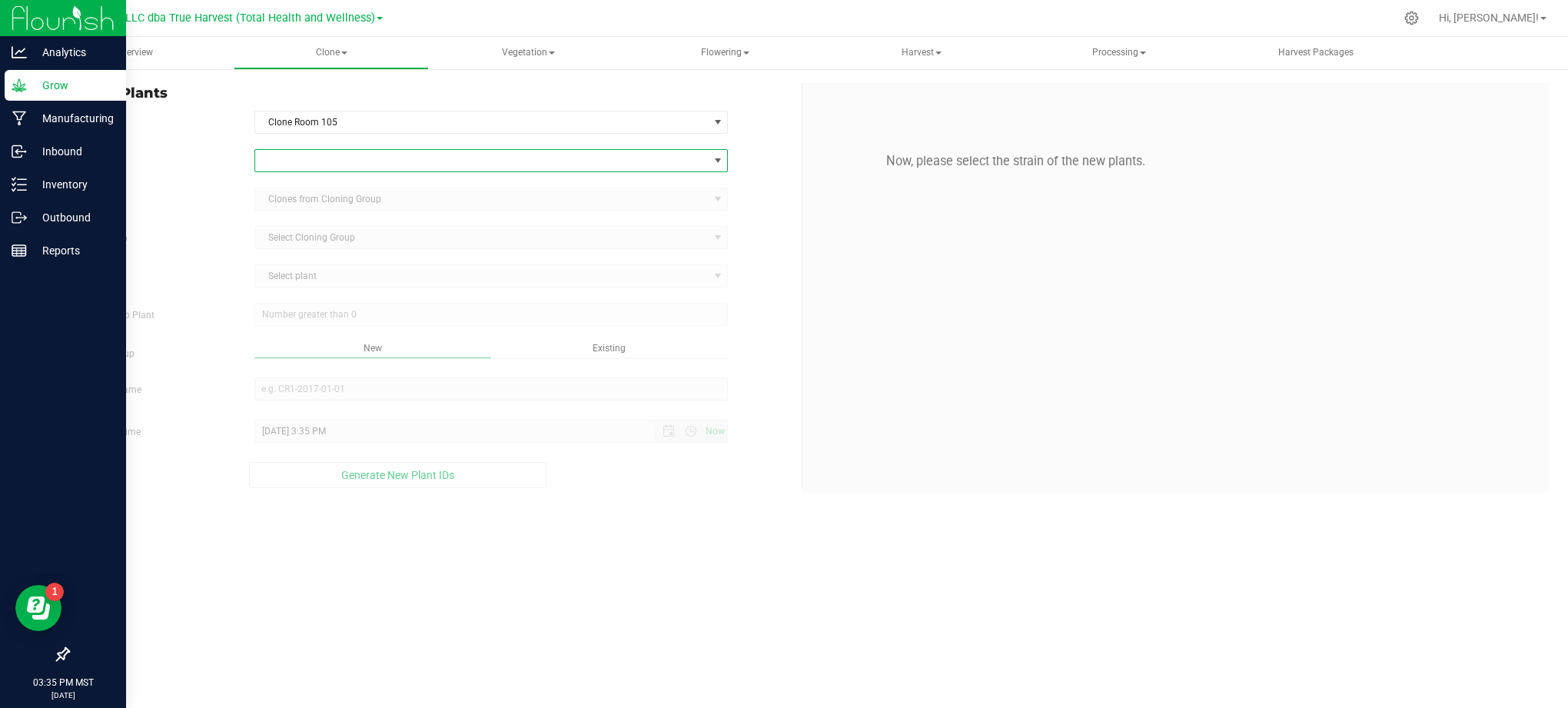
click at [266, 168] on span at bounding box center [482, 161] width 454 height 21
drag, startPoint x: 199, startPoint y: 241, endPoint x: 194, endPoint y: 248, distance: 8.6
click at [201, 240] on label "Cloning Group" at bounding box center [149, 238] width 187 height 14
click at [203, 256] on div "Strain Source Clones from Cloning Group Cloning Group Select Cloning Group Sele…" at bounding box center [429, 319] width 722 height 339
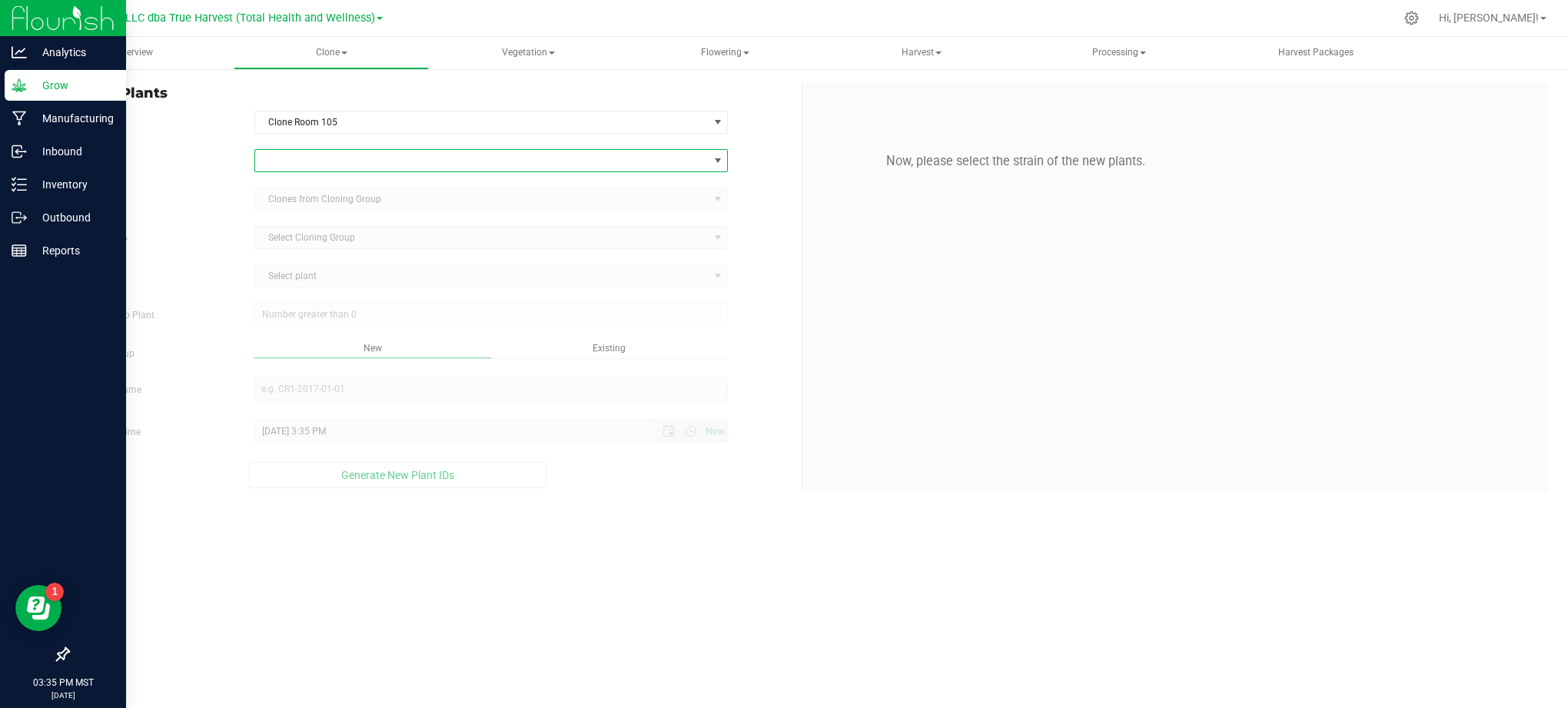
click at [394, 154] on span at bounding box center [482, 161] width 454 height 21
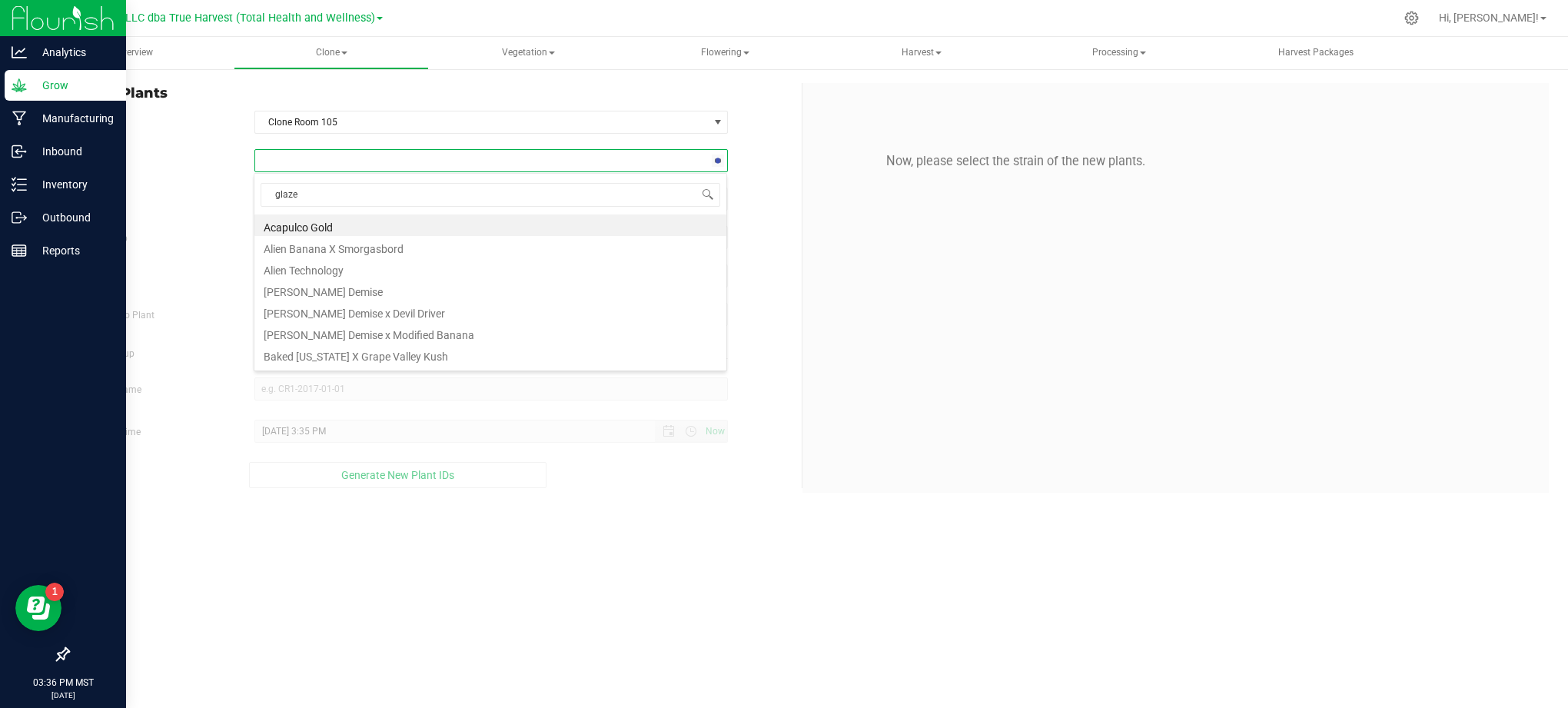
type input "glazed"
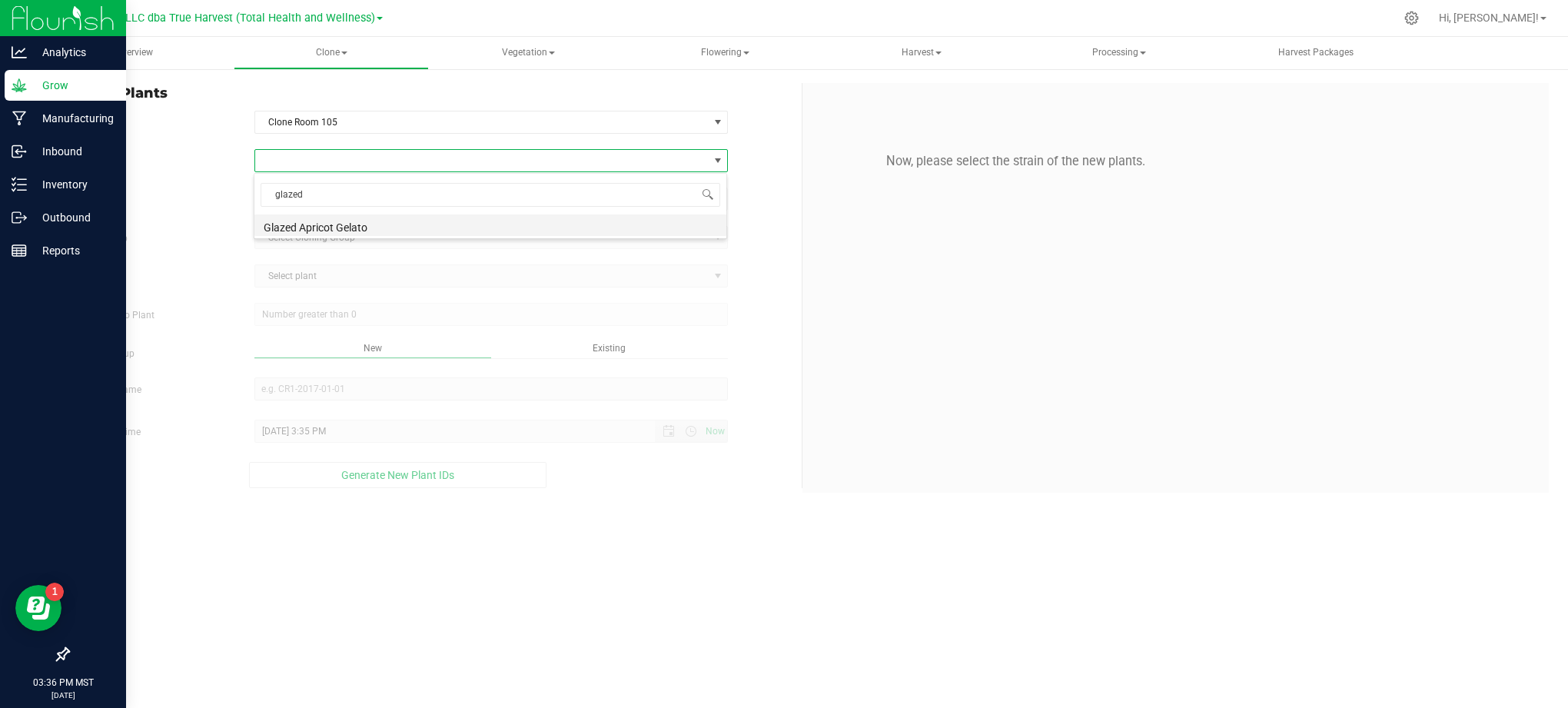
click at [281, 229] on li "Glazed Apricot Gelato" at bounding box center [491, 226] width 472 height 21
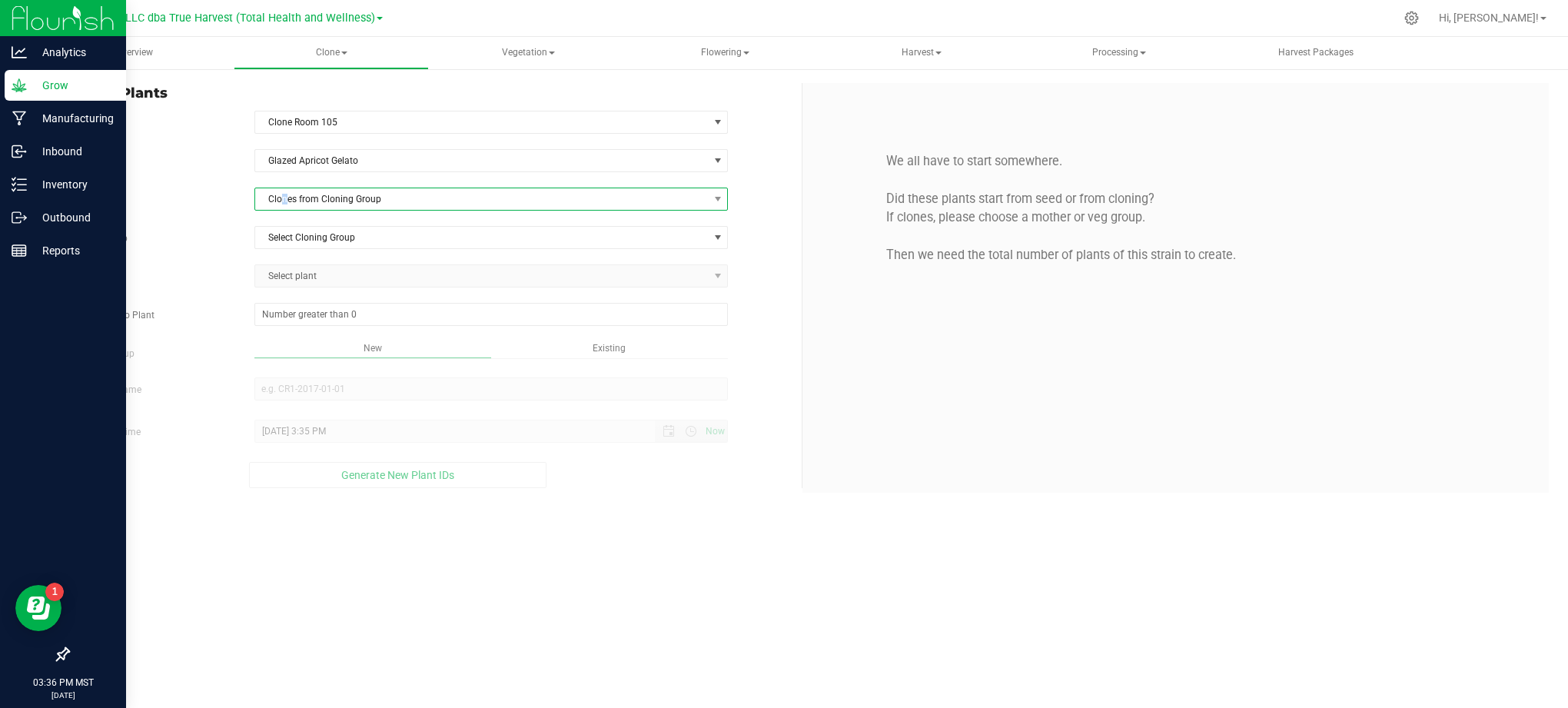
click at [285, 211] on span "Clones from Cloning Group" at bounding box center [492, 200] width 474 height 23
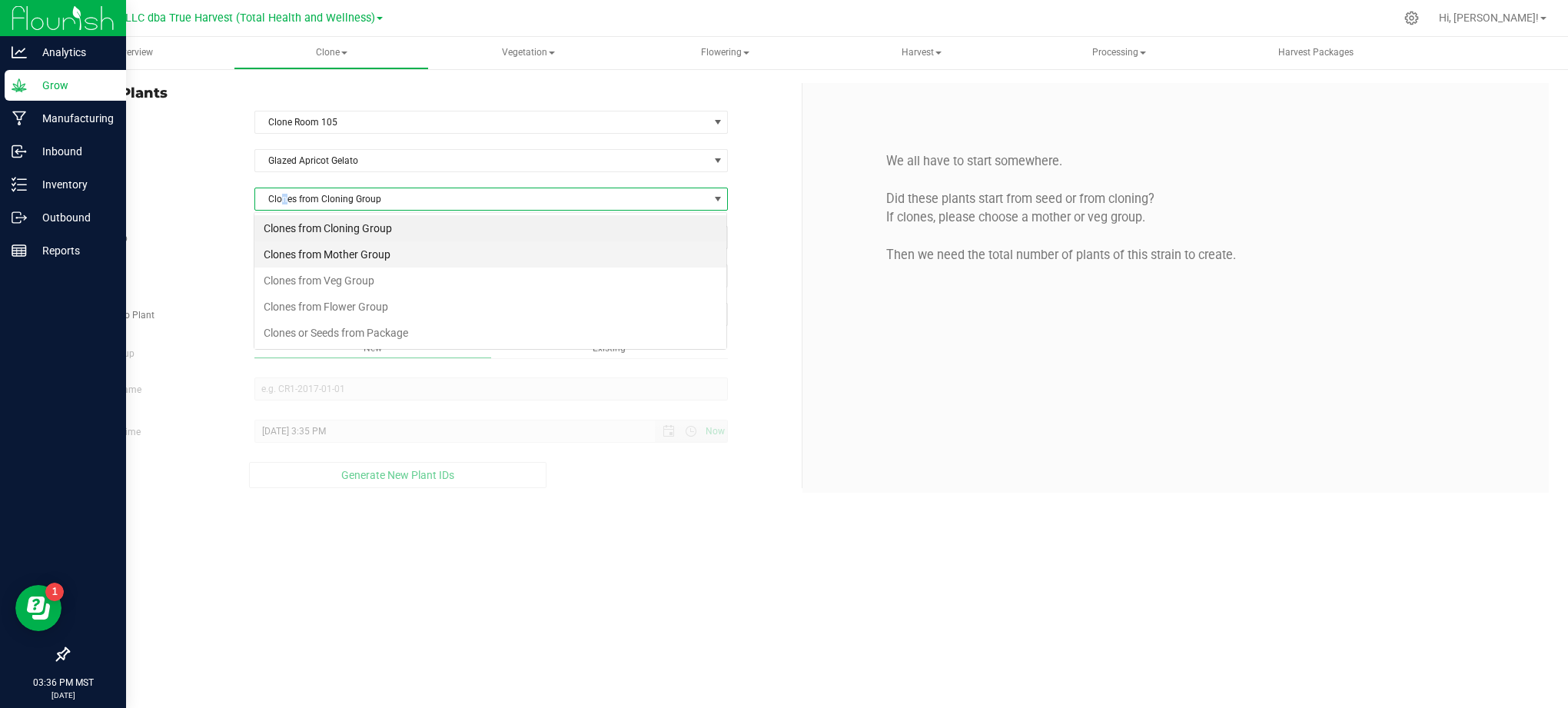
scroll to position [23, 474]
click at [316, 252] on li "Clones from Mother Group" at bounding box center [491, 254] width 472 height 26
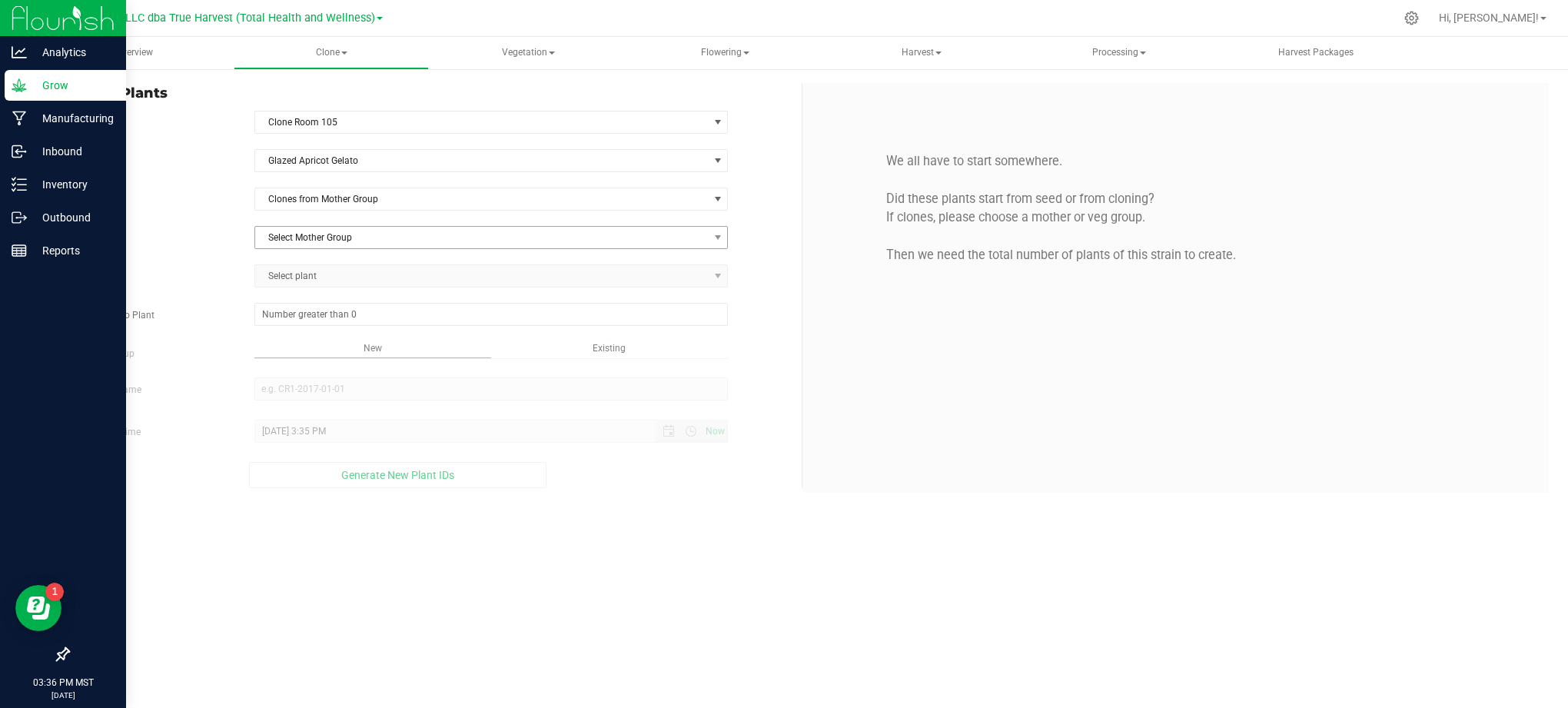
drag, startPoint x: 175, startPoint y: 233, endPoint x: 297, endPoint y: 243, distance: 122.4
click at [189, 232] on label "Mother Group" at bounding box center [149, 238] width 187 height 14
drag, startPoint x: 297, startPoint y: 243, endPoint x: 302, endPoint y: 232, distance: 12.1
click at [298, 243] on span "Select Mother Group" at bounding box center [482, 237] width 454 height 21
drag, startPoint x: 317, startPoint y: 271, endPoint x: 274, endPoint y: 271, distance: 43.0
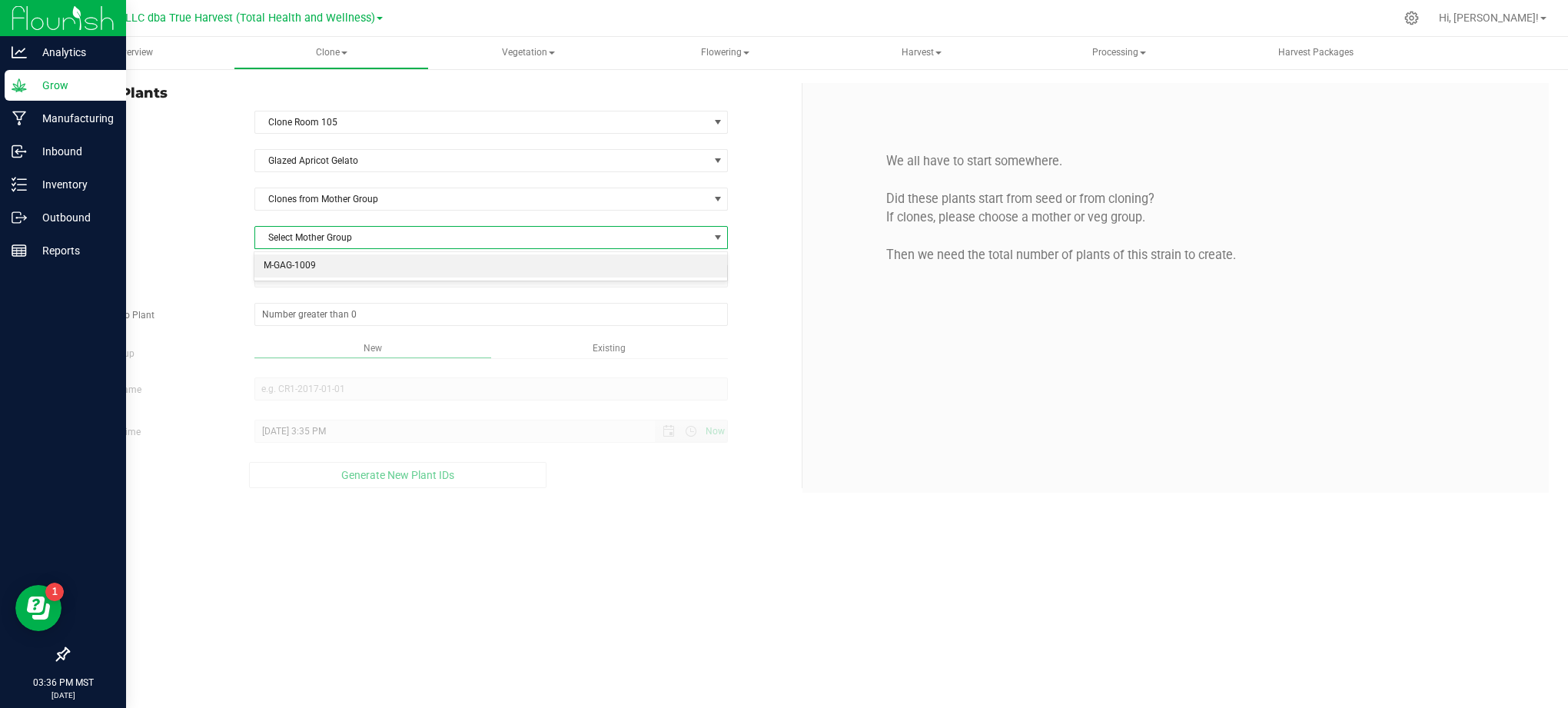
click at [317, 271] on li "M-GAG-1009" at bounding box center [491, 266] width 472 height 23
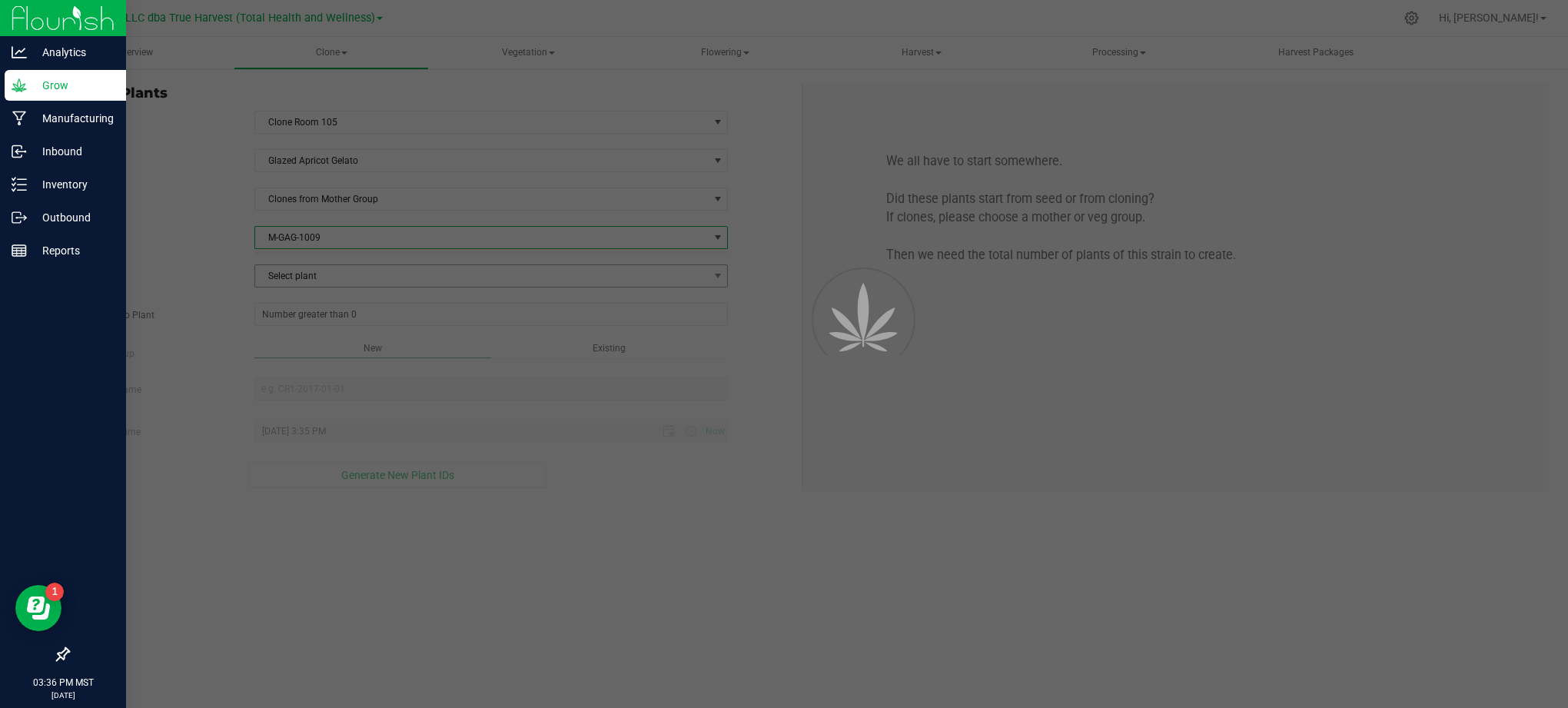
click at [229, 275] on label "Source Plant" at bounding box center [149, 277] width 187 height 14
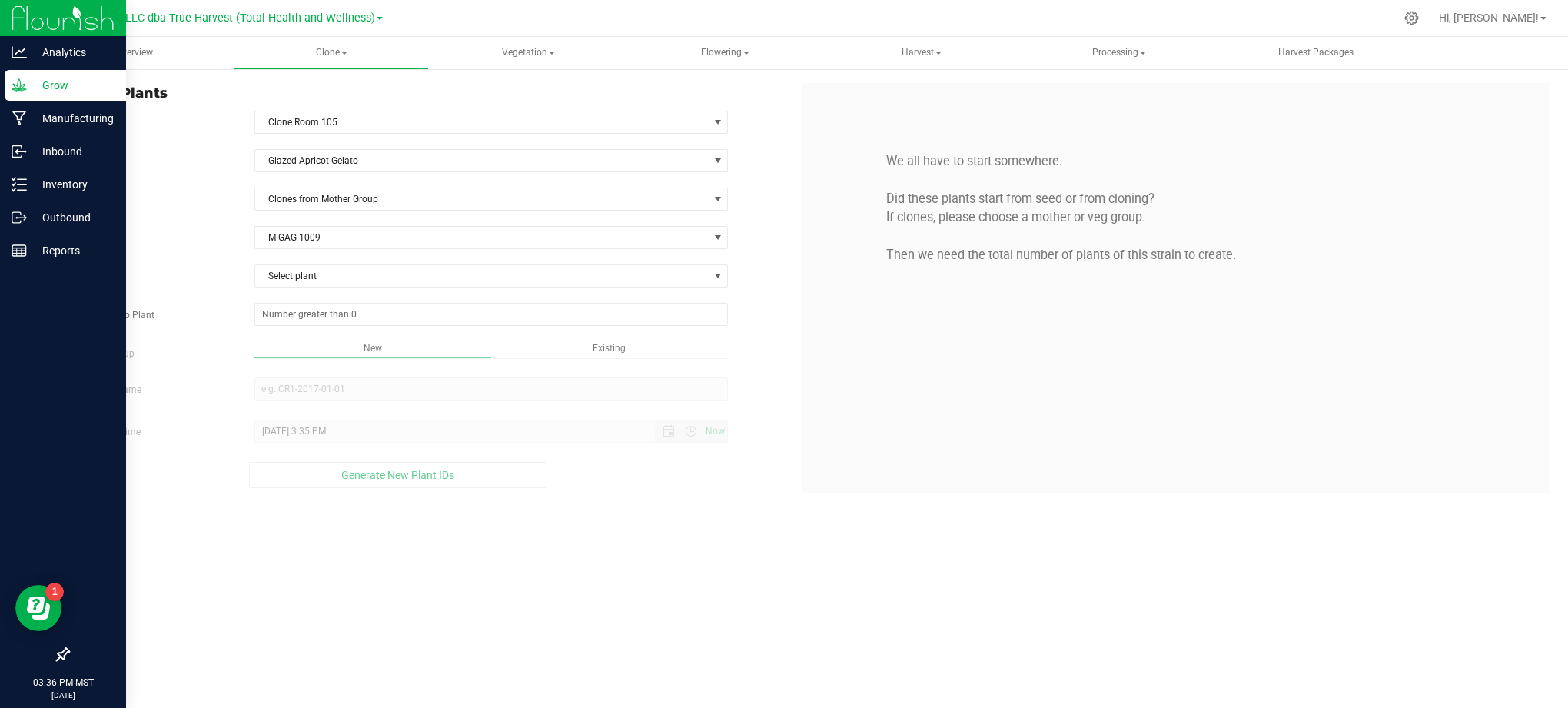
click at [349, 291] on div "Strain Glazed Apricot Gelato Source Clones from Mother Group Mother Group M-GAG…" at bounding box center [429, 319] width 722 height 339
click at [316, 282] on span "Select plant" at bounding box center [482, 276] width 454 height 21
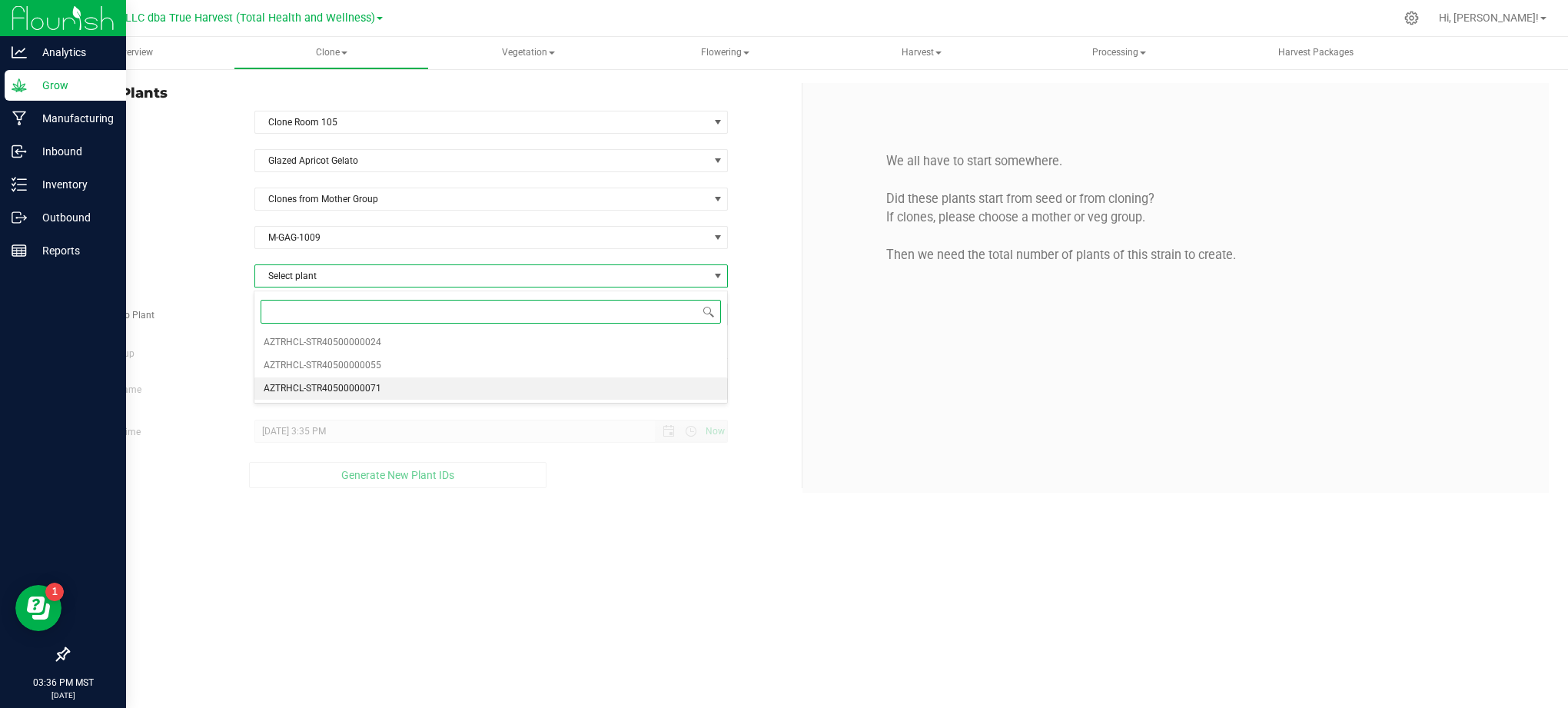
click at [327, 388] on span "AZTRHCL-STR40500000071" at bounding box center [321, 388] width 117 height 20
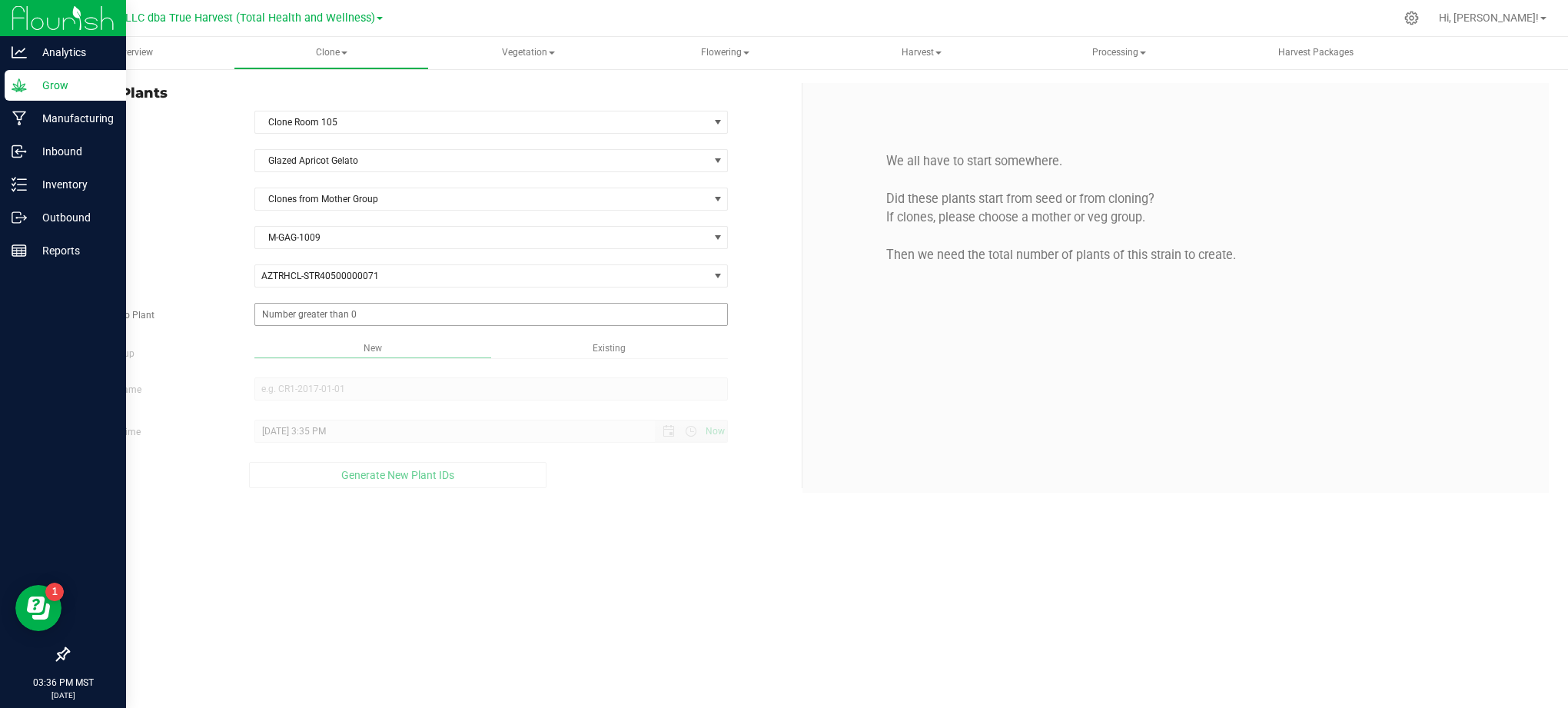
click at [317, 314] on span at bounding box center [492, 315] width 474 height 23
type input "50"
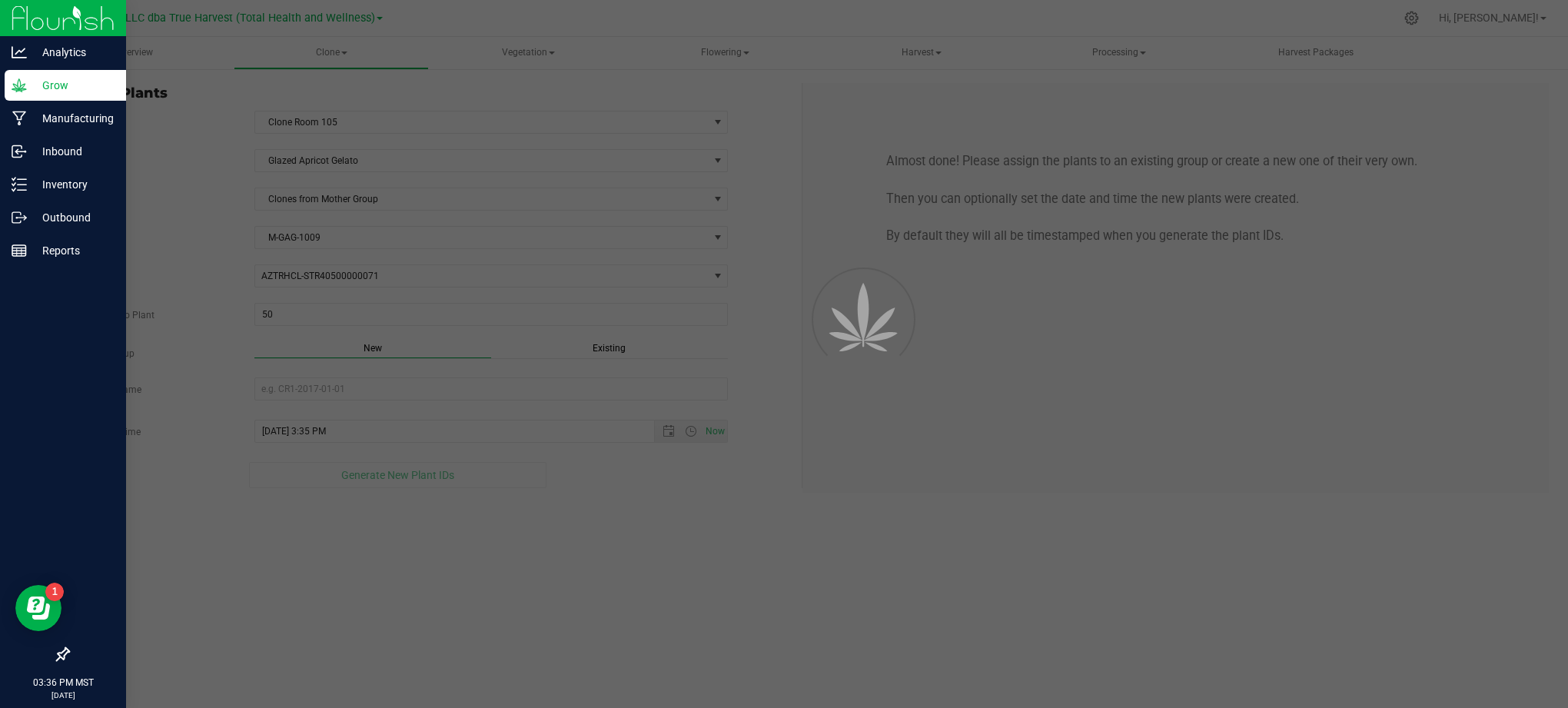
click at [603, 596] on div "Overview Clone Create plants Cloning groups Cloning plants Apply to plants Vege…" at bounding box center [802, 372] width 1531 height 671
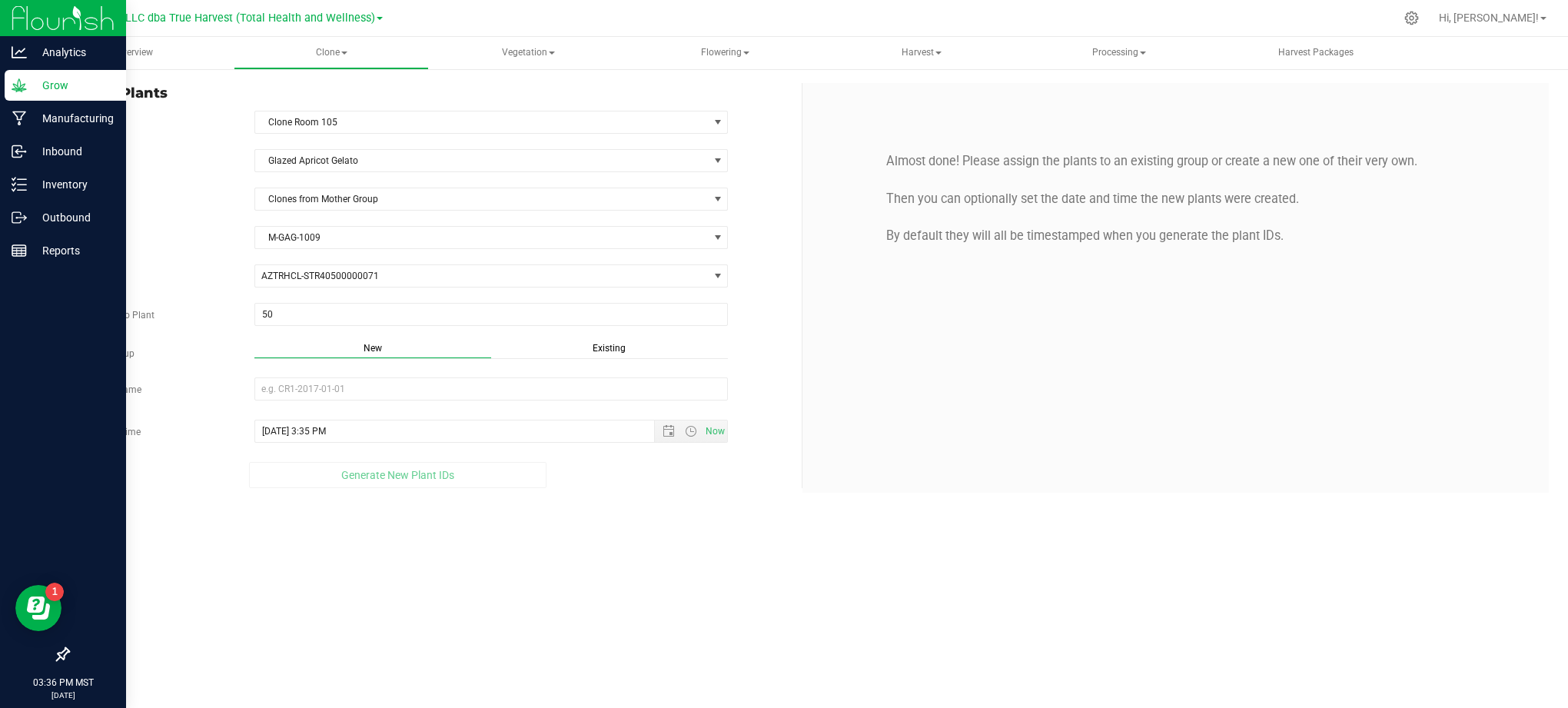
click at [604, 346] on span "Existing" at bounding box center [609, 348] width 33 height 11
click at [554, 385] on span "Select Plant Group" at bounding box center [482, 389] width 454 height 21
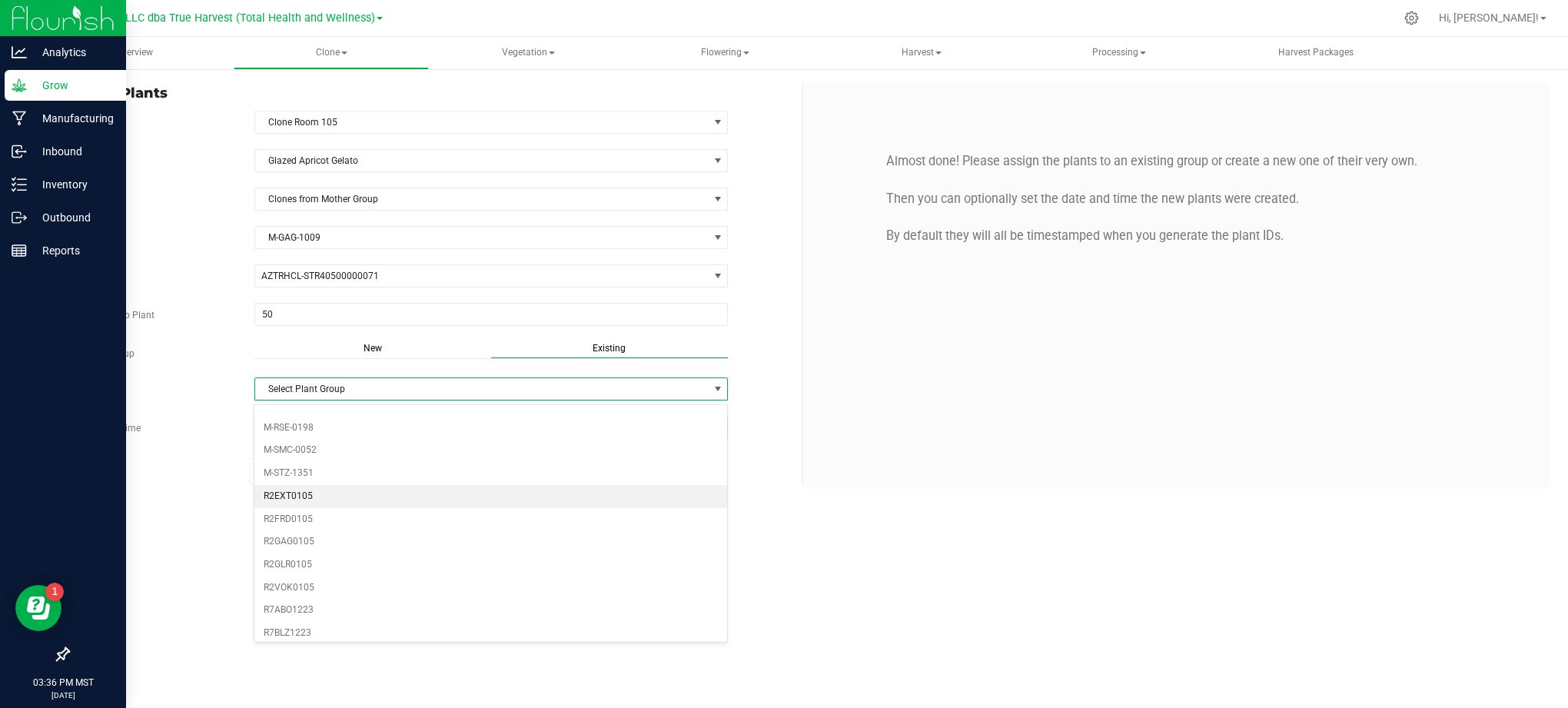
scroll to position [111, 0]
click at [324, 515] on li "R2GAG0105" at bounding box center [491, 514] width 472 height 23
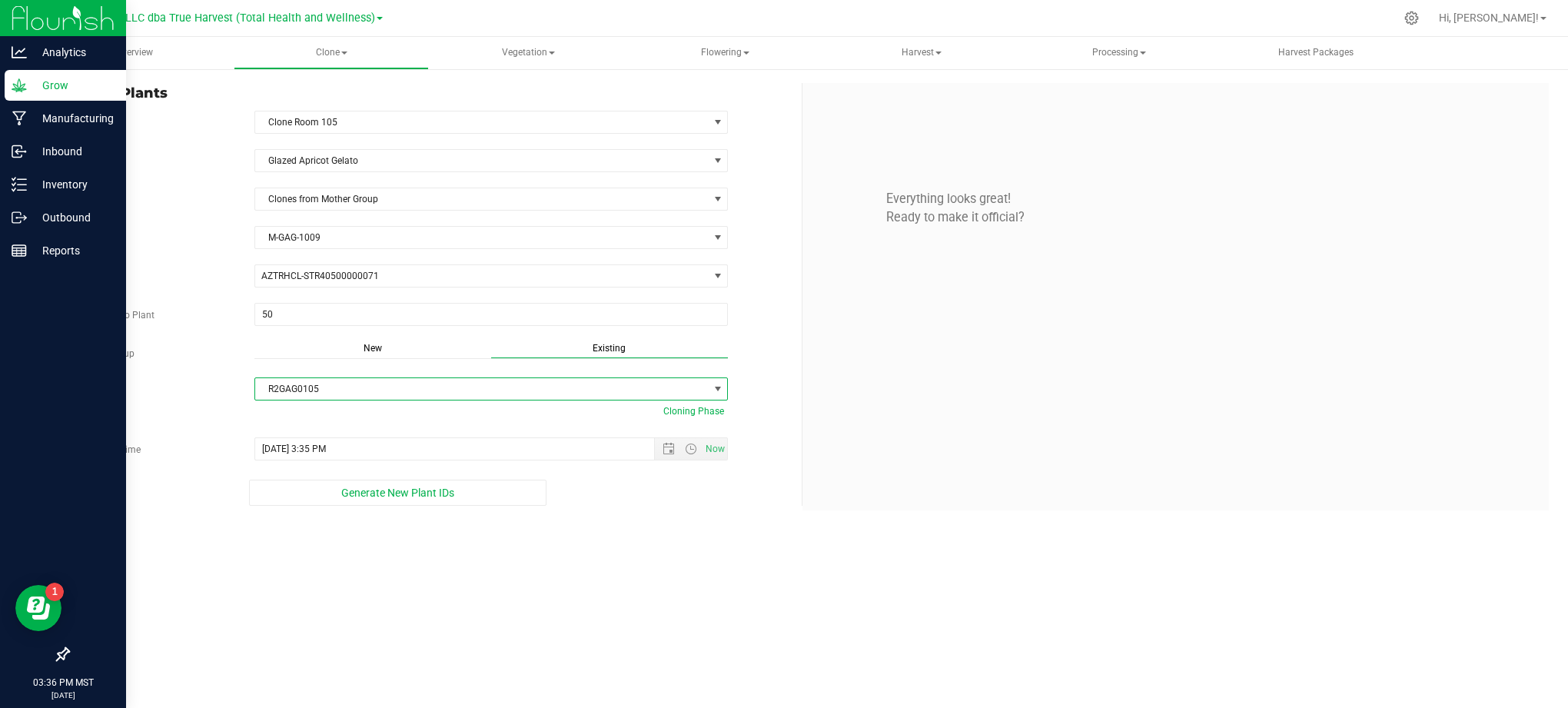
click at [646, 546] on div "Overview Clone Create plants Cloning groups Cloning plants Apply to plants Vege…" at bounding box center [802, 372] width 1531 height 671
click at [663, 446] on span "Open the date view" at bounding box center [669, 448] width 13 height 13
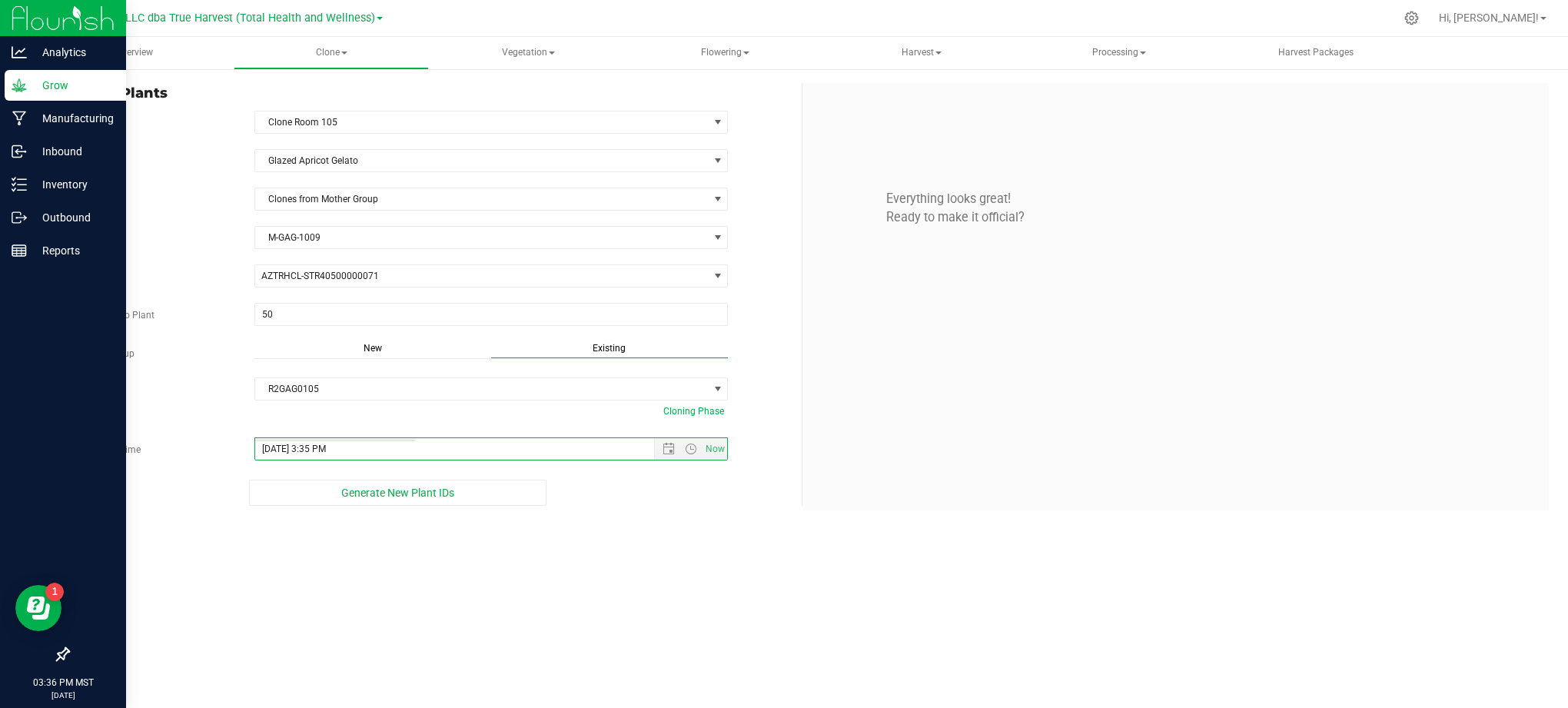
click at [640, 552] on div "Overview Clone Create plants Cloning groups Cloning plants Apply to plants Vege…" at bounding box center [802, 372] width 1531 height 671
click at [641, 525] on div "Create Plants In Room Clone Room 105 Select room Clone Room 104 Clone Room 105 …" at bounding box center [802, 296] width 1531 height 458
click at [730, 495] on div "Generate New Plant IDs" at bounding box center [398, 493] width 683 height 26
drag, startPoint x: 726, startPoint y: 554, endPoint x: 687, endPoint y: 530, distance: 45.8
click at [726, 552] on div "Overview Clone Create plants Cloning groups Cloning plants Apply to plants Vege…" at bounding box center [802, 372] width 1531 height 671
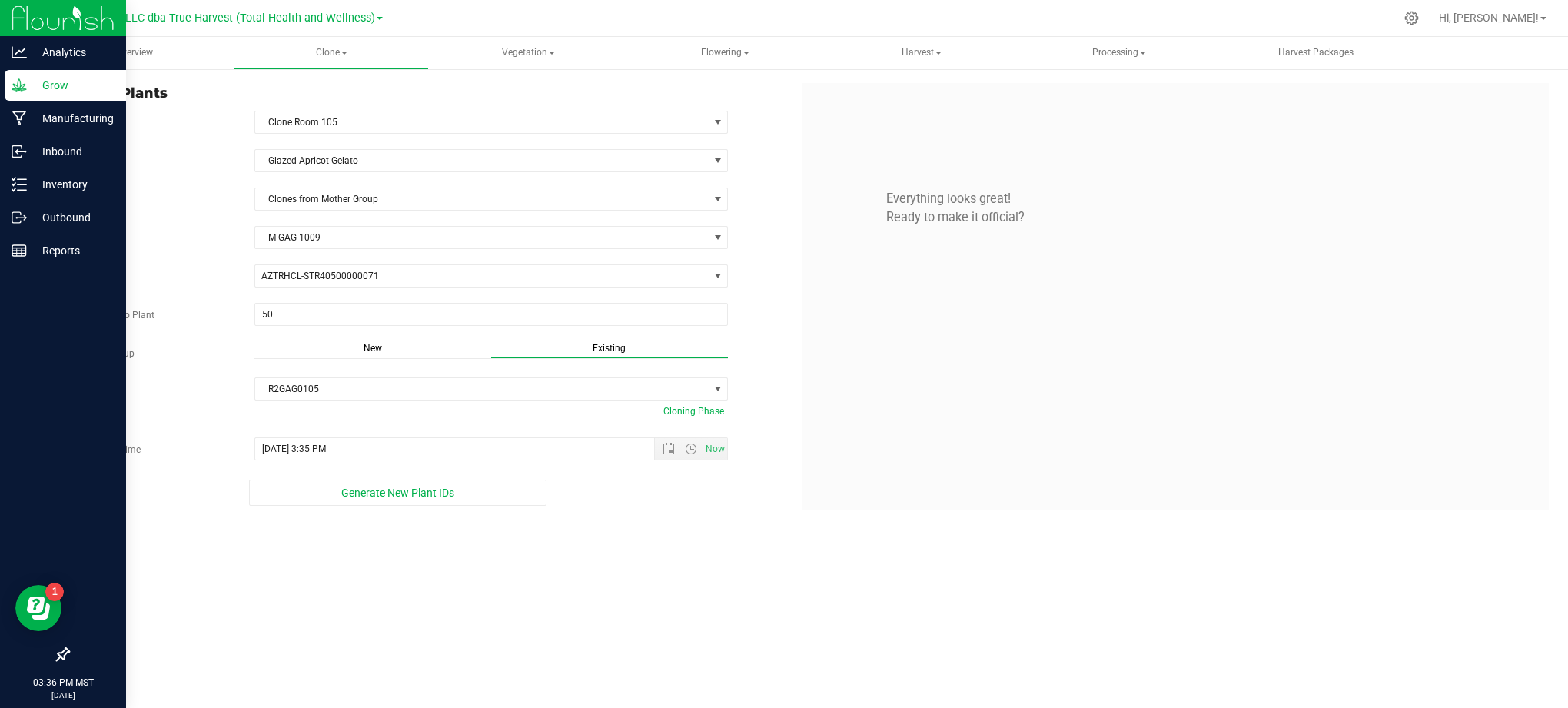
click at [753, 554] on div "Overview Clone Create plants Cloning groups Cloning plants Apply to plants Vege…" at bounding box center [802, 372] width 1531 height 671
click at [696, 549] on div "Overview Clone Create plants Cloning groups Cloning plants Apply to plants Vege…" at bounding box center [802, 372] width 1531 height 671
click at [650, 500] on div "Generate New Plant IDs" at bounding box center [398, 493] width 660 height 26
click at [675, 507] on div "Generate New Plant IDs" at bounding box center [398, 493] width 660 height 26
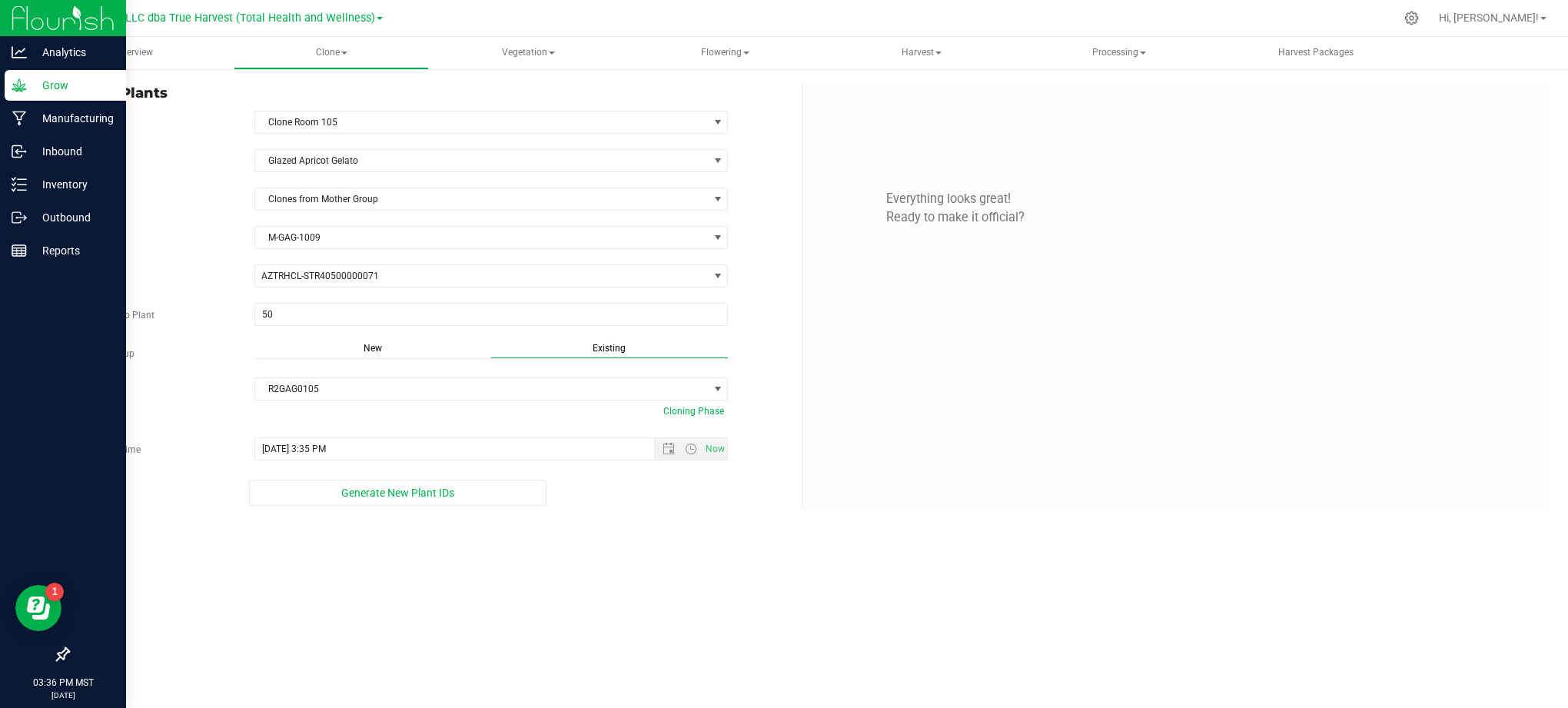
click at [689, 512] on div "Create Plants In Room Clone Room 105 Select room Clone Room 104 Clone Room 105 …" at bounding box center [802, 296] width 1531 height 458
click at [679, 499] on div "Generate New Plant IDs" at bounding box center [398, 493] width 660 height 26
click at [679, 497] on div "Generate New Plant IDs" at bounding box center [398, 493] width 660 height 26
click at [674, 495] on div "Generate New Plant IDs" at bounding box center [398, 493] width 660 height 26
drag, startPoint x: 680, startPoint y: 548, endPoint x: 670, endPoint y: 546, distance: 10.2
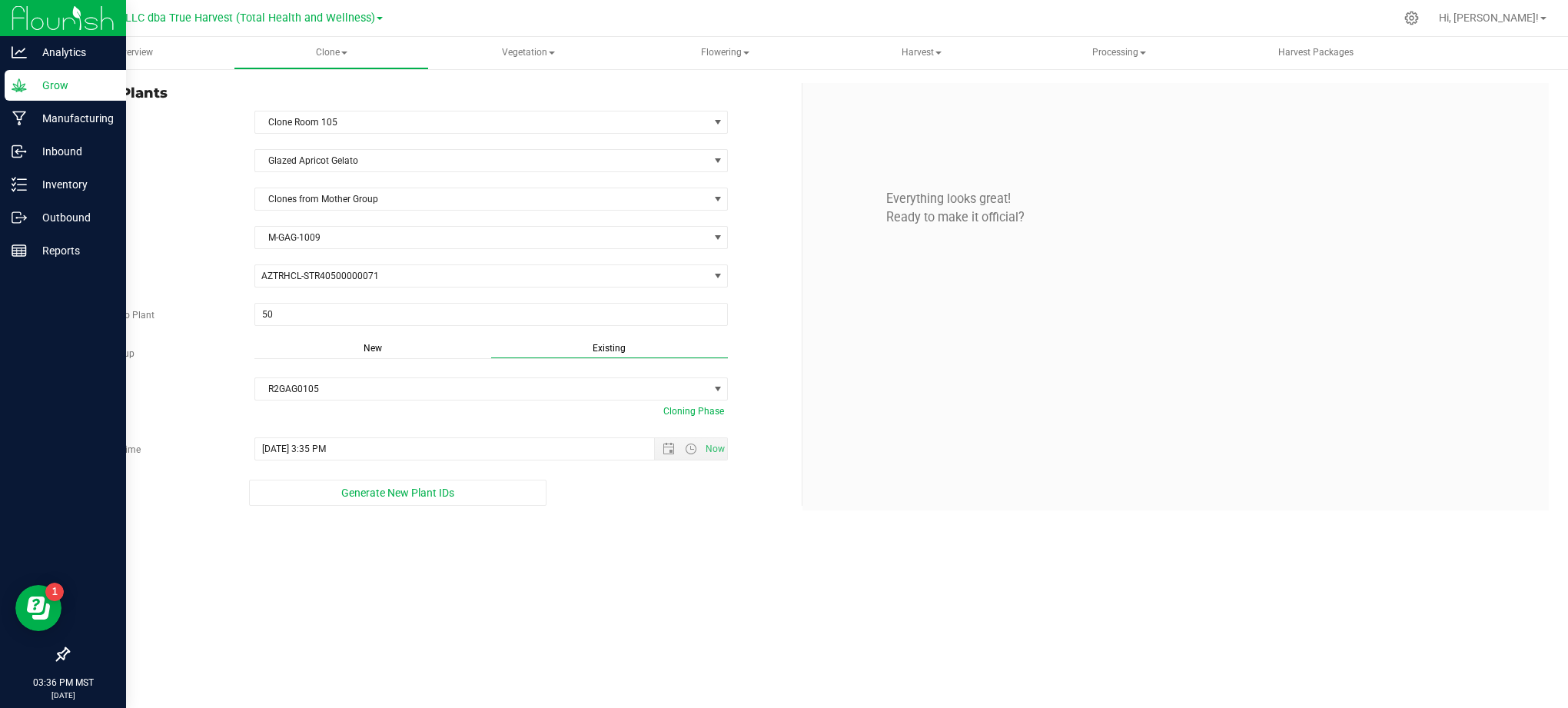
click at [674, 547] on div "Overview Clone Create plants Cloning groups Cloning plants Apply to plants Vege…" at bounding box center [802, 372] width 1531 height 671
click at [595, 564] on div "Overview Clone Create plants Cloning groups Cloning plants Apply to plants Vege…" at bounding box center [802, 372] width 1531 height 671
click at [634, 541] on div "Overview Clone Create plants Cloning groups Cloning plants Apply to plants Vege…" at bounding box center [802, 372] width 1531 height 671
click at [631, 539] on div "Overview Clone Create plants Cloning groups Cloning plants Apply to plants Vege…" at bounding box center [802, 372] width 1531 height 671
click at [612, 526] on div "Create Plants In Room Clone Room 105 Select room Clone Room 104 Clone Room 105 …" at bounding box center [802, 296] width 1531 height 458
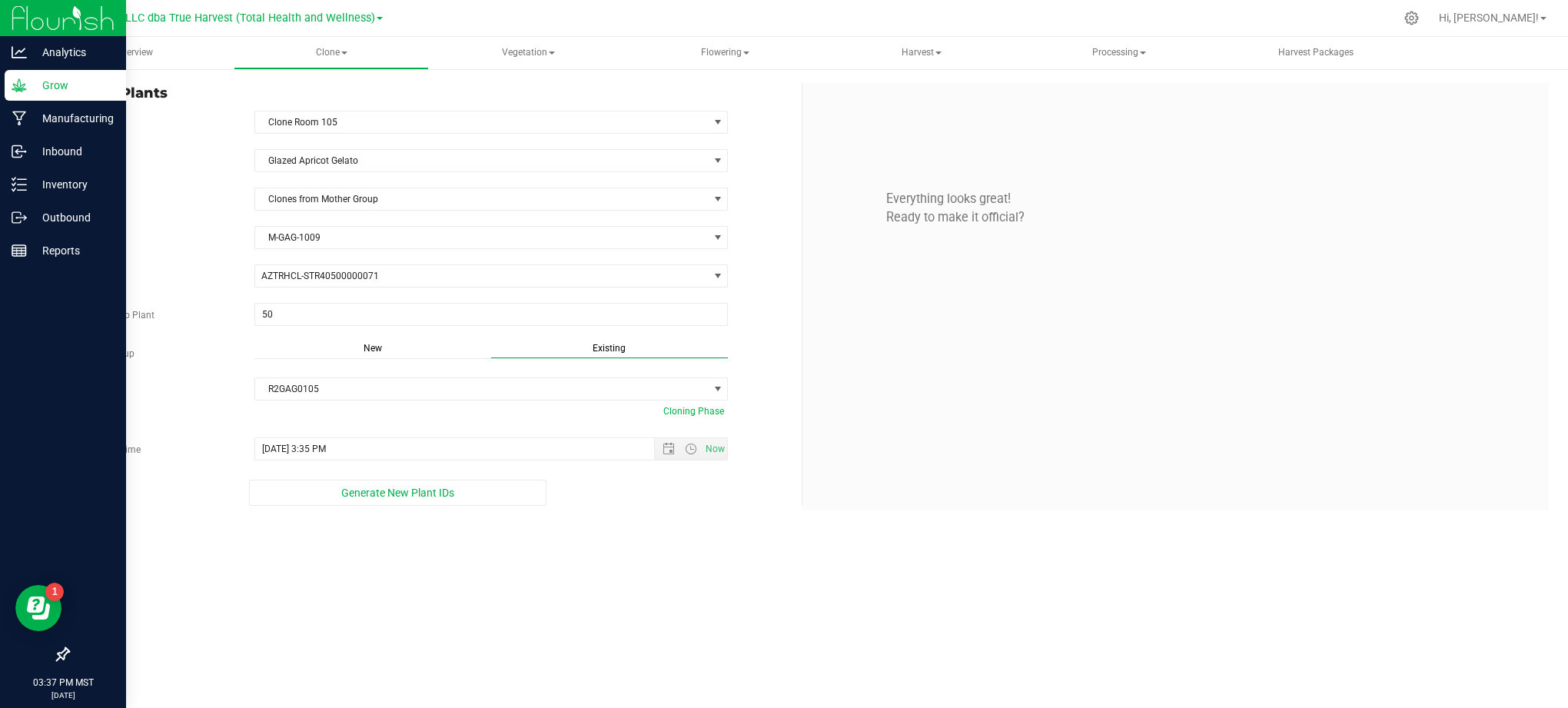
click at [593, 575] on div "Overview Clone Create plants Cloning groups Cloning plants Apply to plants Vege…" at bounding box center [802, 372] width 1531 height 671
click at [724, 569] on div "Overview Clone Create plants Cloning groups Cloning plants Apply to plants Vege…" at bounding box center [802, 372] width 1531 height 671
click at [421, 494] on span "Generate New Plant IDs" at bounding box center [398, 493] width 113 height 13
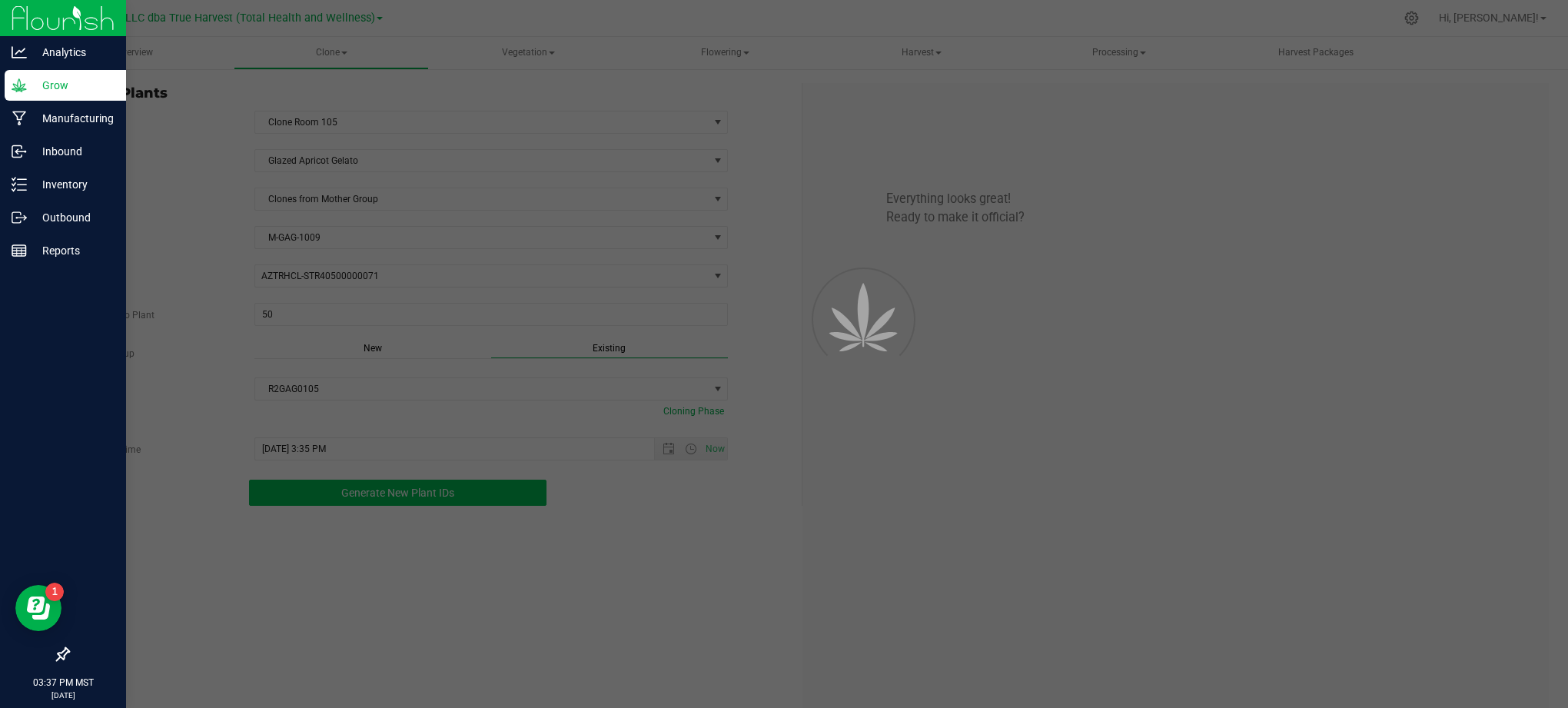
scroll to position [46, 0]
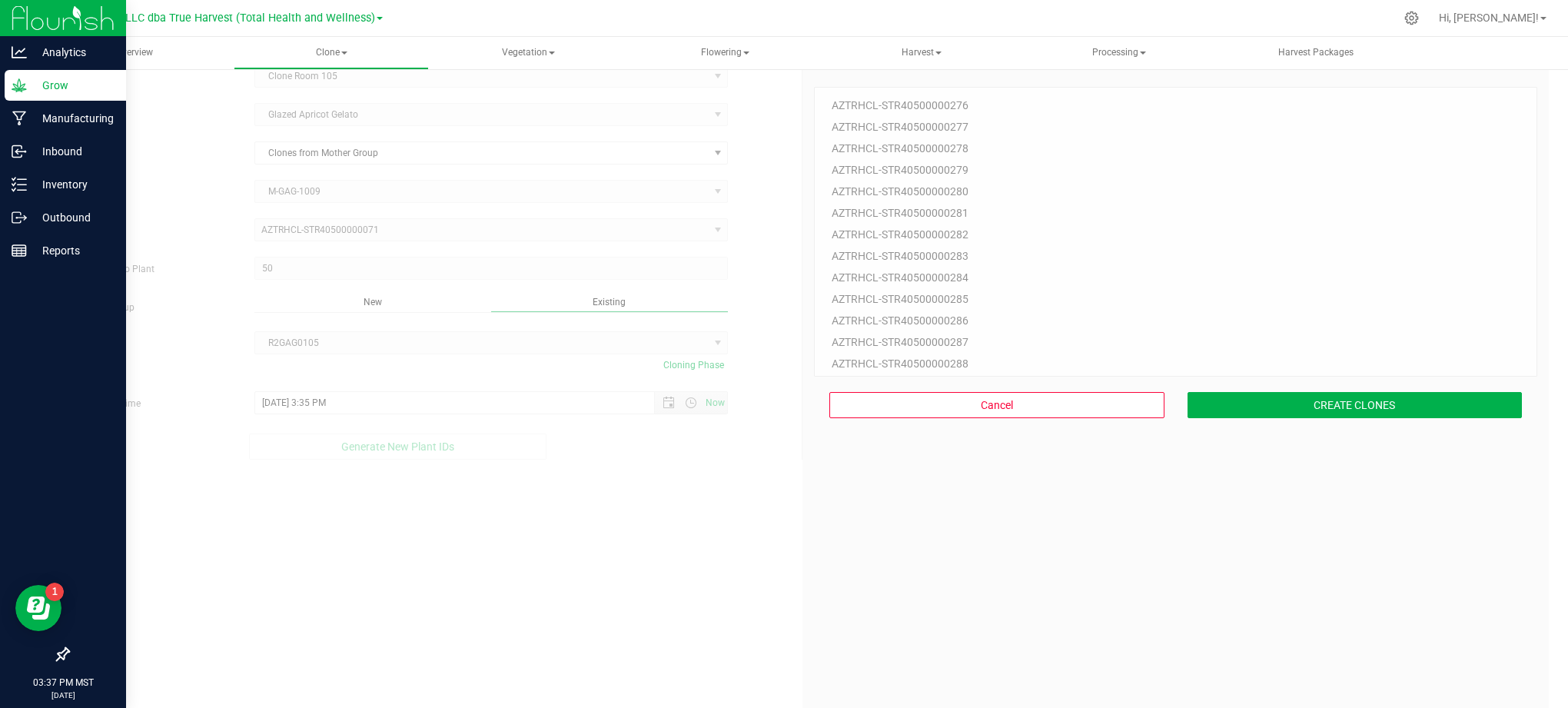
click at [912, 641] on div "50 Plant IDs to Generate AZTRHCL-STR40500000276 AZTRHCL-STR40500000277 AZTRHCL-…" at bounding box center [1175, 412] width 723 height 708
click at [1196, 529] on div "50 Plant IDs to Generate AZTRHCL-STR40500000276 AZTRHCL-STR40500000277 AZTRHCL-…" at bounding box center [1175, 412] width 723 height 708
click at [1265, 397] on button "CREATE CLONES" at bounding box center [1355, 405] width 335 height 26
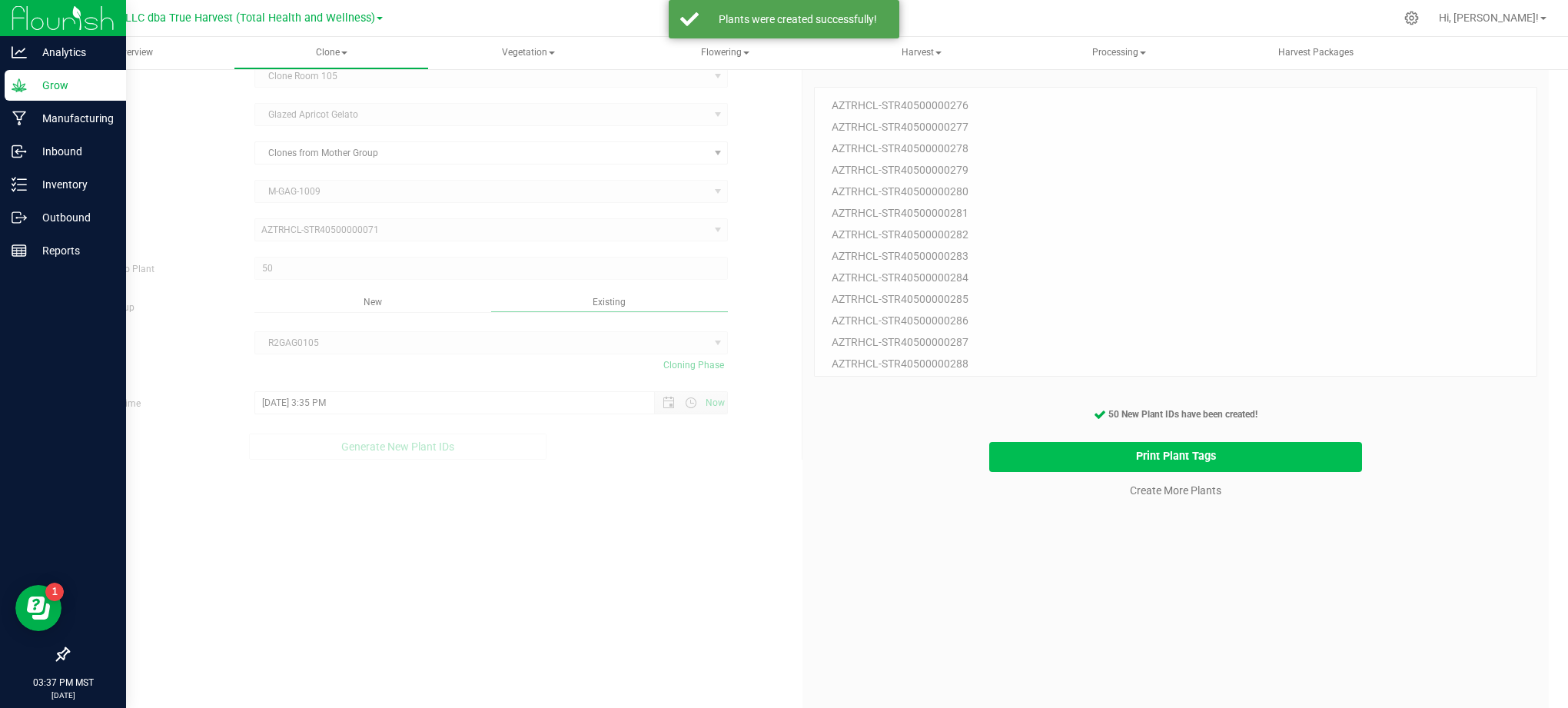
click at [1070, 452] on button "Print Plant Tags" at bounding box center [1176, 457] width 374 height 30
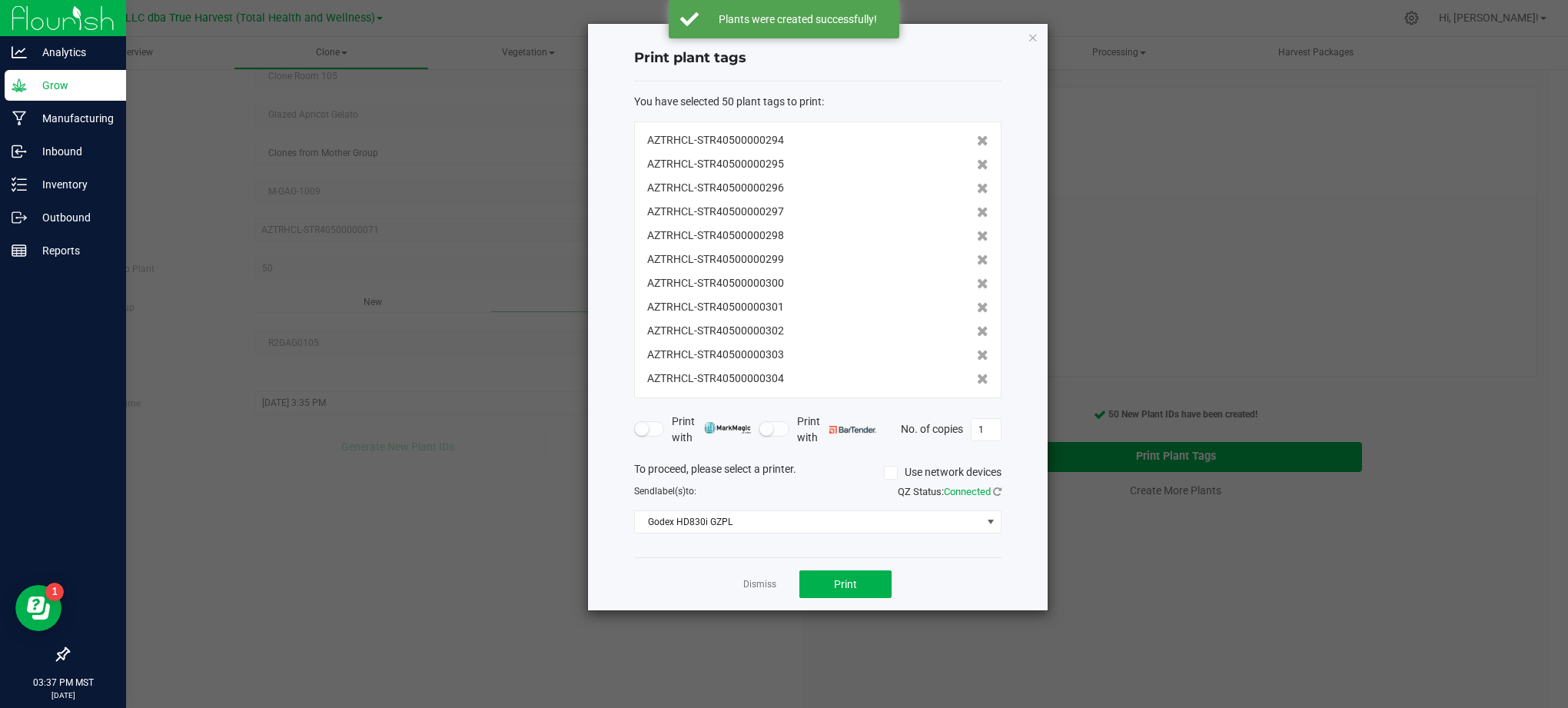
scroll to position [929, 0]
click at [979, 569] on div "Dismiss Print" at bounding box center [818, 584] width 368 height 53
click at [874, 589] on button "Print" at bounding box center [845, 584] width 92 height 28
click at [953, 599] on div "Dismiss Print" at bounding box center [818, 584] width 368 height 53
click at [752, 588] on link "Dismiss" at bounding box center [760, 584] width 33 height 13
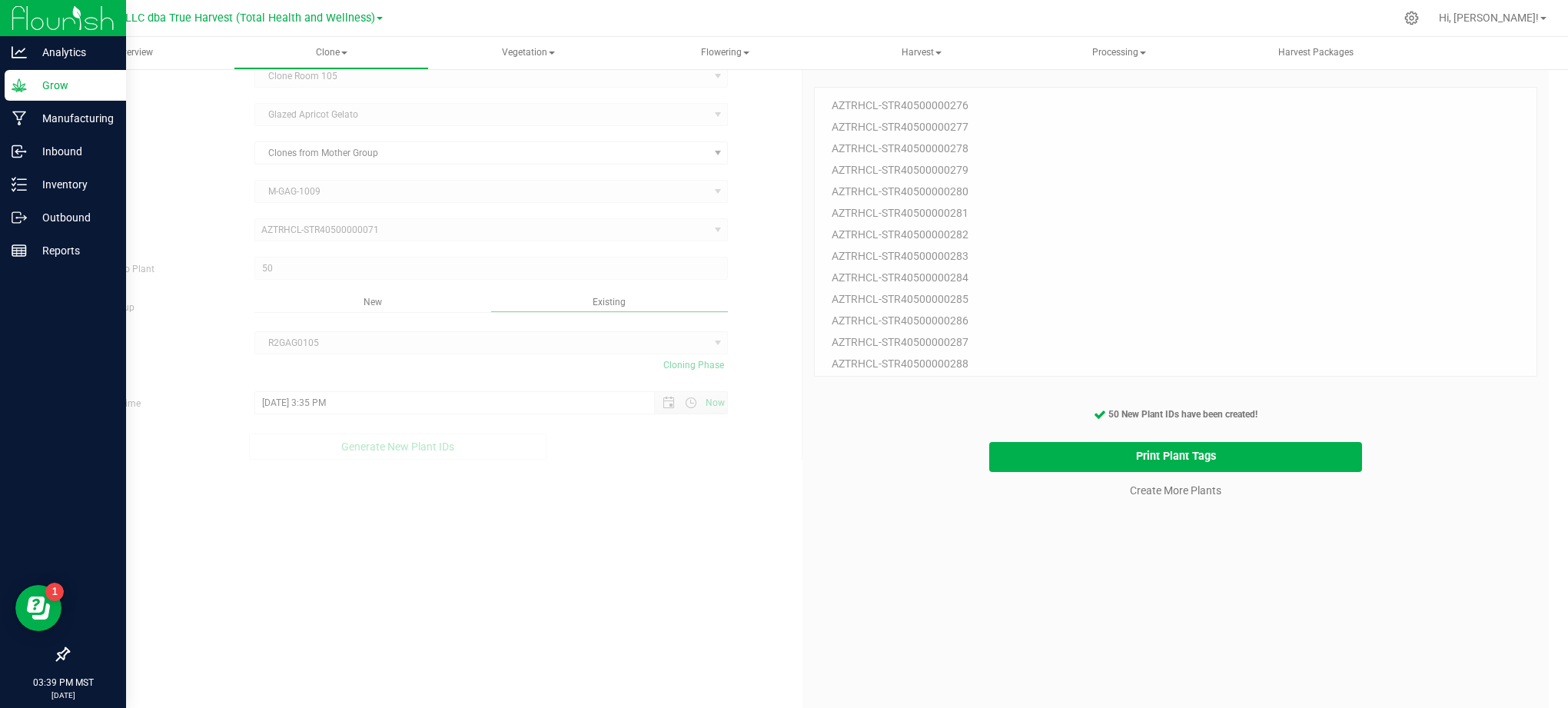
click at [960, 599] on div "50 Plant IDs to Generate AZTRHCL-STR40500000276 AZTRHCL-STR40500000277 AZTRHCL-…" at bounding box center [1175, 412] width 723 height 708
click at [1160, 487] on link "Create More Plants" at bounding box center [1175, 491] width 91 height 15
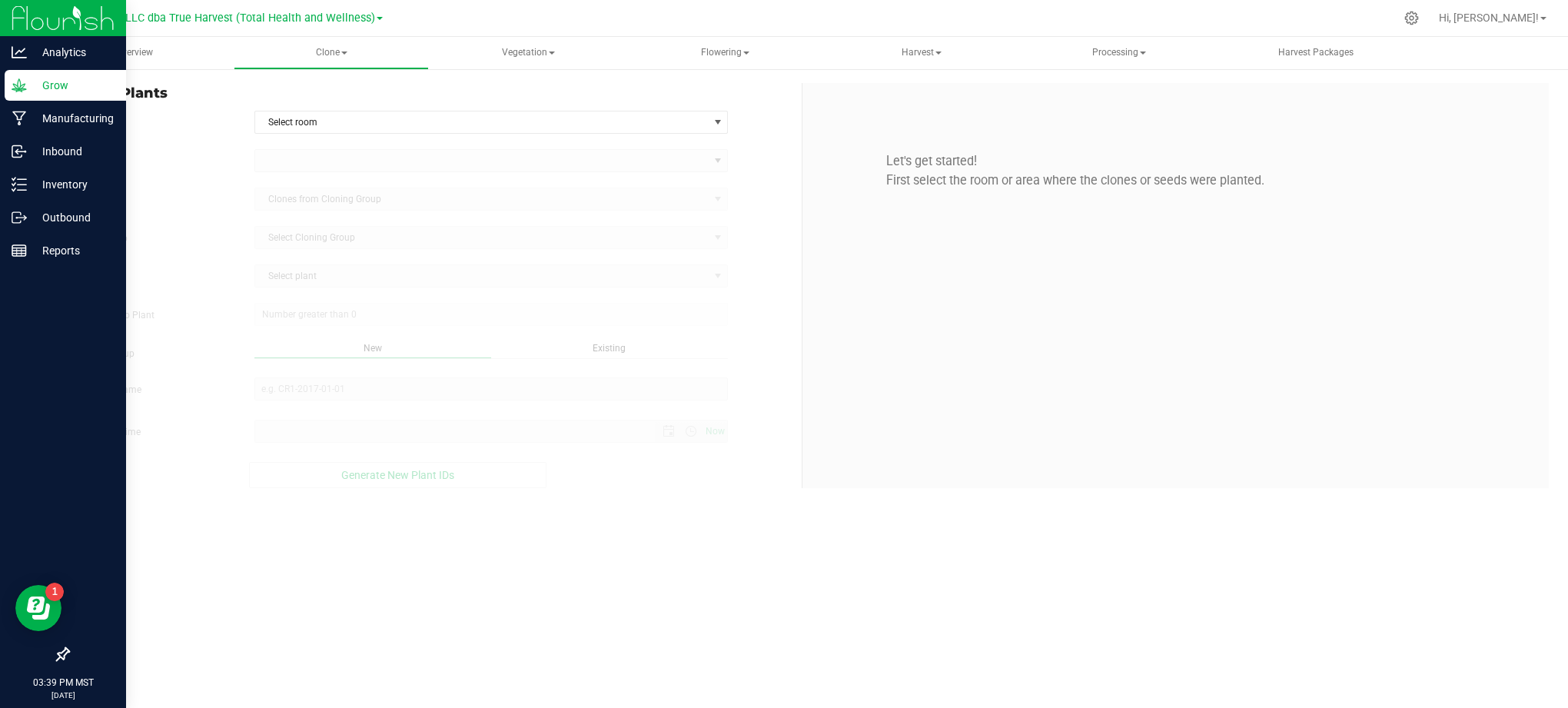
type input "[DATE] 3:39 PM"
click at [220, 141] on form "In Room Select room Select room Clone Room 104 Clone Room 105 Clone Tent 101 Cl…" at bounding box center [429, 299] width 722 height 378
drag, startPoint x: 305, startPoint y: 117, endPoint x: 293, endPoint y: 155, distance: 39.8
click at [306, 117] on span "Select room" at bounding box center [482, 122] width 454 height 21
click at [287, 169] on li "Clone Room 105" at bounding box center [491, 172] width 472 height 23
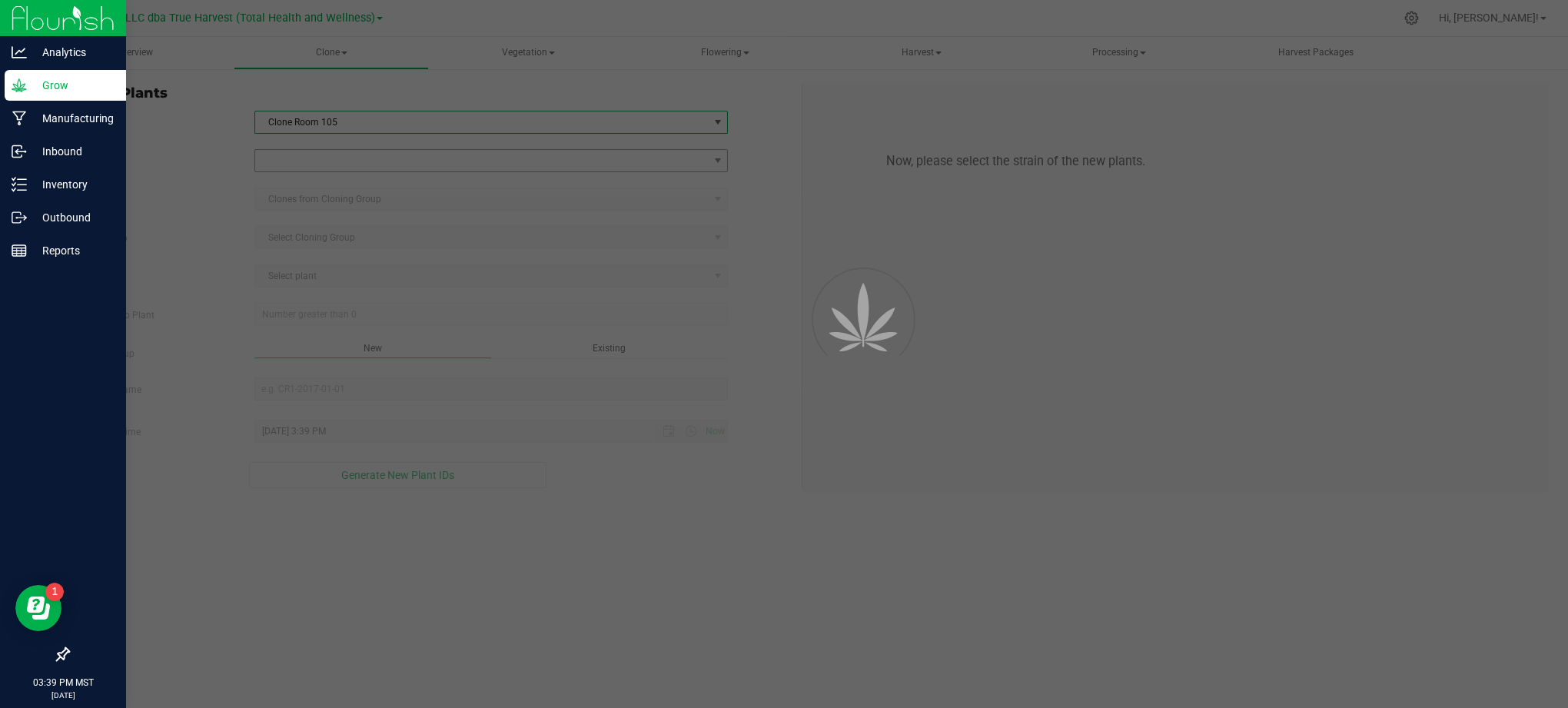
drag, startPoint x: 232, startPoint y: 149, endPoint x: 296, endPoint y: 149, distance: 64.0
click at [237, 147] on form "In Room Clone Room 105 Select room Clone Room 104 Clone Room 105 Clone Tent 101…" at bounding box center [429, 299] width 722 height 378
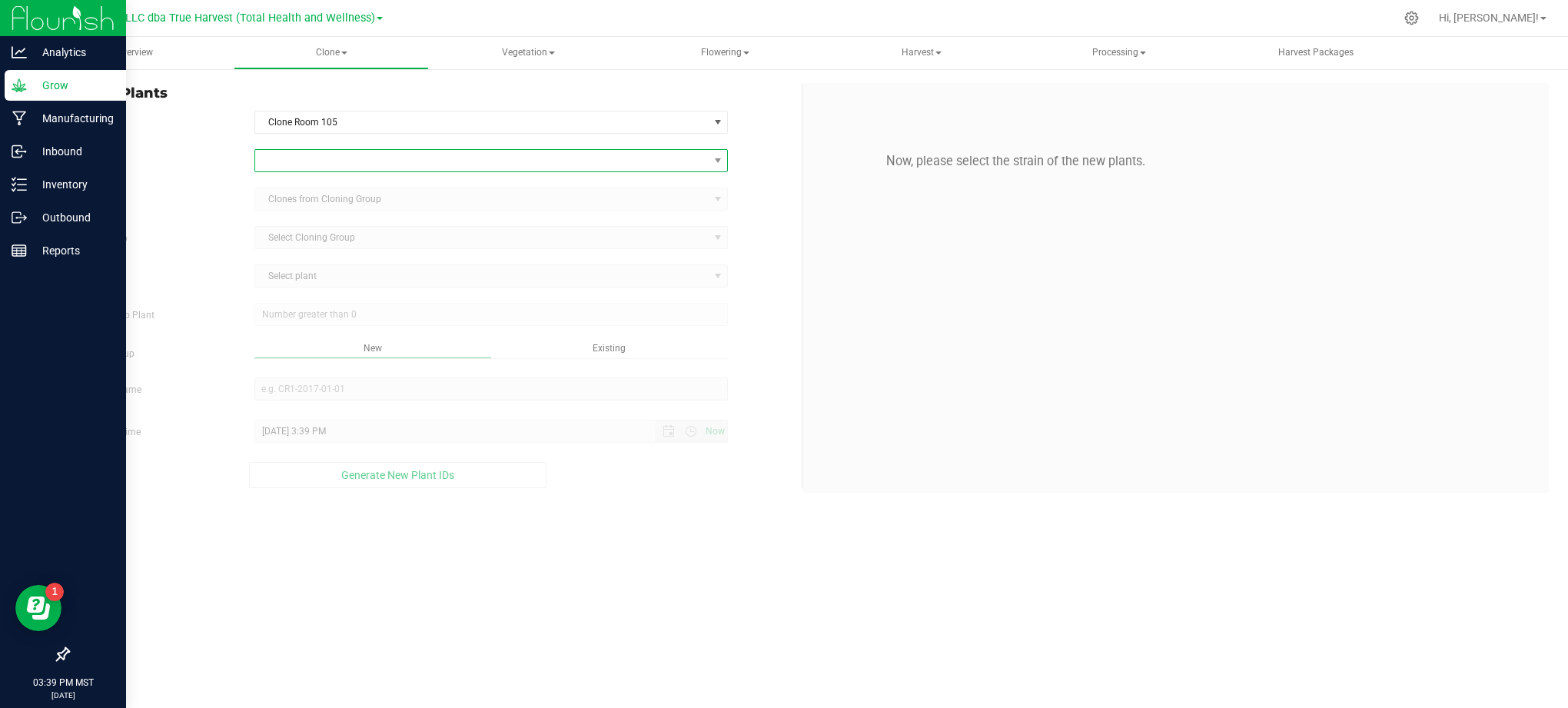
click at [357, 155] on span at bounding box center [482, 161] width 454 height 21
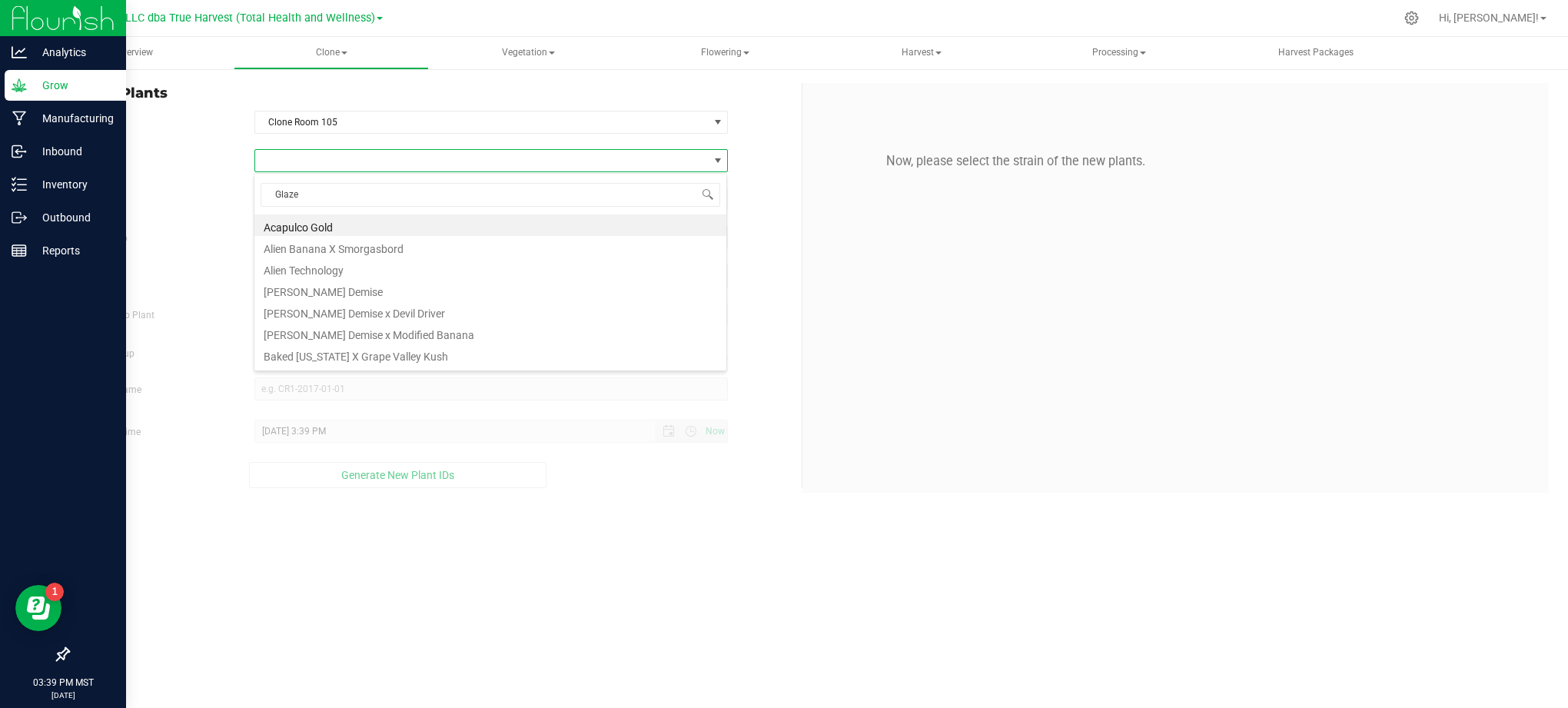
type input "Glazed"
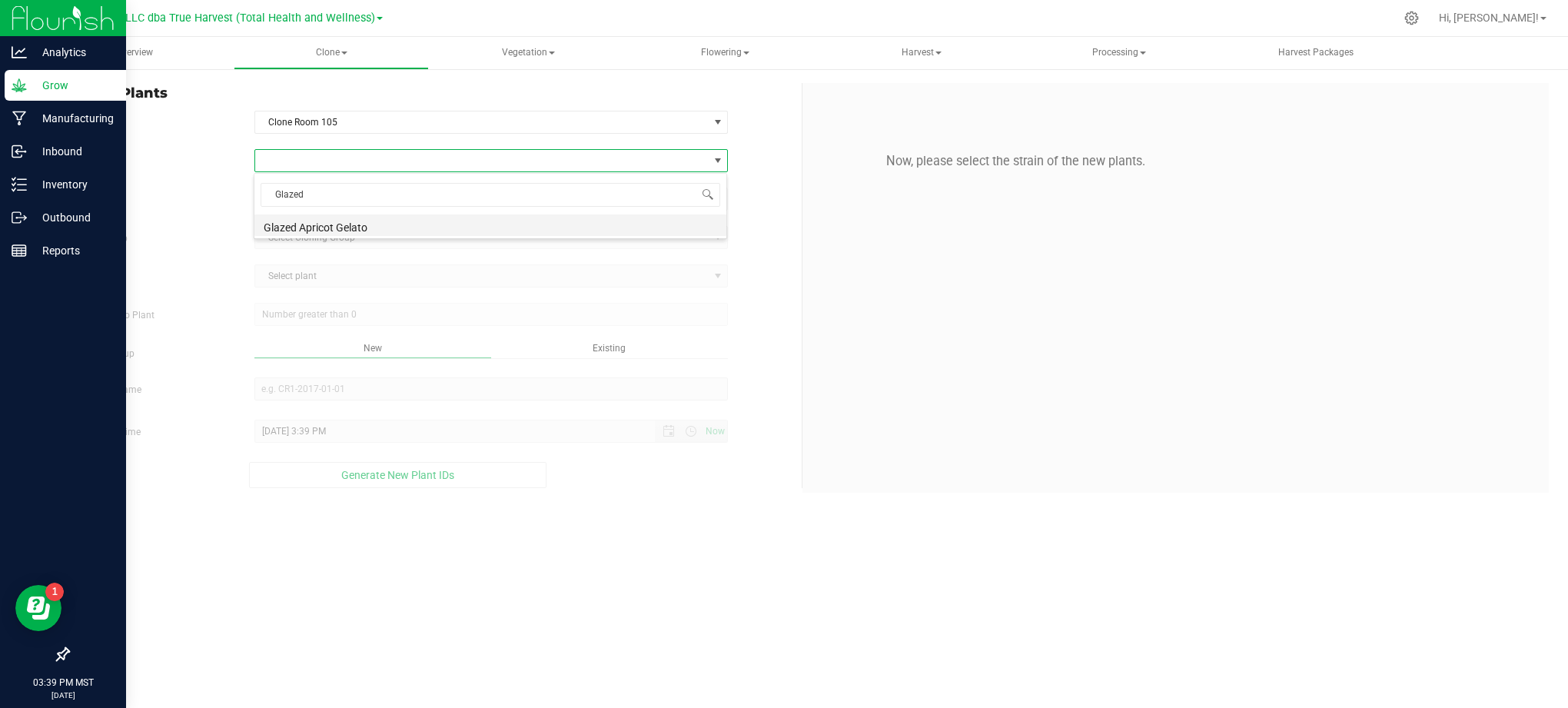
click at [366, 223] on li "Glazed Apricot Gelato" at bounding box center [491, 226] width 472 height 21
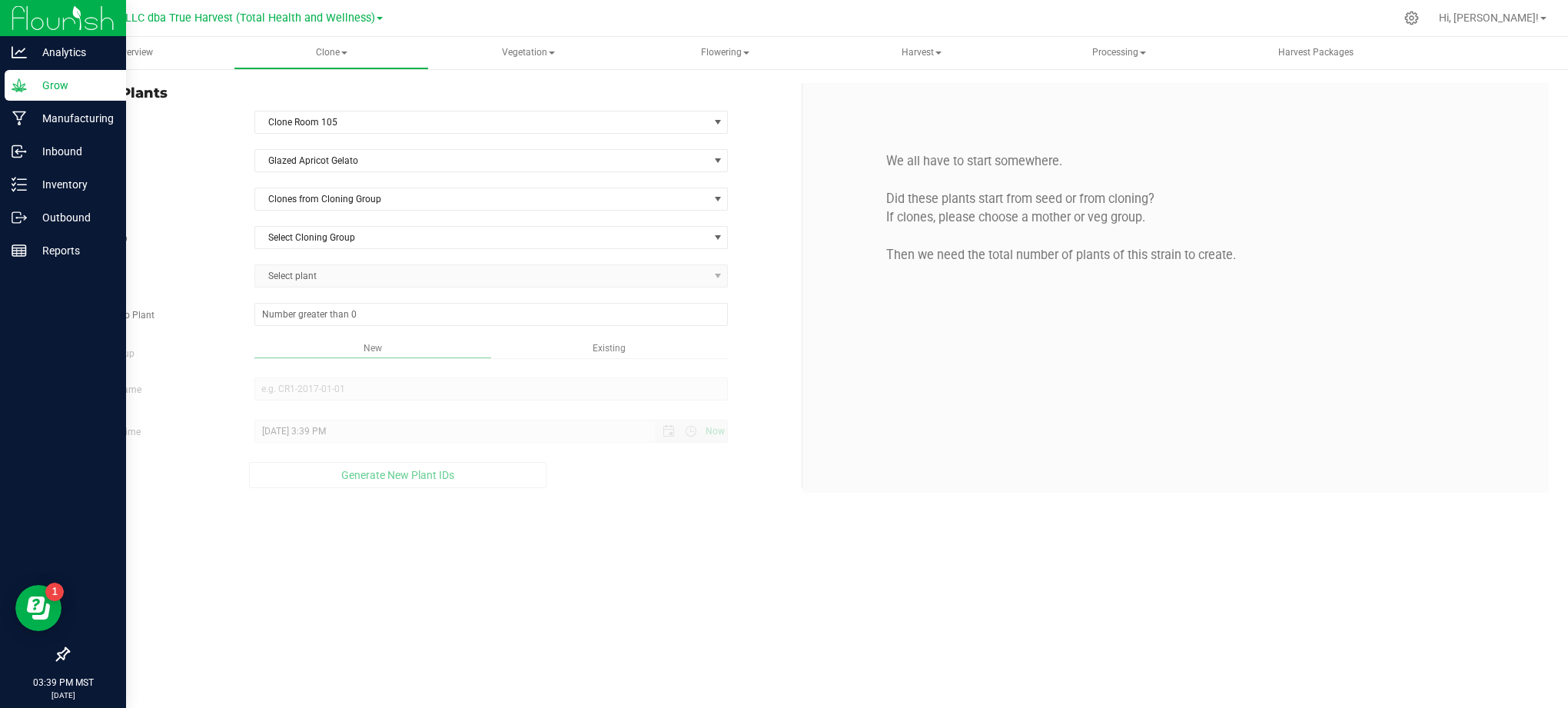
click at [316, 186] on div "Strain Glazed Apricot Gelato Source Clones from Cloning Group Cloning Group Sel…" at bounding box center [429, 319] width 722 height 339
click at [323, 203] on span "Clones from Cloning Group" at bounding box center [482, 200] width 454 height 21
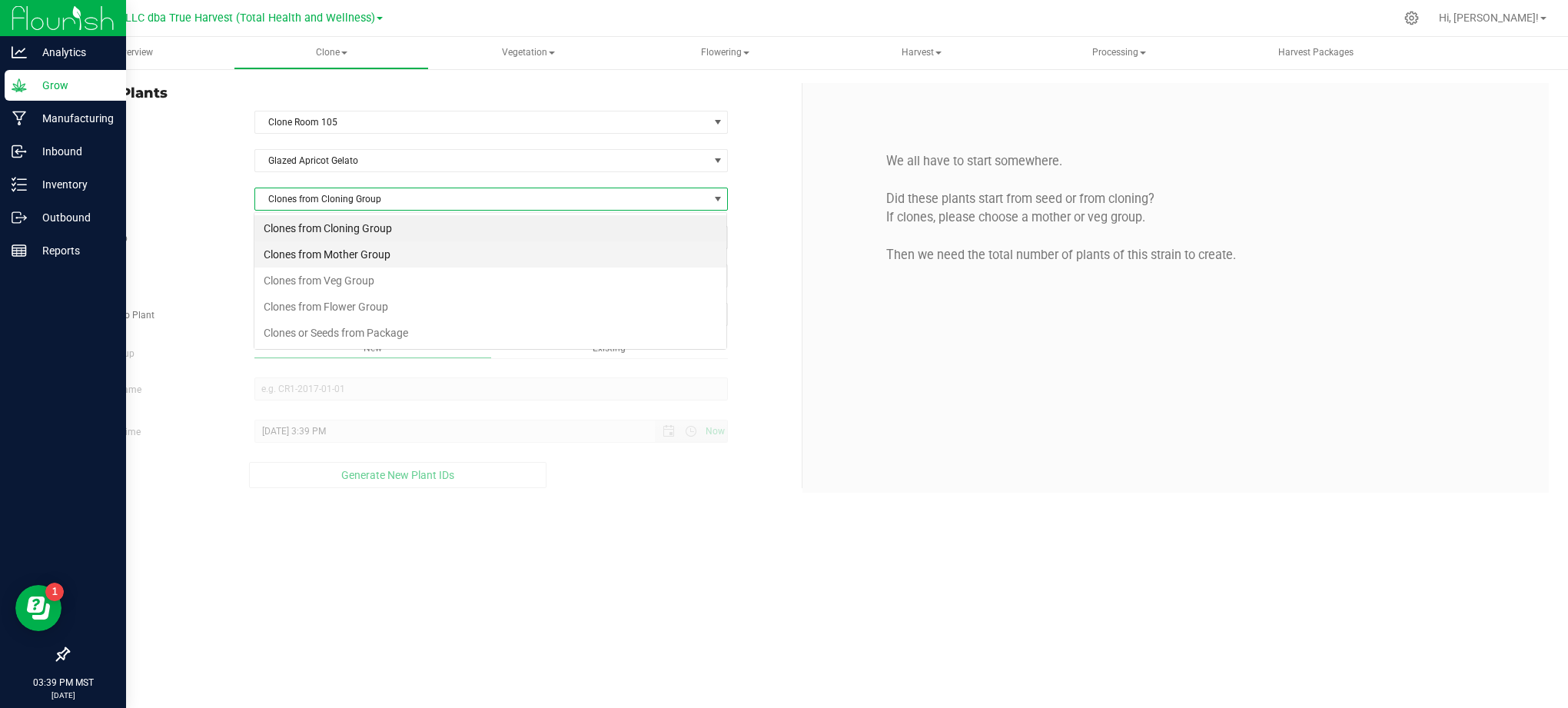
scroll to position [23, 474]
drag, startPoint x: 373, startPoint y: 256, endPoint x: 196, endPoint y: 217, distance: 181.2
click at [371, 256] on li "Clones from Mother Group" at bounding box center [491, 254] width 472 height 26
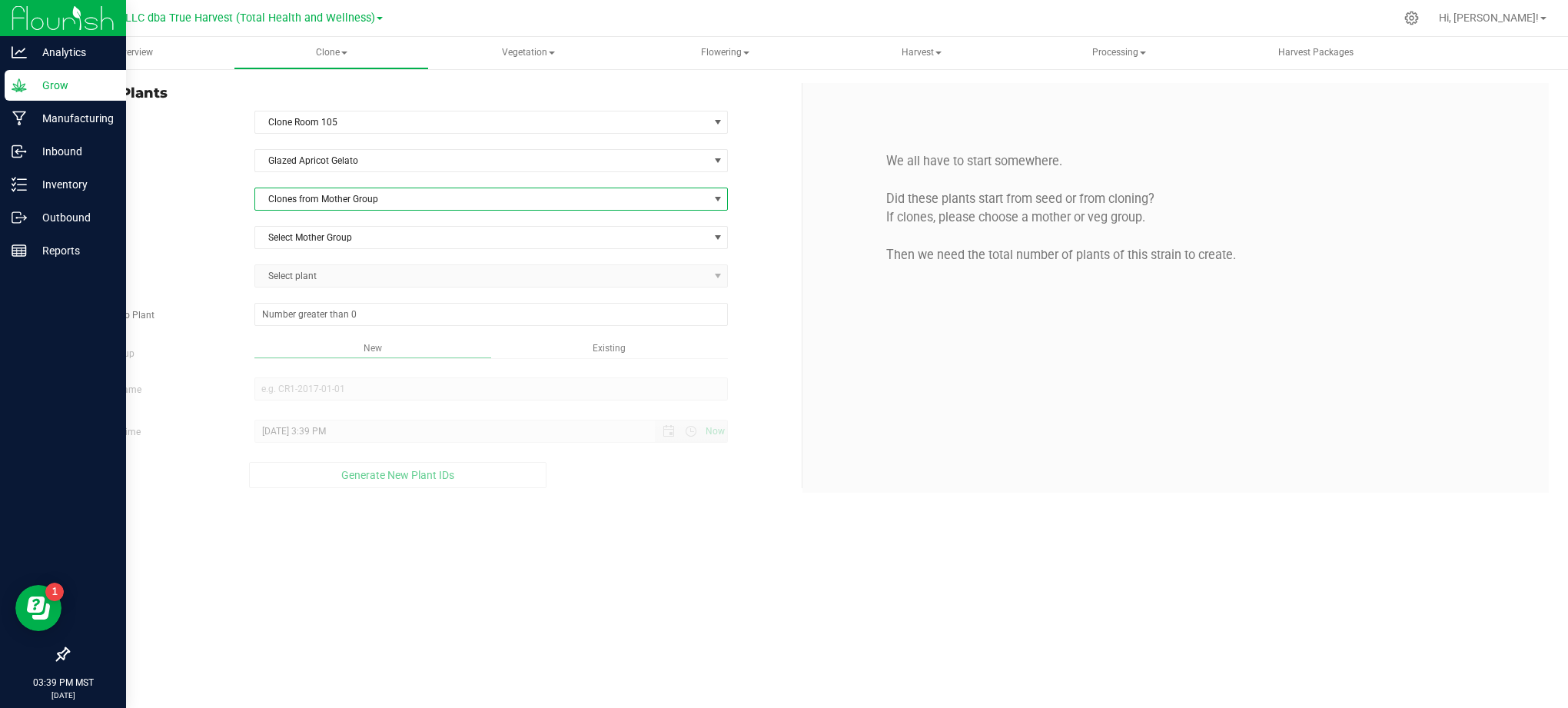
click at [194, 217] on div "Strain Glazed Apricot Gelato Source Clones from Mother Group Mother Group Selec…" at bounding box center [429, 319] width 722 height 339
click at [293, 237] on span "Select Mother Group" at bounding box center [482, 237] width 454 height 21
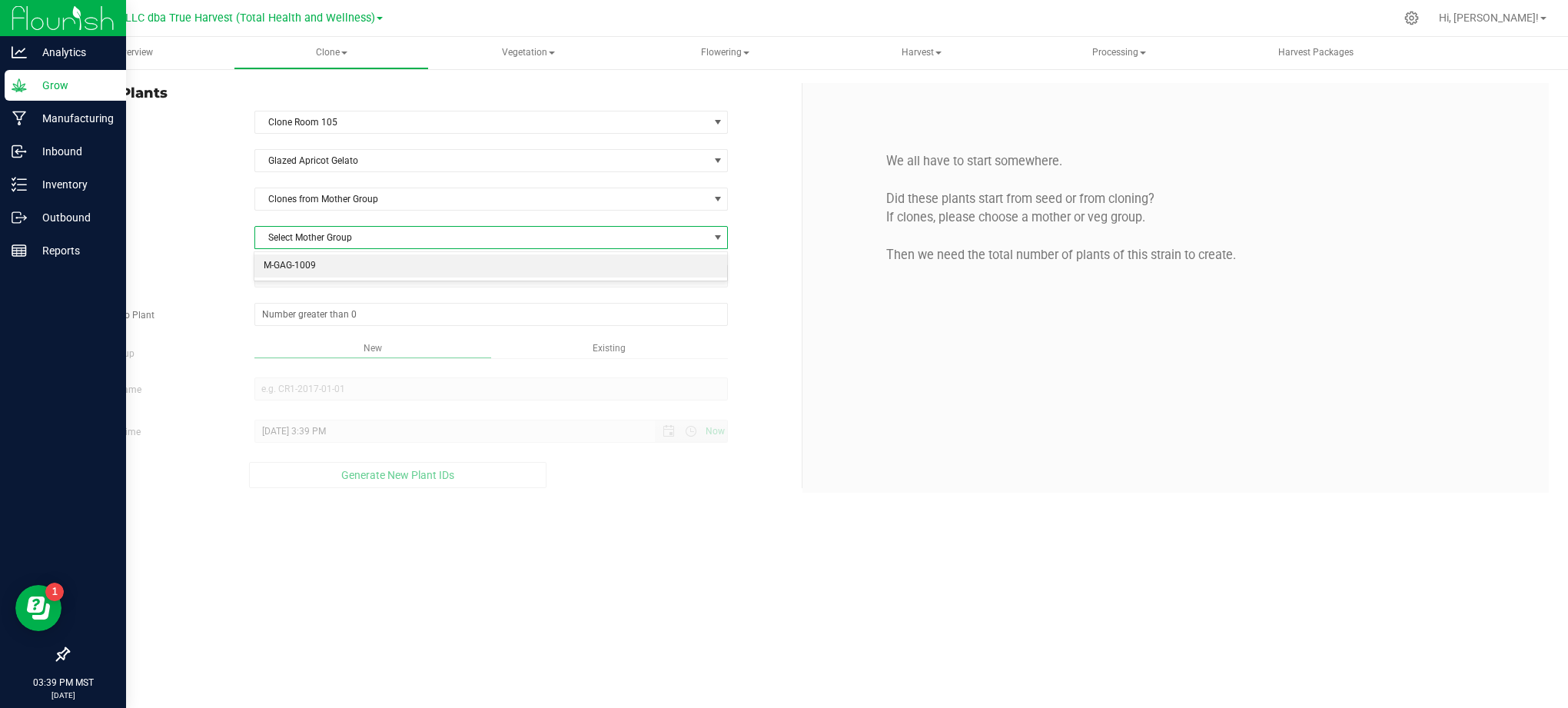
click at [262, 268] on li "M-GAG-1009" at bounding box center [491, 266] width 472 height 23
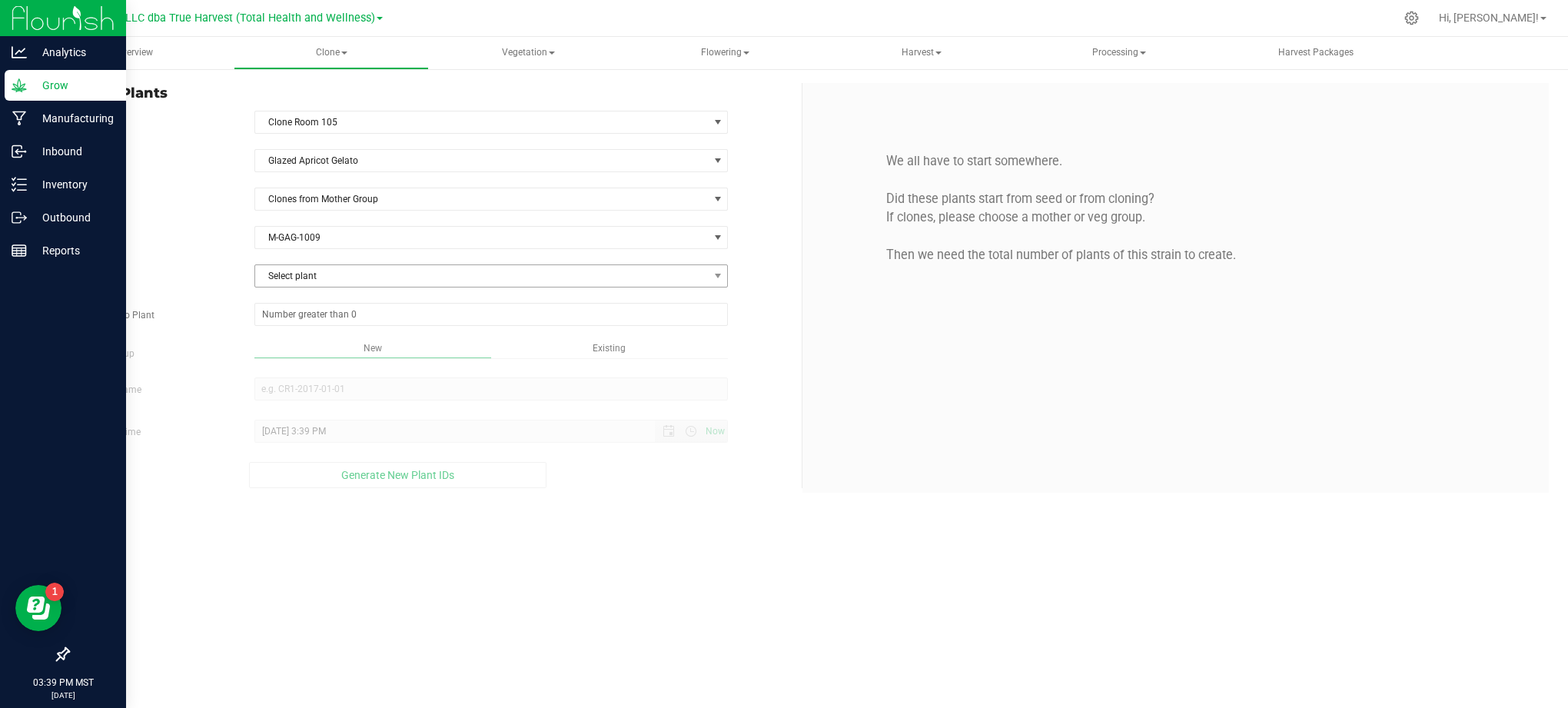
drag, startPoint x: 159, startPoint y: 266, endPoint x: 256, endPoint y: 272, distance: 97.2
click at [166, 266] on div "Source Plant Select plant AZTRHCL-STR40500000024 AZTRHCL-STR40500000055 AZTRHCL…" at bounding box center [429, 276] width 745 height 23
click at [332, 283] on span "Select plant" at bounding box center [482, 276] width 454 height 21
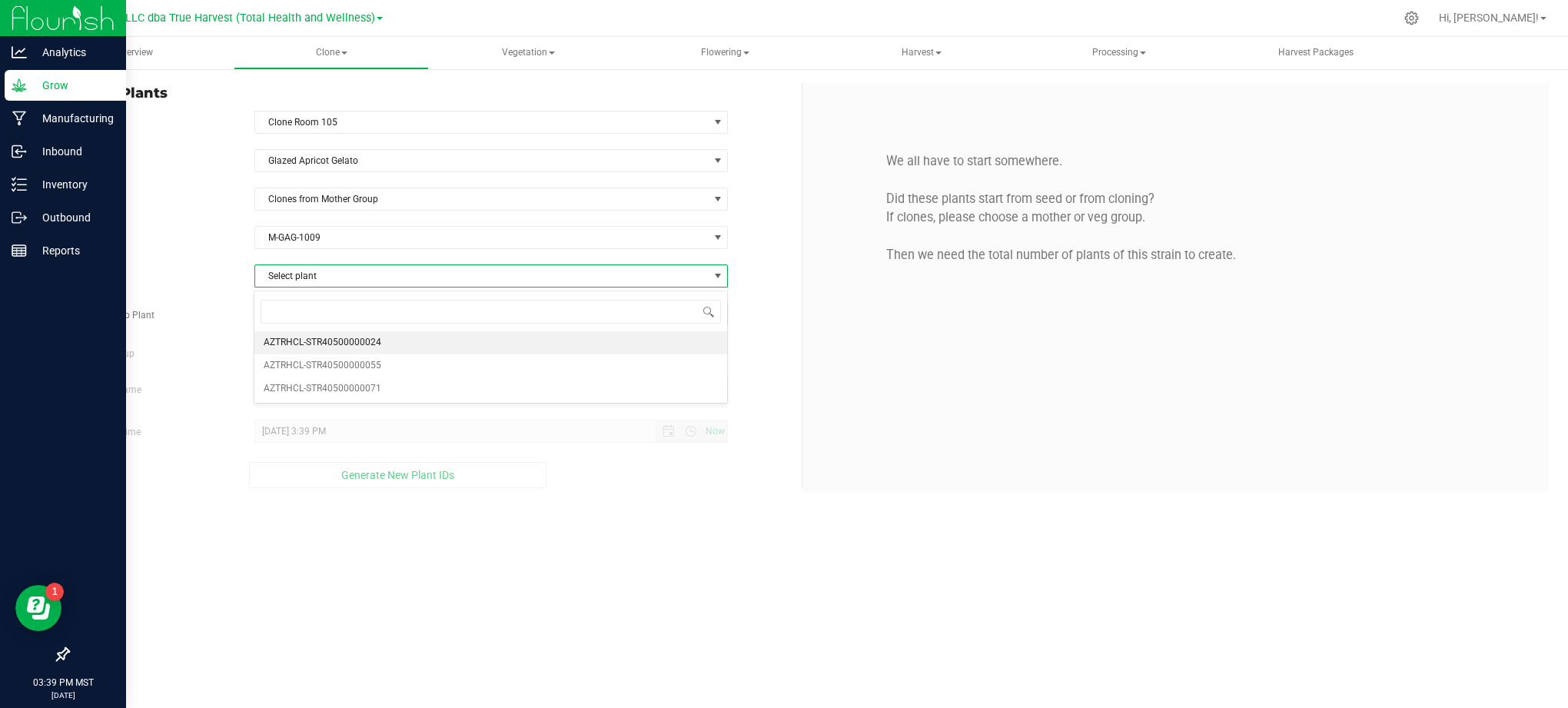
click at [339, 350] on span "AZTRHCL-STR40500000024" at bounding box center [321, 343] width 117 height 20
click at [666, 517] on div "Overview Clone Create plants Cloning groups Cloning plants Apply to plants Vege…" at bounding box center [802, 372] width 1531 height 671
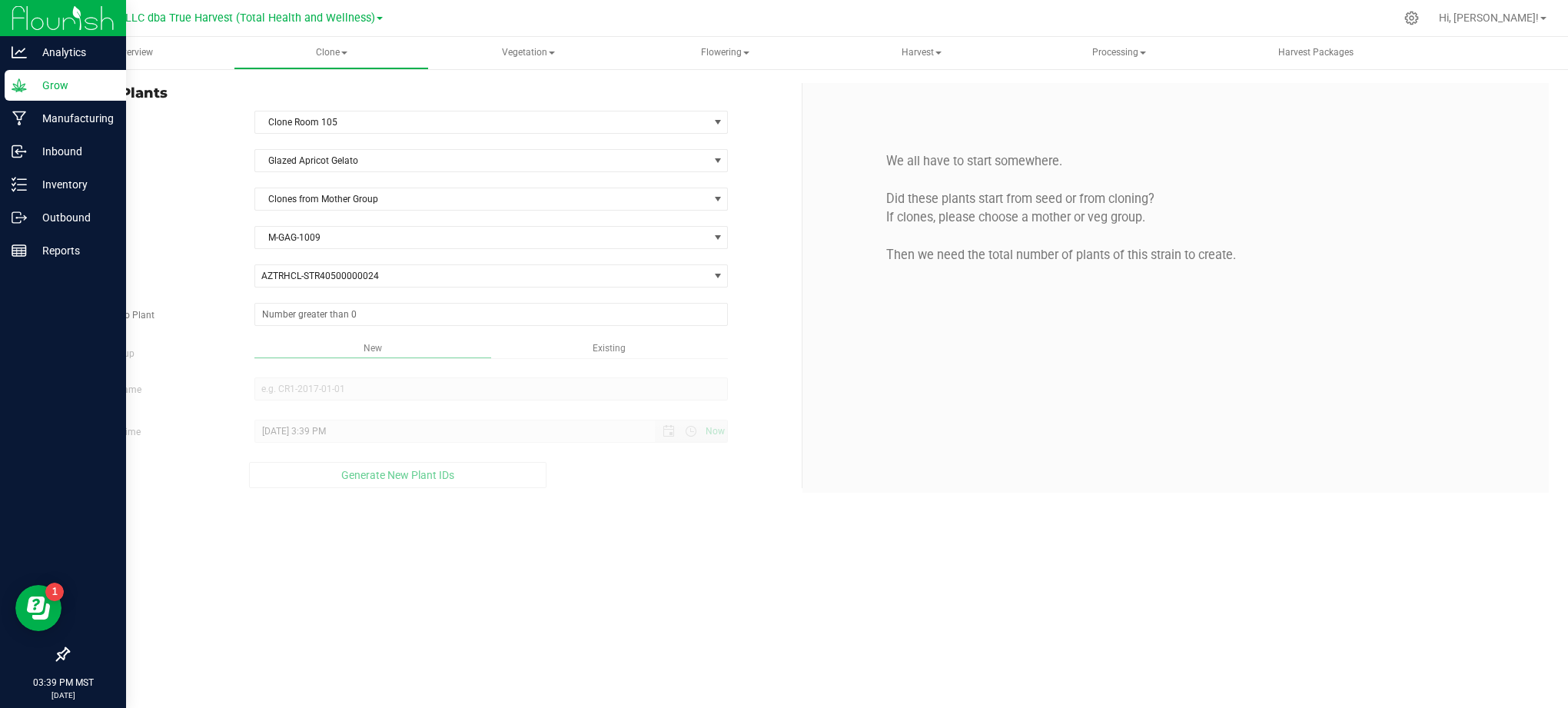
click at [475, 303] on div "Strain Glazed Apricot Gelato Source Clones from Mother Group Mother Group M-GAG…" at bounding box center [429, 319] width 722 height 339
click at [484, 312] on span at bounding box center [492, 315] width 474 height 23
type input "50"
click at [617, 511] on div "Overview Clone Create plants Cloning groups Cloning plants Apply to plants Vege…" at bounding box center [802, 372] width 1531 height 671
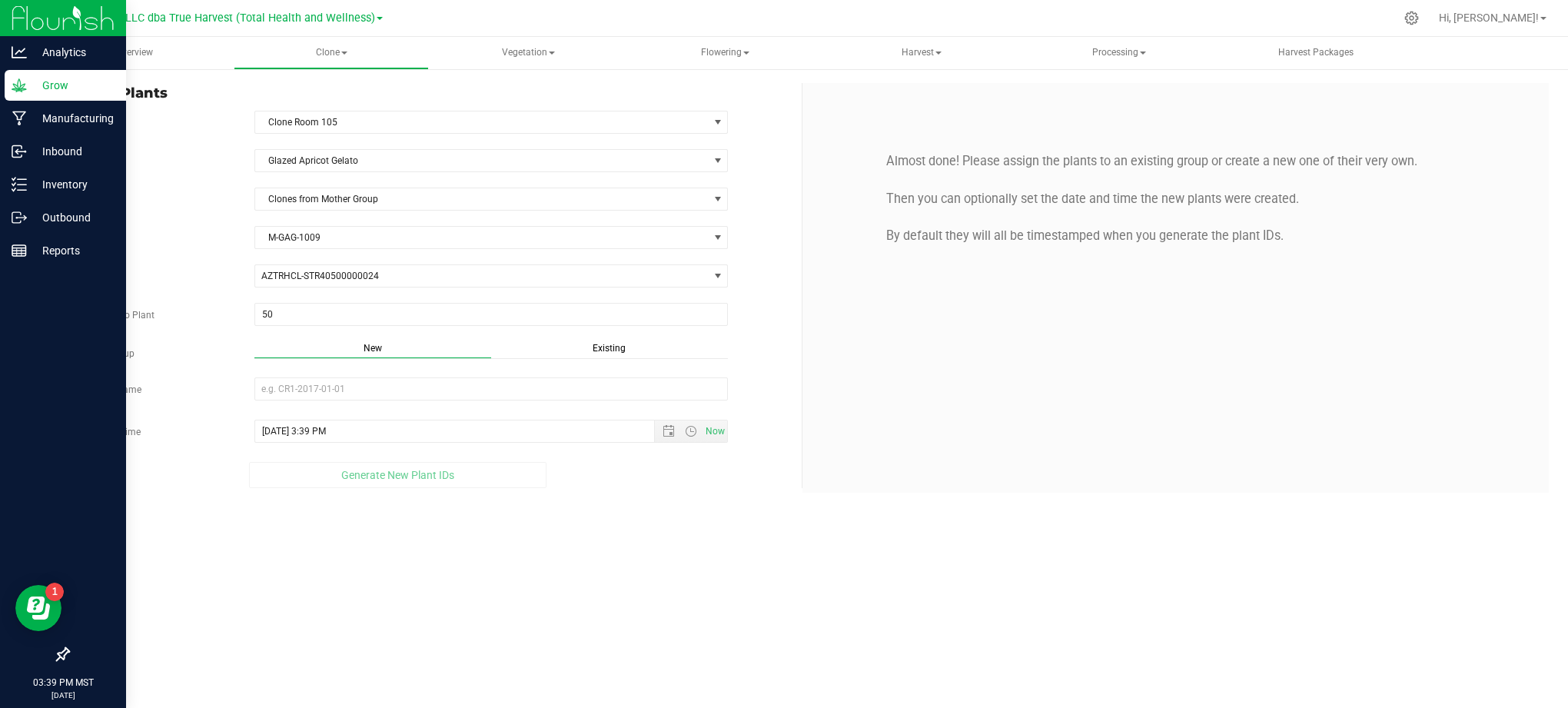
drag, startPoint x: 700, startPoint y: 539, endPoint x: 706, endPoint y: 515, distance: 24.7
click at [703, 539] on div "Overview Clone Create plants Cloning groups Cloning plants Apply to plants Vege…" at bounding box center [802, 372] width 1531 height 671
click at [617, 359] on div "Existing" at bounding box center [609, 351] width 237 height 17
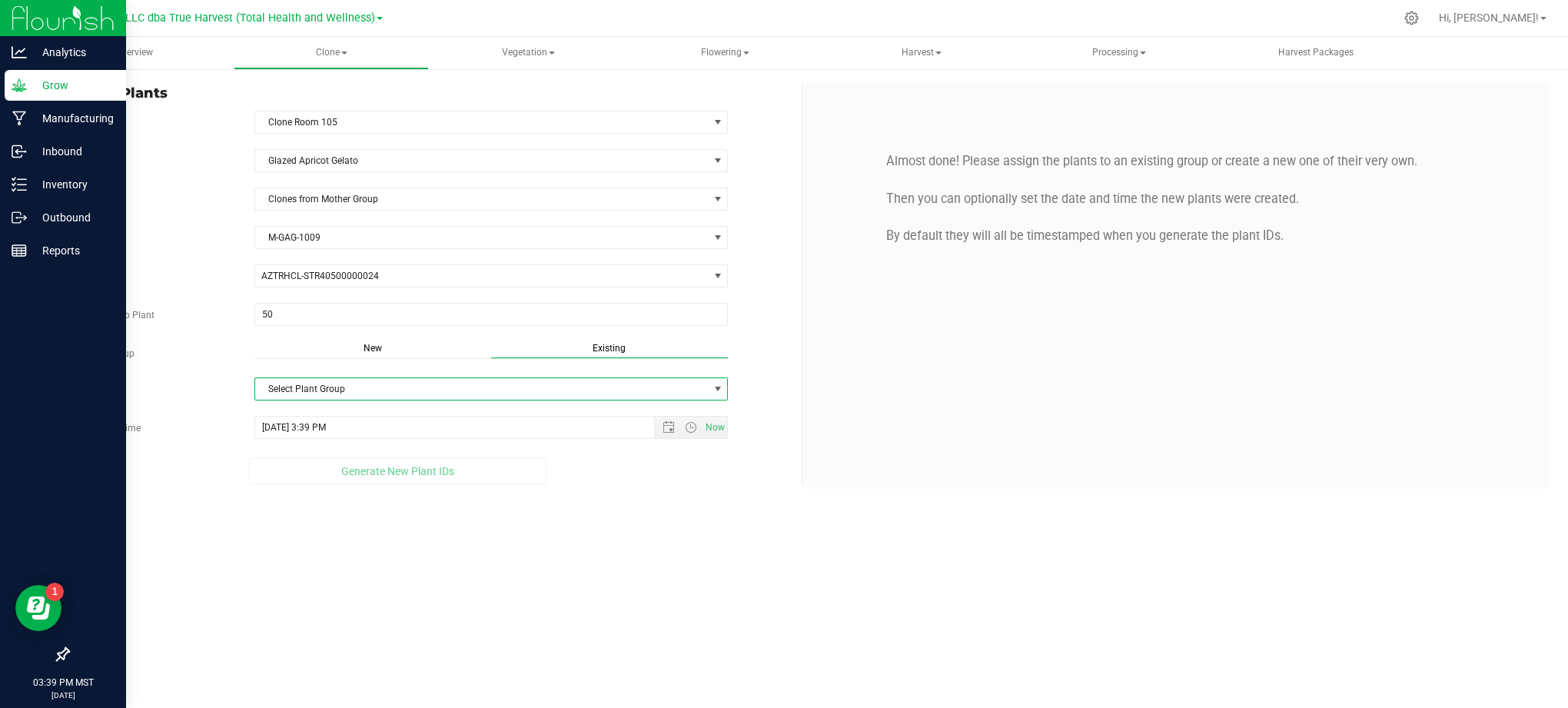
click at [462, 394] on span "Select Plant Group" at bounding box center [482, 389] width 454 height 21
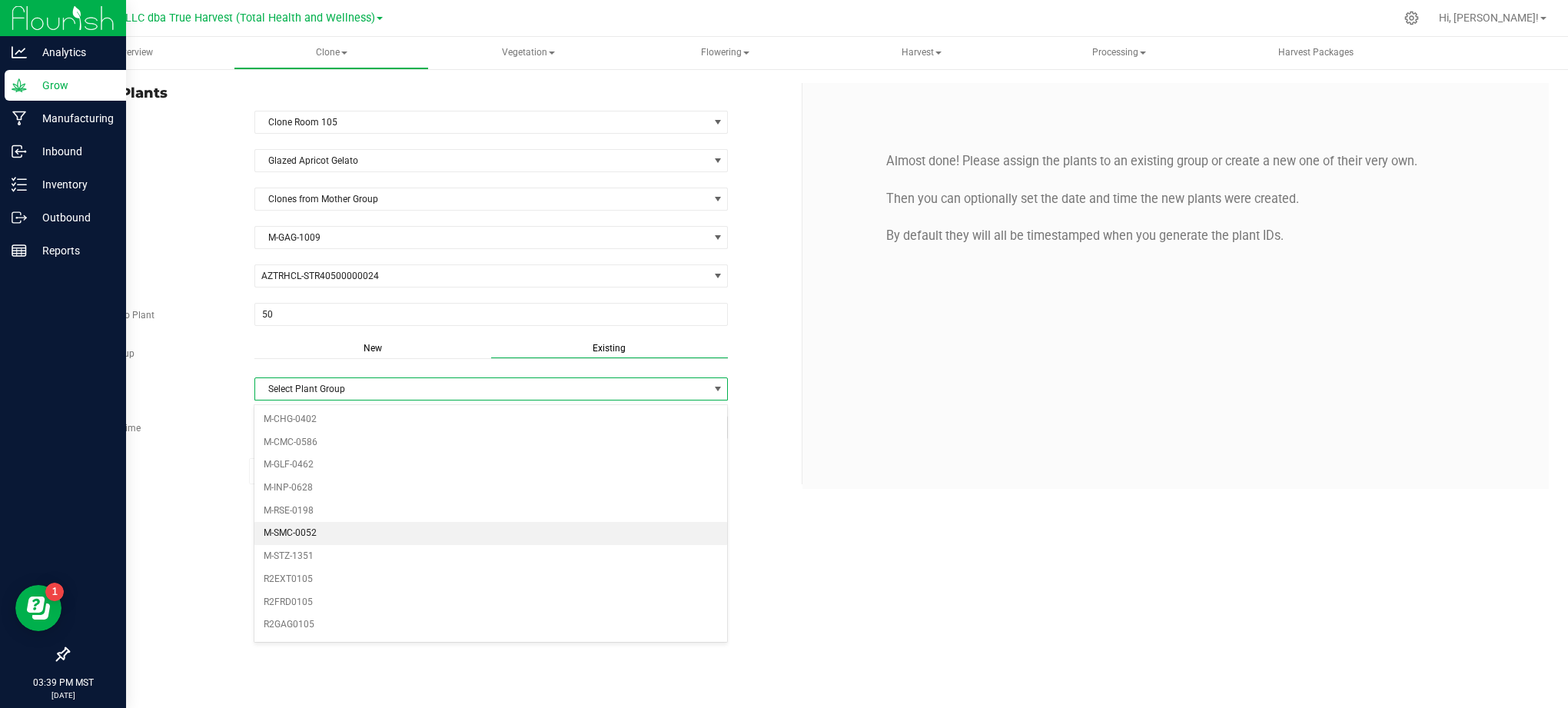
scroll to position [103, 0]
click at [317, 534] on li "R2GAG0105" at bounding box center [491, 523] width 472 height 23
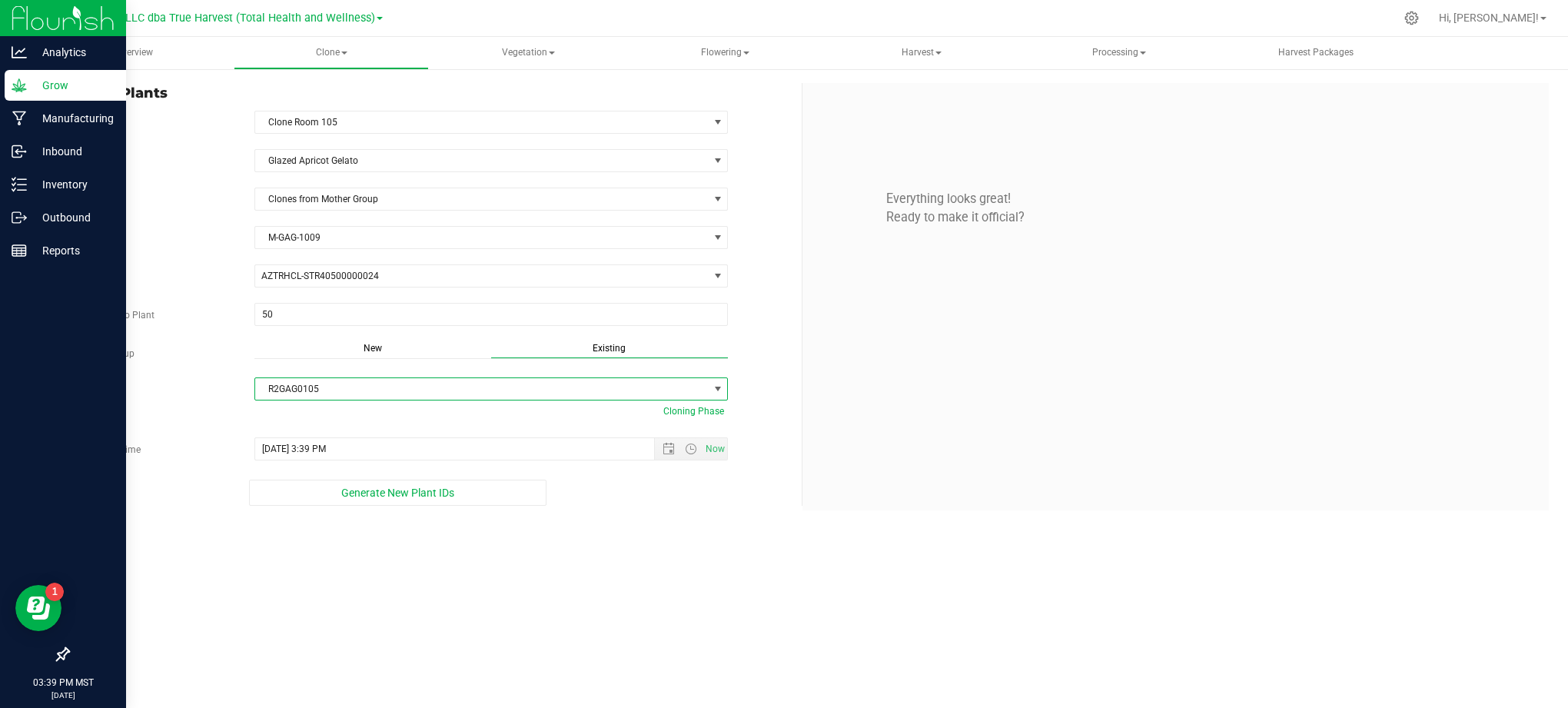
click at [729, 614] on div "Overview Clone Create plants Cloning groups Cloning plants Apply to plants Vege…" at bounding box center [802, 372] width 1531 height 671
drag, startPoint x: 629, startPoint y: 543, endPoint x: 588, endPoint y: 513, distance: 50.8
click at [628, 541] on div "Overview Clone Create plants Cloning groups Cloning plants Apply to plants Vege…" at bounding box center [802, 372] width 1531 height 671
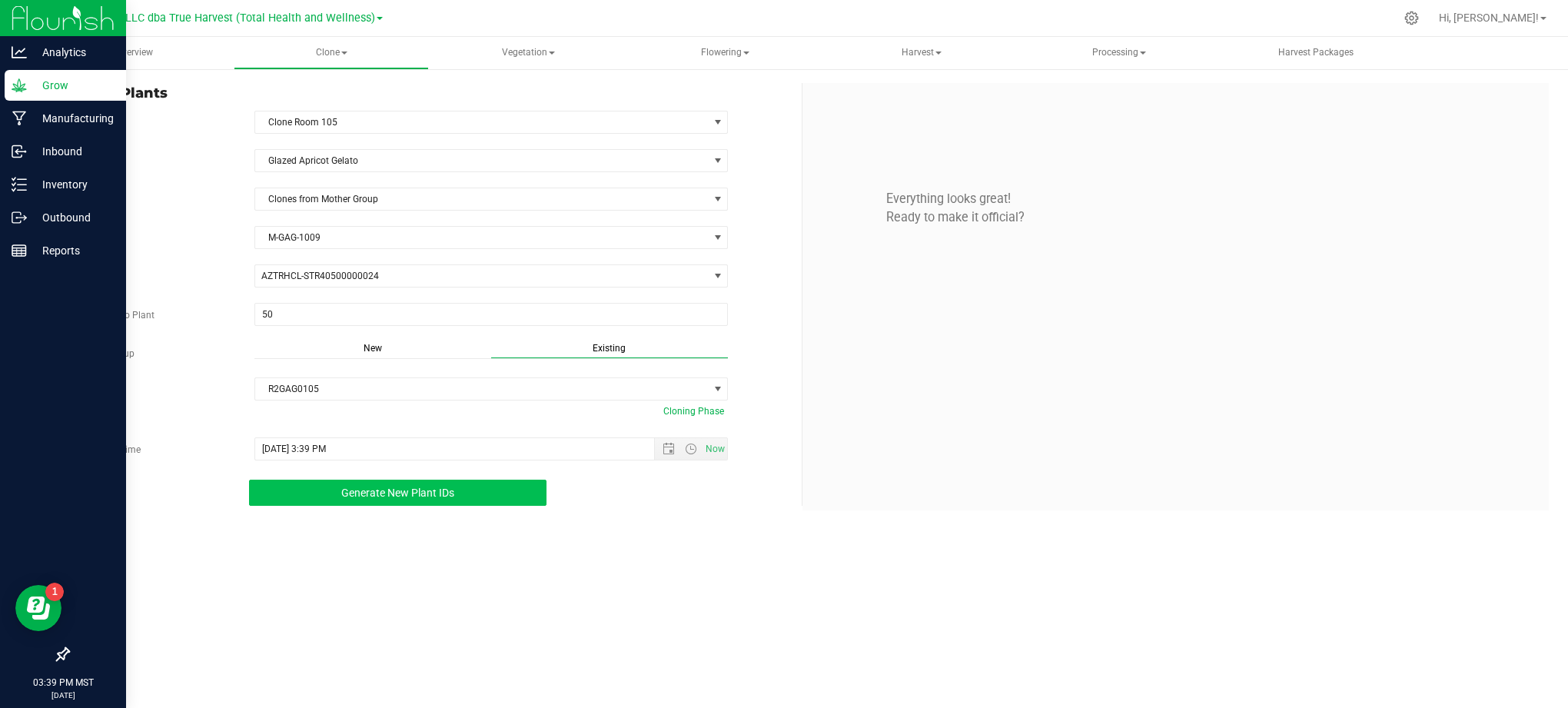
click at [368, 499] on span "Generate New Plant IDs" at bounding box center [398, 493] width 113 height 13
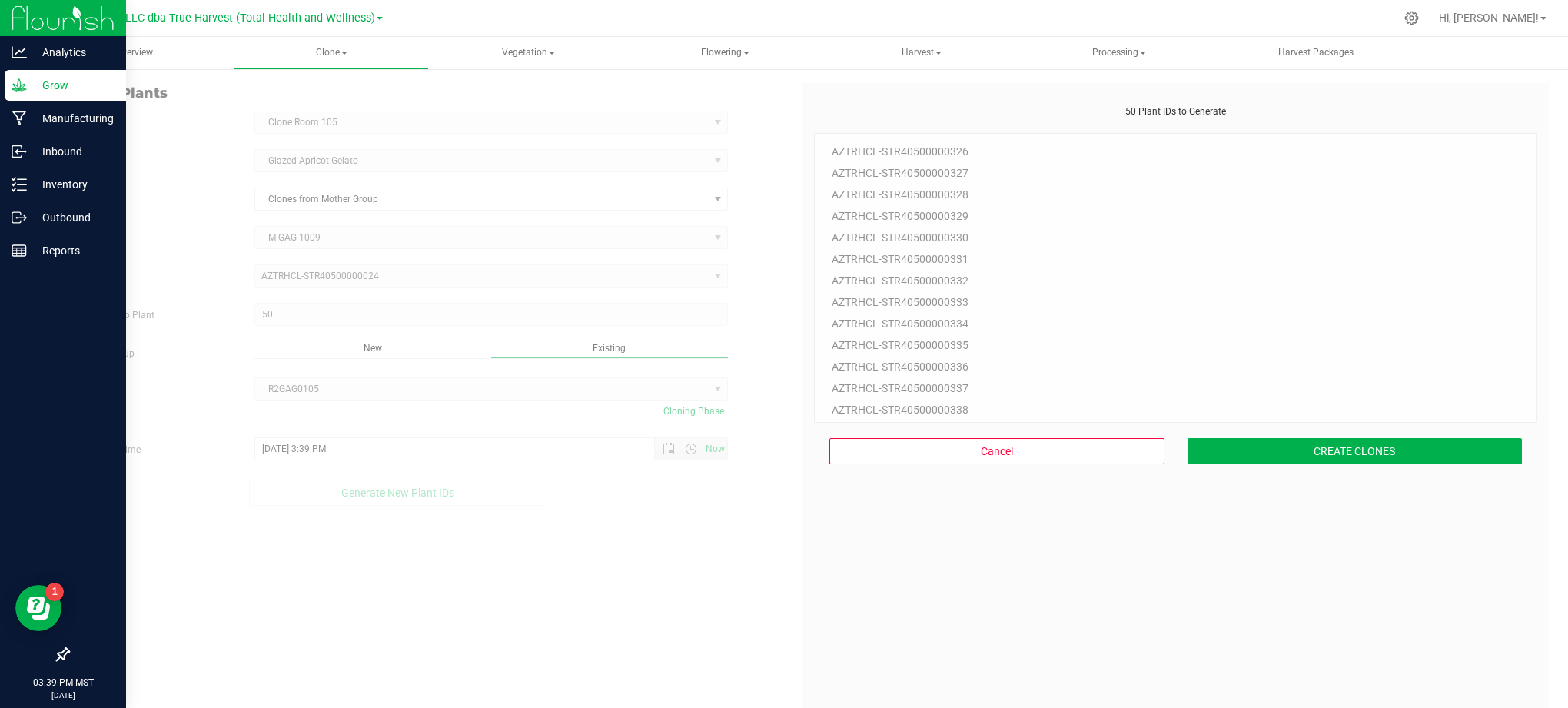
scroll to position [46, 0]
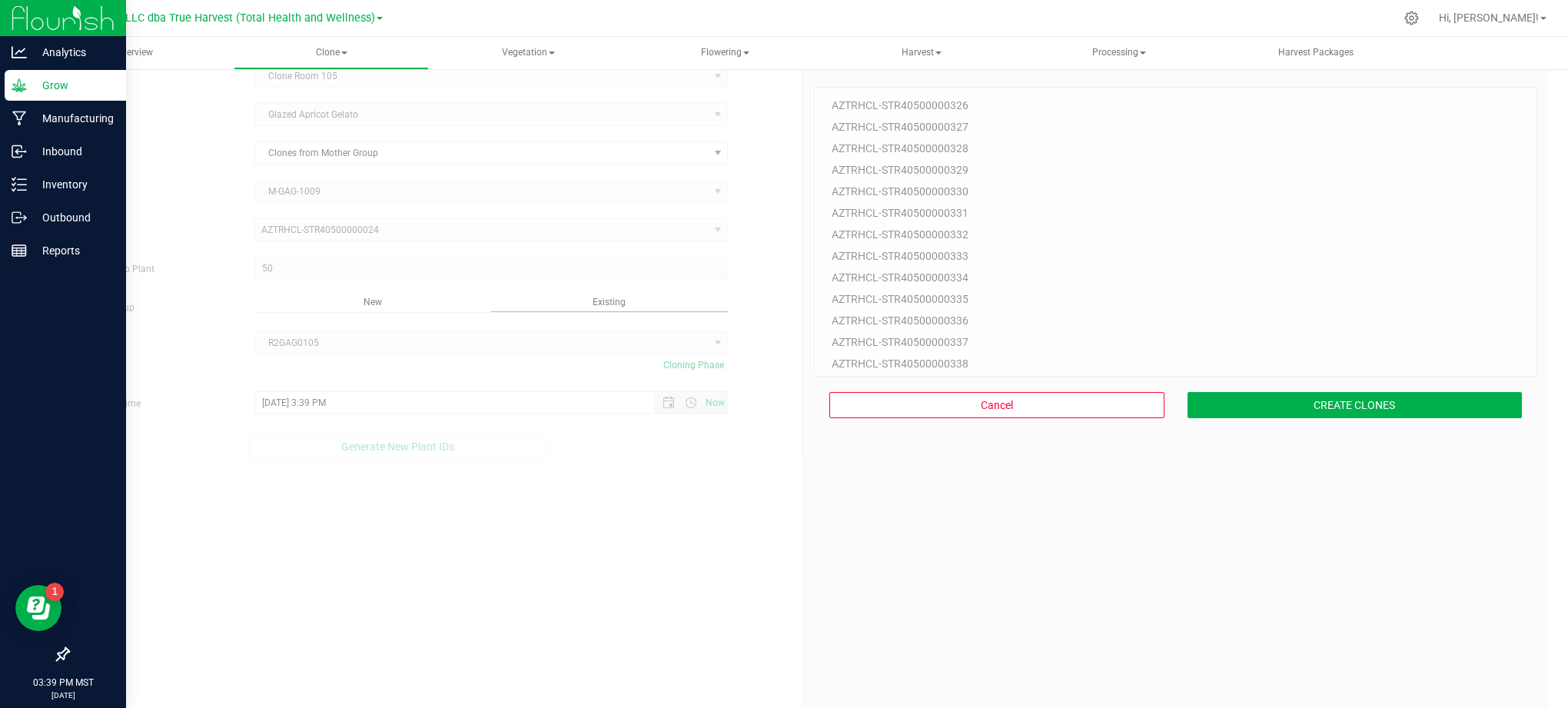
click at [814, 589] on div "50 Plant IDs to Generate AZTRHCL-STR40500000326 AZTRHCL-STR40500000327 AZTRHCL-…" at bounding box center [1175, 412] width 723 height 708
click at [1305, 416] on button "CREATE CLONES" at bounding box center [1355, 405] width 335 height 26
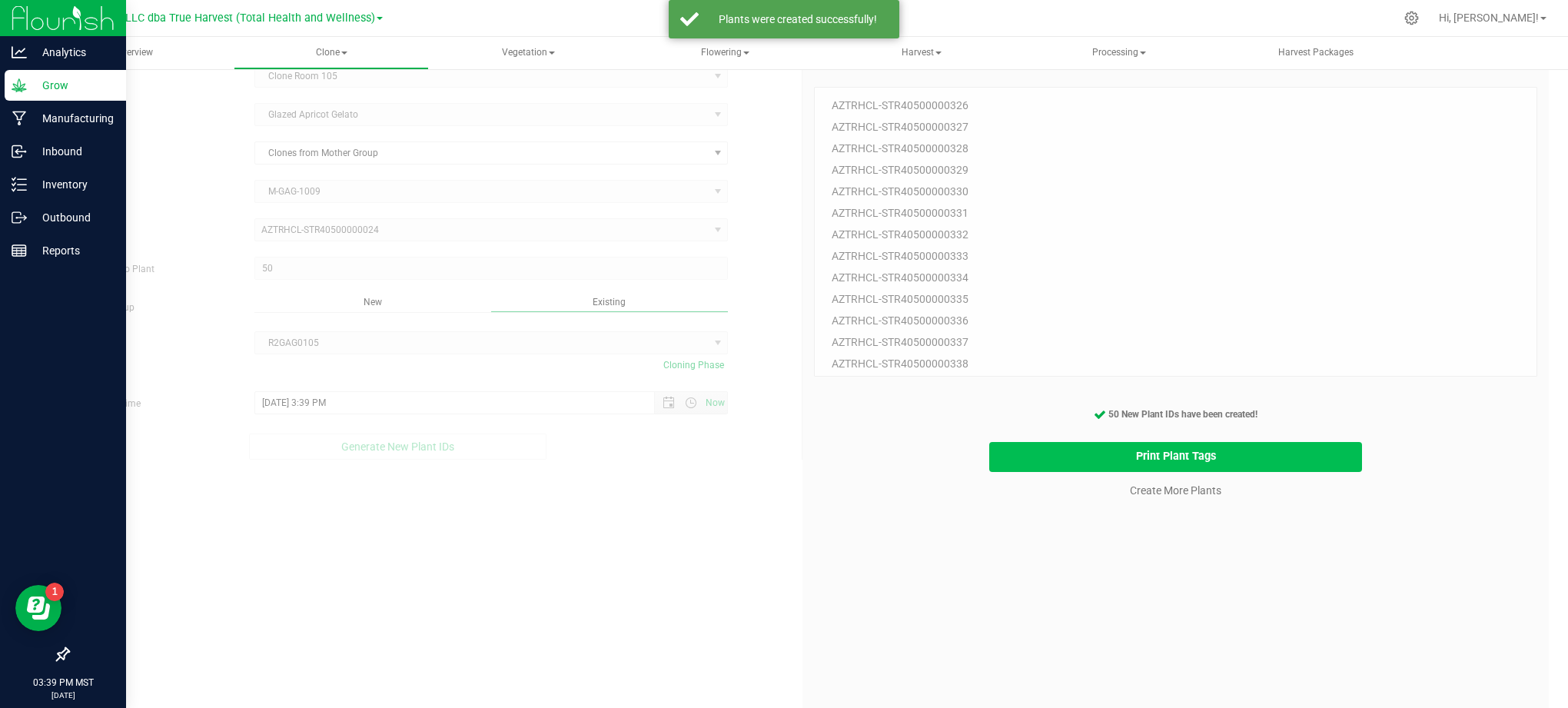
click at [1014, 454] on button "Print Plant Tags" at bounding box center [1176, 457] width 374 height 30
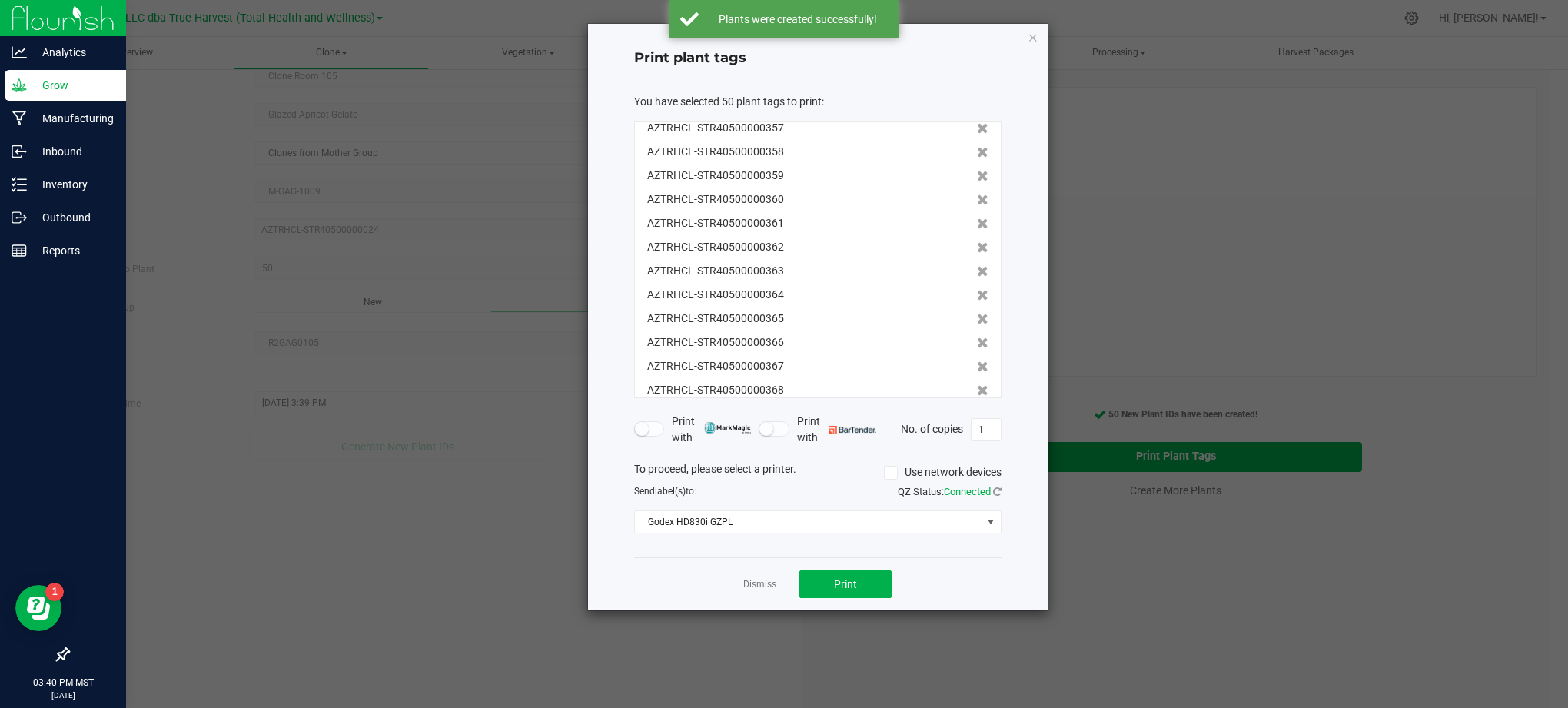
scroll to position [929, 0]
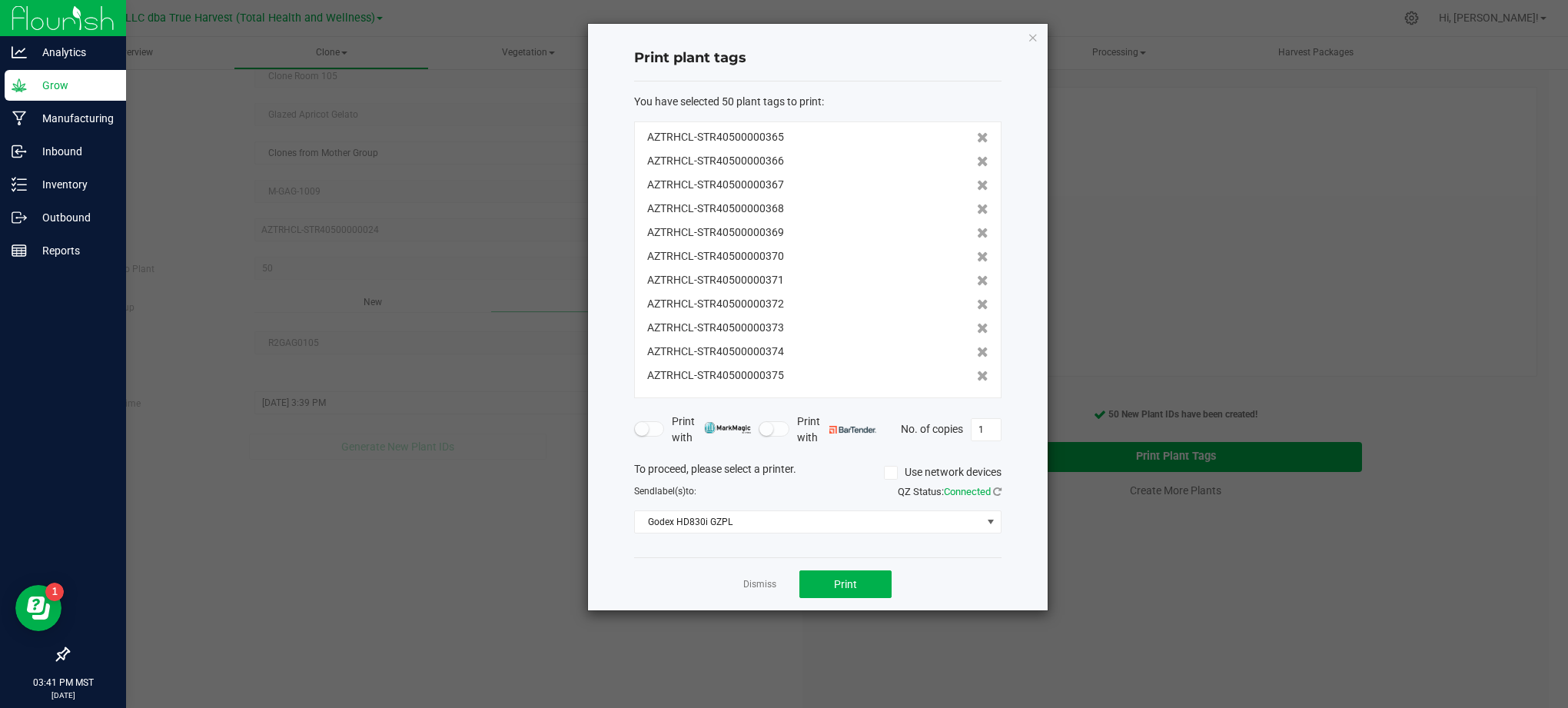
click at [963, 560] on div "Dismiss Print" at bounding box center [818, 584] width 368 height 53
click at [1012, 388] on div "Print plant tags You have selected 50 plant tags to print : AZTRHCL-STR40500000…" at bounding box center [817, 318] width 460 height 587
click at [987, 589] on div "Dismiss Print" at bounding box center [818, 584] width 368 height 53
click at [668, 570] on div "Dismiss Print" at bounding box center [818, 584] width 368 height 53
click at [985, 596] on div "Dismiss Print" at bounding box center [818, 584] width 368 height 53
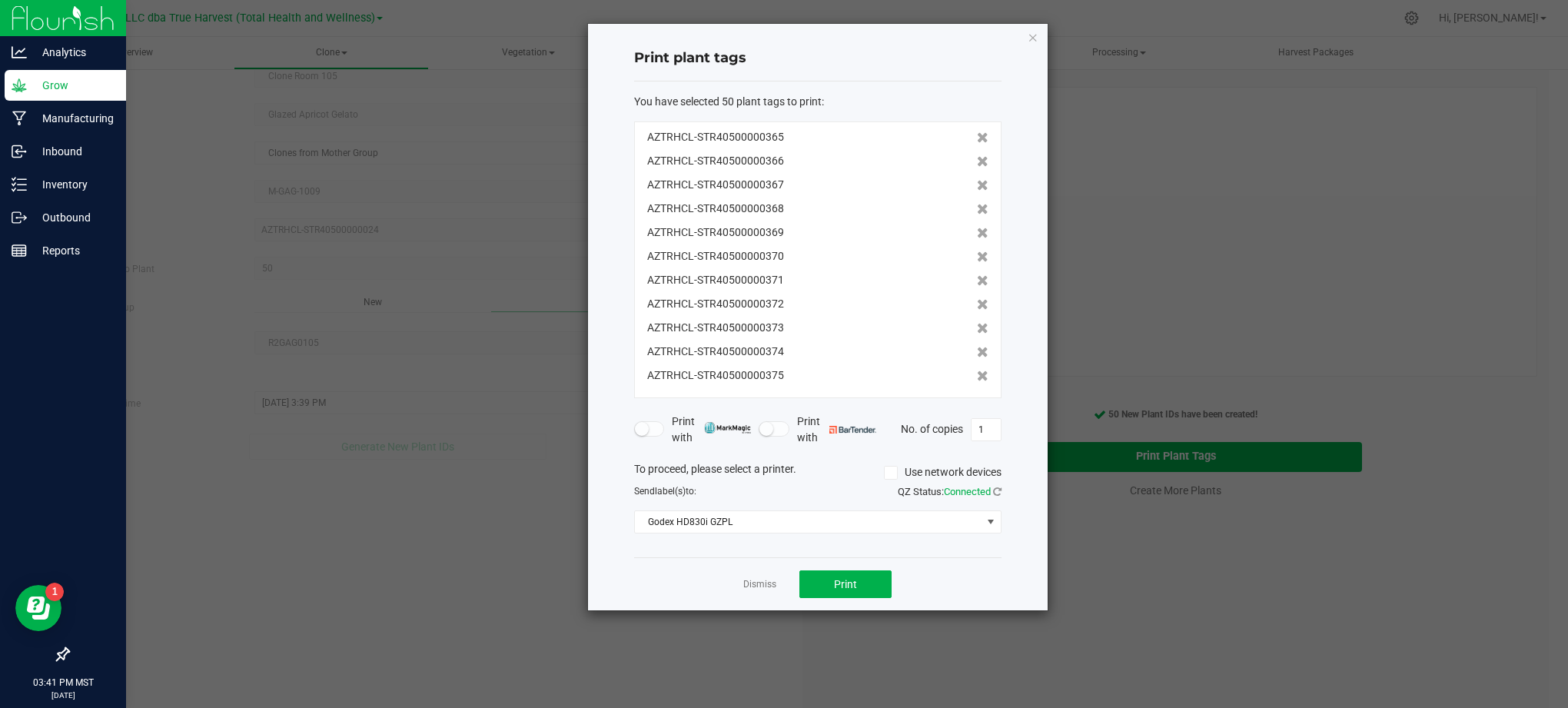
click at [997, 579] on div "Dismiss Print" at bounding box center [818, 584] width 368 height 53
click at [1016, 274] on div "Print plant tags You have selected 50 plant tags to print : AZTRHCL-STR40500000…" at bounding box center [817, 318] width 460 height 587
drag, startPoint x: 1028, startPoint y: 338, endPoint x: 1013, endPoint y: 340, distance: 15.1
click at [1027, 338] on div "Print plant tags You have selected 50 plant tags to print : AZTRHCL-STR40500000…" at bounding box center [817, 318] width 460 height 587
click at [856, 589] on span "Print" at bounding box center [846, 584] width 23 height 13
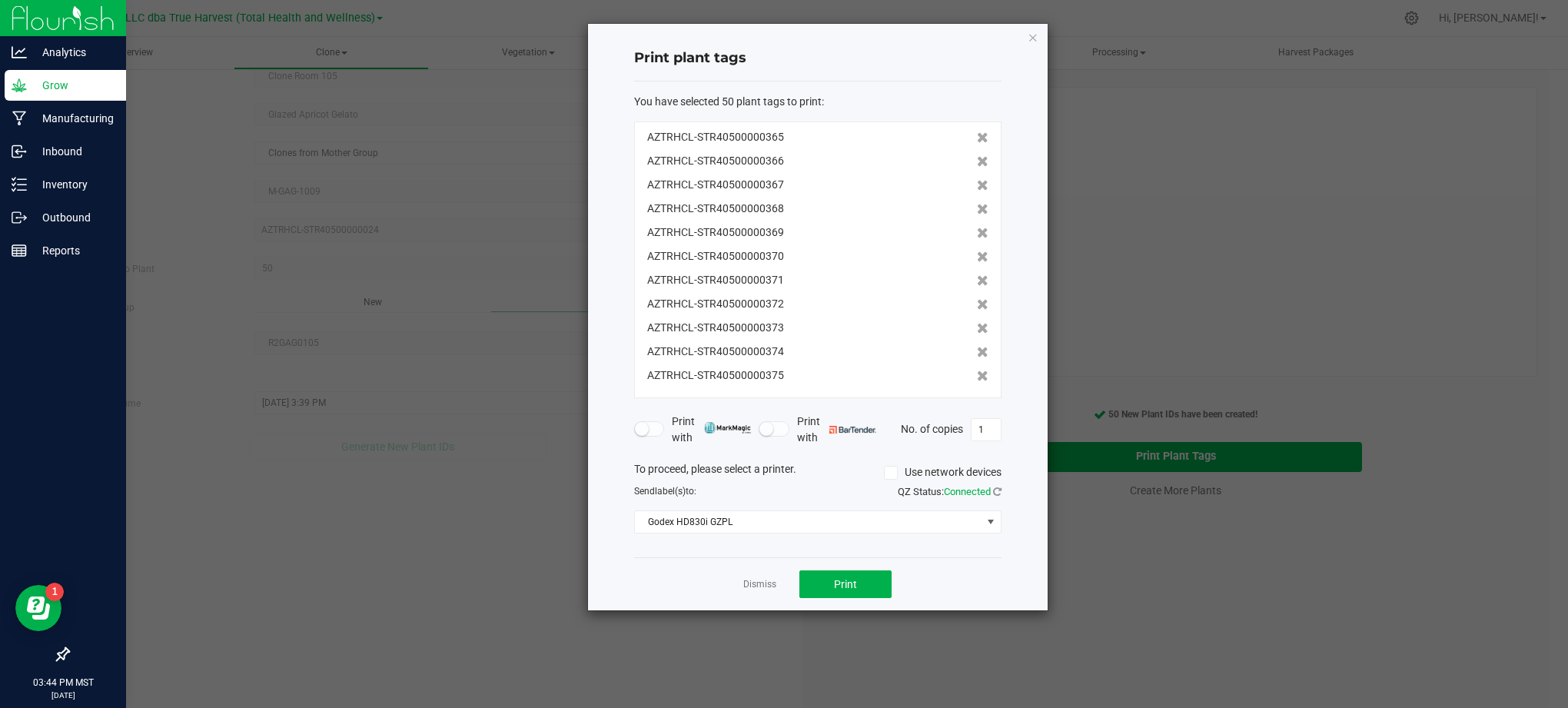
click at [696, 603] on div "Dismiss Print" at bounding box center [818, 584] width 368 height 53
click at [744, 581] on link "Dismiss" at bounding box center [760, 584] width 33 height 13
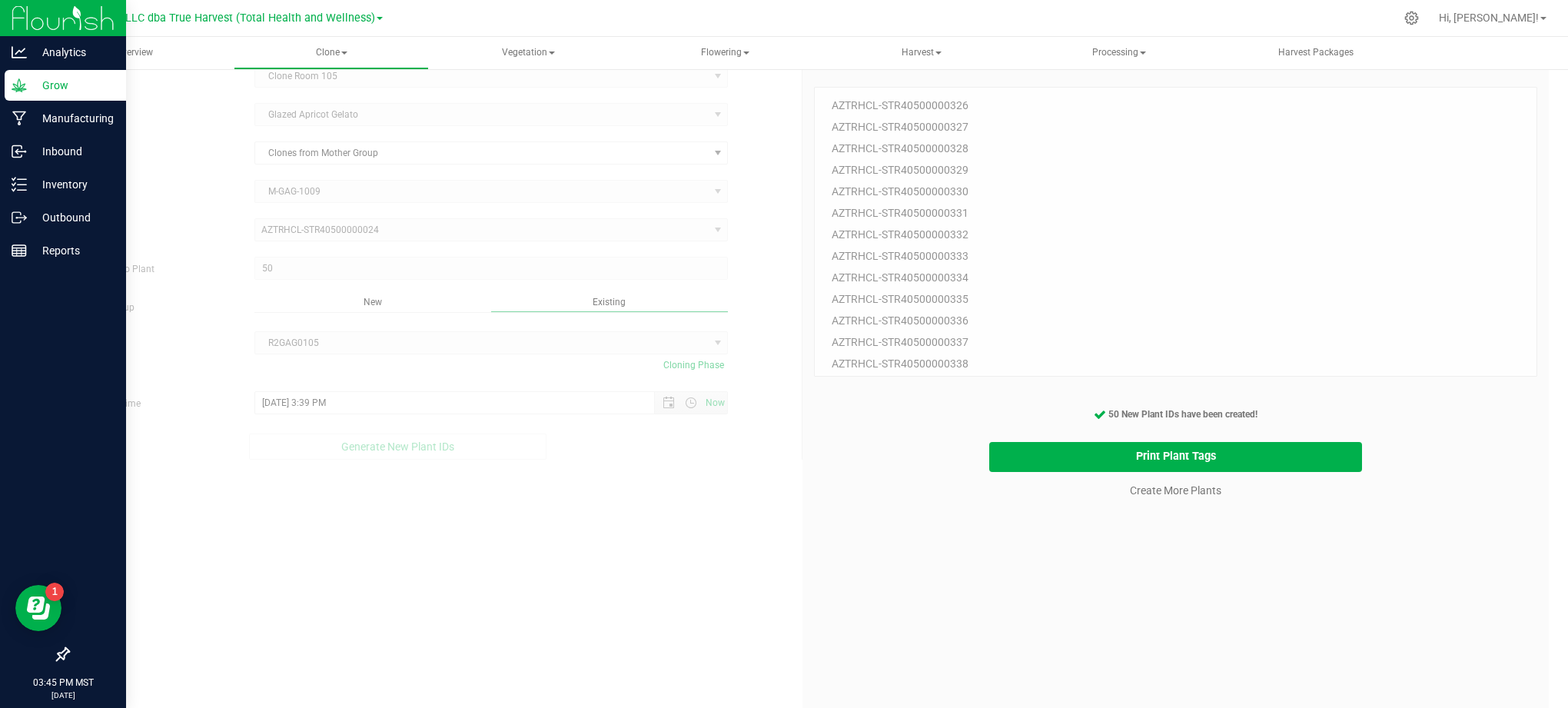
drag, startPoint x: 897, startPoint y: 599, endPoint x: 861, endPoint y: 588, distance: 37.6
click at [896, 599] on div "50 Plant IDs to Generate AZTRHCL-STR40500000326 AZTRHCL-STR40500000327 AZTRHCL-…" at bounding box center [1175, 412] width 723 height 708
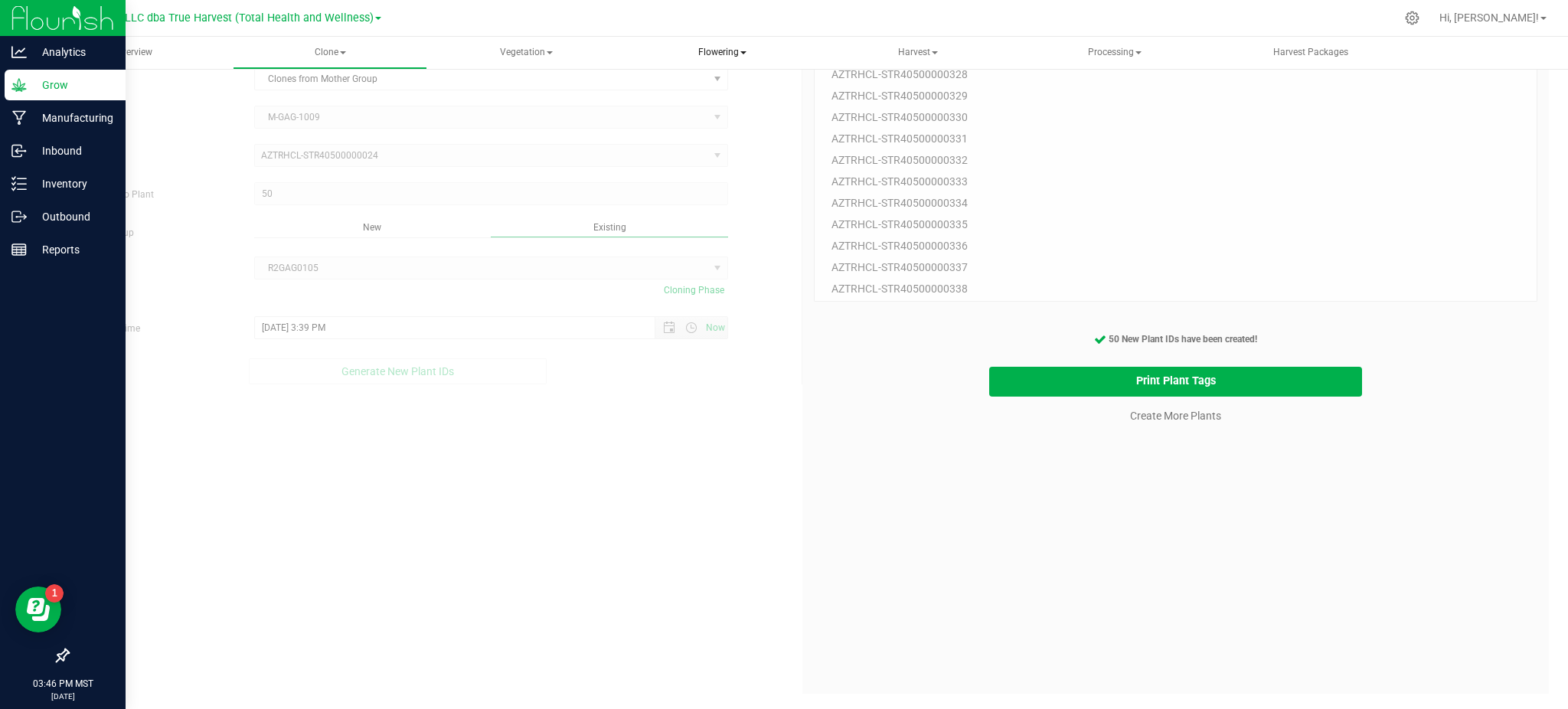
scroll to position [119, 0]
click at [708, 46] on span "Flowering" at bounding box center [722, 53] width 193 height 31
click at [725, 108] on span "Flowering groups" at bounding box center [709, 109] width 127 height 13
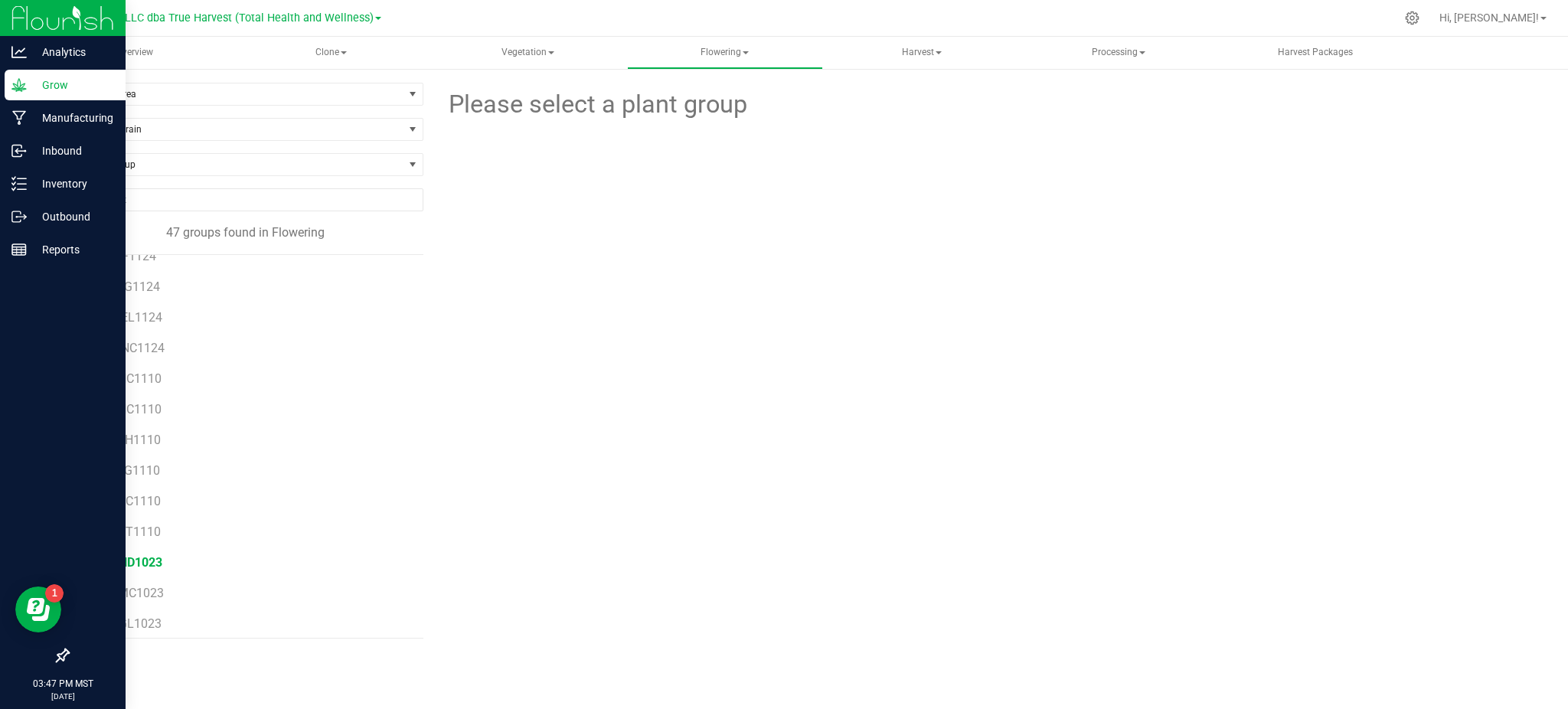
scroll to position [622, 0]
click at [121, 323] on span "R5GLB1124" at bounding box center [127, 328] width 65 height 14
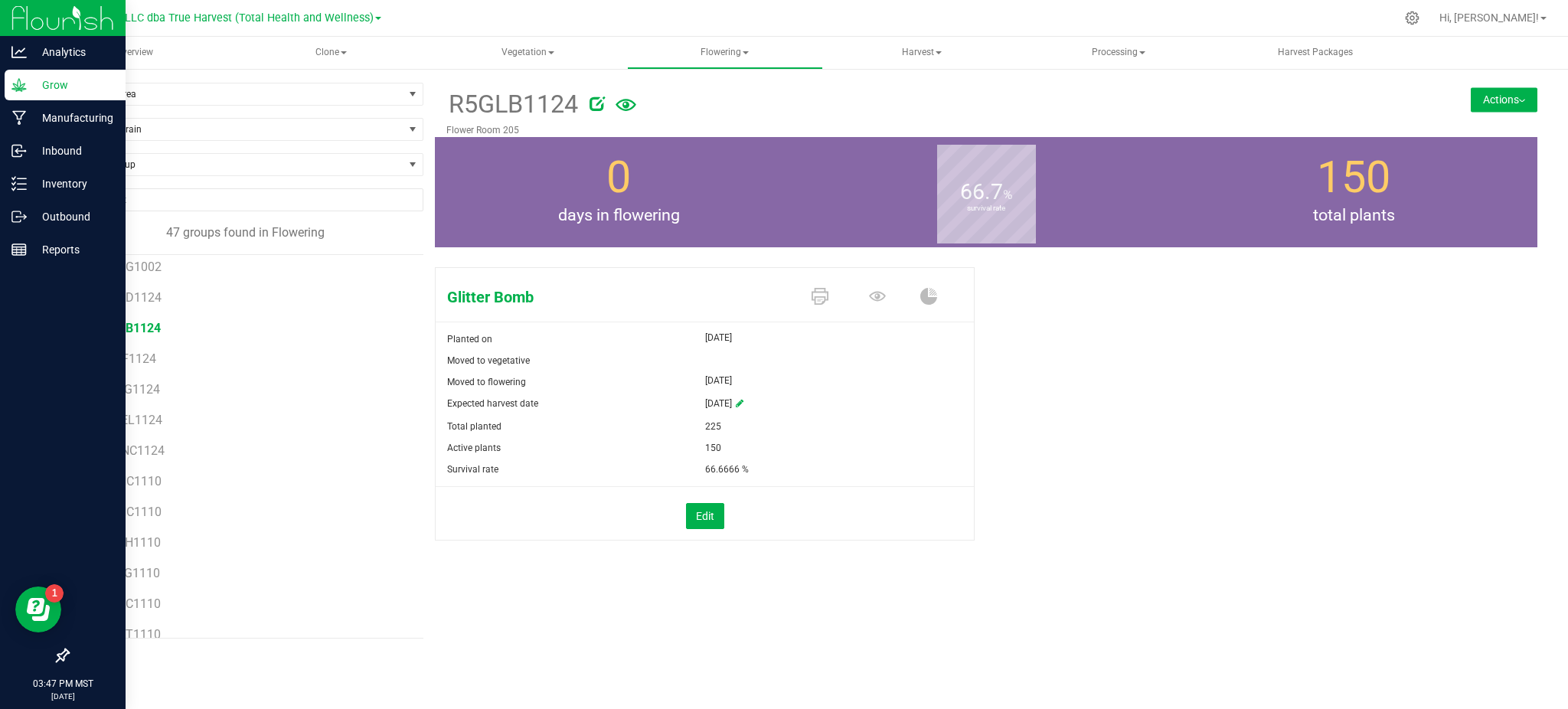
click at [1075, 483] on div "Glitter Bomb Planted on [DATE] Moved to vegetative Moved to flowering [DATE] Ex…" at bounding box center [986, 421] width 1102 height 318
click at [1153, 445] on div "Glitter Bomb Planted on [DATE] Moved to vegetative Moved to flowering [DATE] Ex…" at bounding box center [986, 421] width 1102 height 318
click at [628, 99] on icon at bounding box center [625, 105] width 20 height 33
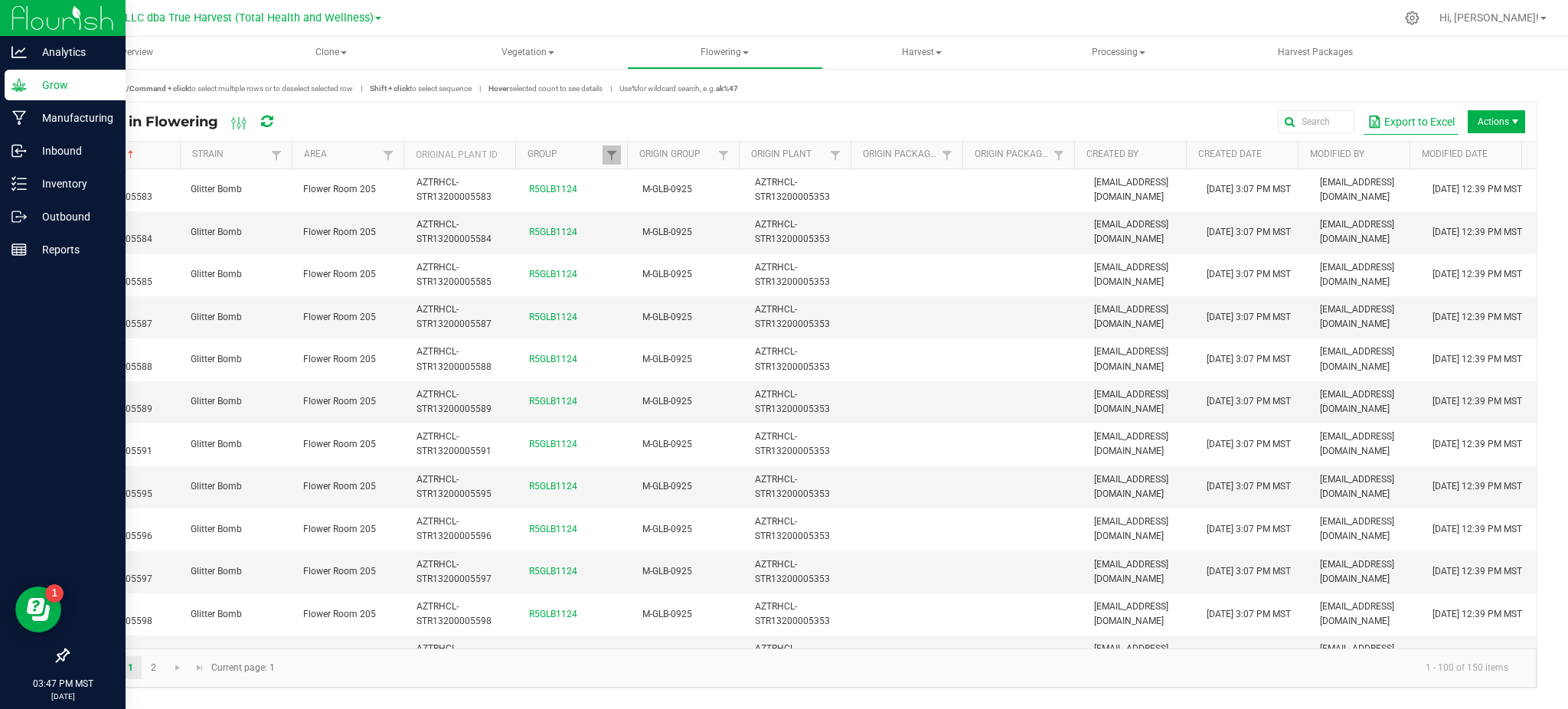
click at [1375, 125] on button "Export to Excel" at bounding box center [1411, 122] width 95 height 26
click at [548, 54] on span "Vegetation" at bounding box center [527, 53] width 194 height 31
click at [534, 148] on span "Mother plants" at bounding box center [506, 146] width 111 height 13
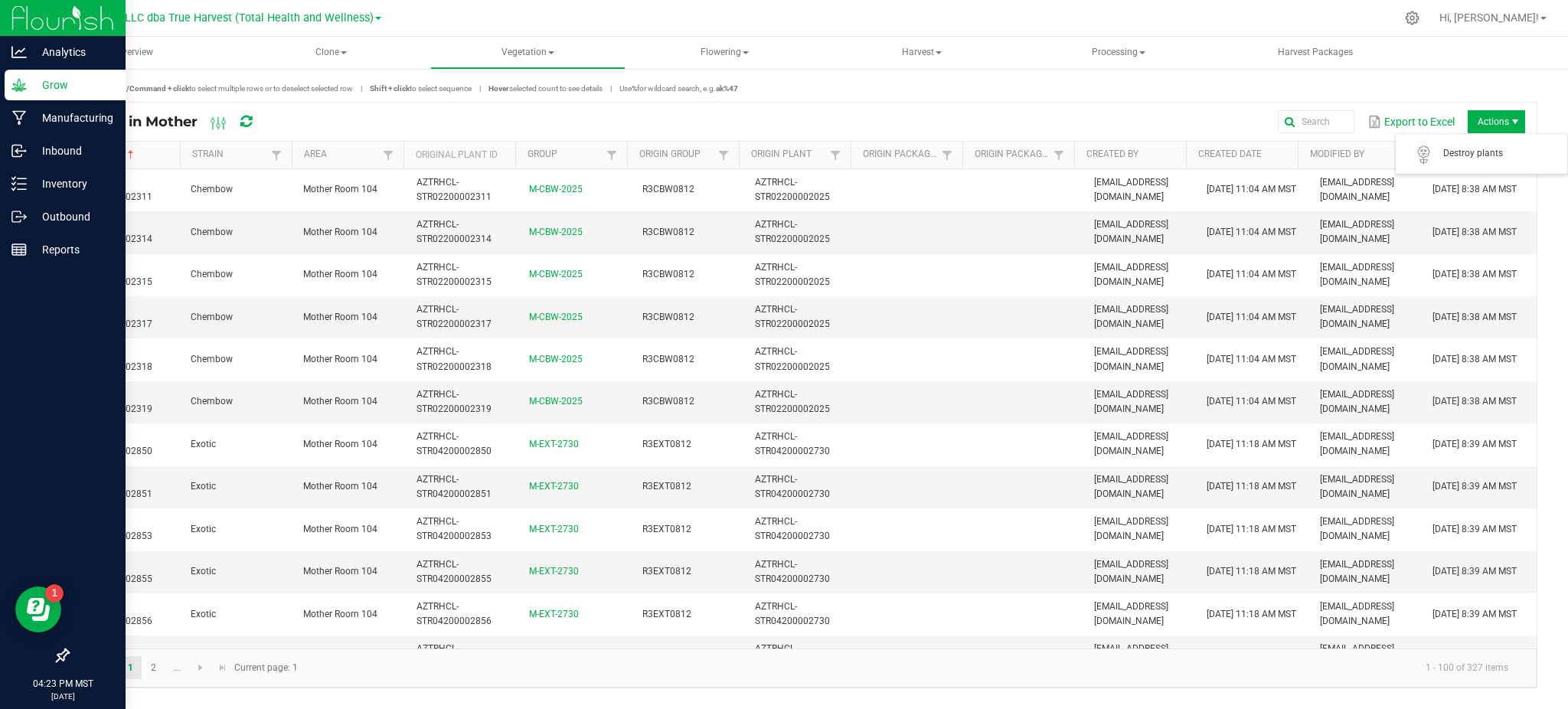
click at [1514, 122] on span "Actions" at bounding box center [1515, 122] width 13 height 13
click at [1442, 158] on span at bounding box center [1424, 153] width 39 height 21
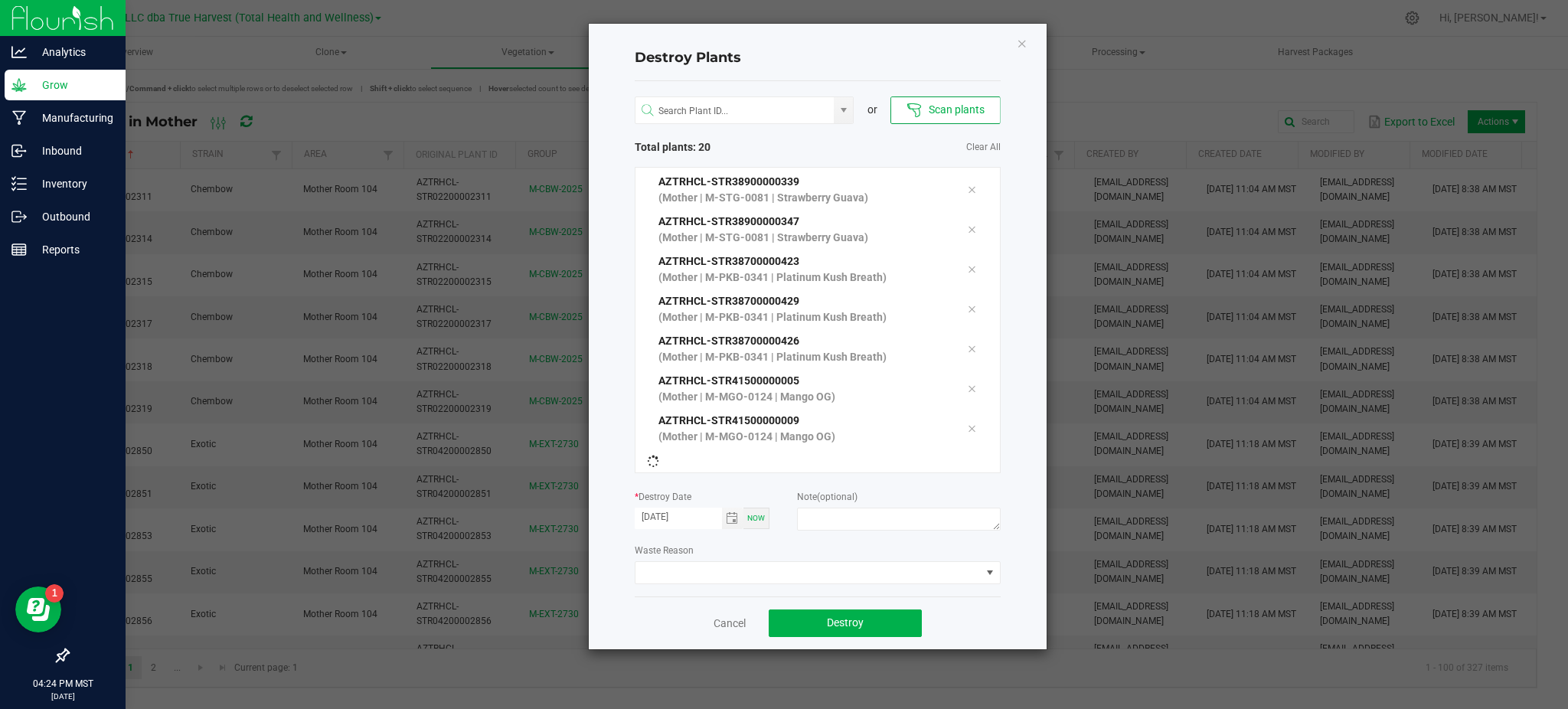
scroll to position [516, 0]
drag, startPoint x: 1017, startPoint y: 622, endPoint x: 1010, endPoint y: 623, distance: 7.1
click at [1017, 622] on div "Destroy Plants or Scan plants Total plants: 20 Clear All AZTRHCL-STR31900000550…" at bounding box center [818, 337] width 458 height 626
click at [611, 478] on div "Destroy Plants or Scan plants Total plants: 20 Clear All AZTRHCL-STR31900000550…" at bounding box center [818, 337] width 458 height 626
drag, startPoint x: 813, startPoint y: 551, endPoint x: 820, endPoint y: 545, distance: 9.2
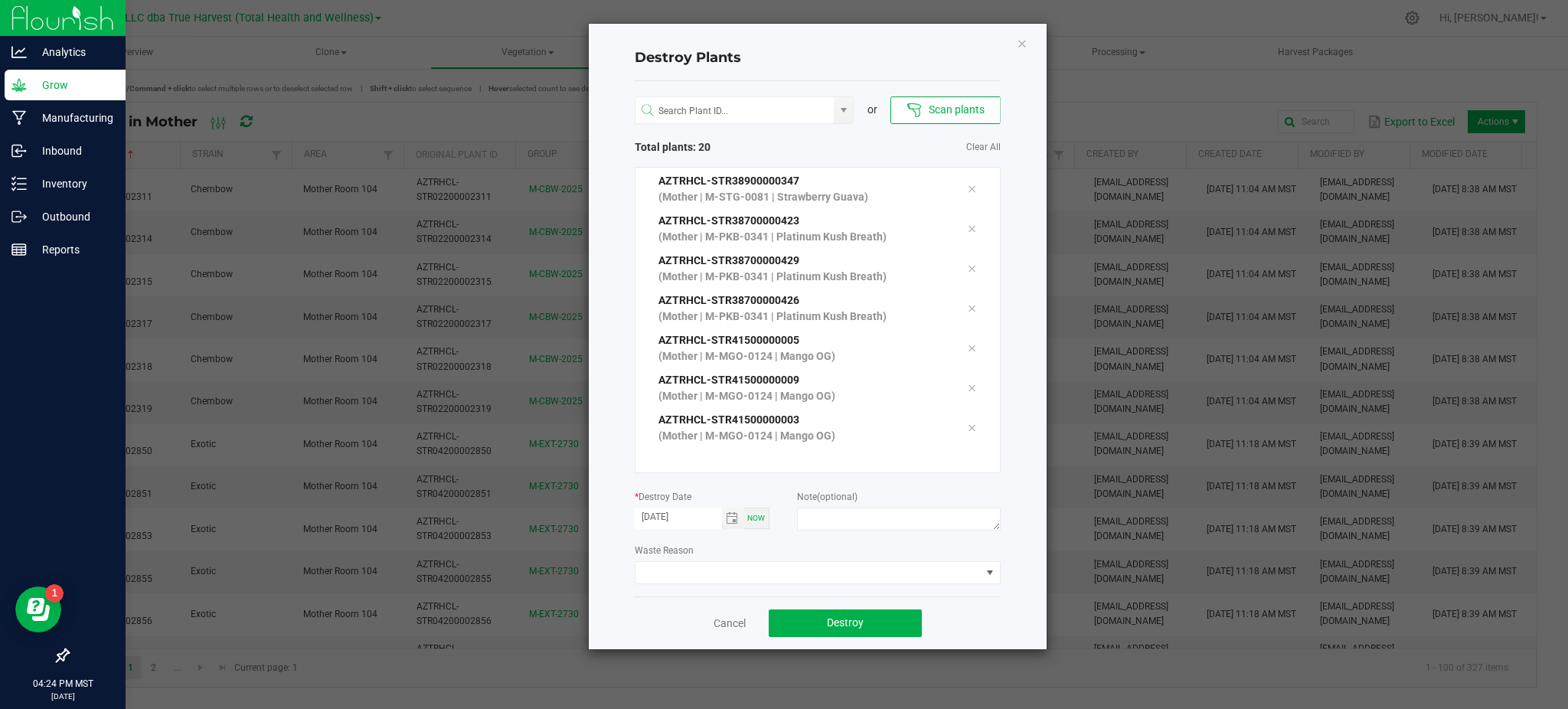
click at [813, 550] on div "Waste Reason" at bounding box center [818, 563] width 366 height 42
click at [842, 524] on textarea at bounding box center [899, 519] width 203 height 23
type textarea "n"
type textarea "Retired mom"
click at [962, 618] on div "Cancel Destroy" at bounding box center [818, 623] width 366 height 53
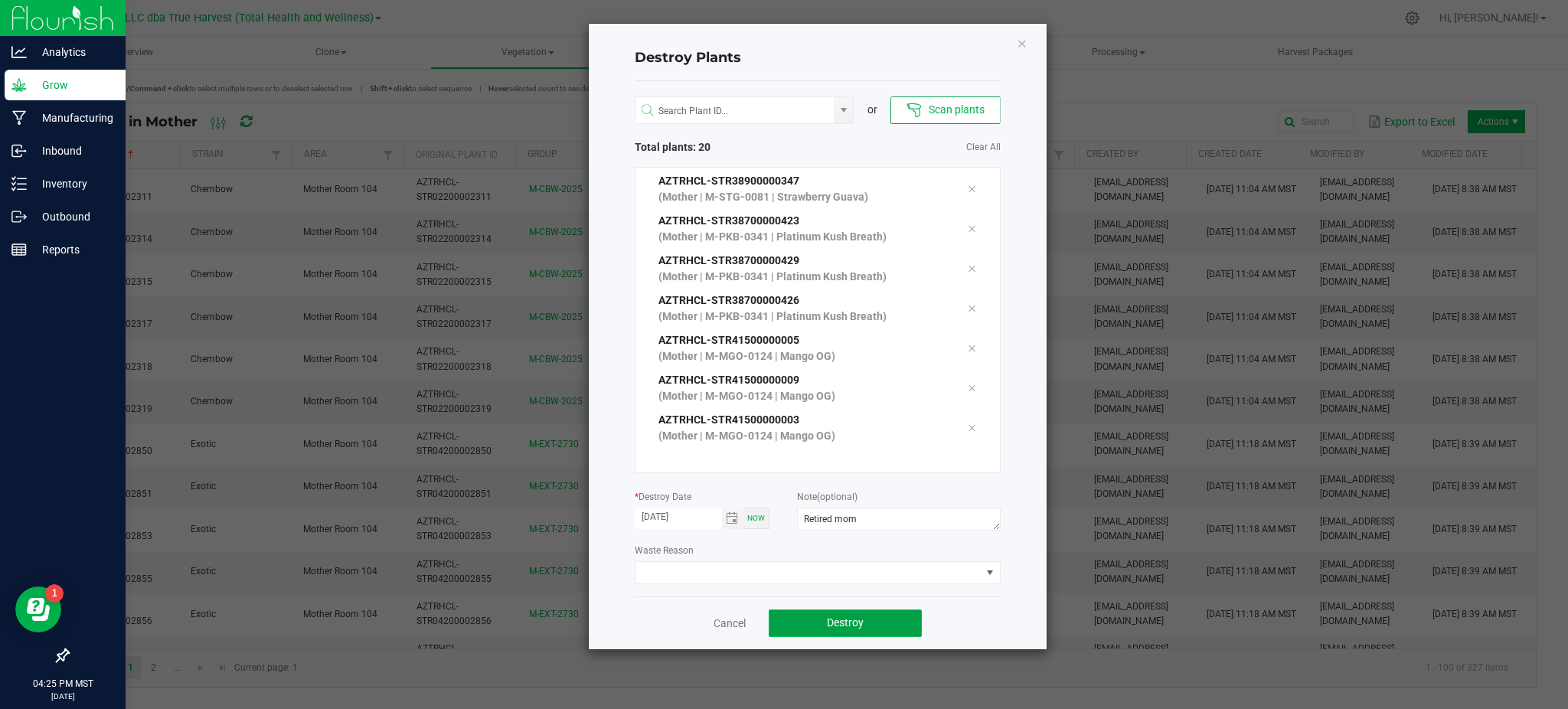
click at [823, 619] on button "Destroy" at bounding box center [845, 623] width 153 height 28
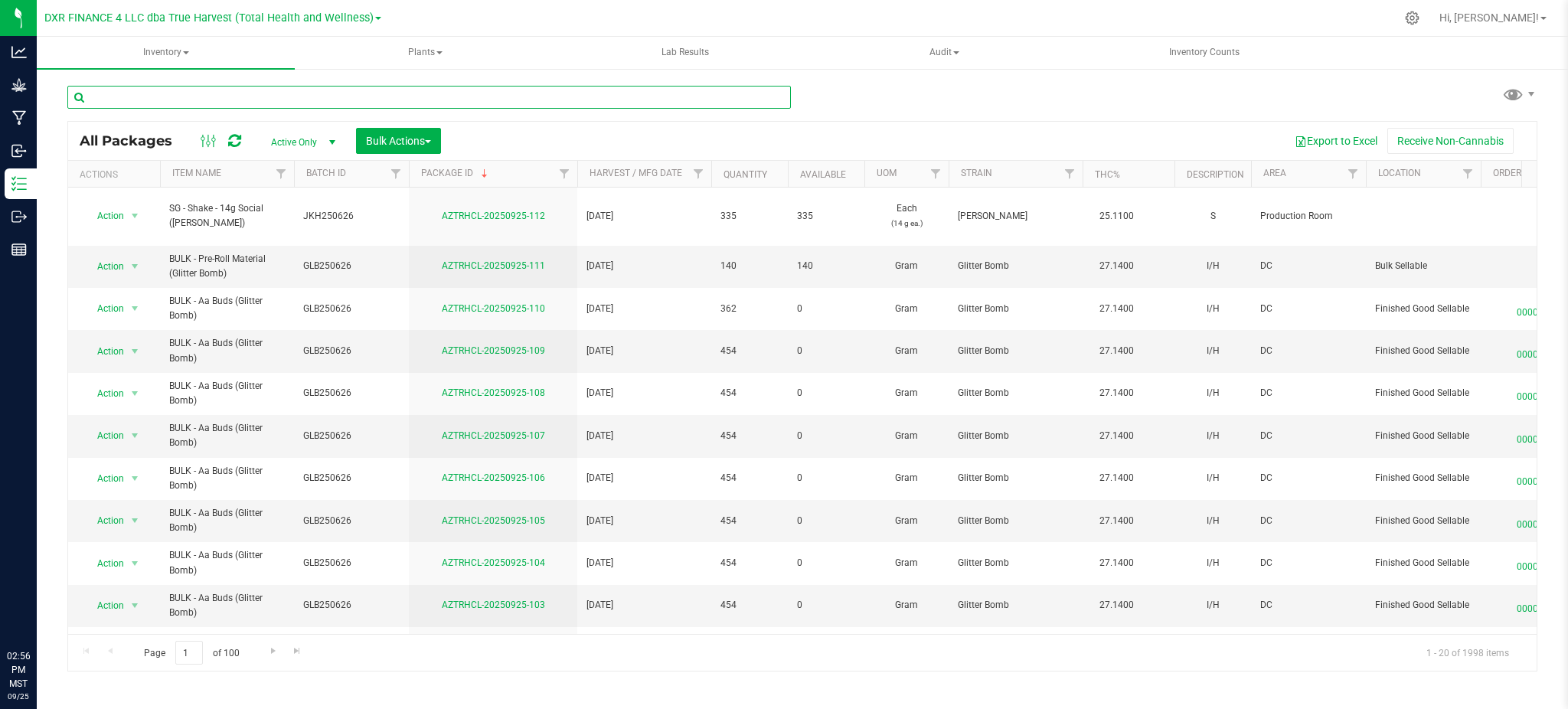
click at [229, 102] on input "text" at bounding box center [429, 97] width 723 height 23
paste input "AZTRHCL-20250818-043"
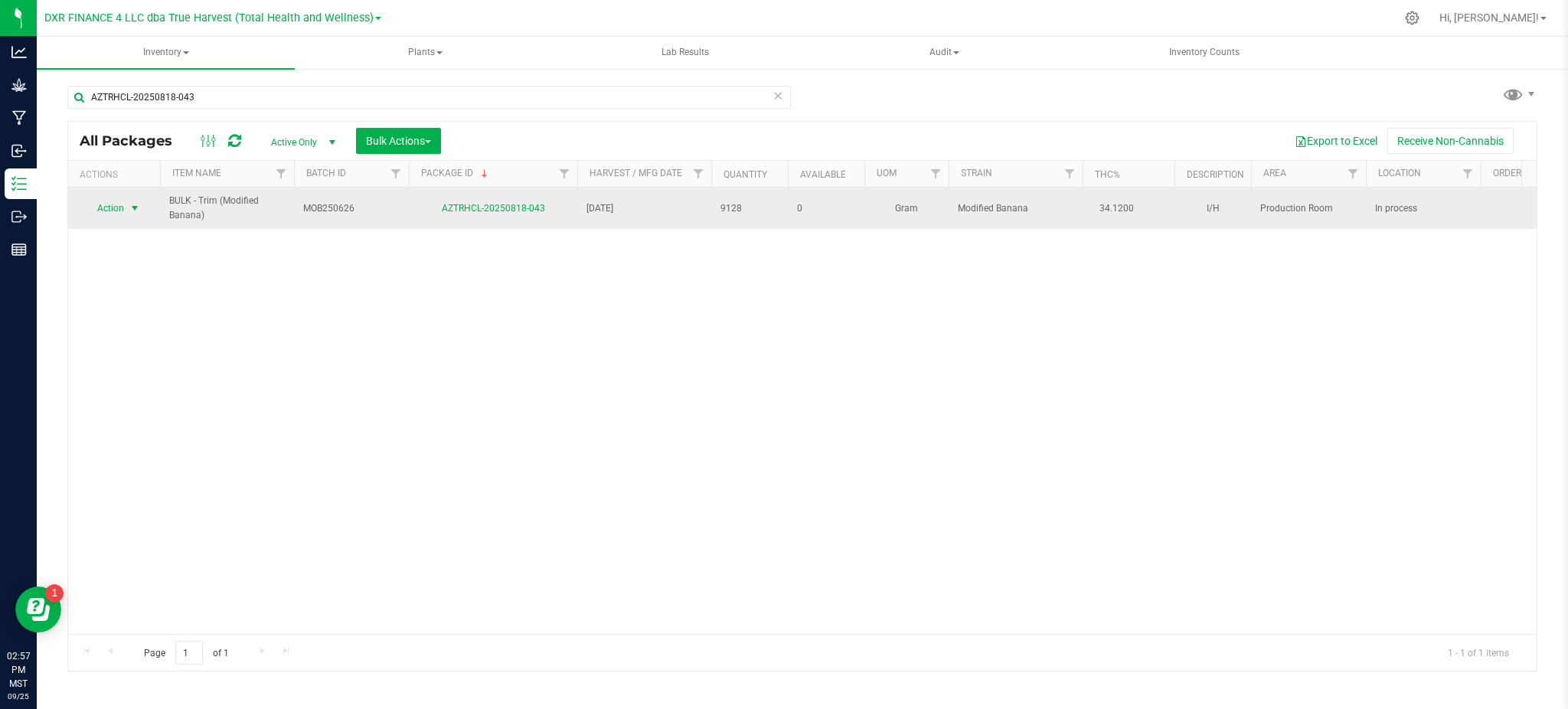
click at [128, 209] on span "select" at bounding box center [134, 208] width 13 height 13
